Goal: Task Accomplishment & Management: Complete application form

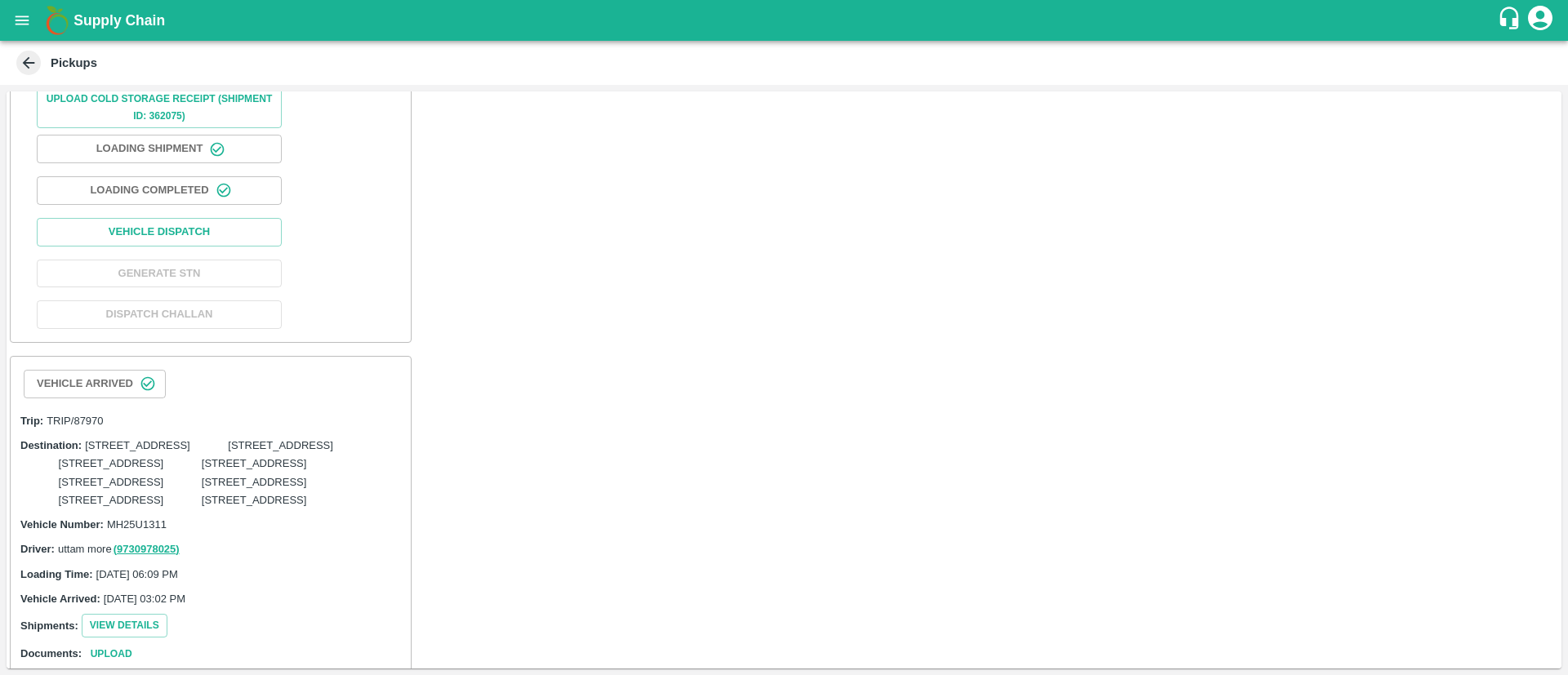
scroll to position [438, 0]
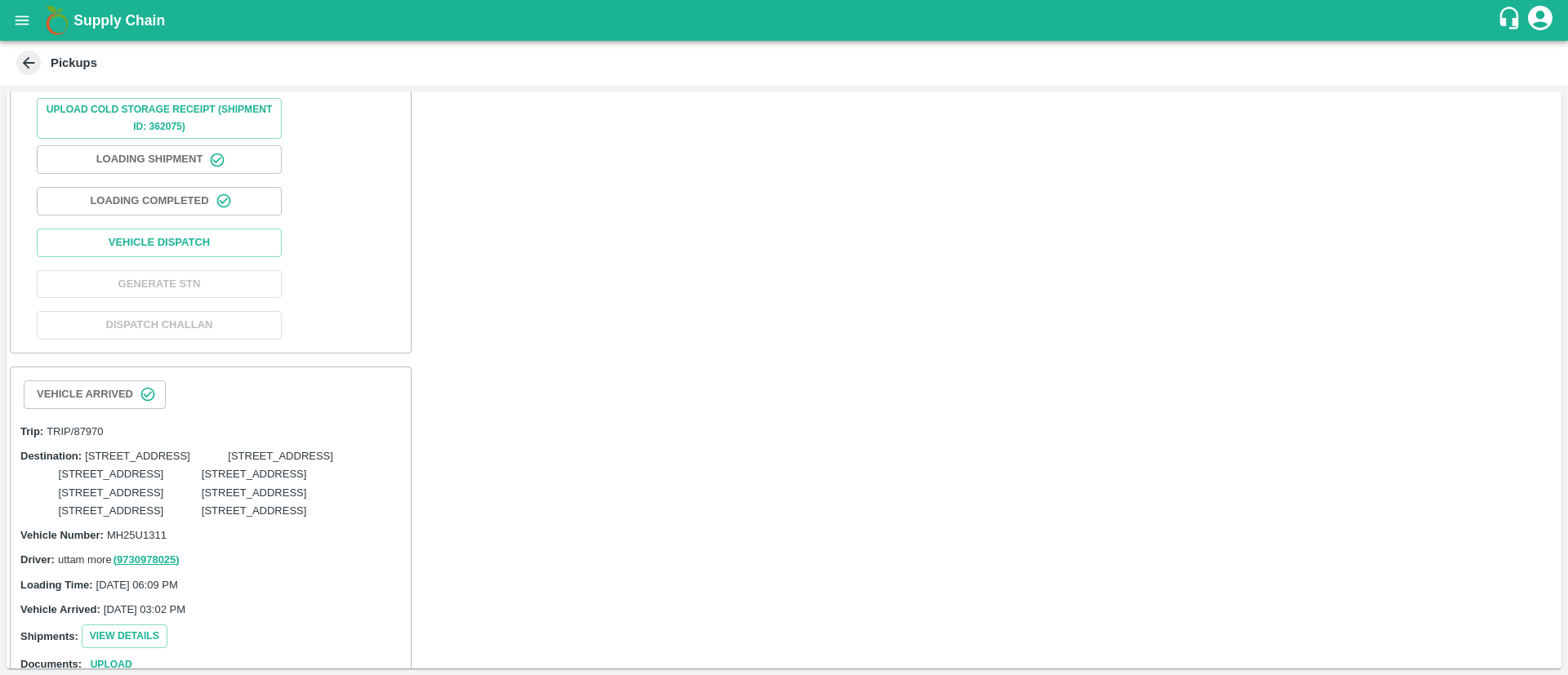
click at [185, 216] on button "Loading Completed" at bounding box center [159, 201] width 245 height 28
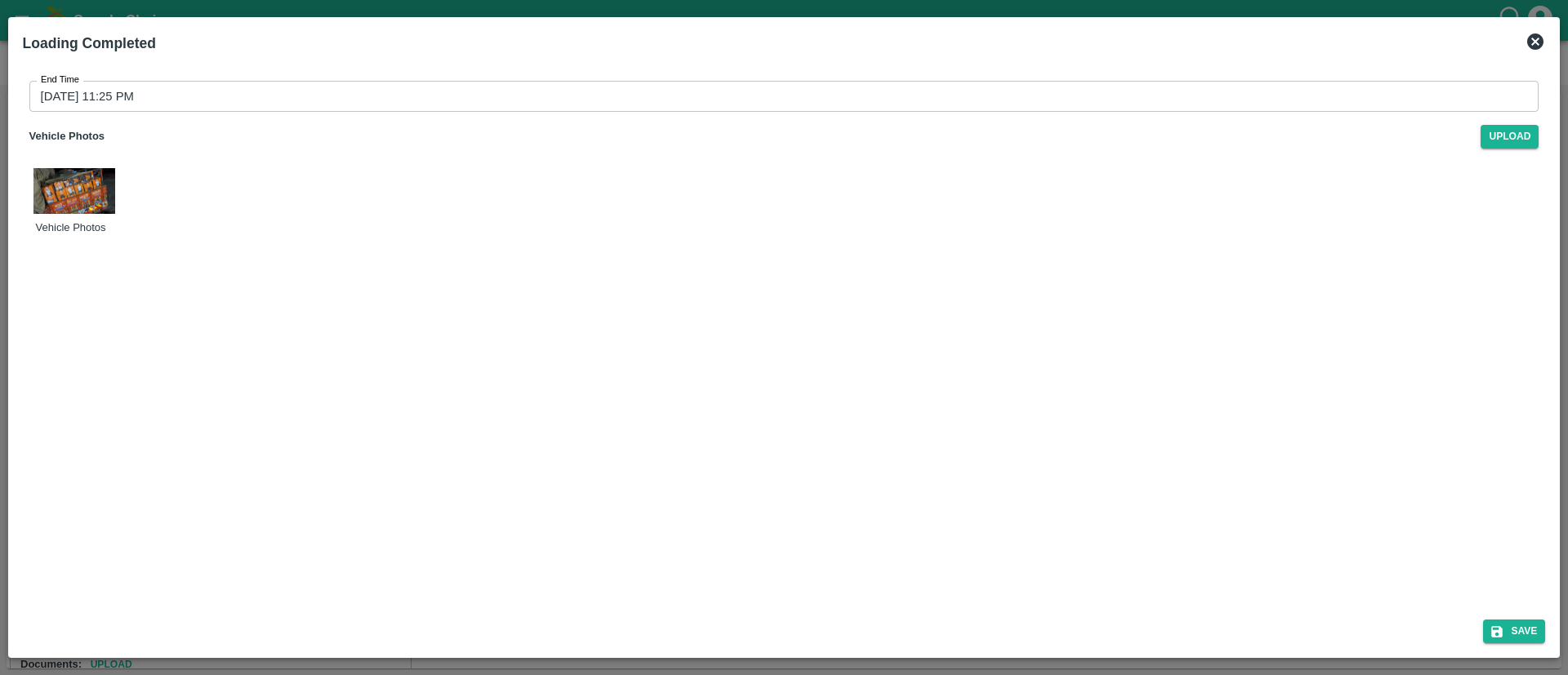
click at [1538, 35] on icon at bounding box center [1535, 42] width 17 height 17
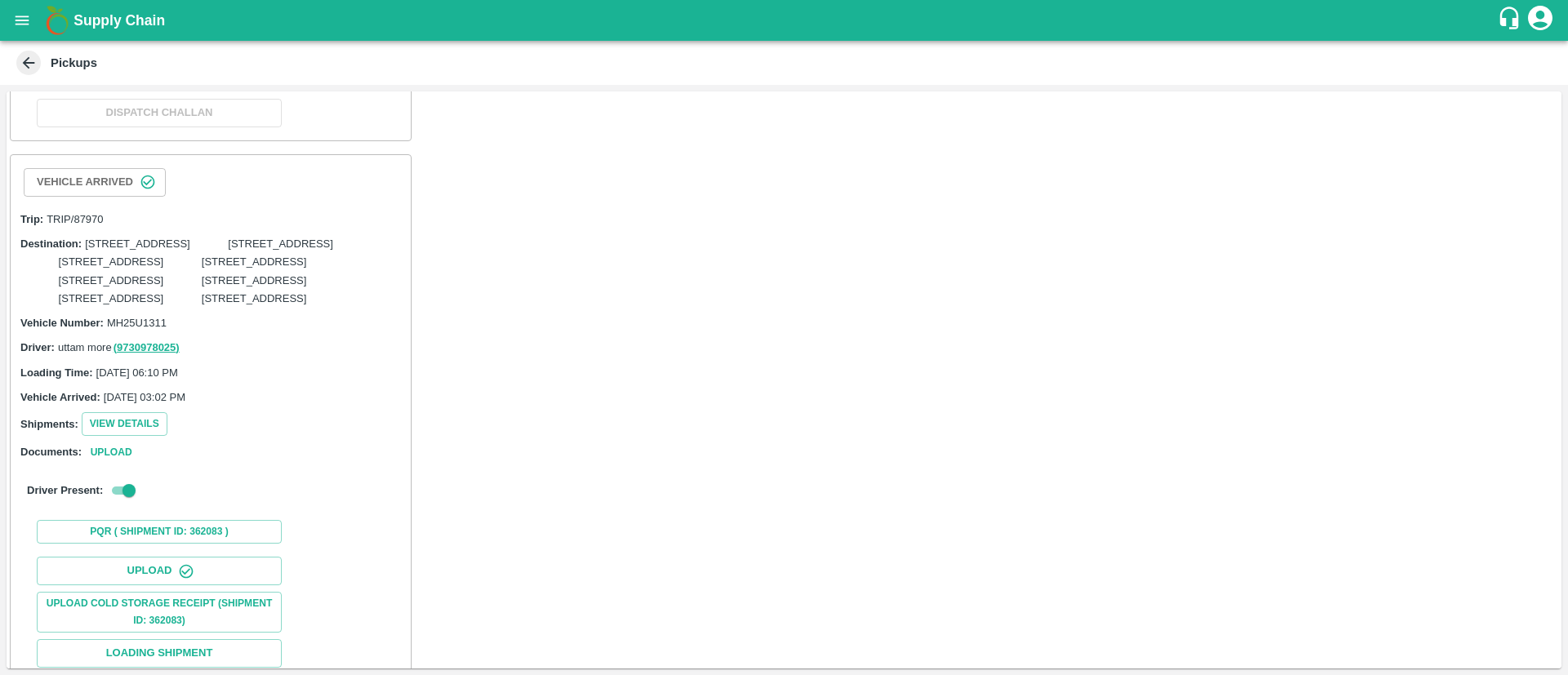
scroll to position [1357, 0]
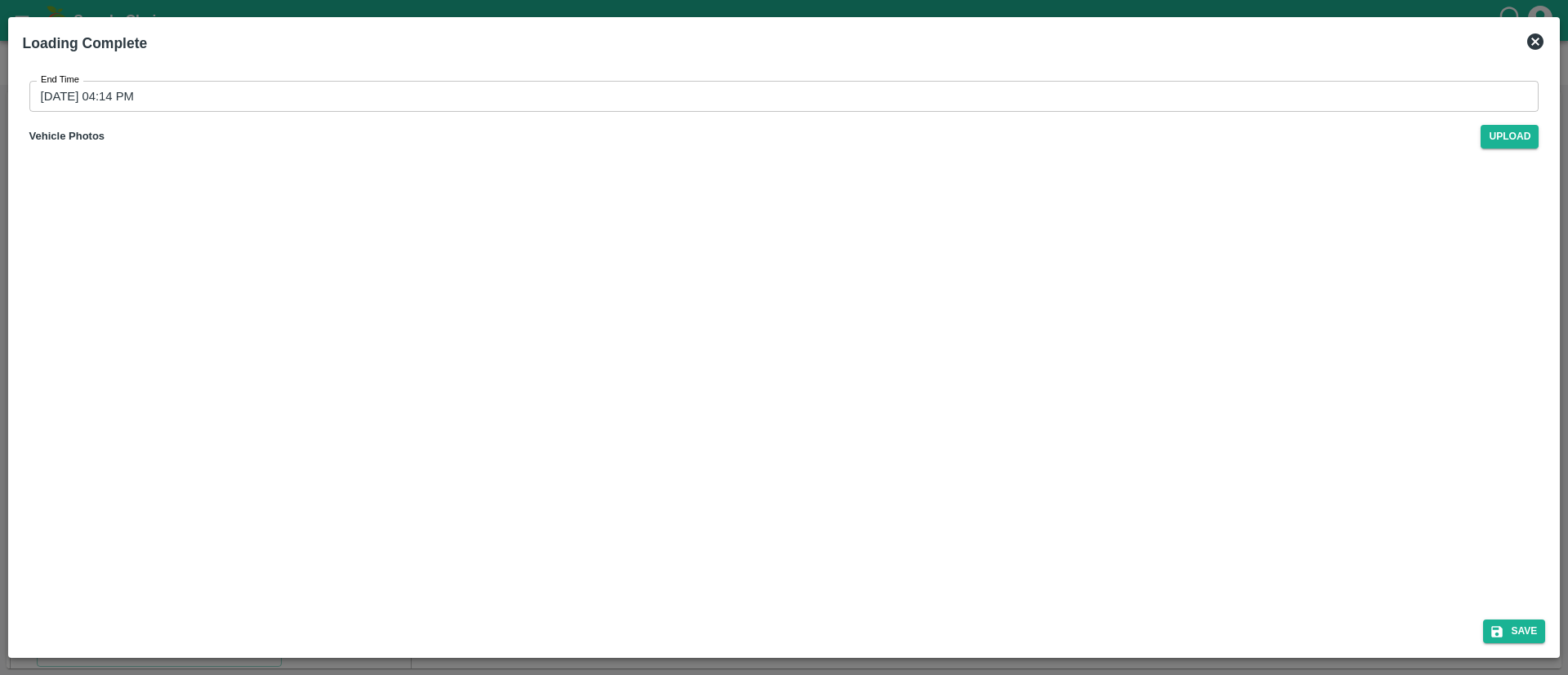
click at [902, 79] on div "End Time 13/09/2025 04:14 PM End Time Vehicle Photos Upload" at bounding box center [784, 114] width 1523 height 94
click at [866, 89] on input "13/09/2025 04:14 PM" at bounding box center [778, 96] width 1499 height 31
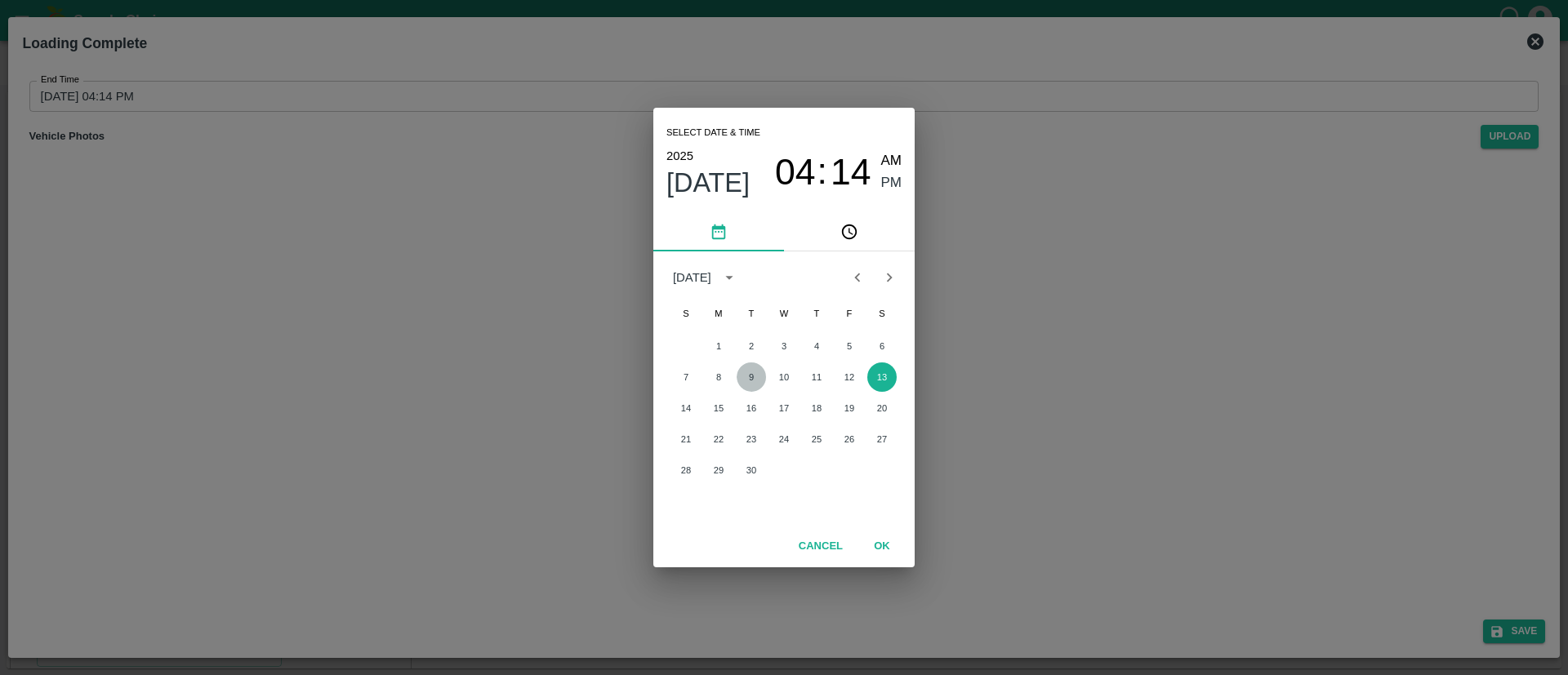
click at [751, 380] on button "9" at bounding box center [751, 377] width 29 height 29
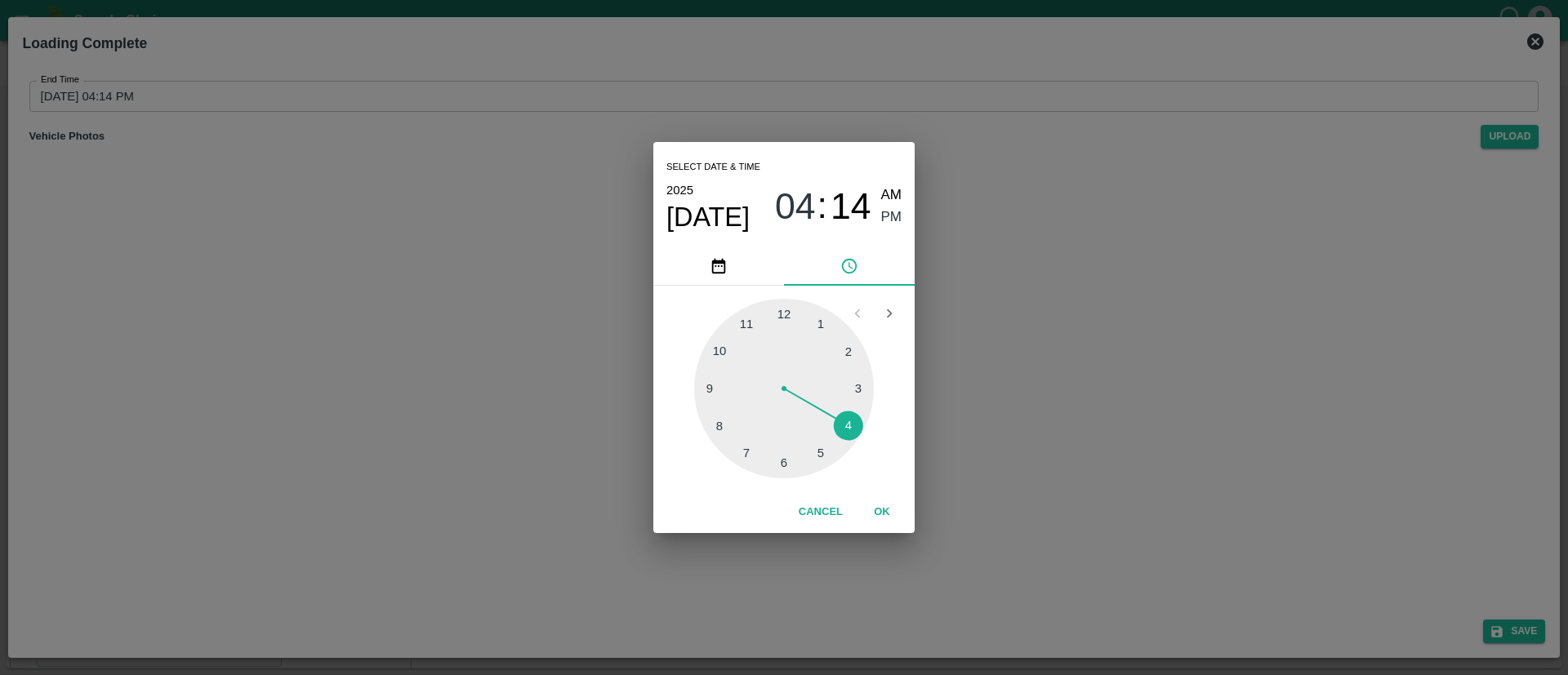
click at [747, 322] on div at bounding box center [783, 388] width 180 height 180
click at [816, 444] on div at bounding box center [783, 388] width 180 height 180
click at [891, 490] on div "05 10 15 20 25 30 35 40 45 50 55 00" at bounding box center [784, 388] width 262 height 206
click at [883, 502] on button "OK" at bounding box center [882, 512] width 53 height 28
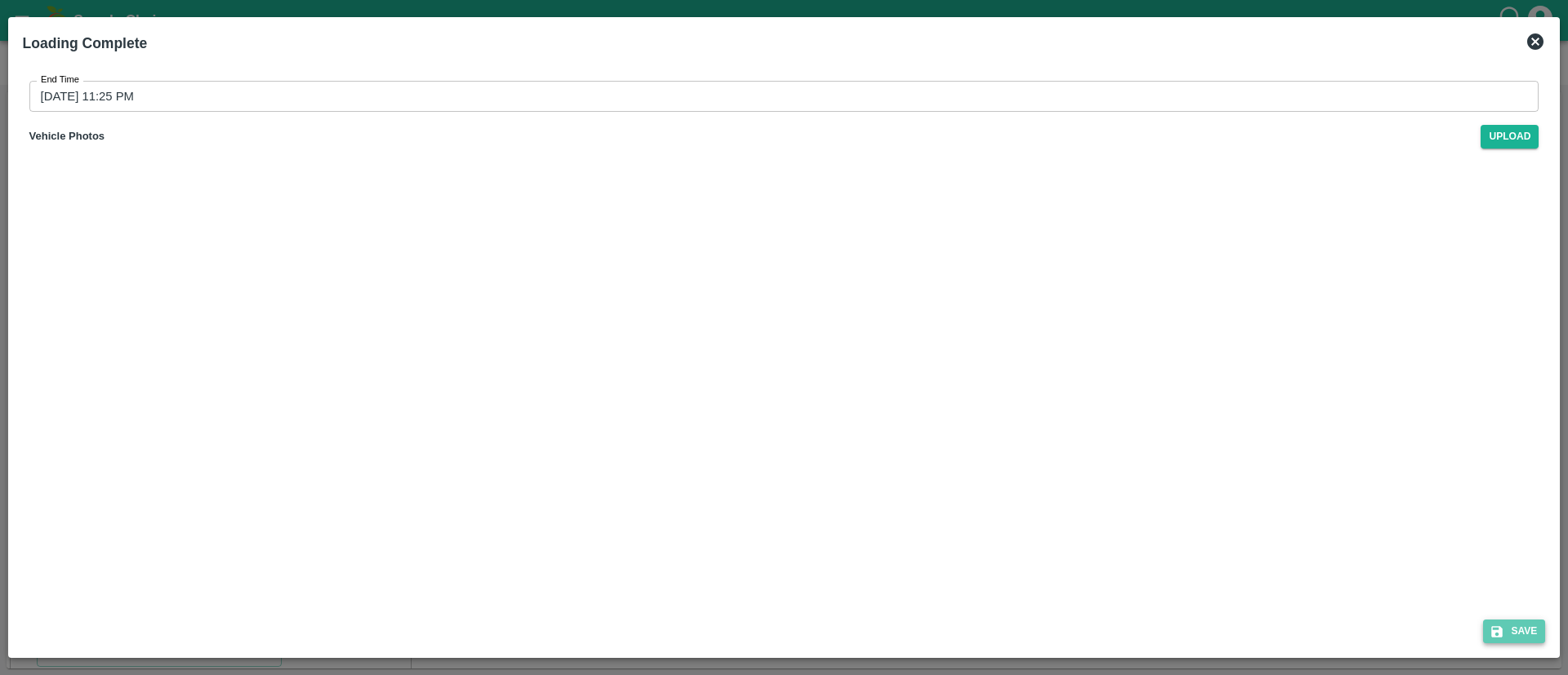
click at [1527, 627] on button "Save" at bounding box center [1514, 632] width 62 height 23
type input "13/09/2025 04:14 PM"
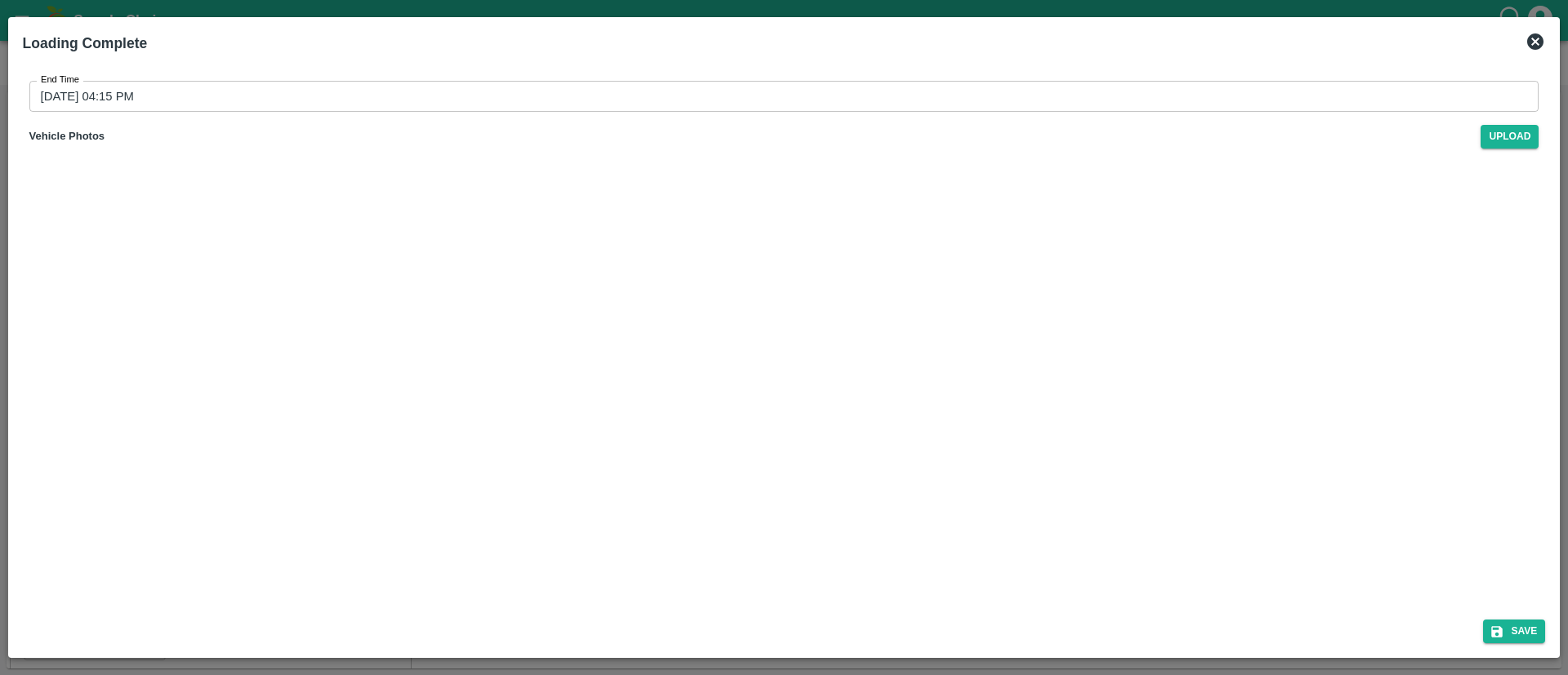
scroll to position [2308, 0]
click at [862, 89] on input "13/09/2025 04:15 PM" at bounding box center [778, 96] width 1499 height 31
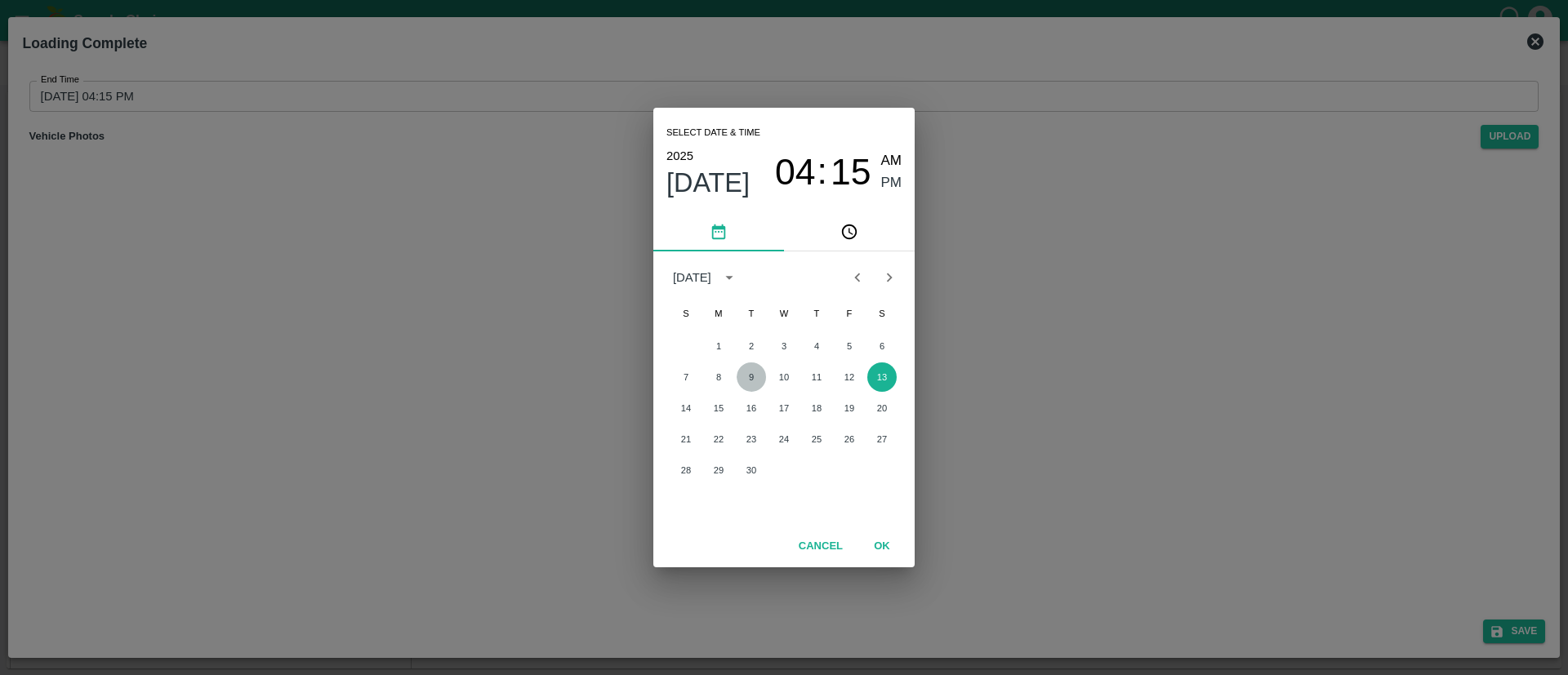
click at [751, 376] on button "9" at bounding box center [751, 377] width 29 height 29
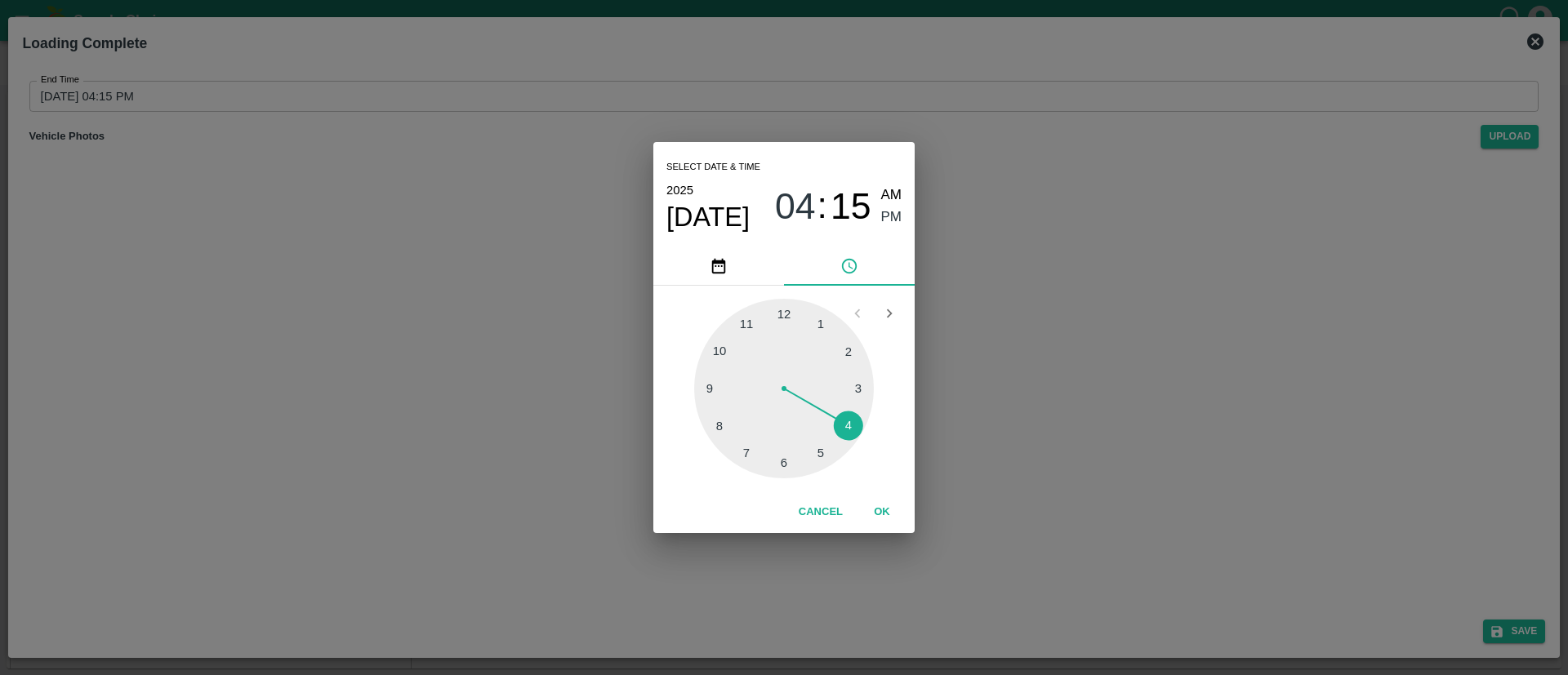
click at [751, 322] on div at bounding box center [783, 388] width 180 height 180
click at [817, 450] on div at bounding box center [783, 388] width 180 height 180
click at [886, 505] on button "OK" at bounding box center [882, 512] width 53 height 28
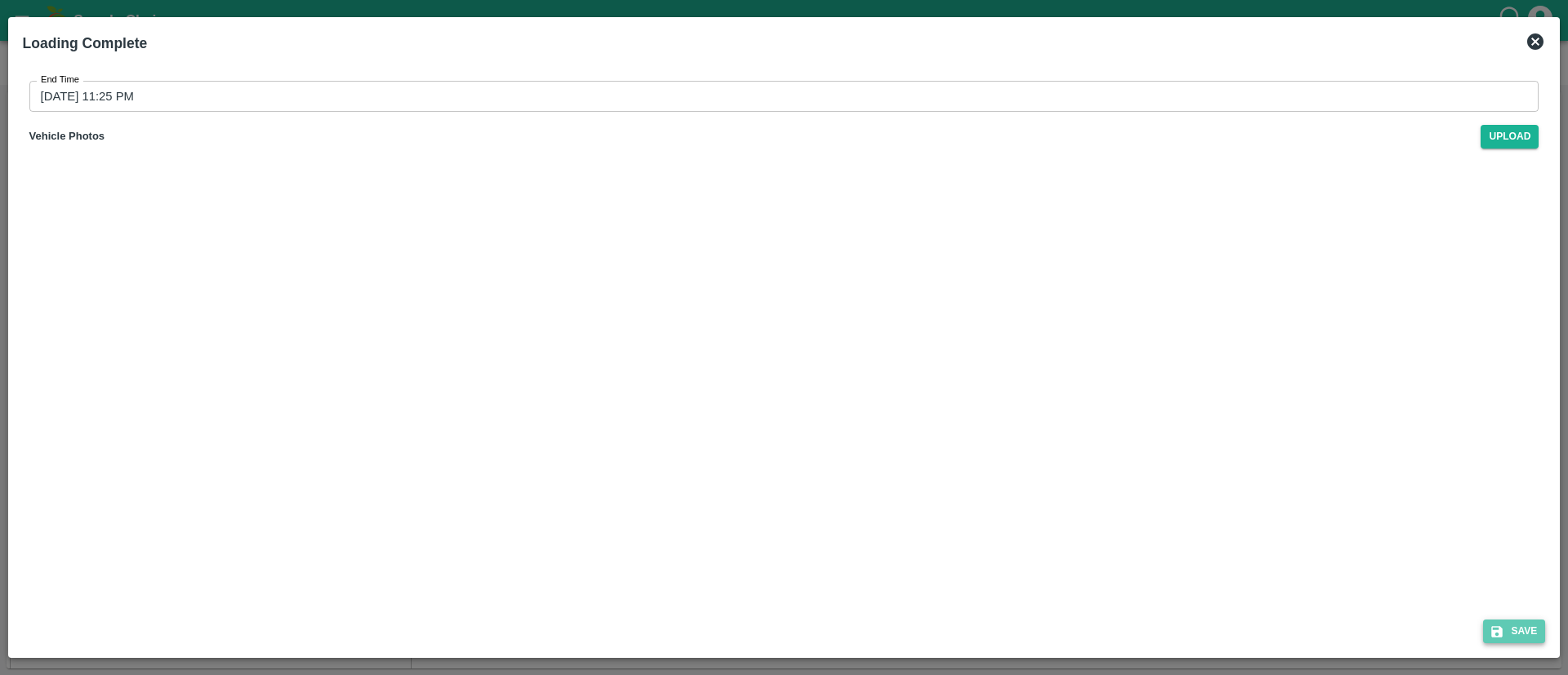
click at [1509, 634] on button "Save" at bounding box center [1514, 632] width 62 height 23
type input "13/09/2025 04:15 PM"
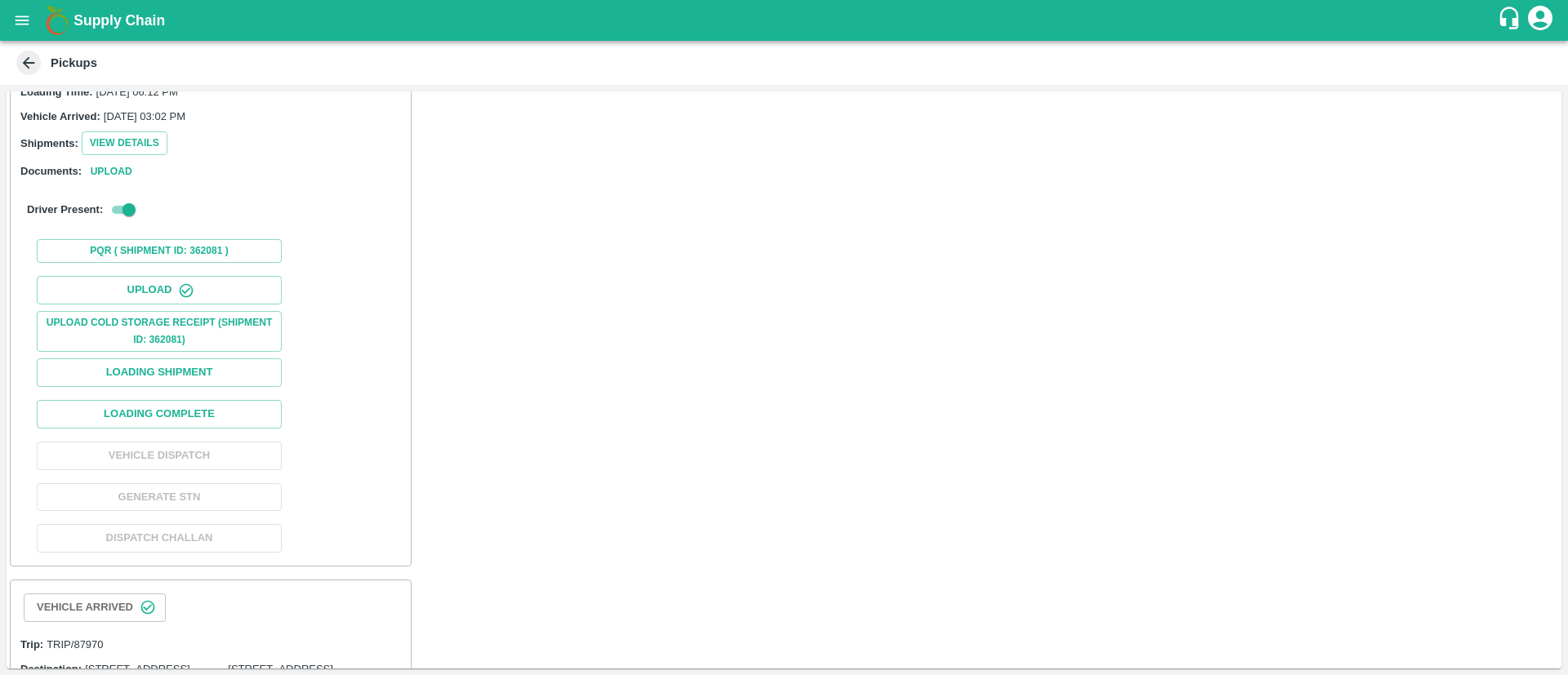
scroll to position [3055, 0]
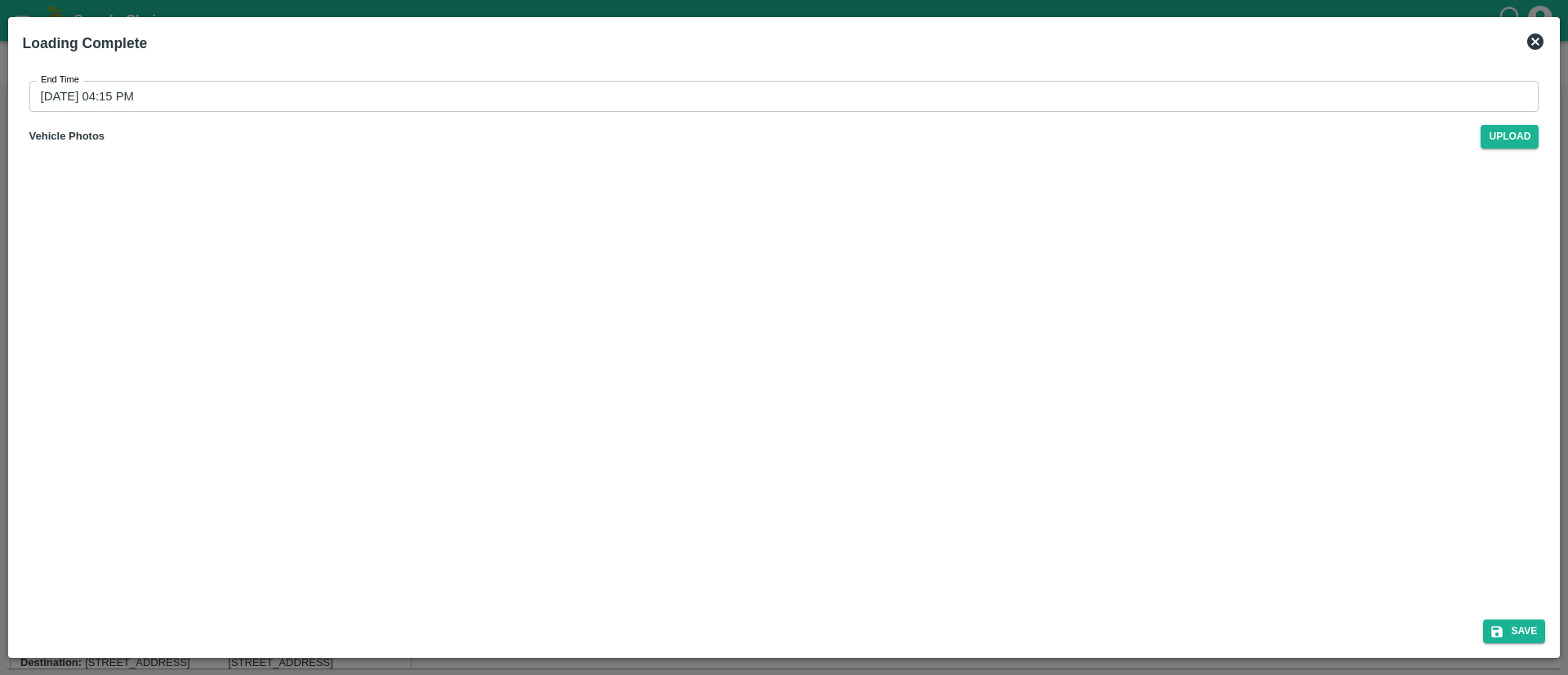
click at [932, 93] on input "13/09/2025 04:15 PM" at bounding box center [778, 96] width 1499 height 31
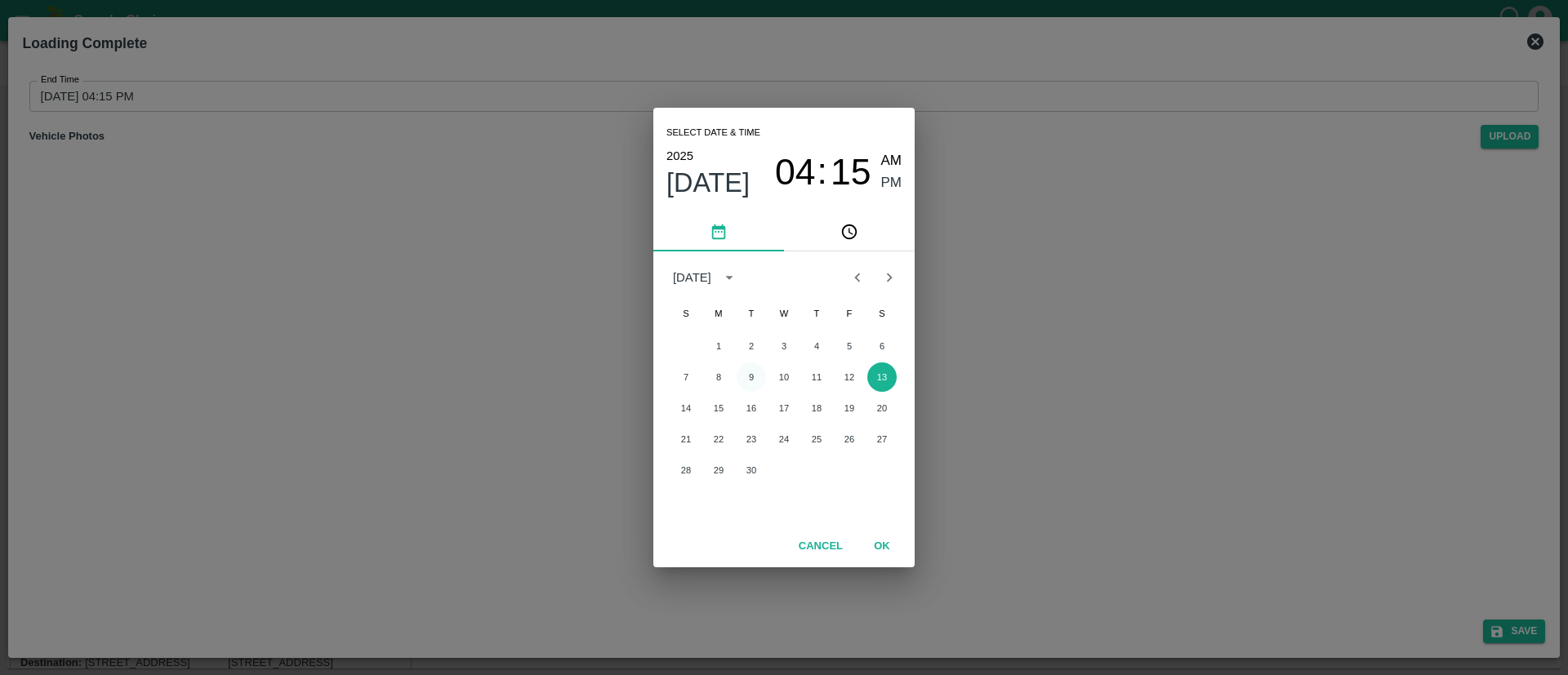
click at [756, 371] on button "9" at bounding box center [751, 377] width 29 height 29
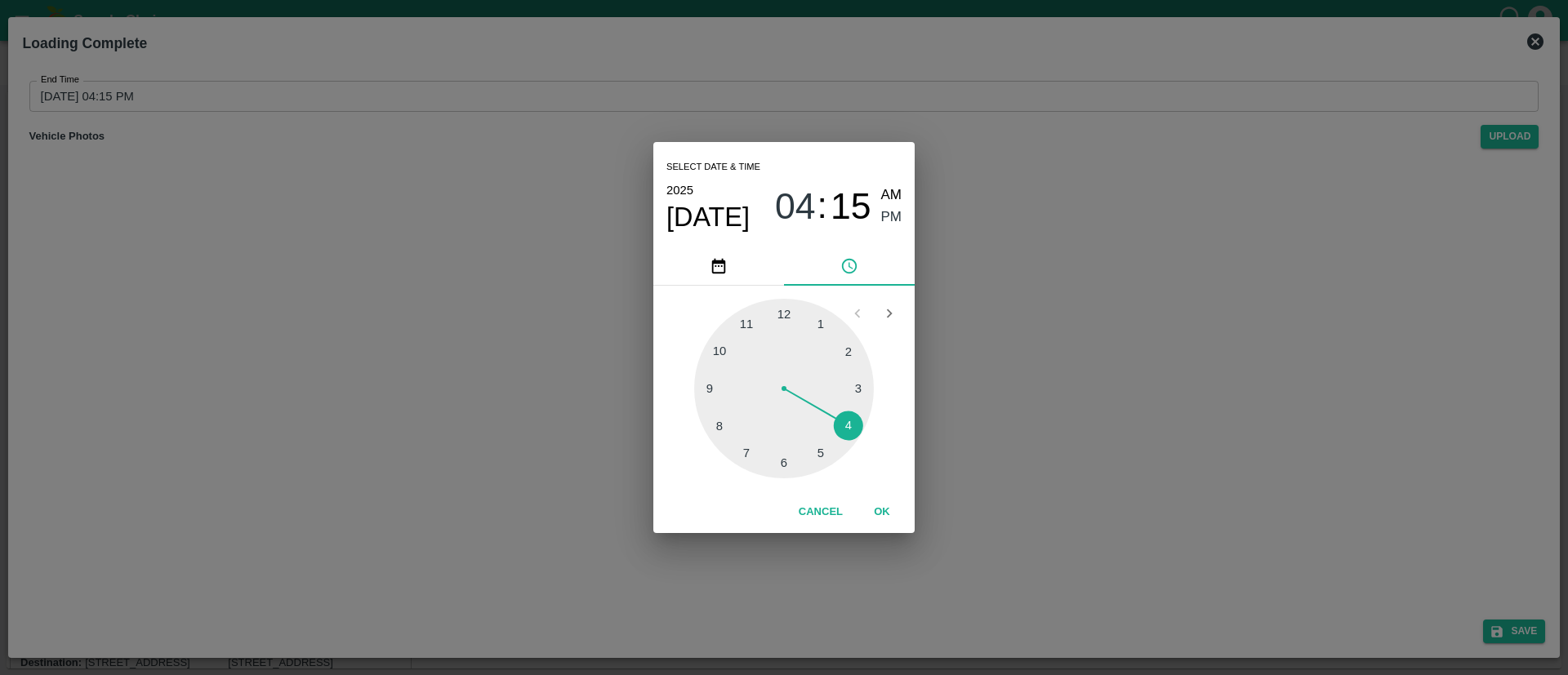
click at [746, 319] on div at bounding box center [783, 388] width 180 height 180
click at [820, 447] on div at bounding box center [783, 388] width 180 height 180
click at [880, 509] on button "OK" at bounding box center [882, 512] width 53 height 28
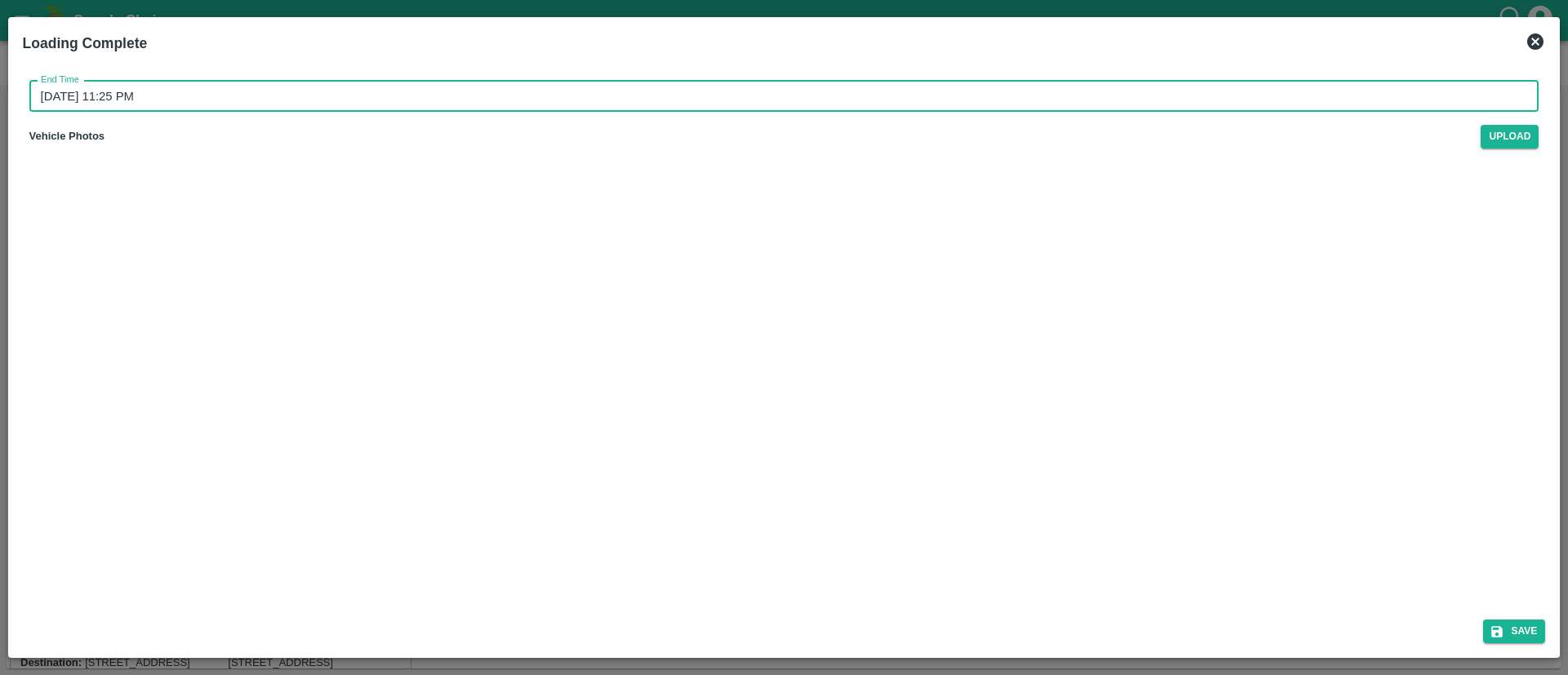
click at [1535, 627] on div "Select date & time 2025 Sep 9 11 : 25 AM PM 05 10 15 20 25 30 35 40 45 50 55 00…" at bounding box center [784, 338] width 1568 height 675
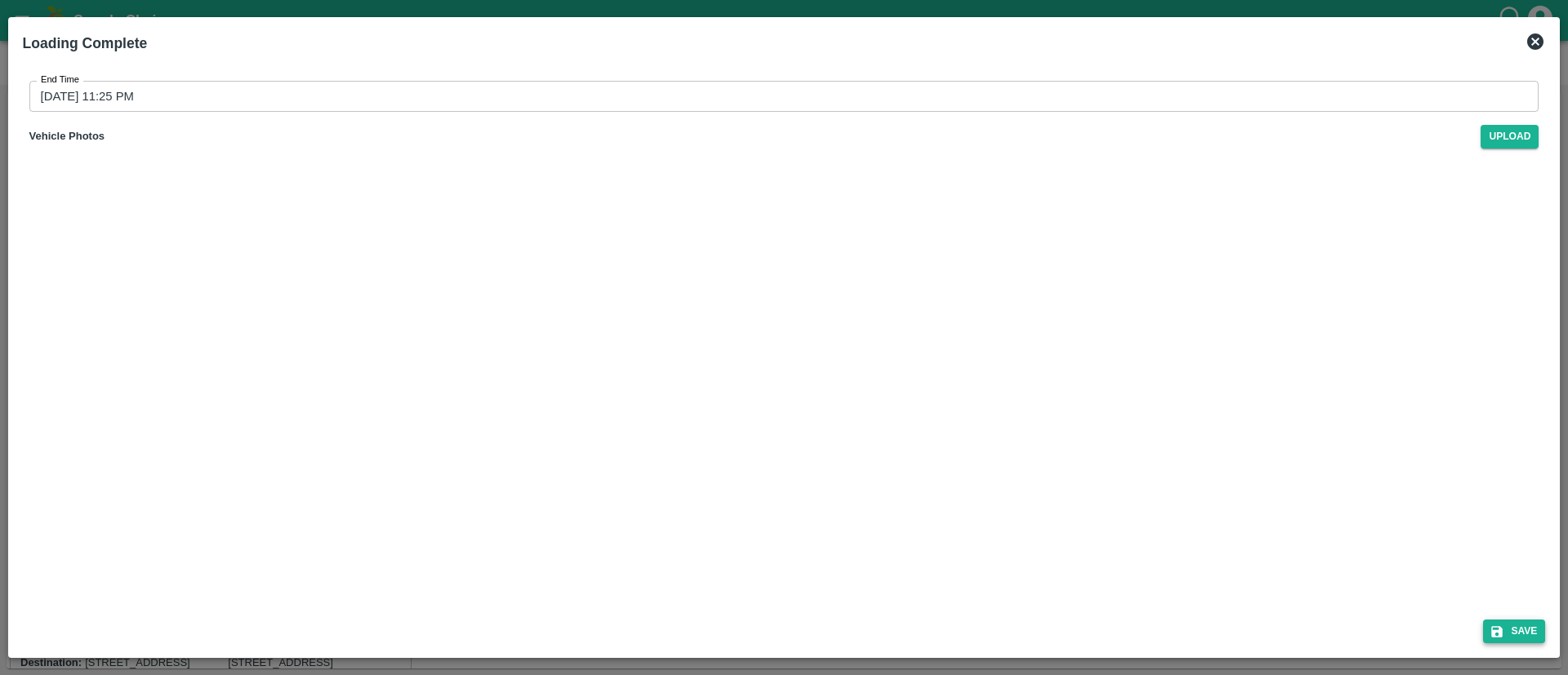
click at [1519, 622] on button "Save" at bounding box center [1514, 632] width 62 height 23
type input "13/09/2025 04:15 PM"
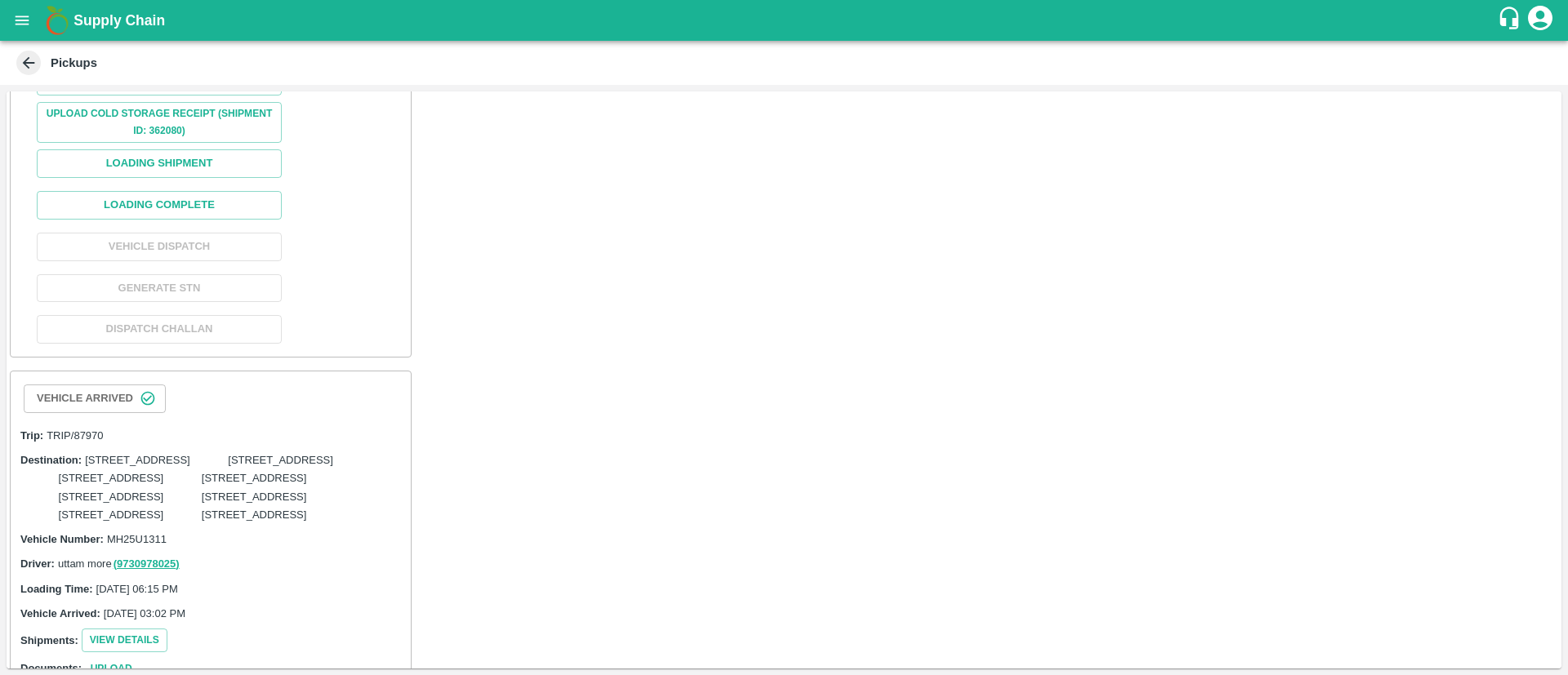
scroll to position [3965, 0]
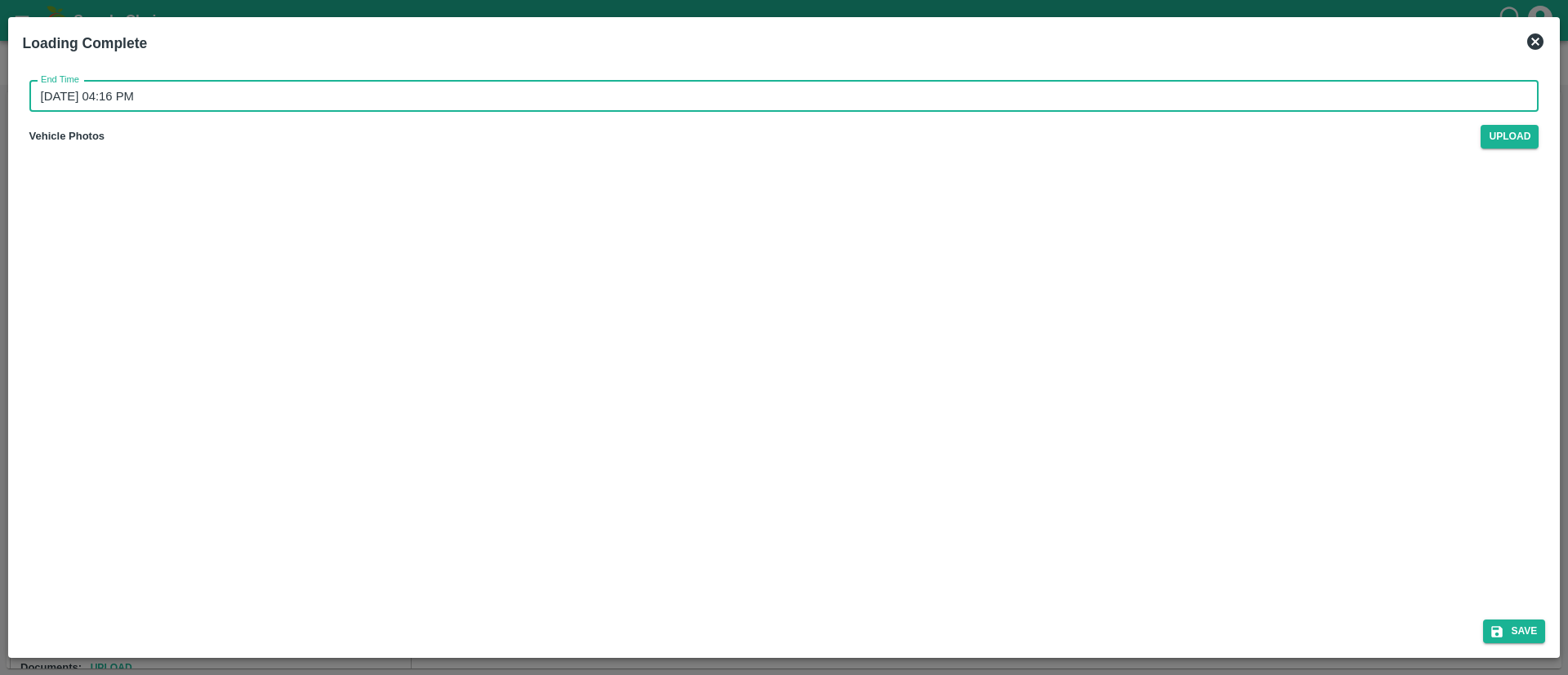
click at [977, 94] on input "13/09/2025 04:16 PM" at bounding box center [778, 96] width 1499 height 31
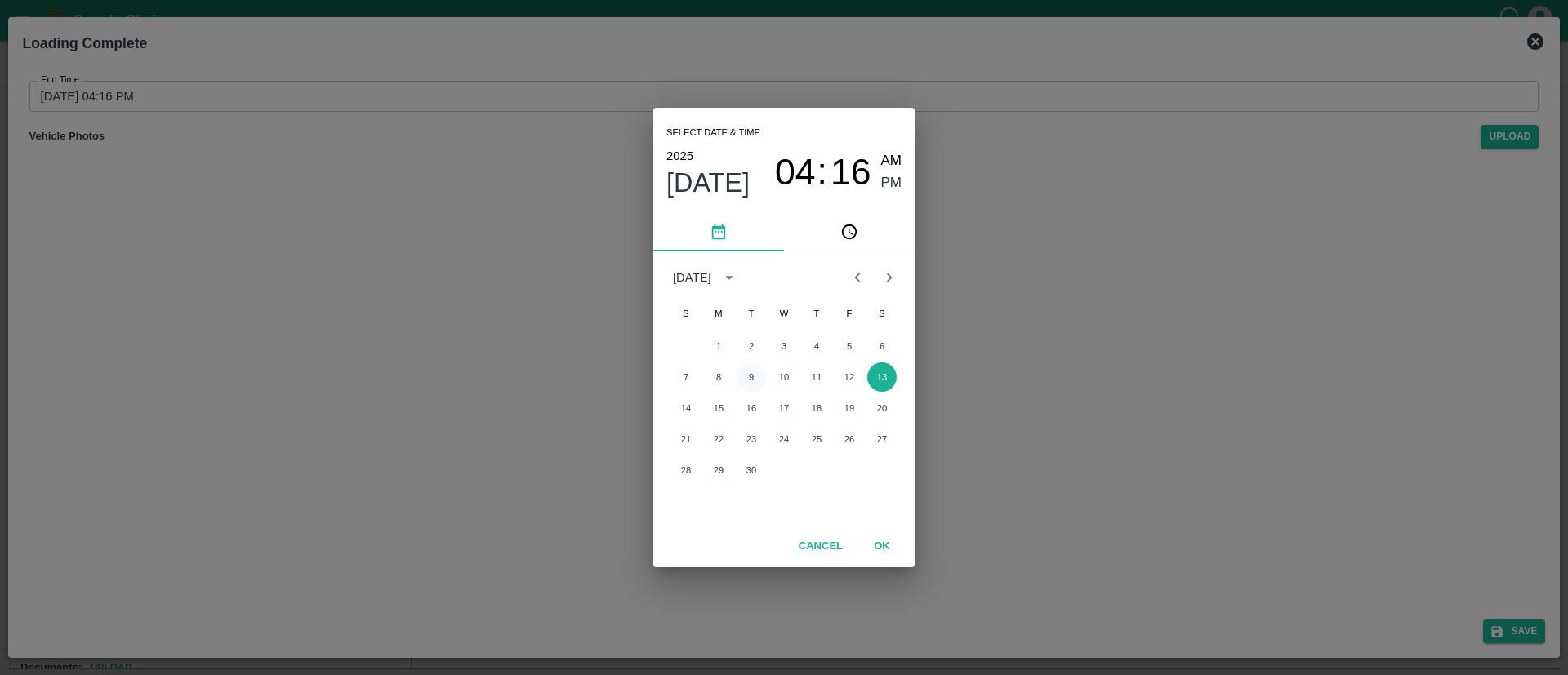
click at [751, 375] on button "9" at bounding box center [751, 377] width 29 height 29
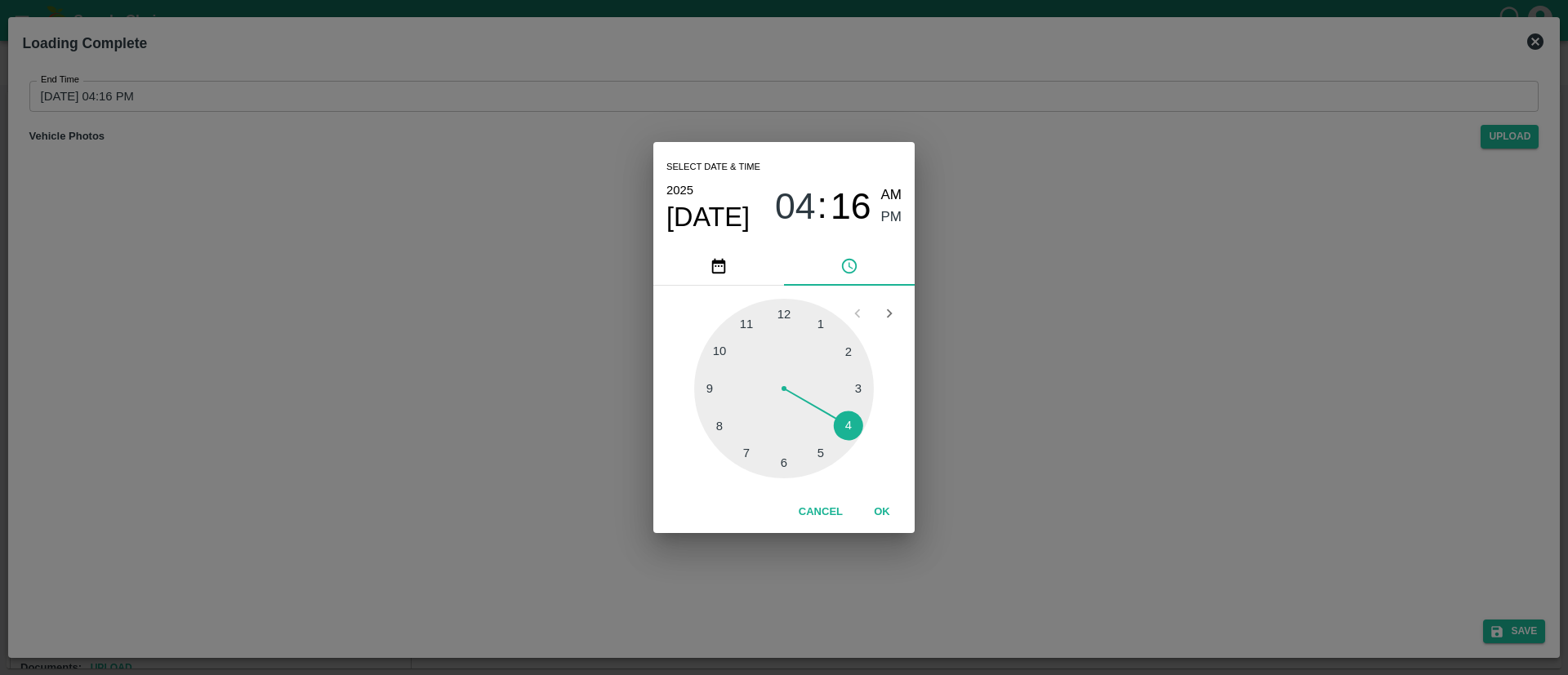
click at [748, 322] on div at bounding box center [783, 388] width 180 height 180
click at [816, 454] on div at bounding box center [783, 388] width 180 height 180
click at [824, 449] on div at bounding box center [783, 388] width 180 height 180
click at [822, 455] on div at bounding box center [783, 388] width 180 height 180
click at [883, 510] on button "OK" at bounding box center [882, 512] width 53 height 28
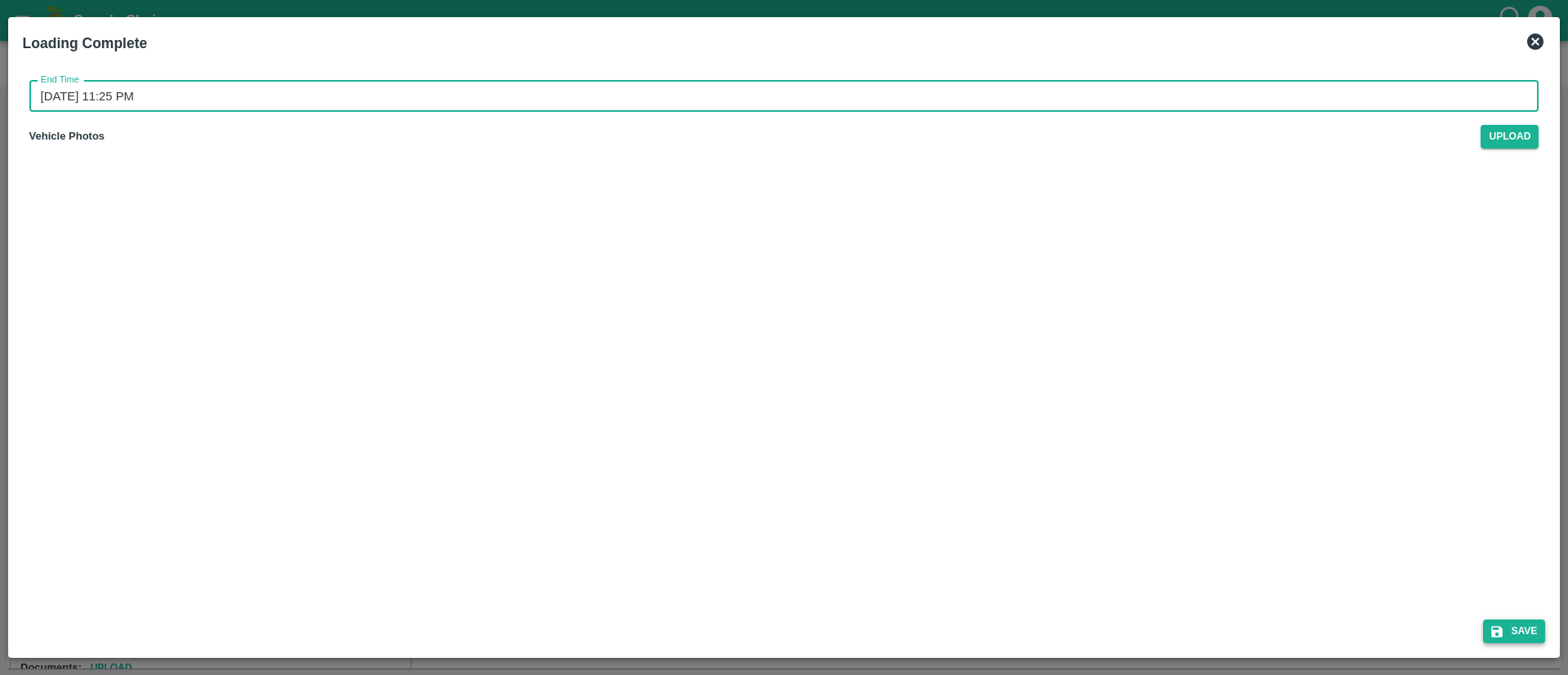
click at [1510, 633] on button "Save" at bounding box center [1514, 632] width 62 height 23
type input "13/09/2025 04:16 PM"
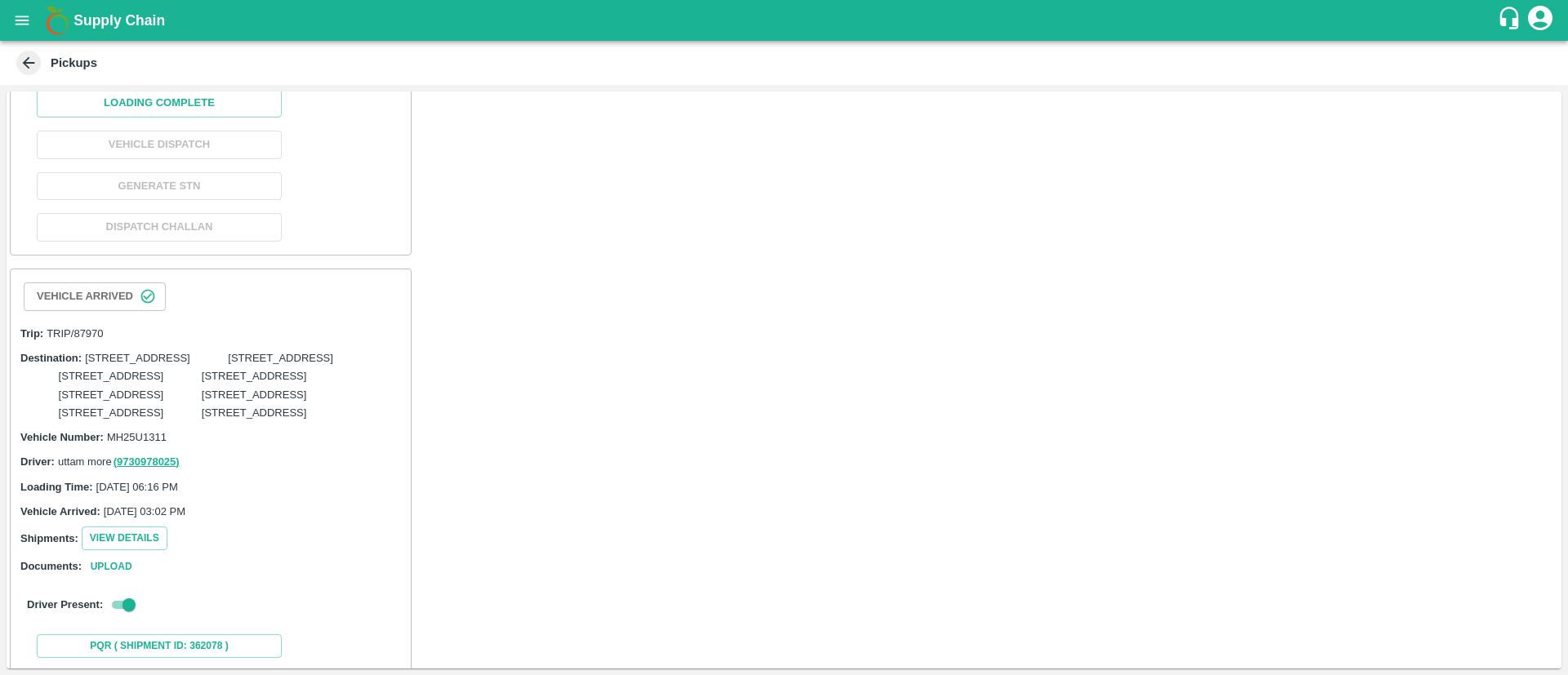
scroll to position [4782, 0]
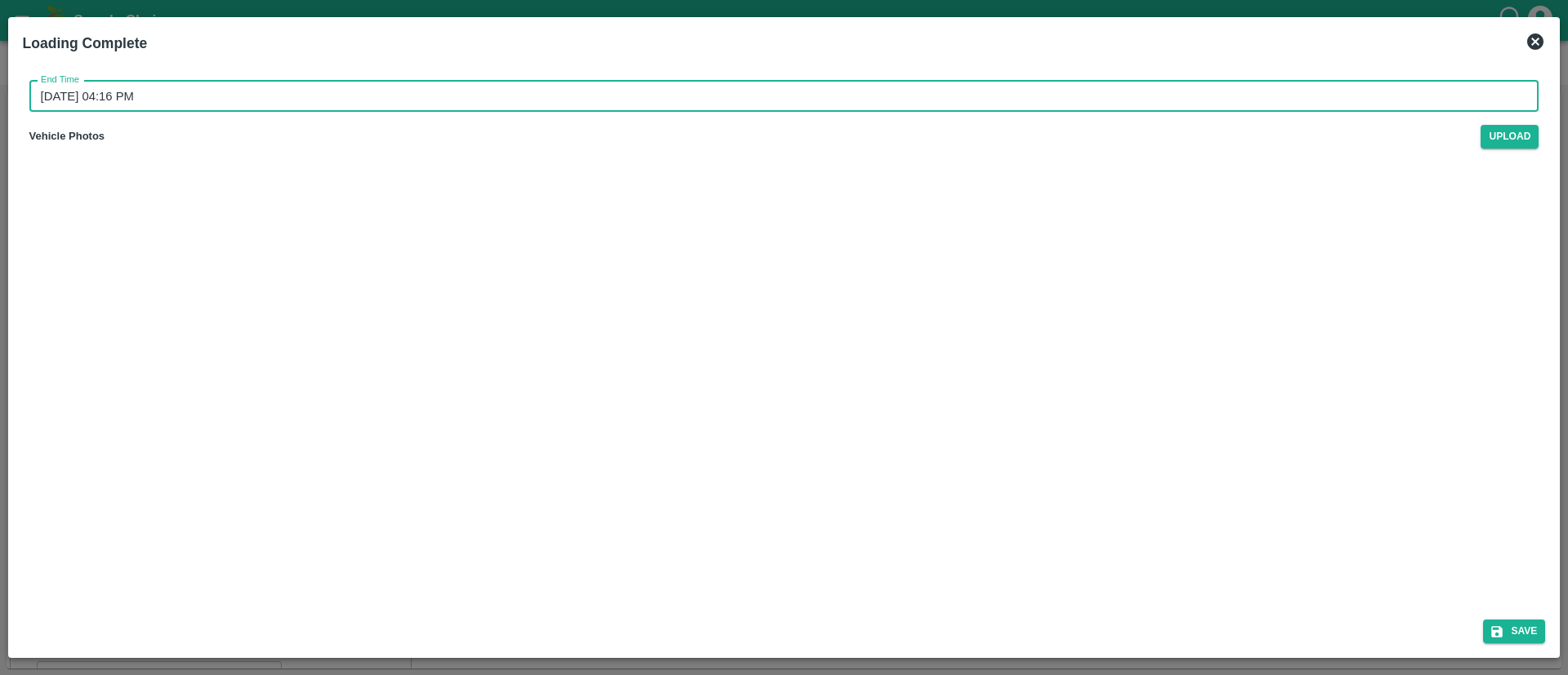
click at [898, 89] on input "13/09/2025 04:16 PM" at bounding box center [778, 96] width 1499 height 31
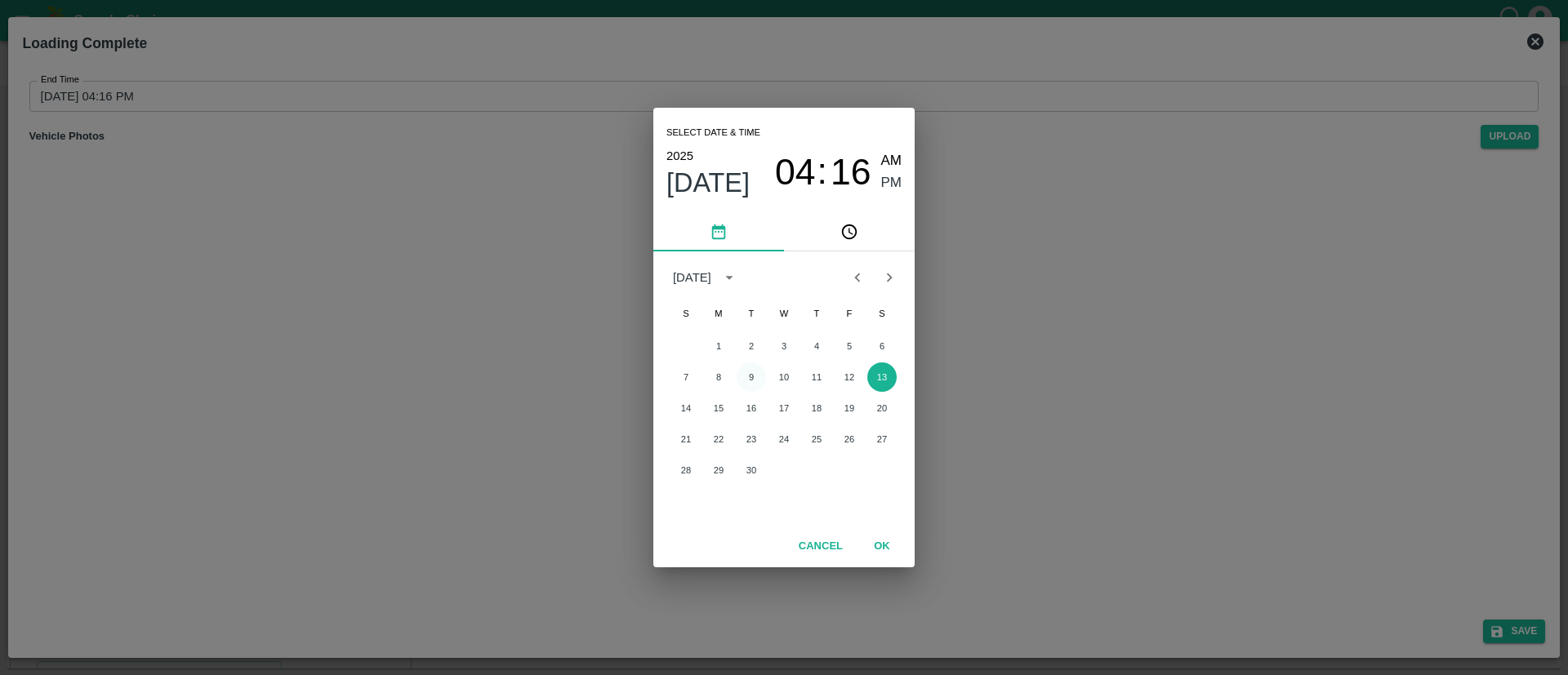
click at [754, 376] on button "9" at bounding box center [751, 377] width 29 height 29
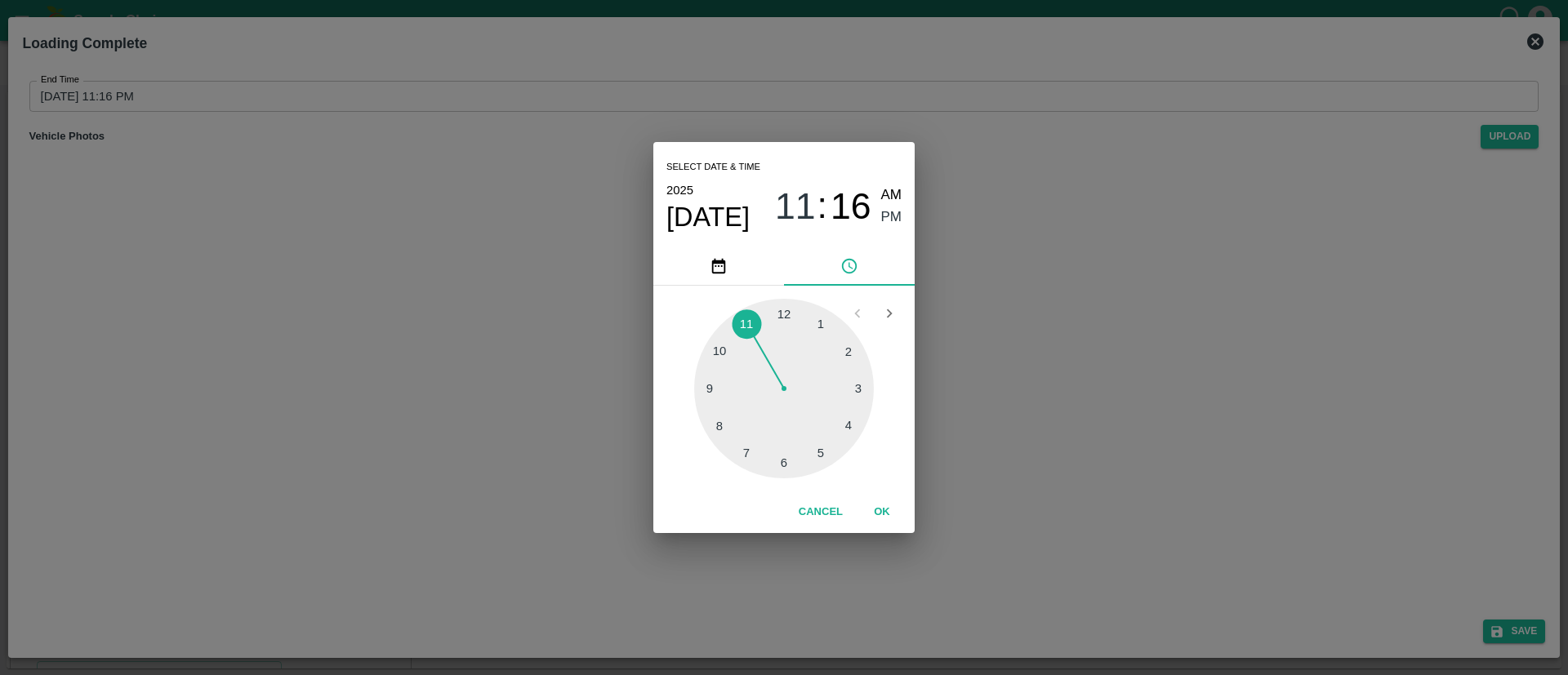
click at [749, 319] on div at bounding box center [783, 388] width 180 height 180
click at [822, 447] on div at bounding box center [783, 388] width 180 height 180
click at [888, 509] on button "OK" at bounding box center [882, 512] width 53 height 28
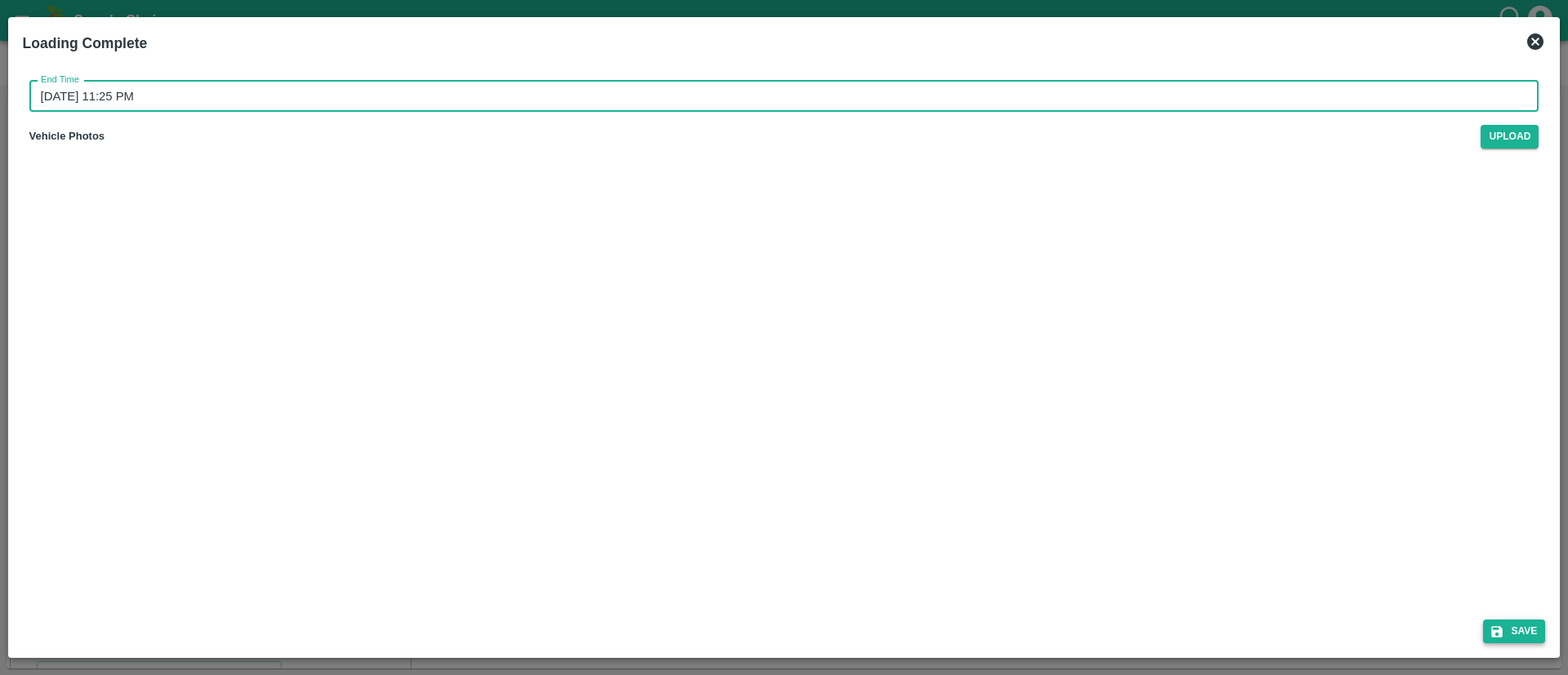
click at [1489, 633] on icon "submit" at bounding box center [1497, 632] width 15 height 15
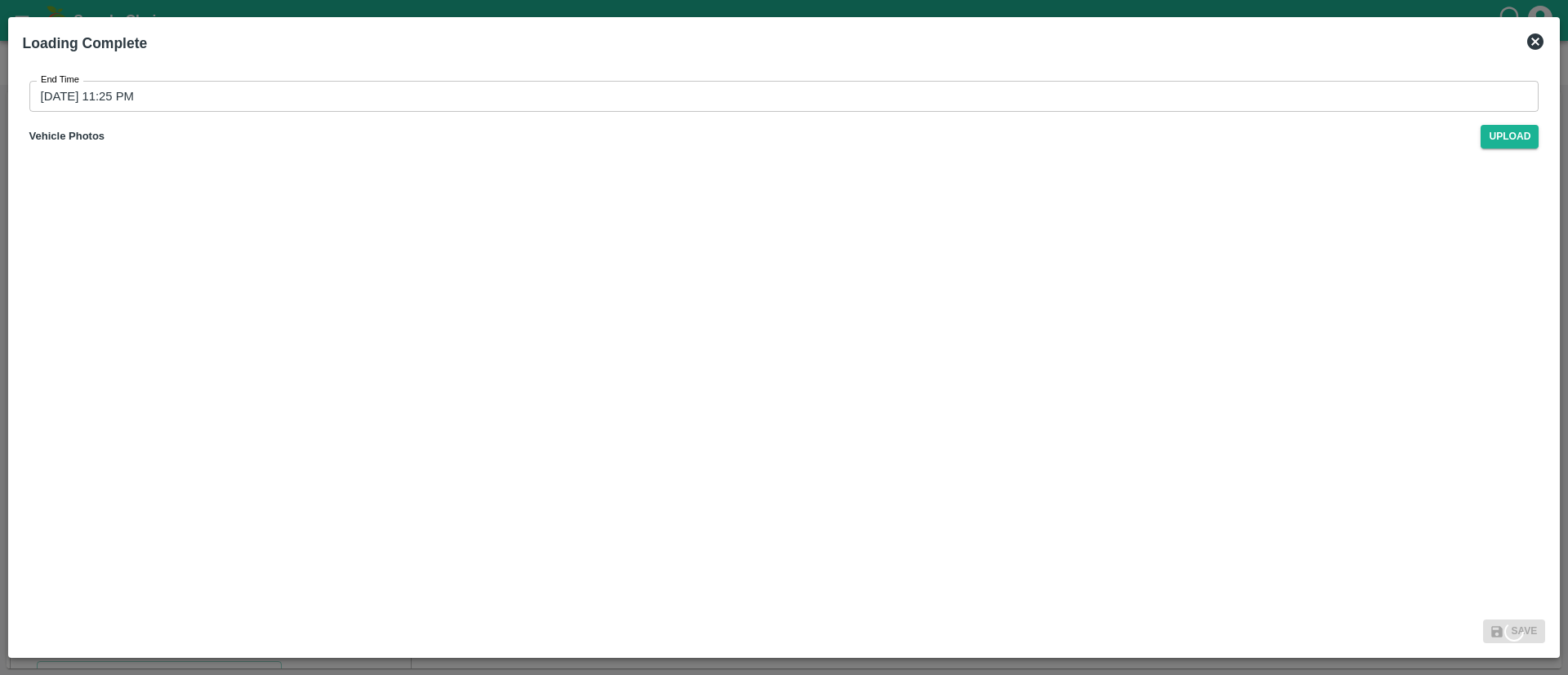
type input "13/09/2025 04:16 PM"
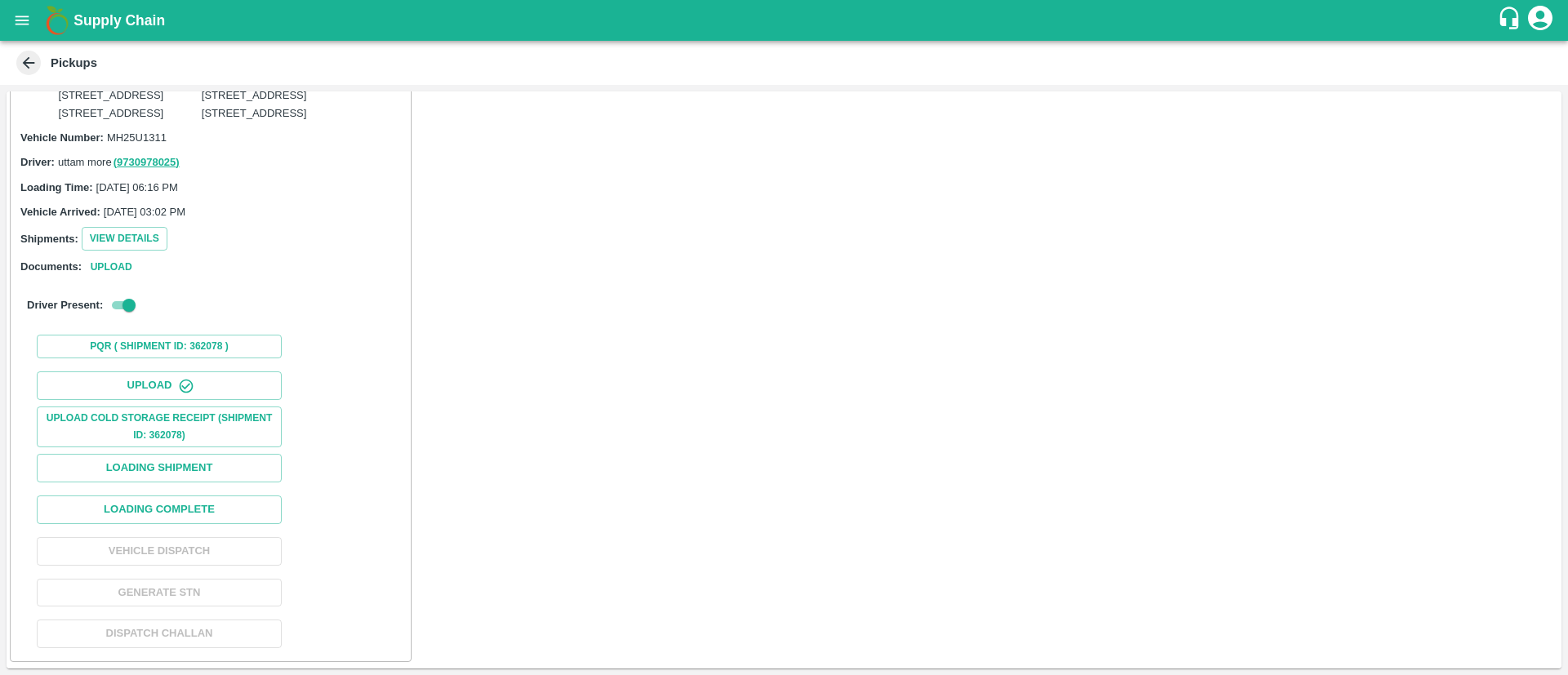
scroll to position [5884, 0]
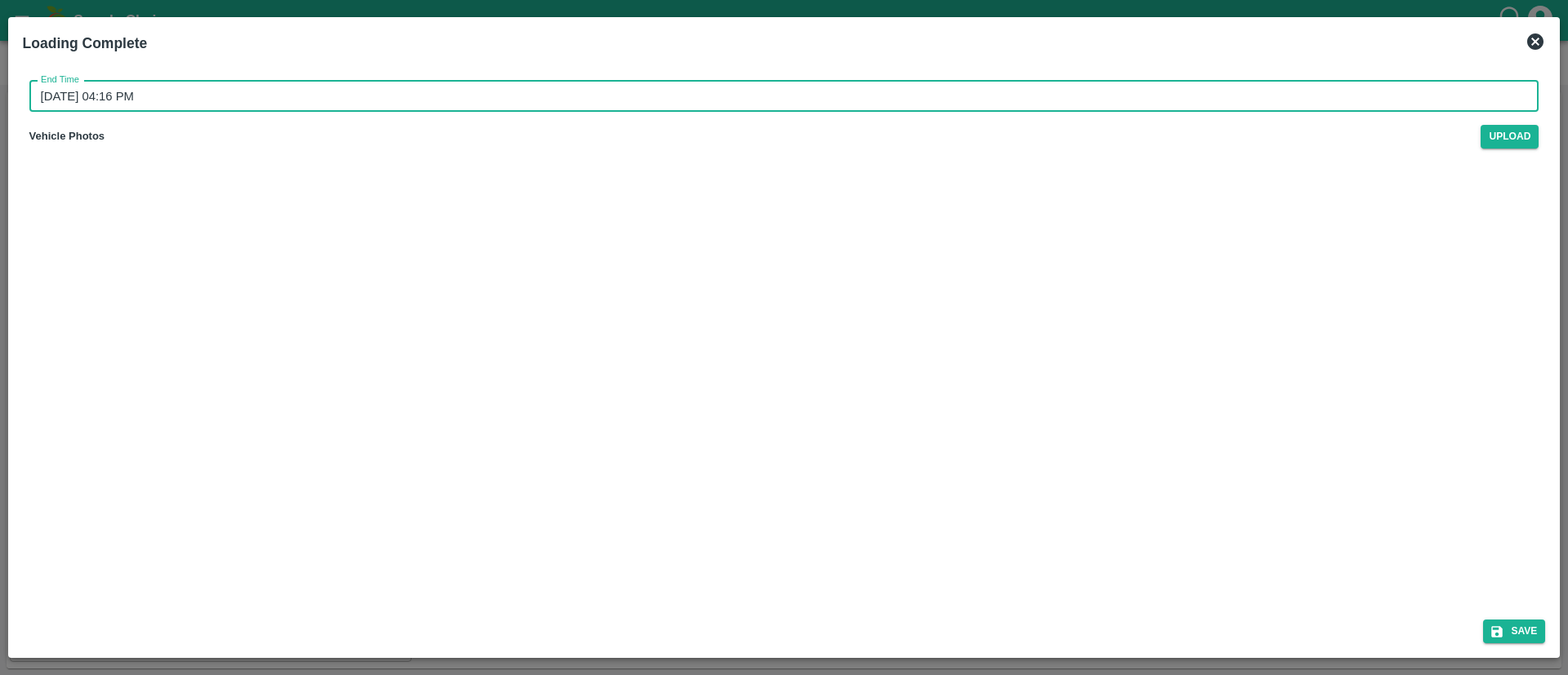
click at [765, 97] on input "13/09/2025 04:16 PM" at bounding box center [778, 96] width 1499 height 31
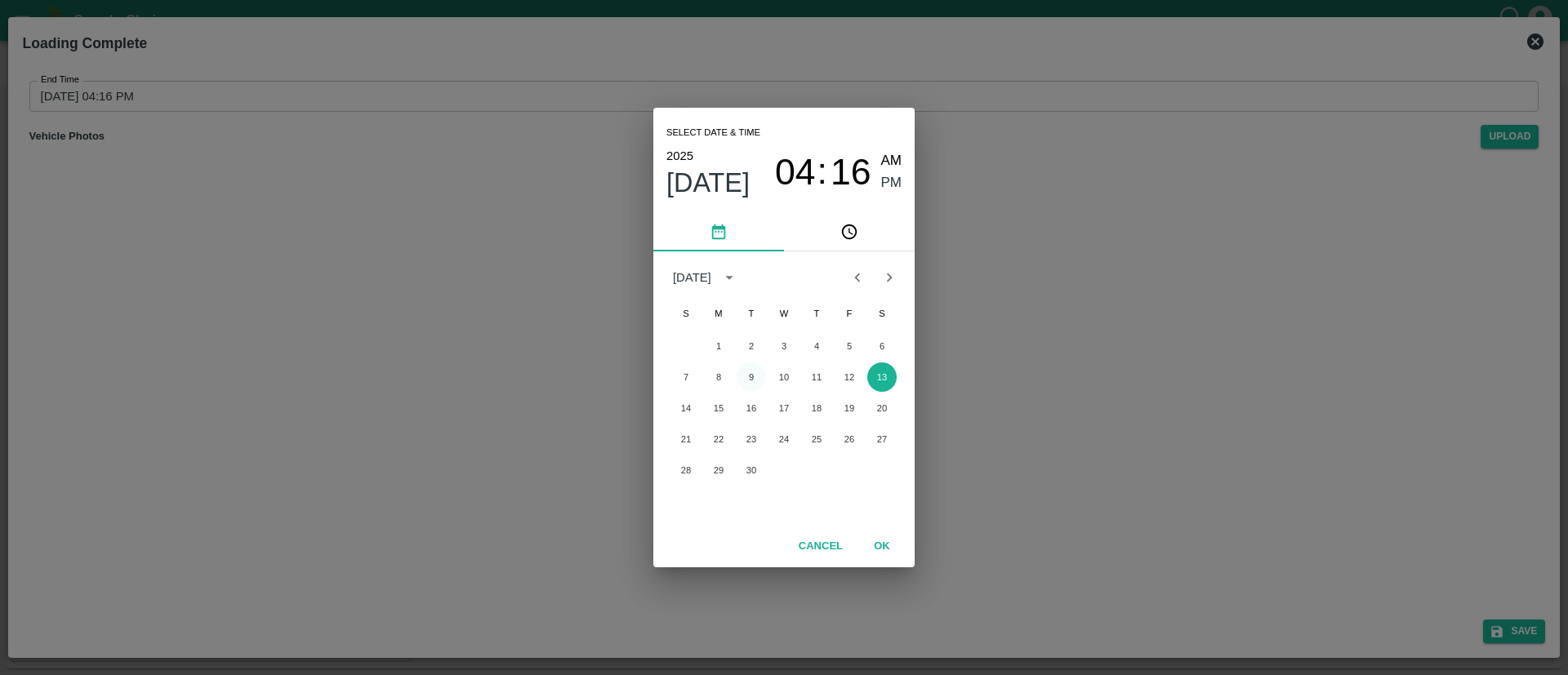
click at [754, 375] on button "9" at bounding box center [751, 377] width 29 height 29
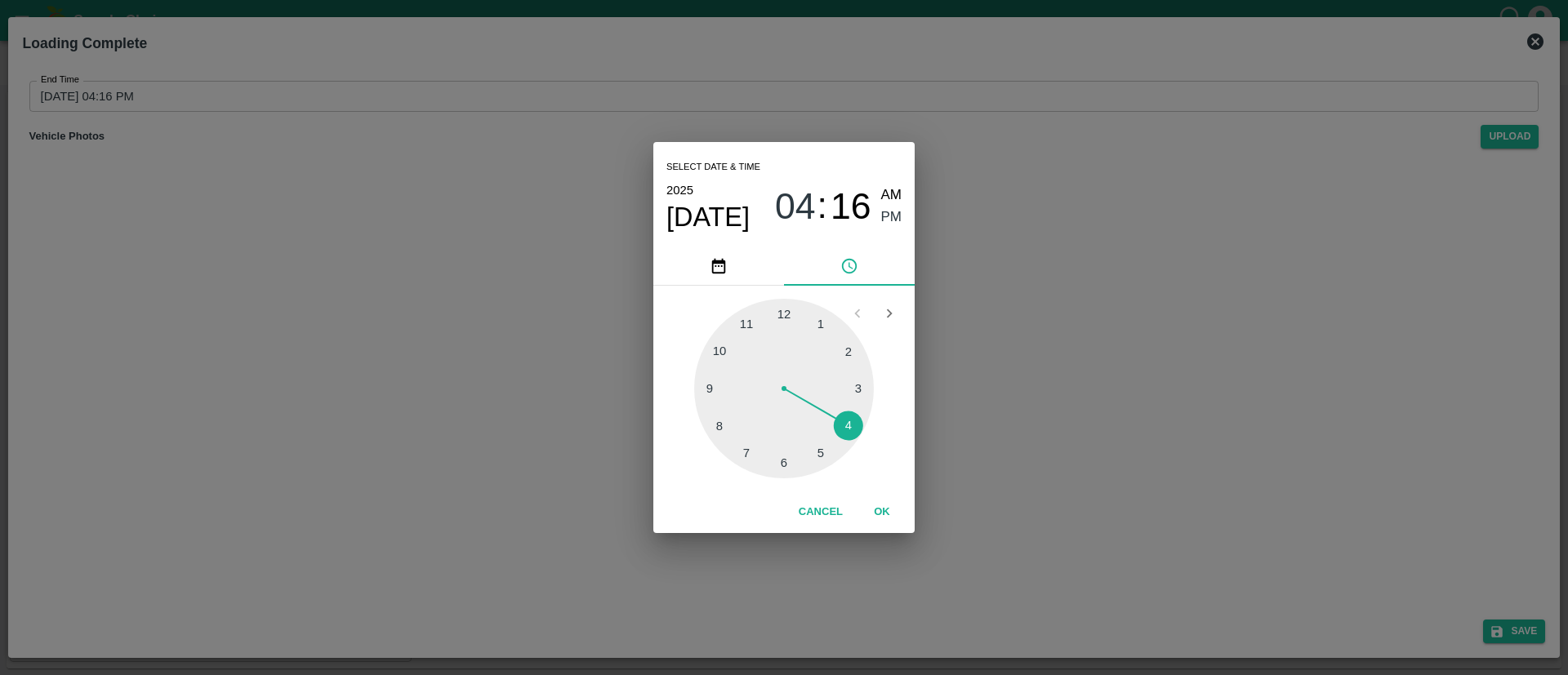
click at [749, 321] on div at bounding box center [783, 388] width 180 height 180
drag, startPoint x: 821, startPoint y: 452, endPoint x: 865, endPoint y: 496, distance: 62.2
click at [819, 452] on div at bounding box center [783, 388] width 180 height 180
click at [884, 509] on button "OK" at bounding box center [882, 512] width 53 height 28
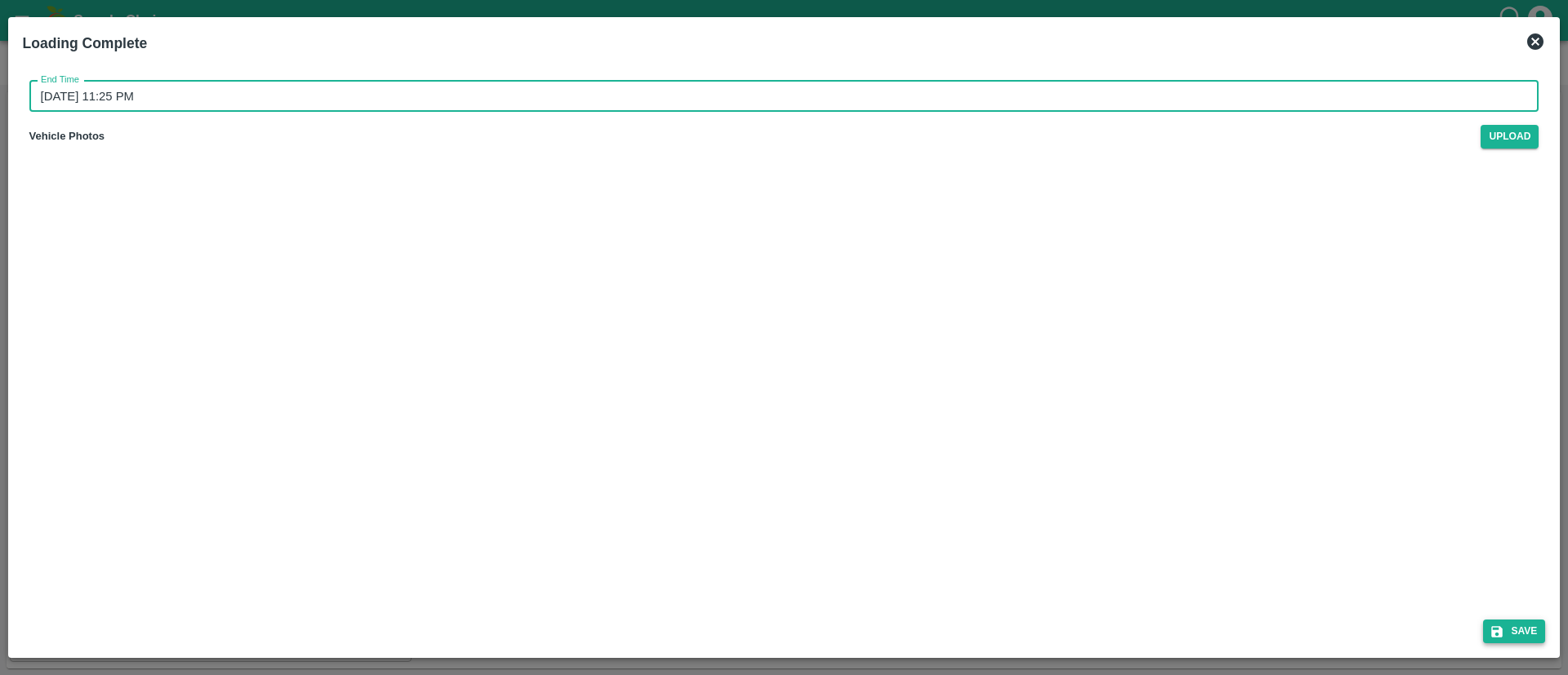
click at [1519, 627] on button "Save" at bounding box center [1514, 632] width 62 height 23
type input "13/09/2025 04:16 PM"
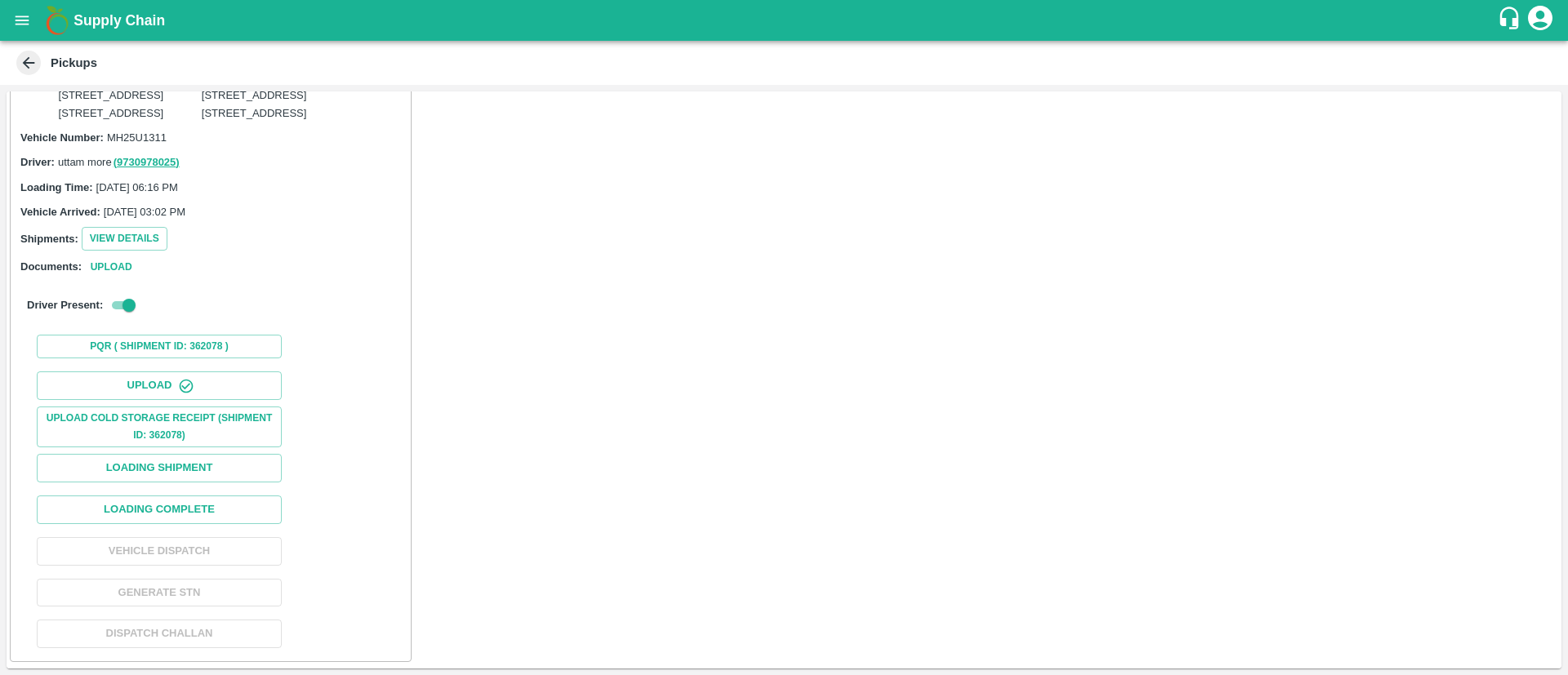
scroll to position [6512, 0]
click at [240, 515] on button "Loading Complete" at bounding box center [159, 510] width 245 height 28
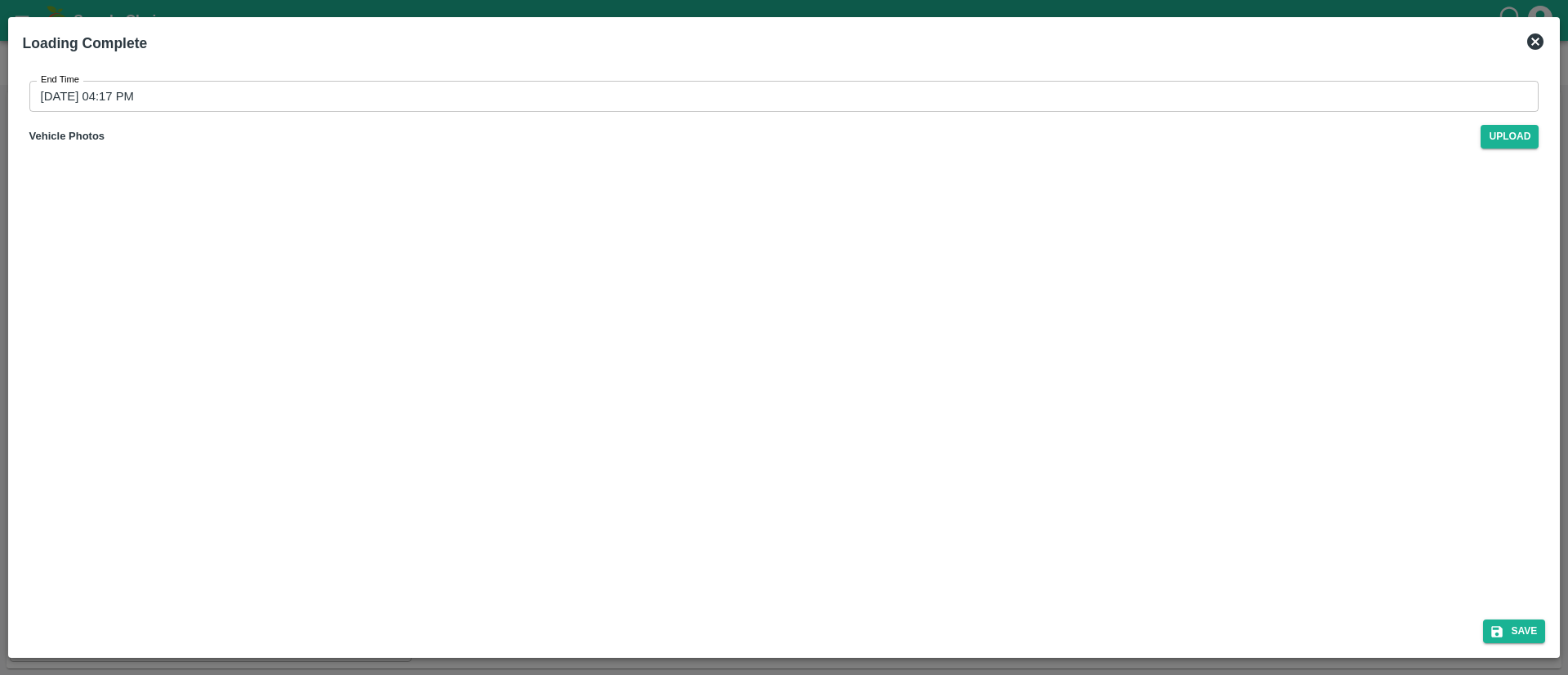
click at [804, 97] on input "13/09/2025 04:17 PM" at bounding box center [778, 96] width 1499 height 31
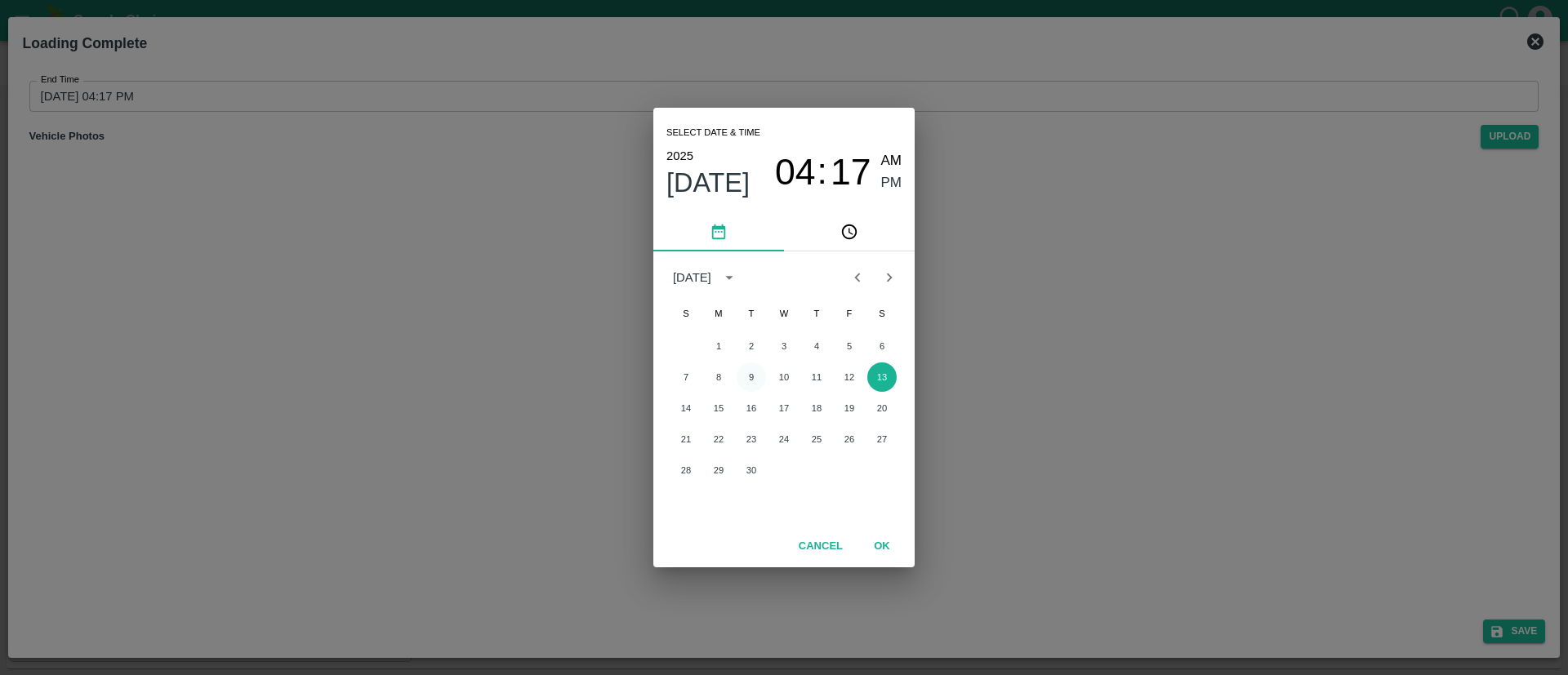
click at [748, 371] on button "9" at bounding box center [751, 377] width 29 height 29
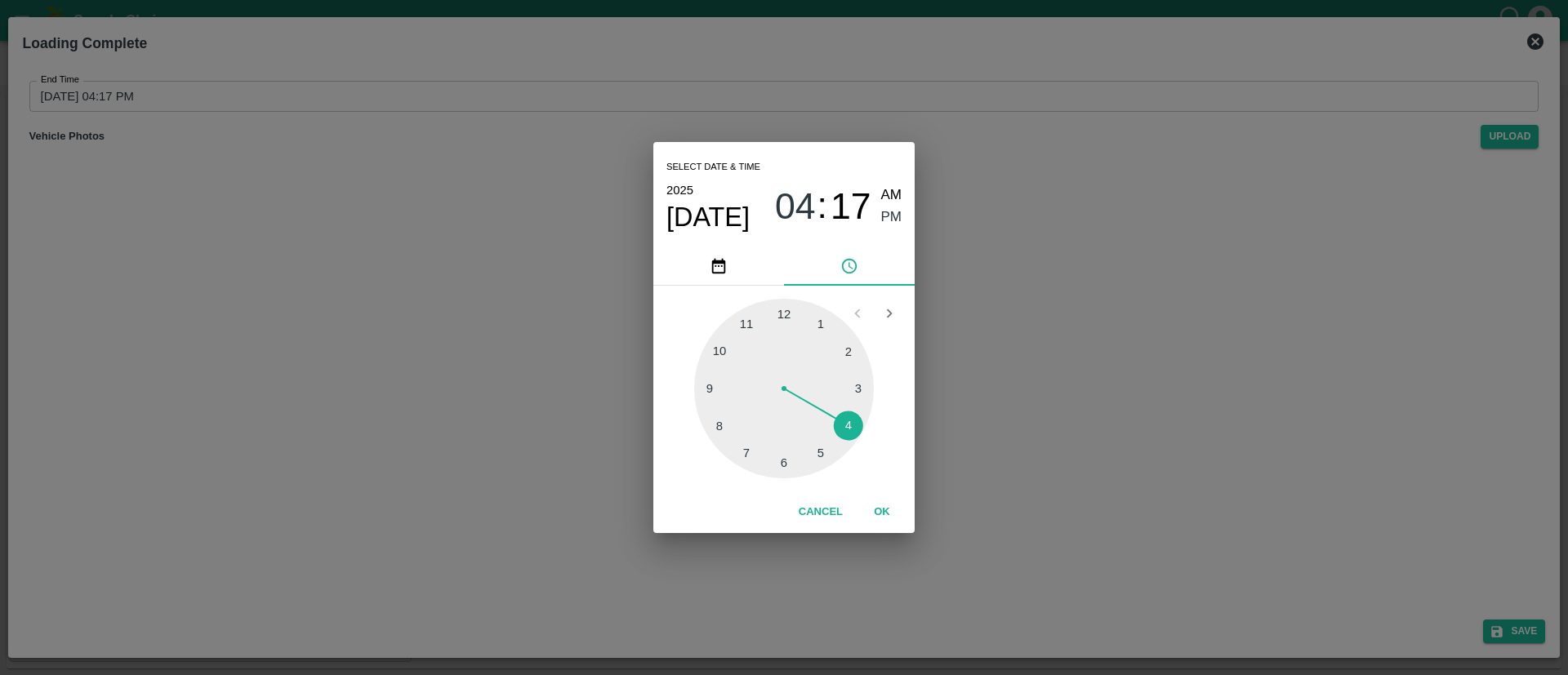
click at [747, 322] on div at bounding box center [783, 388] width 180 height 180
click at [817, 448] on div at bounding box center [783, 388] width 180 height 180
click at [883, 503] on button "OK" at bounding box center [882, 512] width 53 height 28
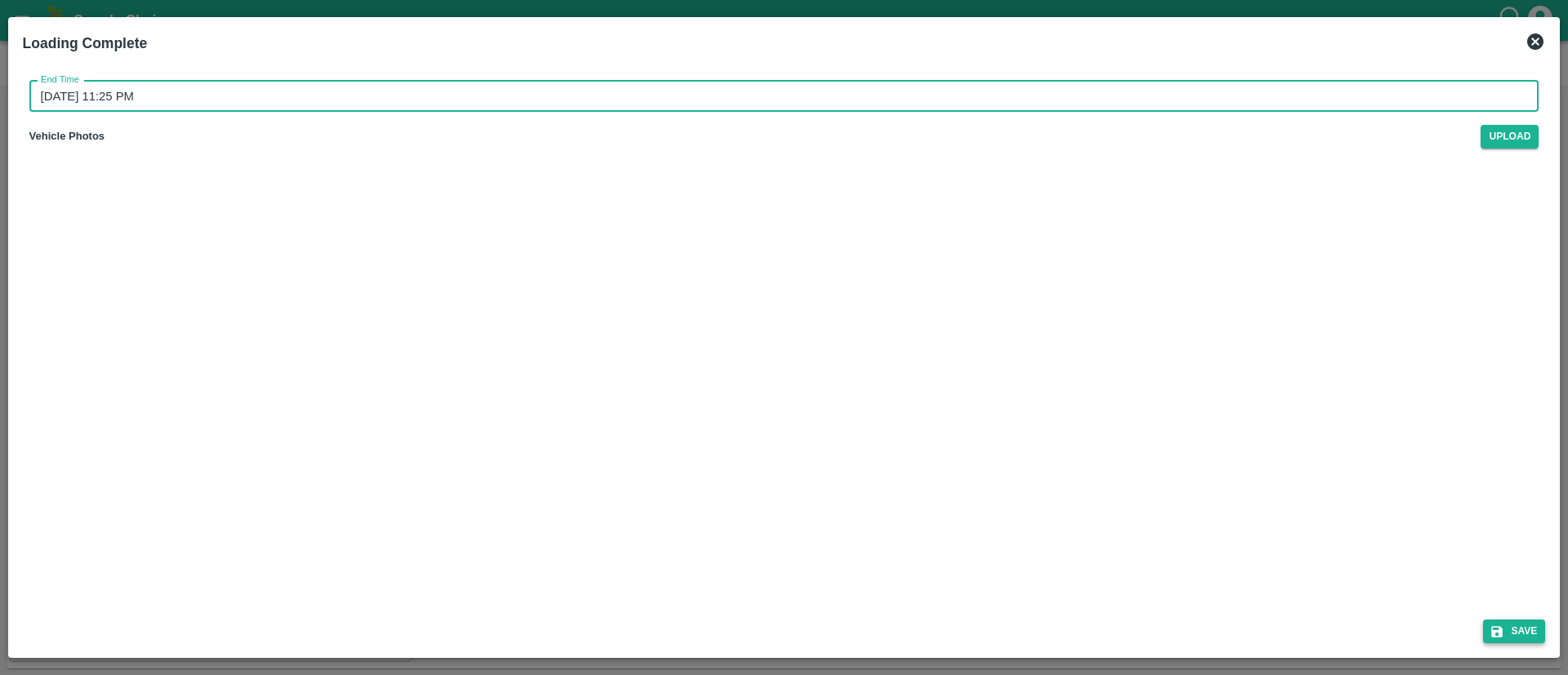
drag, startPoint x: 1539, startPoint y: 638, endPoint x: 1523, endPoint y: 633, distance: 16.8
click at [1523, 633] on button "Save" at bounding box center [1514, 632] width 62 height 23
type input "13/09/2025 04:17 PM"
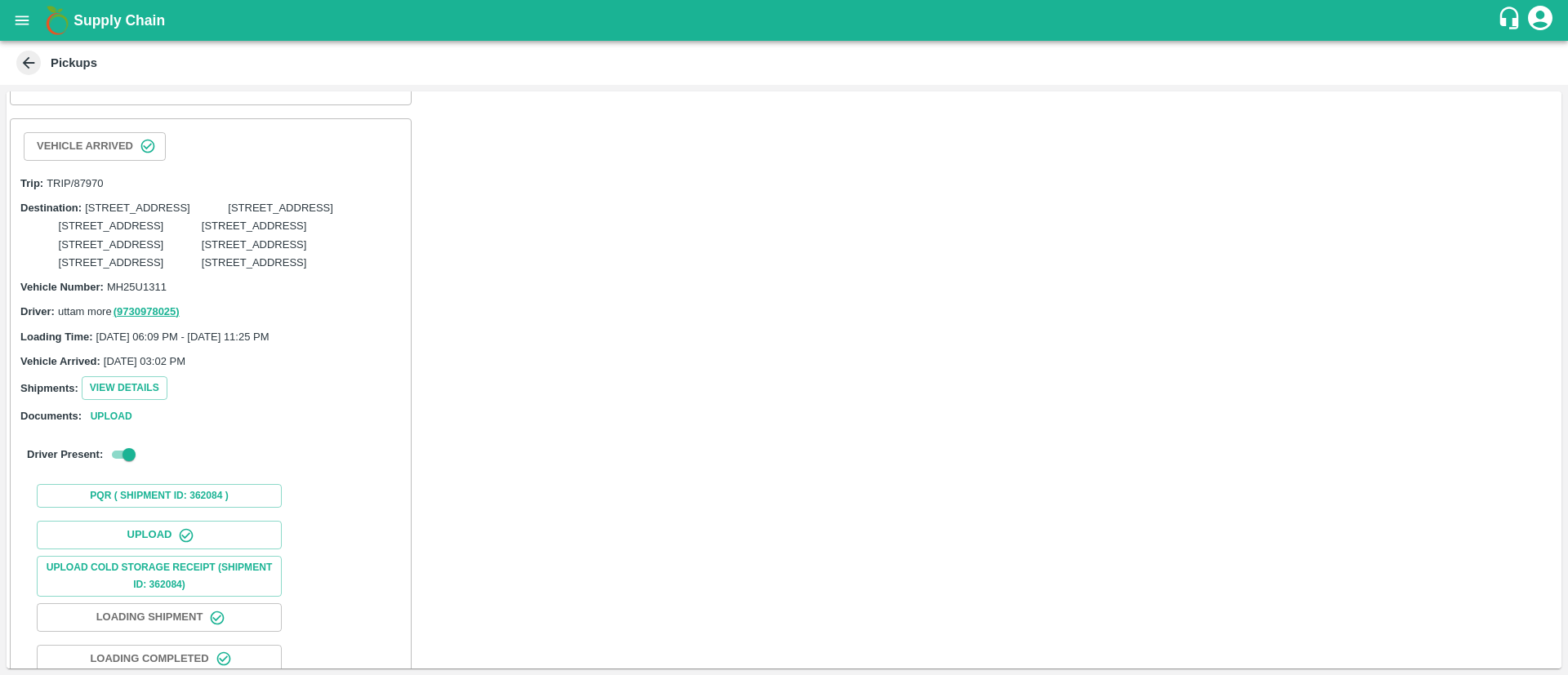
scroll to position [681, 0]
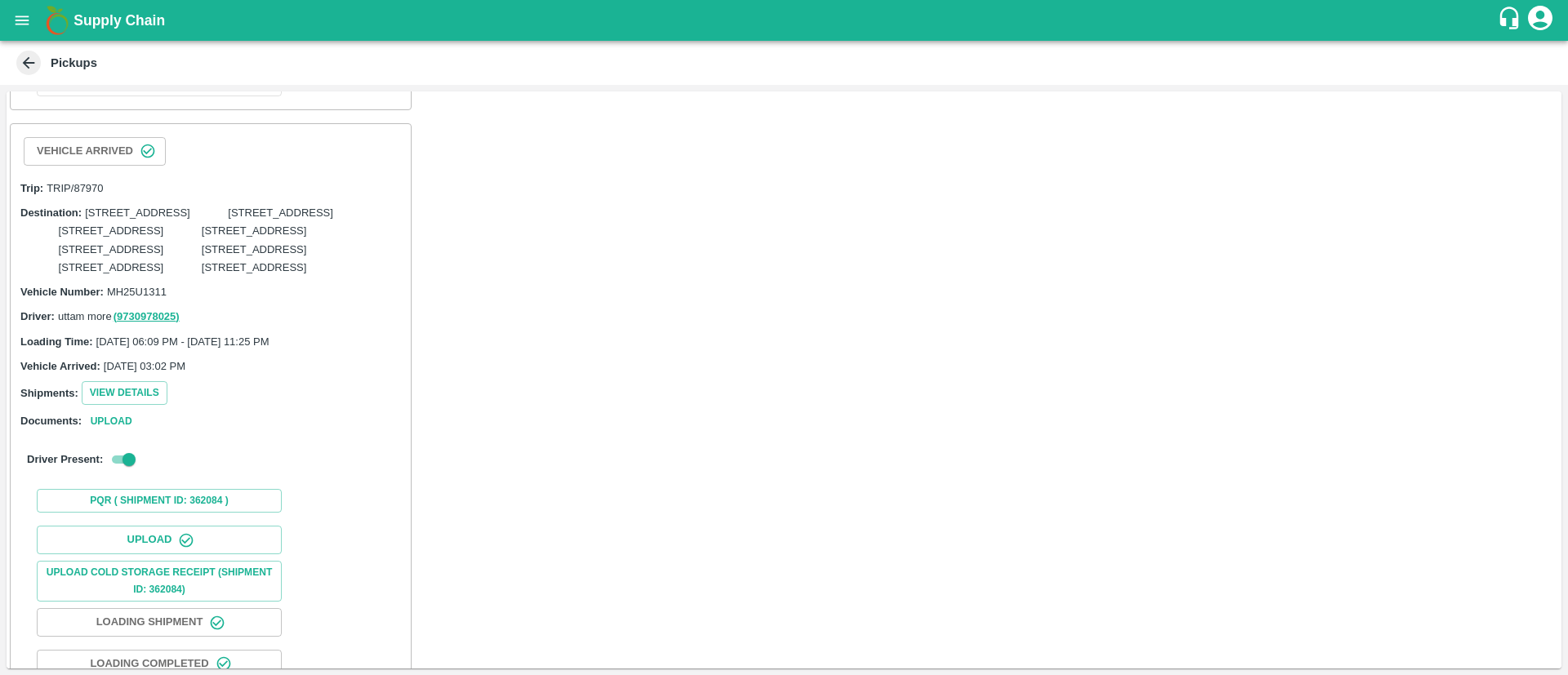
click at [262, 14] on button "Vehicle Dispatch" at bounding box center [159, -1] width 245 height 28
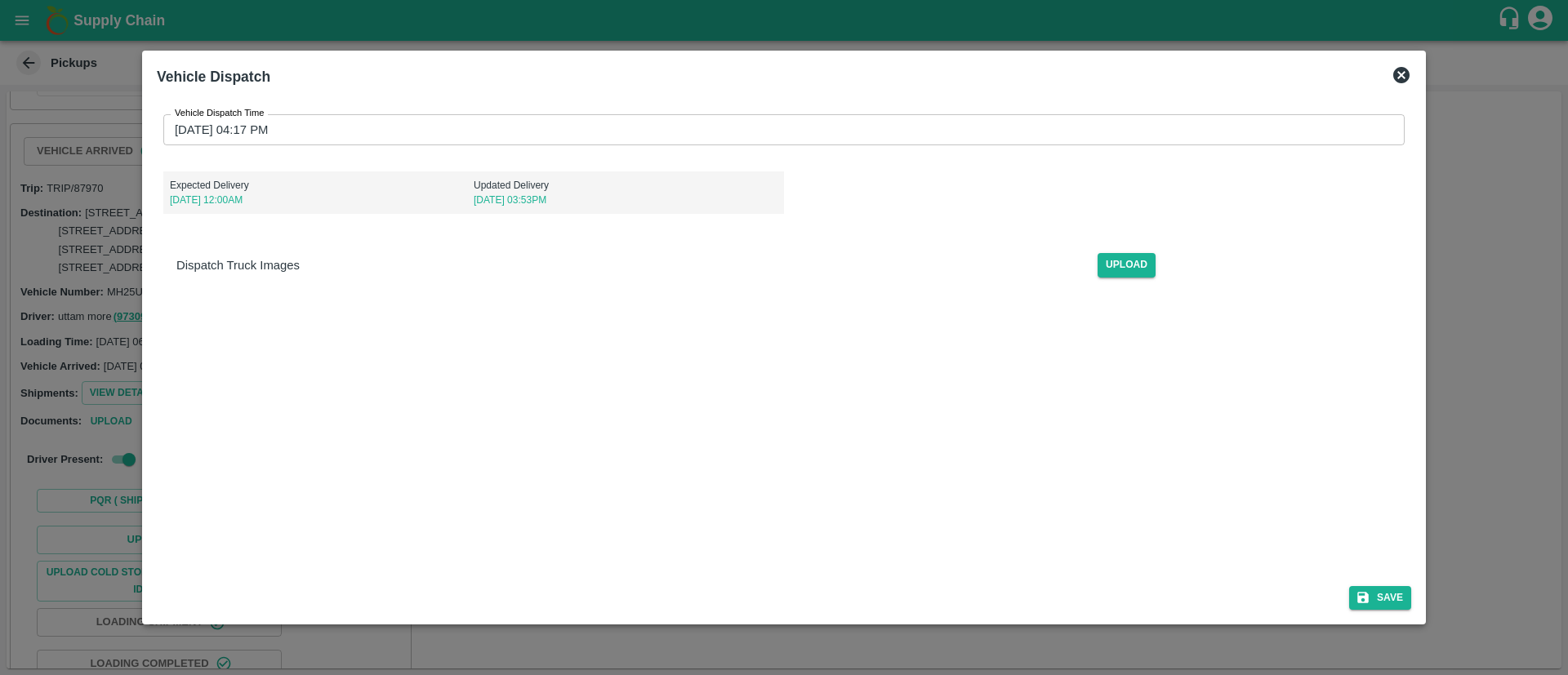
click at [629, 127] on input "13/09/2025 04:17 PM" at bounding box center [777, 129] width 1229 height 31
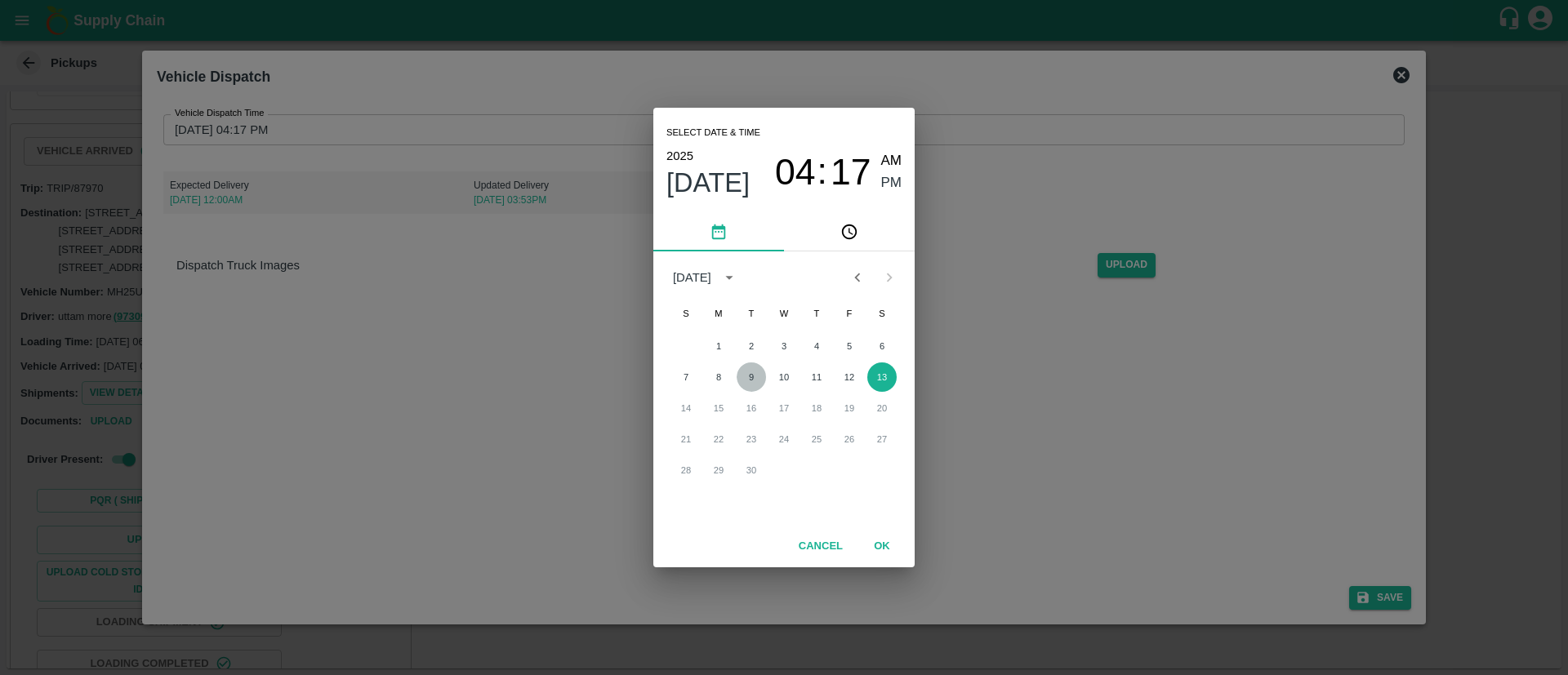
click at [756, 373] on button "9" at bounding box center [751, 377] width 29 height 29
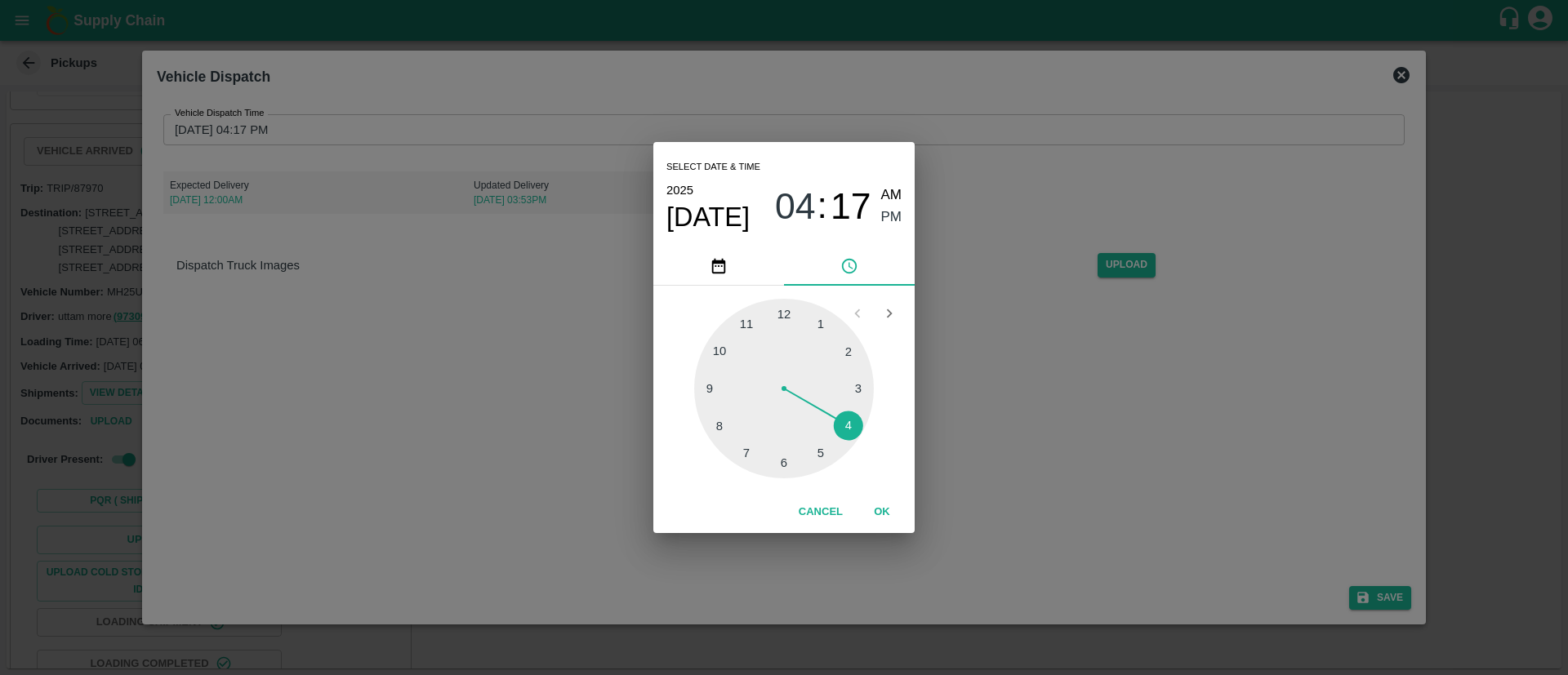
click at [752, 322] on div at bounding box center [783, 388] width 180 height 180
click at [783, 459] on div at bounding box center [783, 388] width 180 height 180
click at [888, 211] on span "PM" at bounding box center [891, 217] width 21 height 22
click at [753, 451] on div at bounding box center [783, 388] width 180 height 180
click at [746, 447] on div at bounding box center [783, 388] width 180 height 180
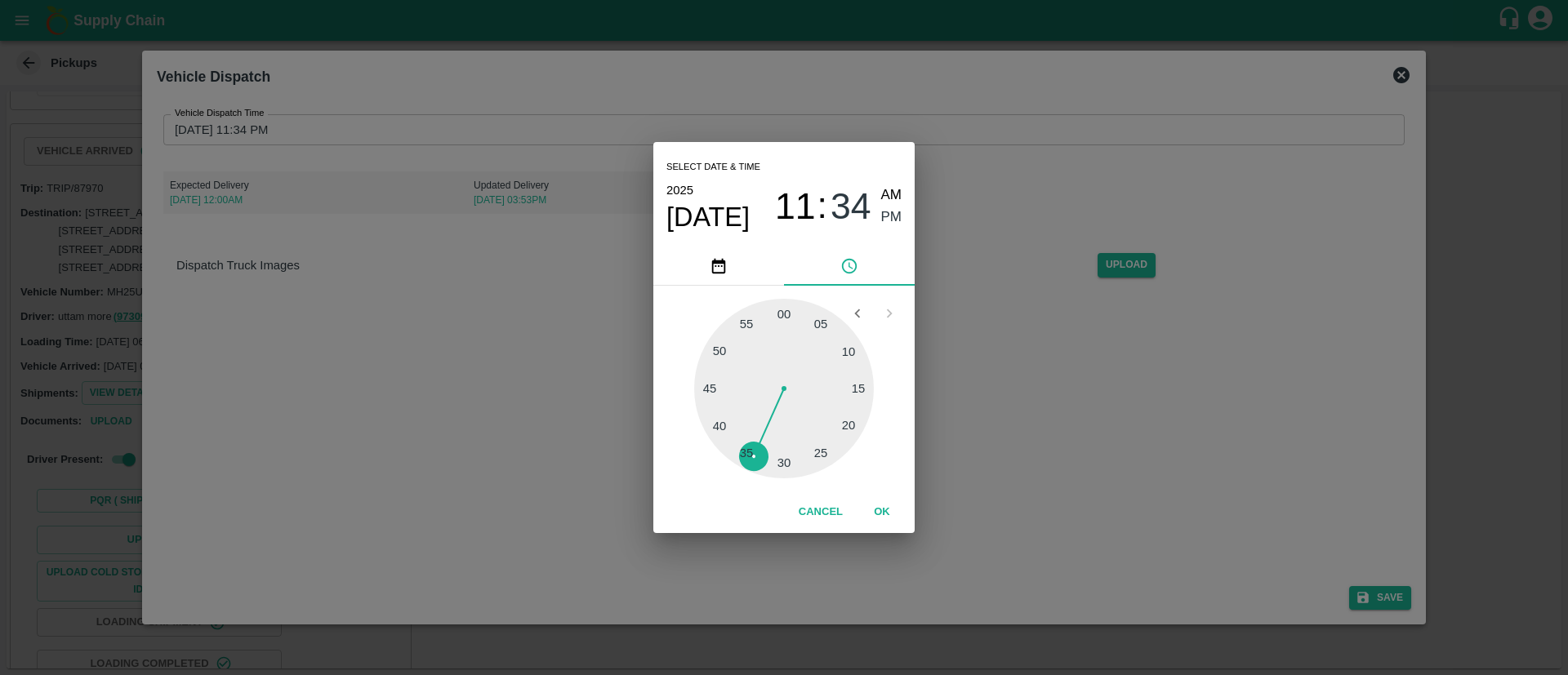
type input "09/09/2025 11:35 PM"
click at [895, 218] on span "PM" at bounding box center [891, 217] width 21 height 22
click at [879, 501] on button "OK" at bounding box center [882, 512] width 53 height 28
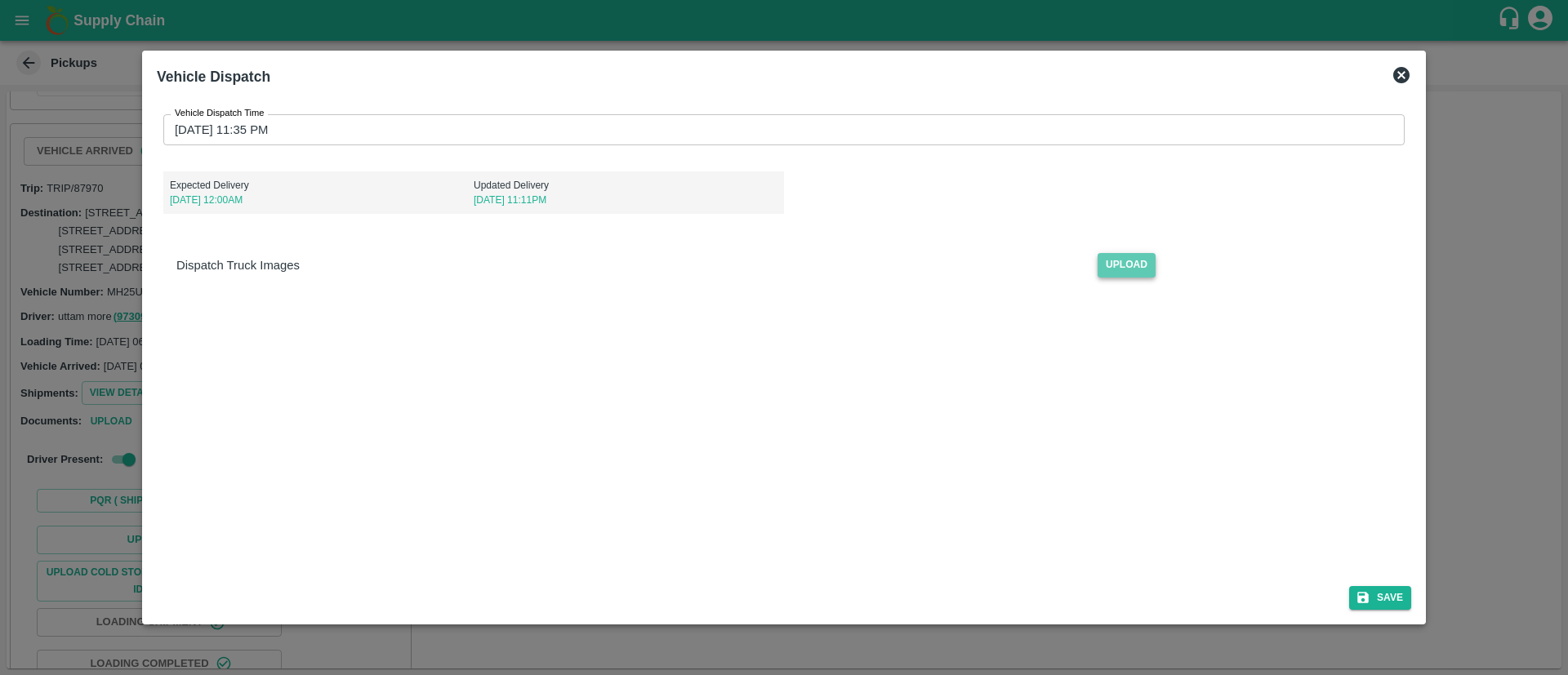
click at [1146, 266] on span "Upload" at bounding box center [1126, 265] width 58 height 23
click at [0, 0] on input "Upload" at bounding box center [0, 0] width 0 height 0
click at [239, 340] on img at bounding box center [217, 346] width 82 height 86
click at [1390, 599] on button "Save" at bounding box center [1380, 598] width 62 height 23
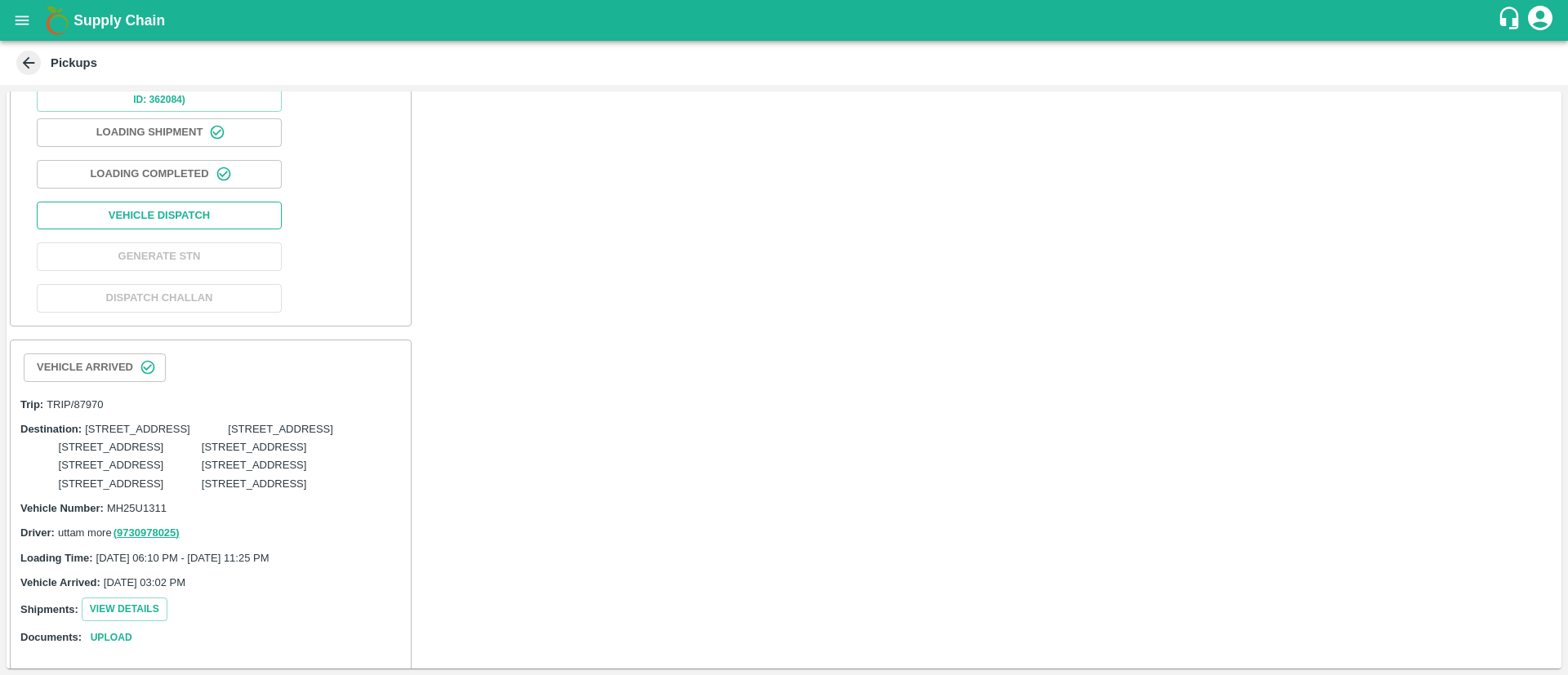
scroll to position [1173, 0]
click at [221, 230] on button "Vehicle Dispatch" at bounding box center [159, 215] width 245 height 28
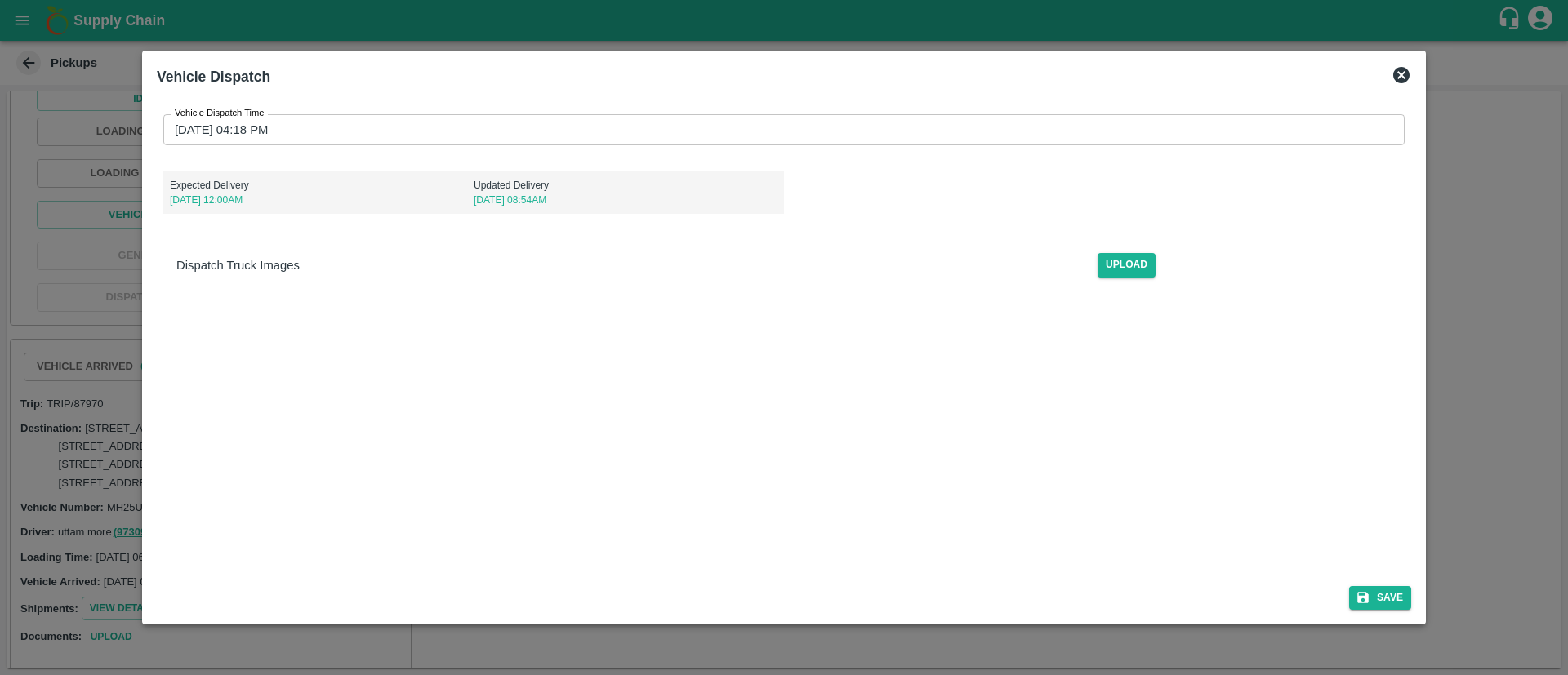
click at [987, 114] on input "13/09/2025 04:18 PM" at bounding box center [777, 129] width 1229 height 31
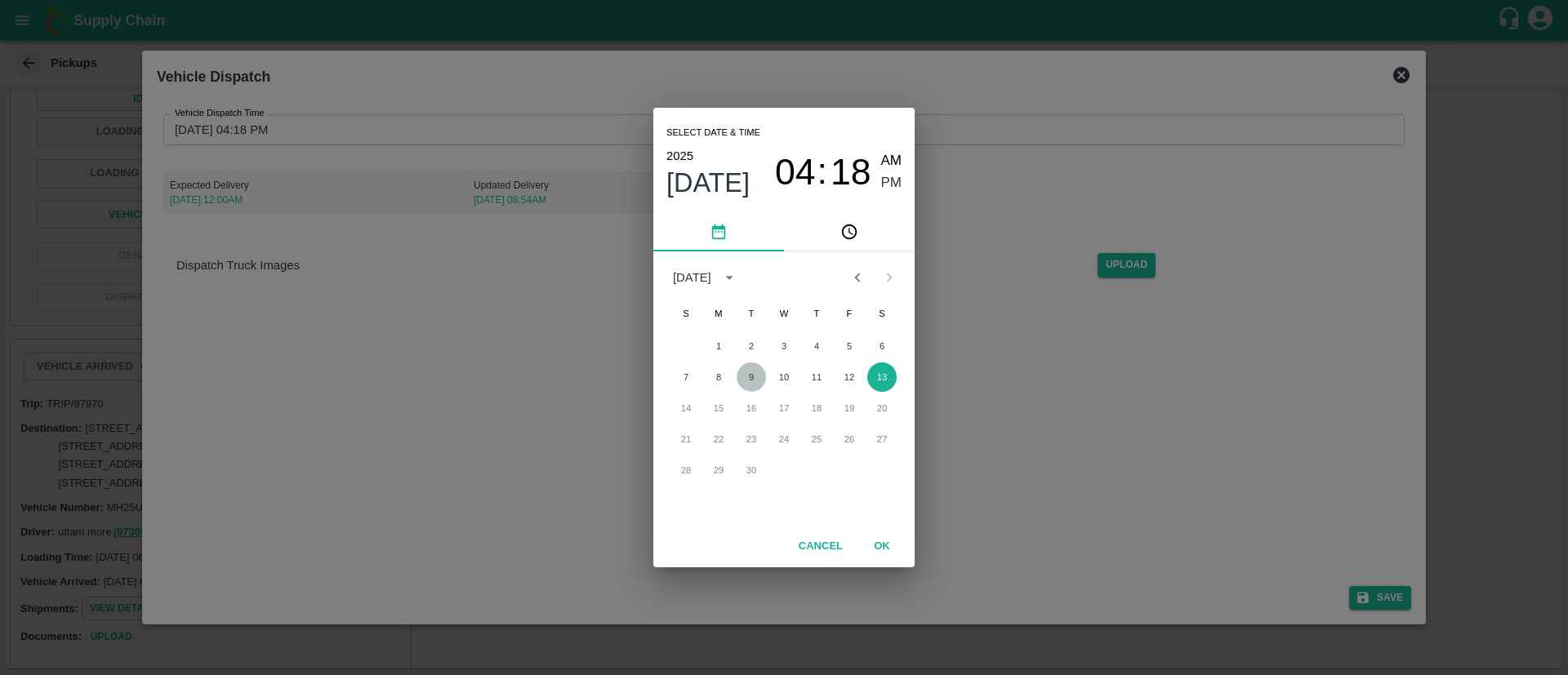
click at [752, 375] on button "9" at bounding box center [751, 377] width 29 height 29
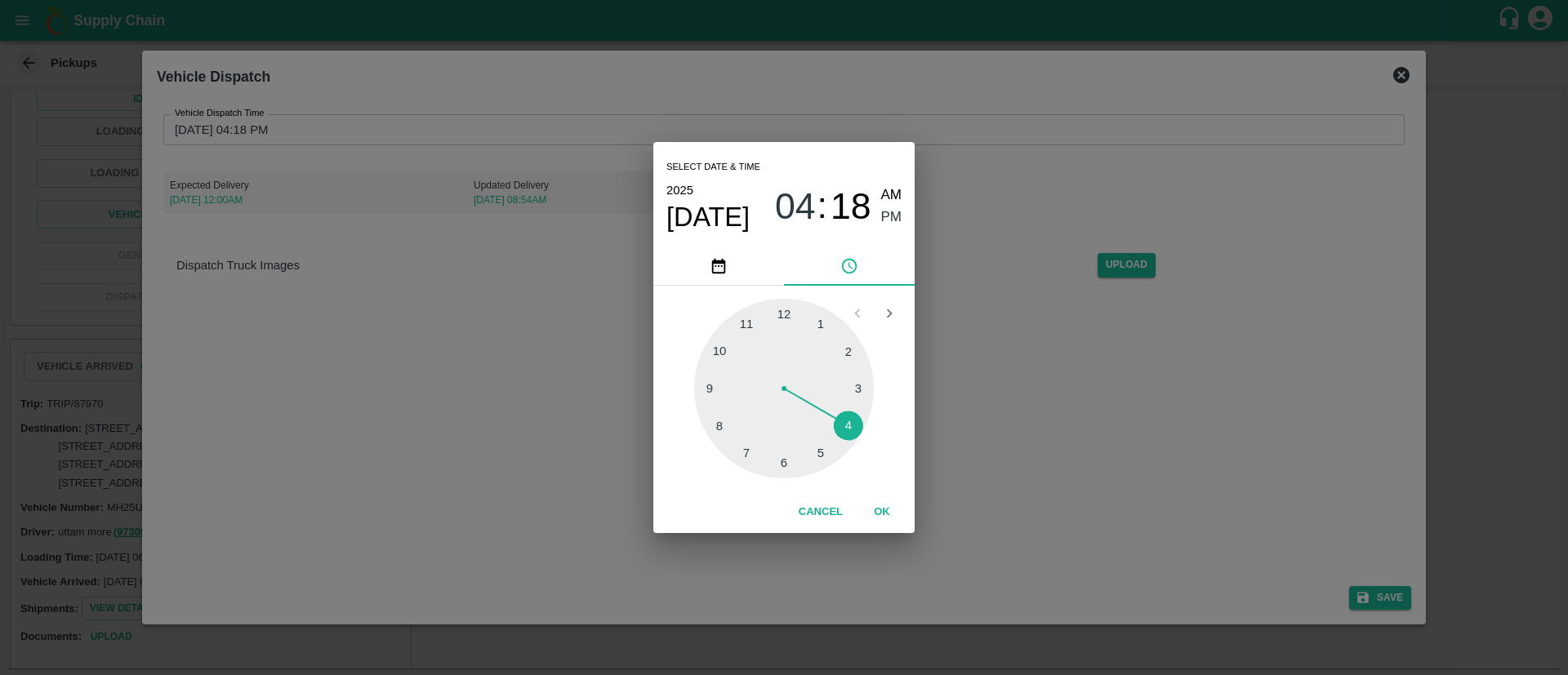
click at [750, 323] on div at bounding box center [783, 388] width 180 height 180
click at [748, 450] on div at bounding box center [783, 388] width 180 height 180
type input "09/09/2025 11:35 PM"
drag, startPoint x: 877, startPoint y: 515, endPoint x: 908, endPoint y: 493, distance: 38.0
click at [877, 515] on button "OK" at bounding box center [882, 512] width 53 height 28
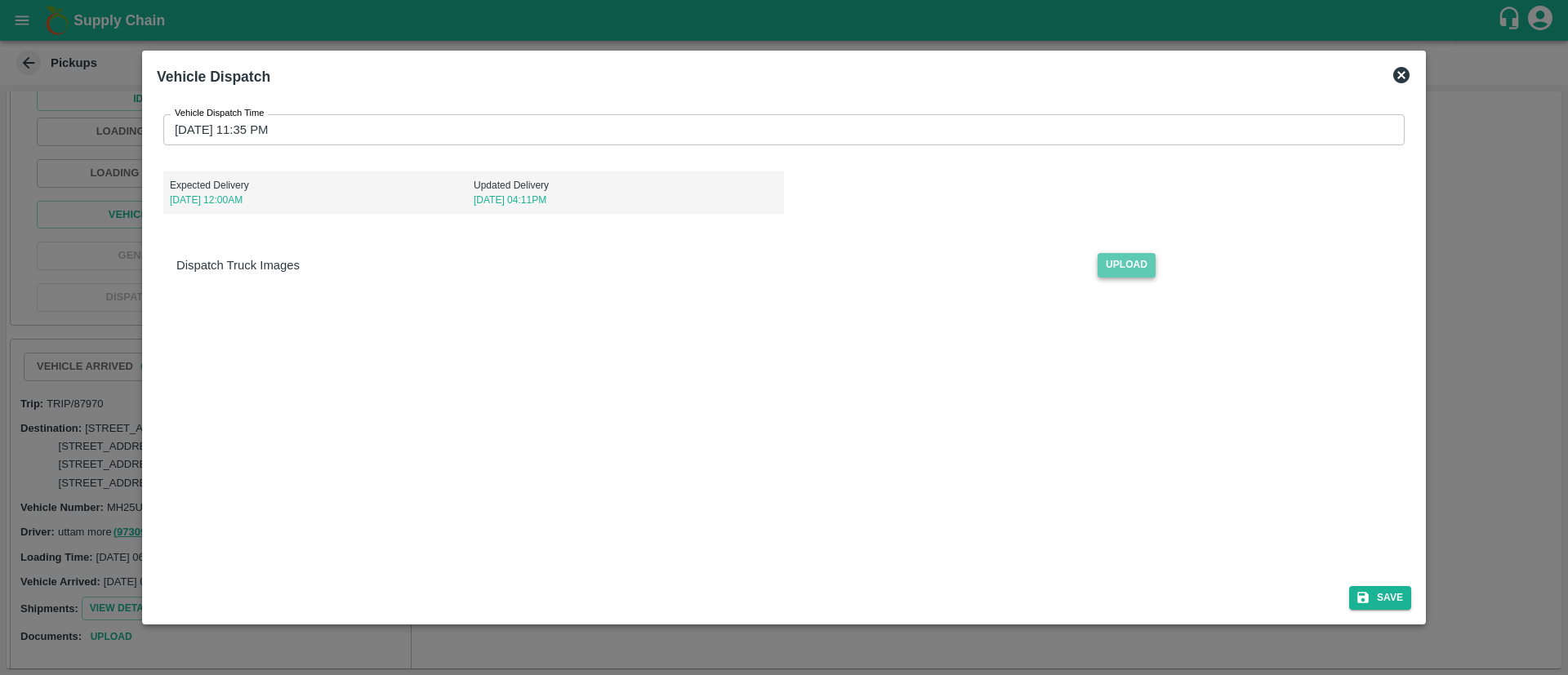
click at [1125, 256] on span "Upload" at bounding box center [1126, 265] width 58 height 23
click at [0, 0] on input "Upload" at bounding box center [0, 0] width 0 height 0
click at [1378, 604] on button "Save" at bounding box center [1380, 598] width 62 height 23
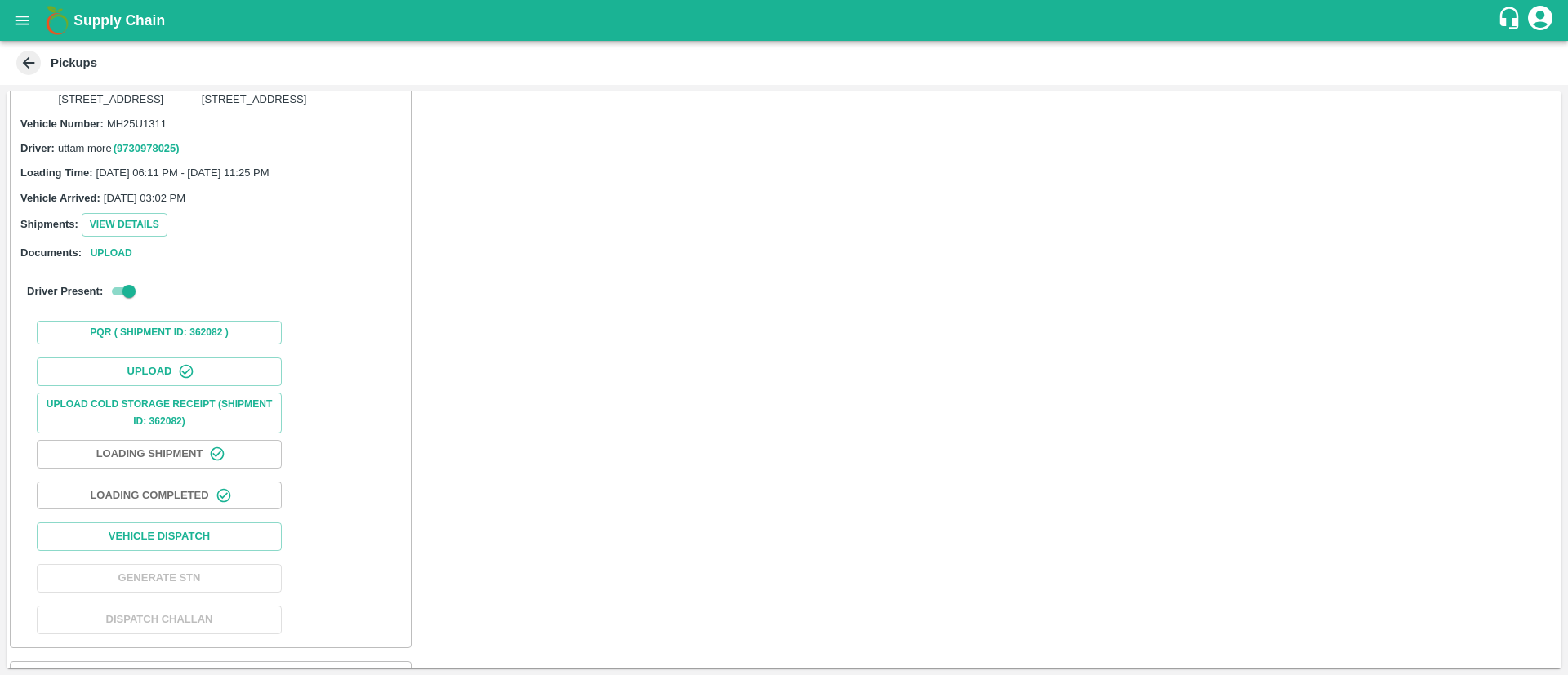
scroll to position [2265, 0]
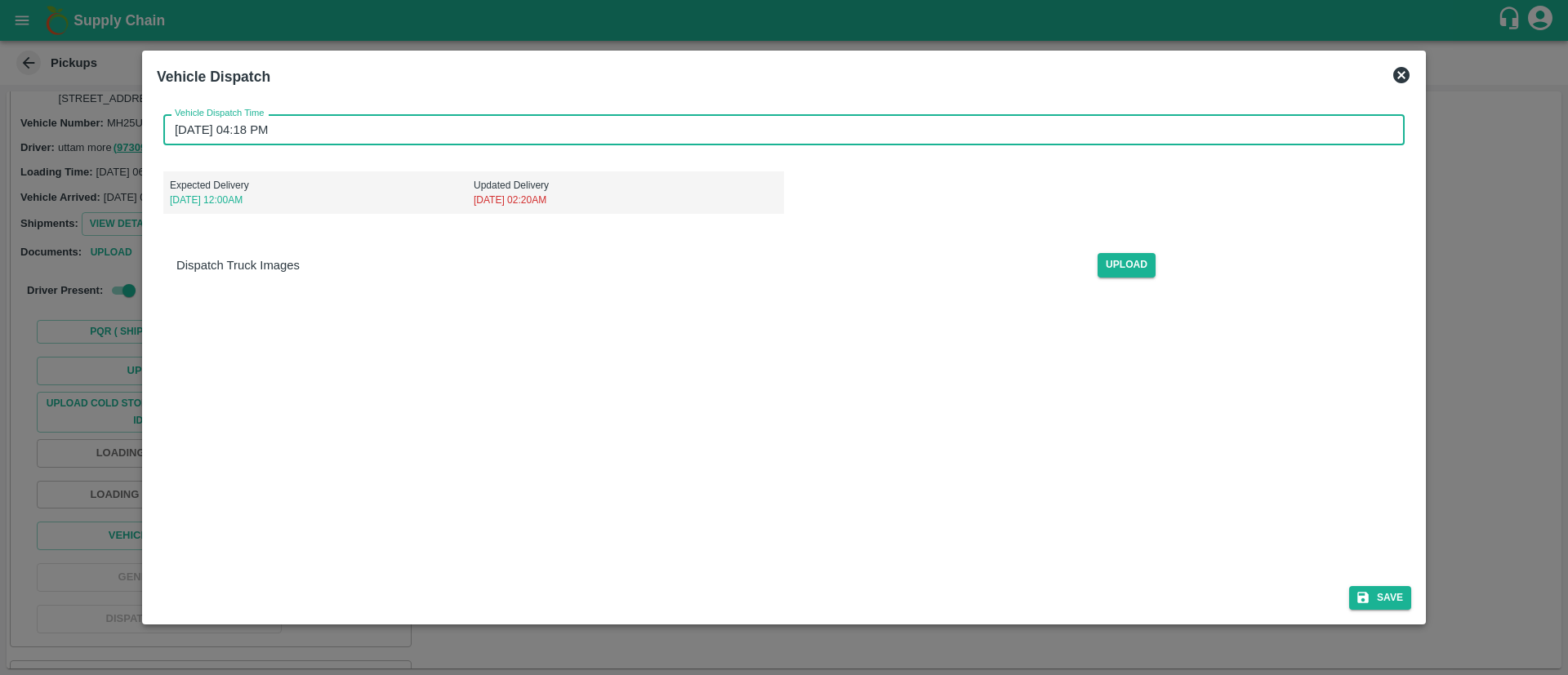
click at [1016, 124] on input "13/09/2025 04:18 PM" at bounding box center [777, 129] width 1229 height 31
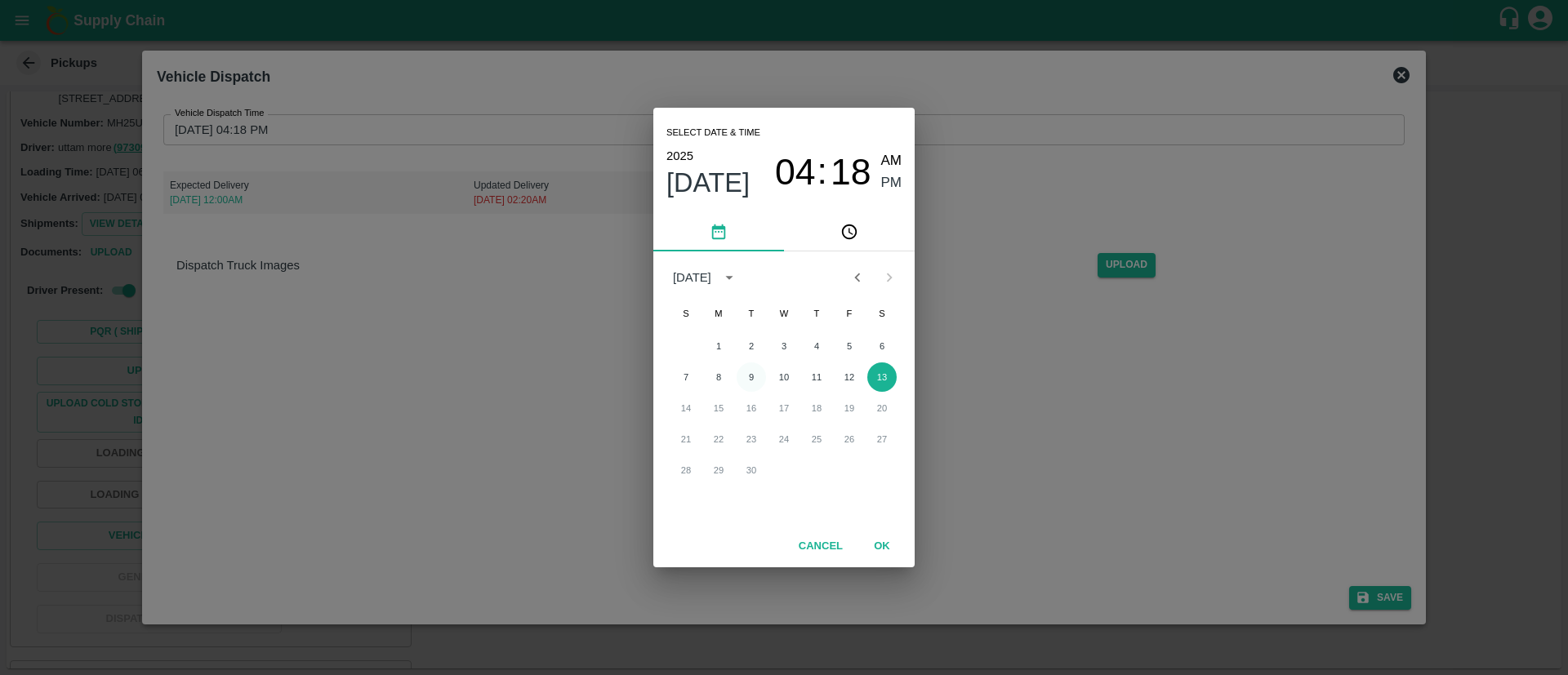
click at [751, 373] on button "9" at bounding box center [751, 377] width 29 height 29
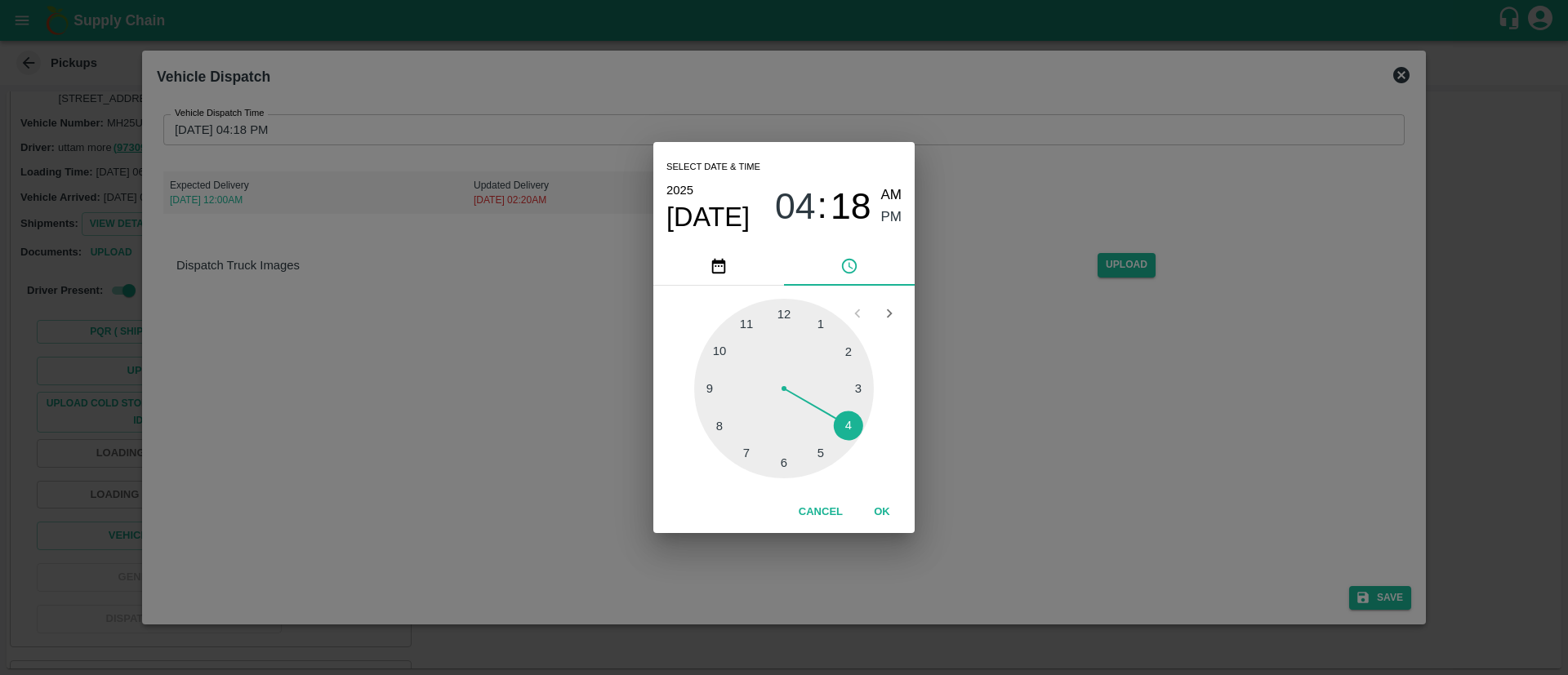
click at [746, 323] on div at bounding box center [783, 388] width 180 height 180
click at [742, 451] on div at bounding box center [783, 388] width 180 height 180
click at [741, 451] on div at bounding box center [783, 388] width 180 height 180
click at [746, 459] on div at bounding box center [783, 388] width 180 height 180
type input "09/09/2025 11:35 PM"
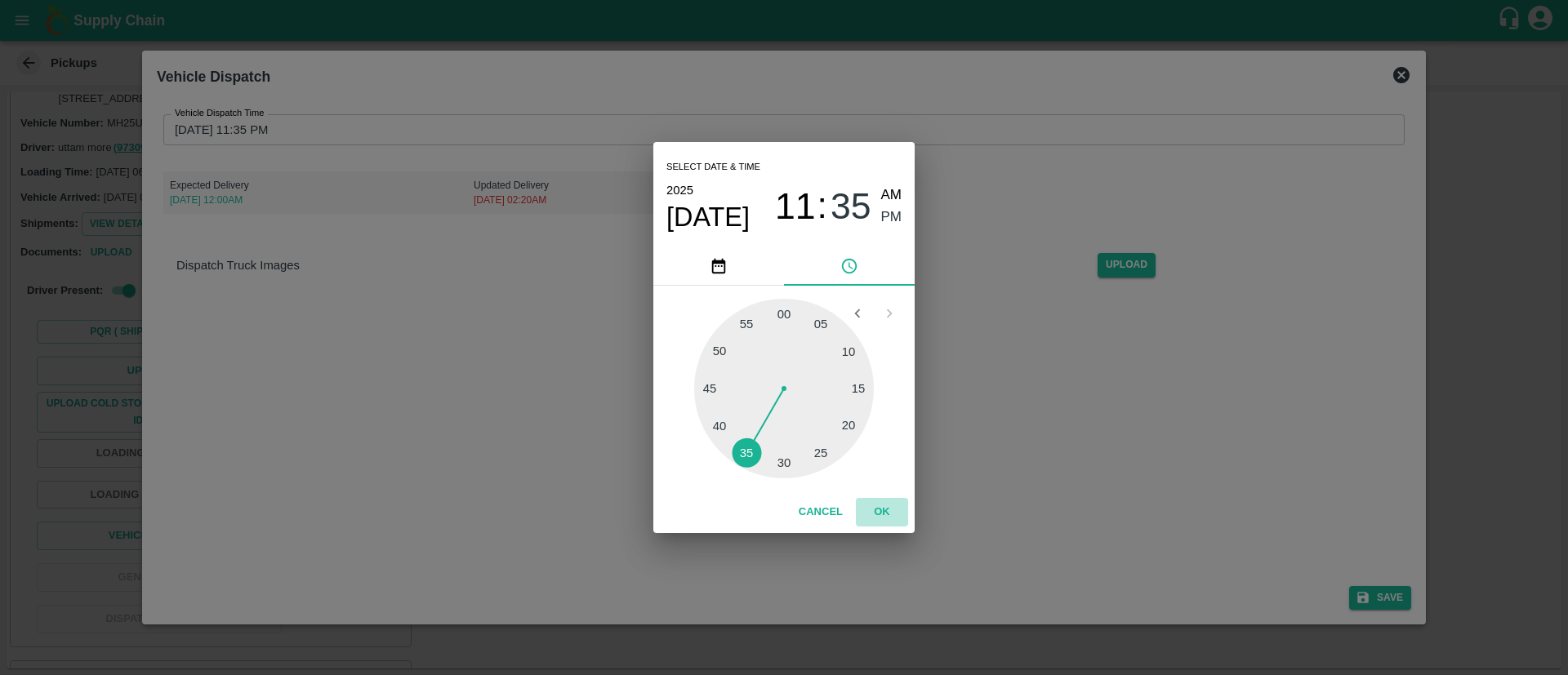
click at [891, 505] on button "OK" at bounding box center [882, 512] width 53 height 28
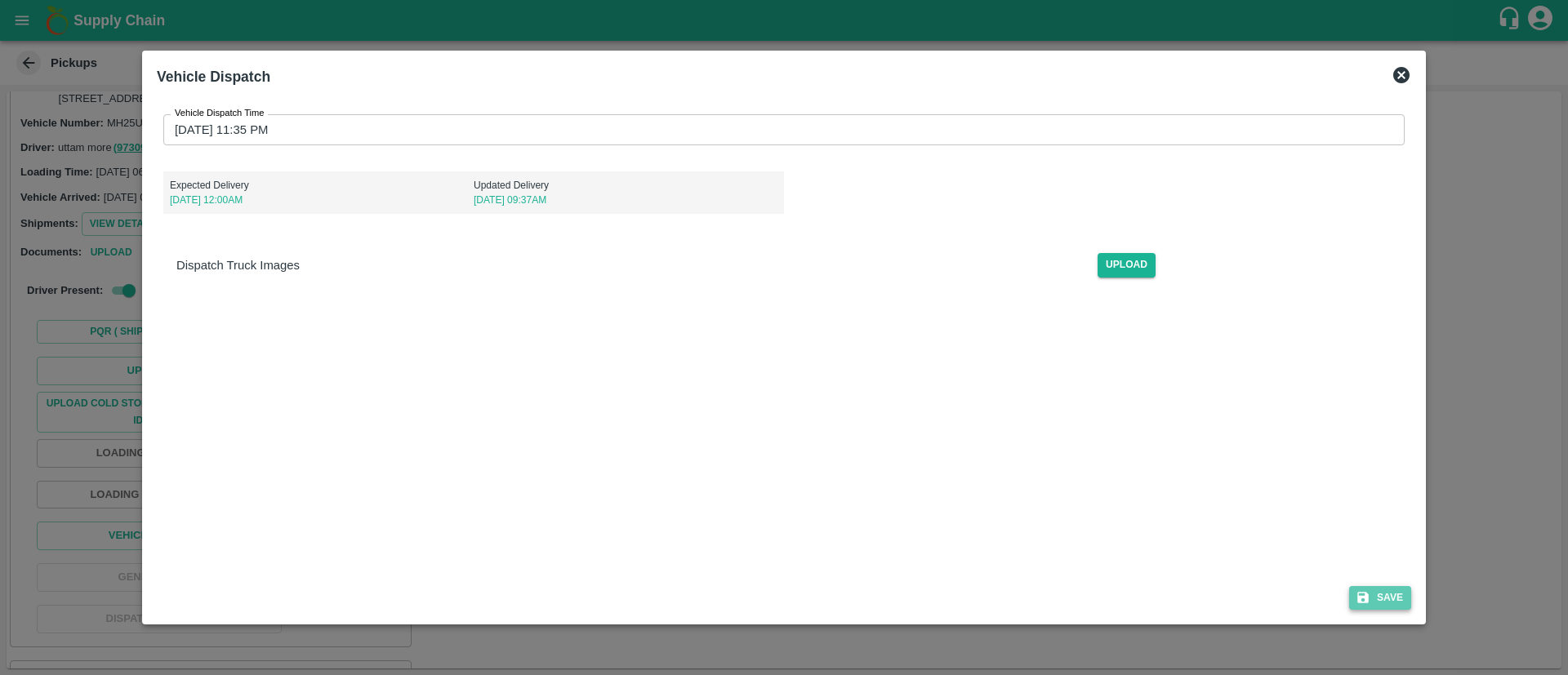
click at [1382, 591] on button "Save" at bounding box center [1380, 598] width 62 height 23
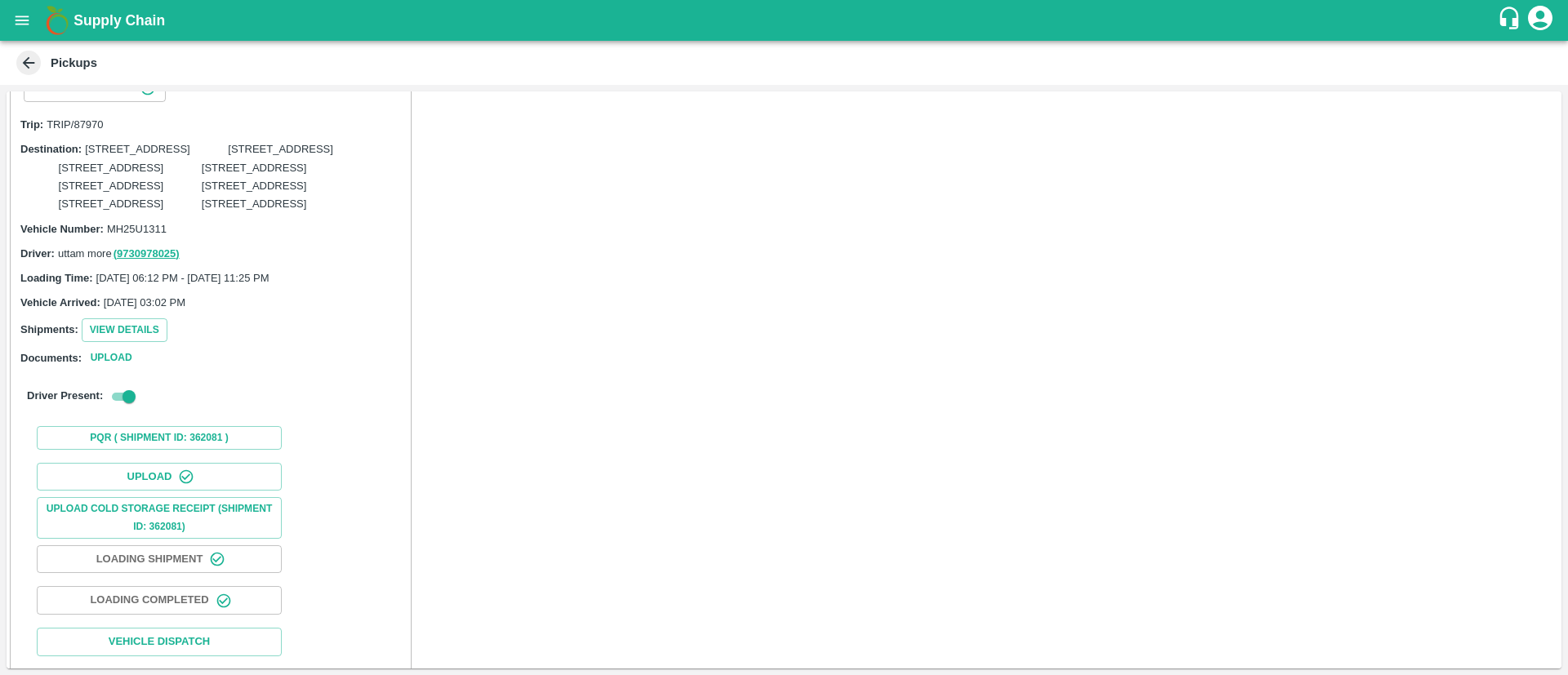
scroll to position [3082, 0]
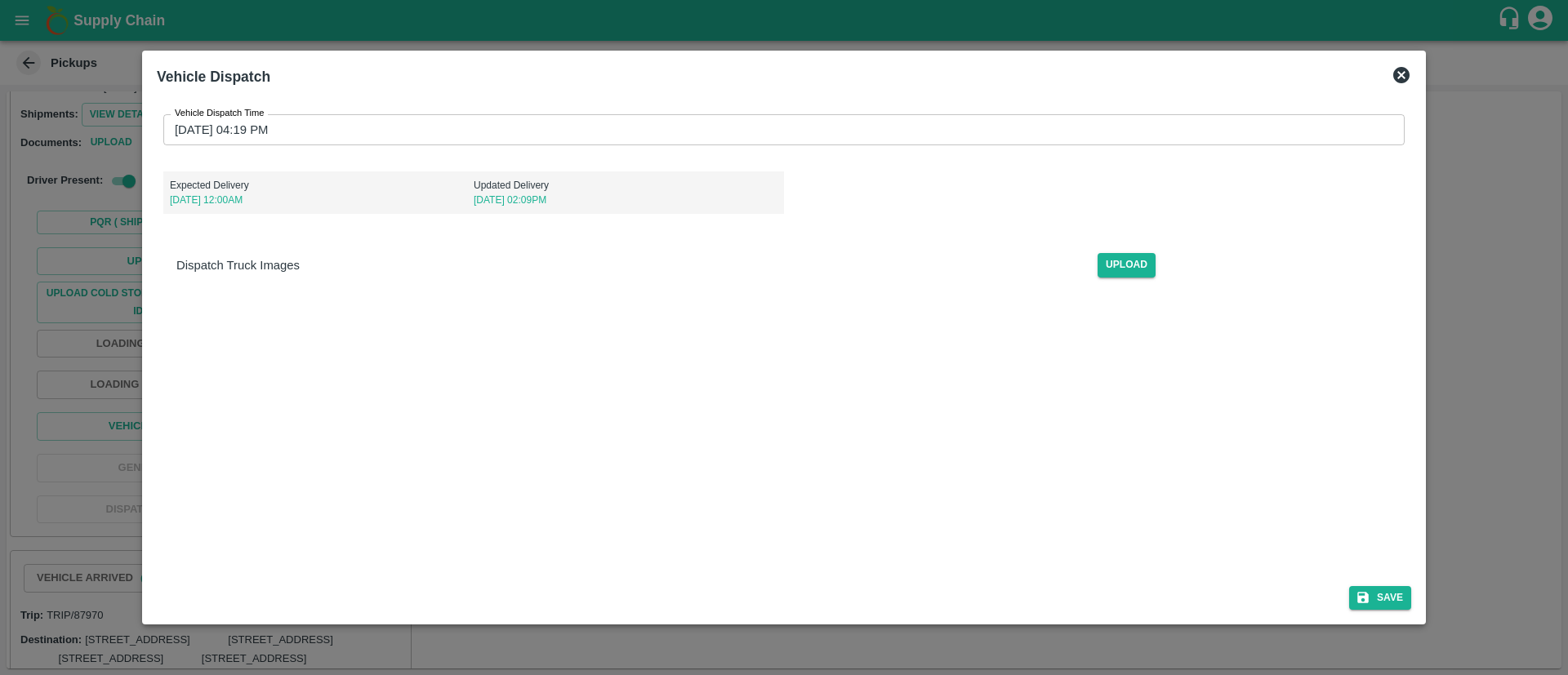
click at [871, 134] on input "13/09/2025 04:19 PM" at bounding box center [777, 129] width 1229 height 31
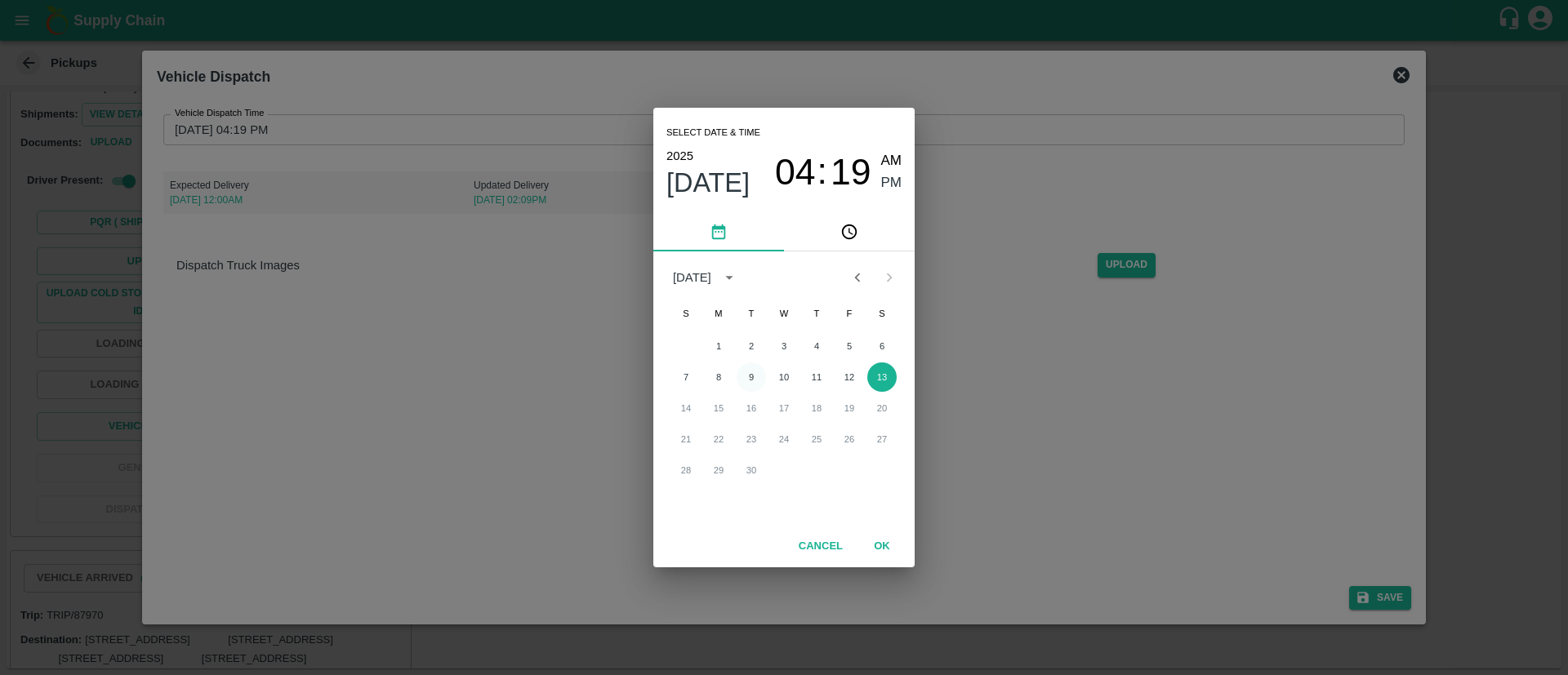
click at [752, 371] on button "9" at bounding box center [751, 377] width 29 height 29
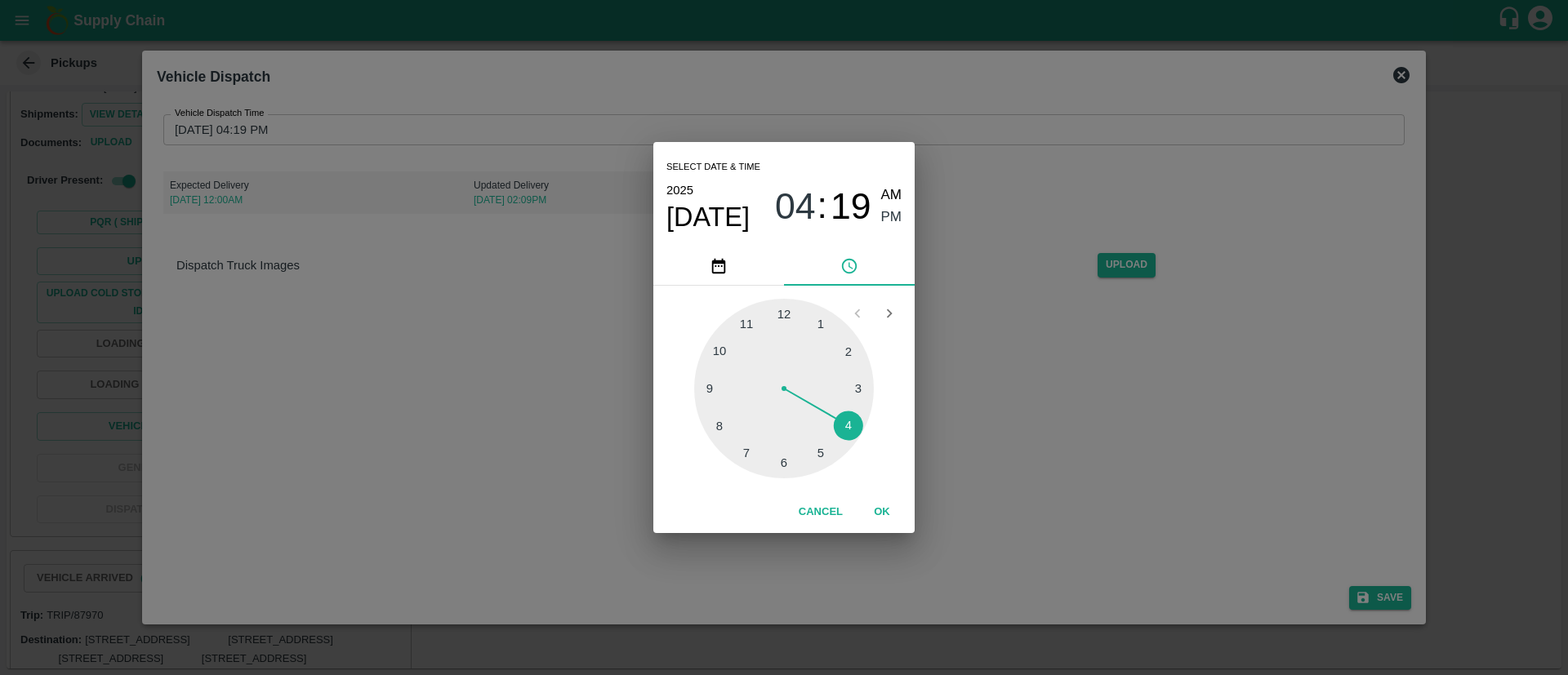
click at [751, 326] on div at bounding box center [783, 388] width 180 height 180
click at [743, 453] on div at bounding box center [783, 388] width 180 height 180
type input "09/09/2025 11:35 PM"
click at [879, 514] on button "OK" at bounding box center [882, 512] width 53 height 28
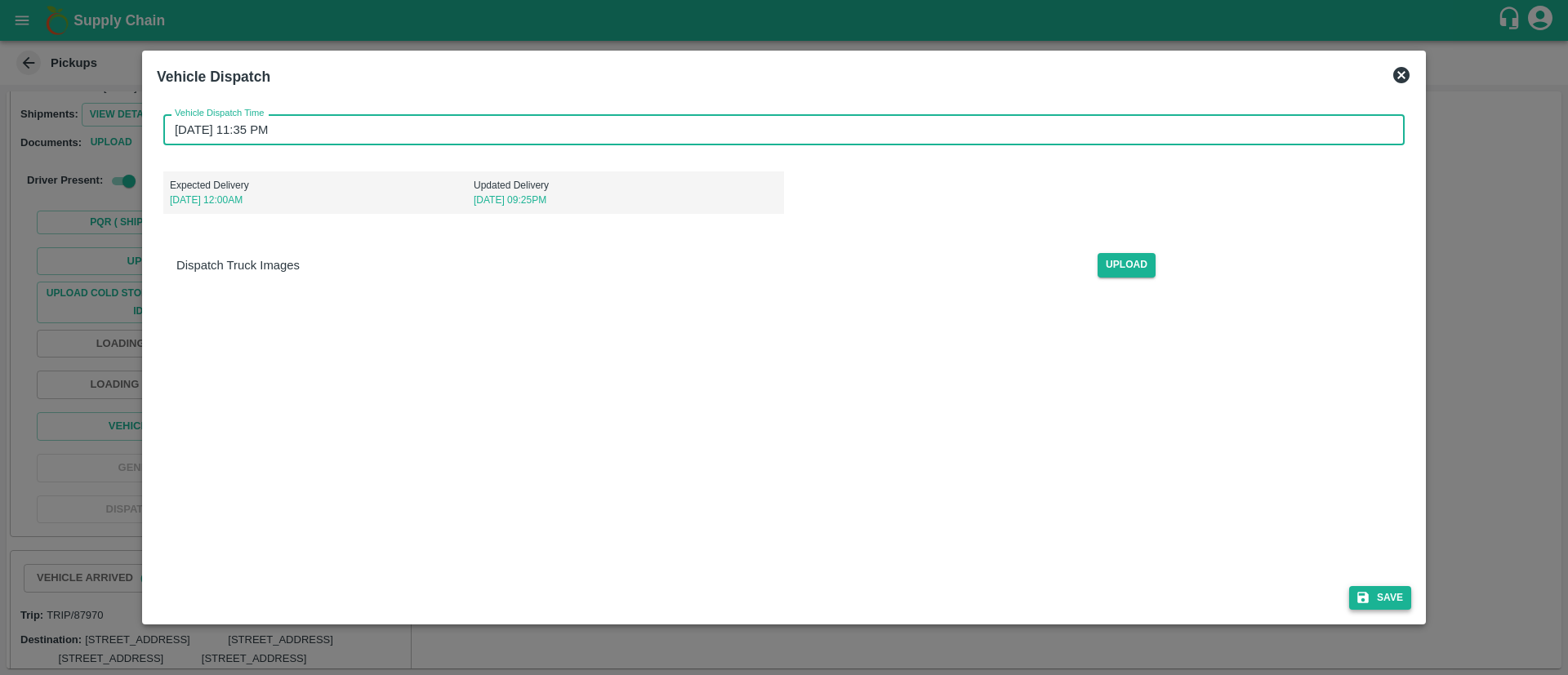
click at [1392, 596] on button "Save" at bounding box center [1380, 598] width 62 height 23
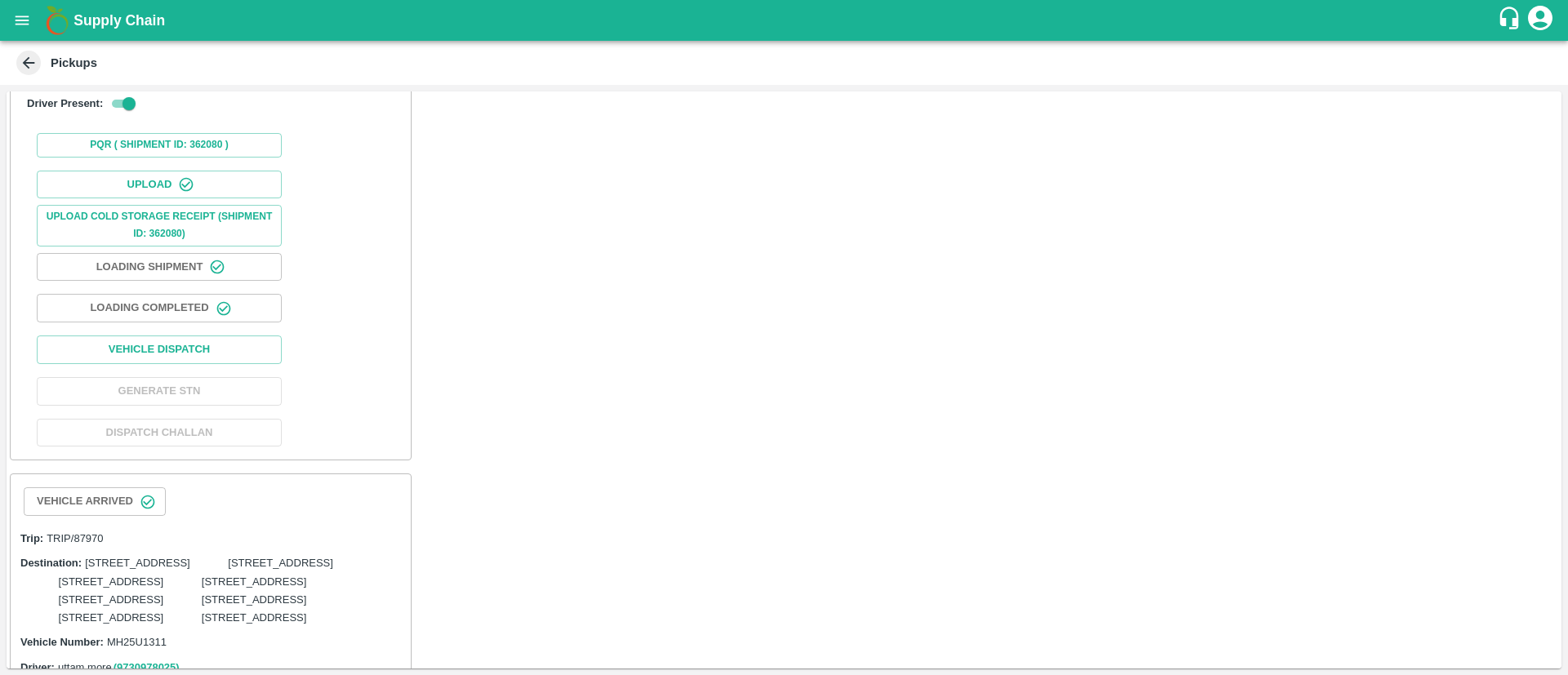
scroll to position [3905, 0]
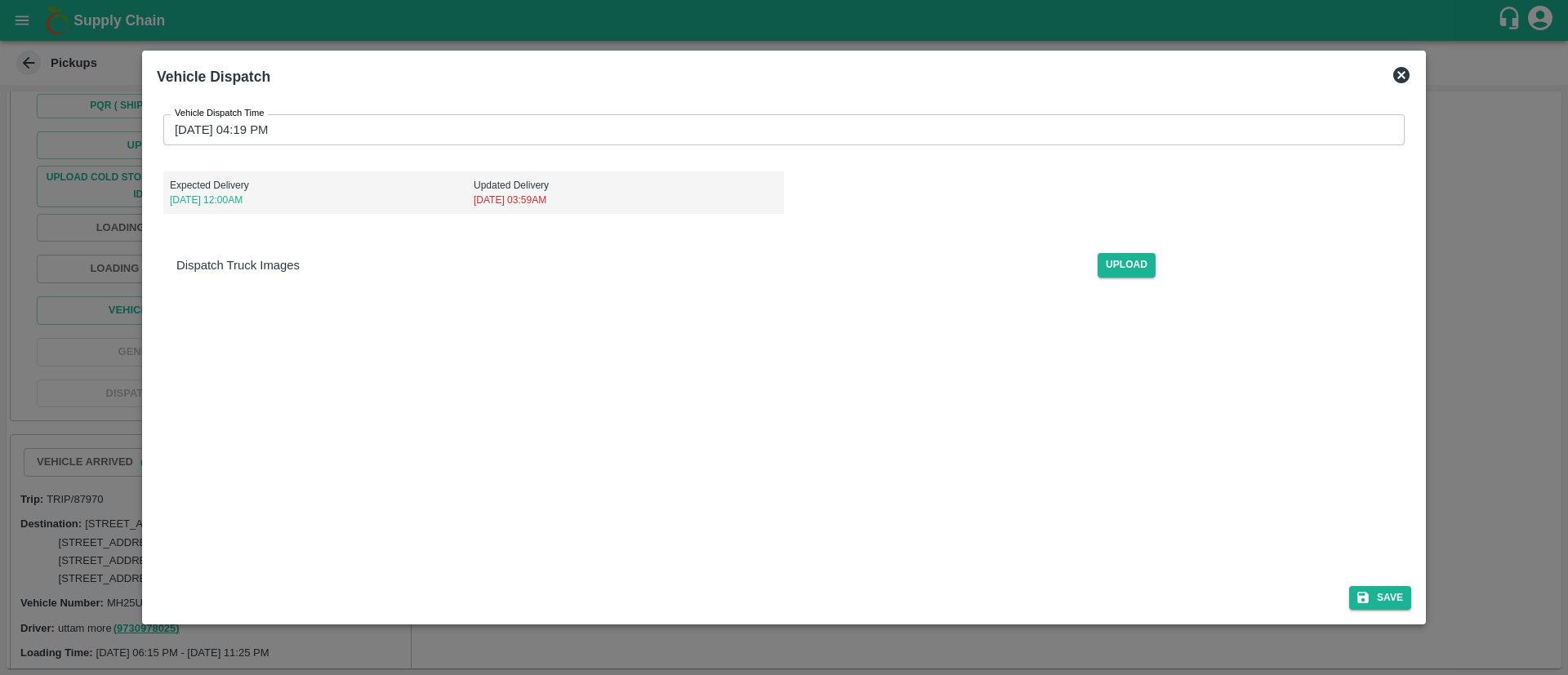
click at [788, 134] on input "13/09/2025 04:19 PM" at bounding box center [777, 129] width 1229 height 31
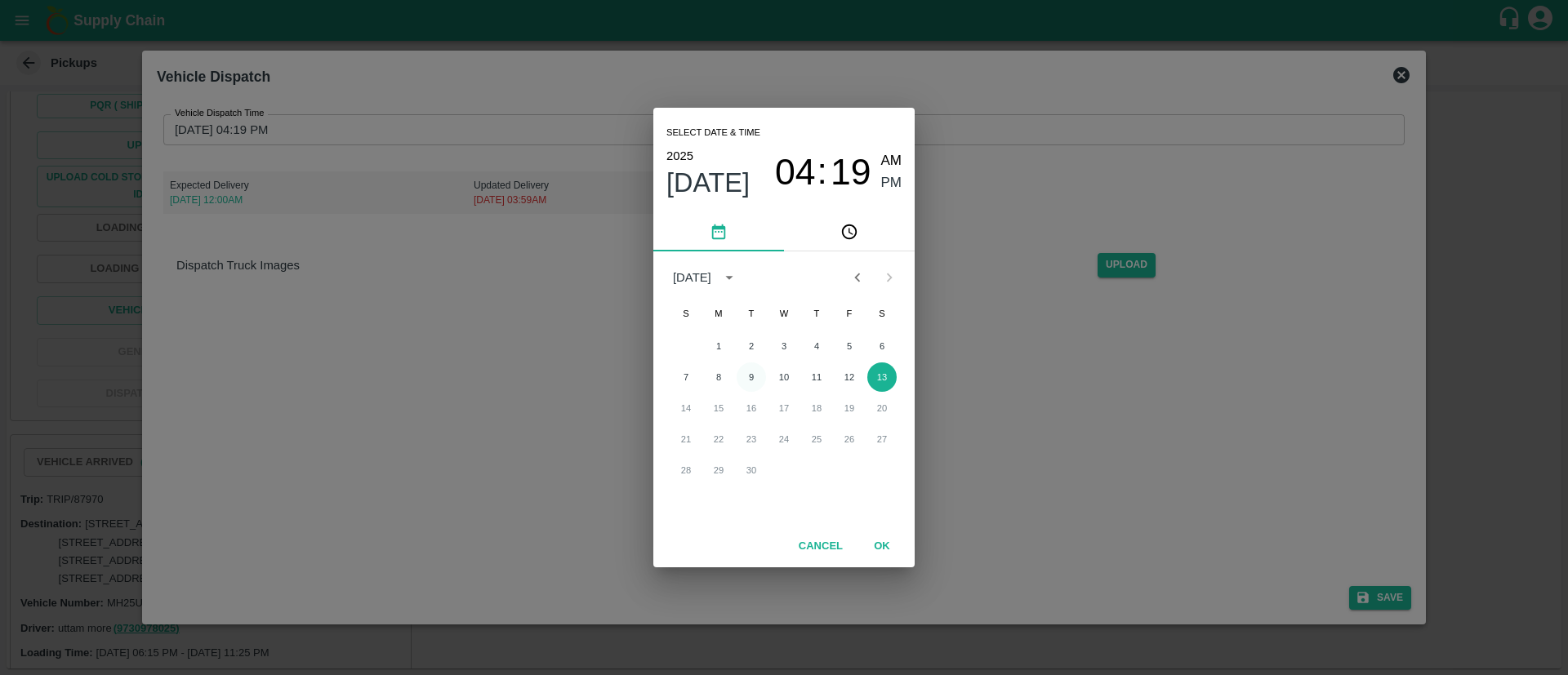
click at [747, 377] on button "9" at bounding box center [751, 377] width 29 height 29
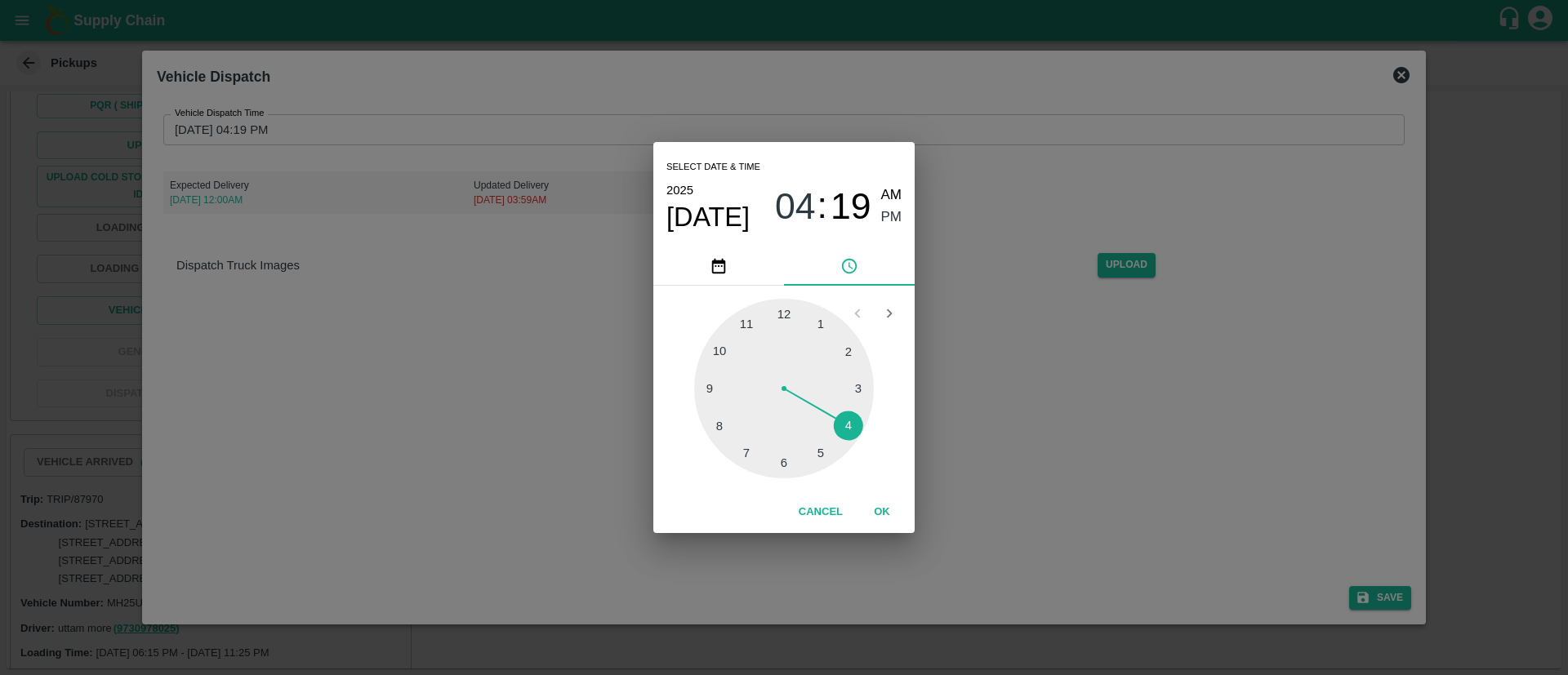
click at [744, 322] on div at bounding box center [783, 388] width 180 height 180
click at [743, 454] on div at bounding box center [783, 388] width 180 height 180
type input "09/09/2025 11:35 PM"
click at [882, 505] on button "OK" at bounding box center [882, 512] width 53 height 28
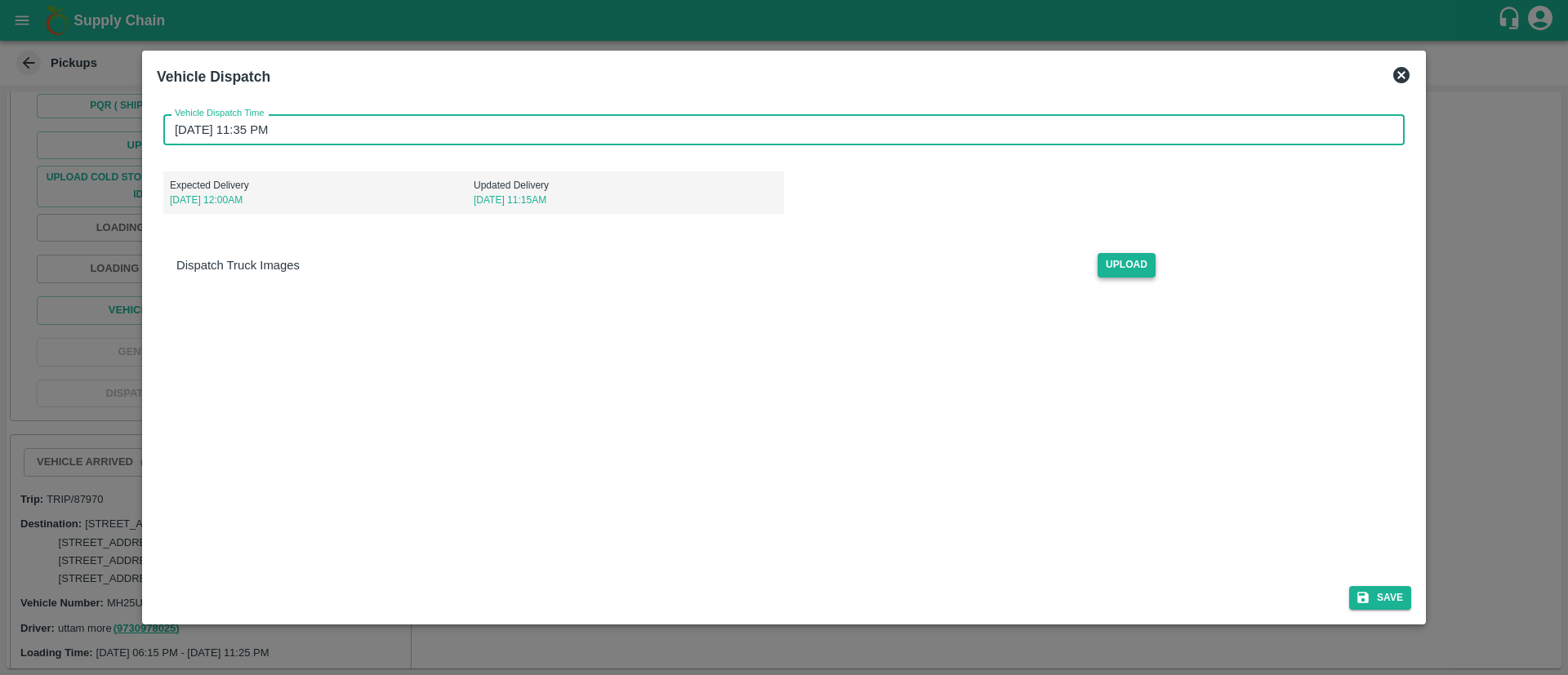
click at [1138, 259] on span "Upload" at bounding box center [1126, 265] width 58 height 23
click at [0, 0] on input "Upload" at bounding box center [0, 0] width 0 height 0
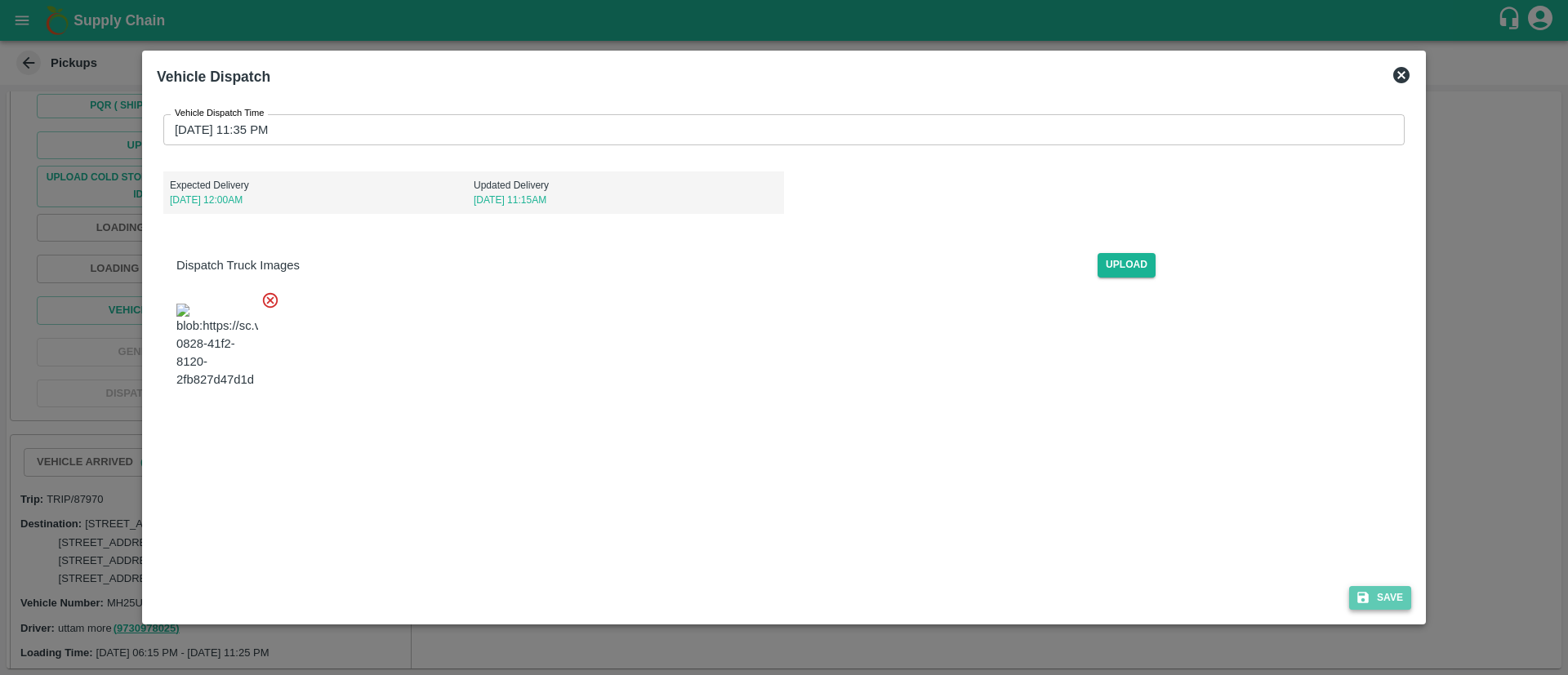
click at [1395, 592] on button "Save" at bounding box center [1380, 598] width 62 height 23
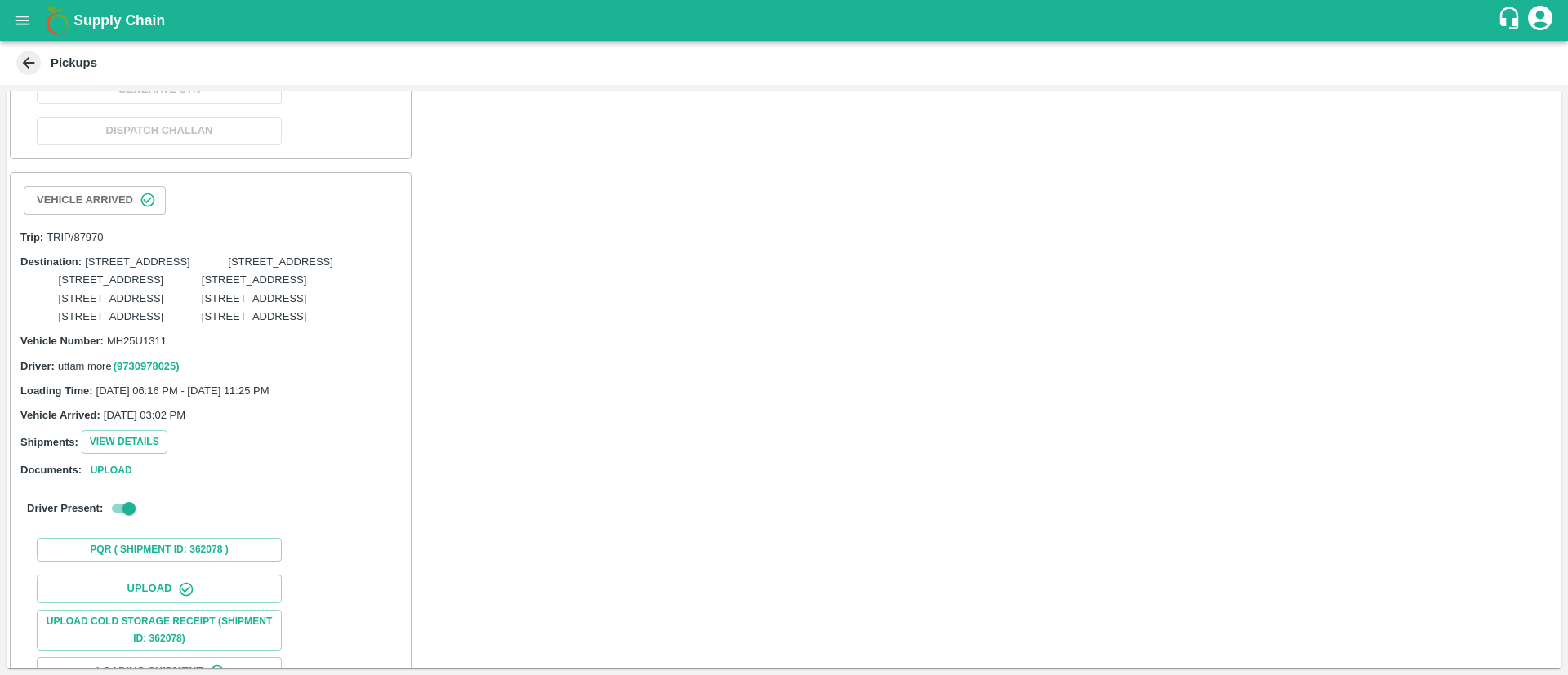
scroll to position [4877, 0]
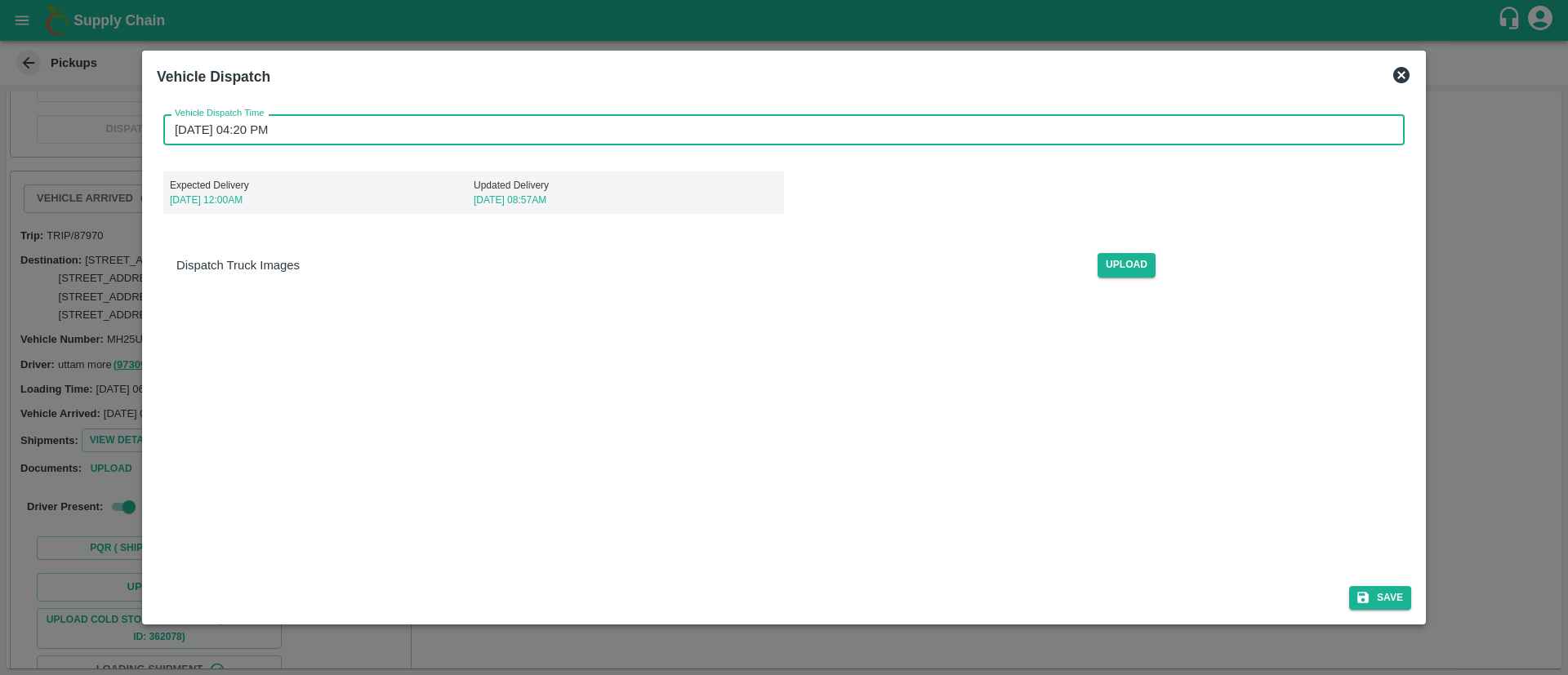
click at [981, 123] on input "13/09/2025 04:20 PM" at bounding box center [777, 129] width 1229 height 31
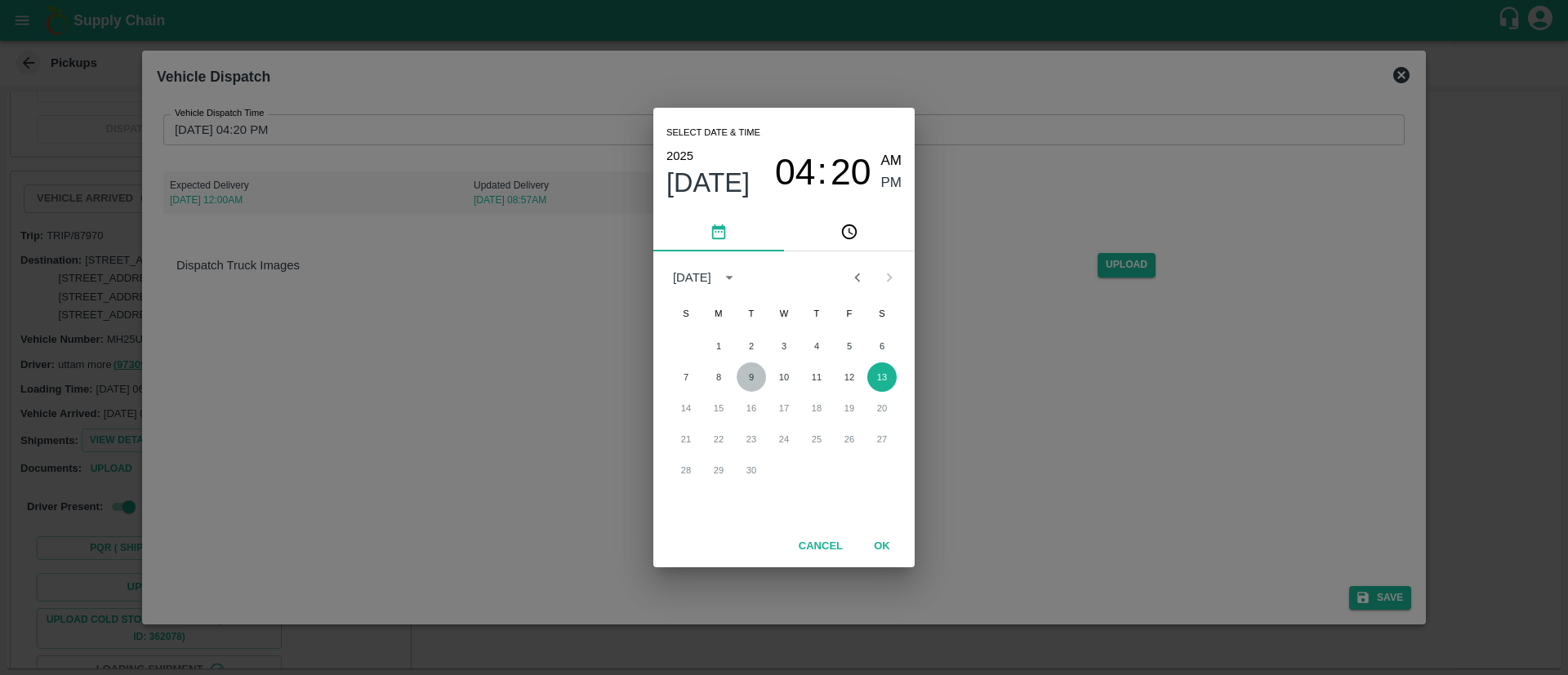
click at [751, 375] on button "9" at bounding box center [751, 377] width 29 height 29
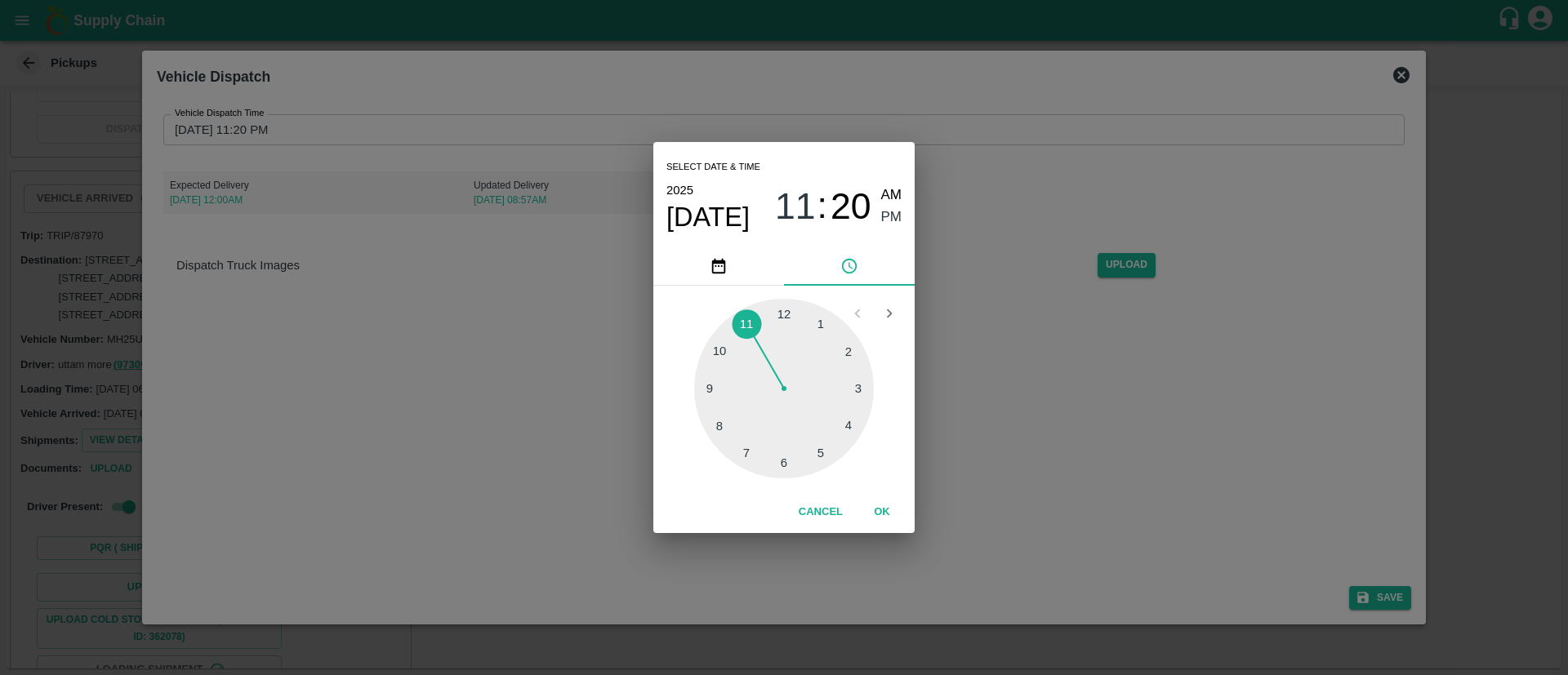
drag, startPoint x: 756, startPoint y: 322, endPoint x: 751, endPoint y: 333, distance: 12.1
click at [753, 325] on div at bounding box center [783, 388] width 180 height 180
type input "09/09/2025 11:35 PM"
click at [751, 444] on div at bounding box center [783, 388] width 180 height 180
drag, startPoint x: 888, startPoint y: 507, endPoint x: 937, endPoint y: 538, distance: 58.0
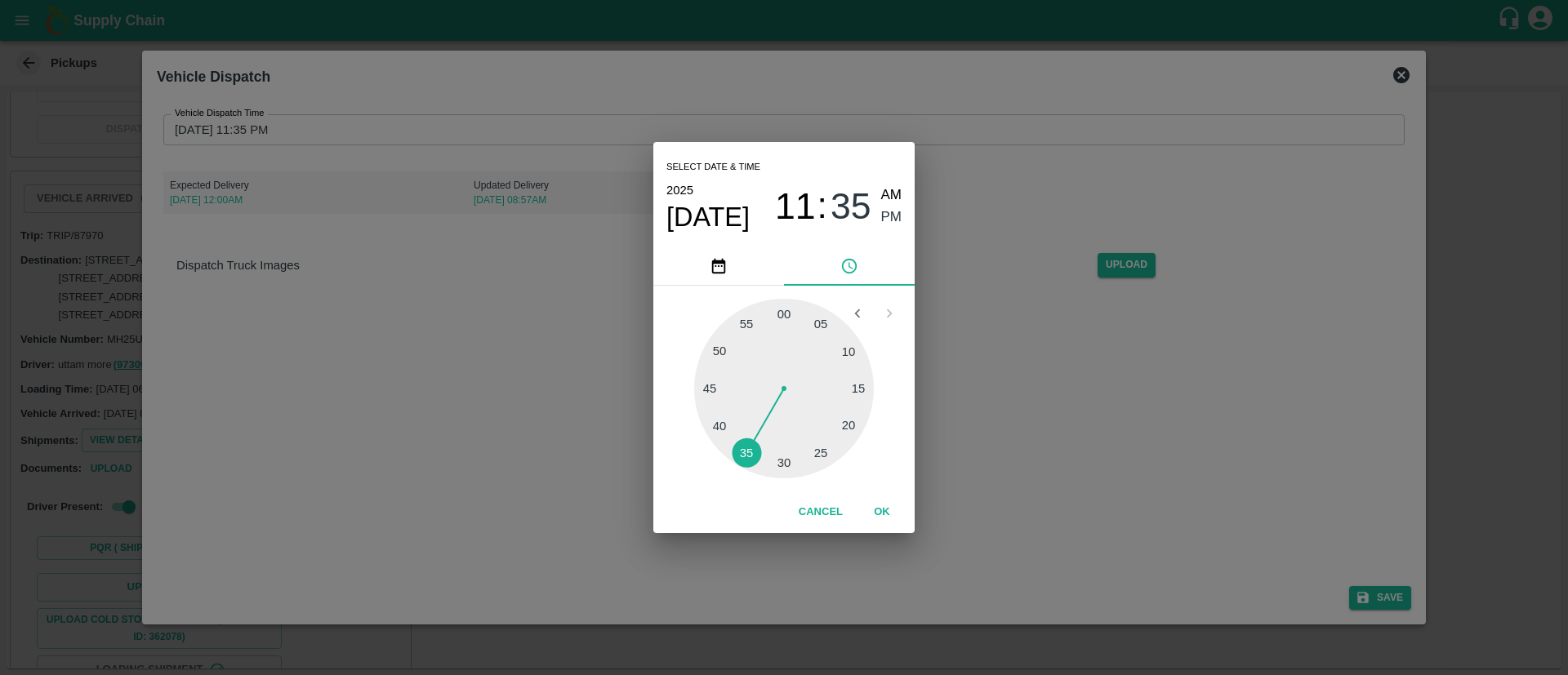
click at [887, 509] on button "OK" at bounding box center [882, 512] width 53 height 28
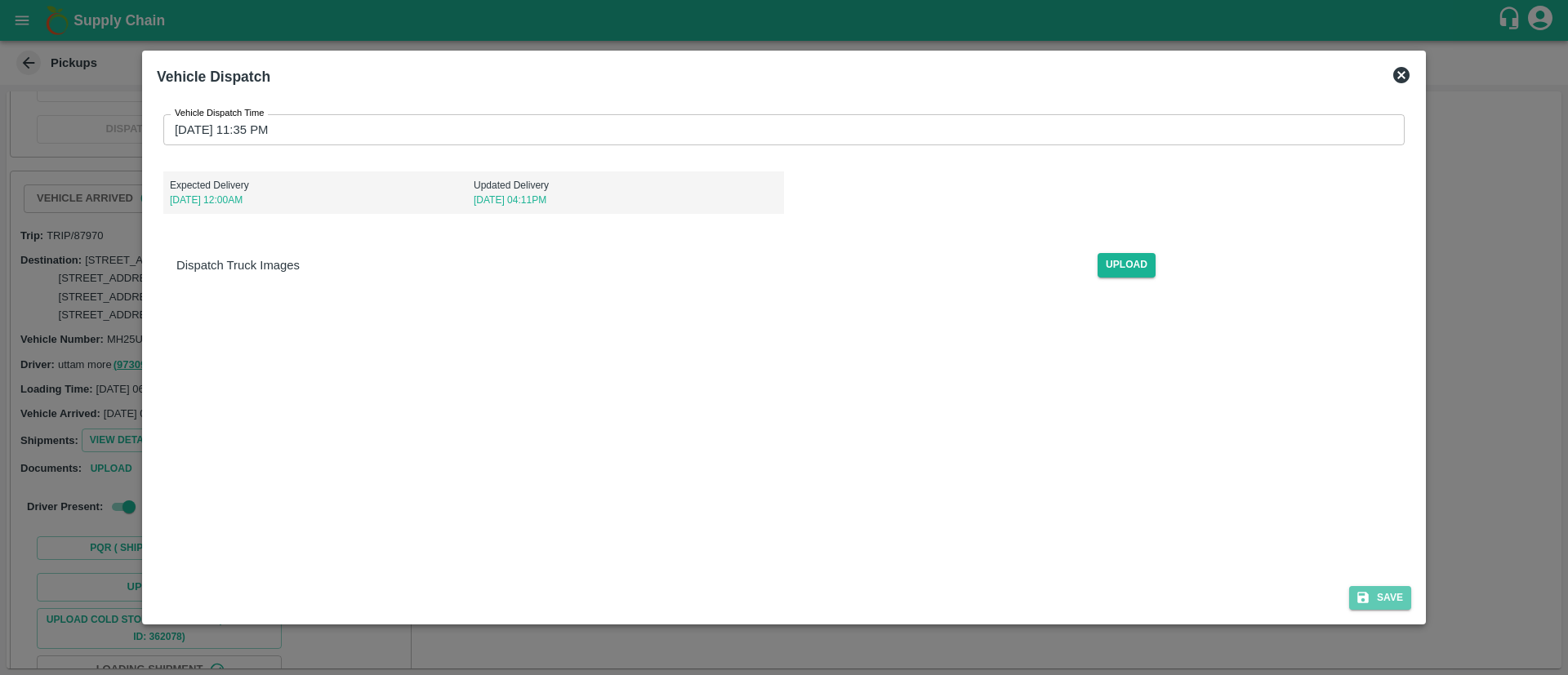
click at [1398, 588] on button "Save" at bounding box center [1380, 598] width 62 height 23
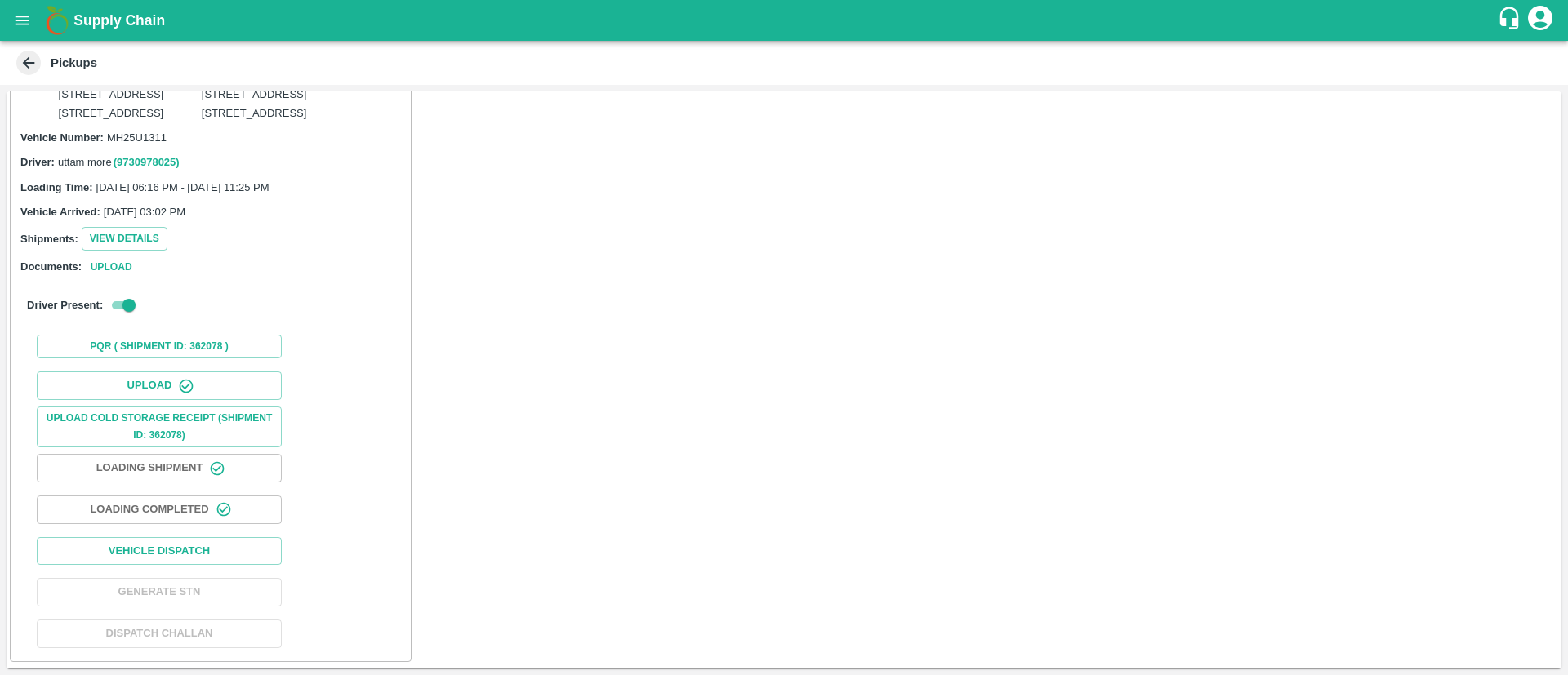
scroll to position [5803, 0]
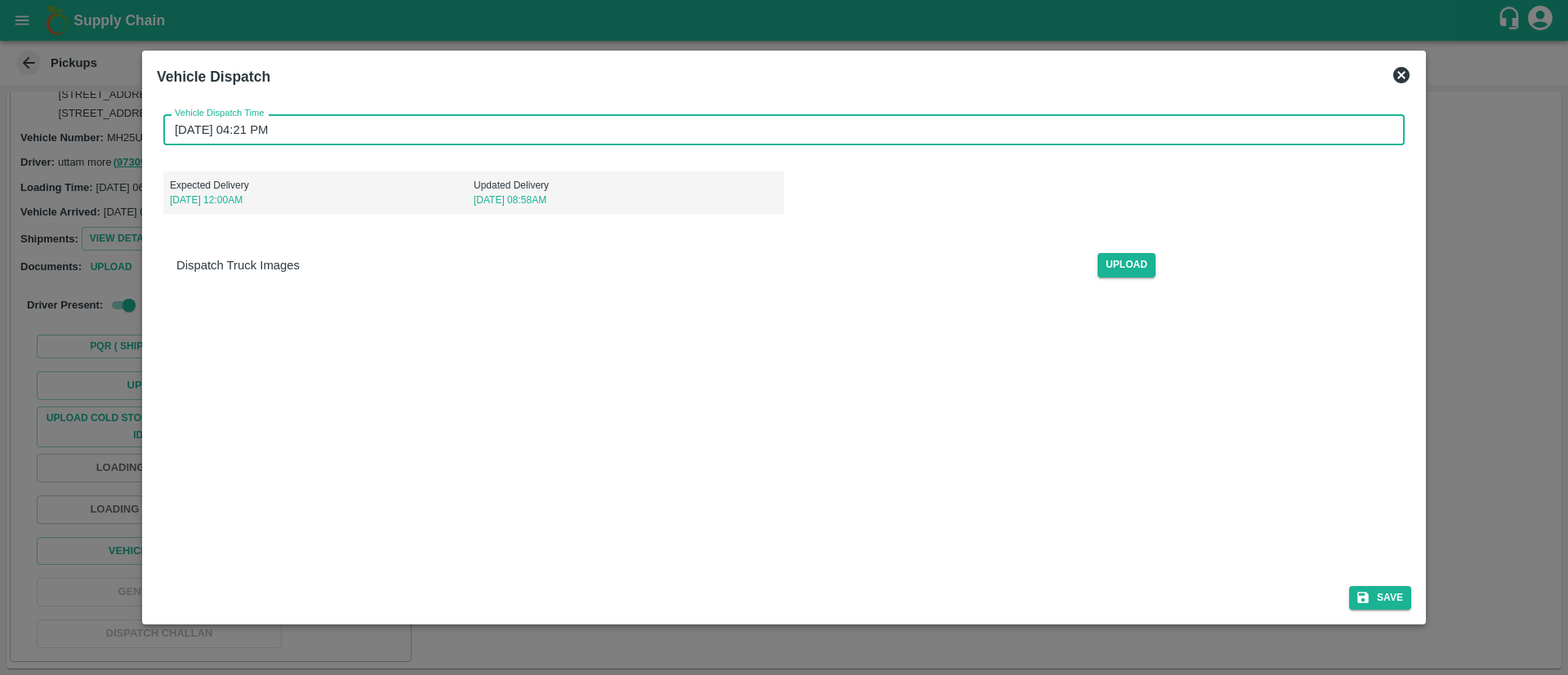
click at [874, 125] on input "13/09/2025 04:21 PM" at bounding box center [777, 129] width 1229 height 31
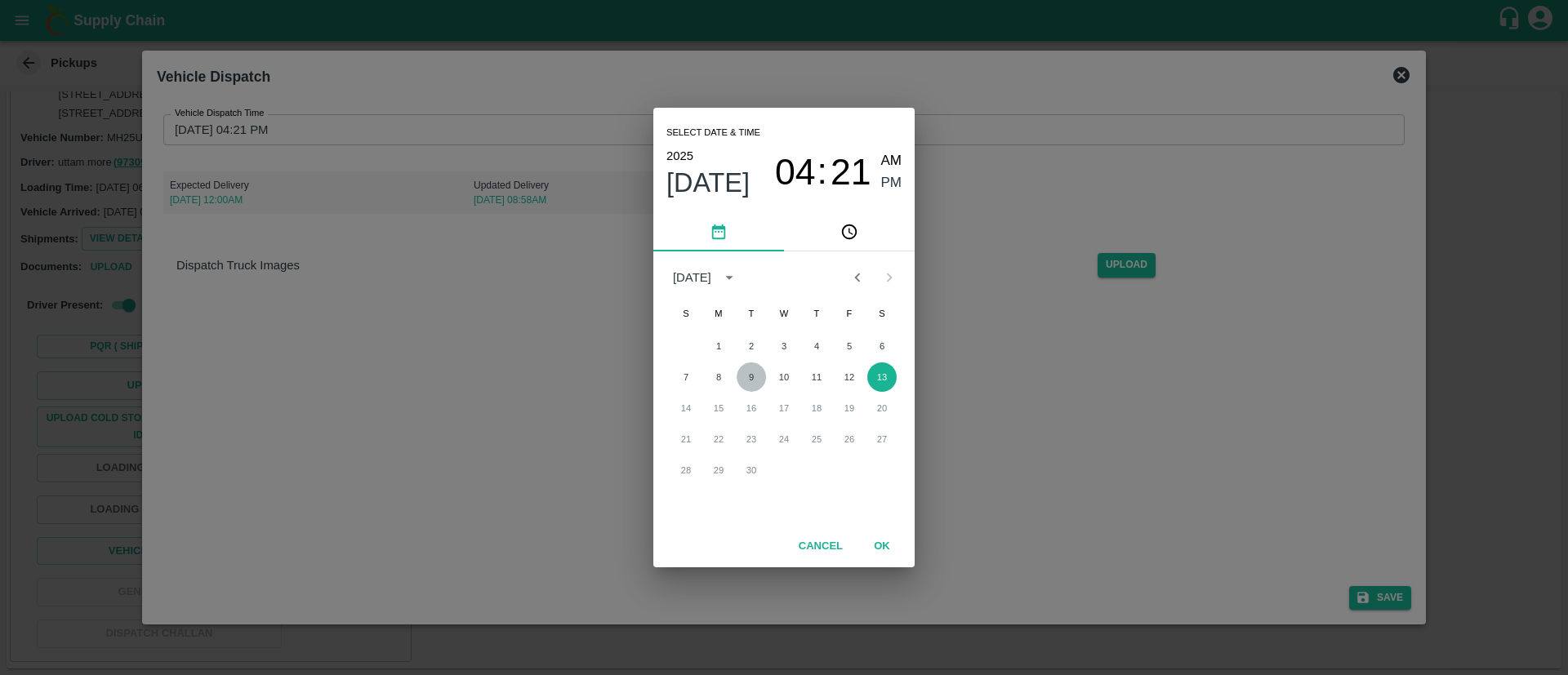
click at [756, 375] on button "9" at bounding box center [751, 377] width 29 height 29
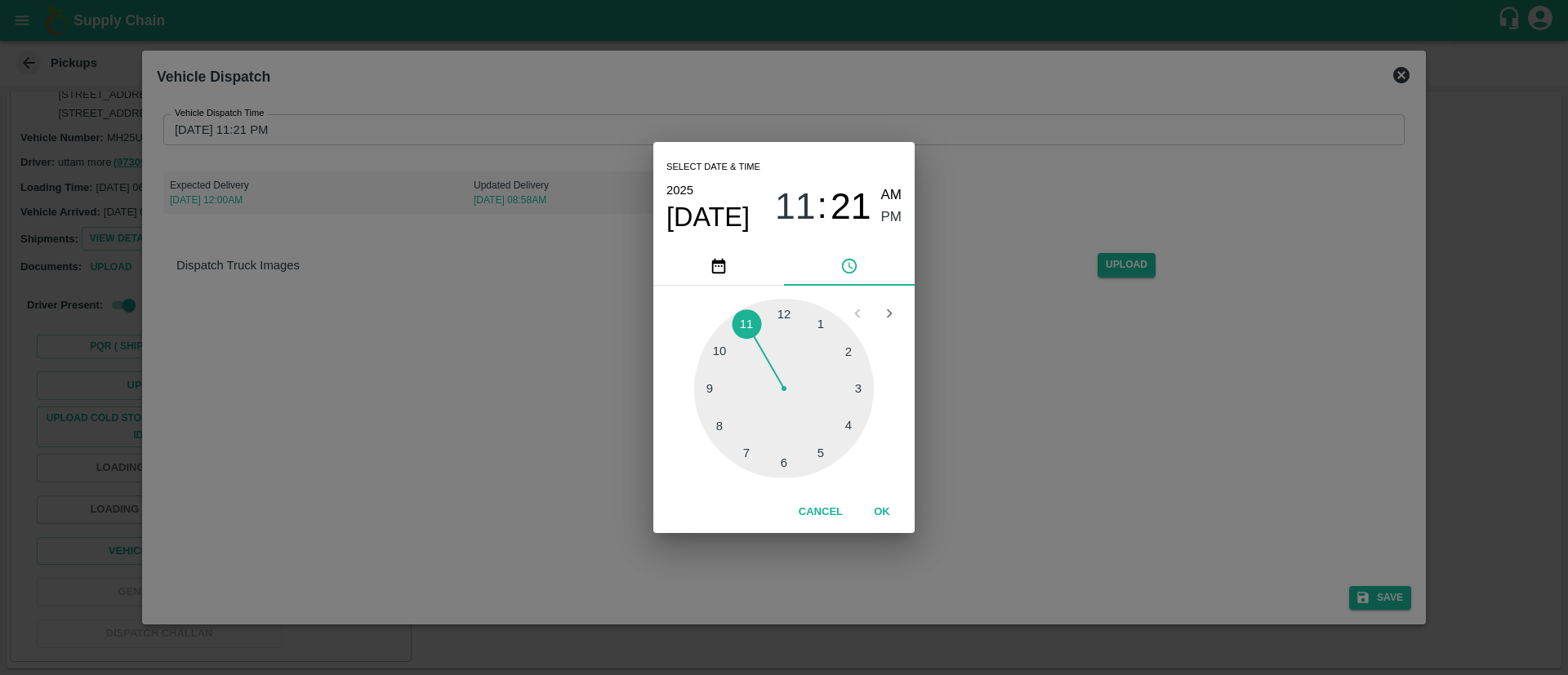
click at [752, 319] on div at bounding box center [783, 388] width 180 height 180
type input "09/09/2025 11:35 PM"
click at [749, 452] on div at bounding box center [783, 388] width 180 height 180
drag, startPoint x: 880, startPoint y: 510, endPoint x: 920, endPoint y: 541, distance: 50.6
click at [879, 510] on button "OK" at bounding box center [882, 512] width 53 height 28
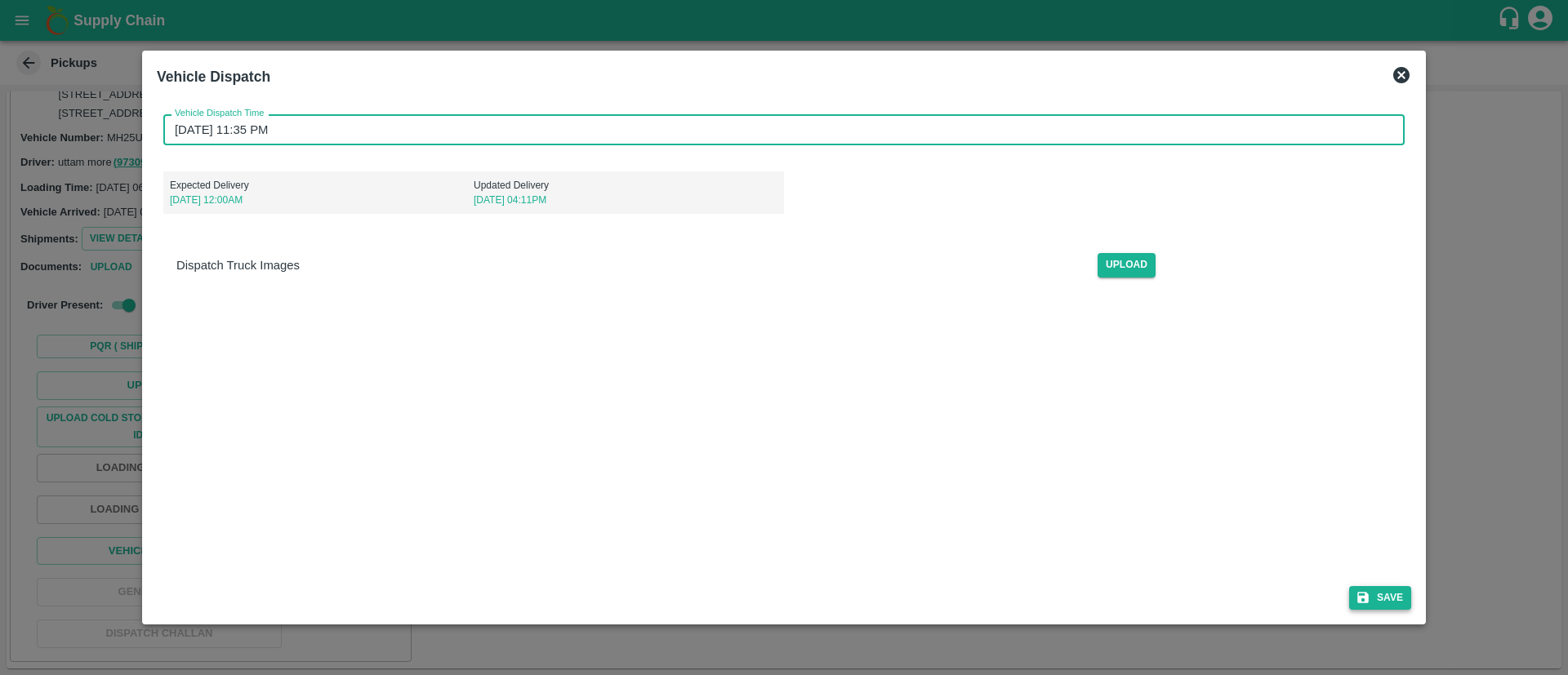
click at [1387, 594] on button "Save" at bounding box center [1380, 598] width 62 height 23
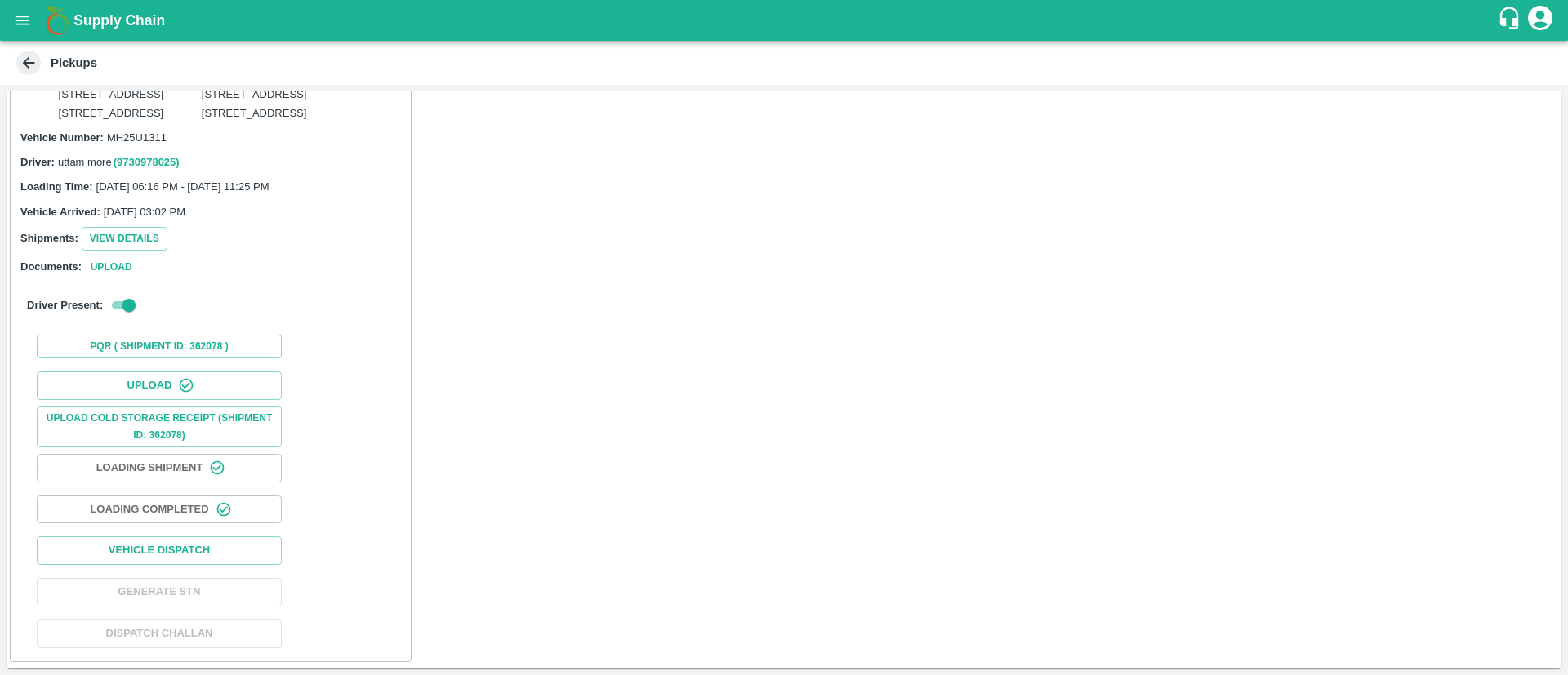
scroll to position [6523, 0]
click at [210, 549] on button "Vehicle Dispatch" at bounding box center [159, 551] width 245 height 28
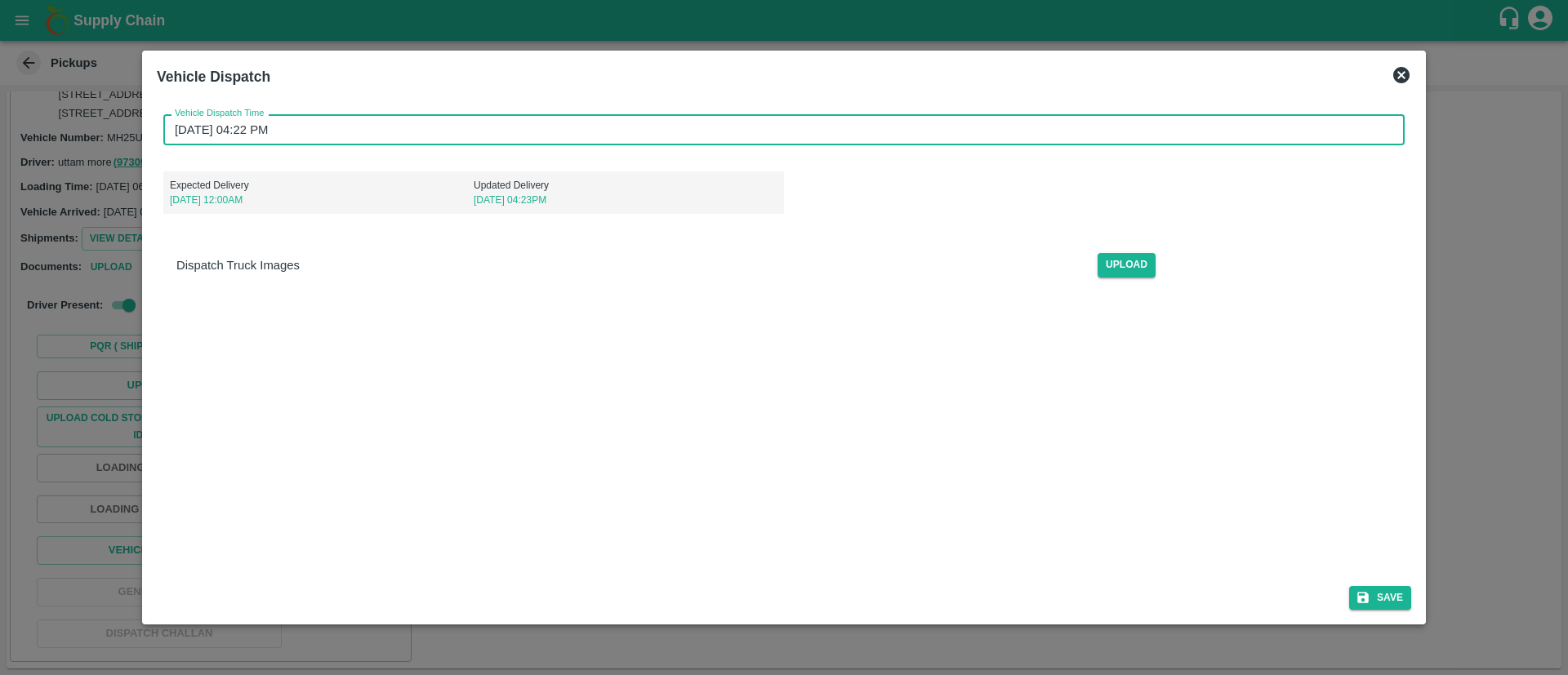
click at [1002, 139] on input "13/09/2025 04:22 PM" at bounding box center [777, 129] width 1229 height 31
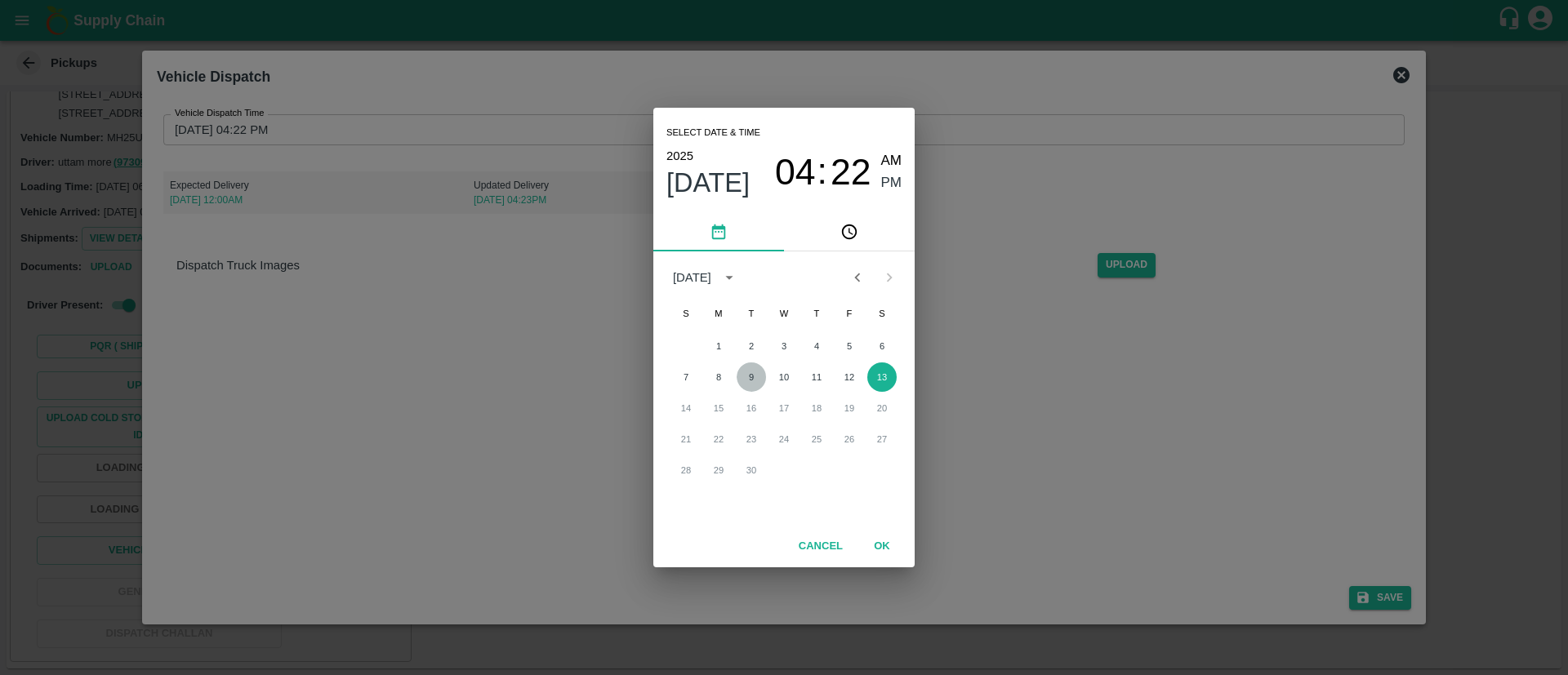
click at [752, 377] on button "9" at bounding box center [751, 377] width 29 height 29
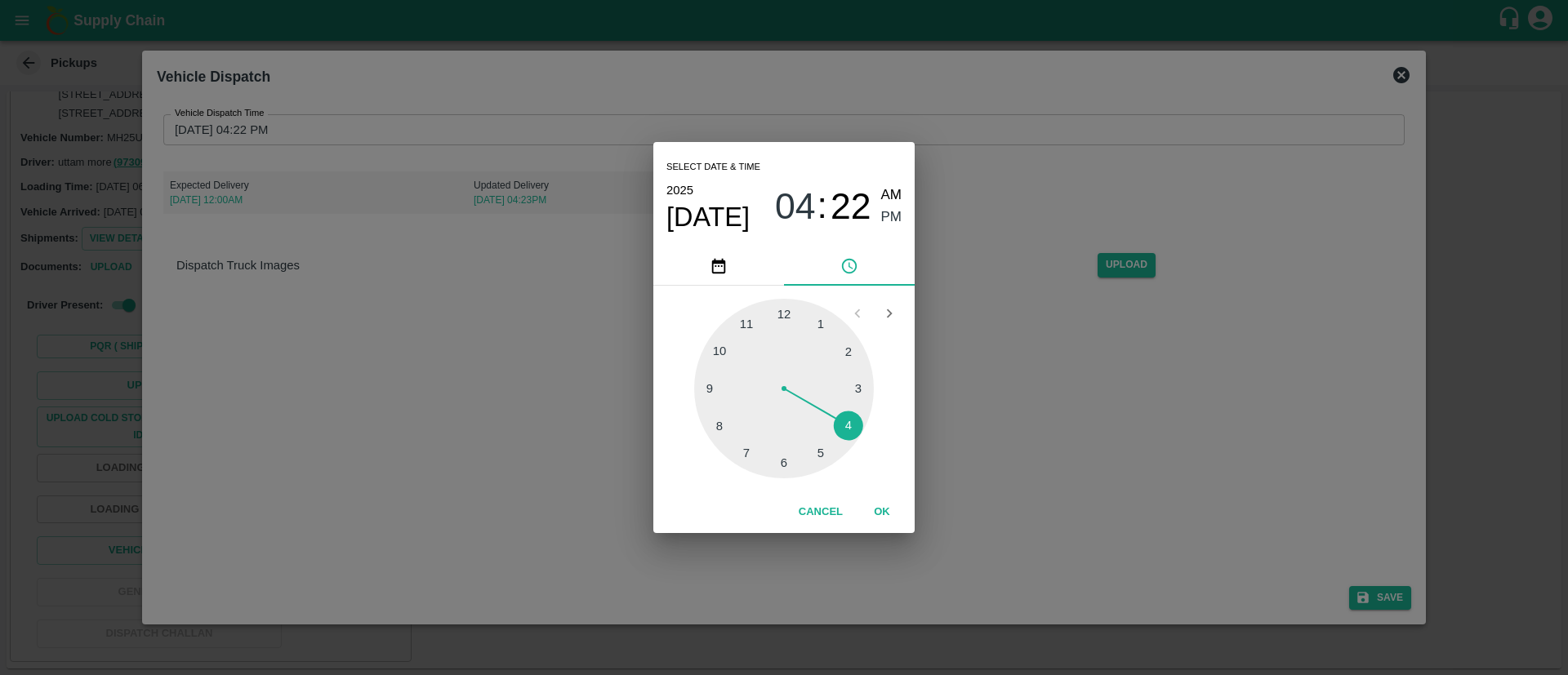
click at [749, 324] on div at bounding box center [783, 388] width 180 height 180
click at [747, 453] on div at bounding box center [783, 388] width 180 height 180
type input "09/09/2025 11:35 PM"
click at [887, 513] on button "OK" at bounding box center [882, 512] width 53 height 28
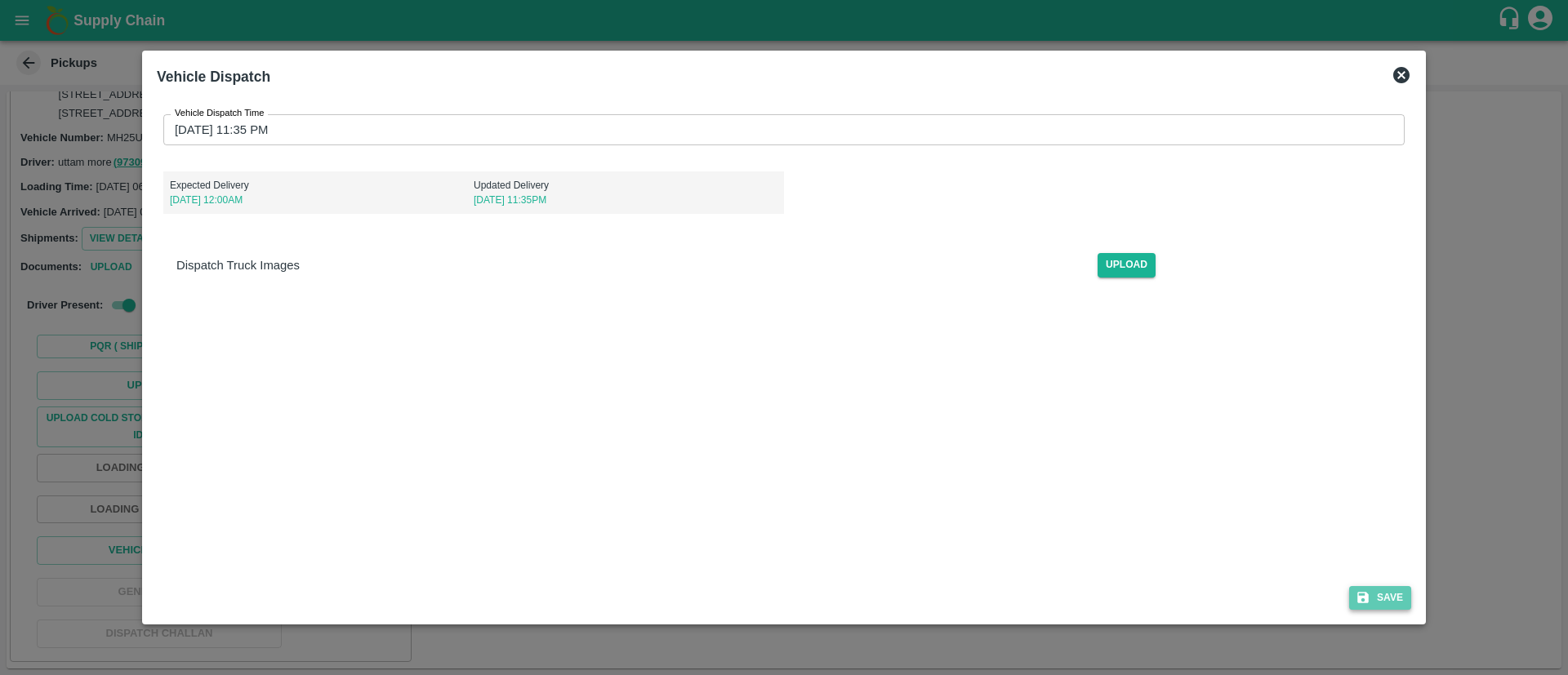
click at [1395, 598] on button "Save" at bounding box center [1380, 598] width 62 height 23
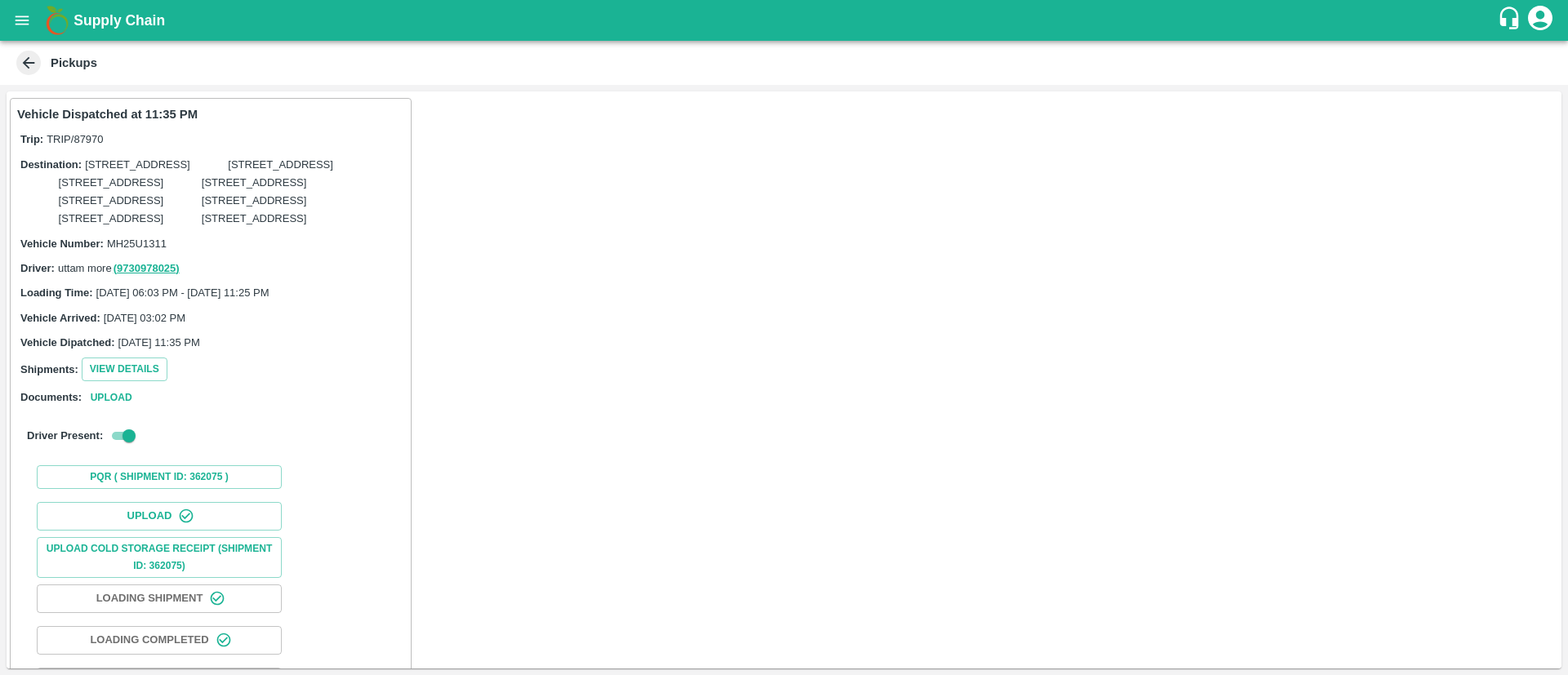
click at [97, 135] on span "TRIP/87970" at bounding box center [74, 139] width 56 height 13
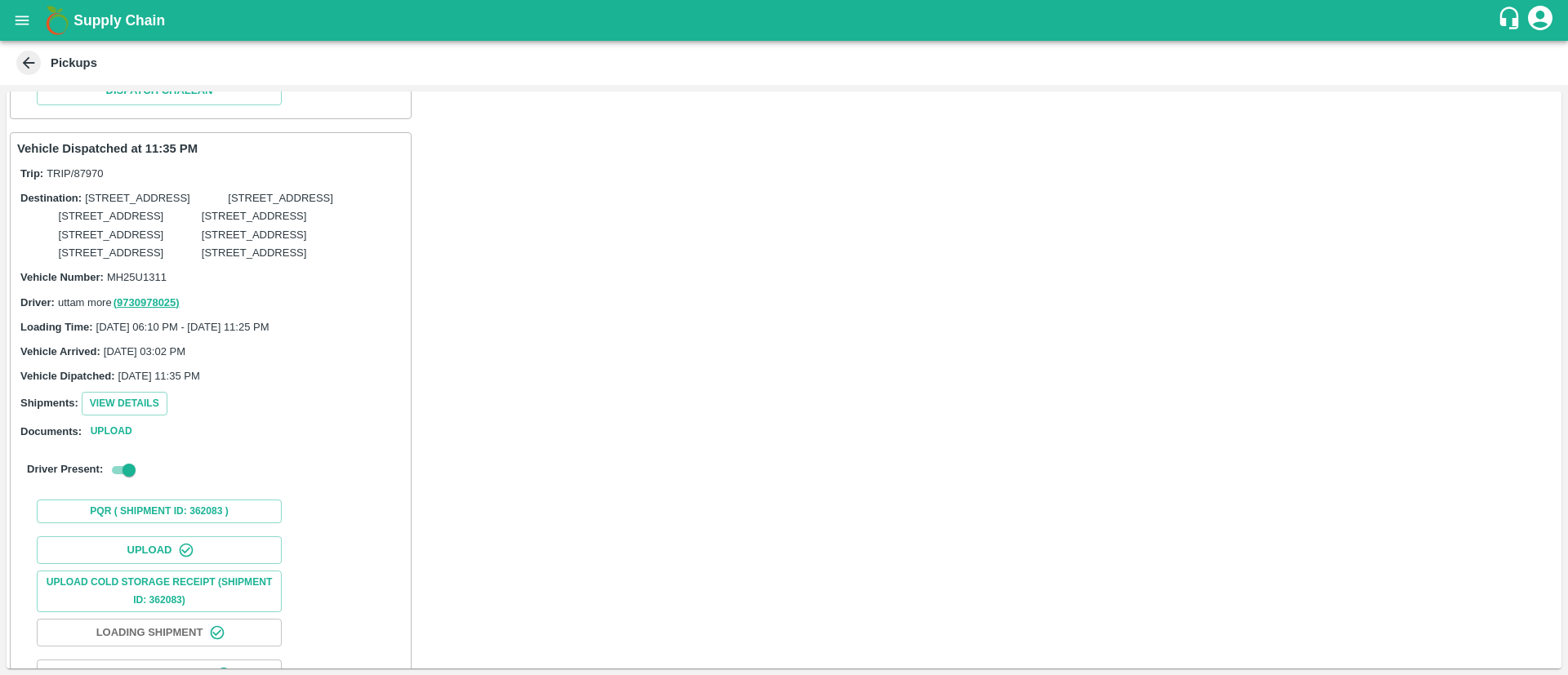
scroll to position [0, 0]
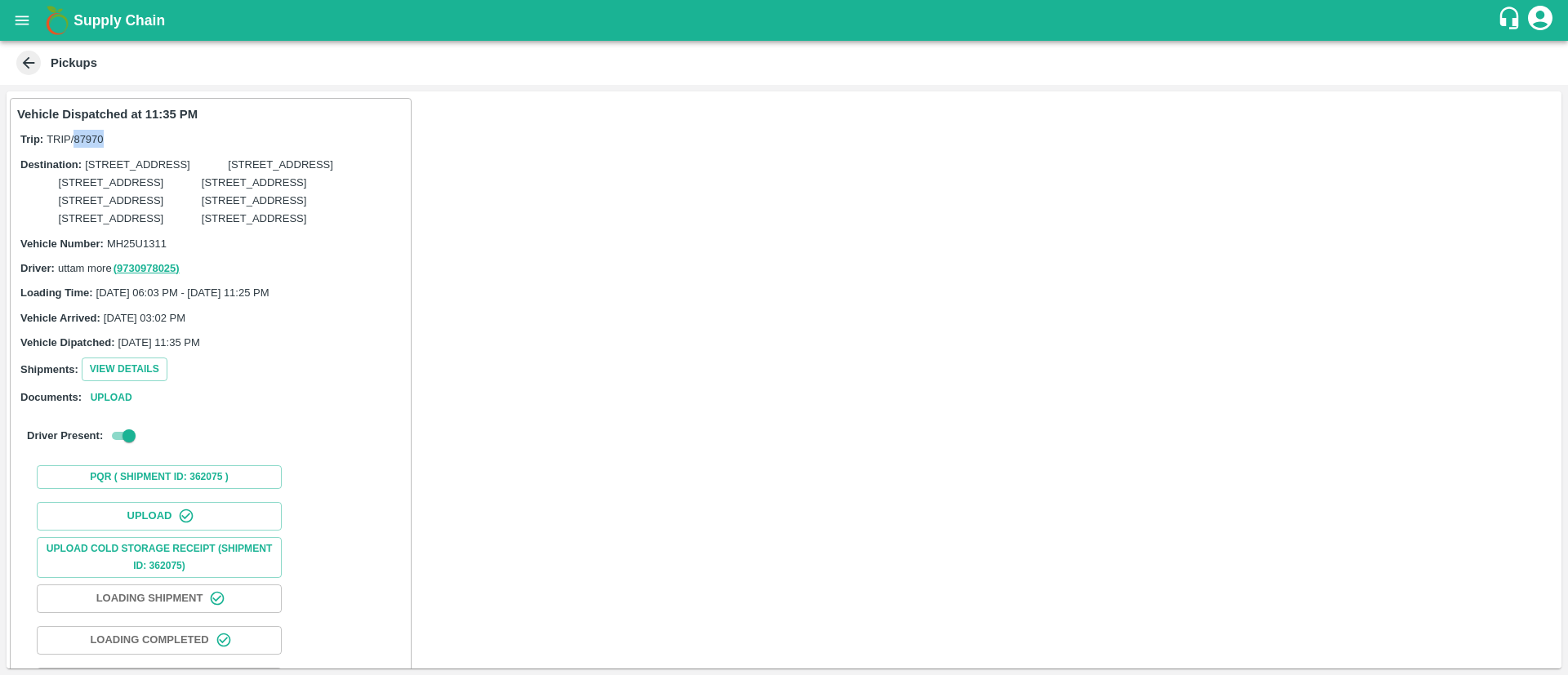
copy span "87970"
click at [28, 16] on icon "open drawer" at bounding box center [23, 20] width 14 height 9
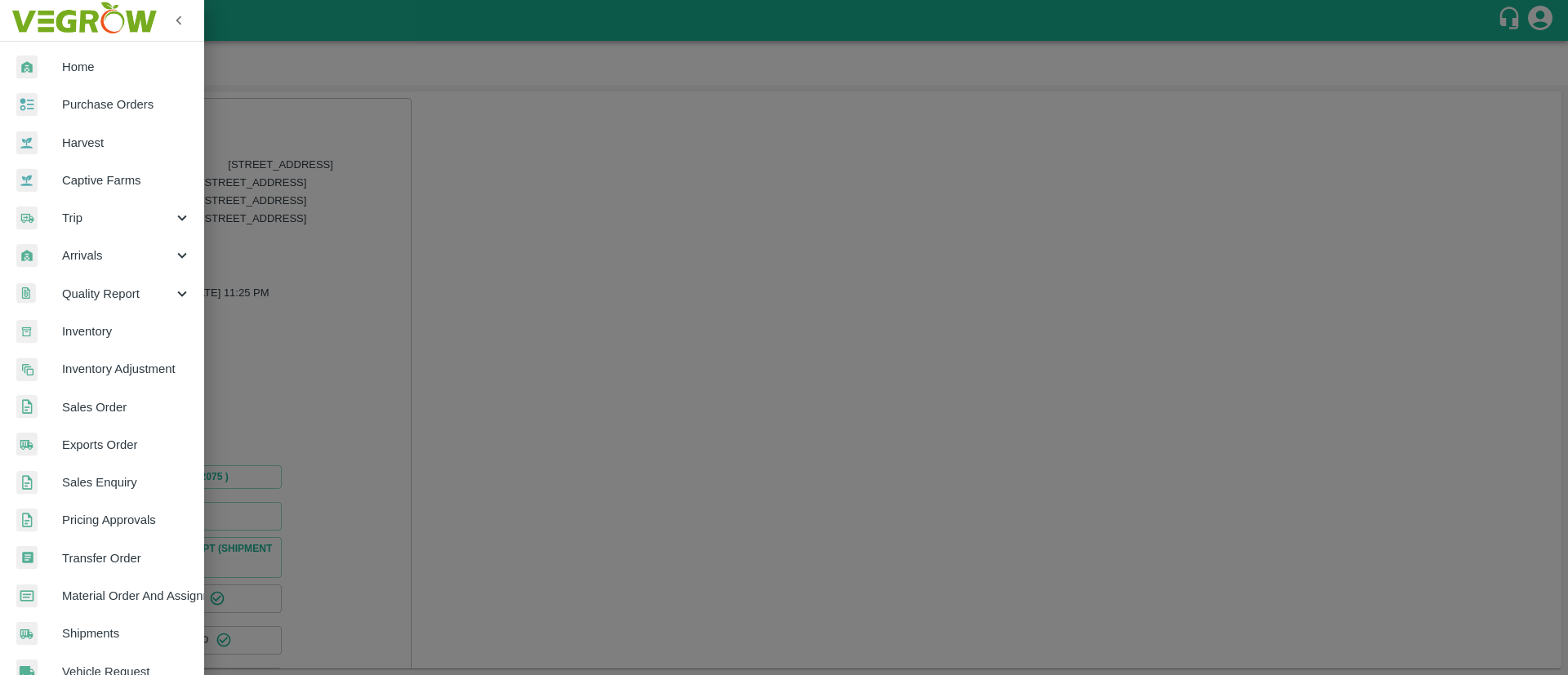
click at [113, 410] on span "Sales Order" at bounding box center [126, 407] width 129 height 18
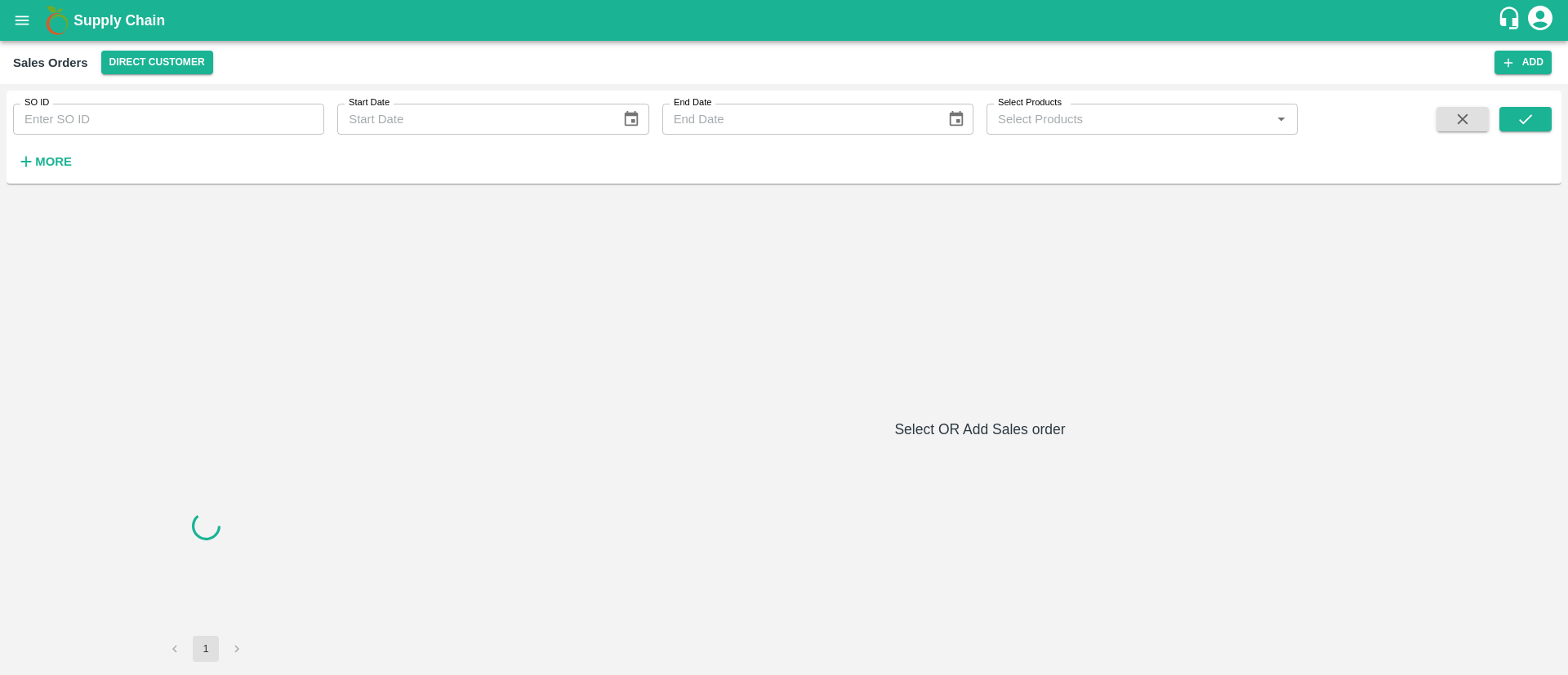
click at [150, 104] on input "SO ID" at bounding box center [169, 119] width 311 height 31
paste input "604771"
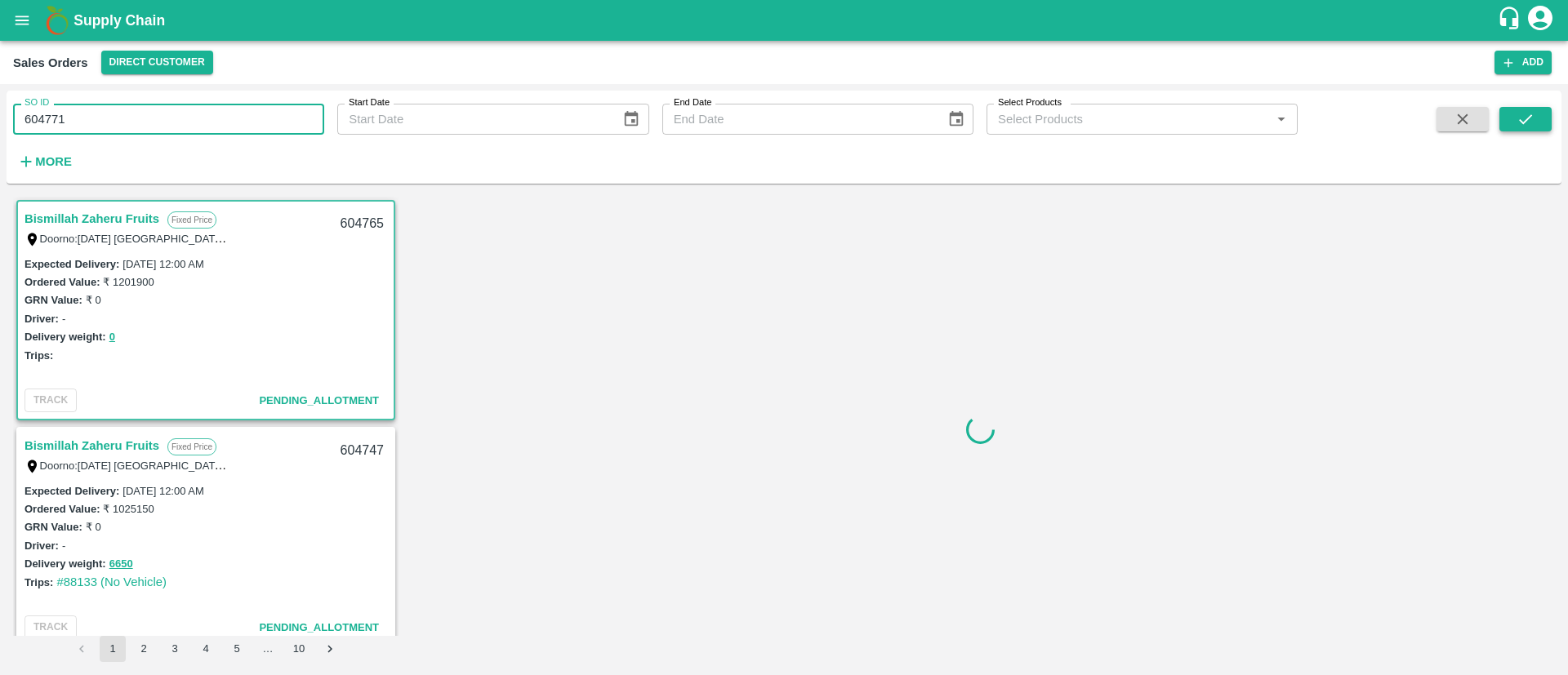
type input "604771"
click at [1522, 126] on icon "submit" at bounding box center [1525, 119] width 18 height 18
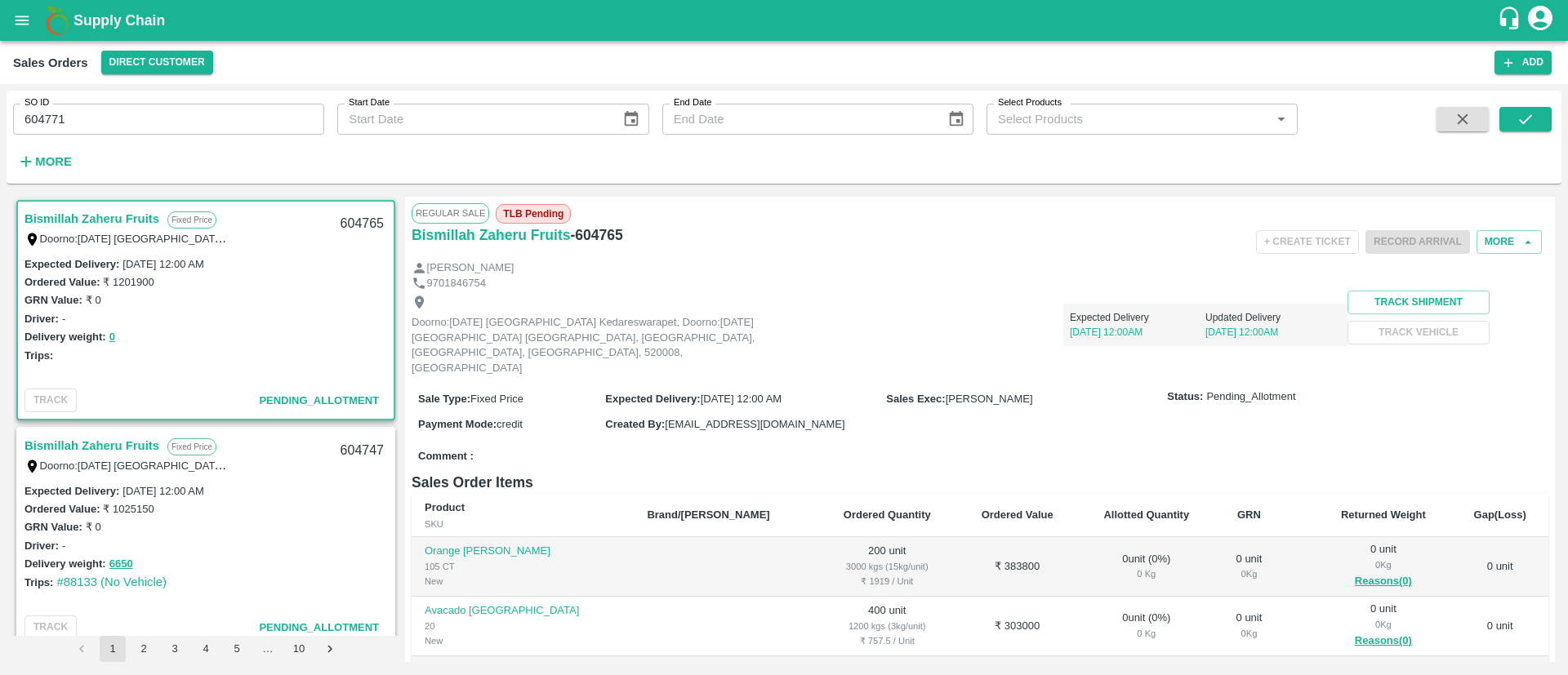
scroll to position [3, 0]
click at [1538, 114] on button "submit" at bounding box center [1525, 119] width 53 height 24
click at [162, 110] on input "604771" at bounding box center [169, 119] width 311 height 31
click at [173, 68] on button "Direct Customer" at bounding box center [157, 63] width 112 height 23
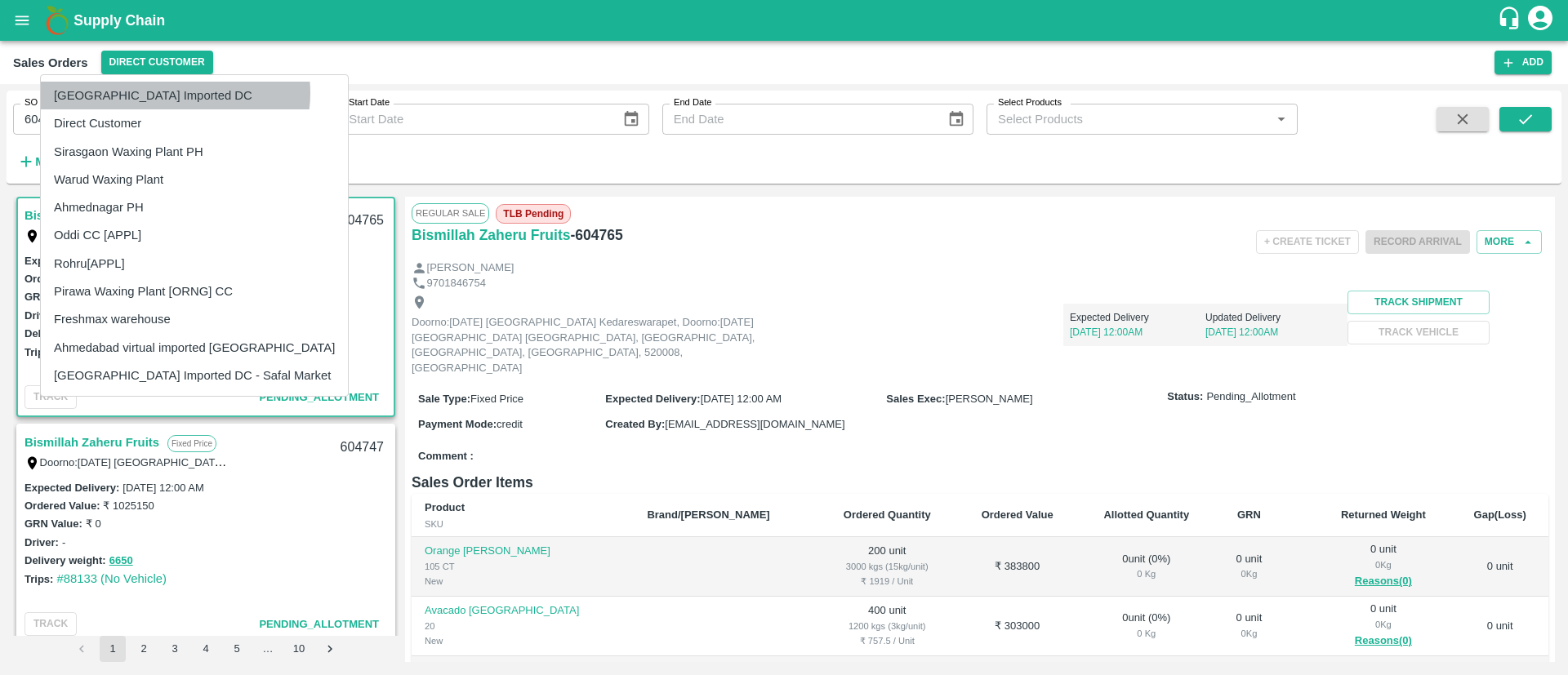
click at [175, 93] on li "[GEOGRAPHIC_DATA] Imported DC" at bounding box center [194, 95] width 307 height 28
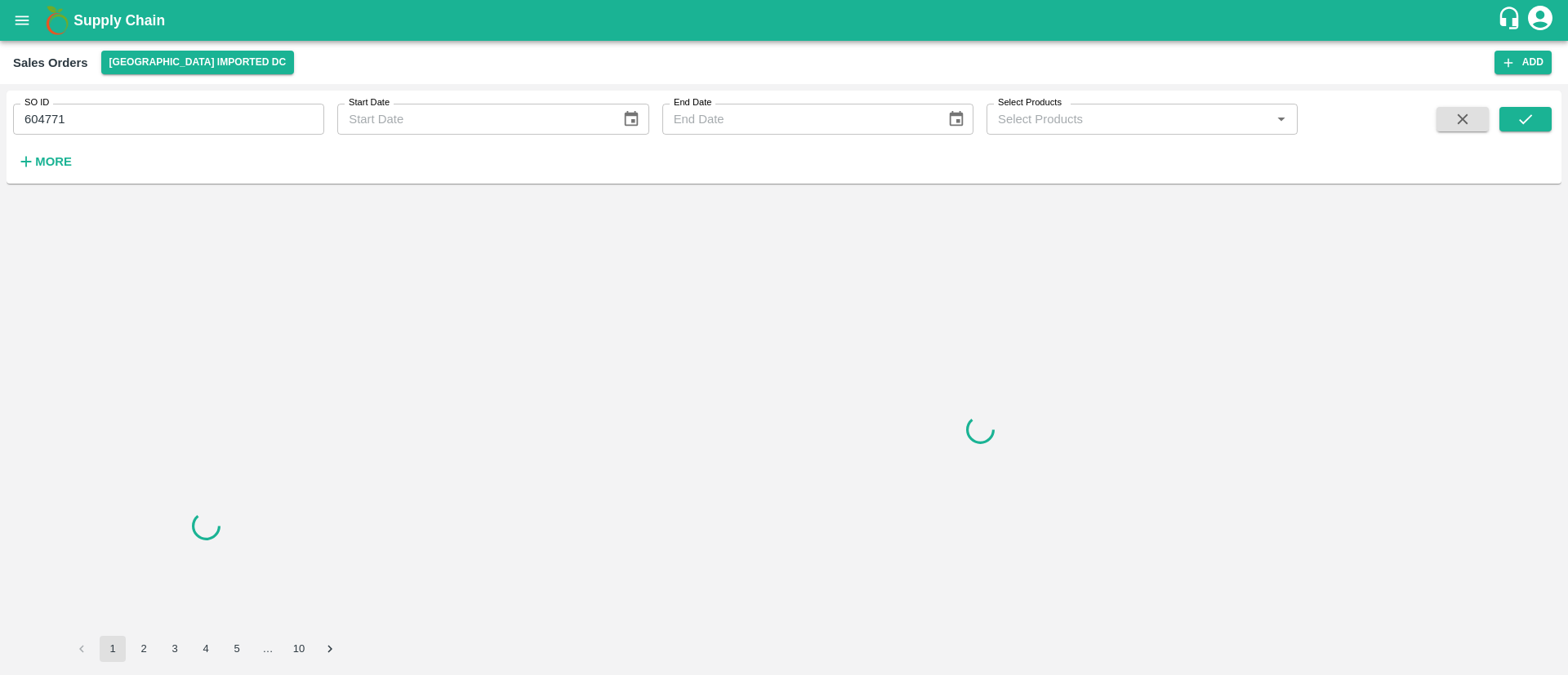
scroll to position [0, 0]
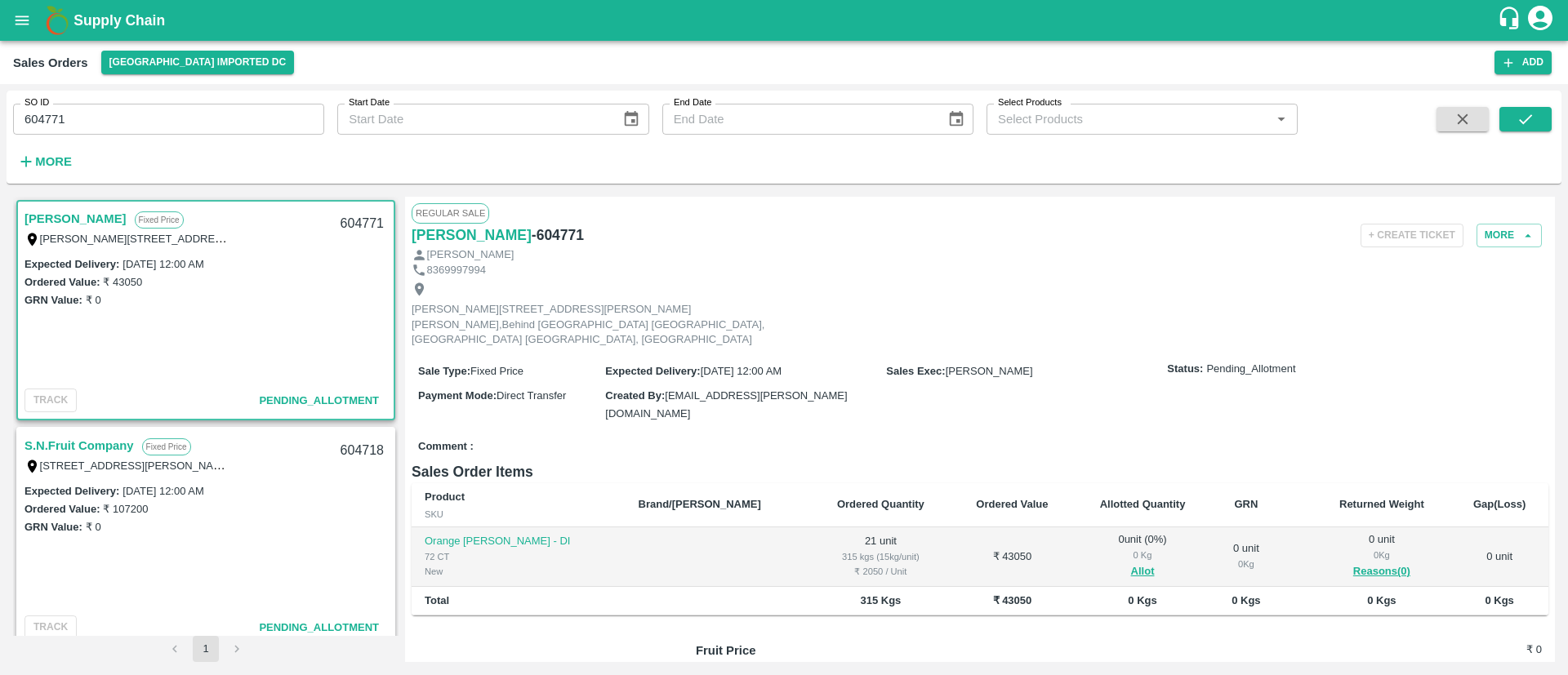
click at [256, 119] on input "604771" at bounding box center [169, 119] width 311 height 31
click at [1524, 121] on icon "submit" at bounding box center [1525, 119] width 18 height 18
click at [83, 214] on link "Naved Khan" at bounding box center [75, 215] width 102 height 21
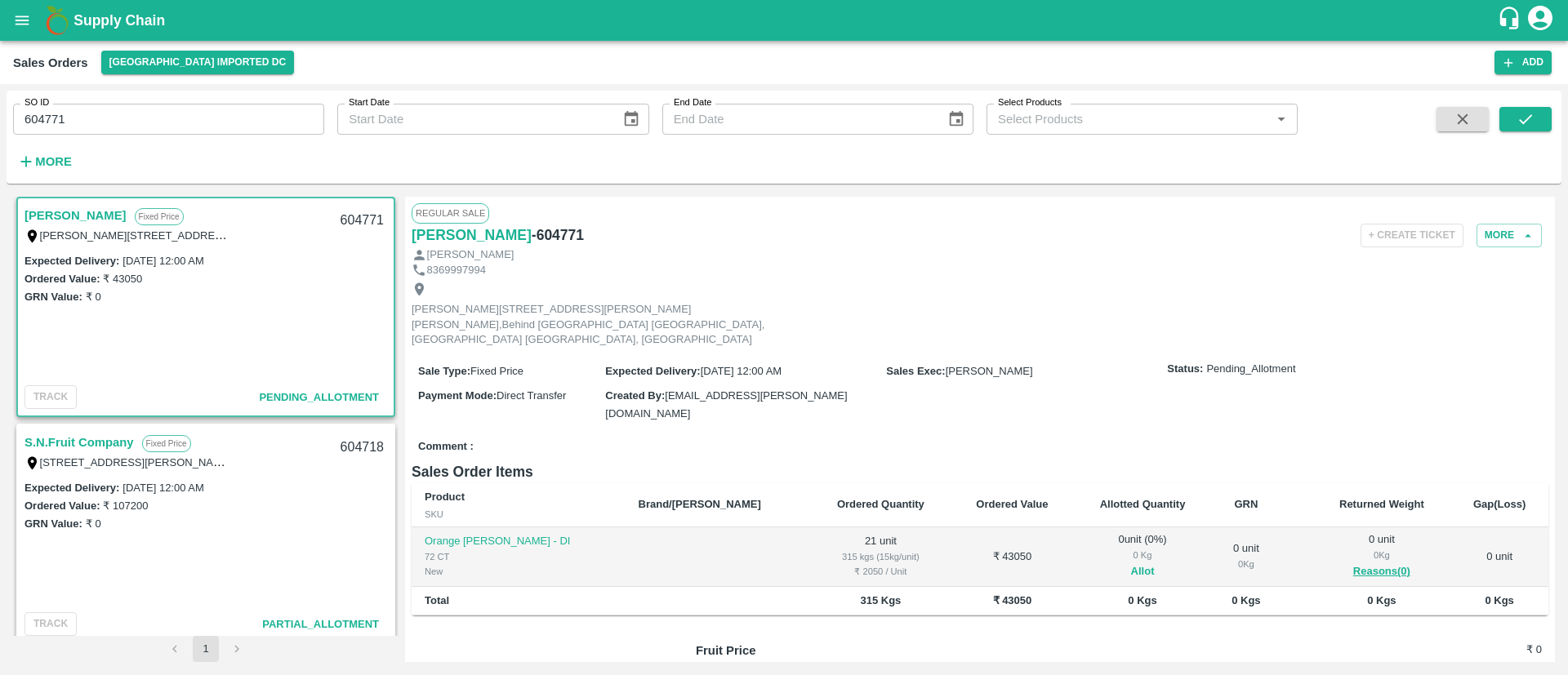
click at [1131, 562] on button "Allot" at bounding box center [1143, 571] width 23 height 18
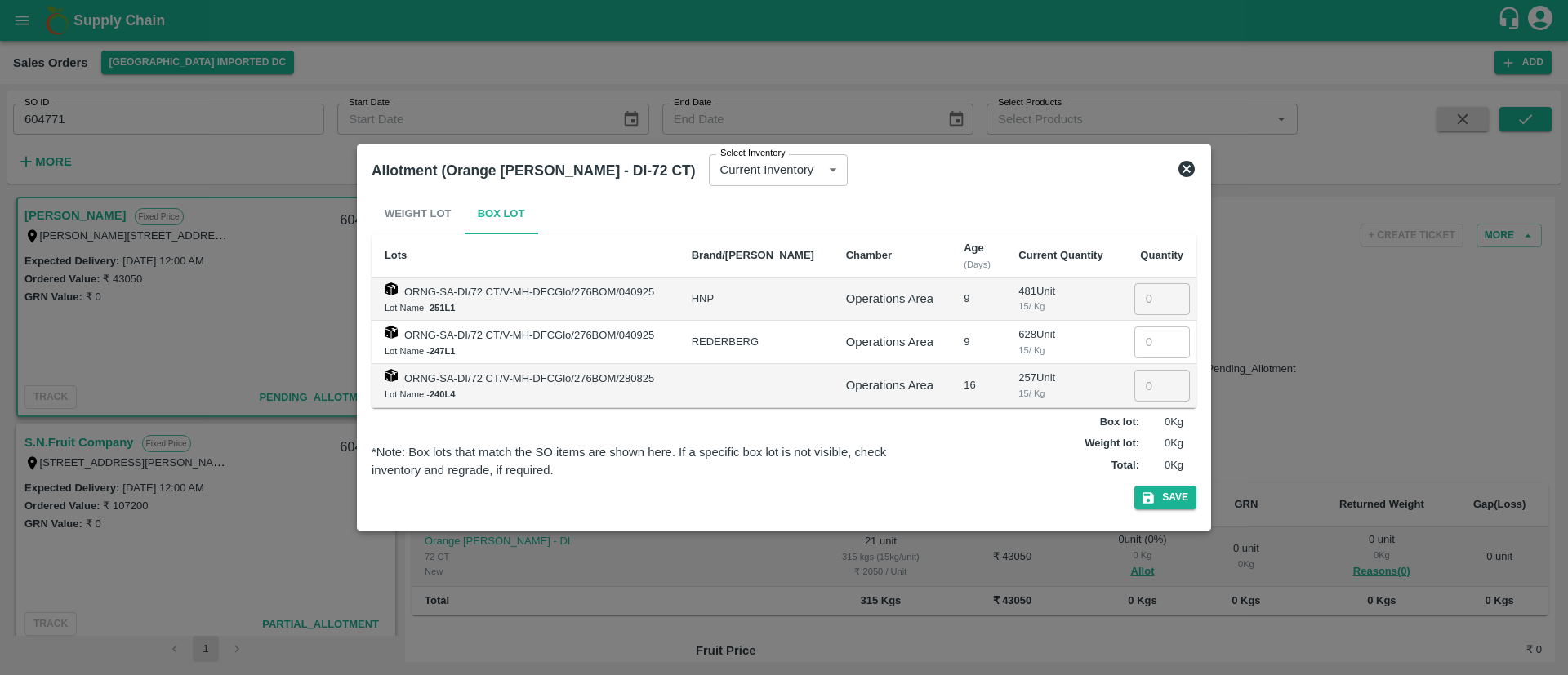
click at [1148, 386] on input "number" at bounding box center [1162, 385] width 55 height 31
type input "21"
click at [1179, 502] on button "Save" at bounding box center [1165, 497] width 62 height 23
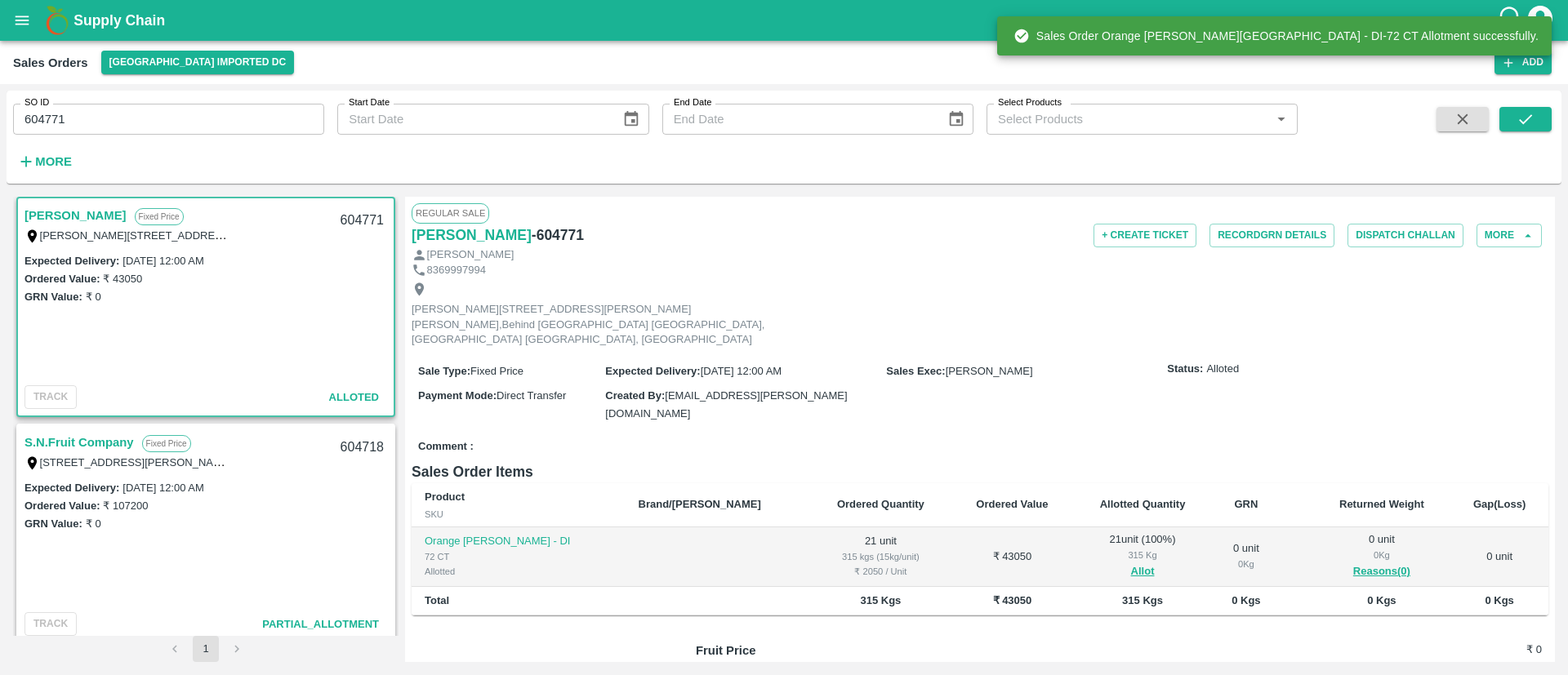
click at [532, 231] on h6 "- 604771" at bounding box center [557, 235] width 53 height 23
copy h6 "604771"
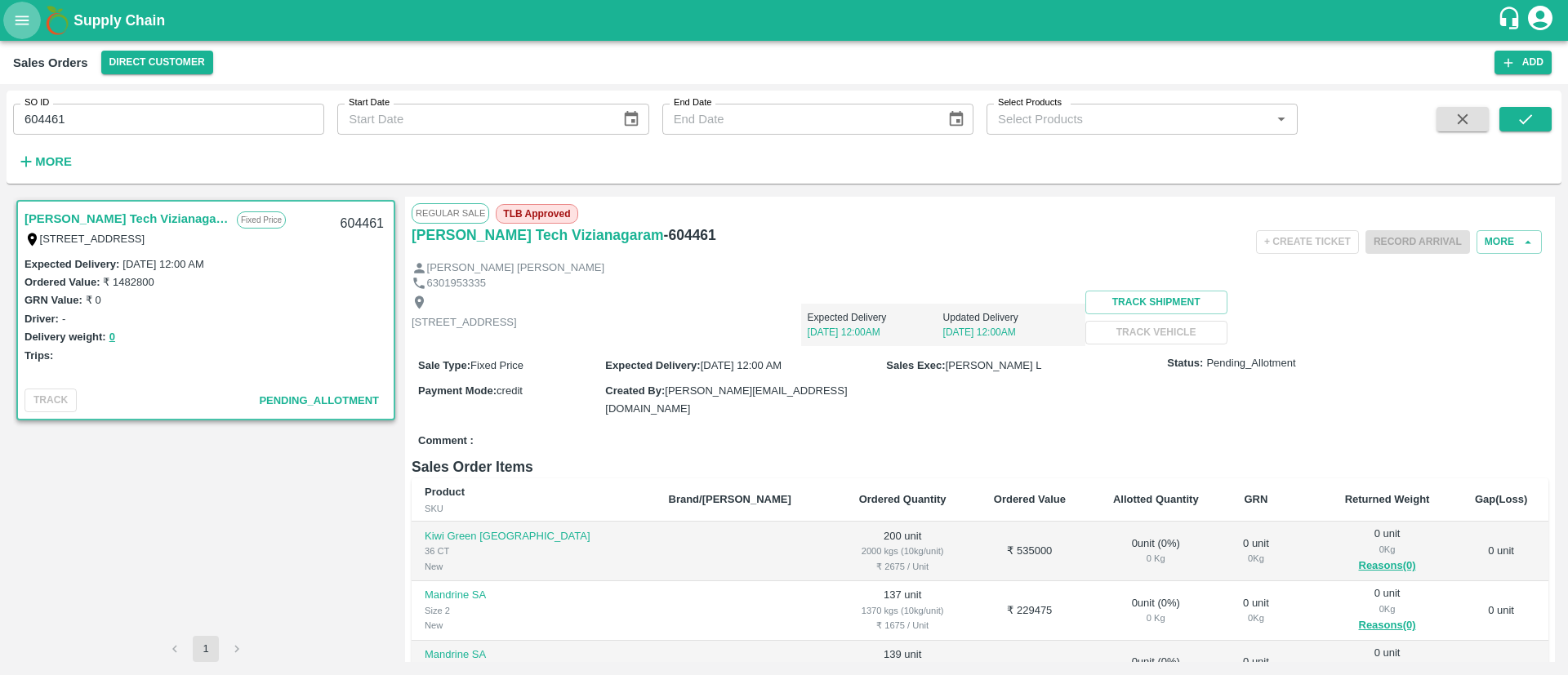
click at [24, 32] on button "open drawer" at bounding box center [22, 20] width 38 height 38
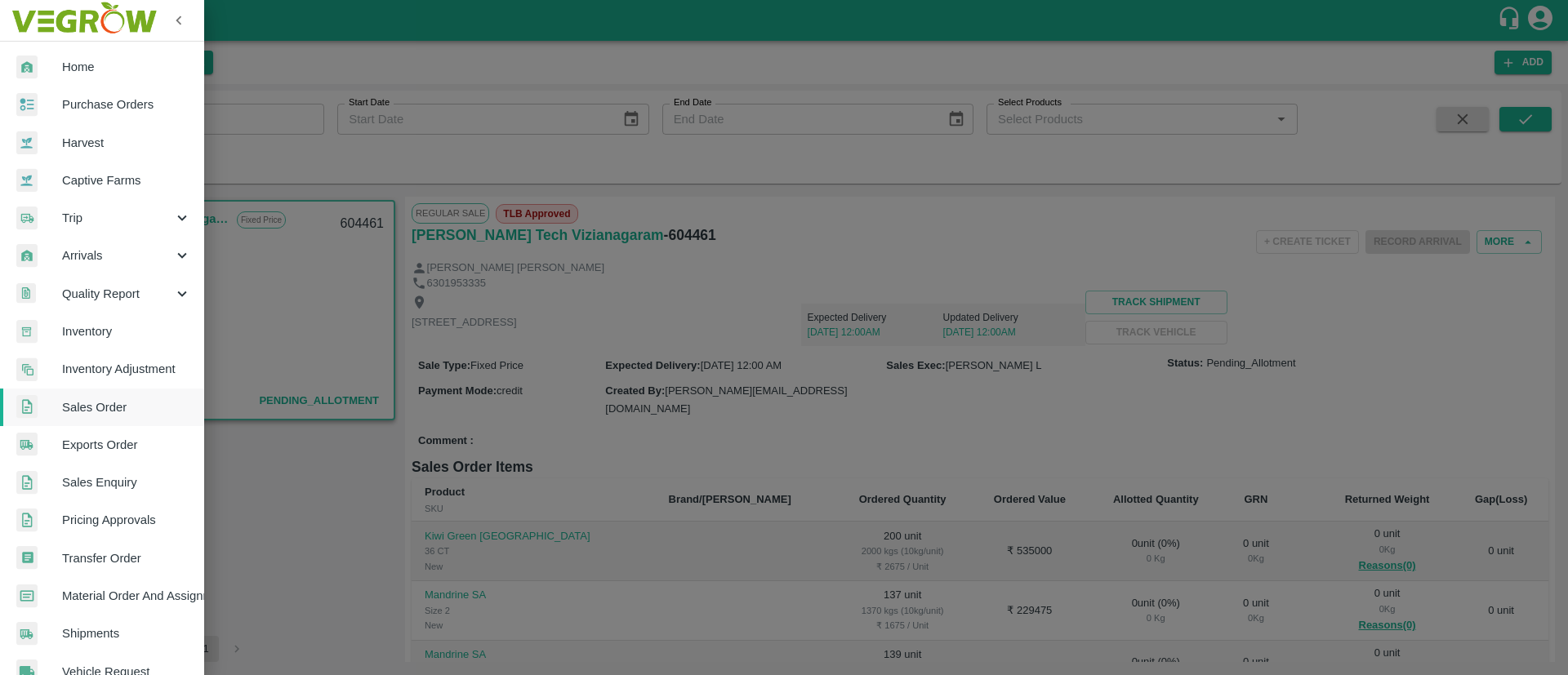
click at [110, 219] on span "Trip" at bounding box center [117, 217] width 111 height 18
click at [108, 246] on span "Fruit Movement" at bounding box center [133, 255] width 116 height 18
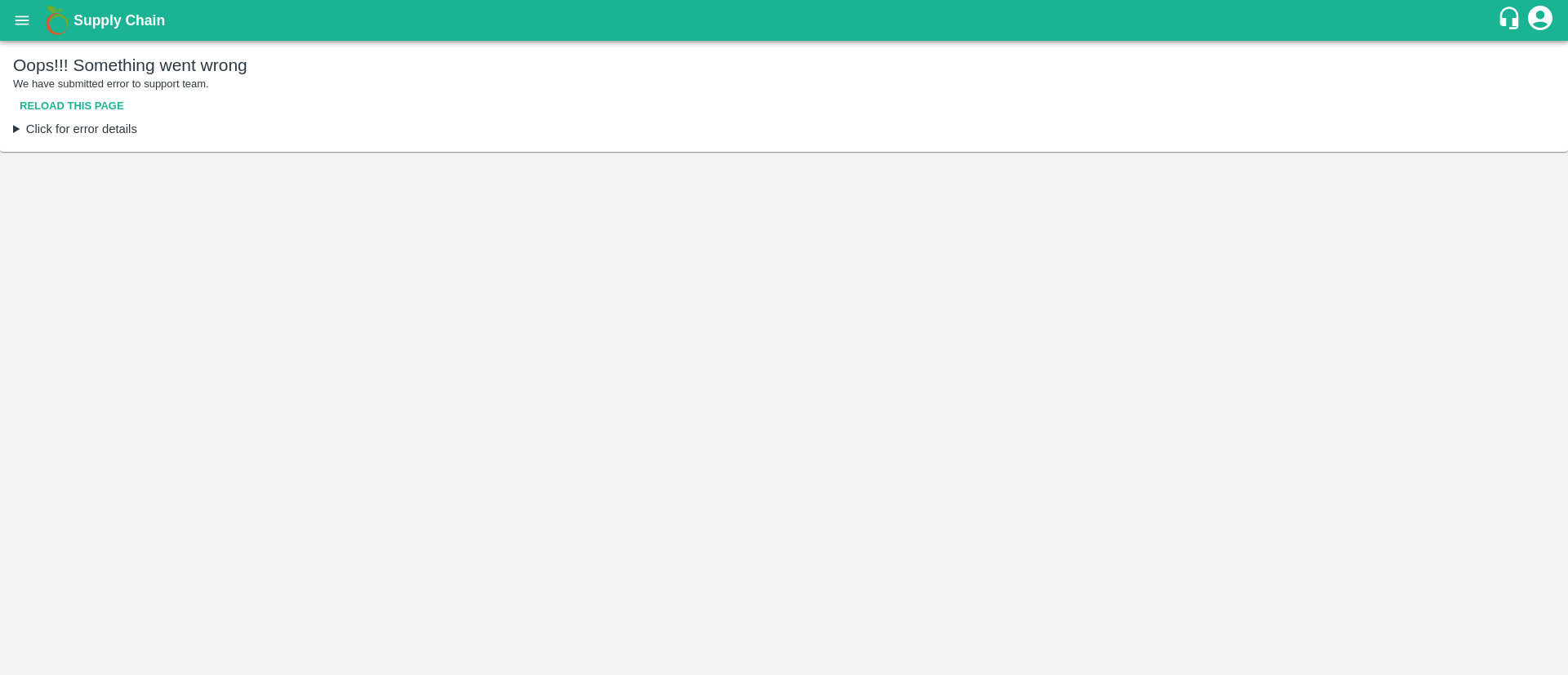
click at [102, 94] on button "Reload this page" at bounding box center [72, 106] width 118 height 28
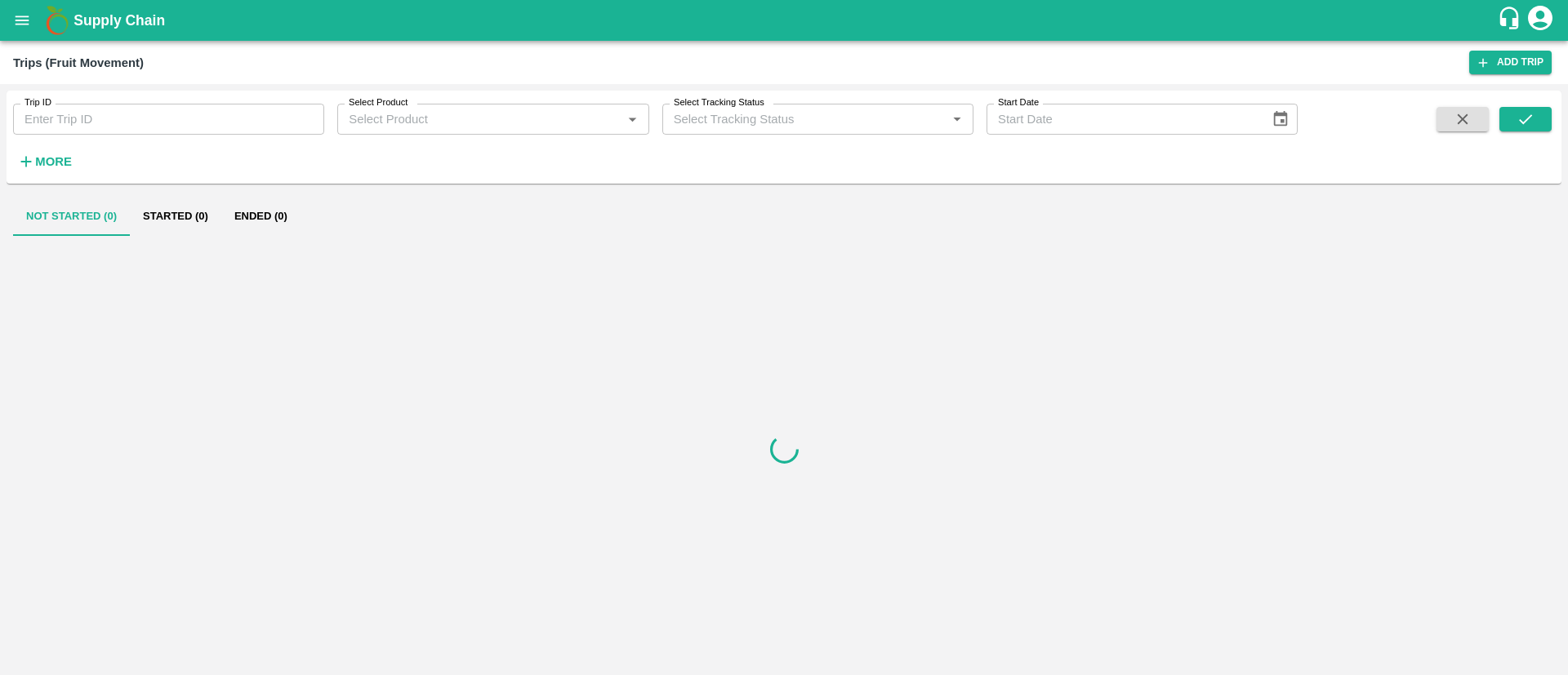
click at [125, 124] on input "Trip ID" at bounding box center [169, 119] width 311 height 31
paste input "87970"
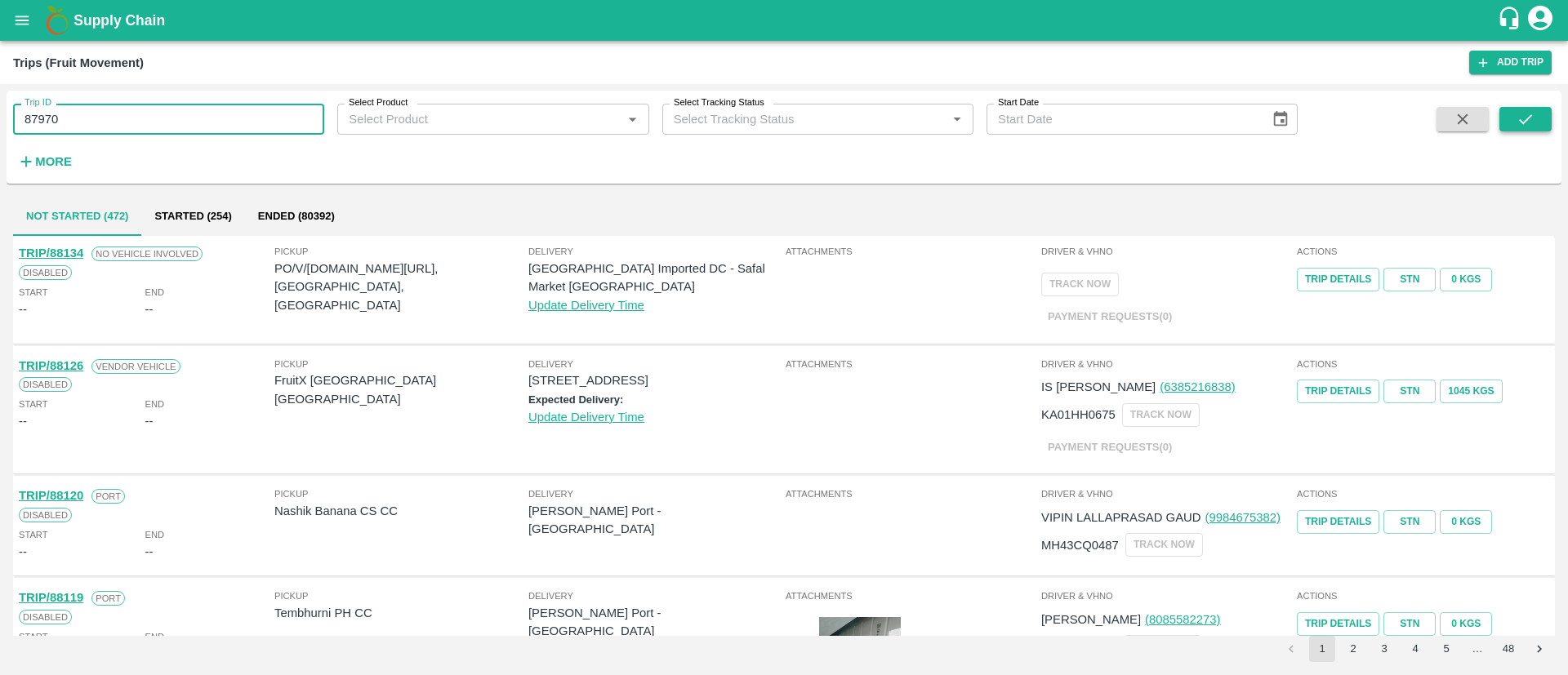
type input "87970"
click at [1522, 109] on button "submit" at bounding box center [1525, 119] width 53 height 24
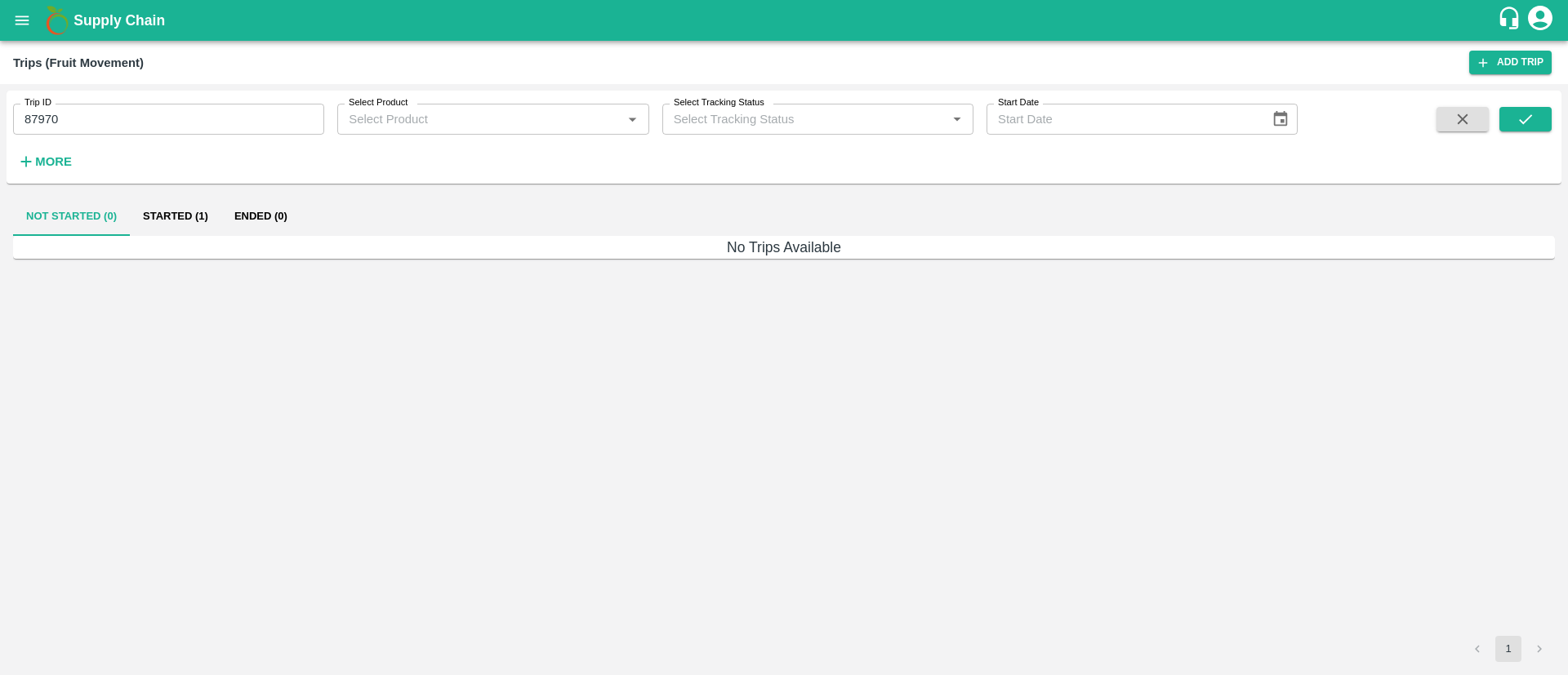
click at [182, 202] on button "Started (1)" at bounding box center [175, 216] width 91 height 39
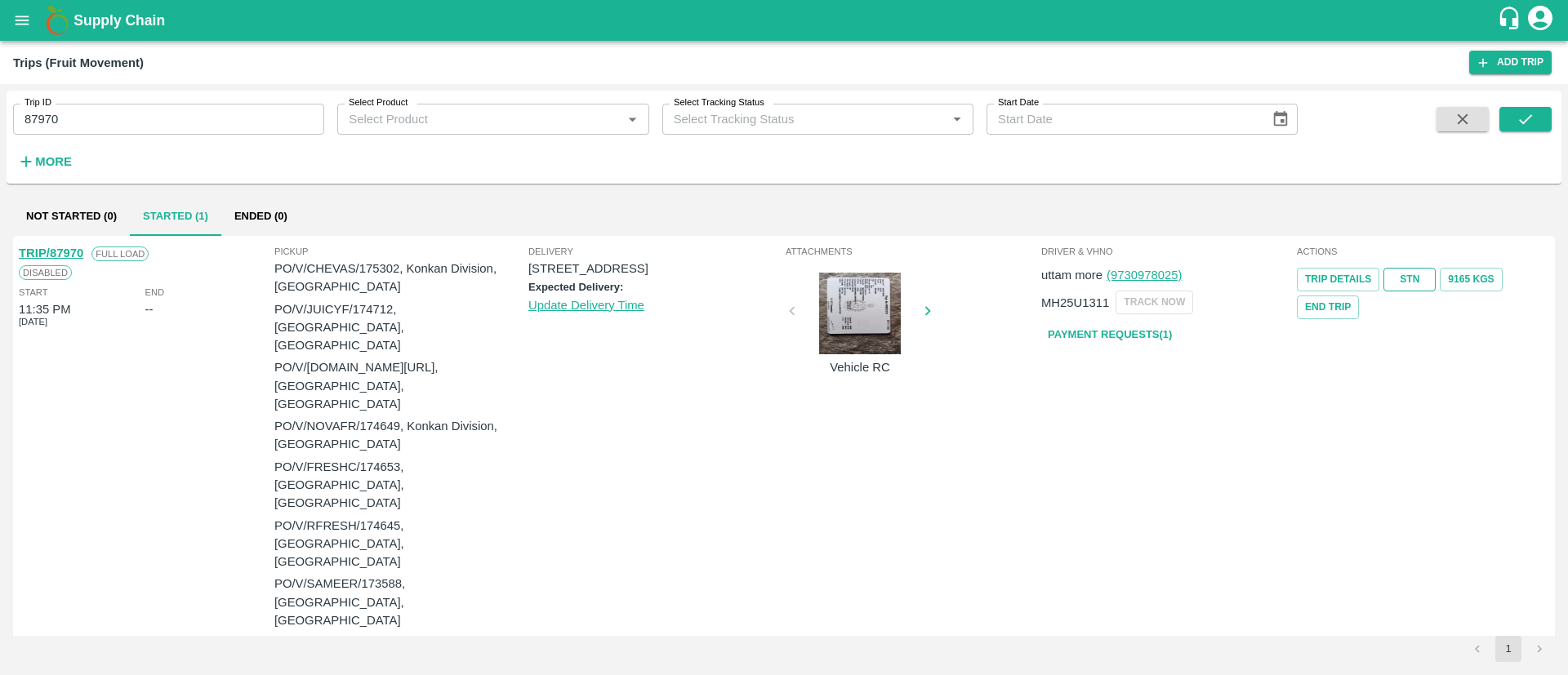
click at [1406, 275] on link "STN" at bounding box center [1409, 279] width 53 height 23
click at [33, 26] on button "open drawer" at bounding box center [22, 20] width 38 height 38
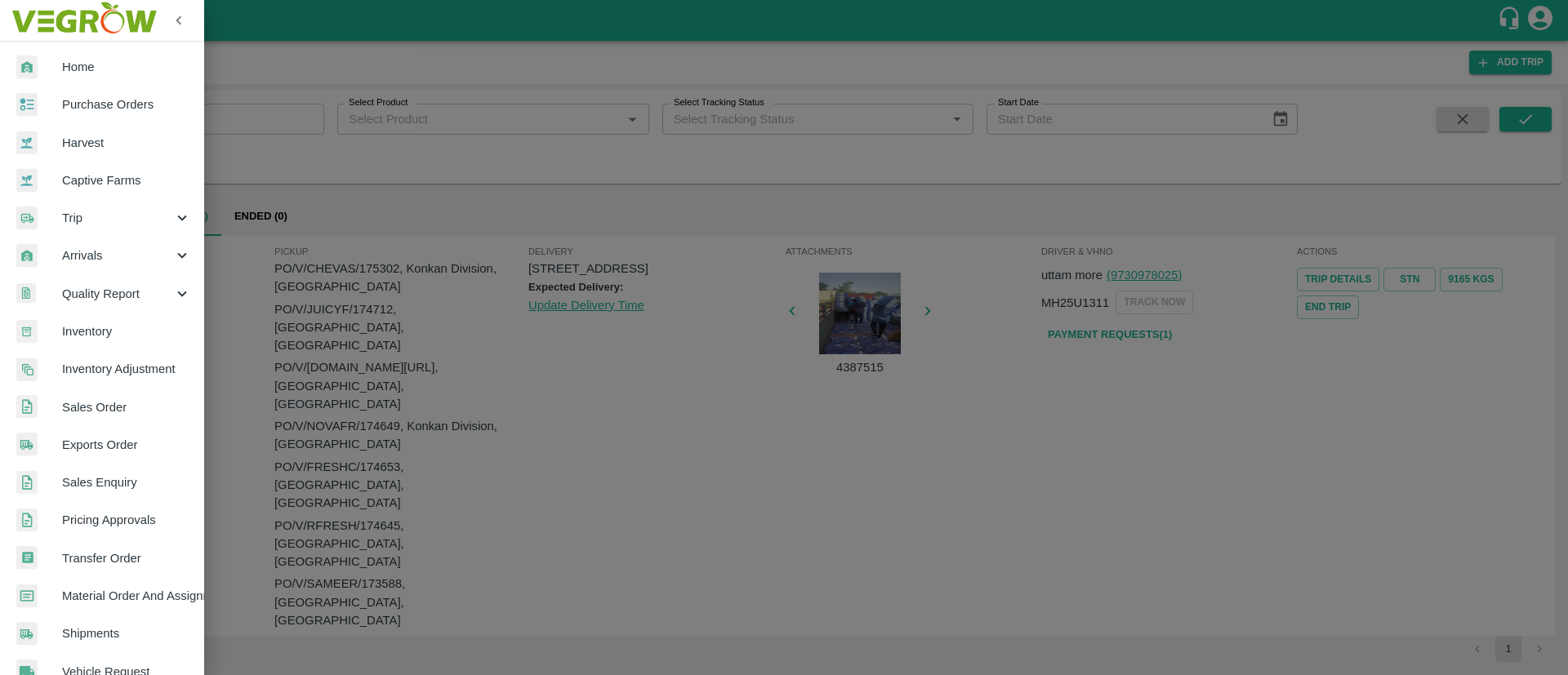
click at [127, 408] on span "Sales Order" at bounding box center [126, 407] width 129 height 18
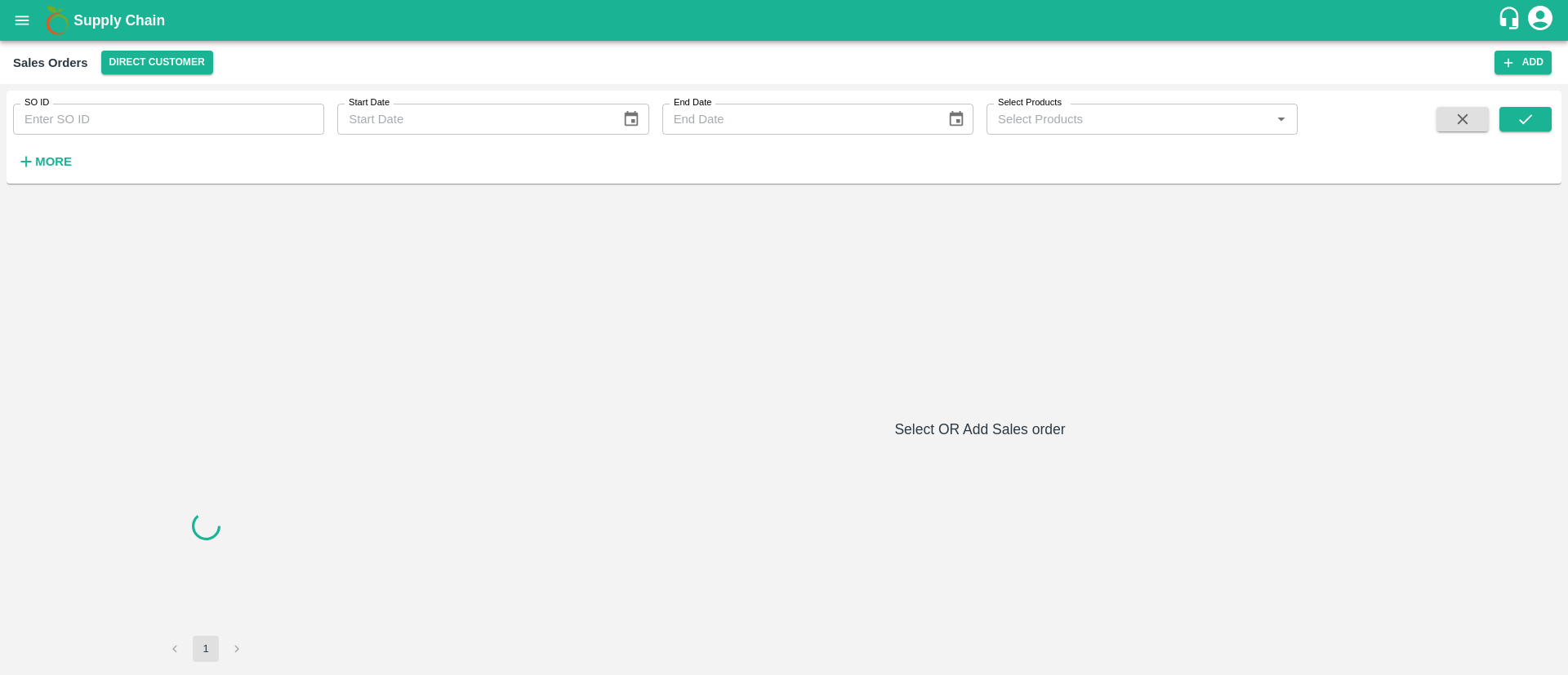
click at [171, 114] on input "SO ID" at bounding box center [169, 119] width 311 height 31
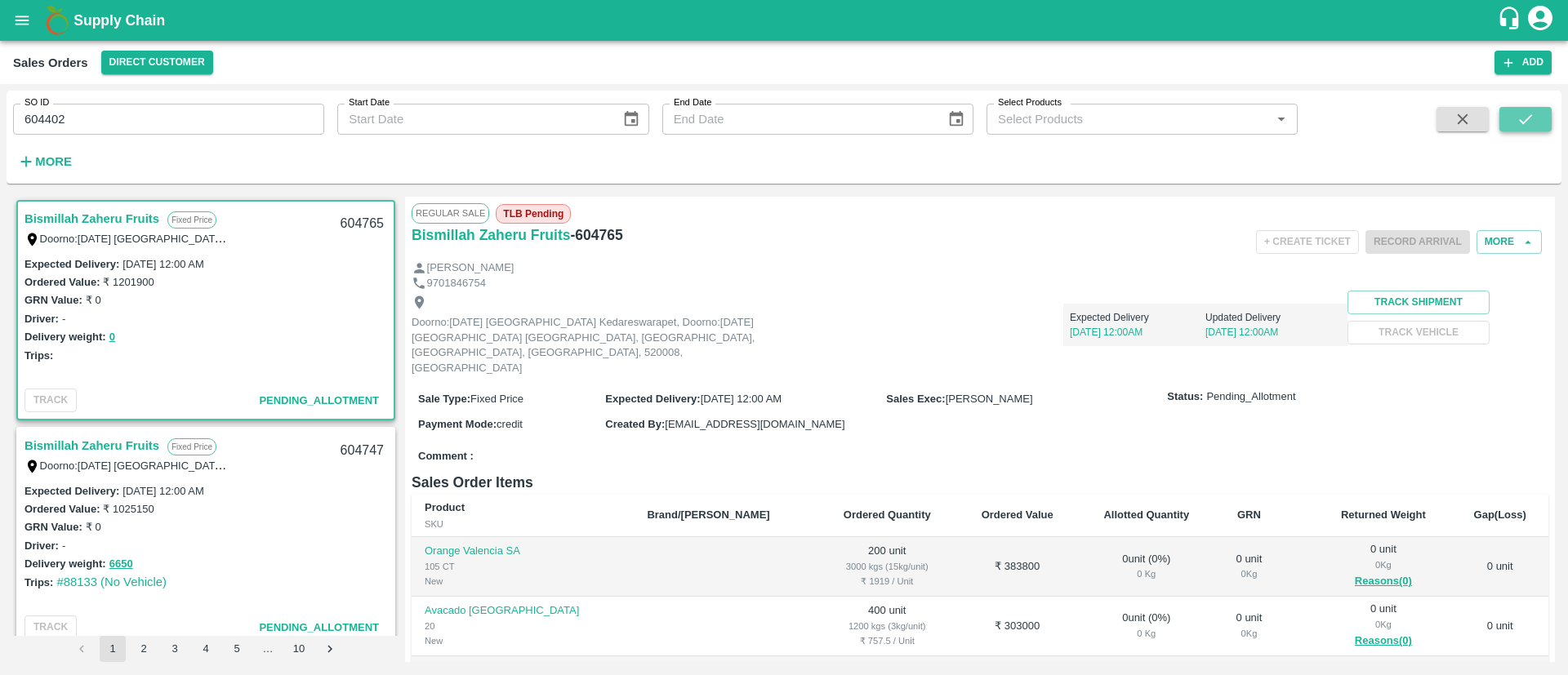
click at [1528, 119] on icon "submit" at bounding box center [1525, 119] width 13 height 10
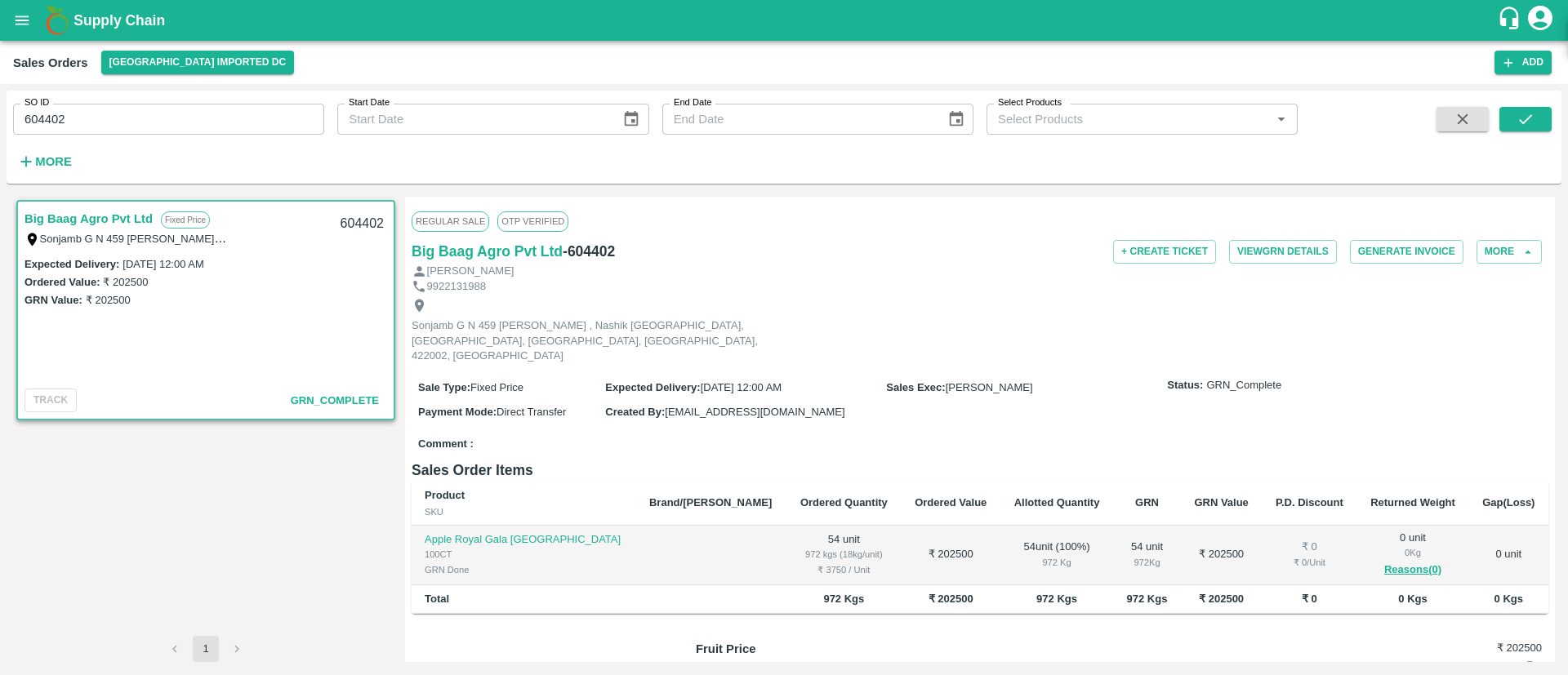
click at [53, 120] on input "604402" at bounding box center [169, 119] width 311 height 31
paste input "text"
type input "604718"
click at [1542, 124] on button "submit" at bounding box center [1525, 119] width 53 height 24
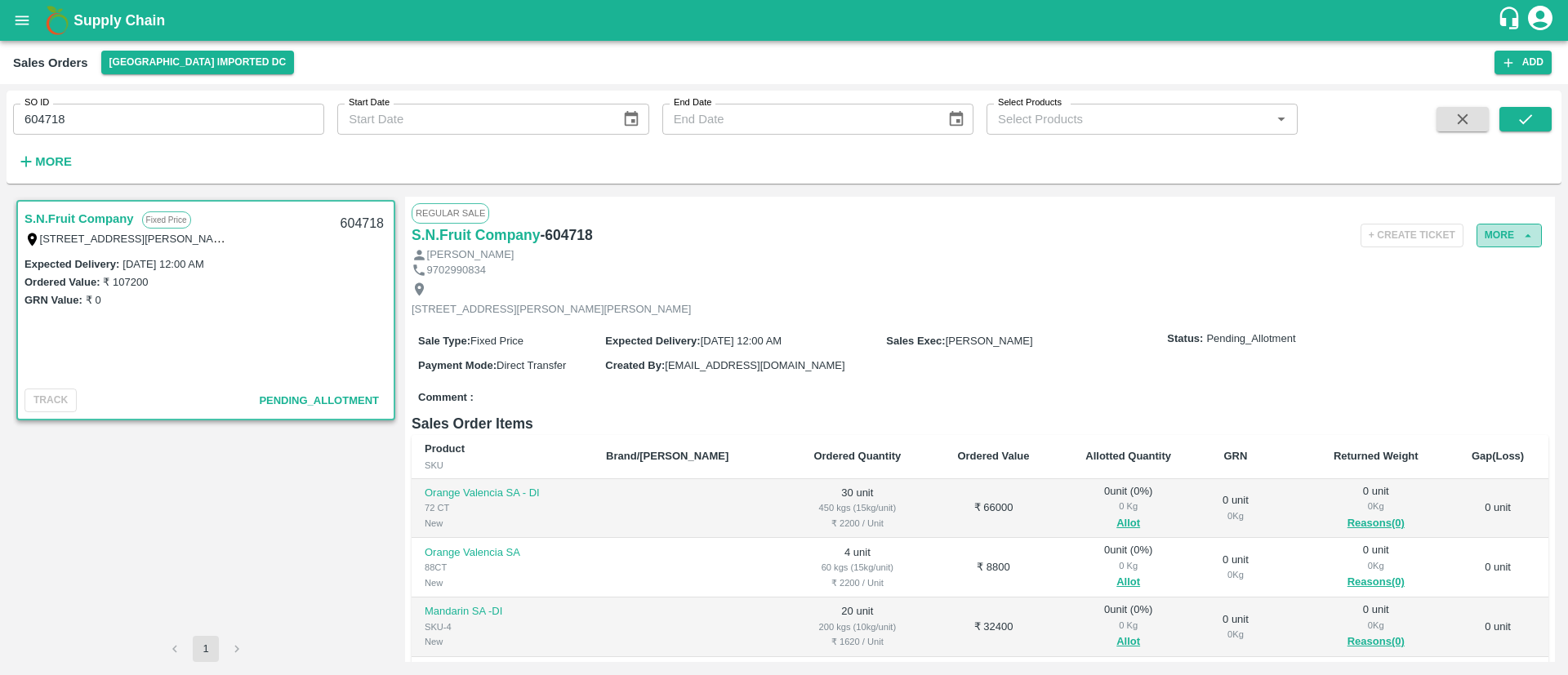
click at [1493, 242] on button "More" at bounding box center [1509, 236] width 65 height 23
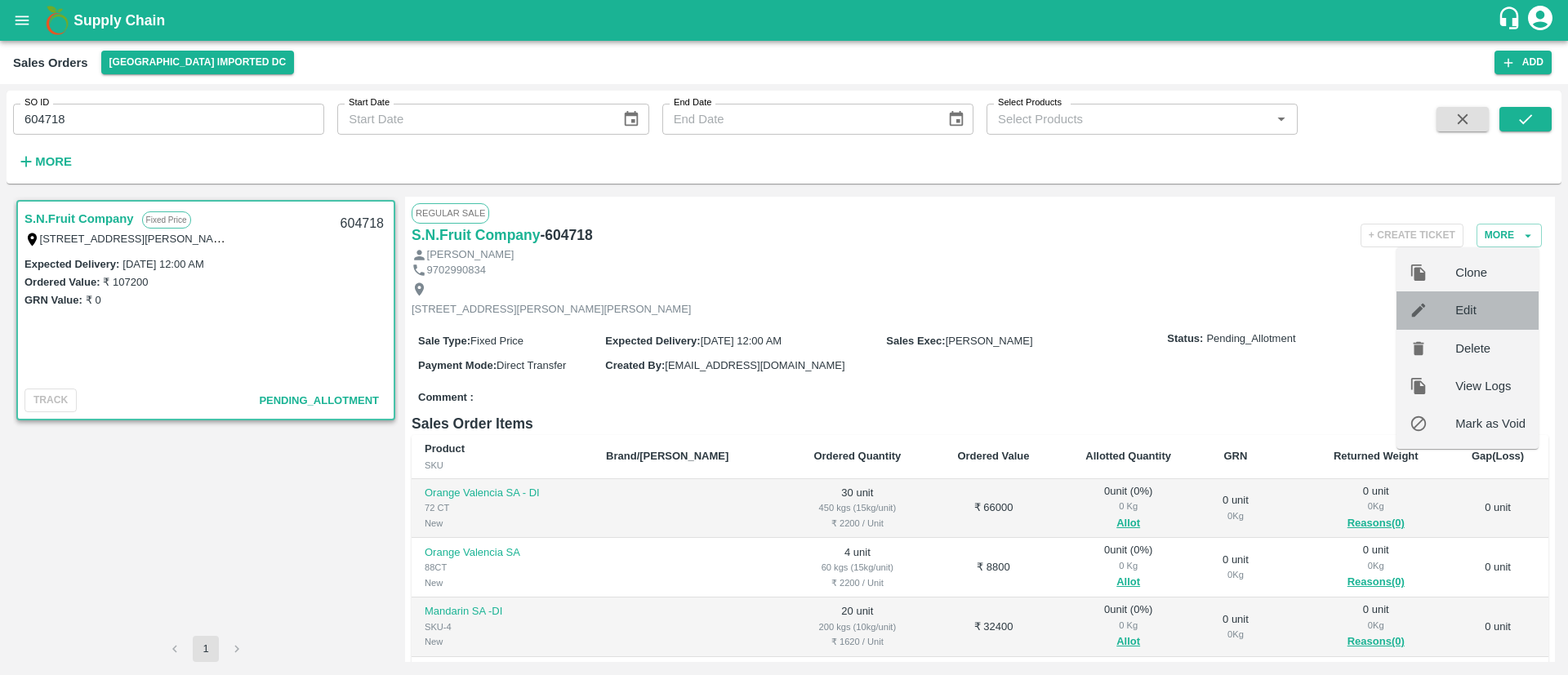
click at [1452, 315] on div at bounding box center [1432, 310] width 46 height 18
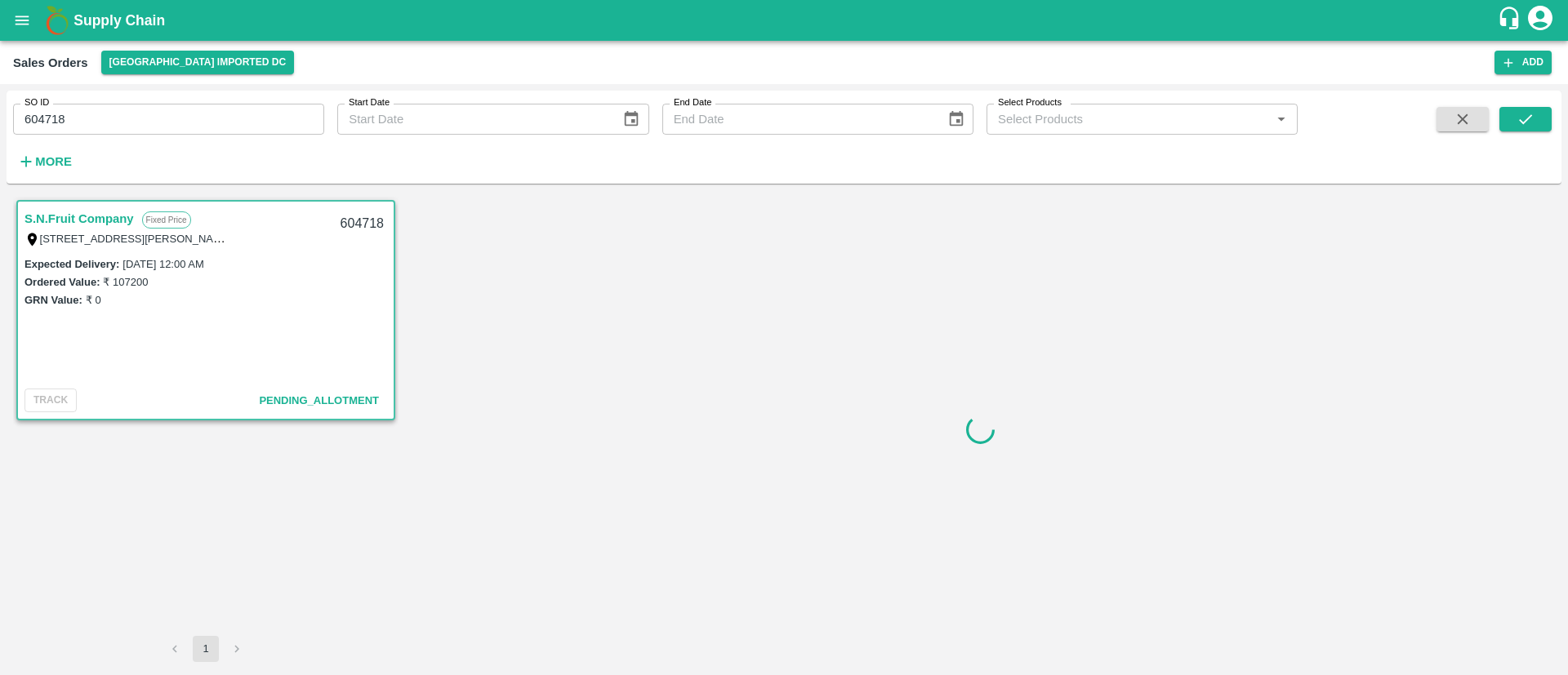
click at [1452, 315] on div at bounding box center [980, 429] width 1150 height 465
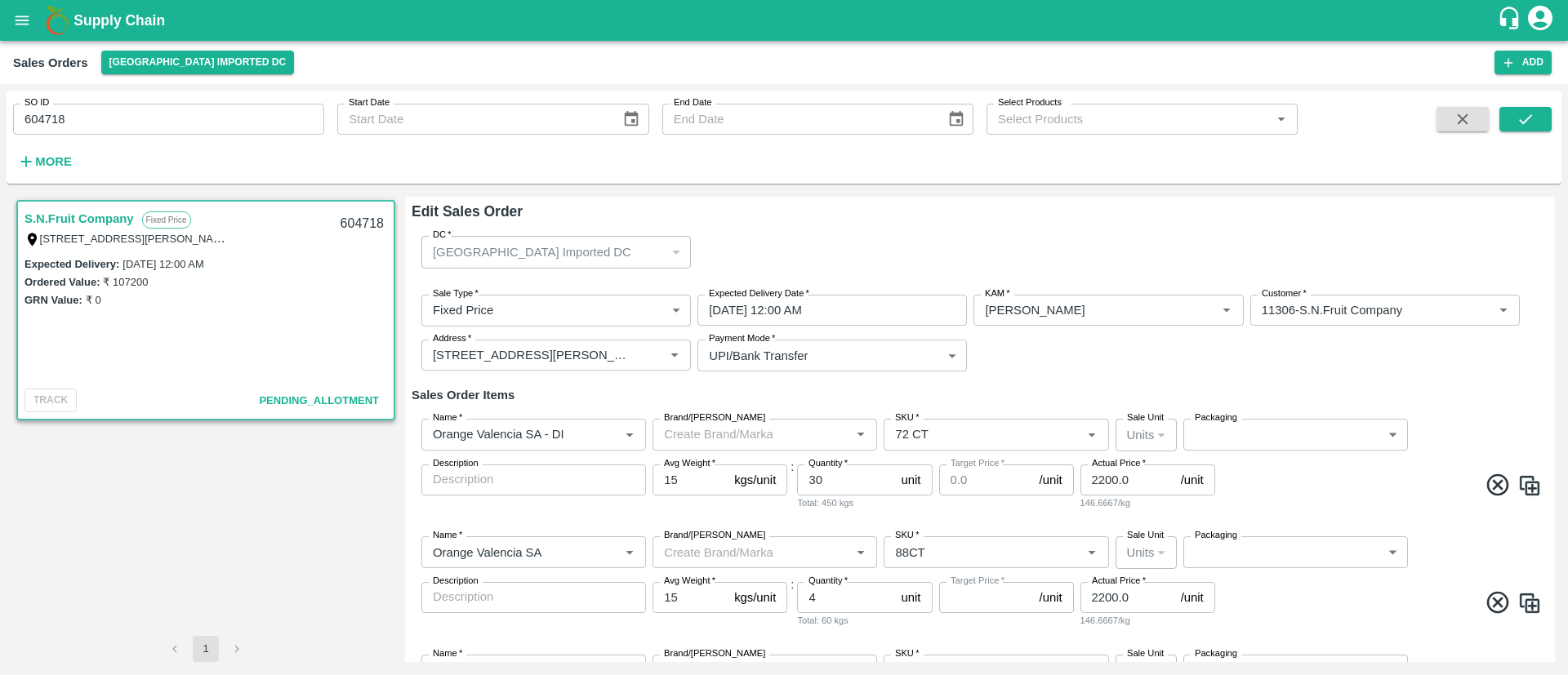
type input "NA"
type input "0"
click at [955, 434] on input "SKU   *" at bounding box center [971, 434] width 166 height 21
click at [947, 498] on div "88 CT" at bounding box center [995, 498] width 224 height 28
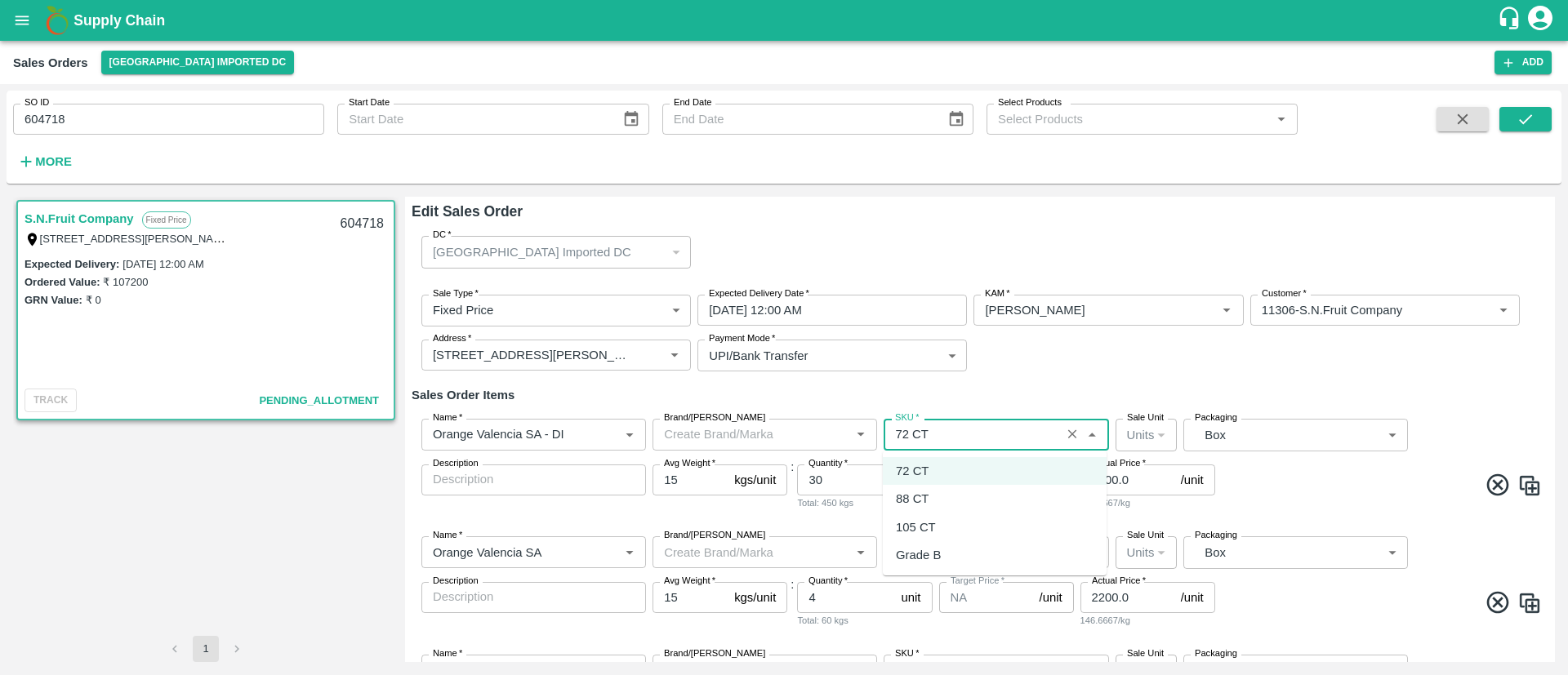
type input "88 CT"
click at [1136, 368] on div "Sale Type   * Fixed Price 1 Sale Type Expected Delivery Date   * 12/09/2025 12:…" at bounding box center [980, 333] width 1137 height 104
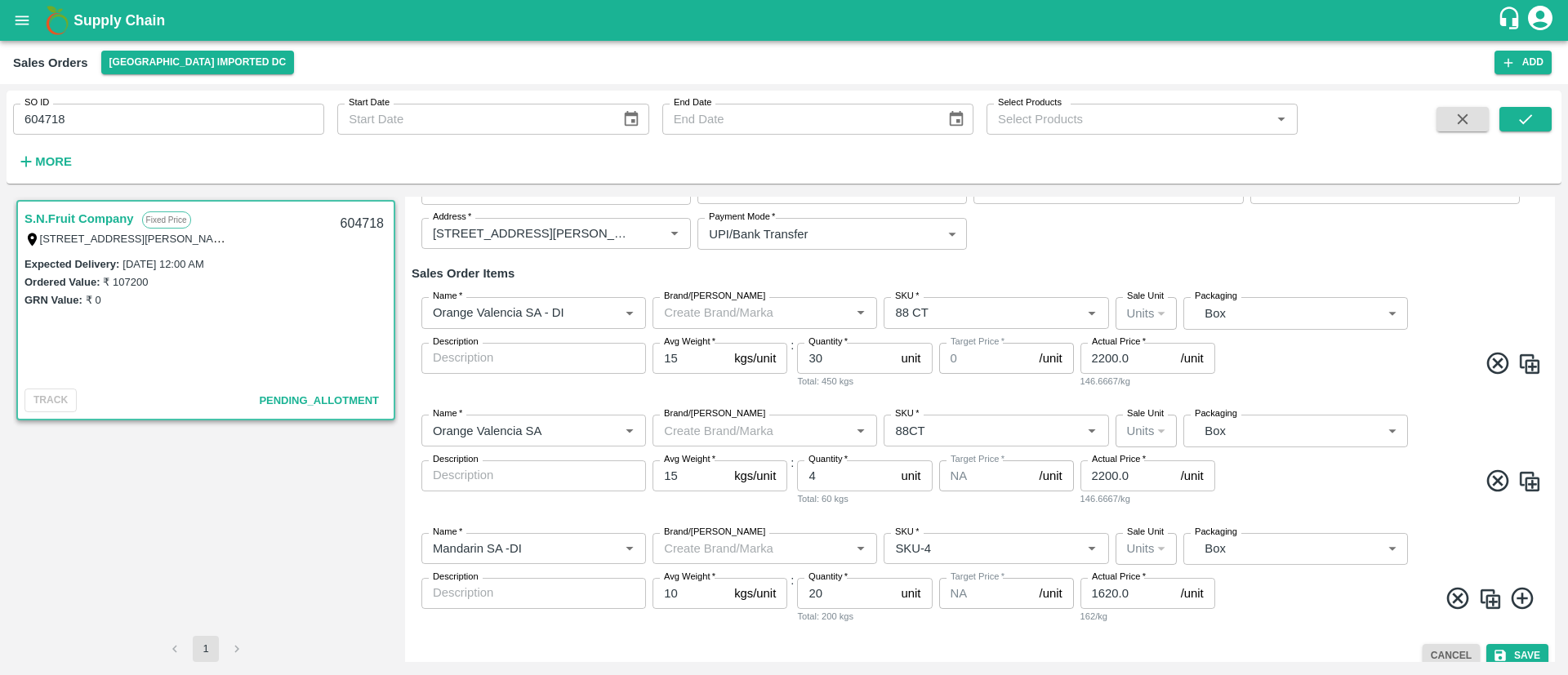
scroll to position [136, 0]
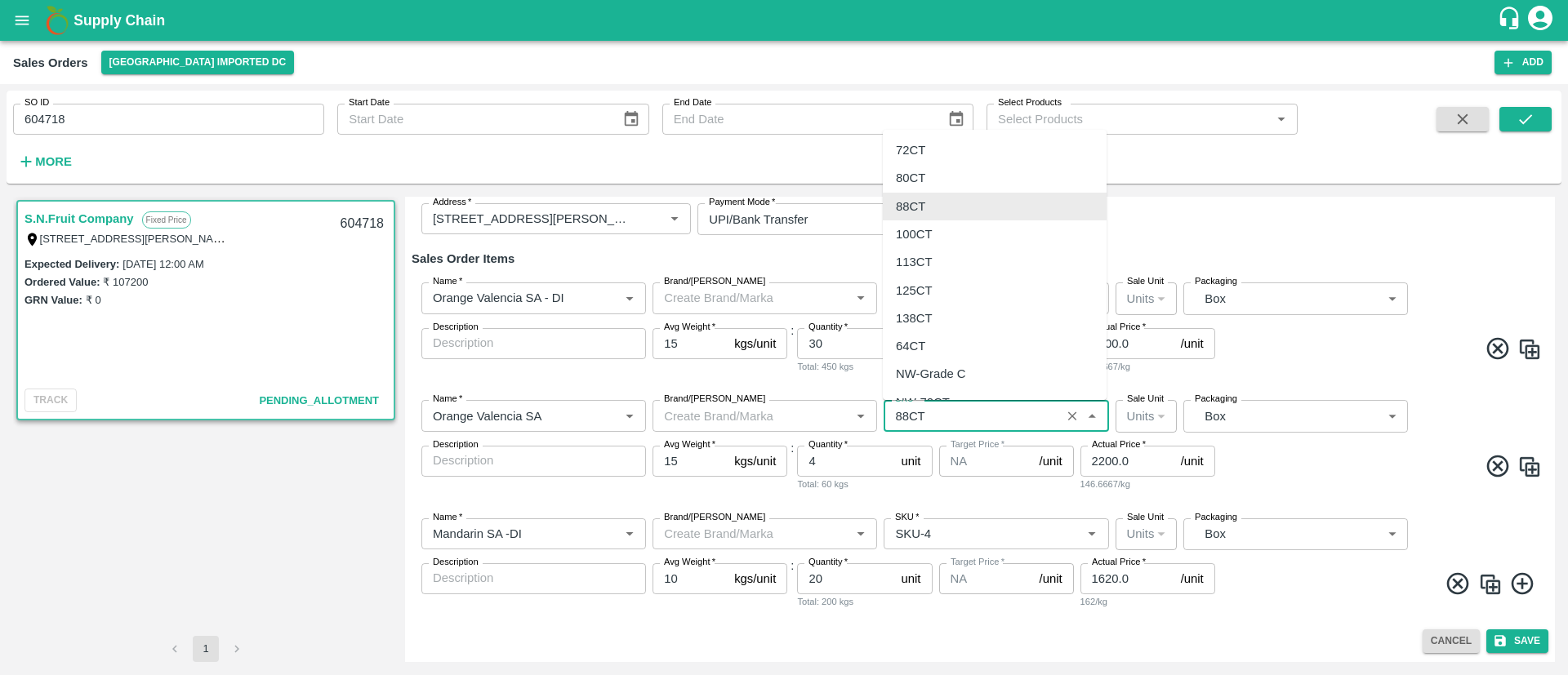
click at [976, 416] on input "SKU   *" at bounding box center [971, 415] width 166 height 21
click at [918, 155] on div "72CT" at bounding box center [910, 150] width 29 height 18
type input "72CT"
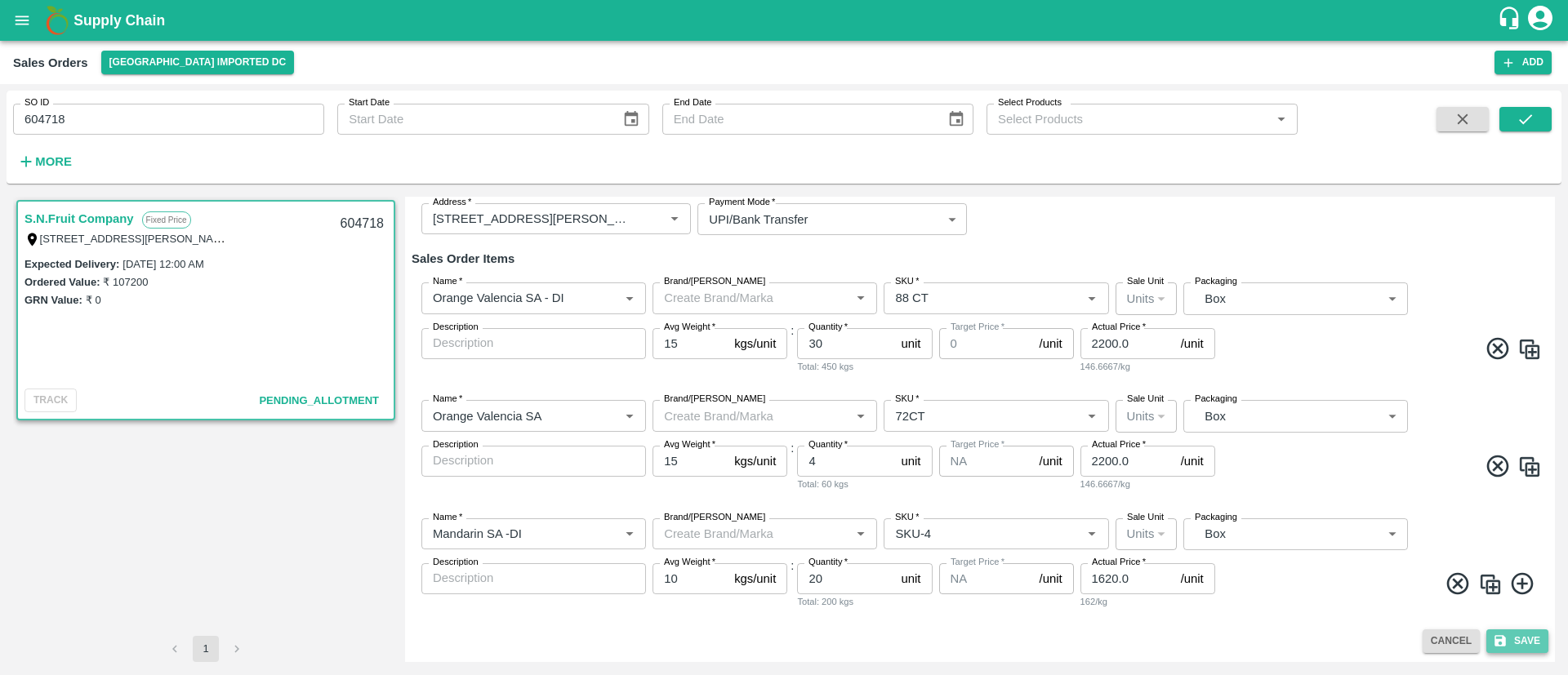
click at [1534, 642] on button "Save" at bounding box center [1517, 641] width 62 height 23
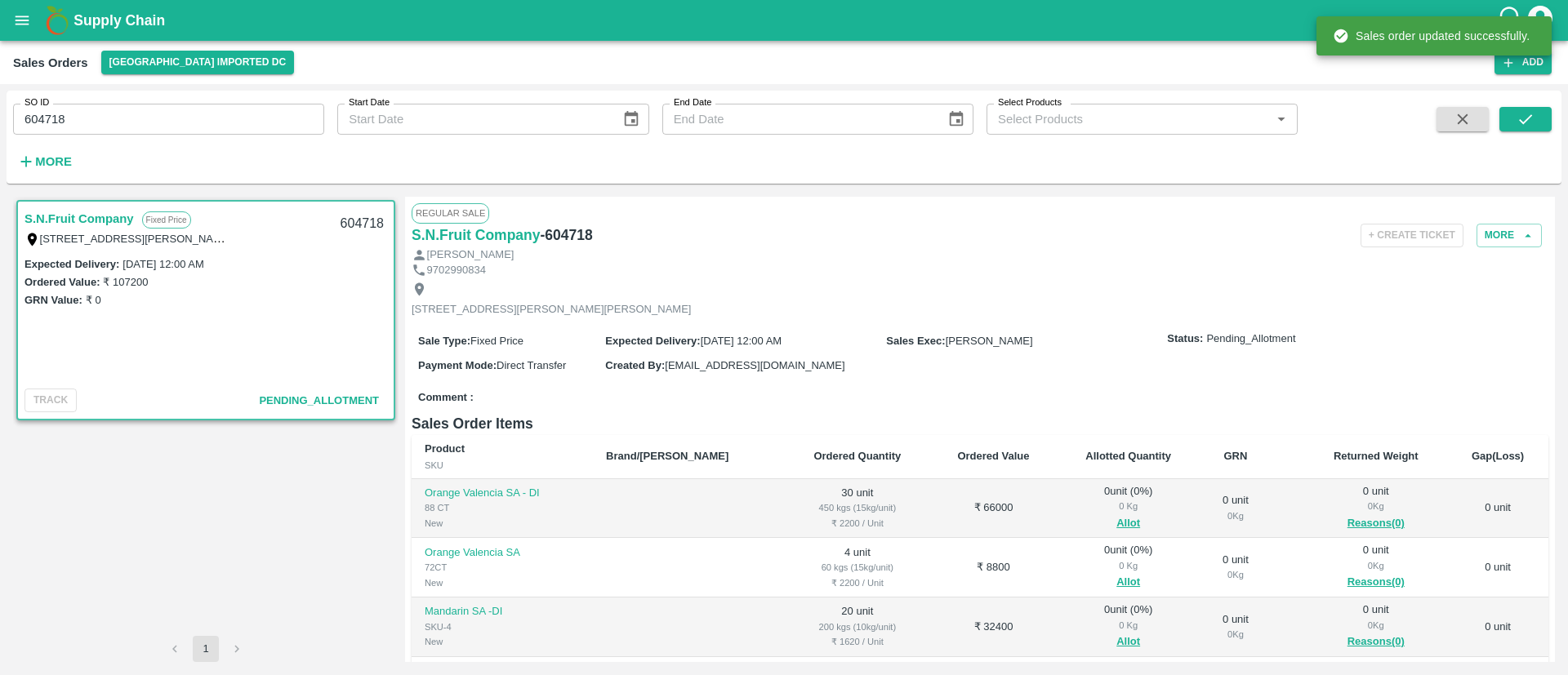
scroll to position [226, 0]
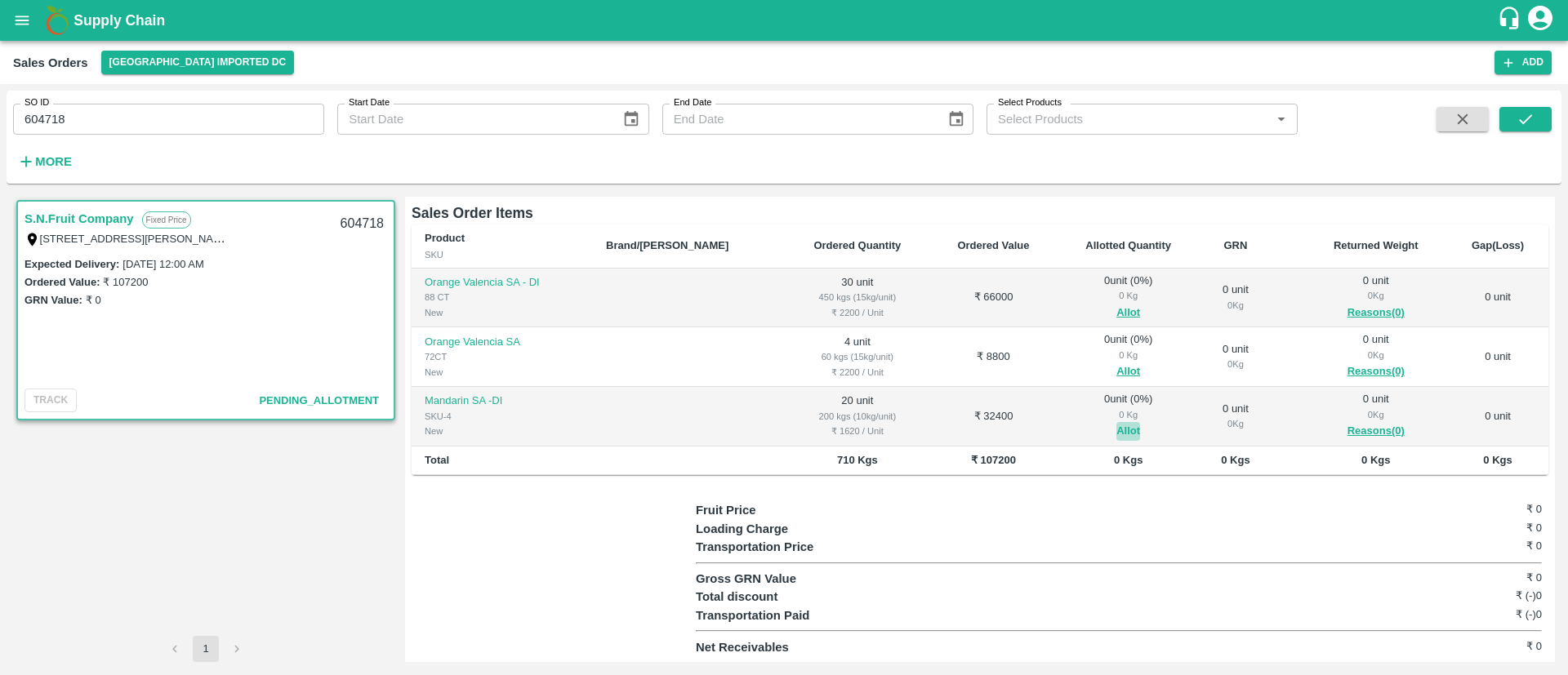
click at [1131, 432] on button "Allot" at bounding box center [1143, 434] width 23 height 18
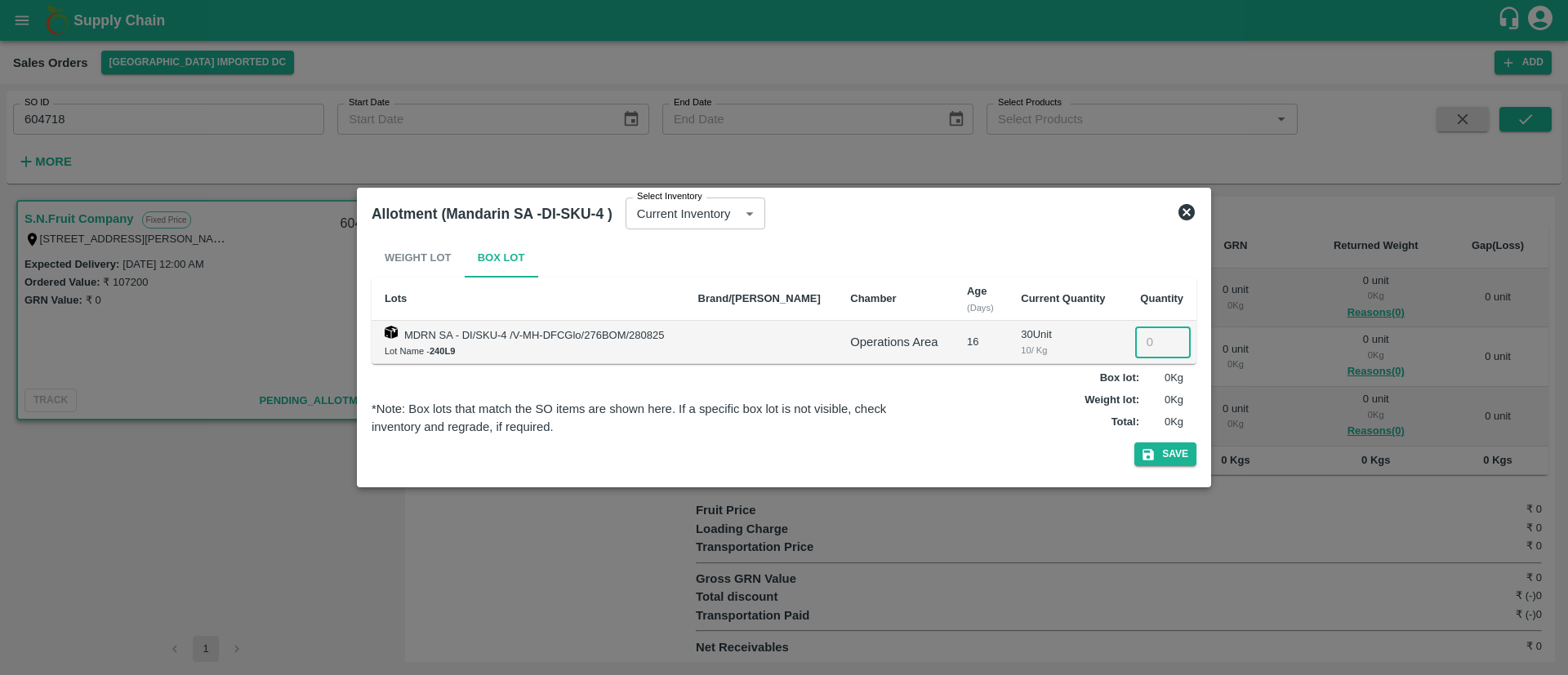
click at [1148, 344] on input "number" at bounding box center [1163, 342] width 55 height 31
type input "20"
click at [1155, 447] on icon "button" at bounding box center [1148, 454] width 15 height 15
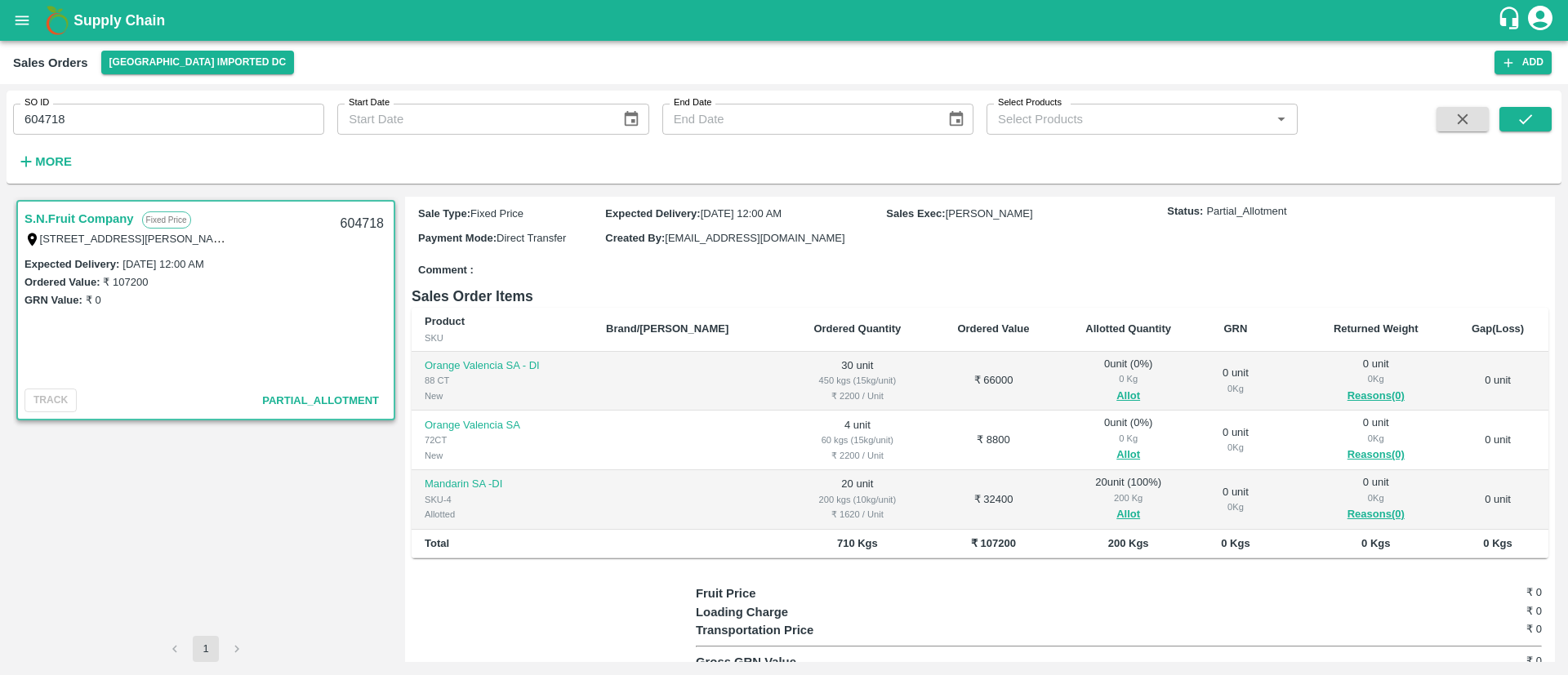
scroll to position [0, 0]
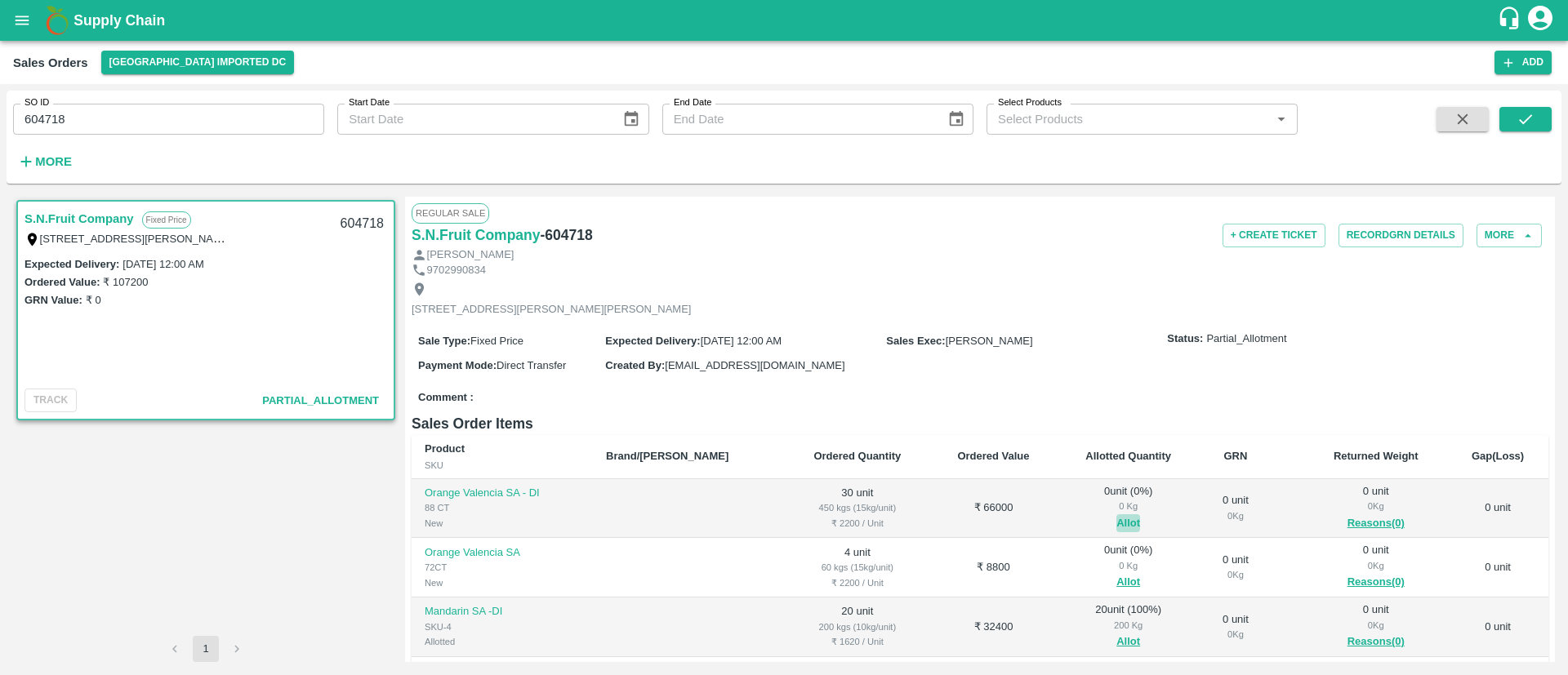
click at [1131, 533] on button "Allot" at bounding box center [1143, 541] width 23 height 18
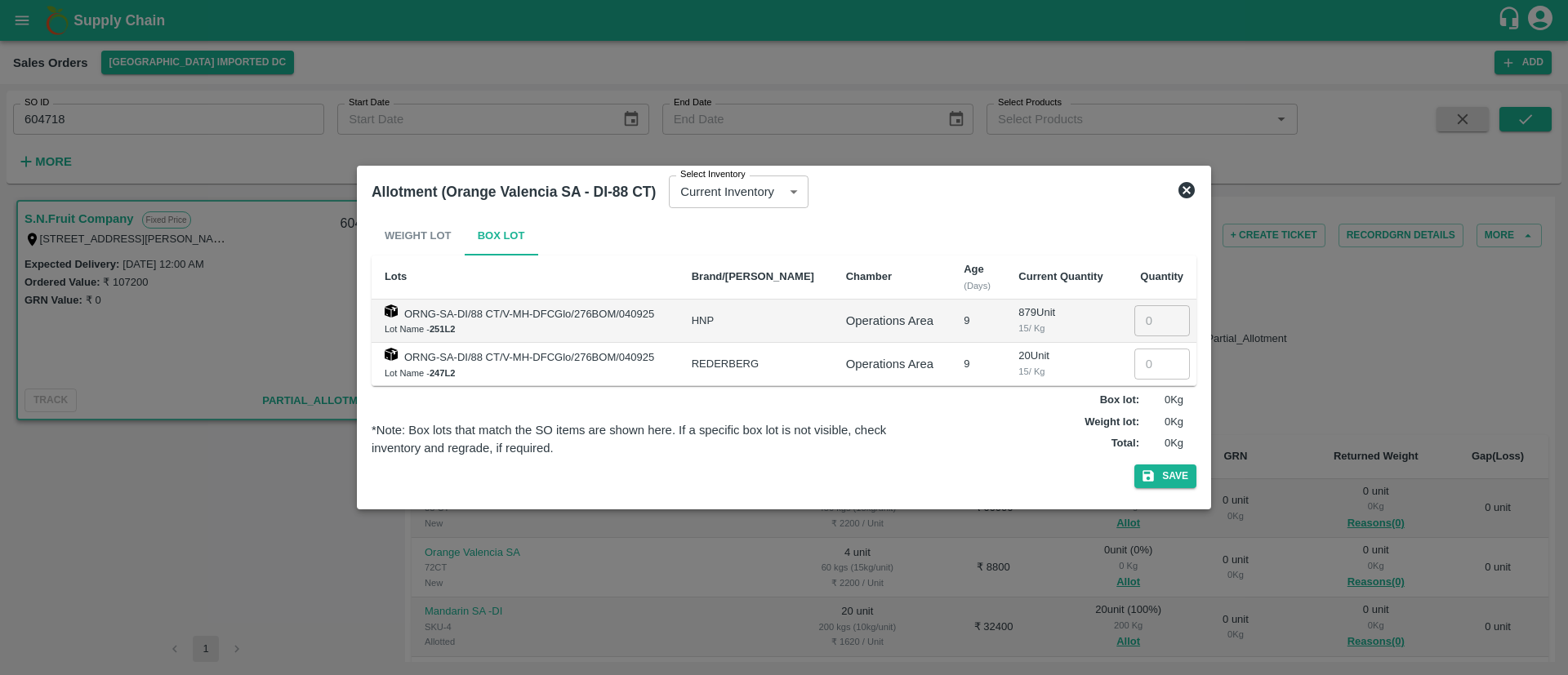
click at [1184, 187] on icon at bounding box center [1186, 190] width 19 height 19
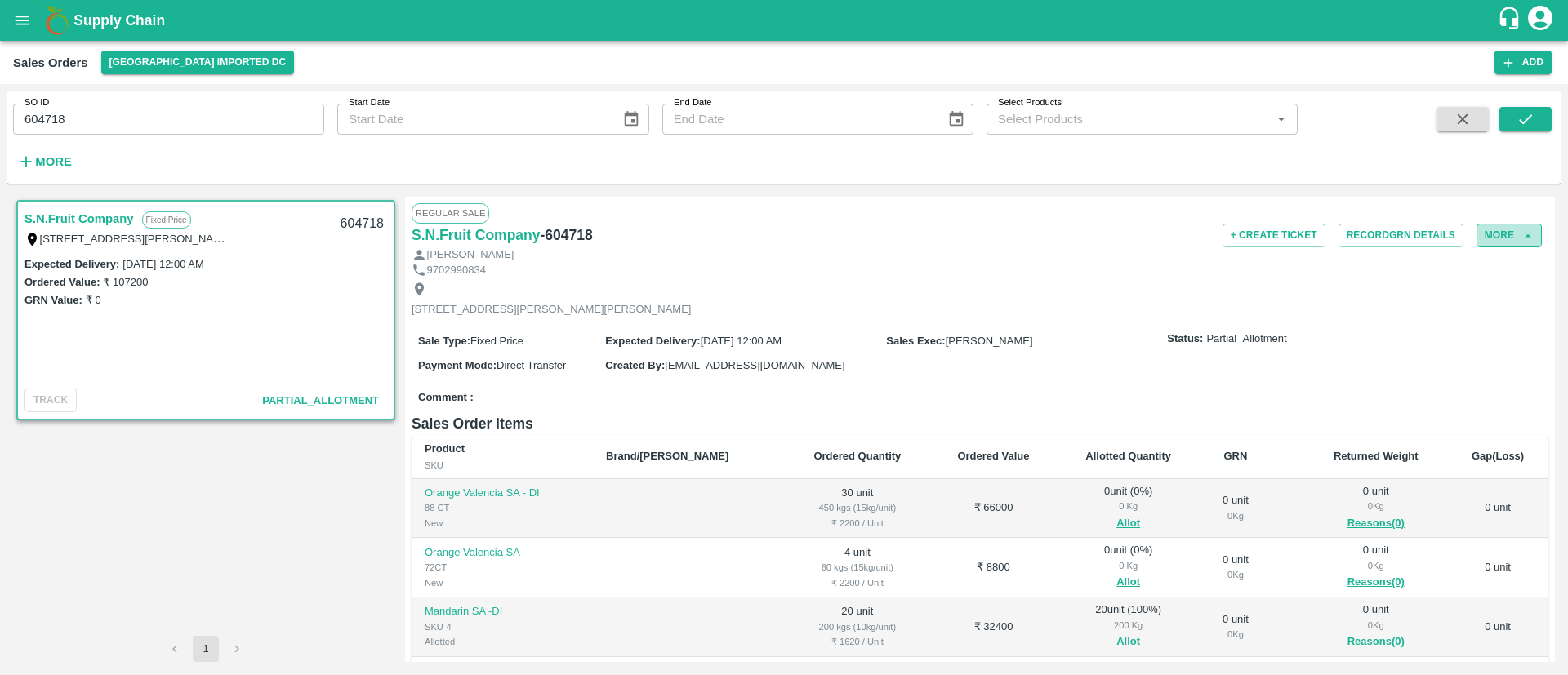
click at [1487, 234] on button "More" at bounding box center [1509, 236] width 65 height 23
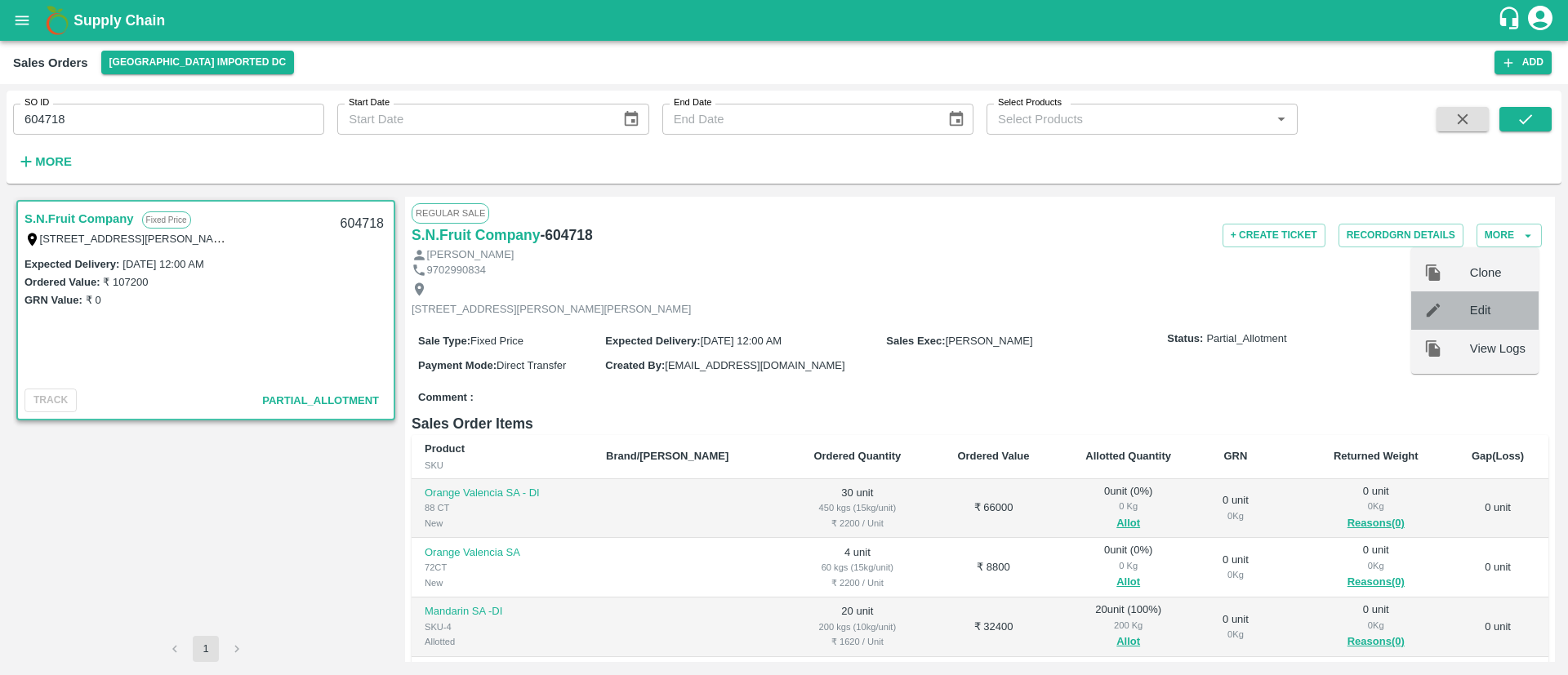
click at [1455, 307] on div at bounding box center [1447, 310] width 46 height 18
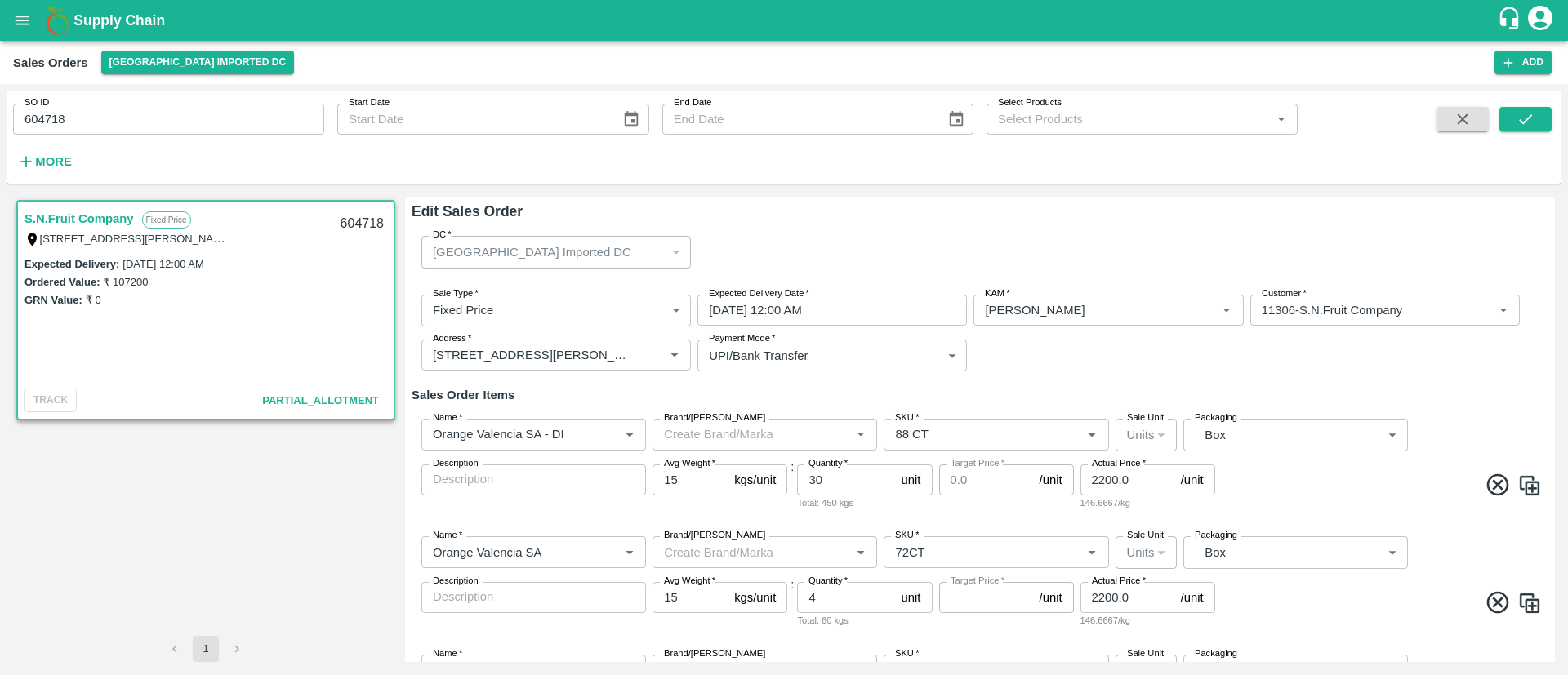
type input "0"
type input "NA"
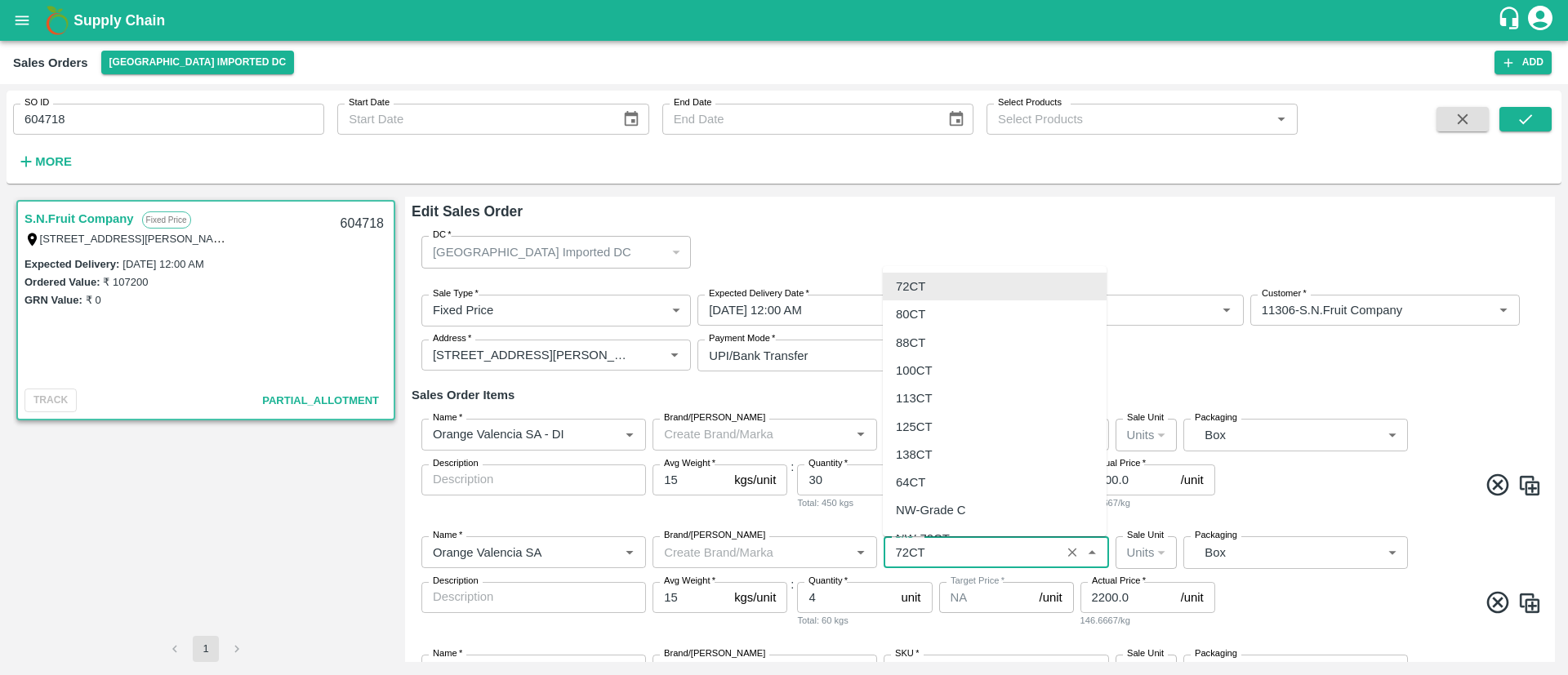
click at [968, 553] on input "SKU   *" at bounding box center [971, 551] width 166 height 21
click at [939, 336] on div "88CT" at bounding box center [995, 343] width 224 height 28
type input "88CT"
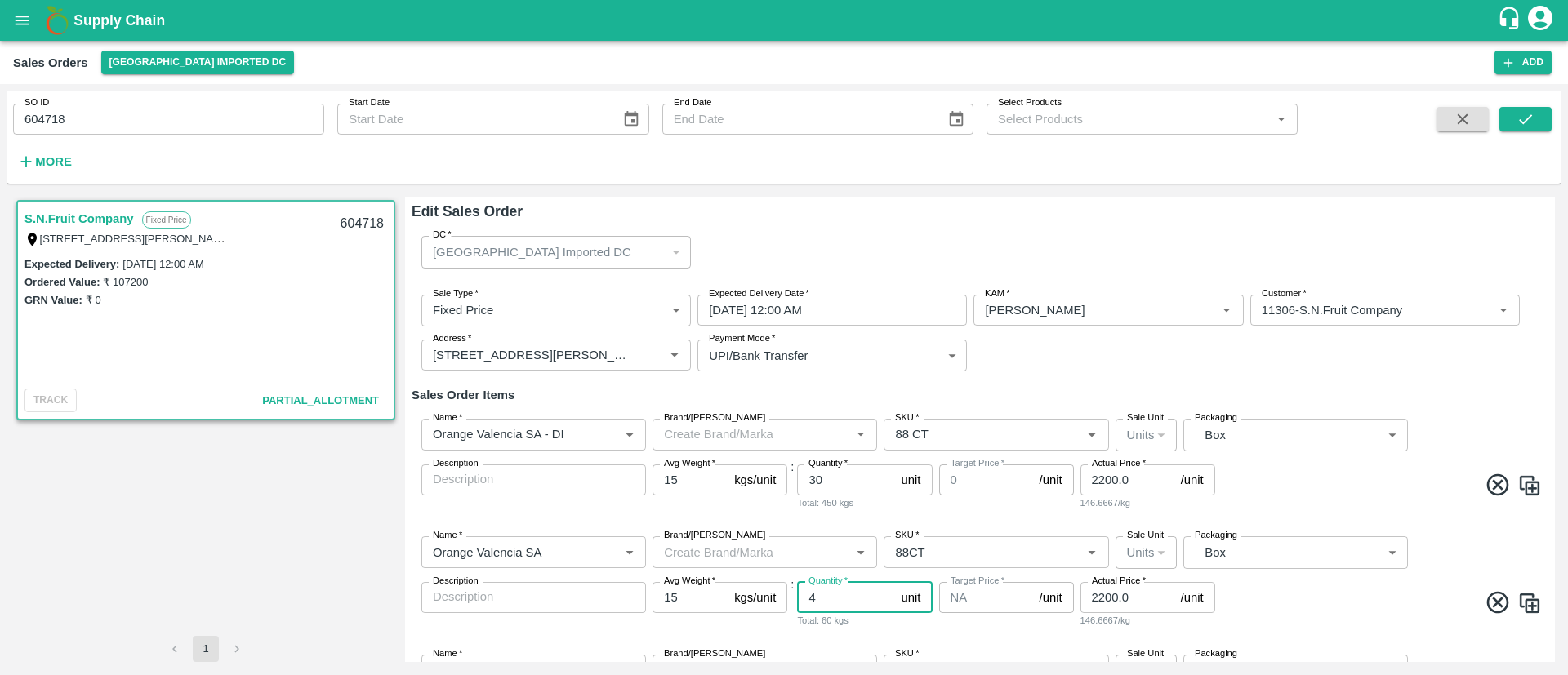
click at [821, 600] on input "4" at bounding box center [846, 597] width 97 height 31
type input "30"
click at [852, 478] on input "30" at bounding box center [846, 480] width 97 height 31
type input "3"
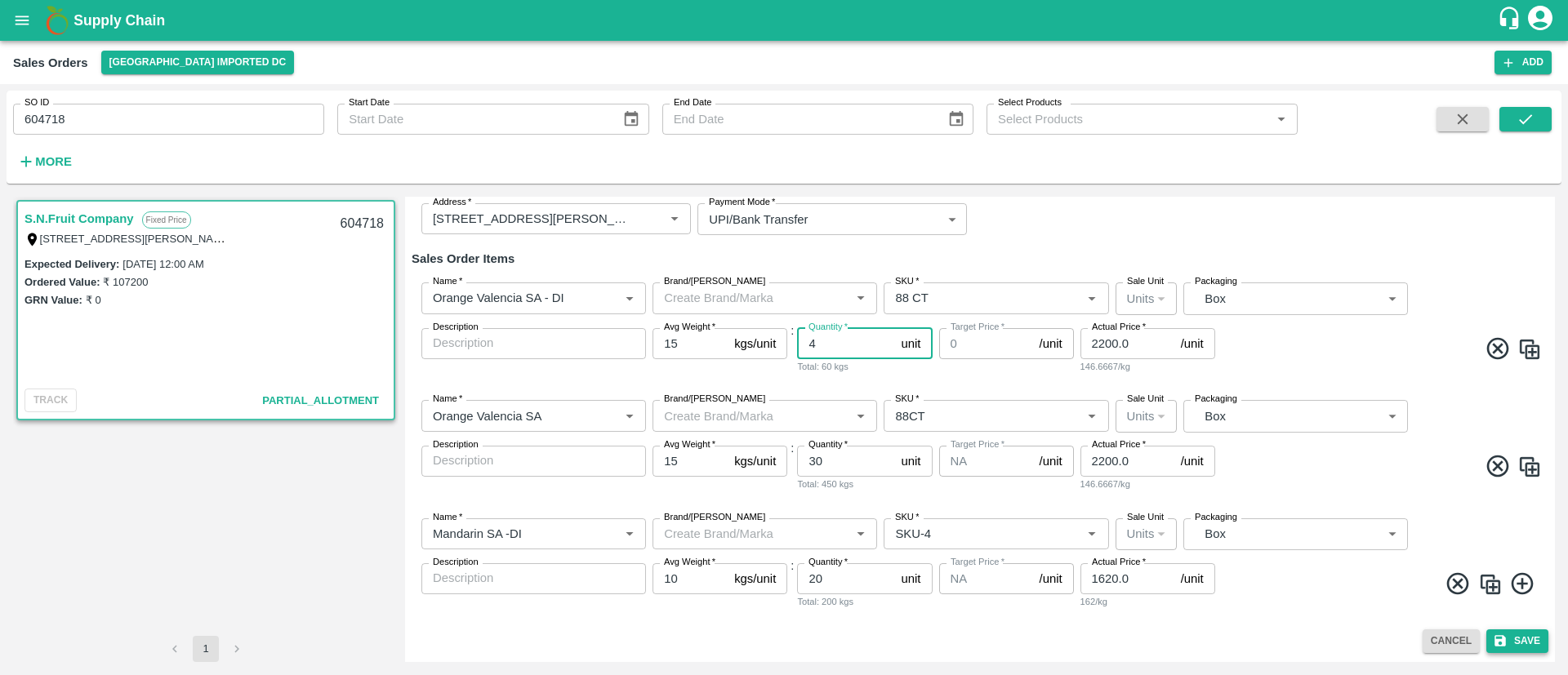
type input "4"
click at [1522, 640] on button "Save" at bounding box center [1517, 641] width 62 height 23
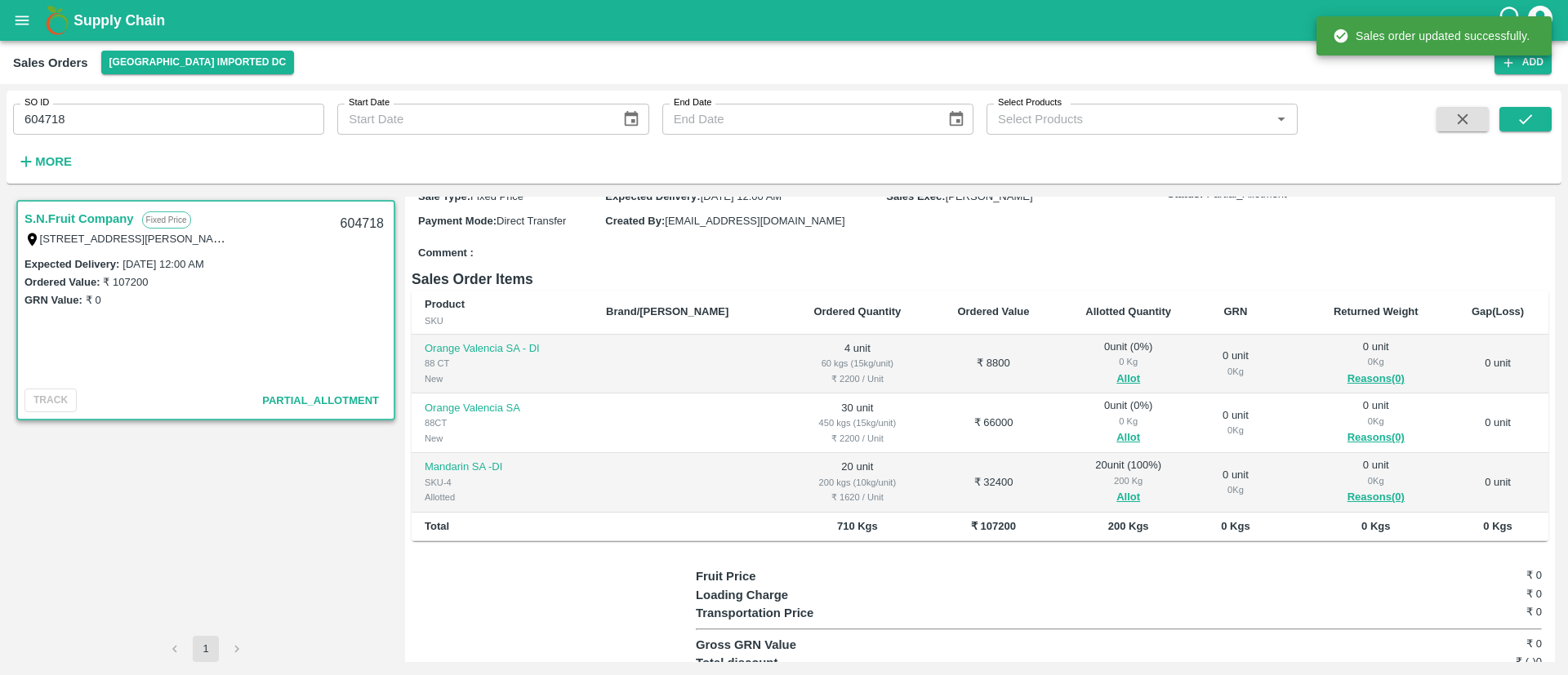
scroll to position [147, 0]
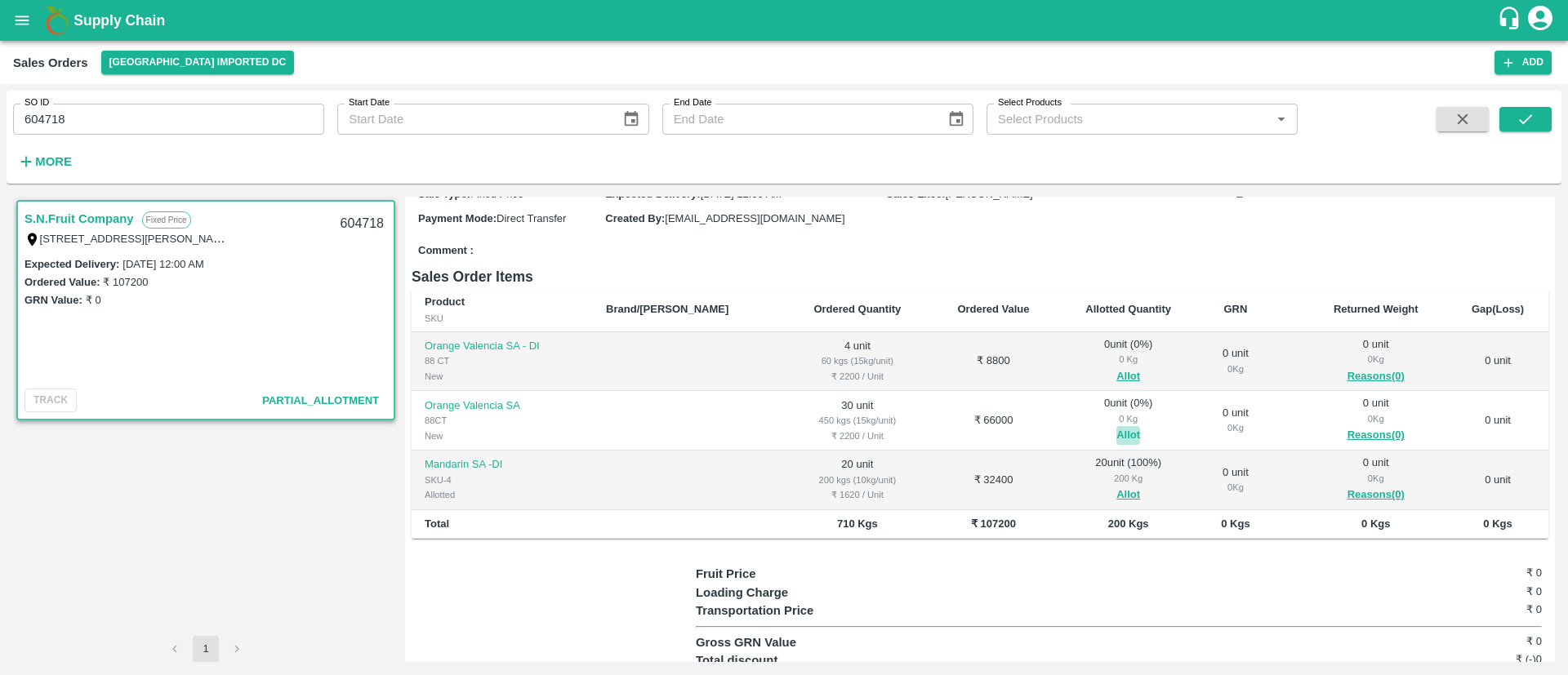
click at [1131, 444] on button "Allot" at bounding box center [1143, 454] width 23 height 18
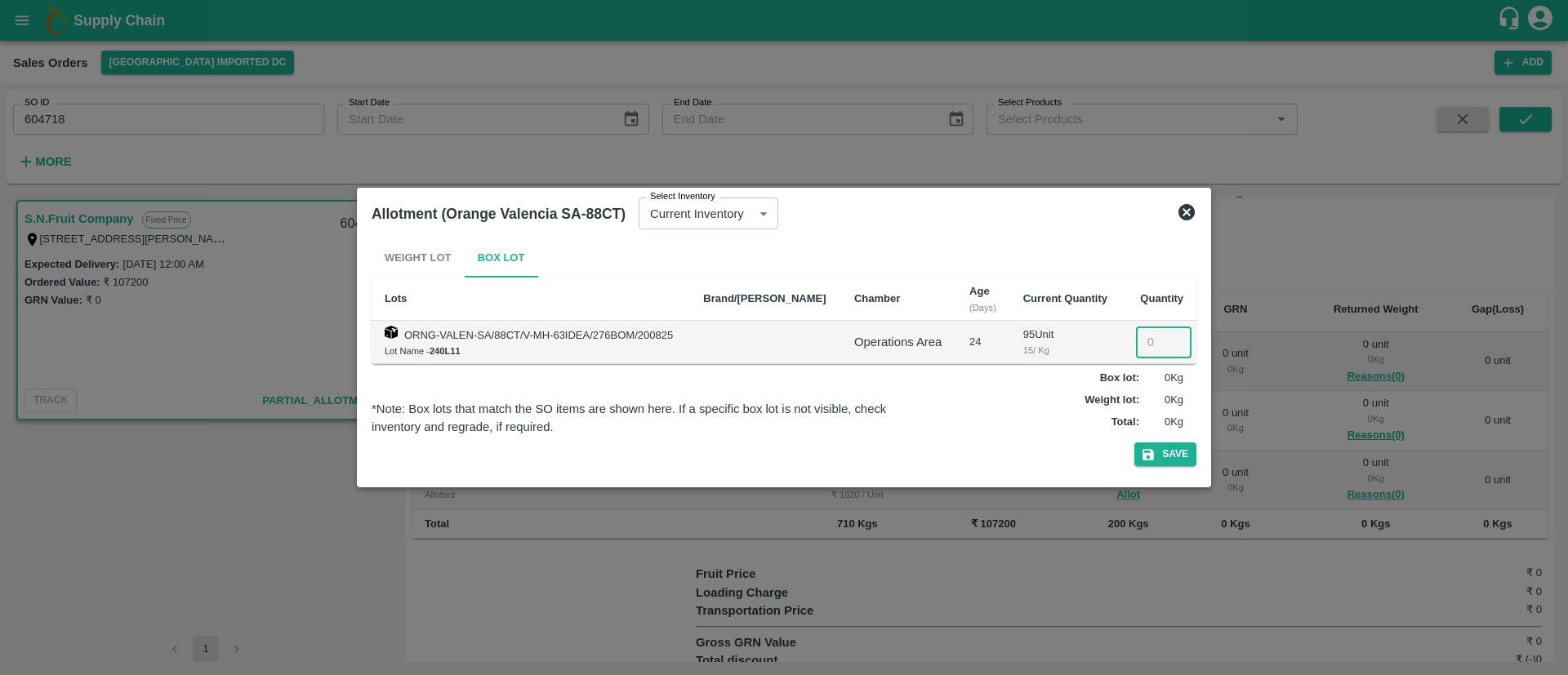
click at [1151, 338] on input "number" at bounding box center [1163, 342] width 55 height 31
type input "30"
click at [1173, 452] on button "Save" at bounding box center [1165, 454] width 62 height 23
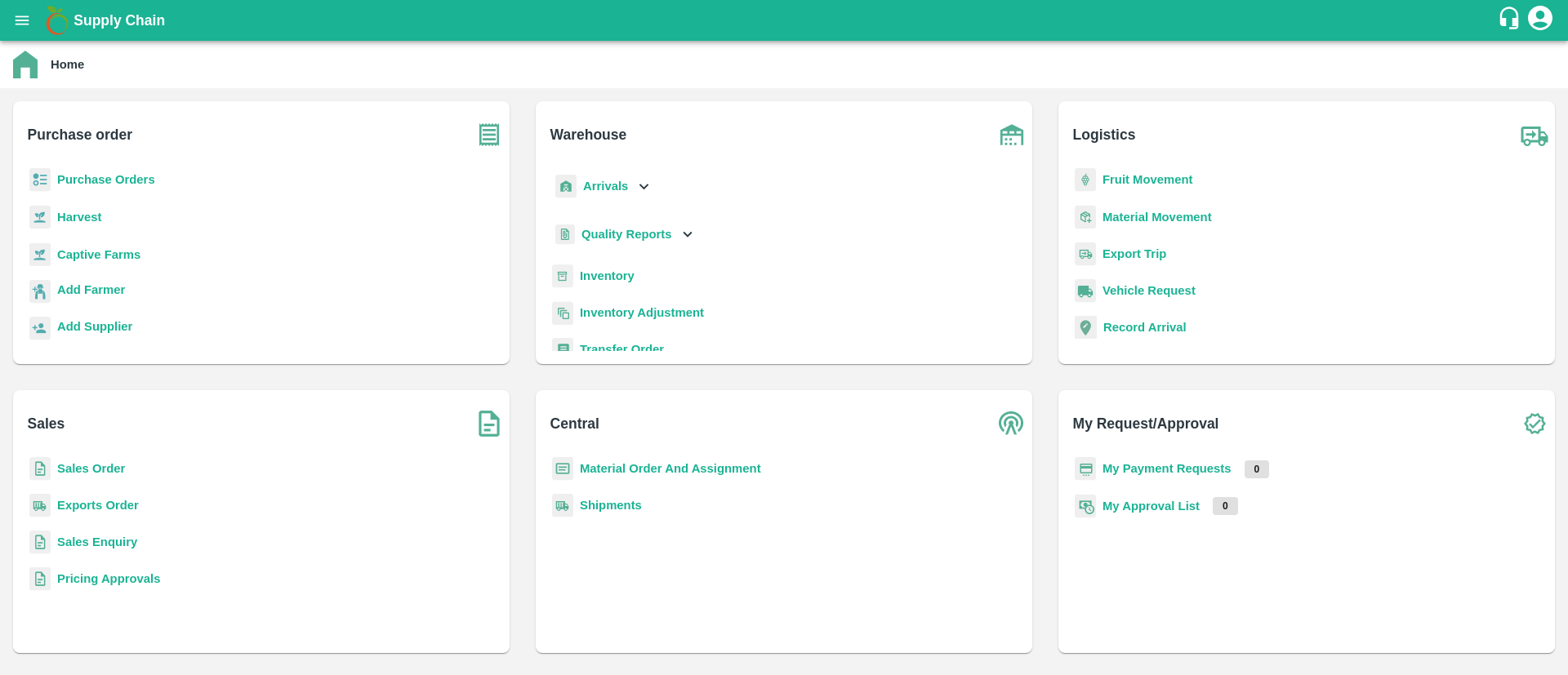
click at [119, 465] on b "Sales Order" at bounding box center [90, 469] width 68 height 13
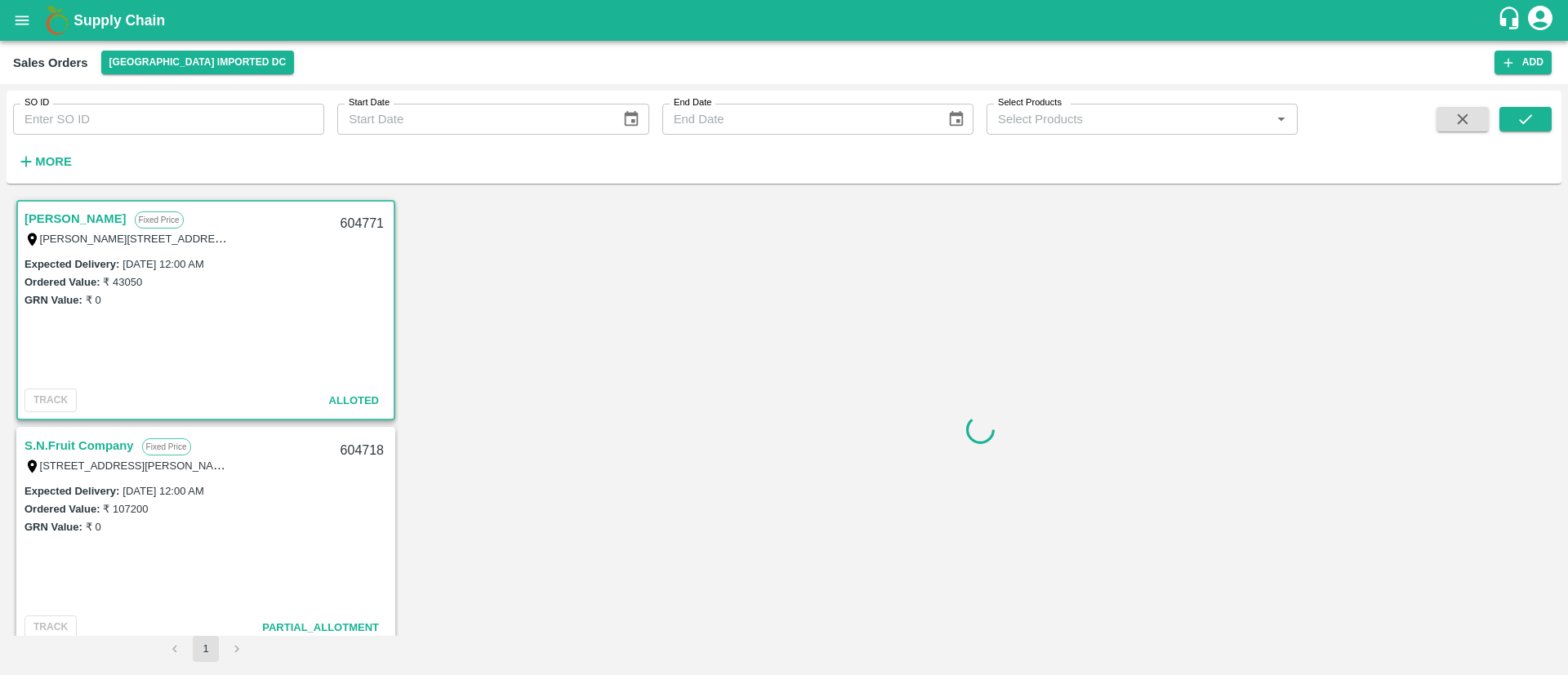
click at [251, 111] on input "SO ID" at bounding box center [169, 119] width 311 height 31
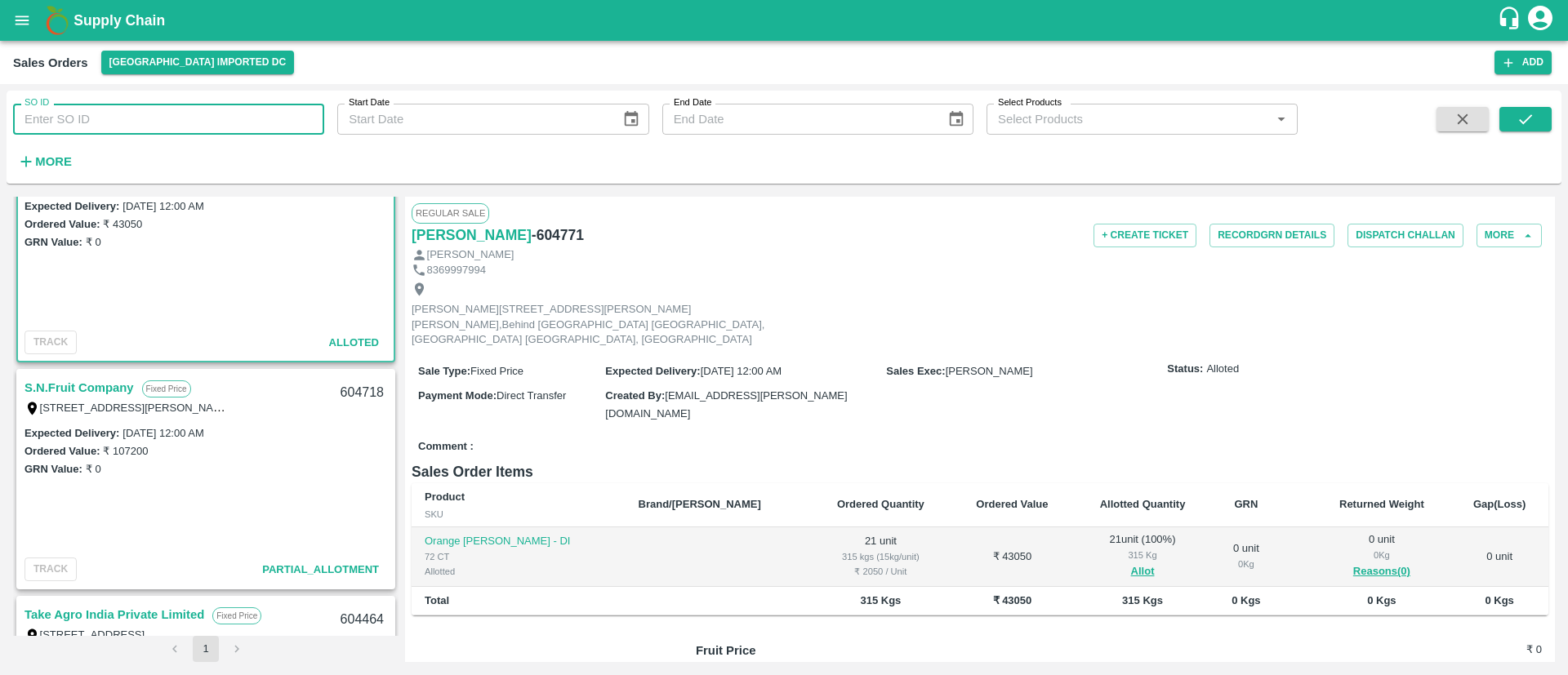
scroll to position [69, 0]
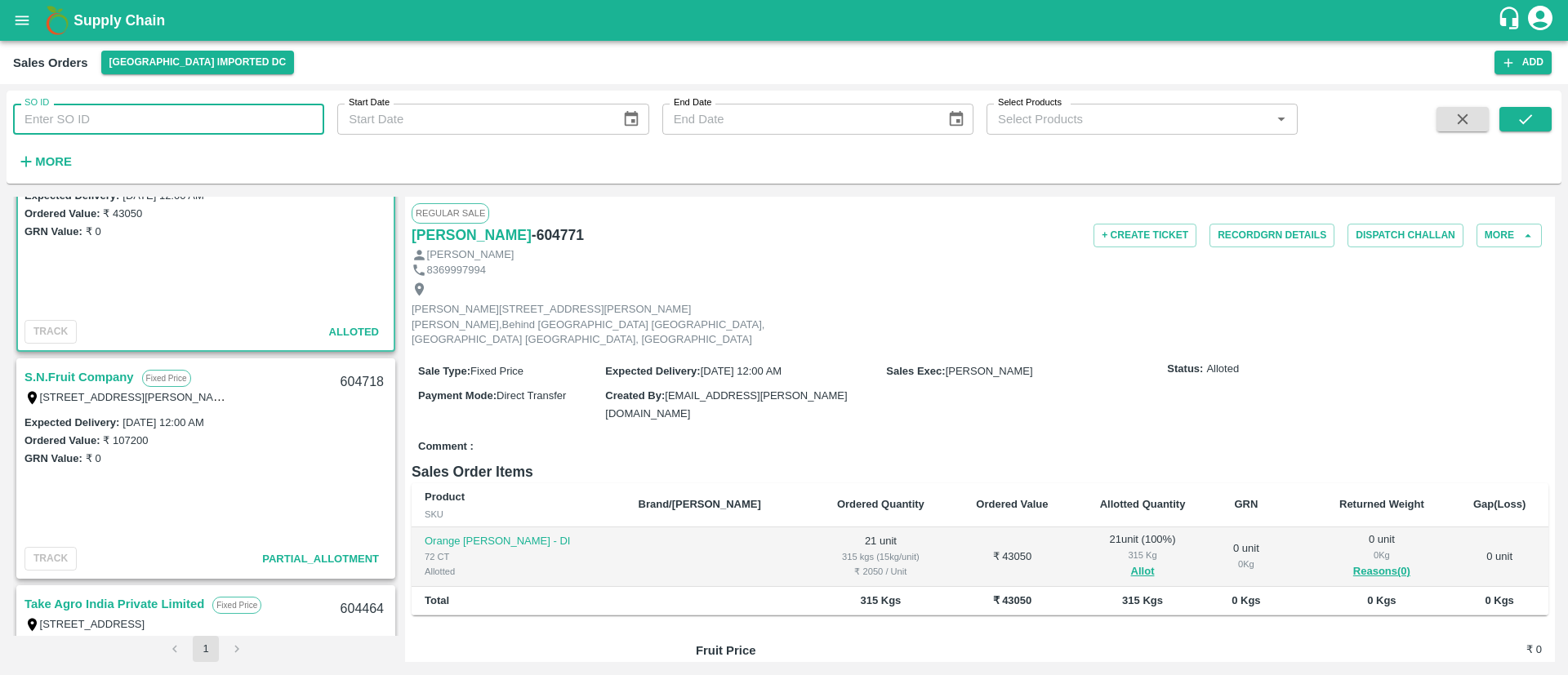
click at [108, 373] on link "S.N.Fruit Company" at bounding box center [79, 377] width 109 height 21
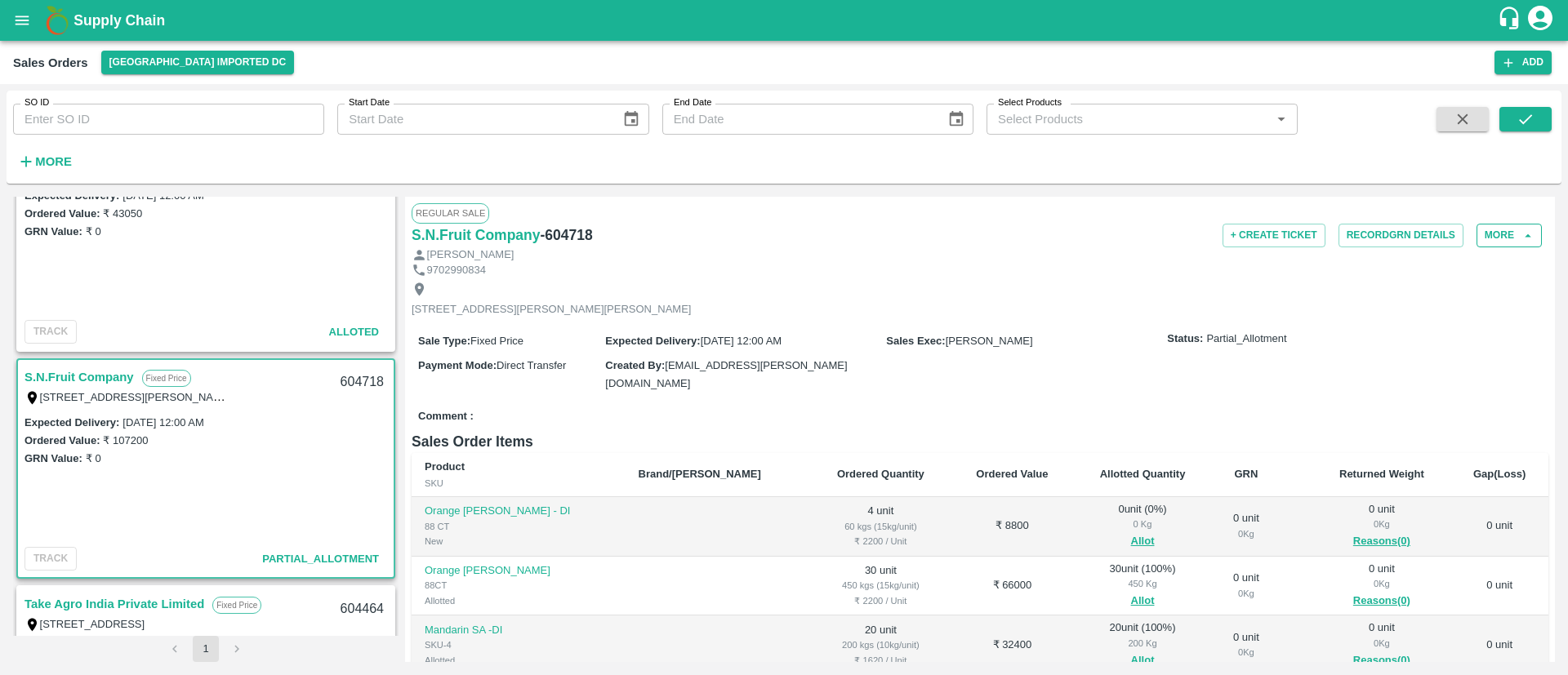
click at [1501, 227] on button "More" at bounding box center [1509, 236] width 65 height 23
click at [1485, 306] on span "Edit" at bounding box center [1498, 310] width 55 height 18
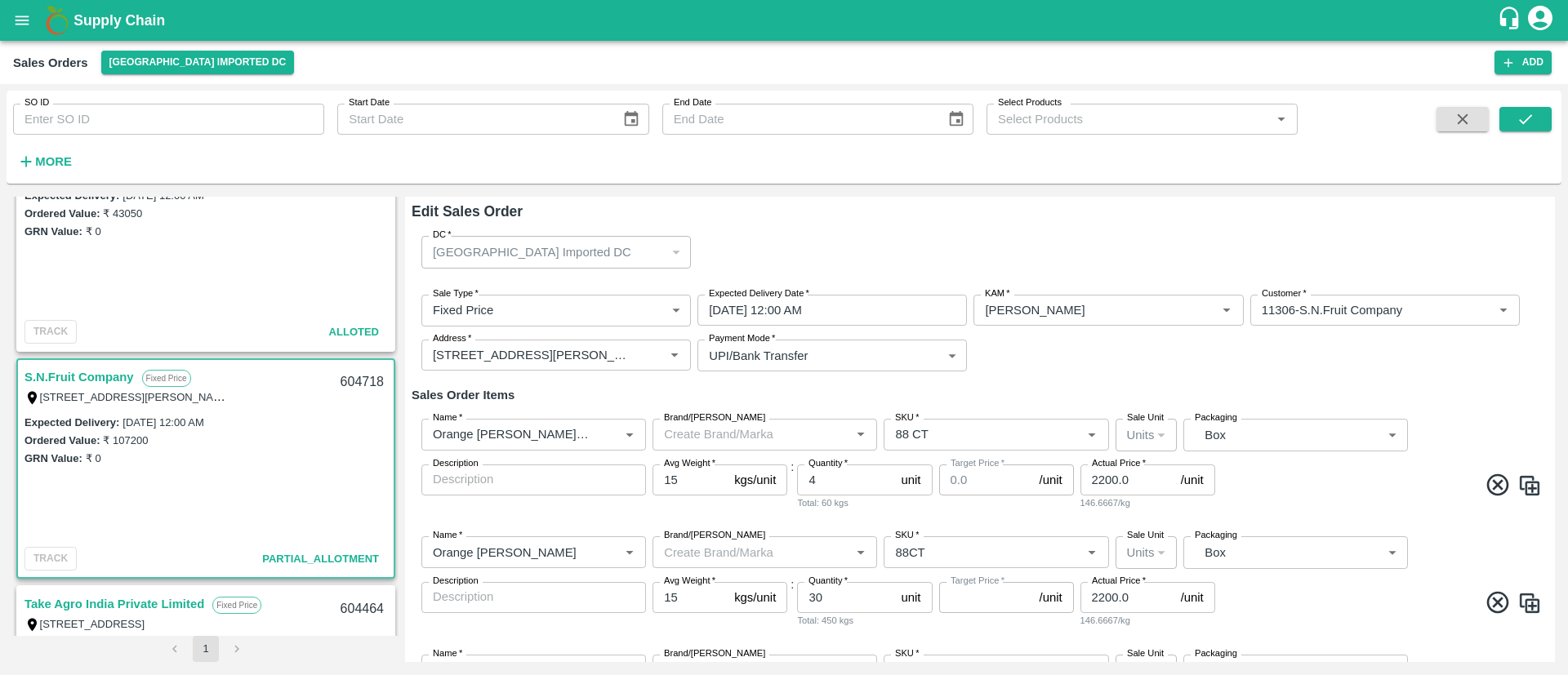
type input "NA"
type input "0"
type input "NA"
click at [596, 432] on div "Name   *" at bounding box center [533, 434] width 225 height 31
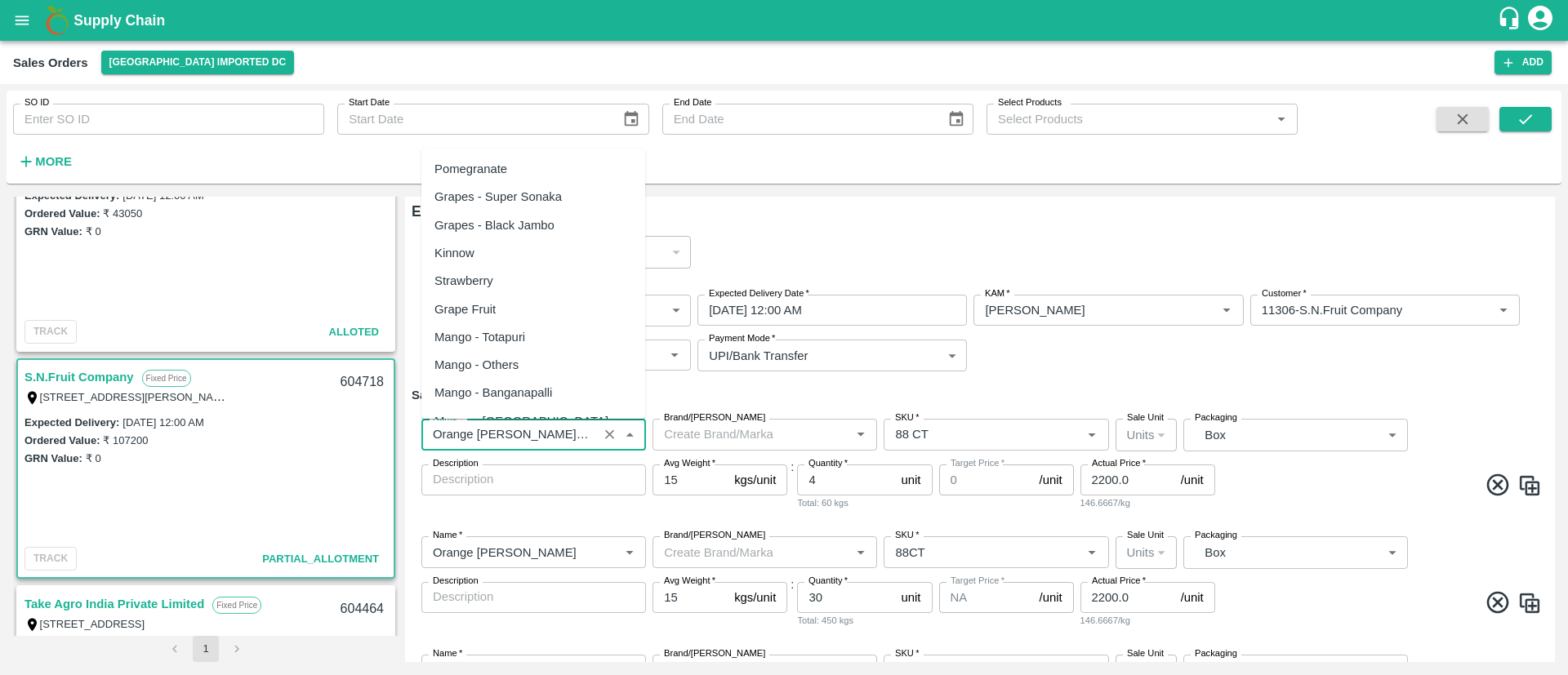
scroll to position [4119, 0]
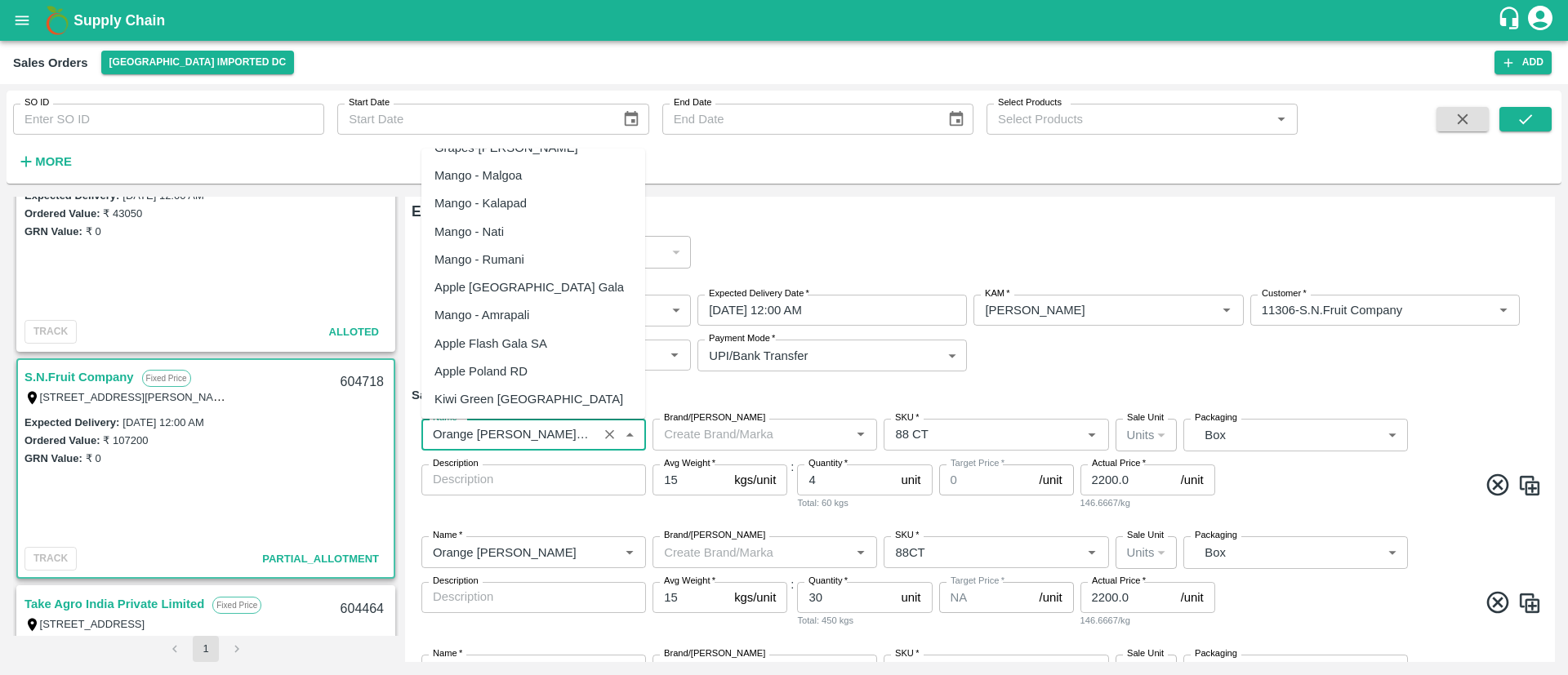
click at [596, 432] on div "Name   *" at bounding box center [533, 434] width 225 height 31
click at [588, 432] on input "Name   *" at bounding box center [509, 434] width 166 height 21
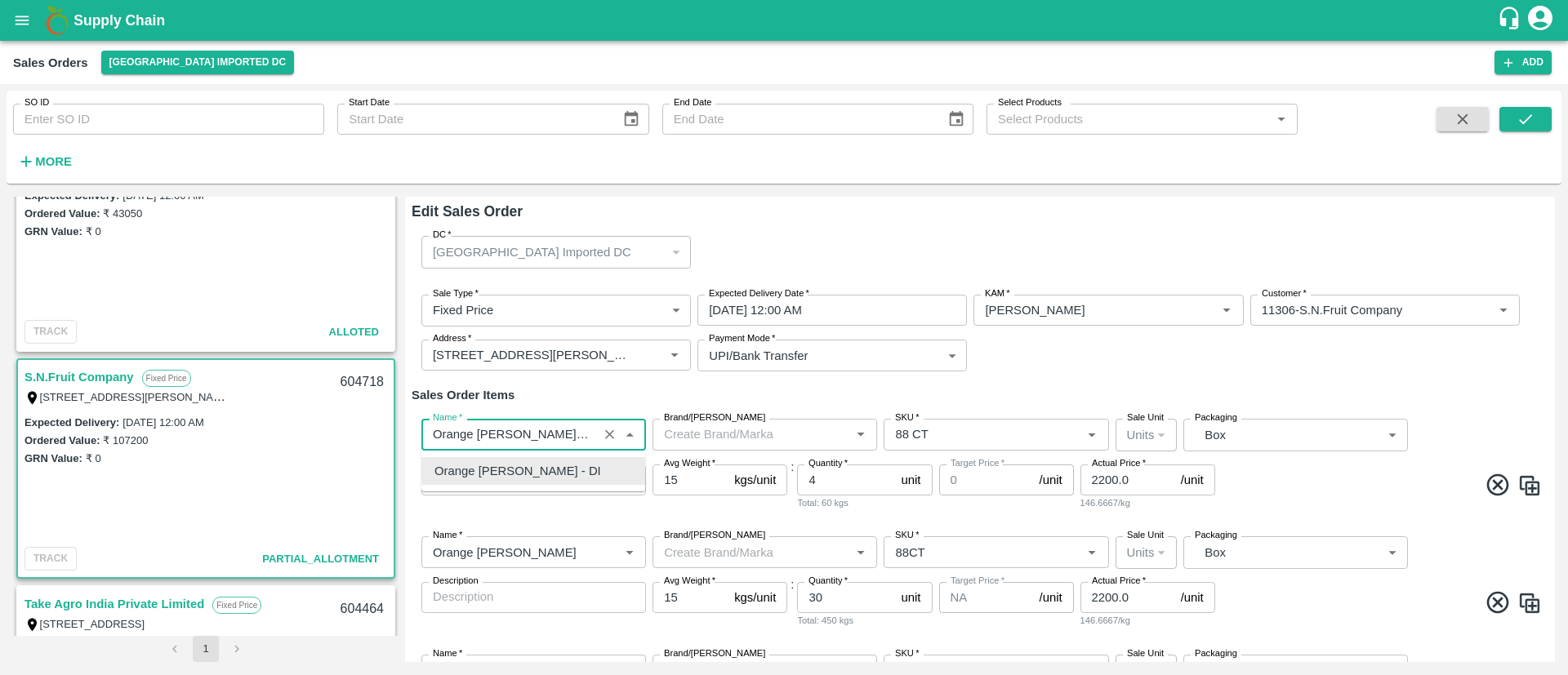
scroll to position [0, 0]
click at [573, 489] on div "Orange [PERSON_NAME] - DI" at bounding box center [533, 498] width 224 height 28
type input "Orange Valencia SA - DI"
click at [949, 433] on input "SKU   *" at bounding box center [982, 434] width 188 height 21
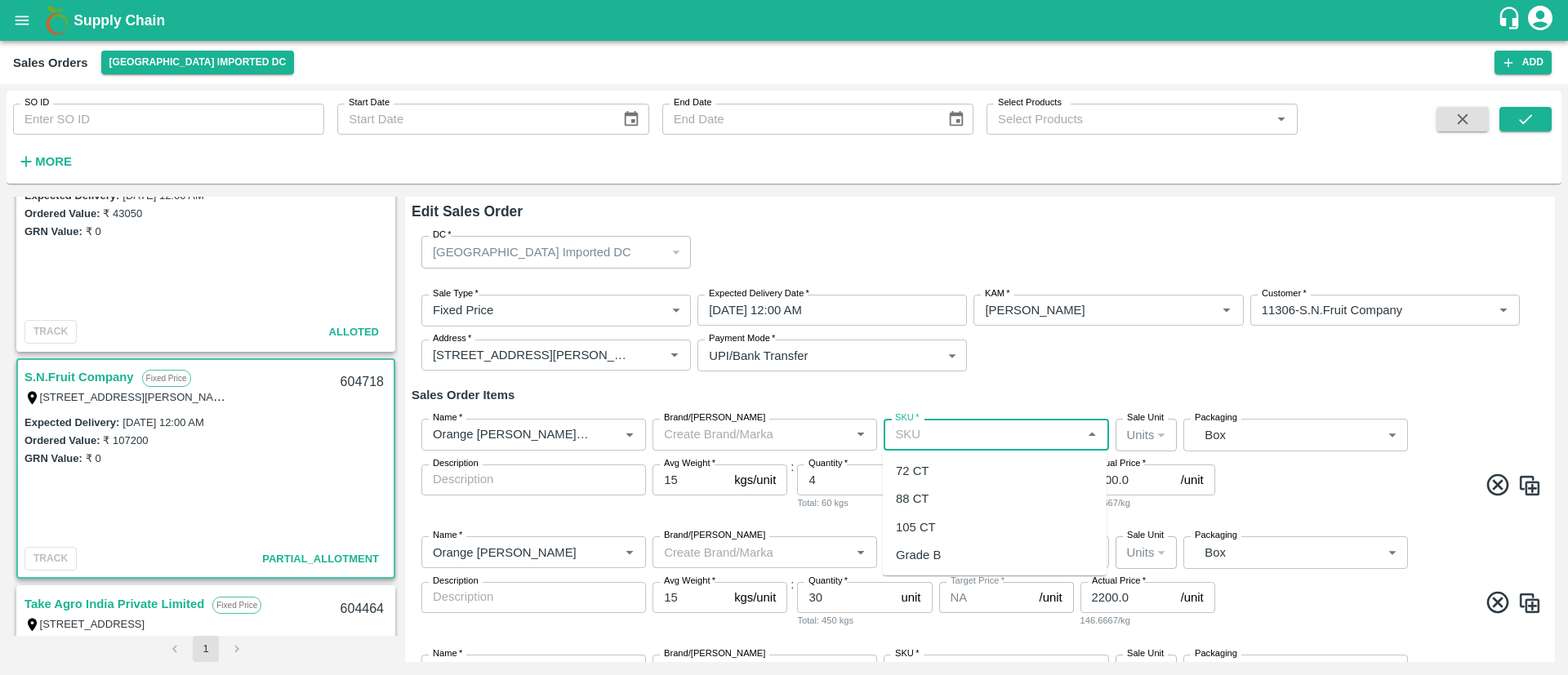
click at [945, 469] on div "72 CT" at bounding box center [995, 470] width 224 height 28
type input "72 CT"
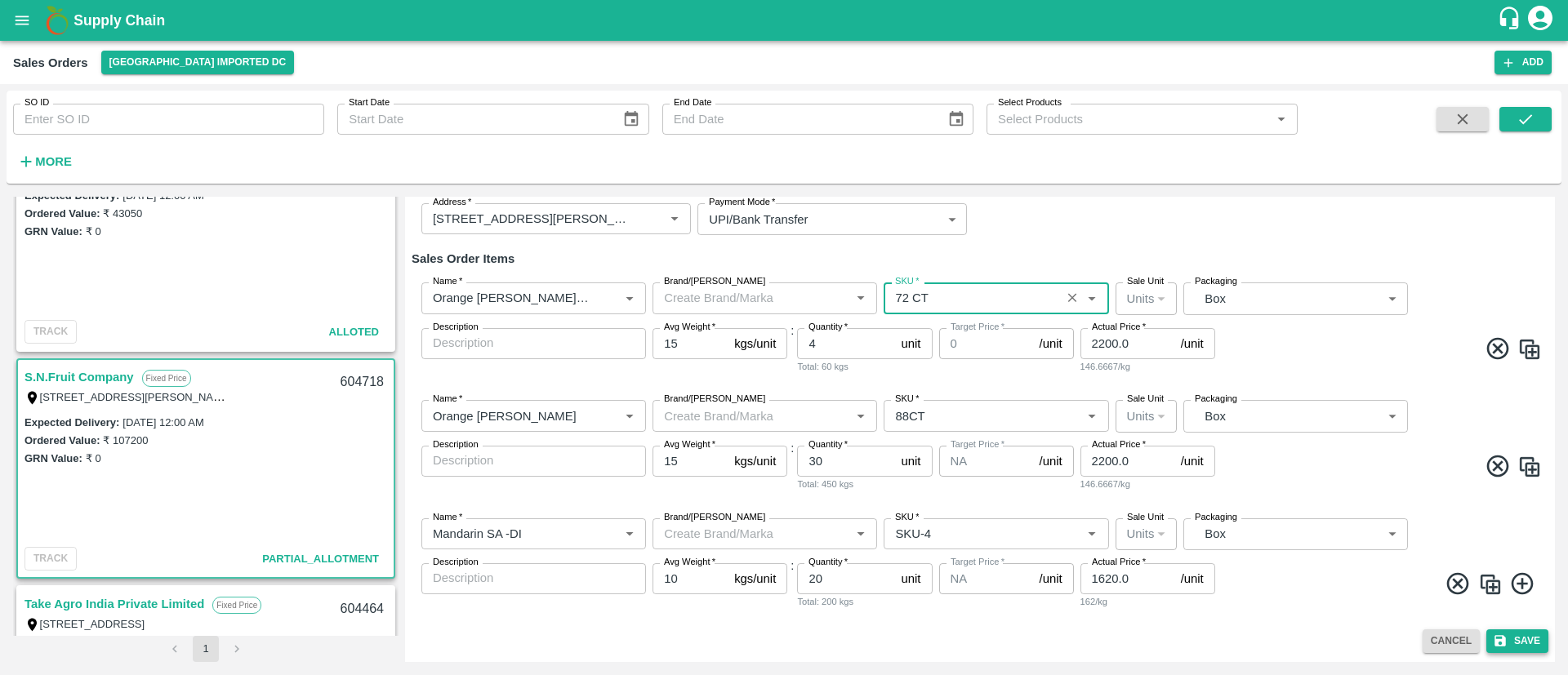
click at [1509, 634] on button "Save" at bounding box center [1517, 641] width 62 height 23
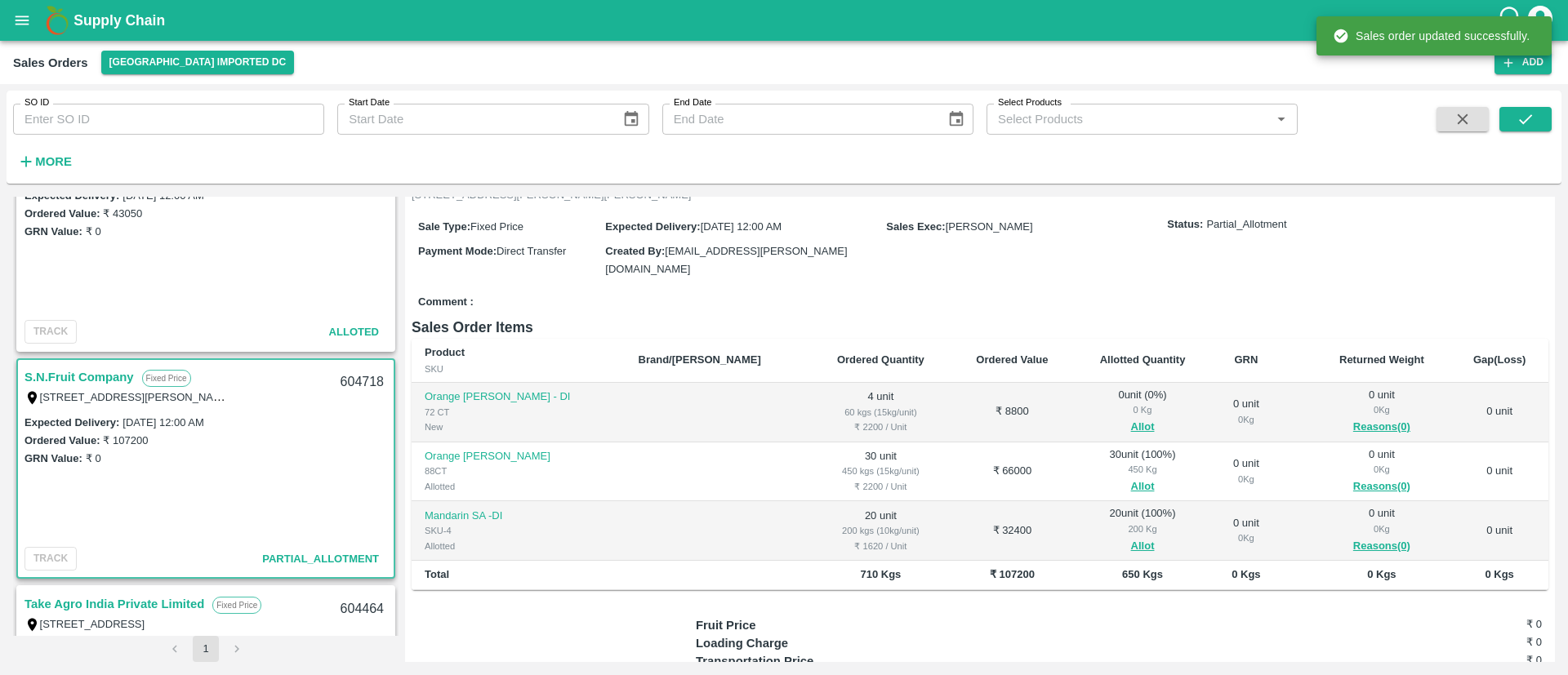
scroll to position [115, 0]
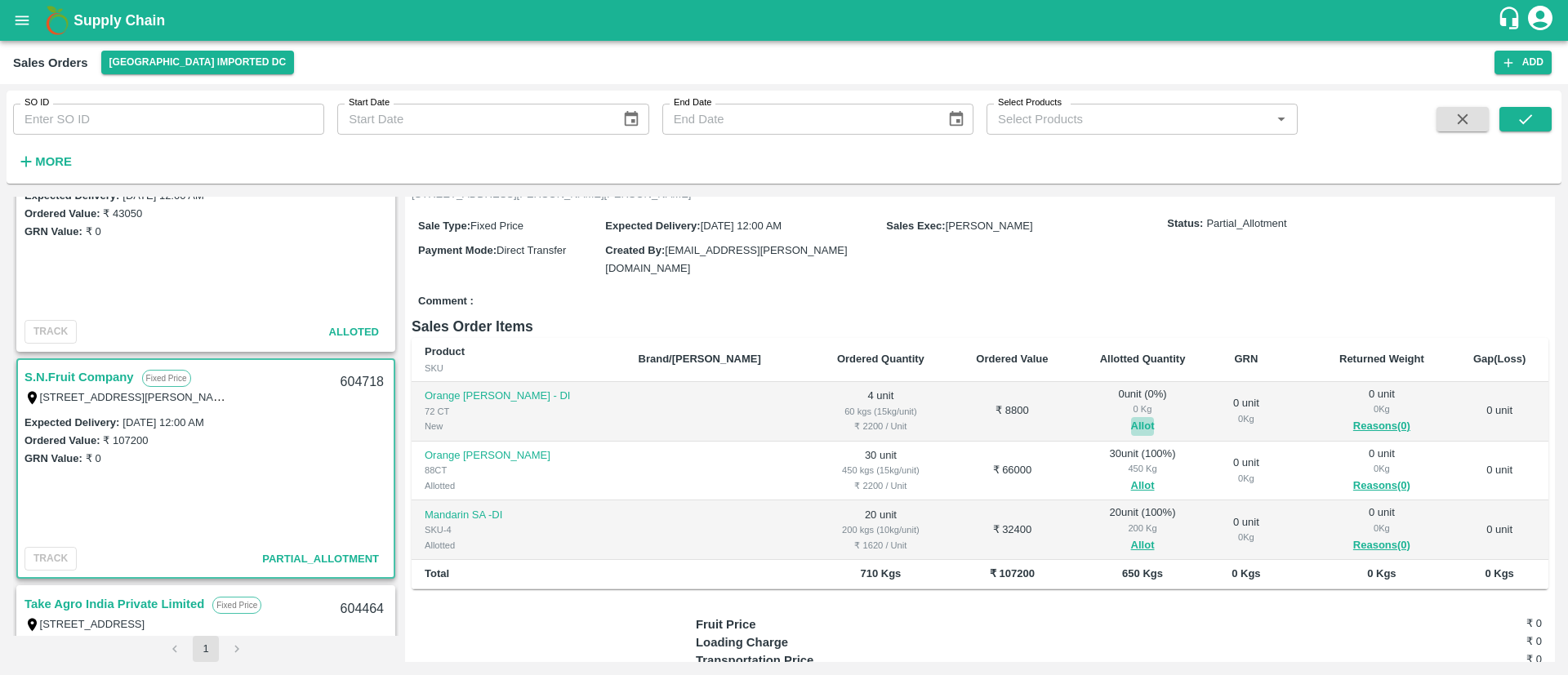
click at [1131, 417] on button "Allot" at bounding box center [1143, 426] width 23 height 18
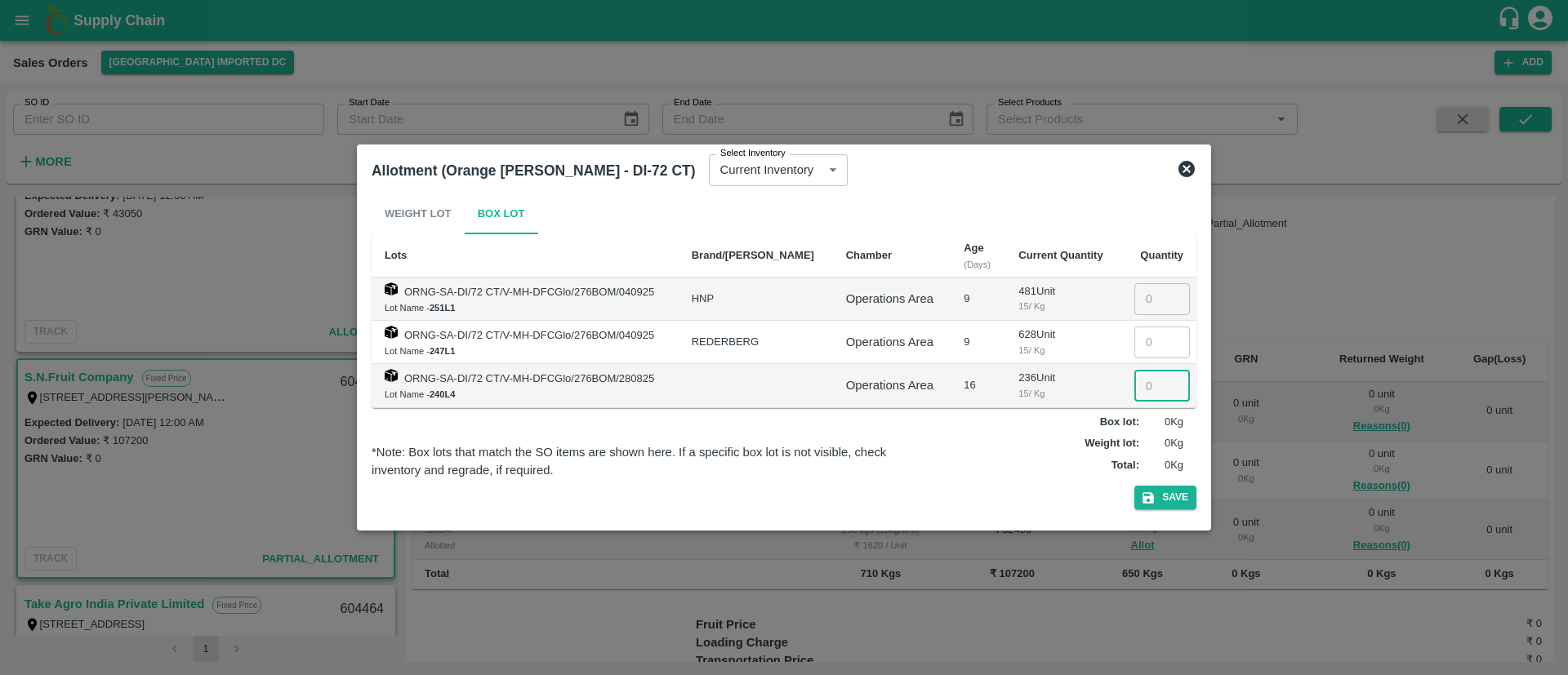
click at [1151, 373] on input "number" at bounding box center [1162, 385] width 55 height 31
type input "4"
click at [1174, 502] on button "Save" at bounding box center [1165, 497] width 62 height 23
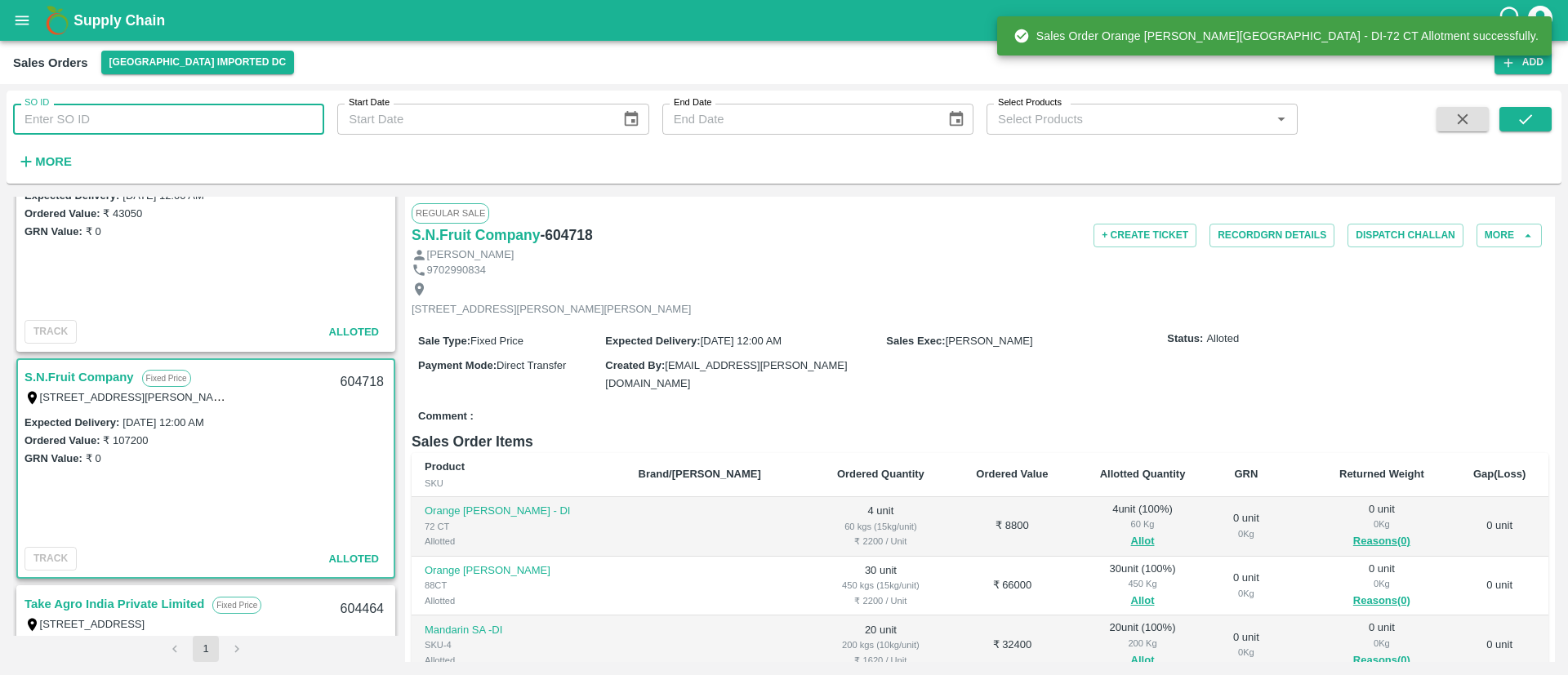
click at [158, 121] on input "SO ID" at bounding box center [169, 119] width 311 height 31
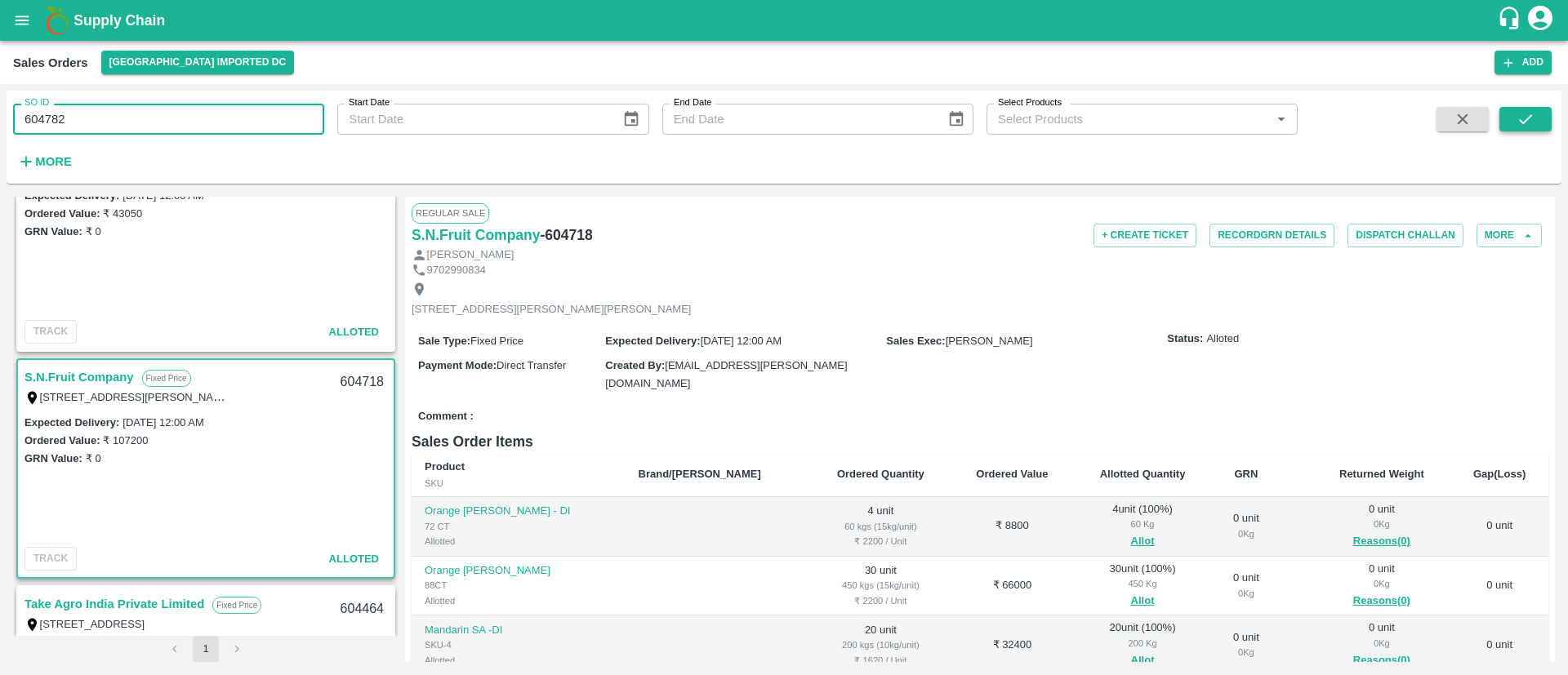
type input "604782"
click at [1535, 112] on button "submit" at bounding box center [1525, 119] width 53 height 24
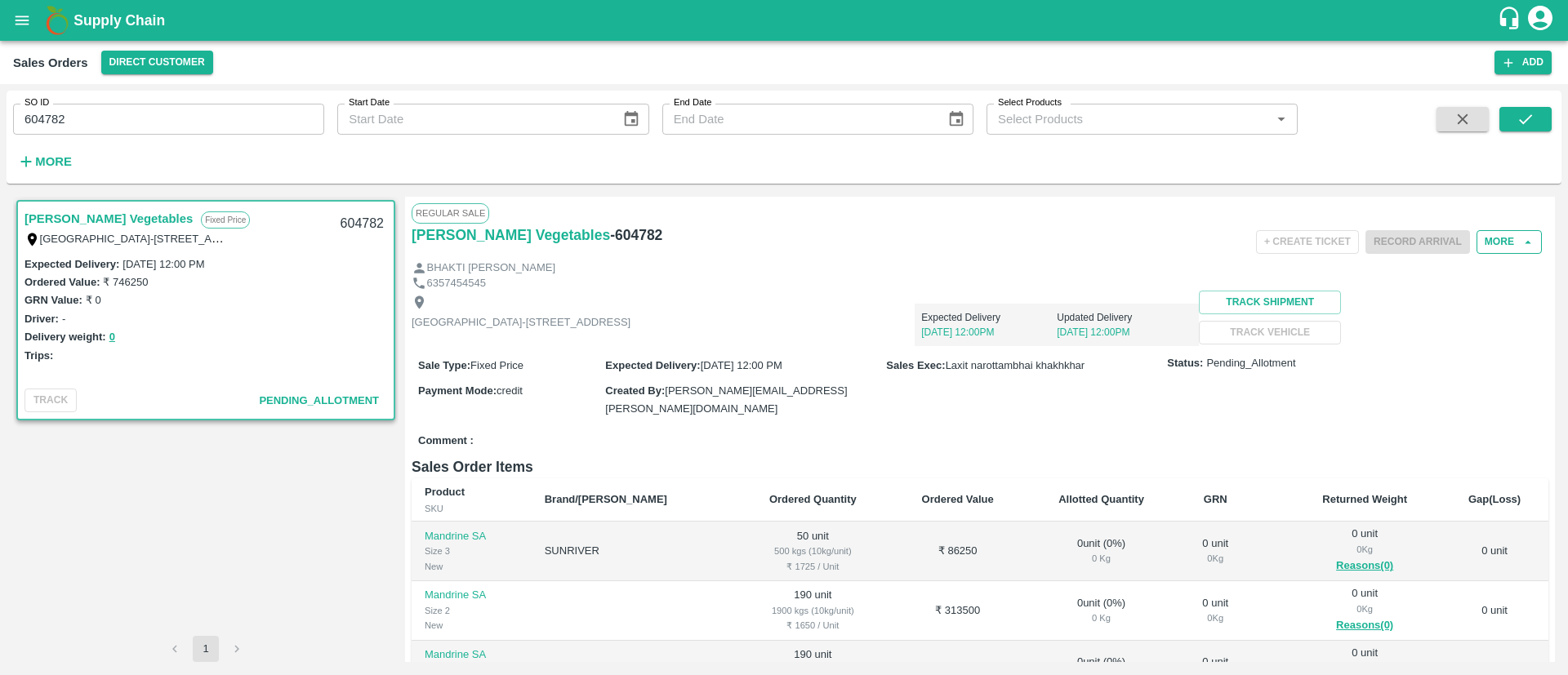
click at [1489, 236] on button "More" at bounding box center [1509, 242] width 65 height 23
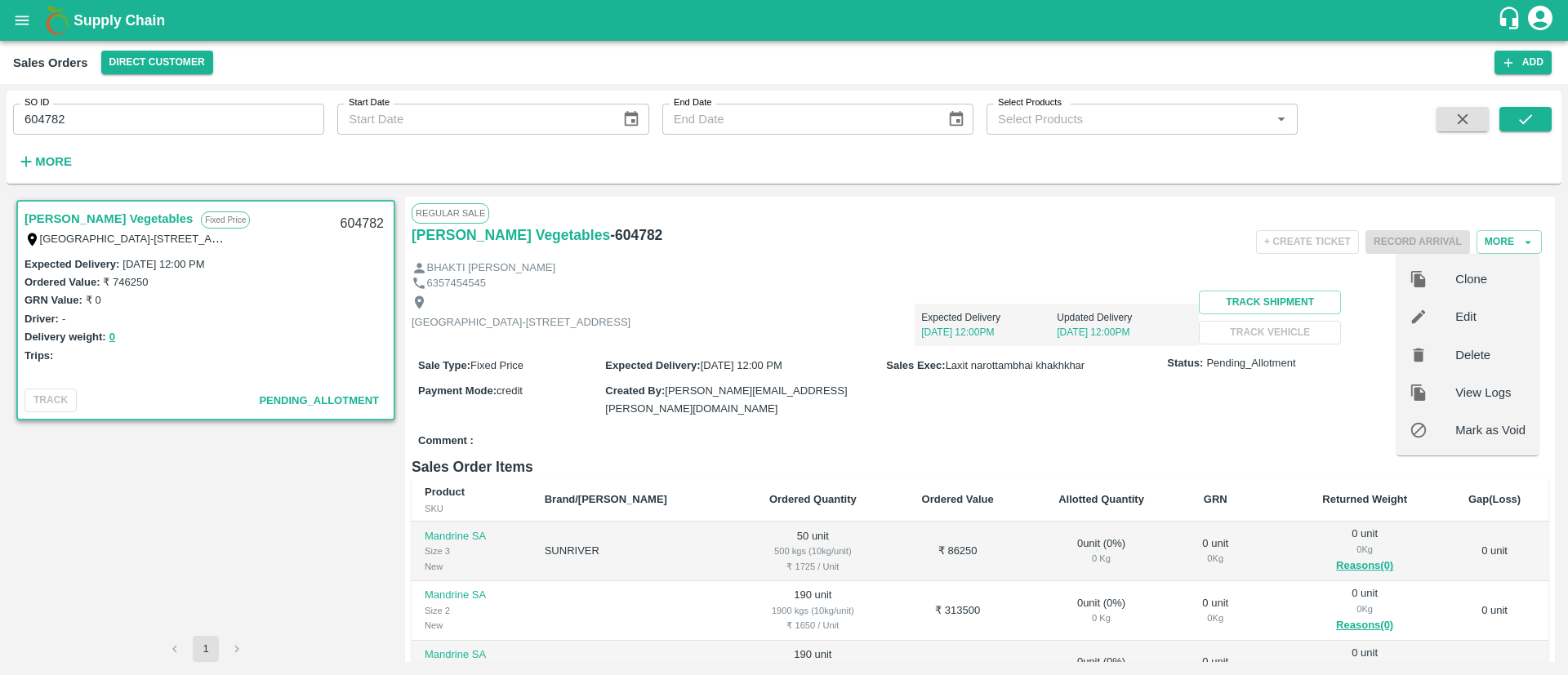
click at [1472, 307] on span "Edit" at bounding box center [1490, 316] width 70 height 18
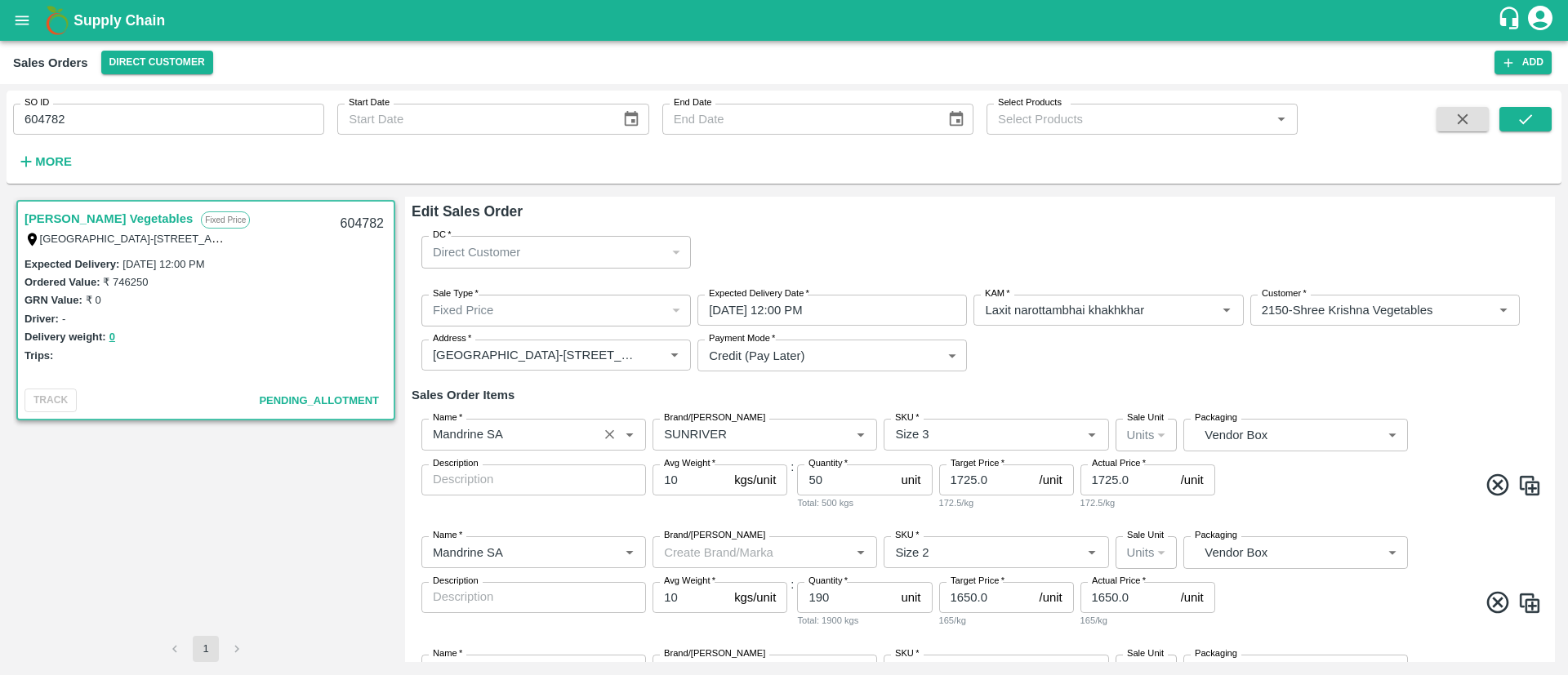
click at [562, 434] on input "Name   *" at bounding box center [509, 434] width 166 height 21
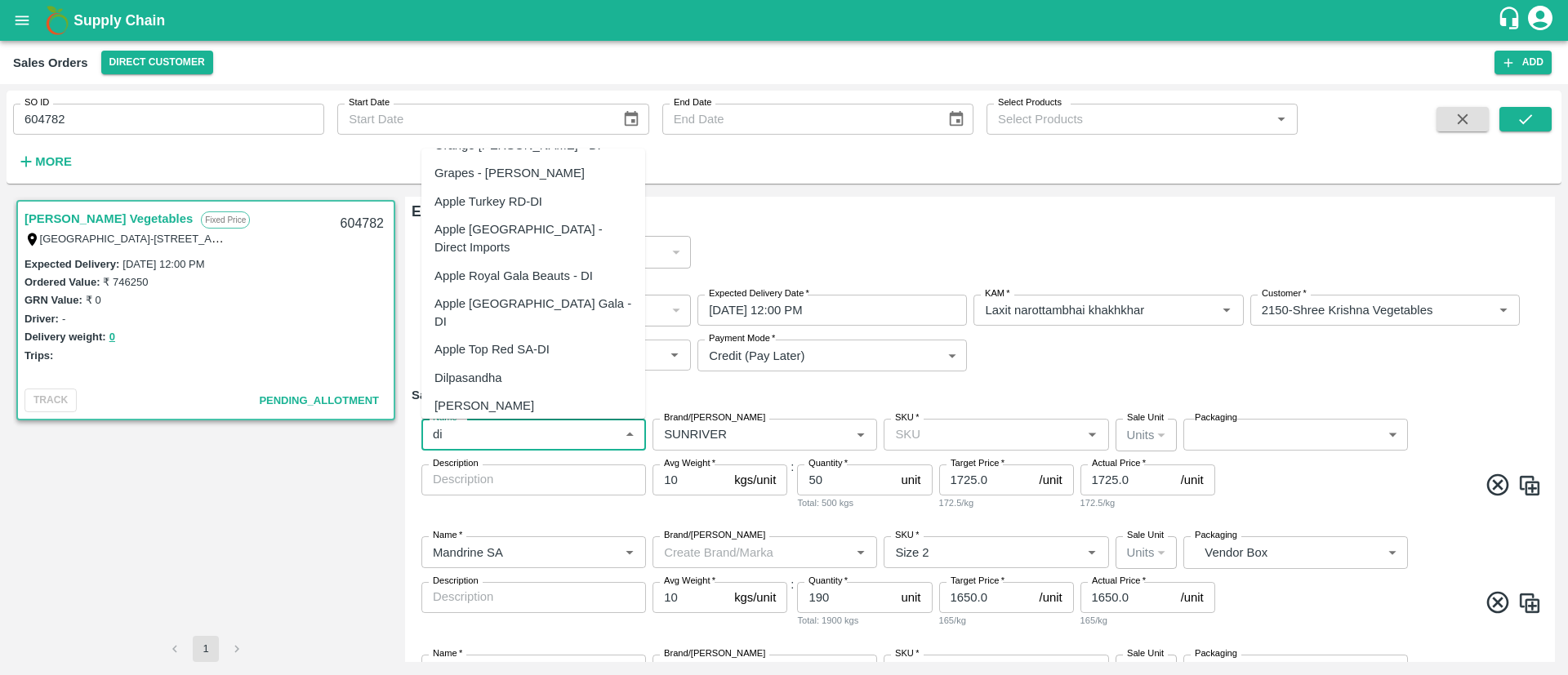
scroll to position [274, 0]
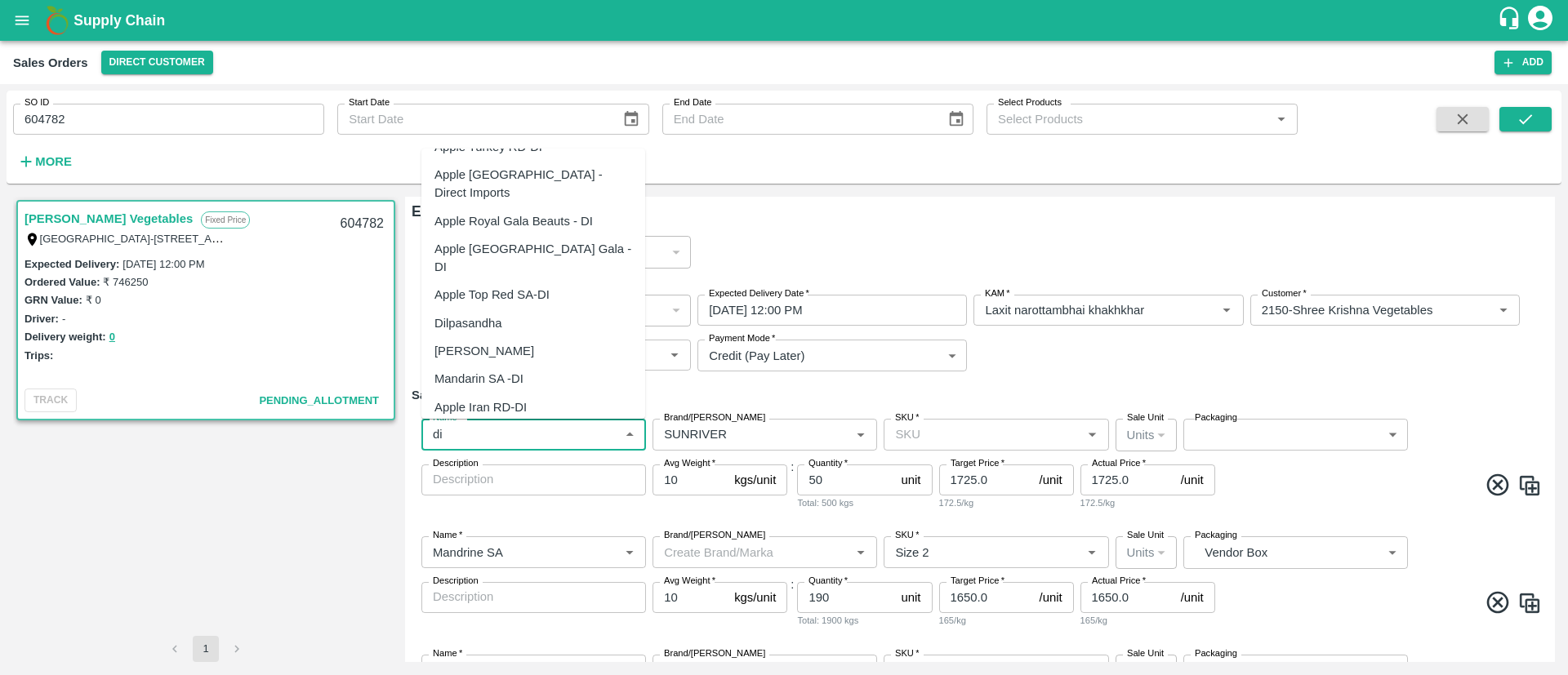
click at [501, 370] on div "Mandarin SA -DI" at bounding box center [479, 378] width 89 height 18
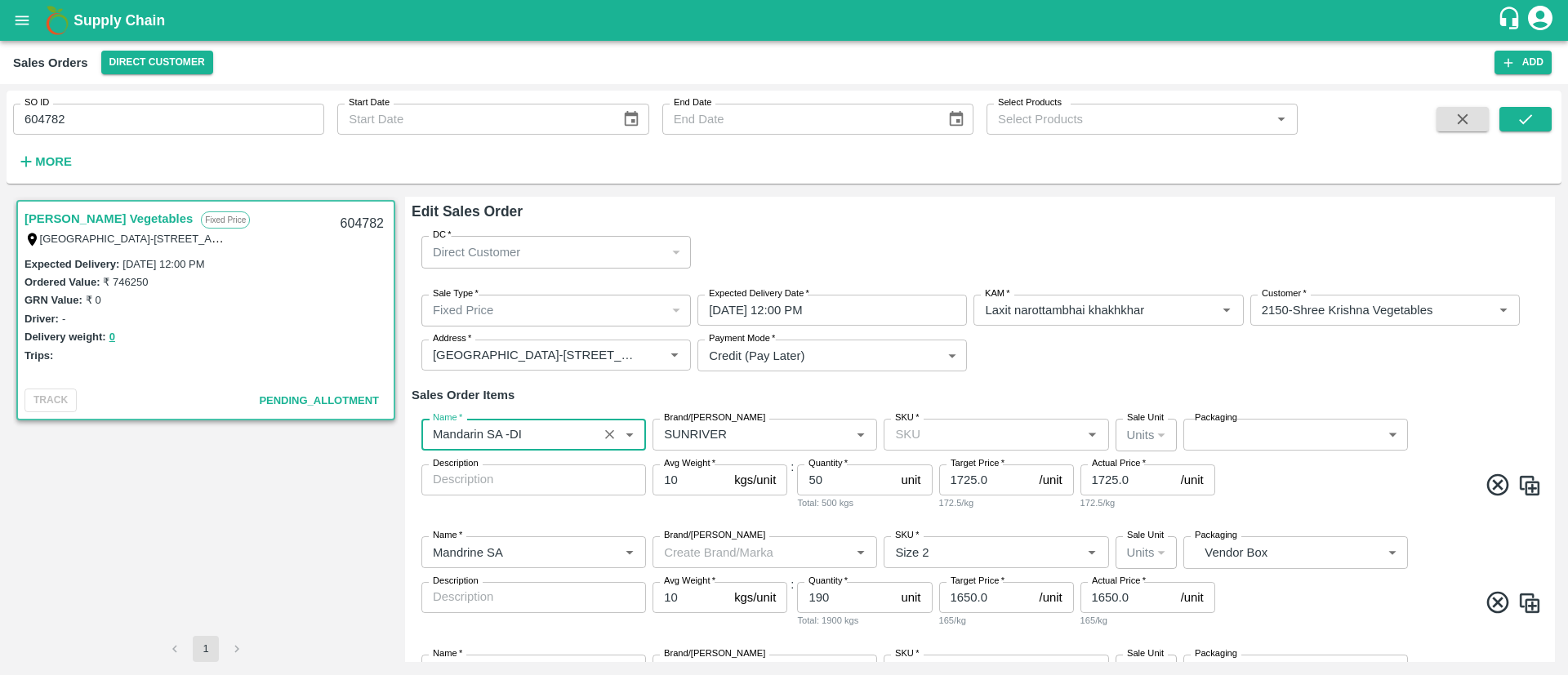
type input "Mandarin SA -DI"
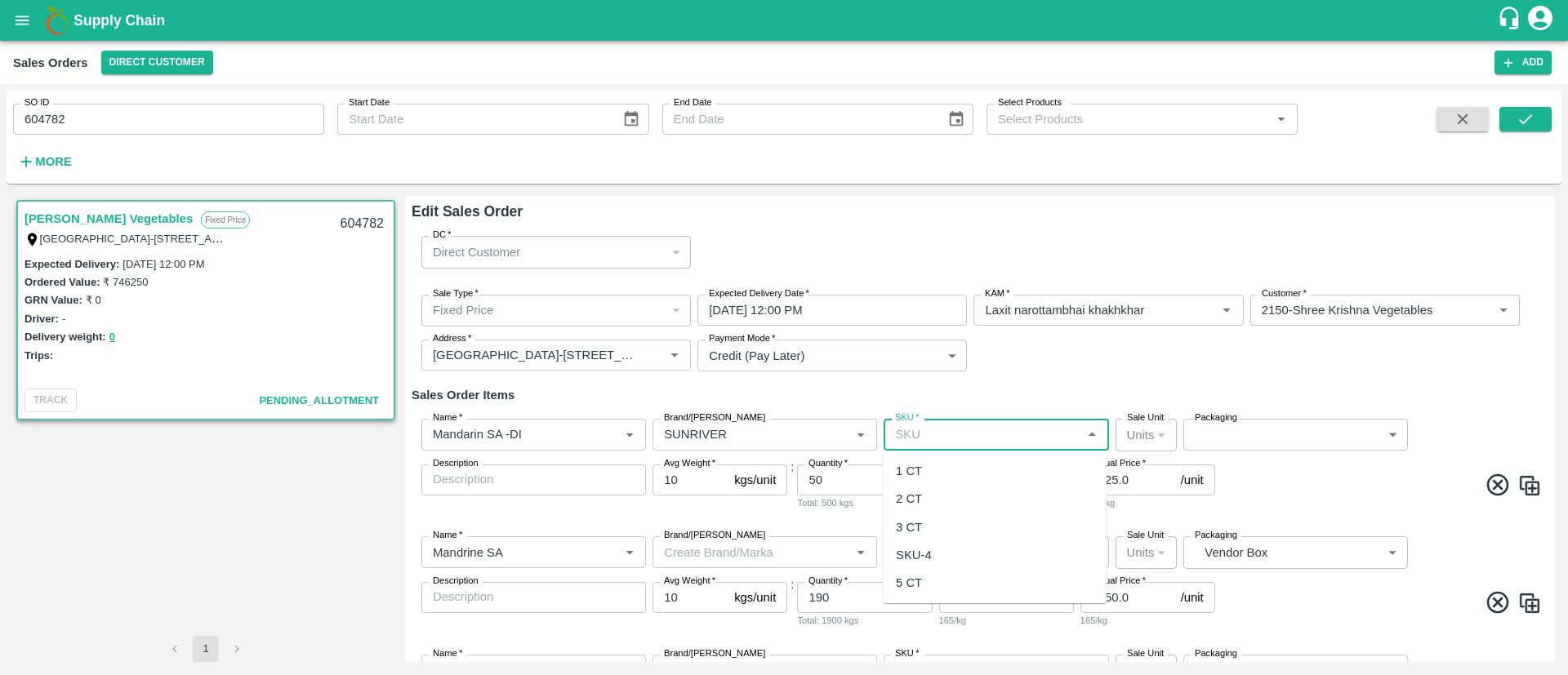
click at [991, 436] on input "SKU   *" at bounding box center [982, 434] width 188 height 21
click at [935, 523] on div "3 CT" at bounding box center [995, 527] width 224 height 28
type input "3 CT"
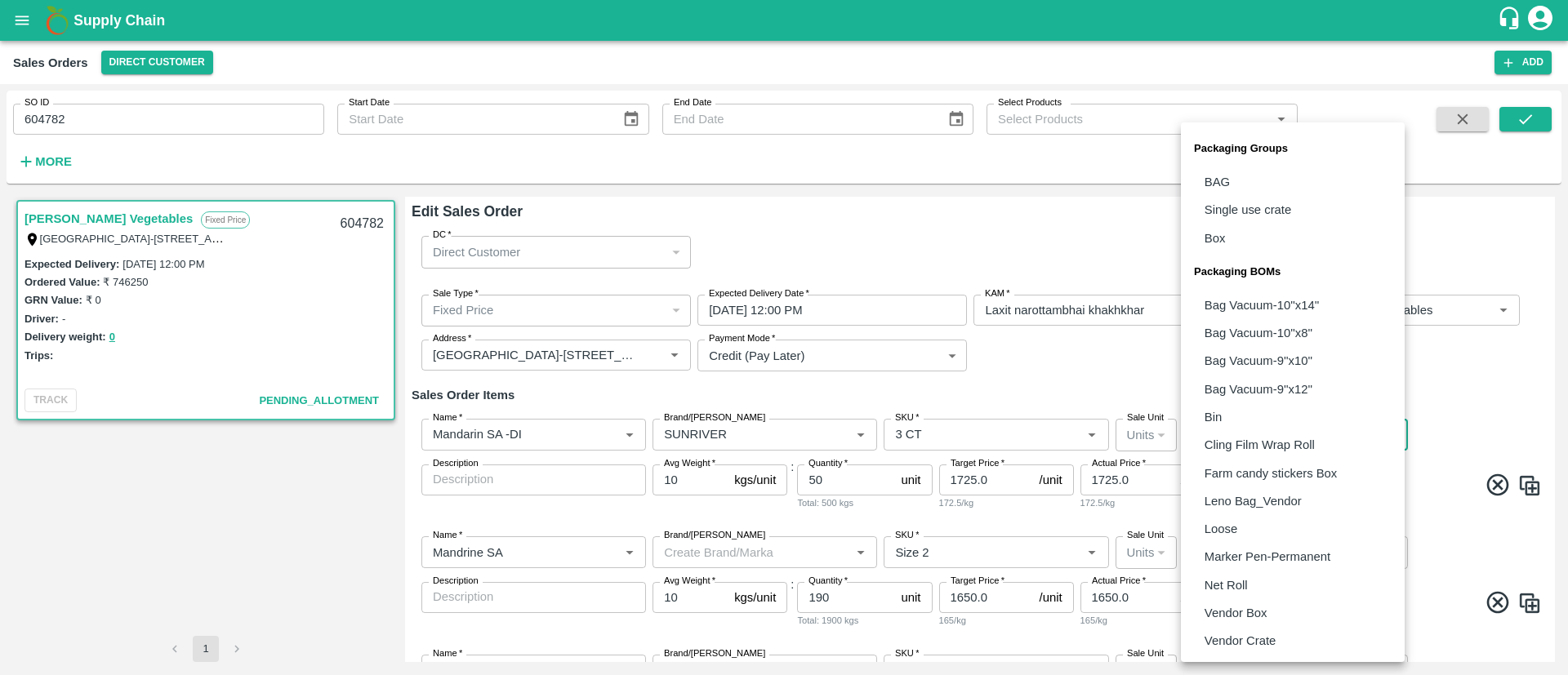
click at [1221, 432] on body "Supply Chain Sales Orders Direct Customer Add SO ID 604782 SO ID Start Date Sta…" at bounding box center [784, 338] width 1568 height 675
click at [1226, 609] on p "Vendor Box" at bounding box center [1235, 612] width 63 height 18
type input "BOM/276"
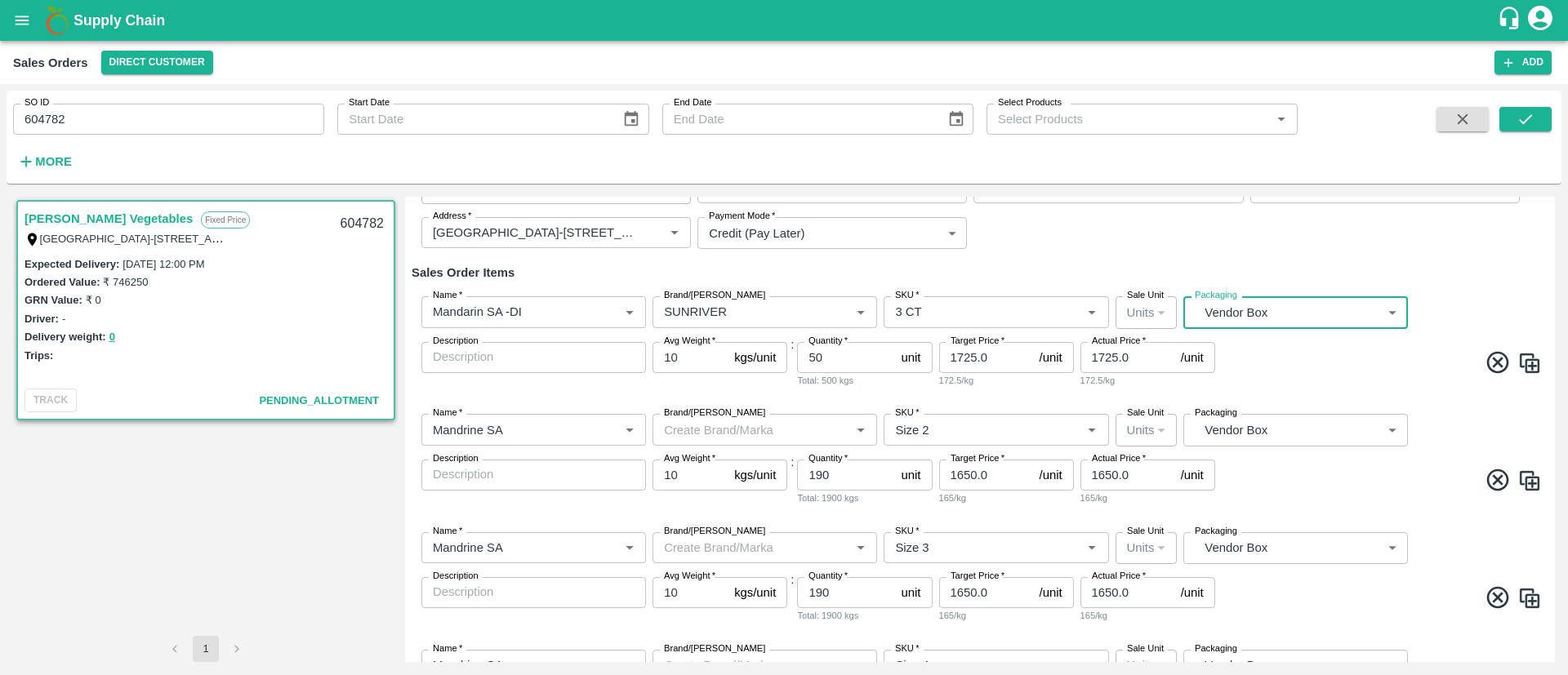
scroll to position [156, 0]
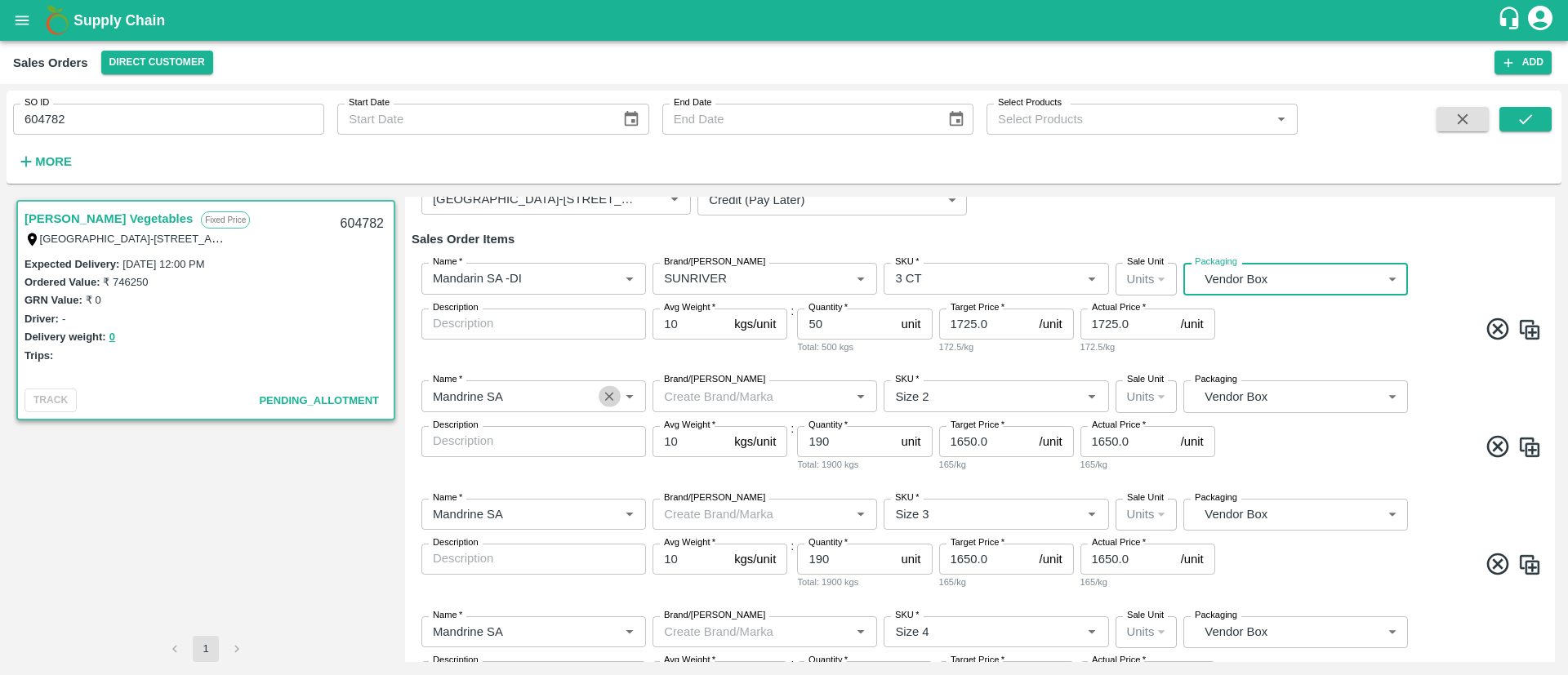
click at [610, 397] on icon "Clear" at bounding box center [609, 396] width 9 height 9
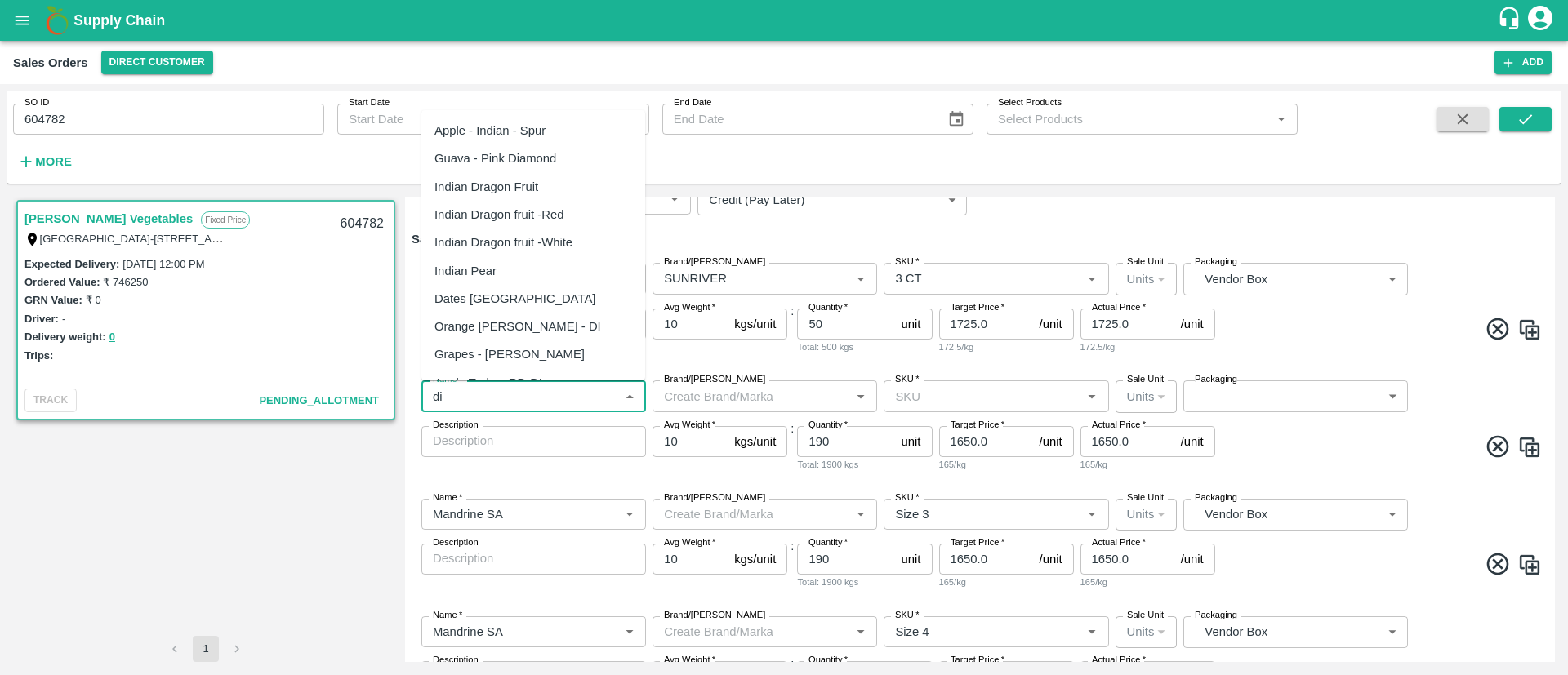
scroll to position [274, 0]
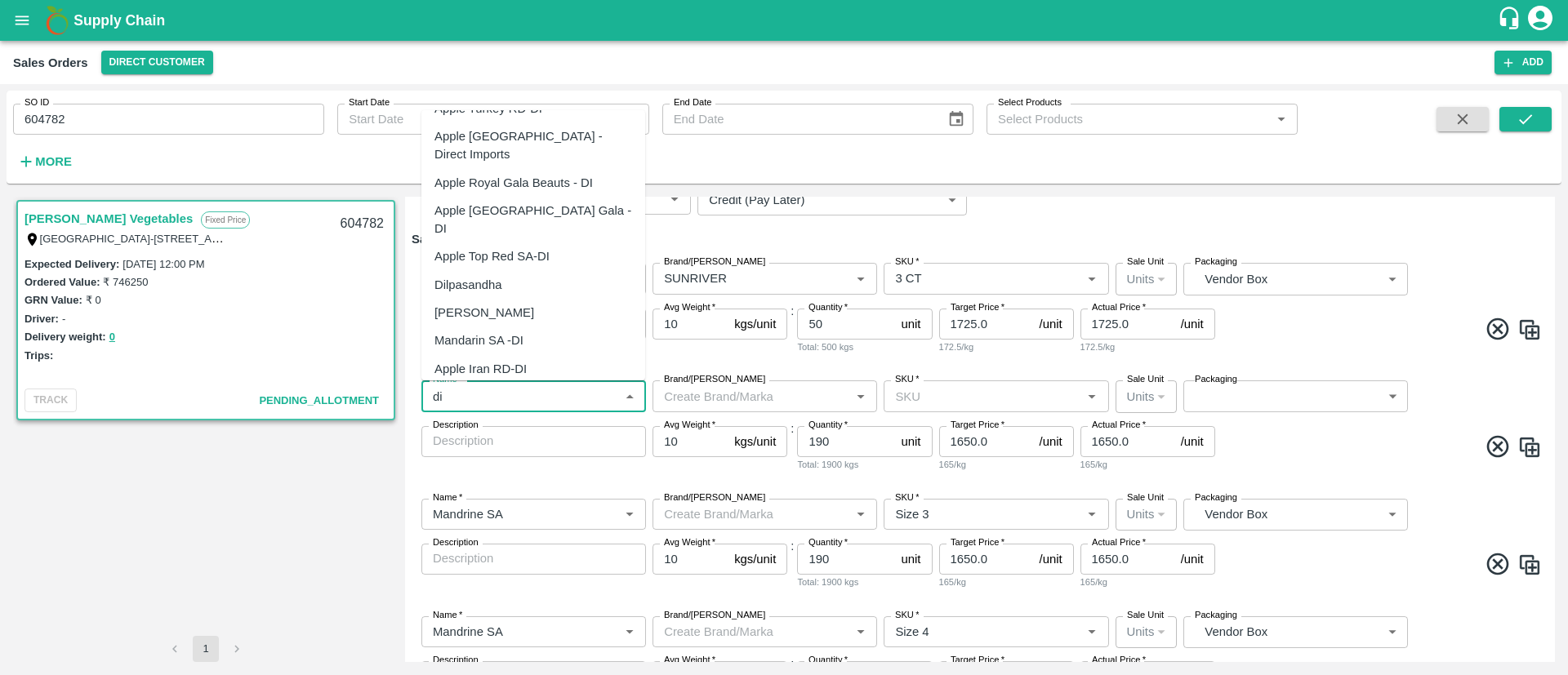
click at [508, 327] on div "Mandarin SA -DI" at bounding box center [533, 340] width 224 height 28
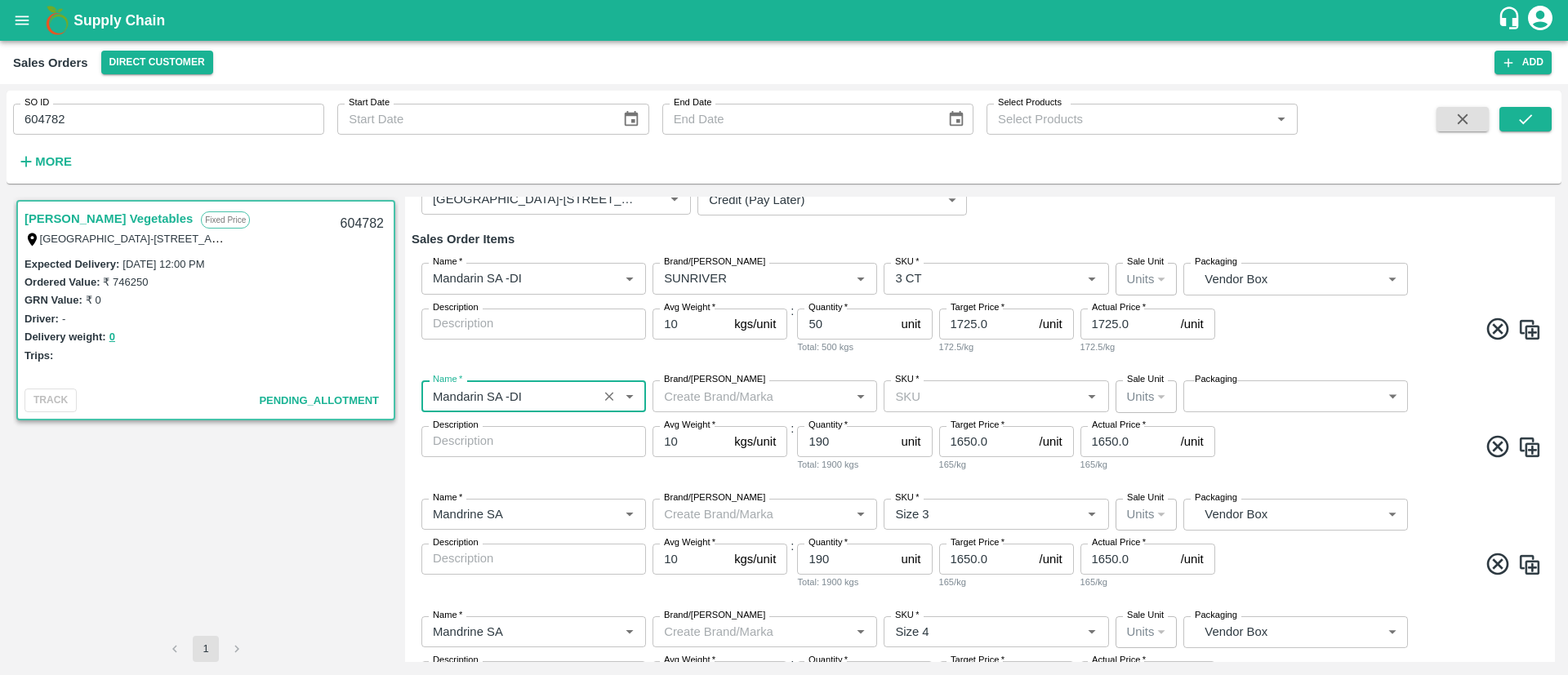
type input "Mandarin SA -DI"
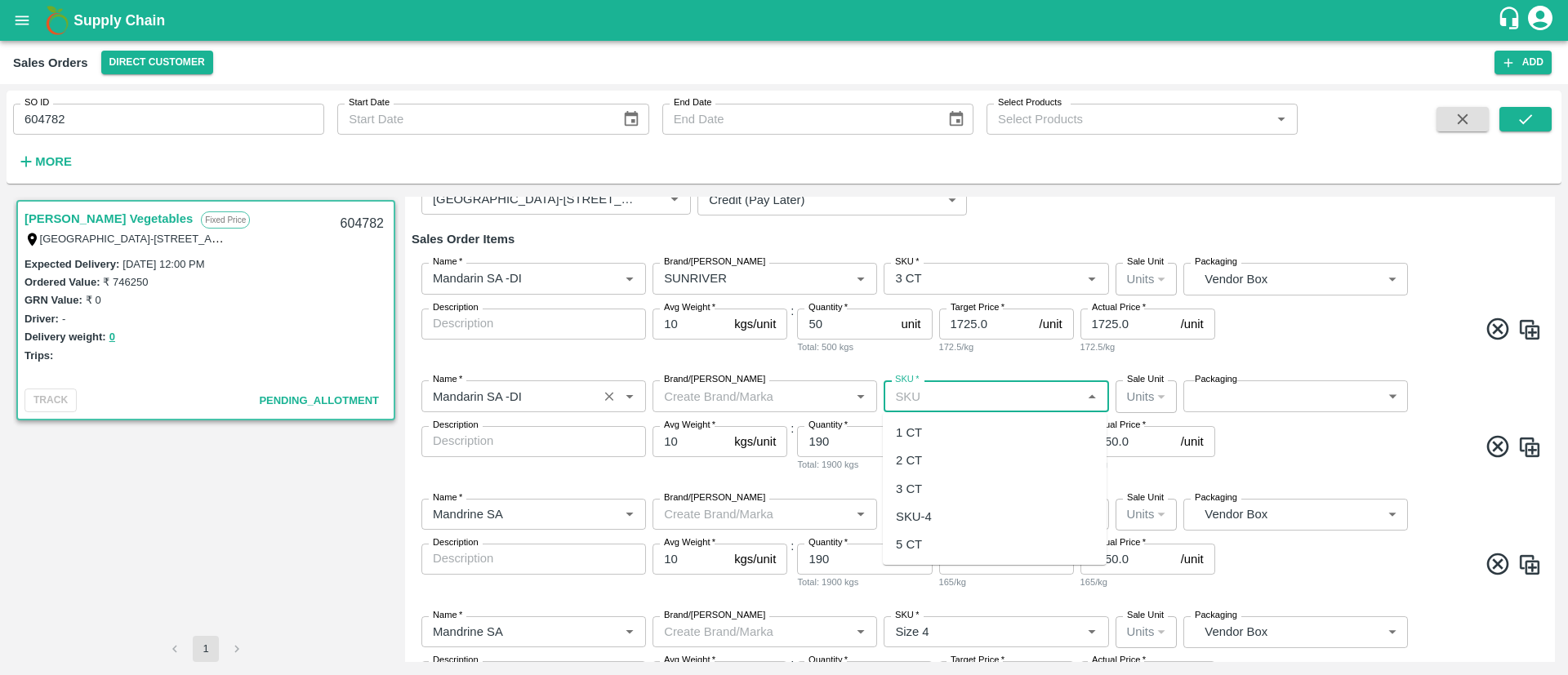
click at [965, 386] on input "SKU   *" at bounding box center [982, 395] width 188 height 21
click at [951, 480] on div "3 CT" at bounding box center [995, 489] width 224 height 28
type input "3 CT"
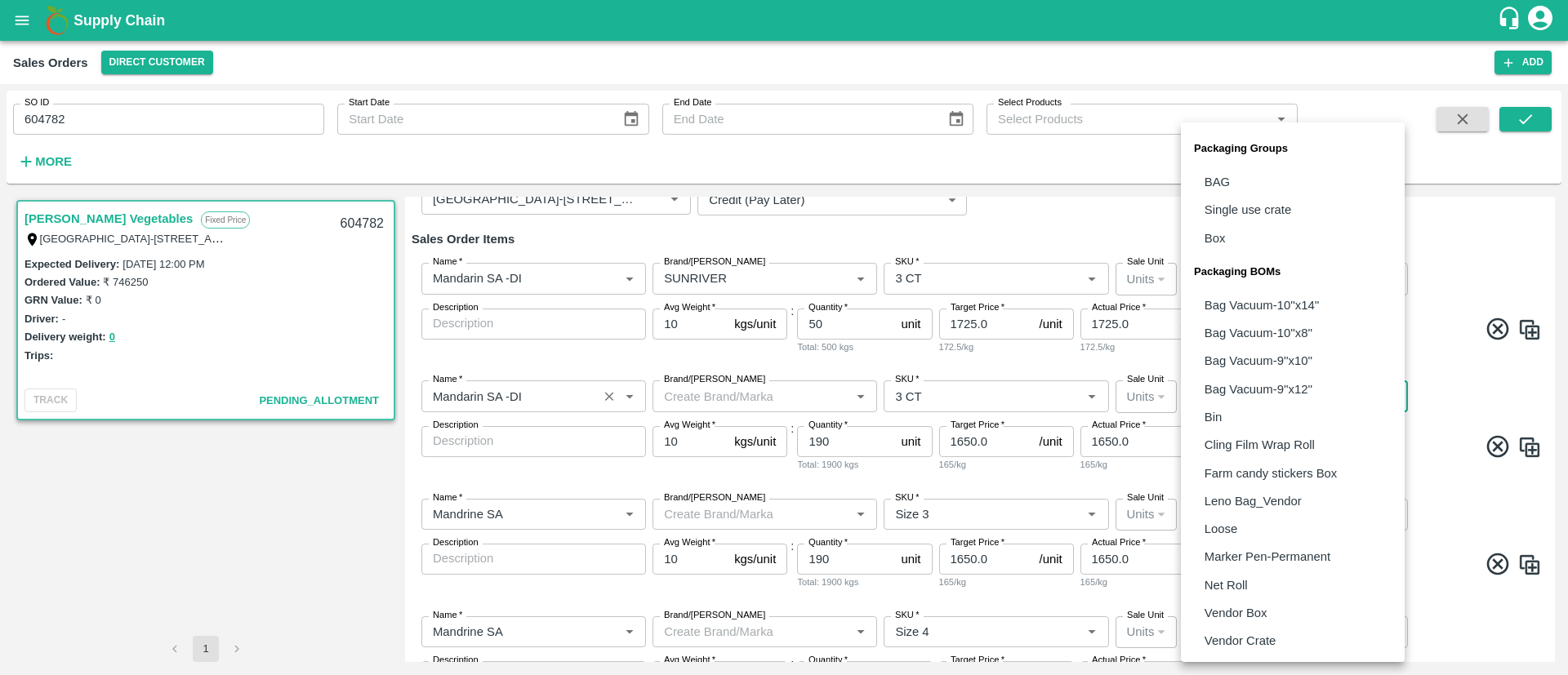
click at [1250, 392] on body "Supply Chain Sales Orders Direct Customer Add SO ID 604782 SO ID Start Date Sta…" at bounding box center [784, 338] width 1568 height 675
click at [1228, 612] on p "Vendor Box" at bounding box center [1235, 612] width 63 height 18
type input "BOM/276"
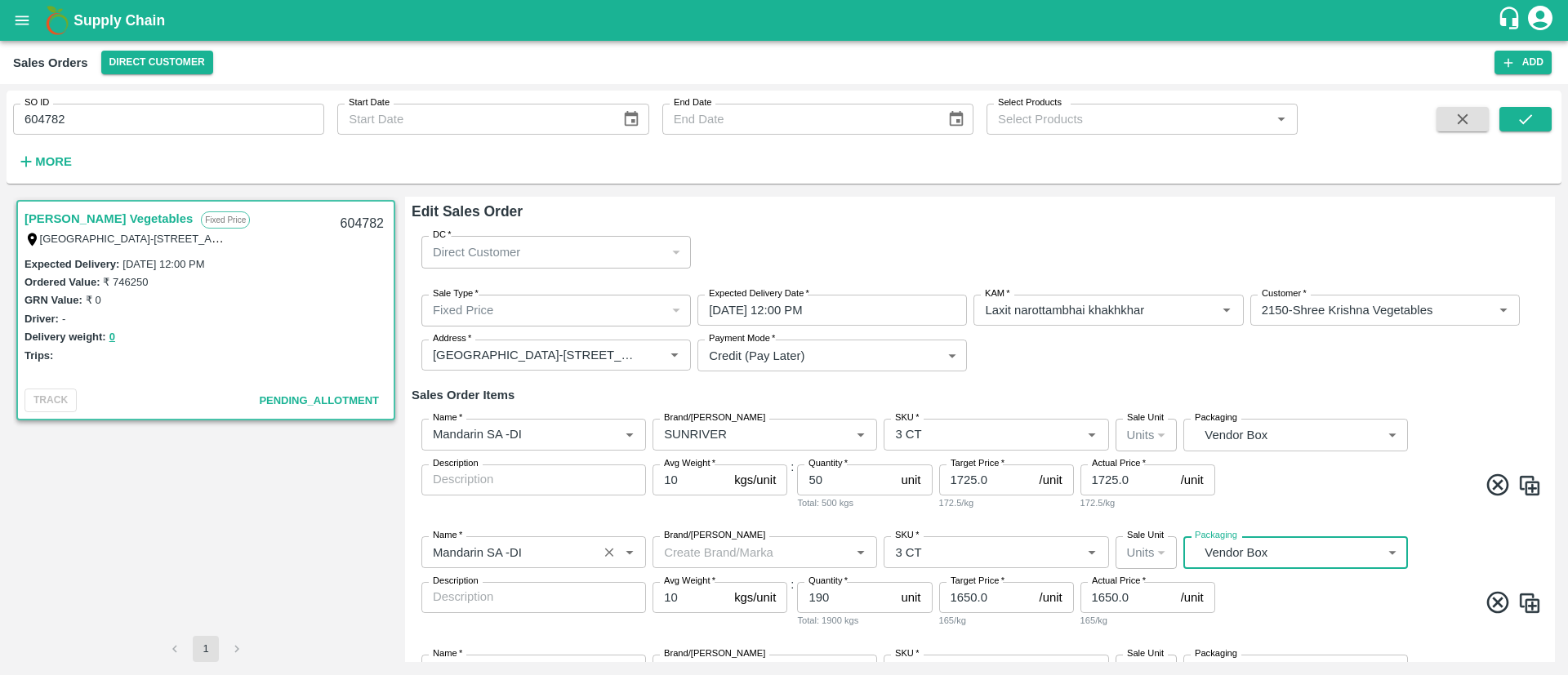
scroll to position [373, 0]
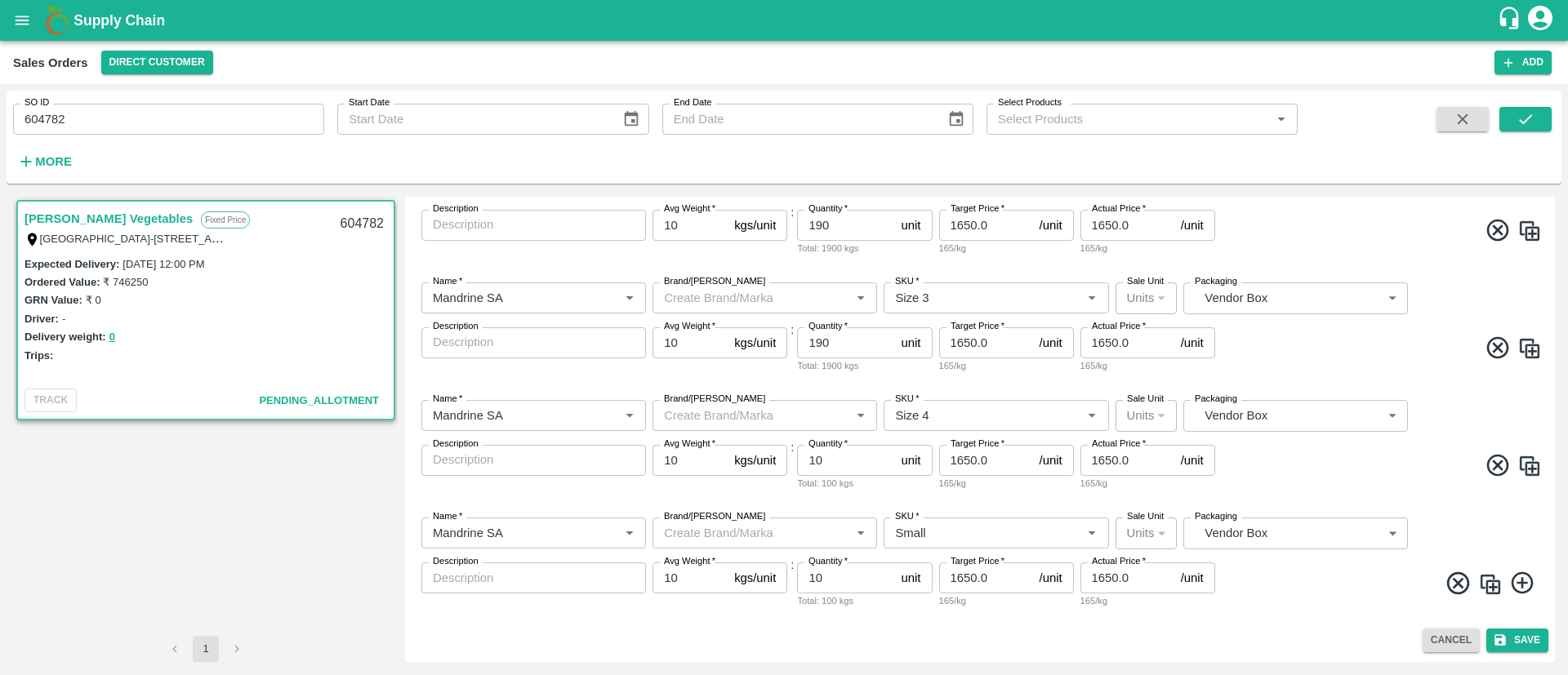
click at [1452, 644] on button "Cancel" at bounding box center [1451, 640] width 57 height 23
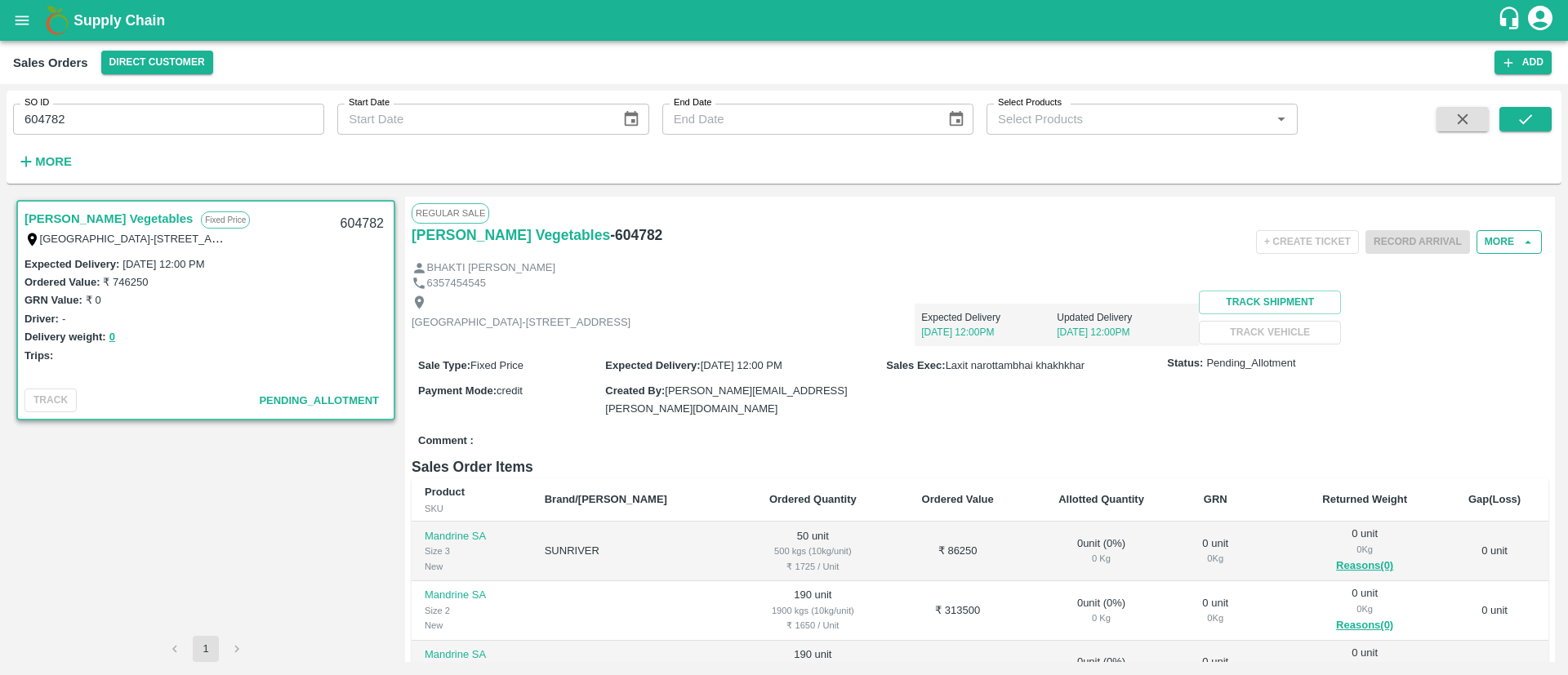
click at [1491, 246] on button "More" at bounding box center [1509, 242] width 65 height 23
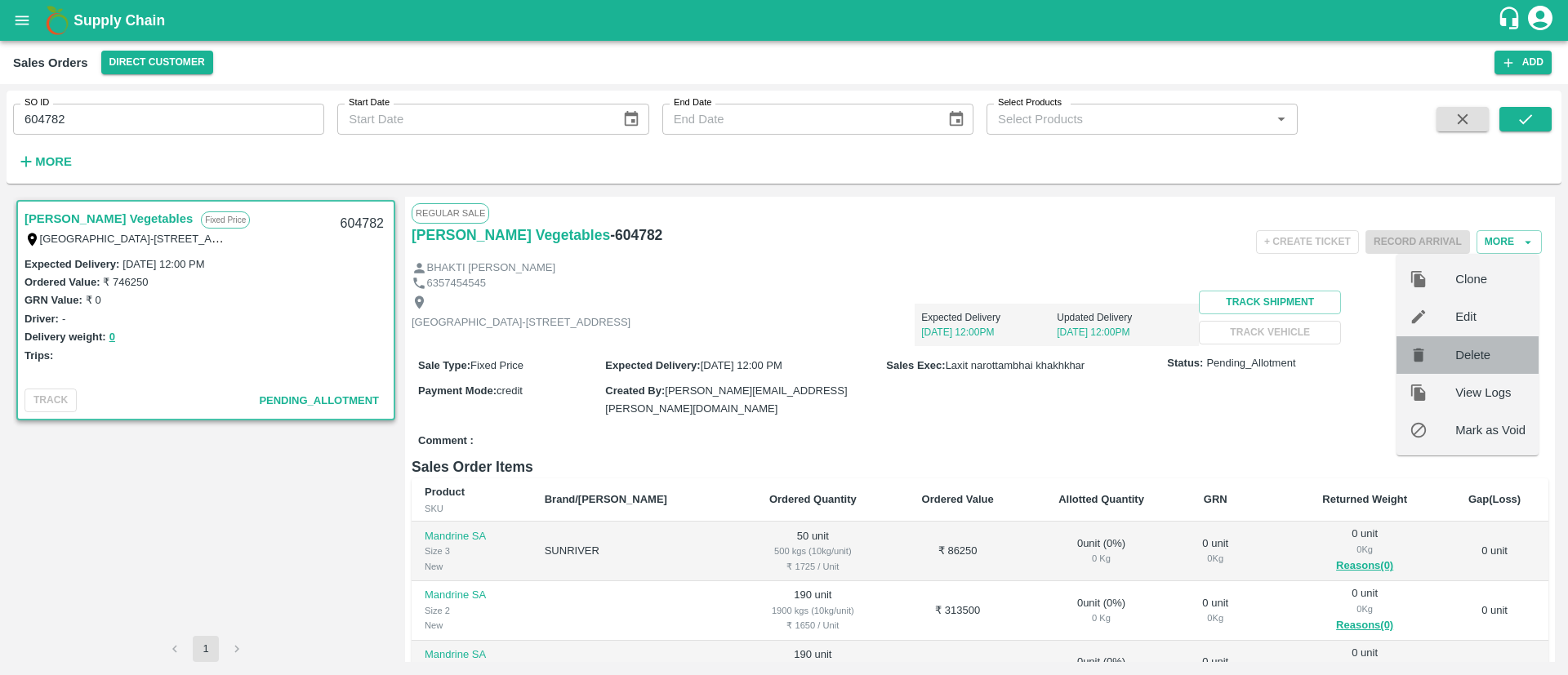
click at [1479, 348] on span "Delete" at bounding box center [1490, 354] width 70 height 18
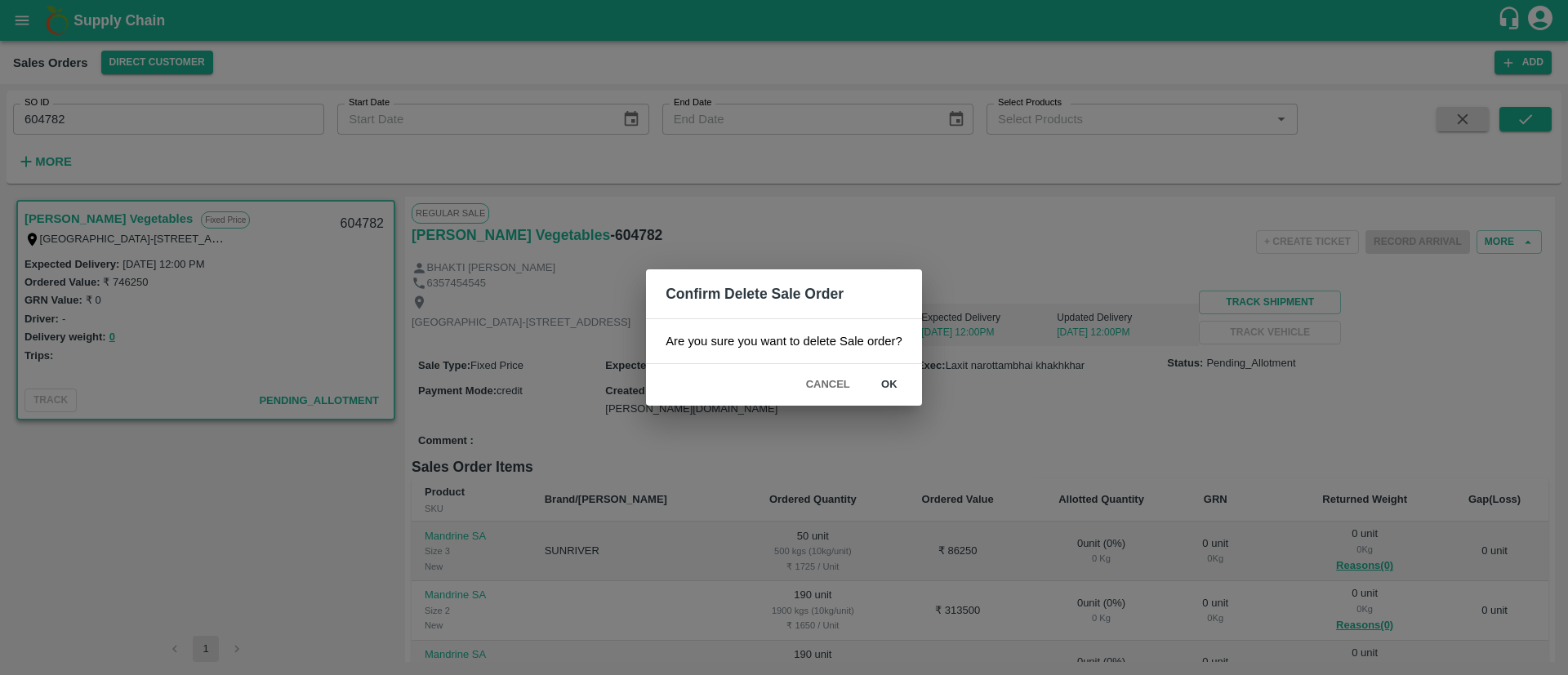
click at [885, 381] on button "ok" at bounding box center [889, 385] width 53 height 28
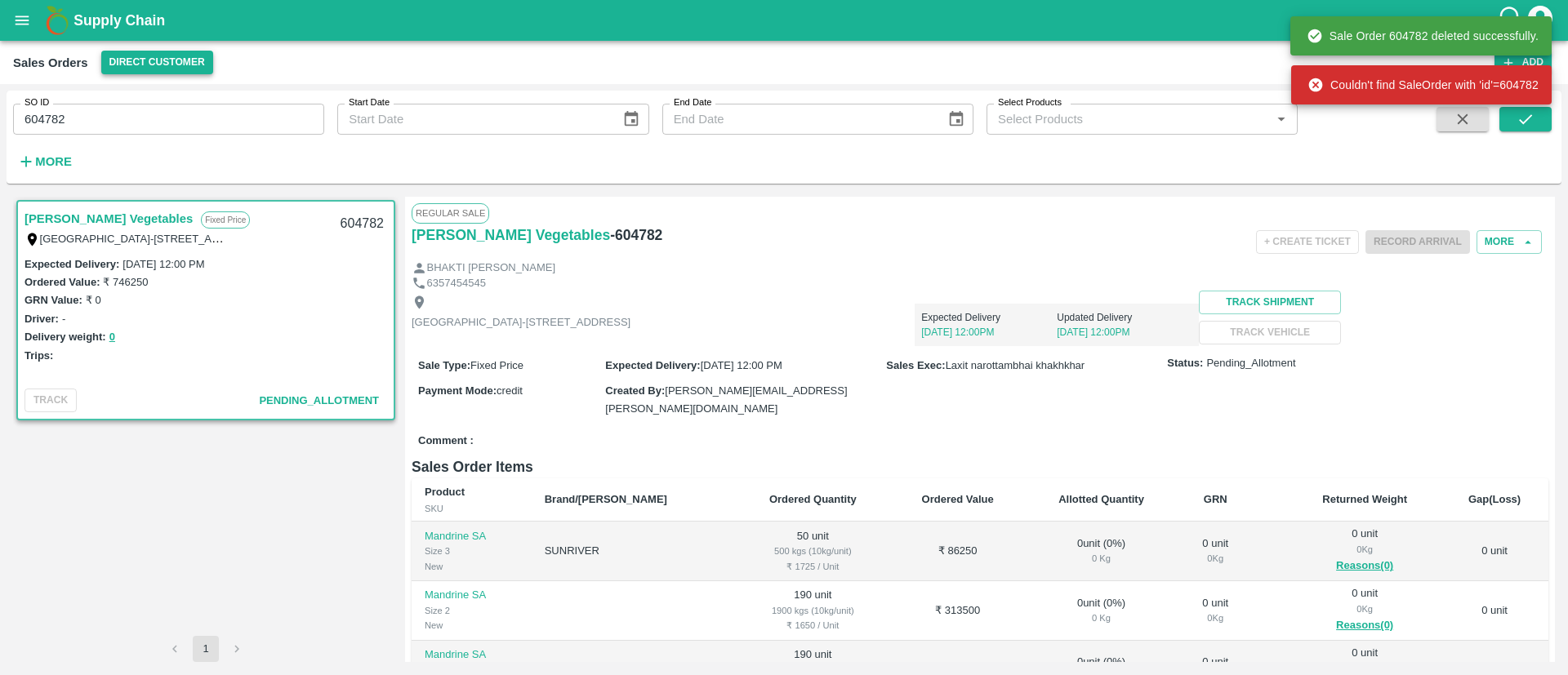
click at [155, 66] on button "Direct Customer" at bounding box center [157, 63] width 112 height 23
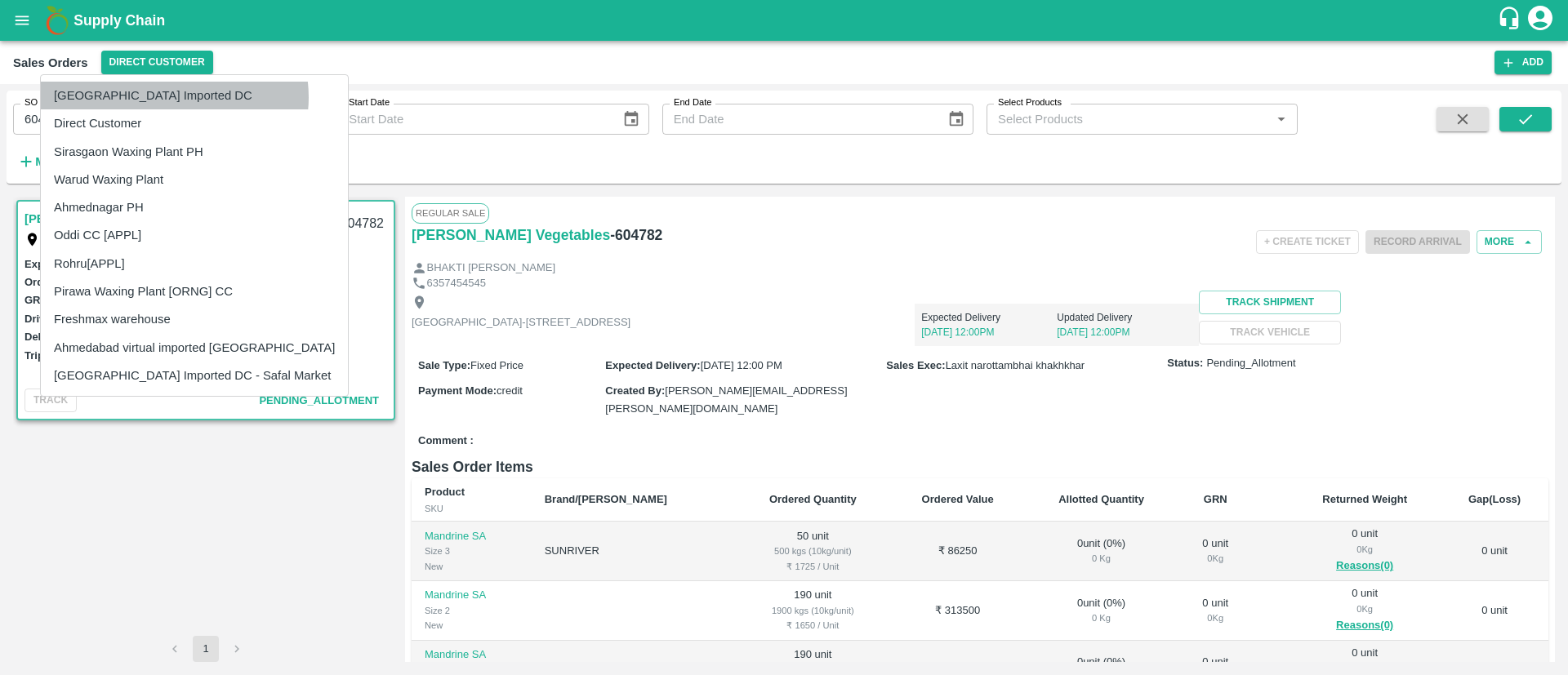
click at [174, 97] on li "[GEOGRAPHIC_DATA] Imported DC" at bounding box center [194, 95] width 307 height 28
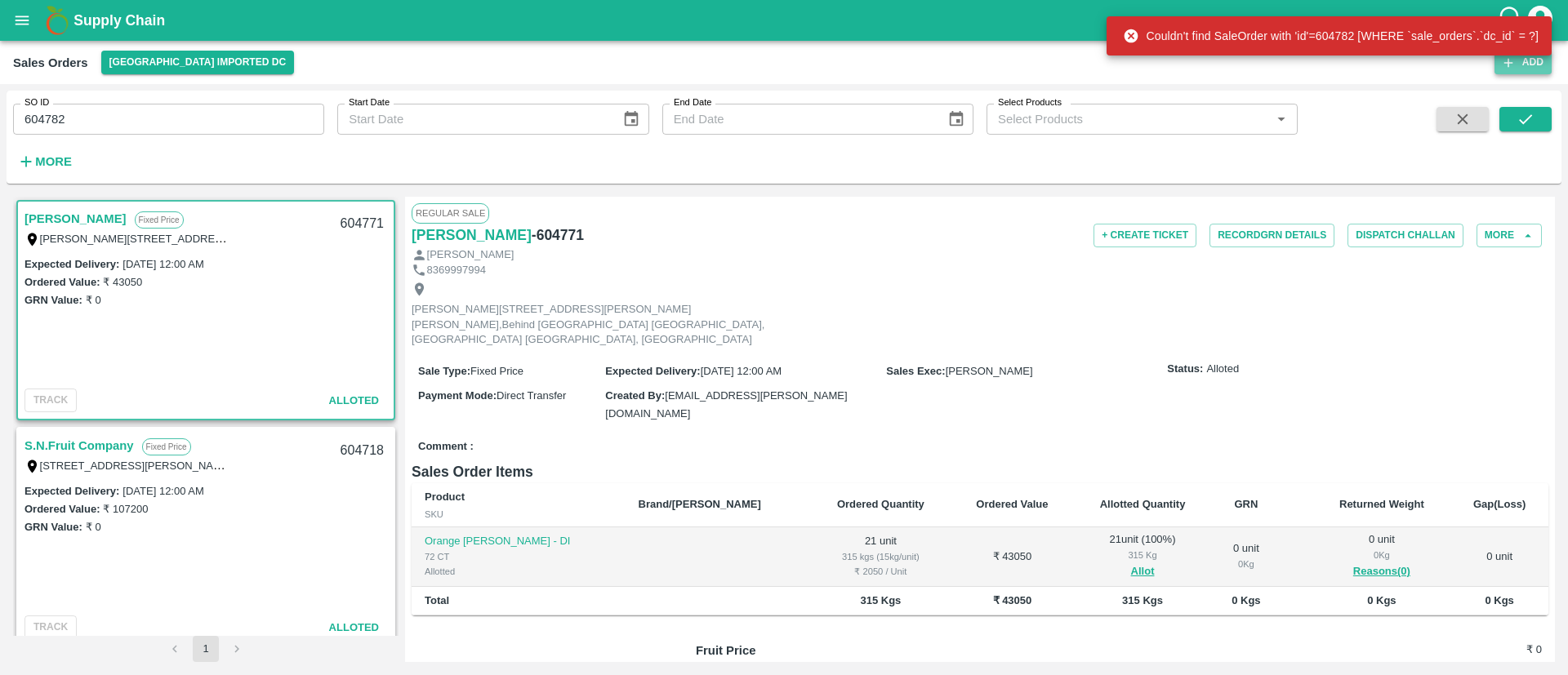
click at [1522, 63] on button "Add" at bounding box center [1523, 63] width 57 height 23
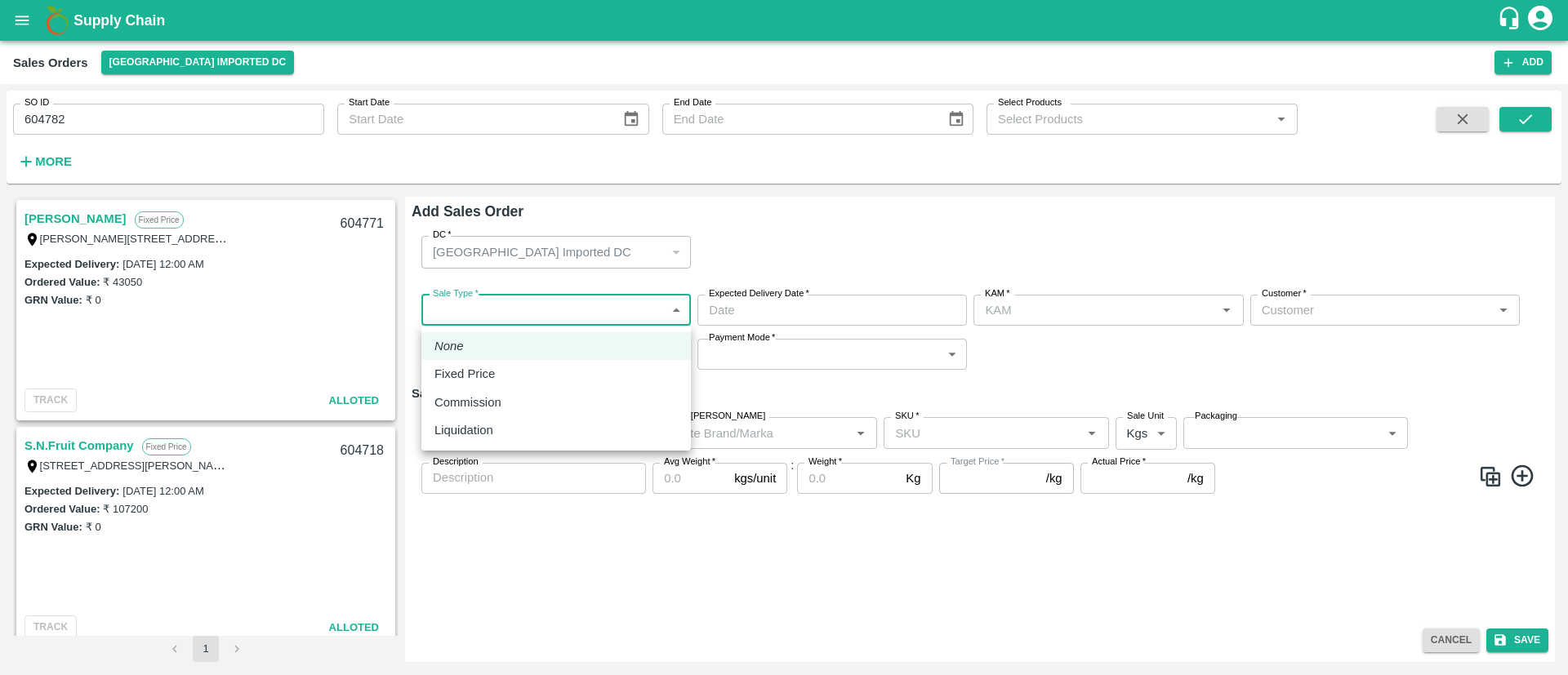
click at [585, 303] on body "Supply Chain Sales Orders Mumbai Imported DC Add SO ID 604782 SO ID Start Date …" at bounding box center [784, 338] width 1568 height 675
drag, startPoint x: 481, startPoint y: 381, endPoint x: 492, endPoint y: 375, distance: 12.5
click at [482, 380] on p "Fixed Price" at bounding box center [465, 373] width 60 height 18
type input "1"
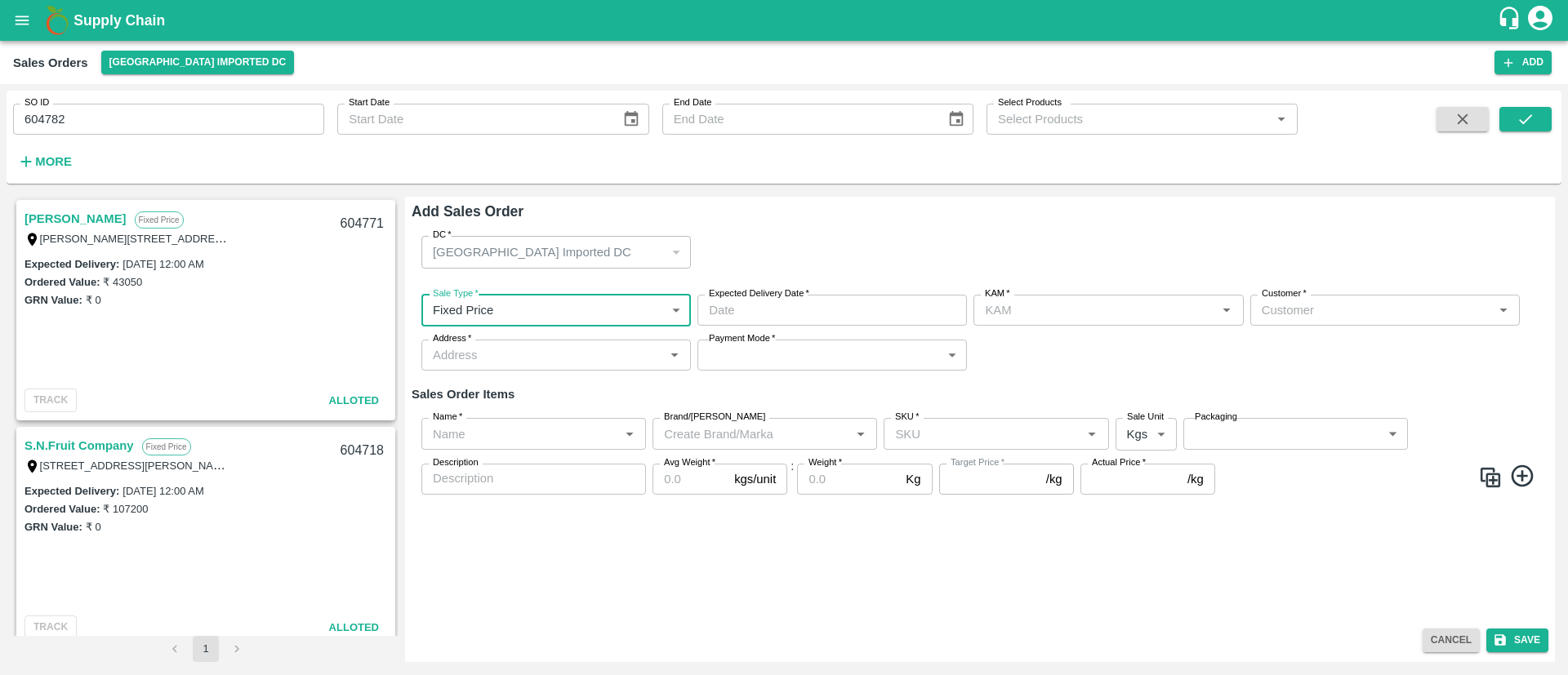
type input "DD/MM/YYYY hh:mm aa"
click at [876, 303] on input "DD/MM/YYYY hh:mm aa" at bounding box center [826, 310] width 258 height 31
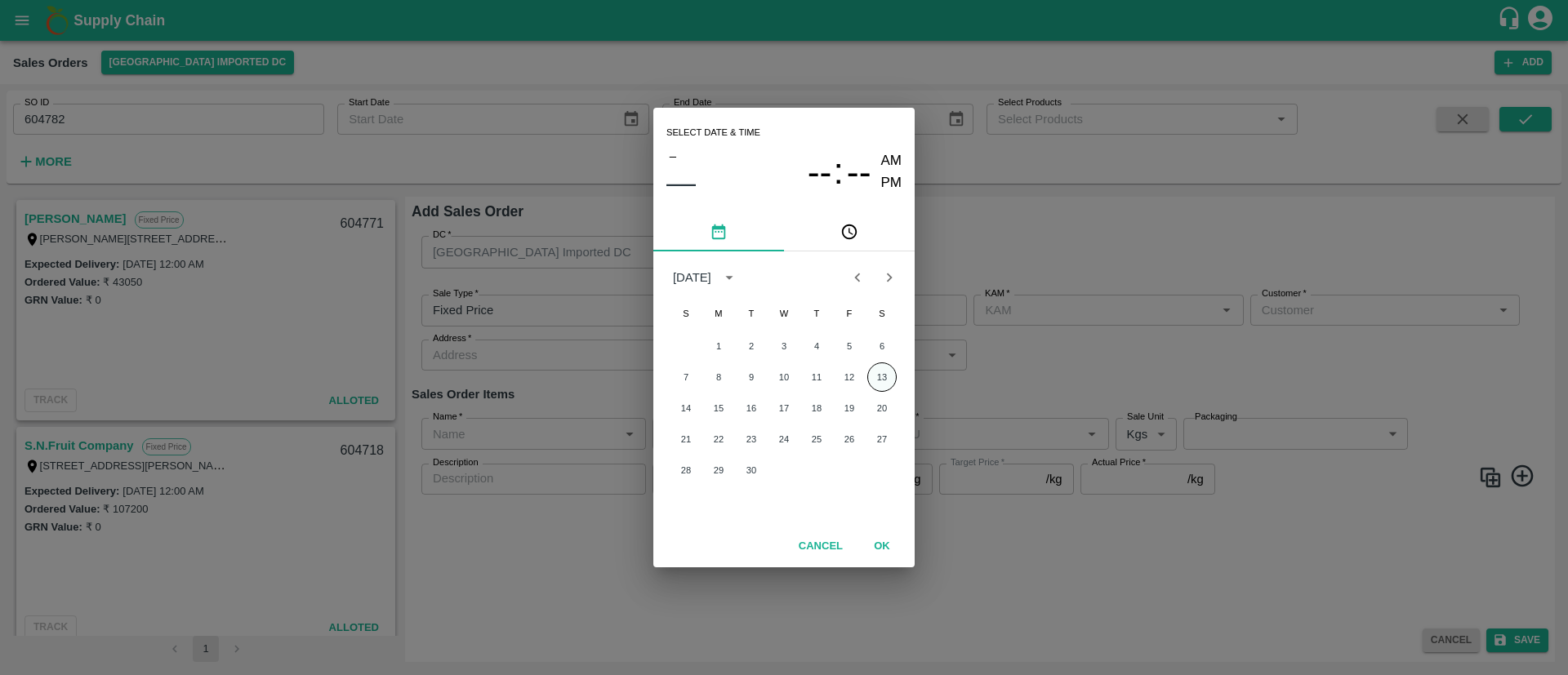
click at [881, 376] on button "13" at bounding box center [882, 377] width 29 height 29
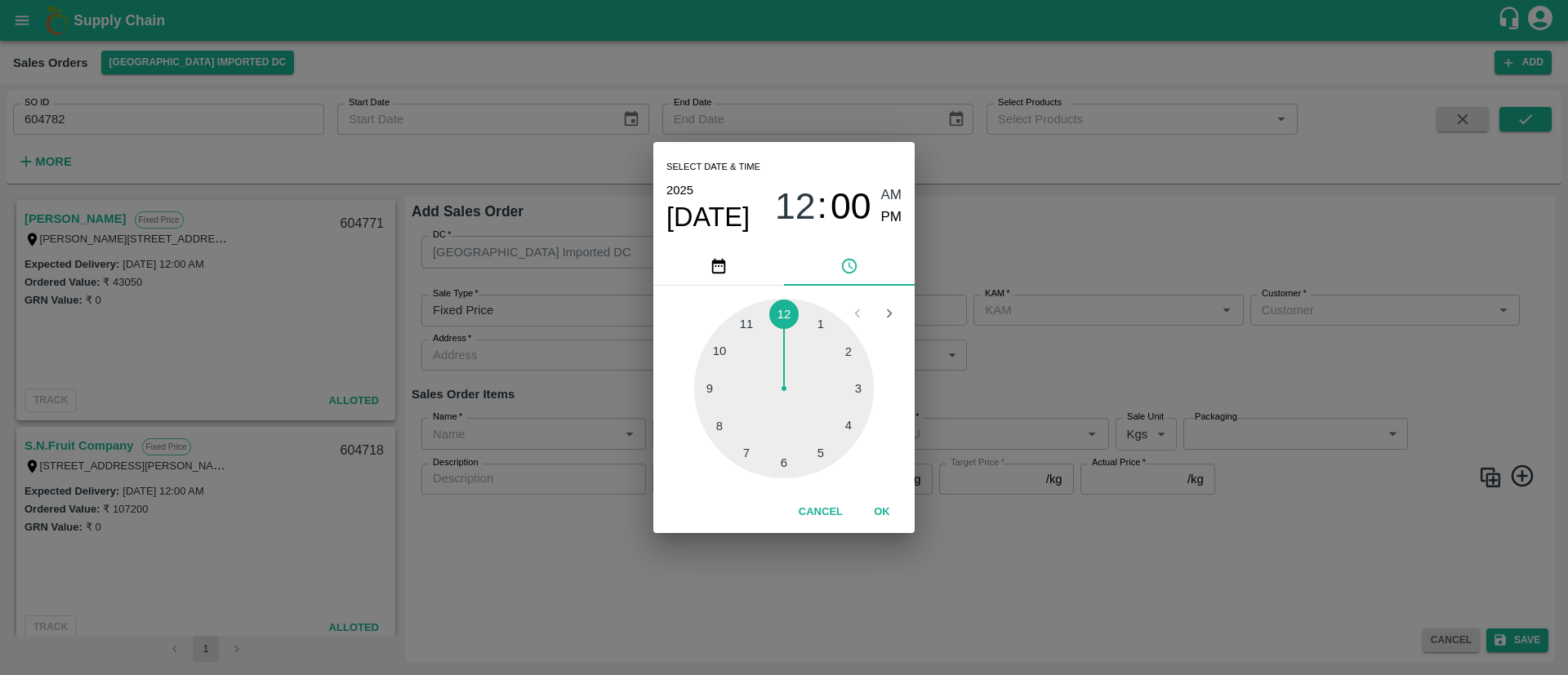
click at [750, 325] on div at bounding box center [783, 388] width 180 height 180
click at [786, 312] on div at bounding box center [783, 388] width 180 height 180
click at [893, 212] on span "PM" at bounding box center [891, 217] width 21 height 22
type input "13/09/2025 11:00 PM"
click at [885, 512] on button "OK" at bounding box center [882, 512] width 53 height 28
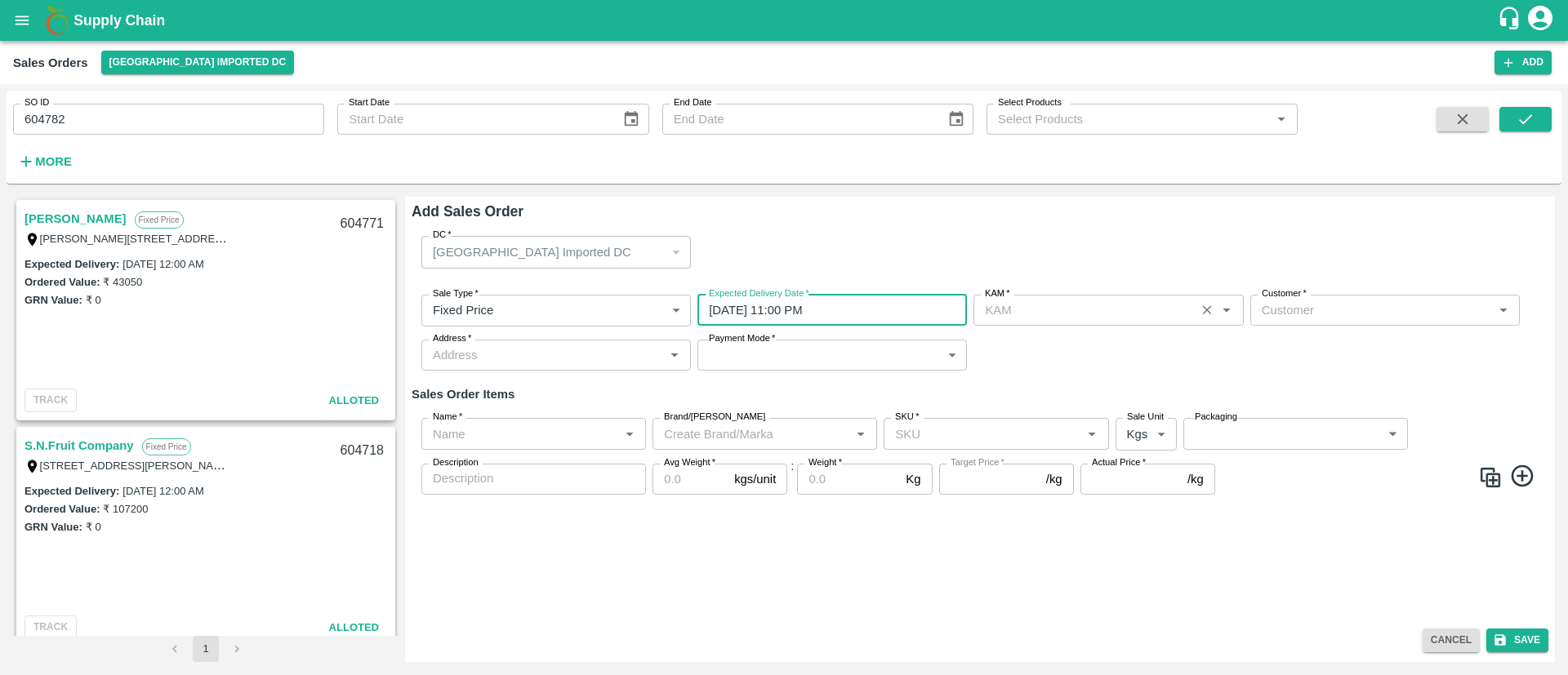
click at [1040, 308] on input "KAM   *" at bounding box center [1084, 310] width 211 height 21
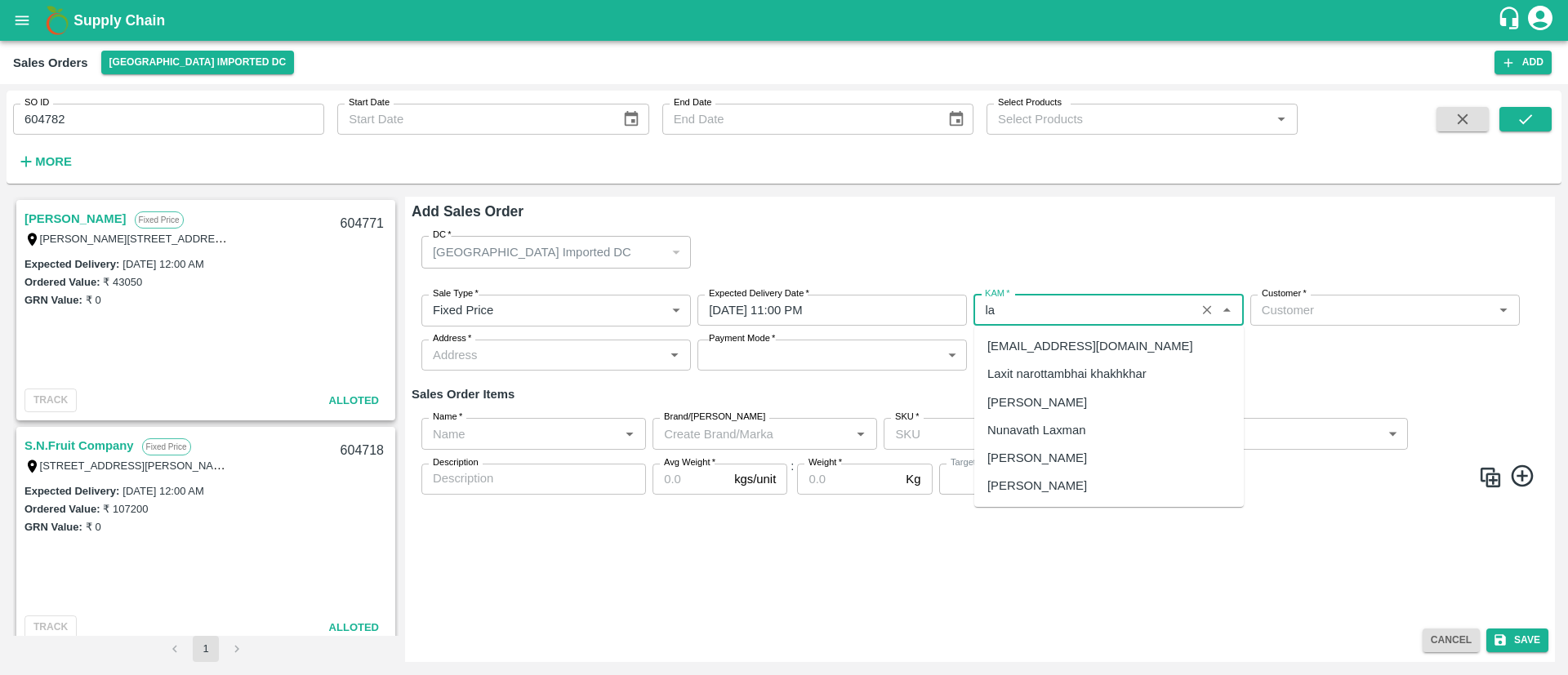
click at [1082, 369] on div "Laxit narottambhai khakhkhar" at bounding box center [1067, 373] width 160 height 18
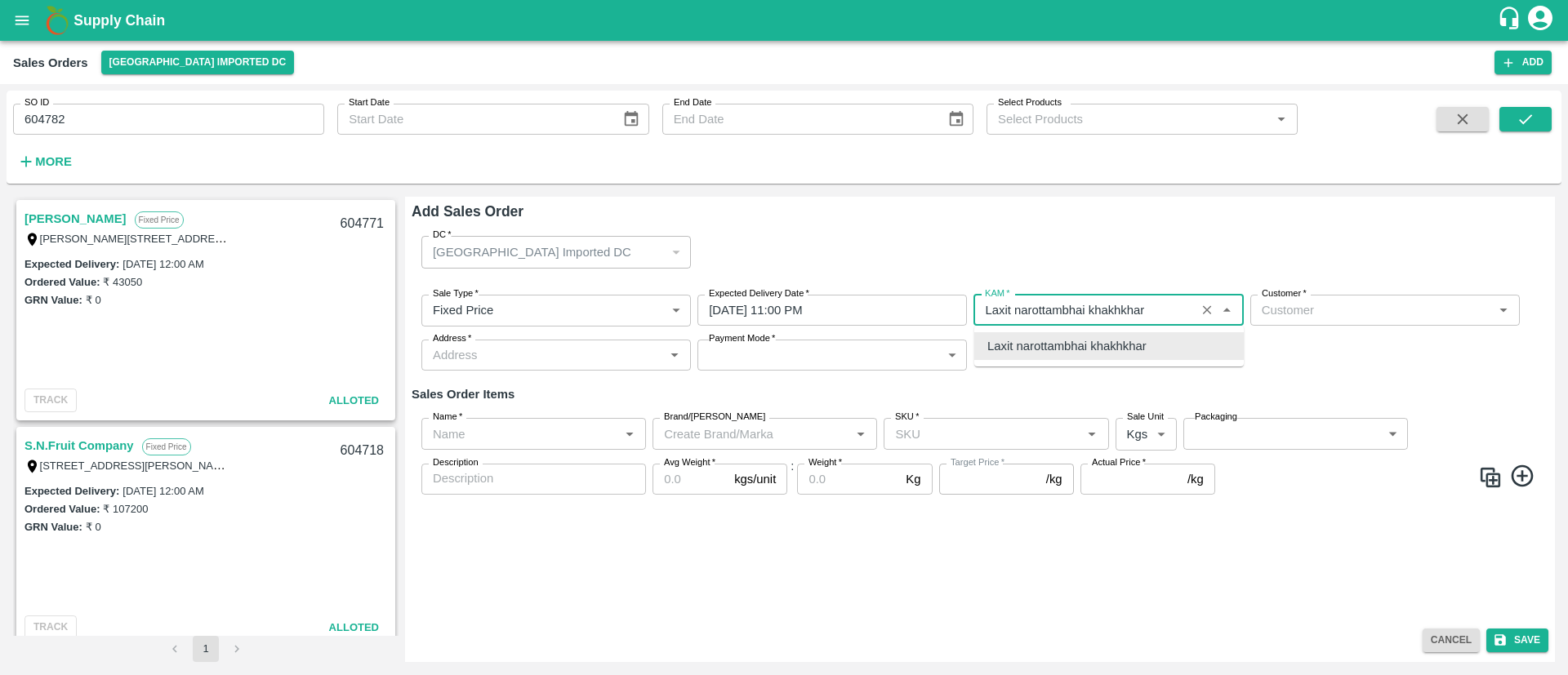
click at [1120, 345] on div "Laxit narottambhai khakhkhar" at bounding box center [1067, 346] width 160 height 18
type input "Laxit narottambhai khakhkhar"
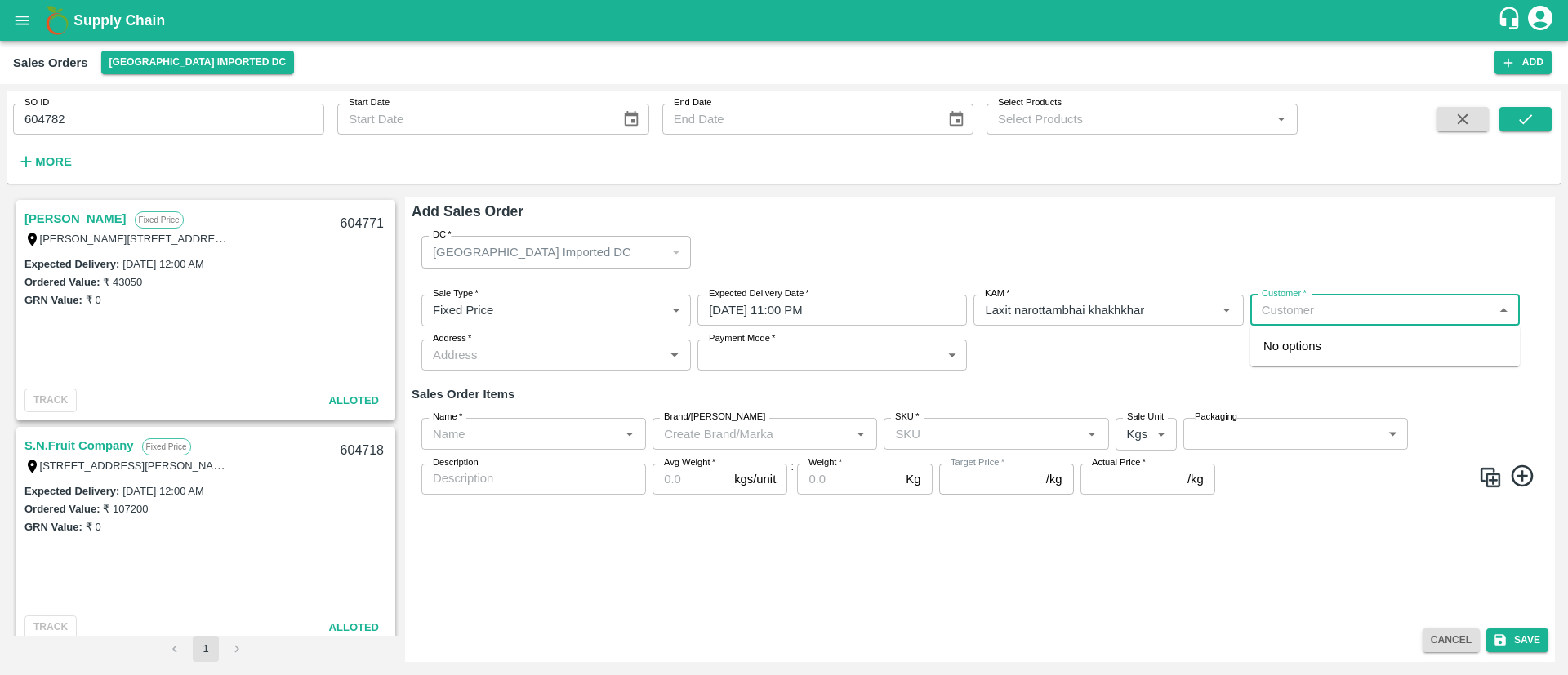
click at [1314, 315] on input "Customer   *" at bounding box center [1372, 310] width 232 height 21
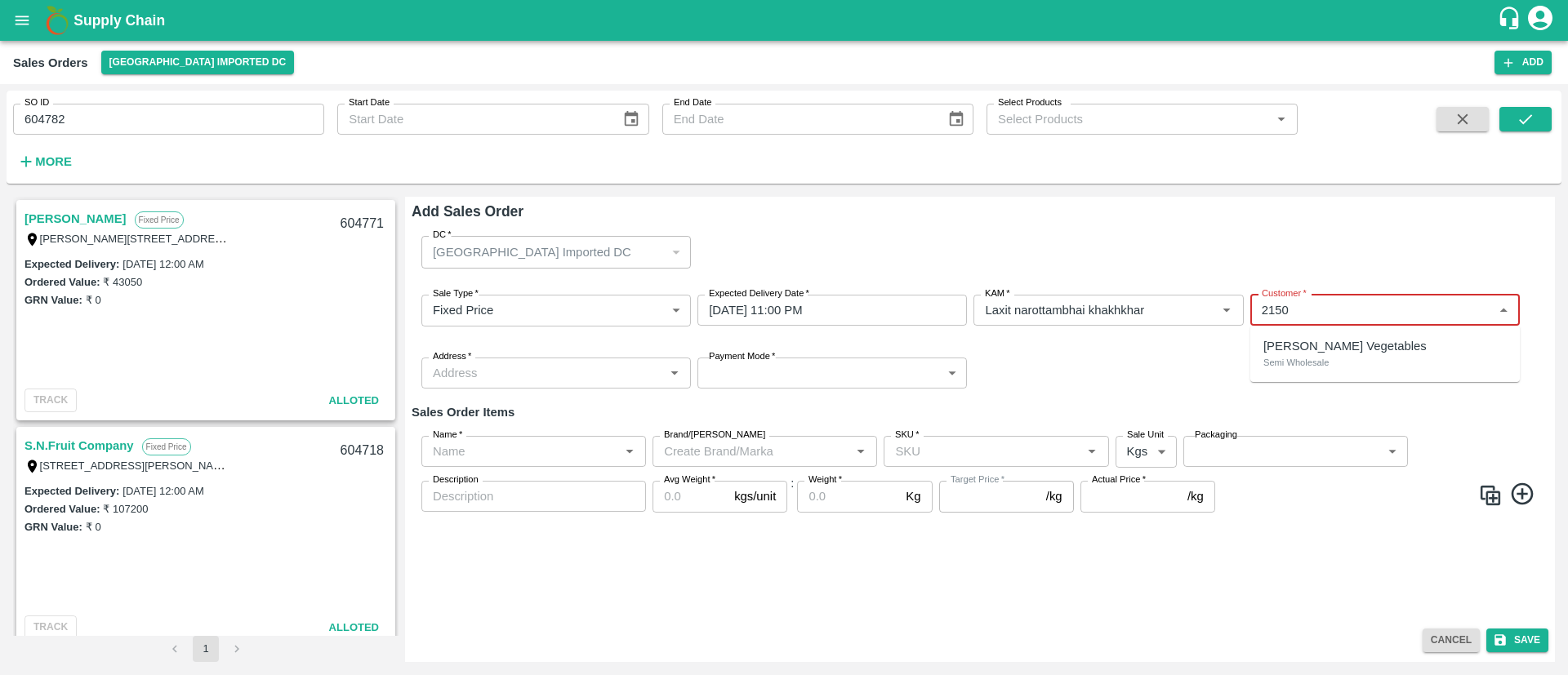
click at [1387, 366] on div "Shree Krishna Vegetables Semi Wholesale" at bounding box center [1385, 354] width 269 height 43
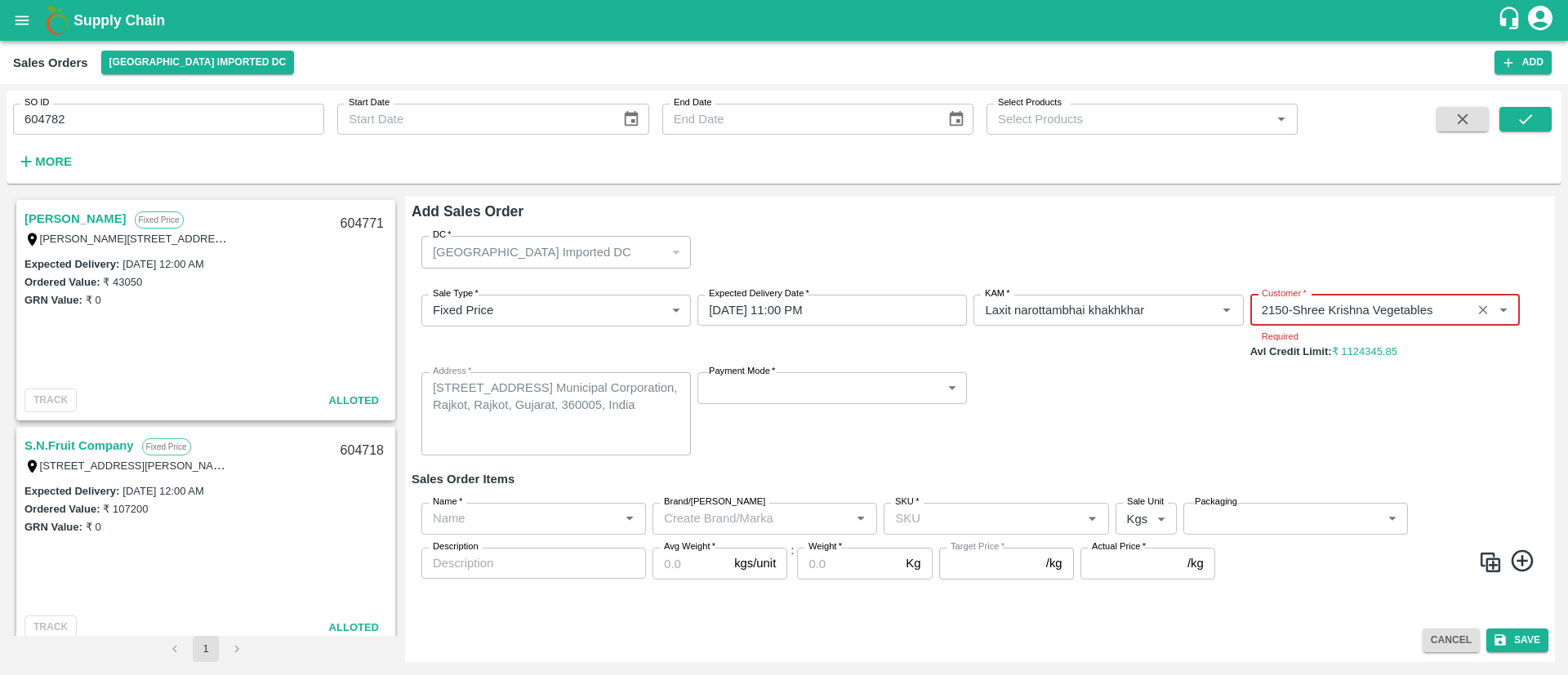
type input "2150-Shree Krishna Vegetables"
click at [1279, 415] on div "Sale Type   * Fixed Price 1 Sale Type Expected Delivery Date   * 13/09/2025 11:…" at bounding box center [980, 375] width 1137 height 187
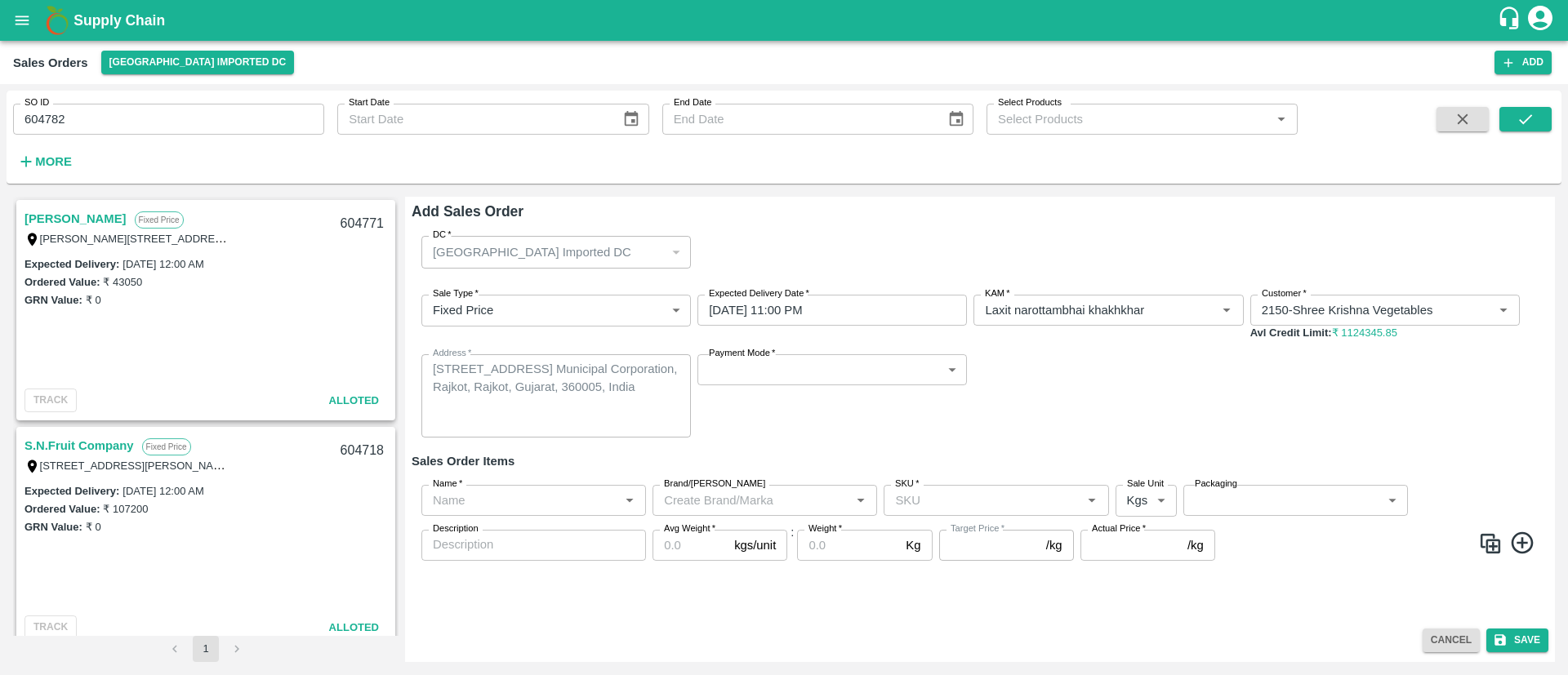
click at [767, 365] on body "Supply Chain Sales Orders Mumbai Imported DC Add SO ID 604782 SO ID Start Date …" at bounding box center [784, 338] width 1568 height 675
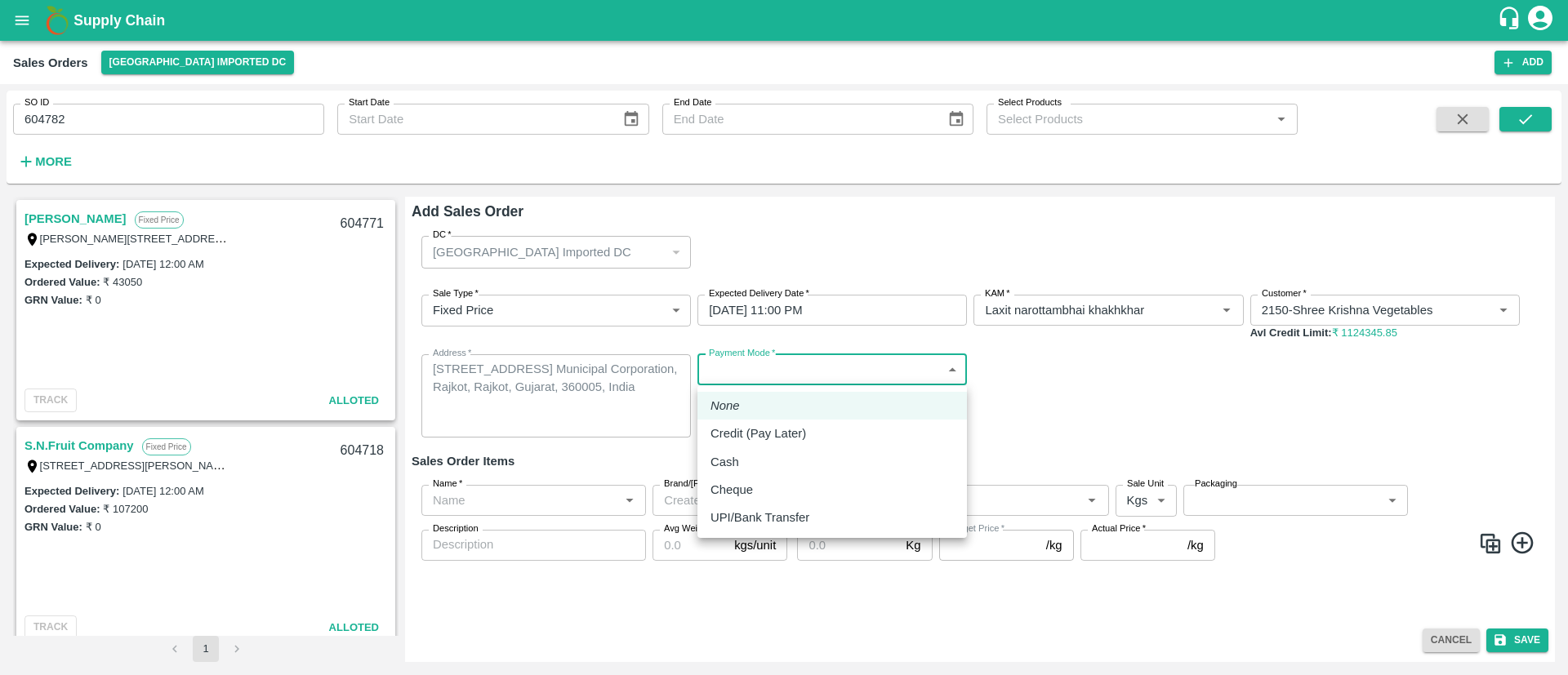
click at [771, 428] on p "Credit (Pay Later)" at bounding box center [758, 433] width 95 height 18
type input "credit"
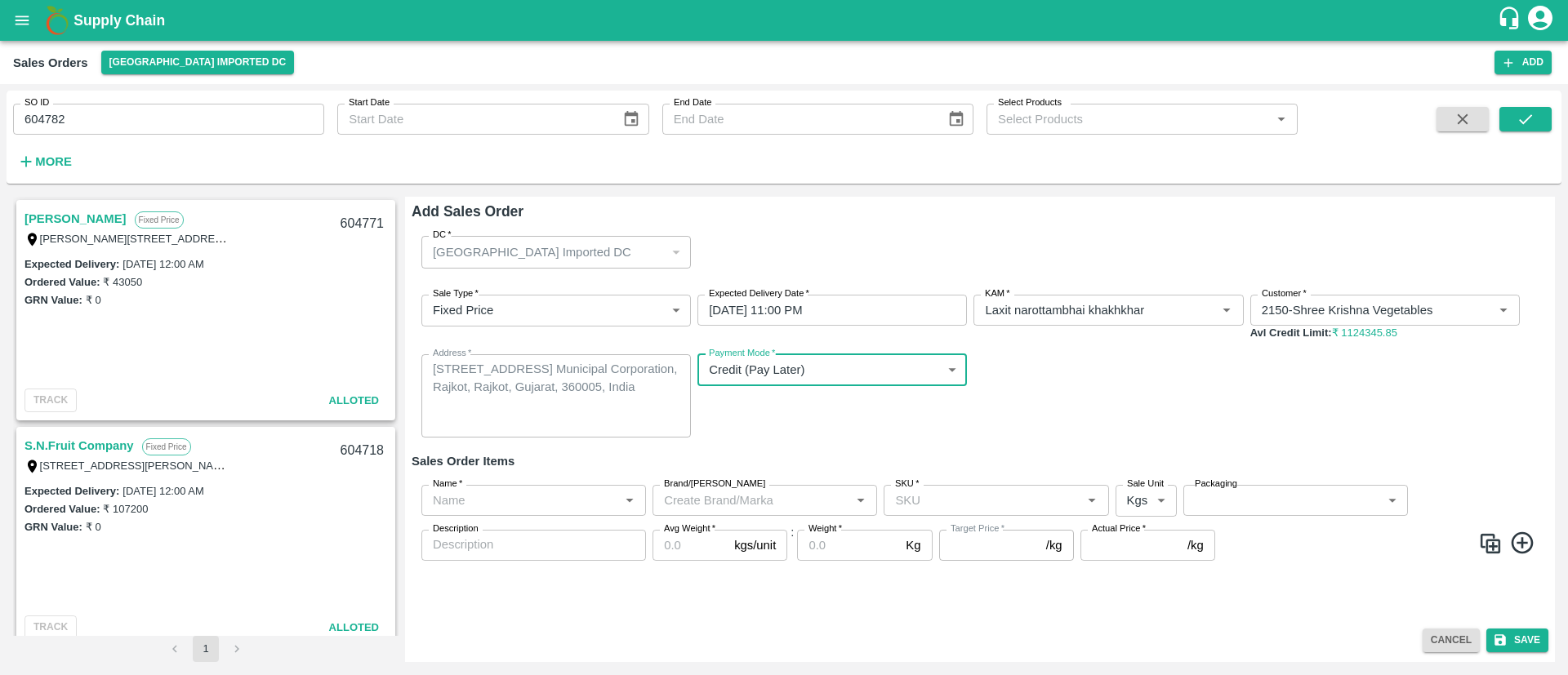
click at [554, 500] on input "Name   *" at bounding box center [520, 500] width 188 height 21
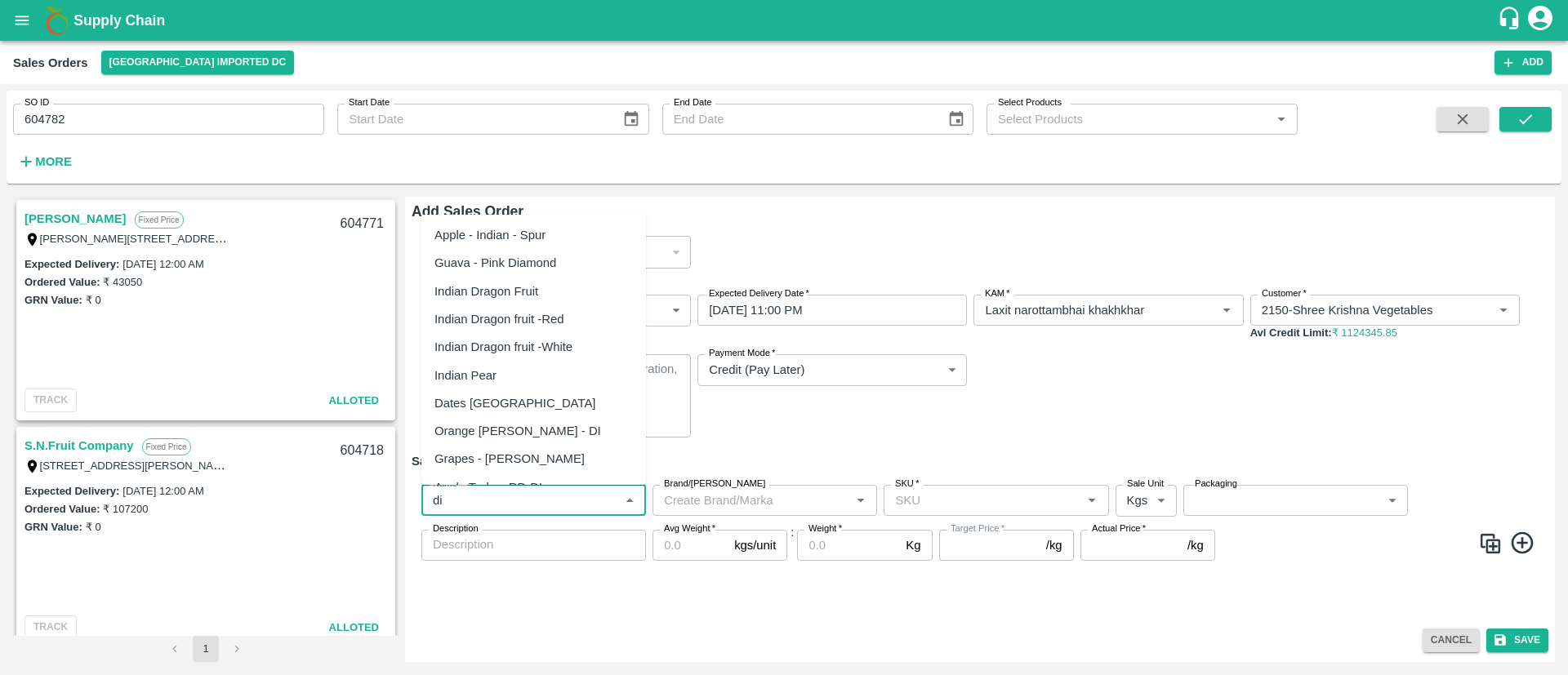
scroll to position [274, 0]
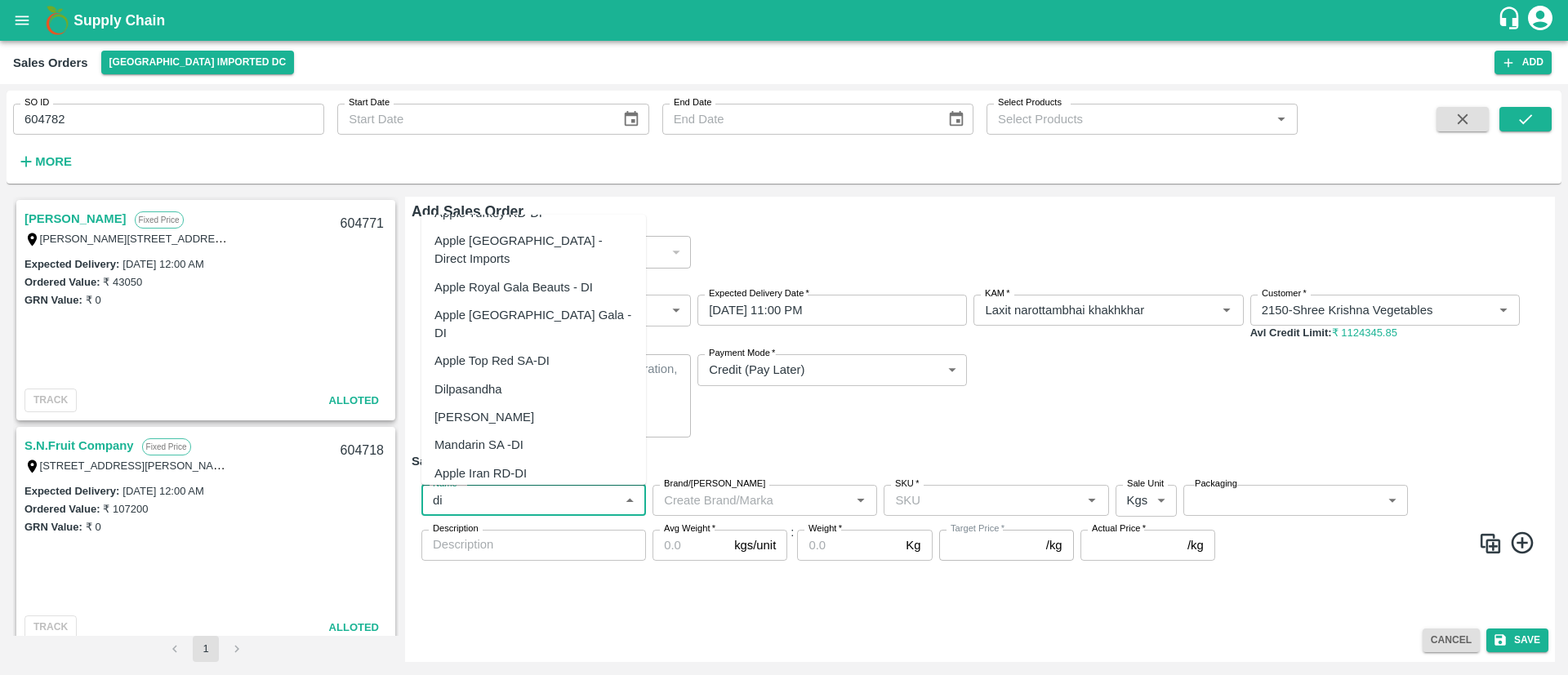
click at [501, 436] on div "Mandarin SA -DI" at bounding box center [479, 444] width 89 height 18
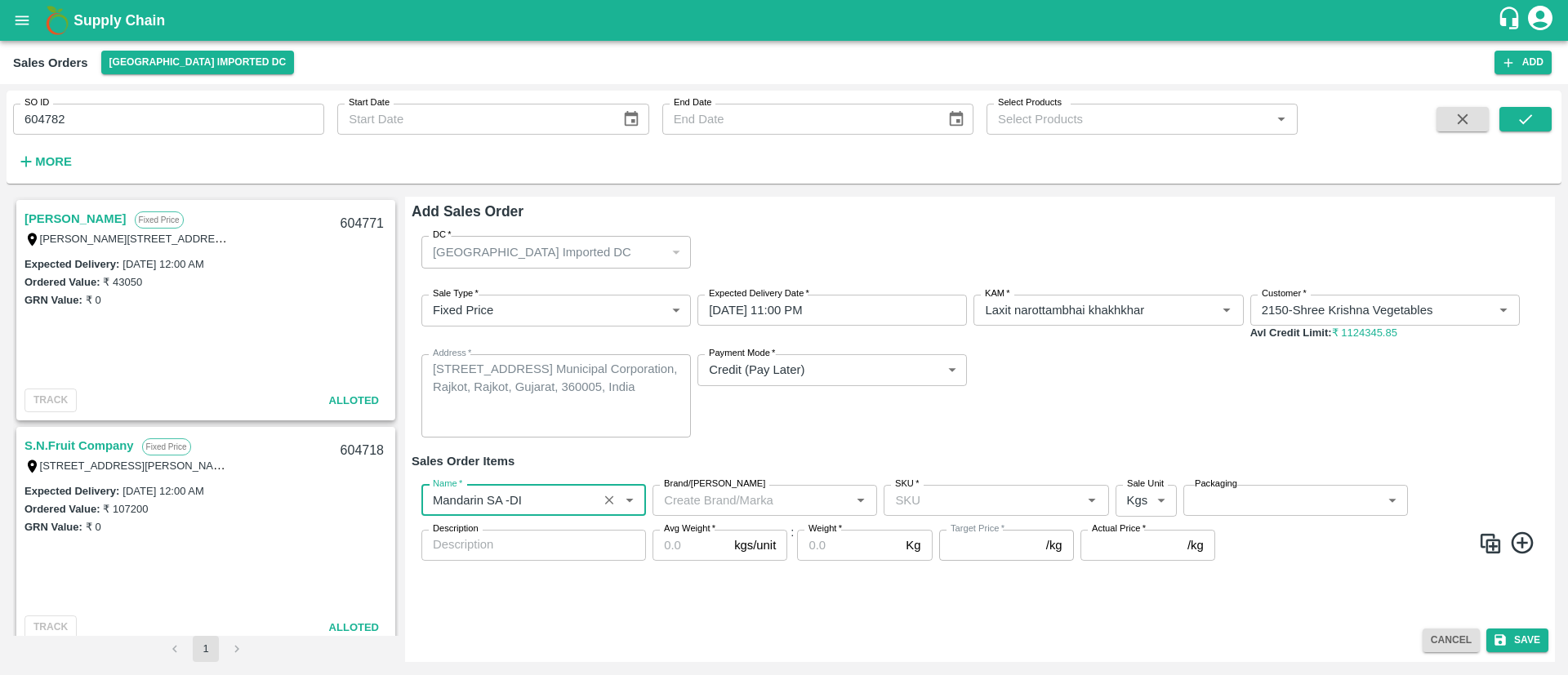
type input "Mandarin SA -DI"
click at [802, 496] on input "Brand/Marka" at bounding box center [751, 500] width 188 height 21
click at [802, 495] on input "Brand/Marka" at bounding box center [751, 500] width 188 height 21
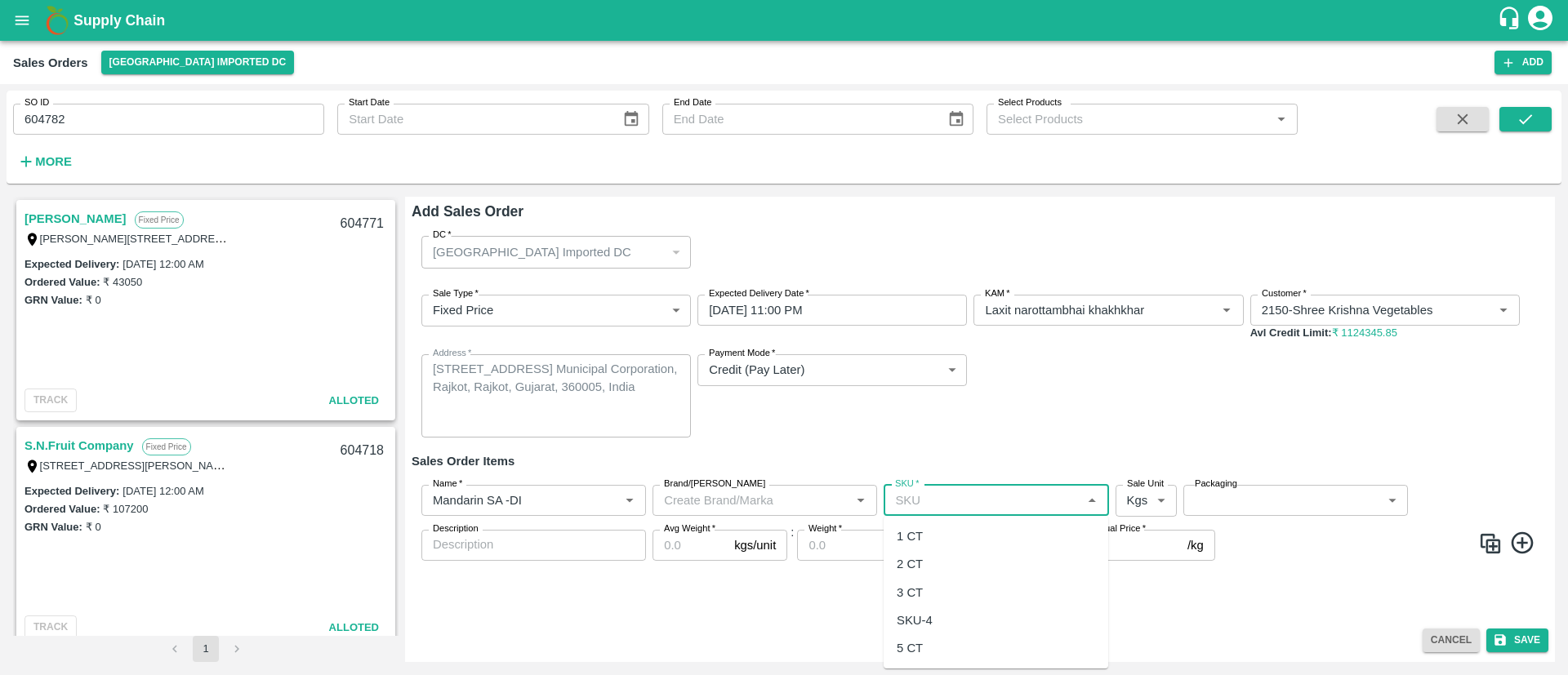
click at [937, 500] on input "SKU   *" at bounding box center [982, 500] width 188 height 21
click at [939, 557] on div "2 CT" at bounding box center [995, 564] width 225 height 28
type input "2 CT"
type input "NA"
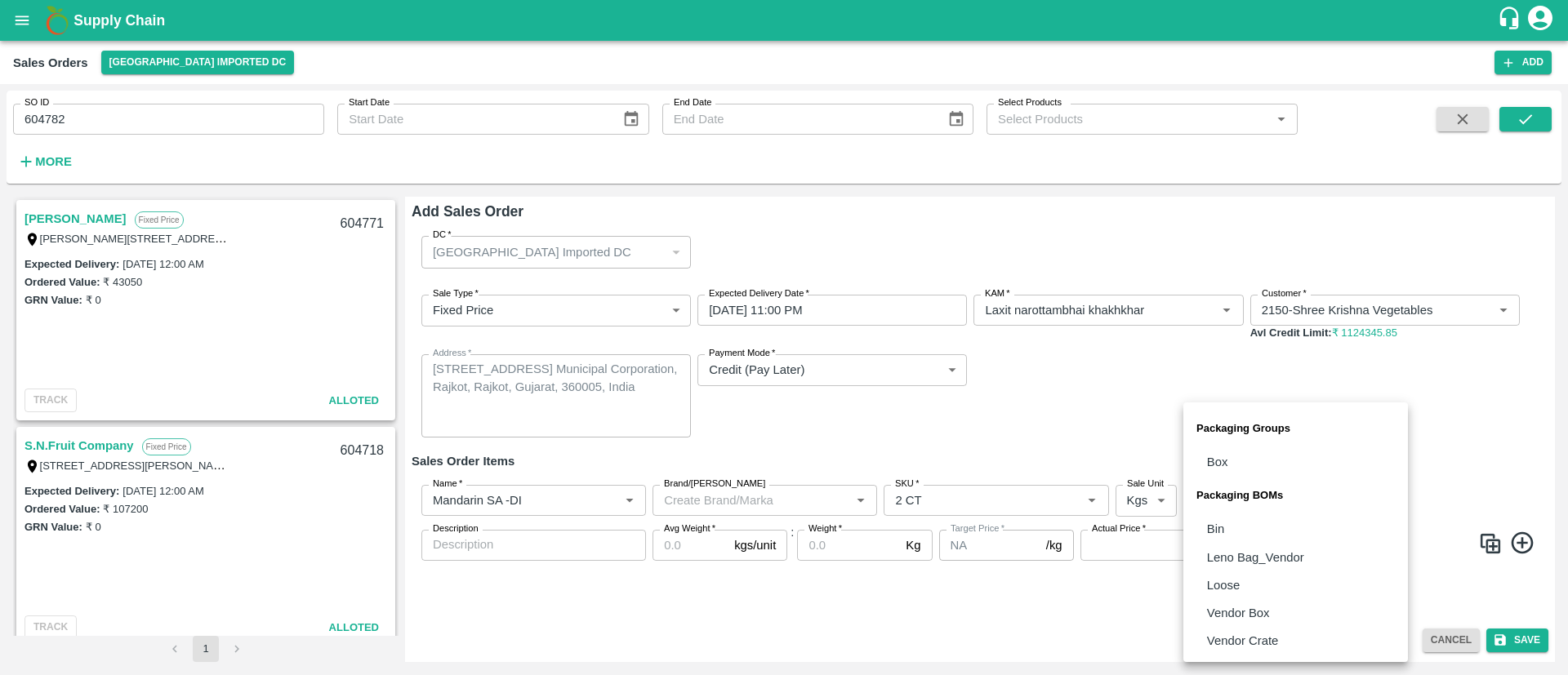
click at [1236, 497] on body "Supply Chain Sales Orders Mumbai Imported DC Add SO ID 604782 SO ID Start Date …" at bounding box center [784, 338] width 1568 height 675
click at [1150, 496] on div at bounding box center [784, 338] width 1568 height 675
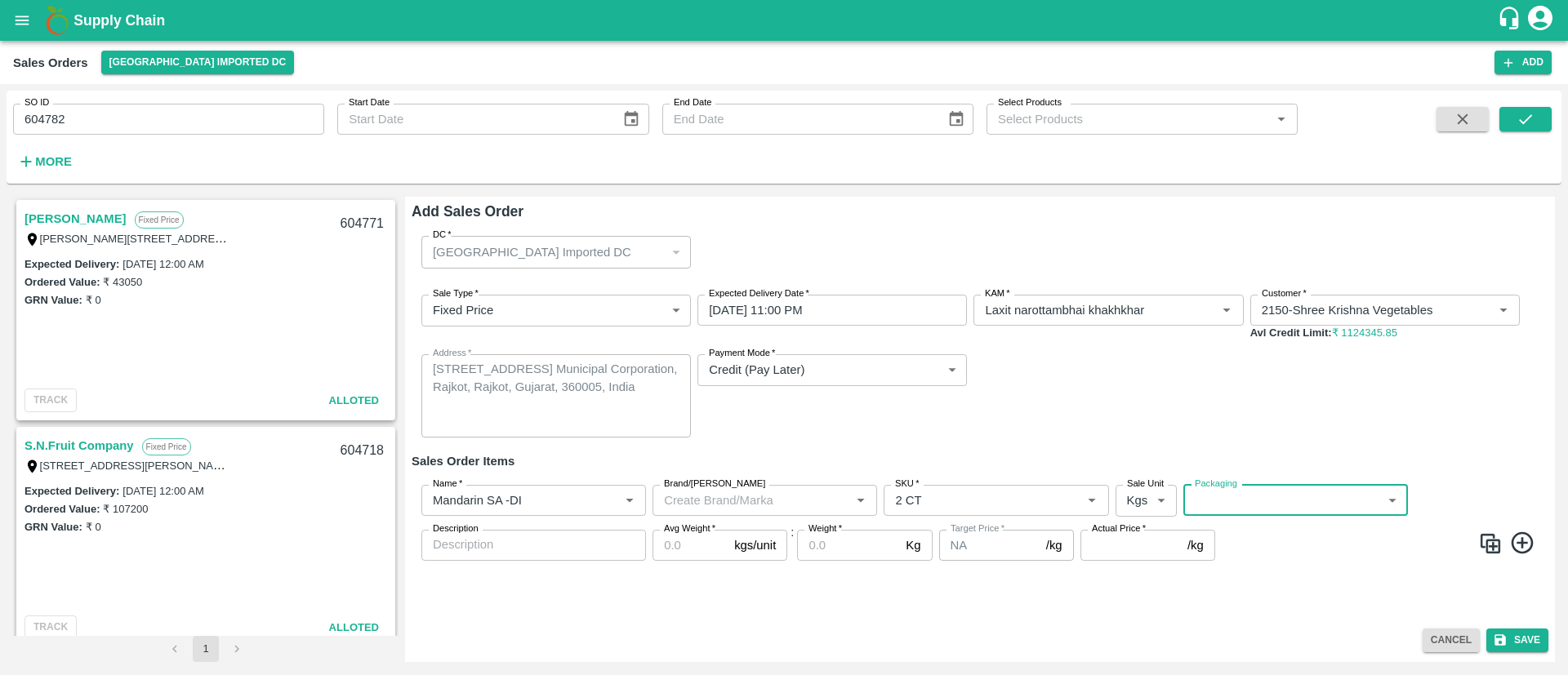
click at [1150, 496] on body "Supply Chain Sales Orders Mumbai Imported DC Add SO ID 604782 SO ID Start Date …" at bounding box center [784, 338] width 1568 height 675
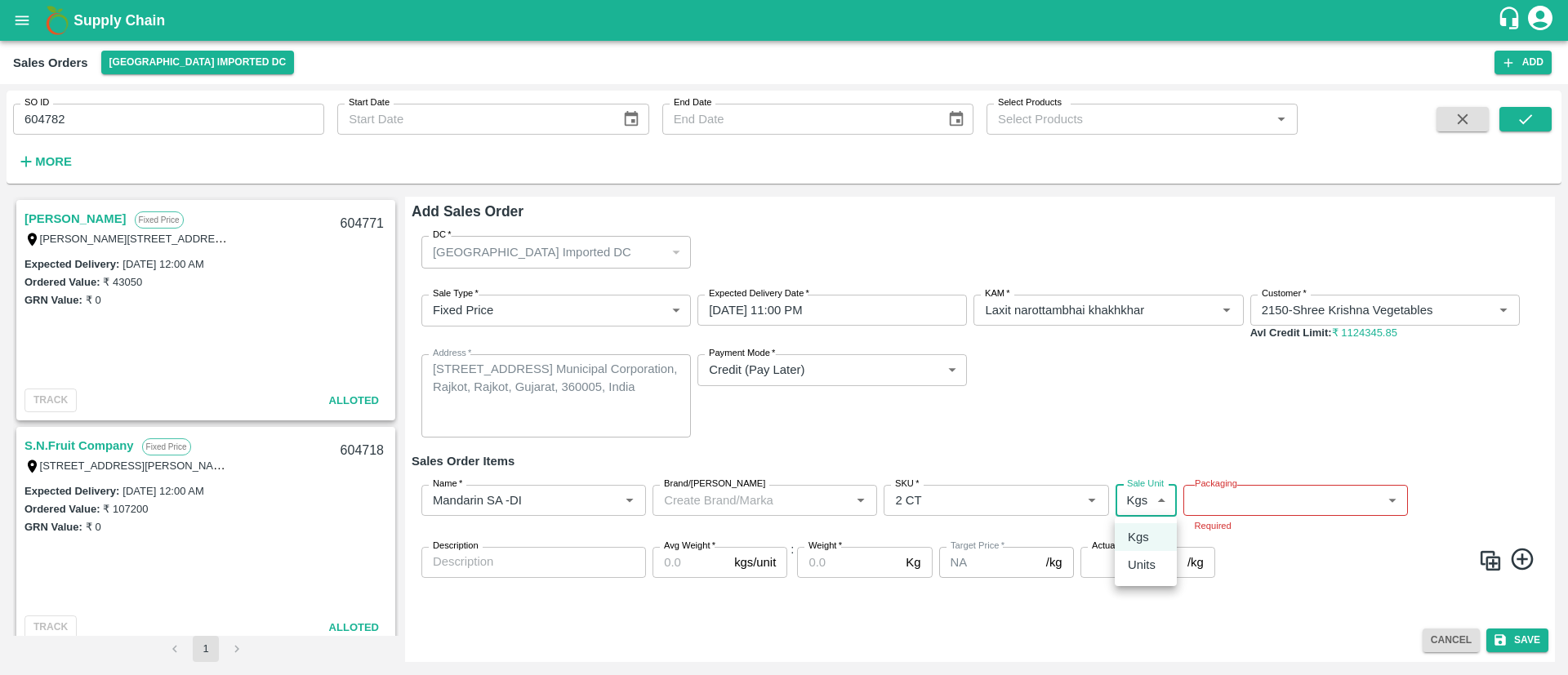
click at [1153, 556] on p "Units" at bounding box center [1141, 564] width 28 height 18
type input "2"
click at [1291, 499] on body "Supply Chain Sales Orders Mumbai Imported DC Add SO ID 604782 SO ID Start Date …" at bounding box center [784, 338] width 1568 height 675
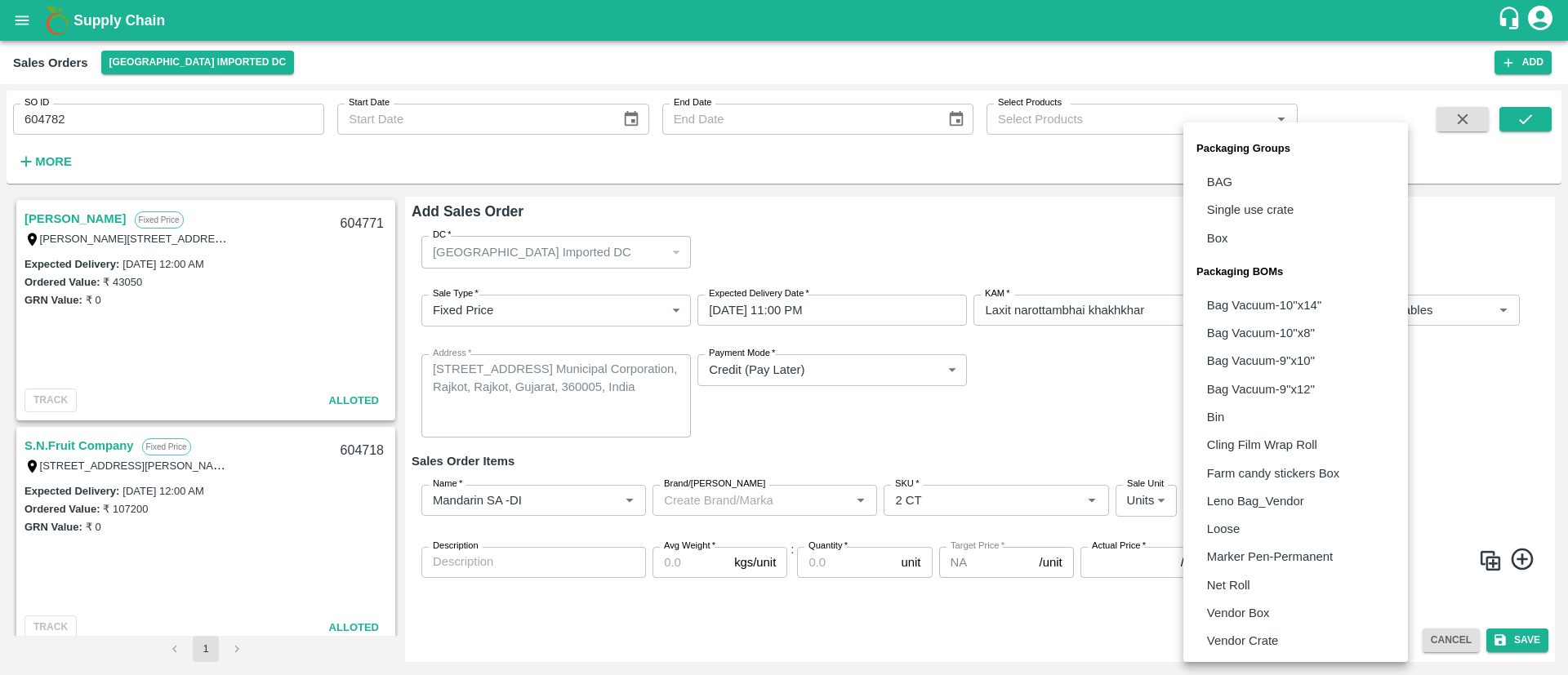
click at [1242, 604] on p "Vendor Box" at bounding box center [1238, 612] width 63 height 18
type input "BOM/276"
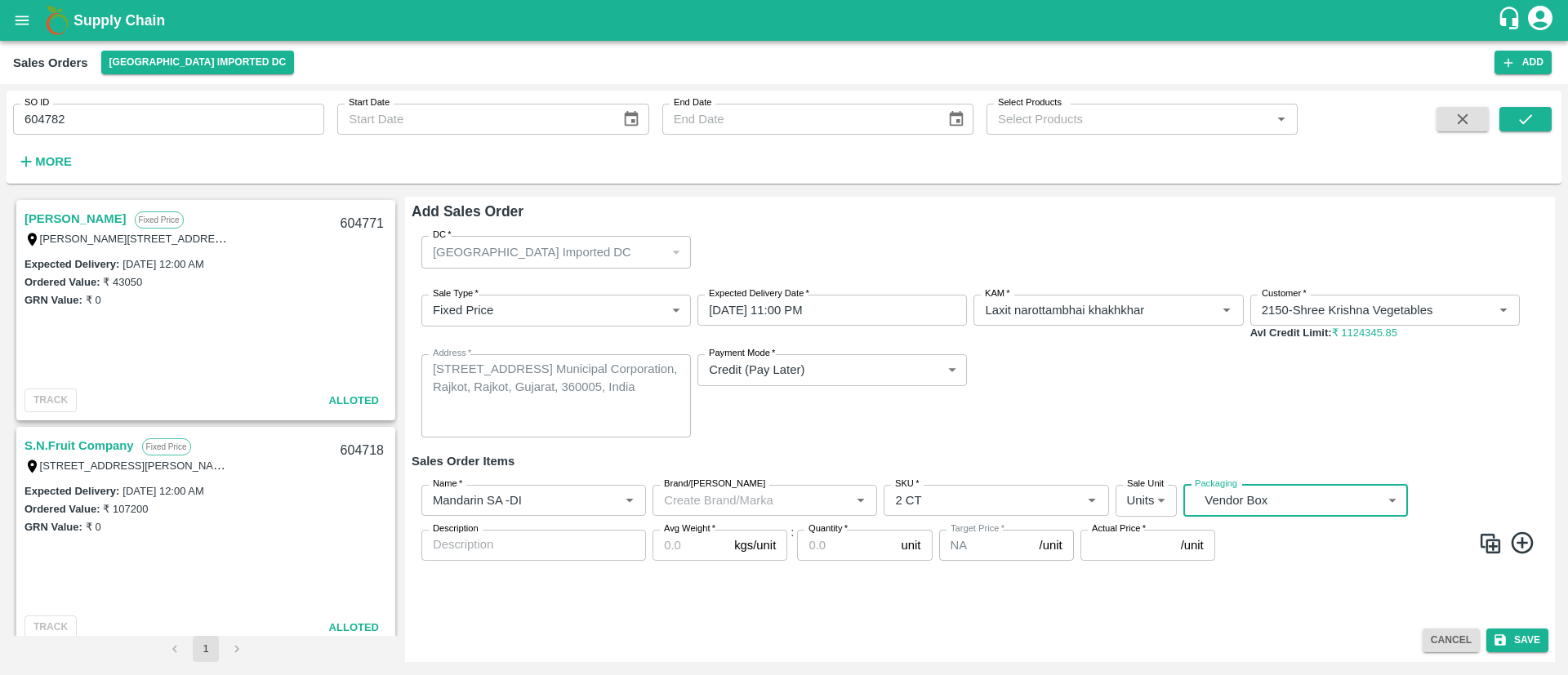
click at [675, 546] on input "Avg Weight   *" at bounding box center [690, 545] width 75 height 31
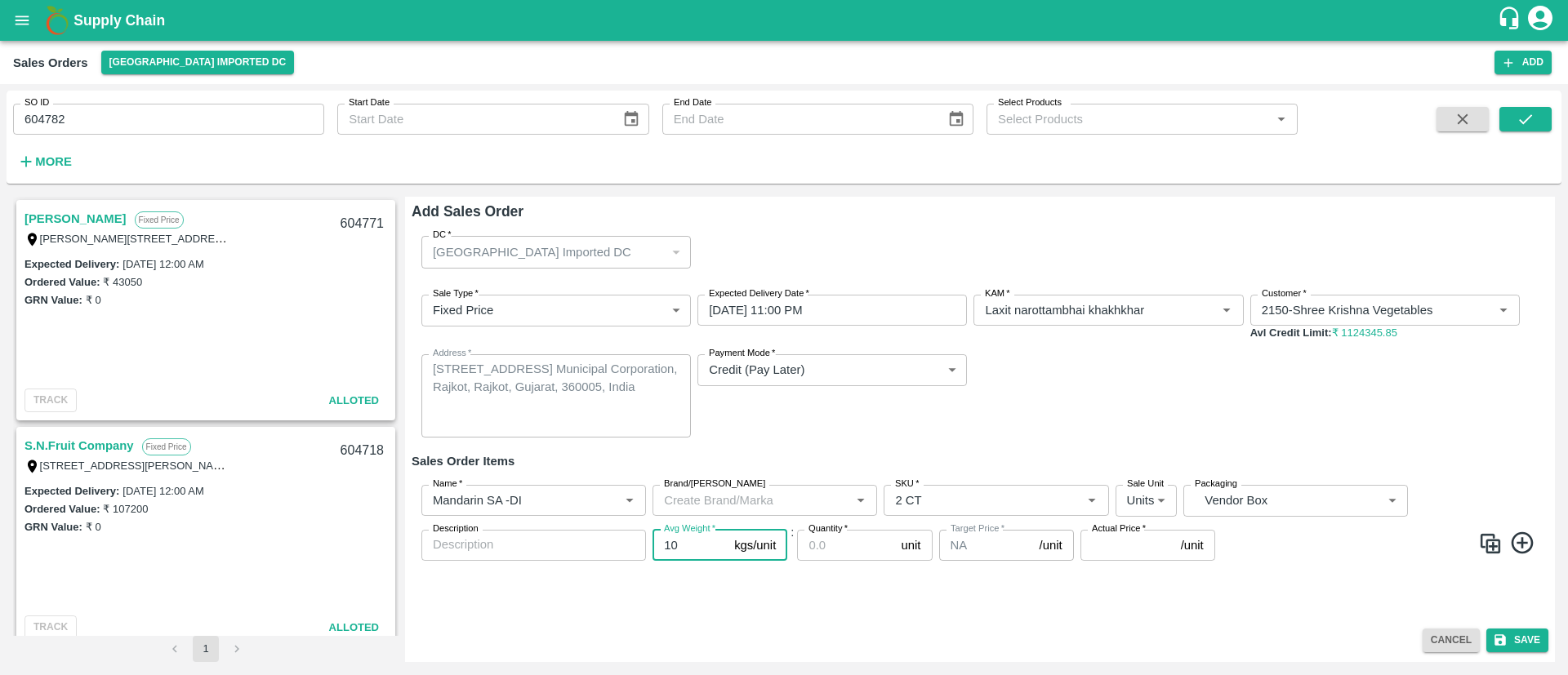
type input "10"
click at [840, 546] on input "Quantity   *" at bounding box center [846, 545] width 97 height 31
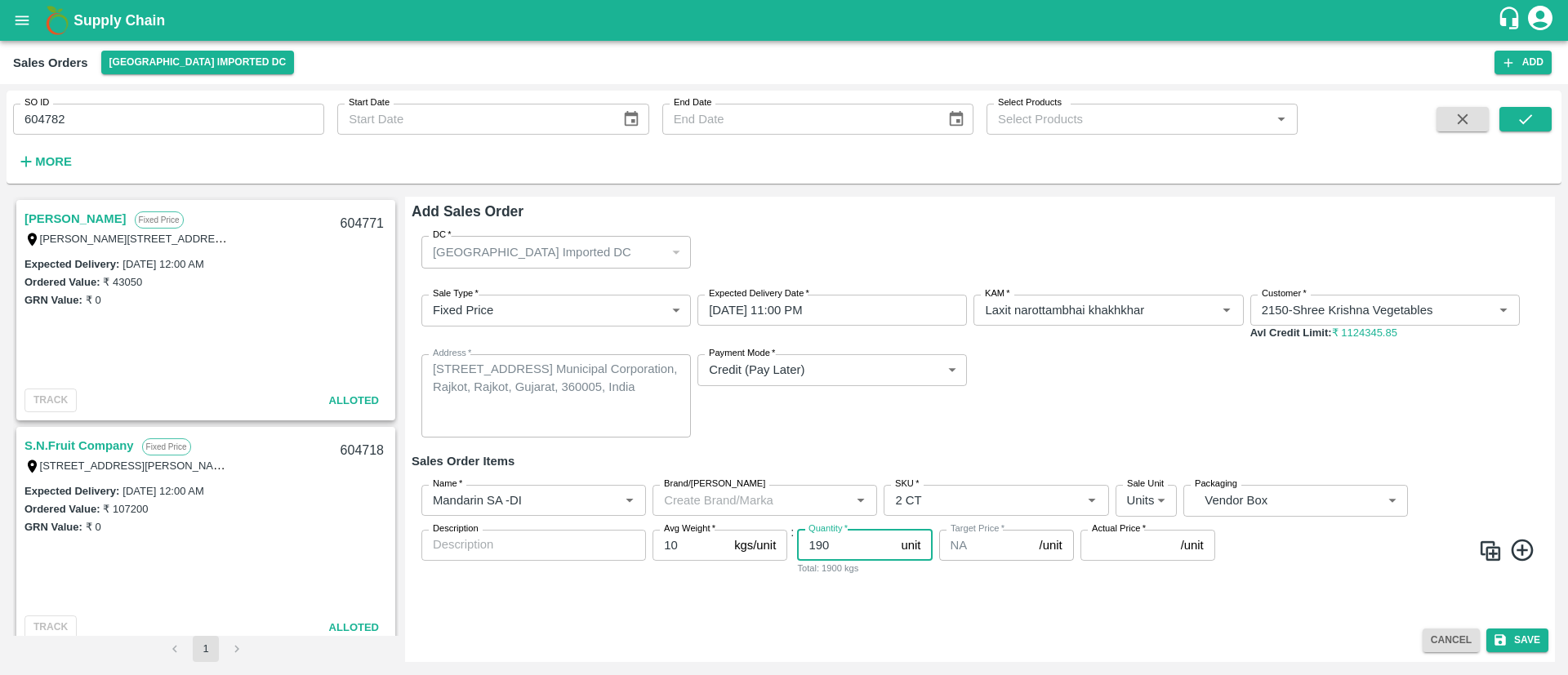
type input "190"
click at [1092, 549] on input "Actual Price   *" at bounding box center [1128, 545] width 94 height 31
click at [1119, 546] on input "Actual Price   *" at bounding box center [1128, 545] width 94 height 31
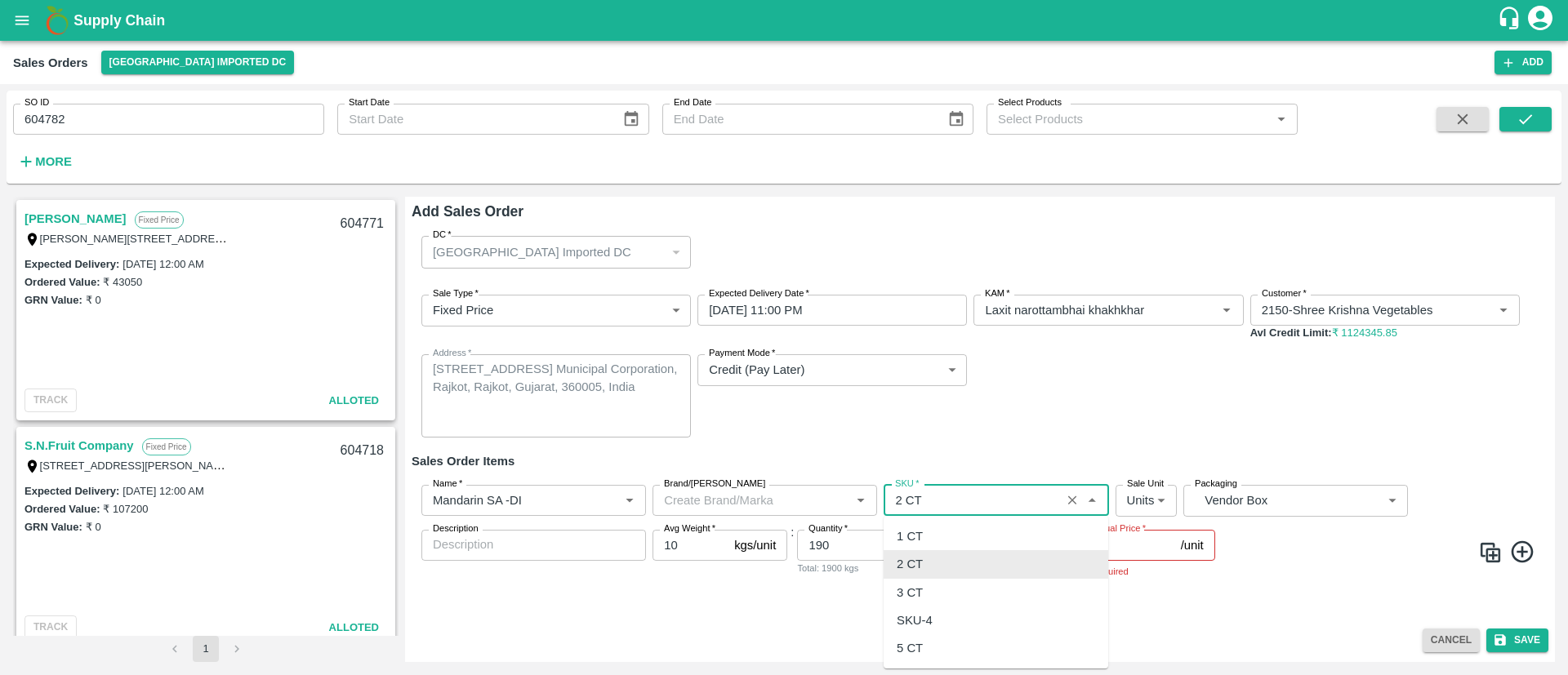
click at [949, 505] on input "SKU   *" at bounding box center [971, 500] width 166 height 21
click at [943, 591] on div "3 CT" at bounding box center [995, 592] width 225 height 28
type input "3 CT"
click at [756, 498] on input "Brand/Marka" at bounding box center [741, 500] width 166 height 21
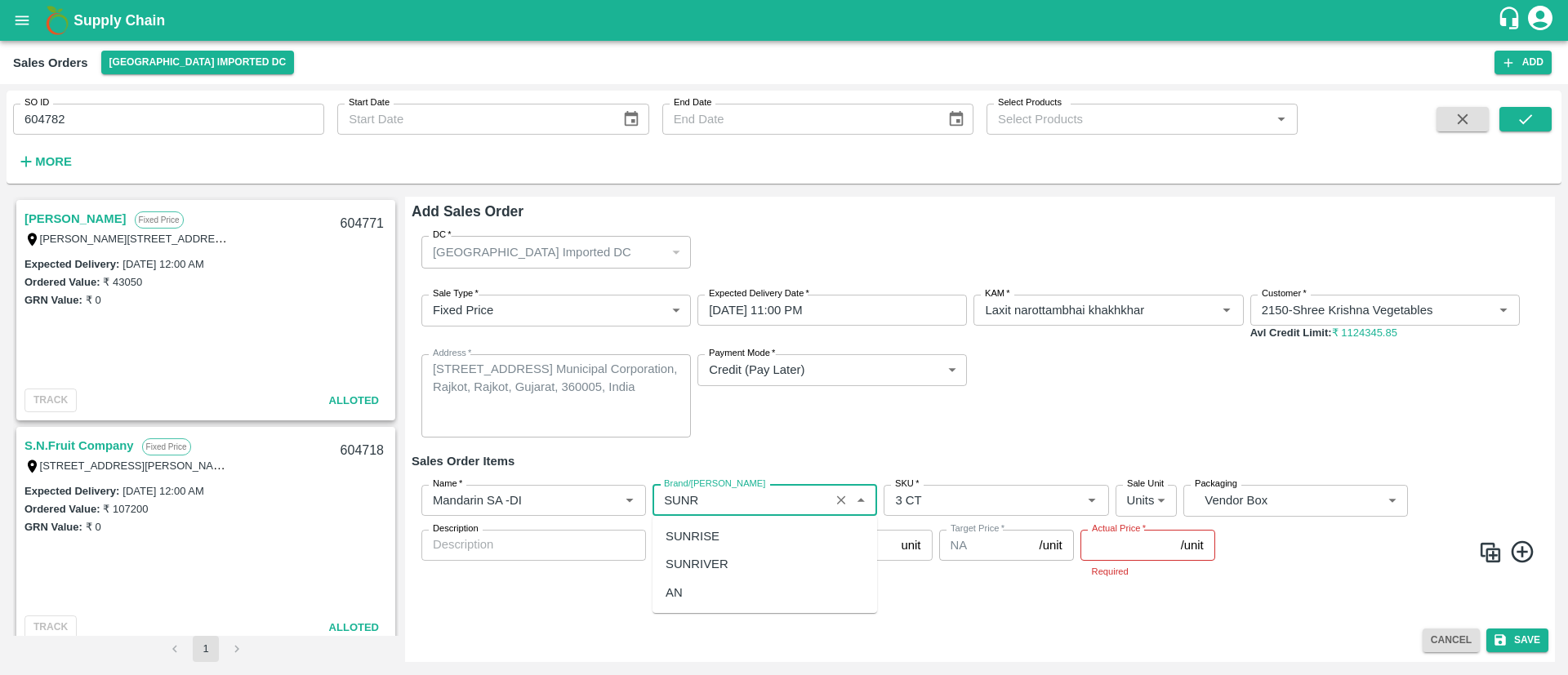
click at [739, 566] on div "SUNRIVER" at bounding box center [765, 564] width 225 height 28
type input "SUNRIVER"
click at [1121, 549] on input "Actual Price   *" at bounding box center [1128, 545] width 94 height 31
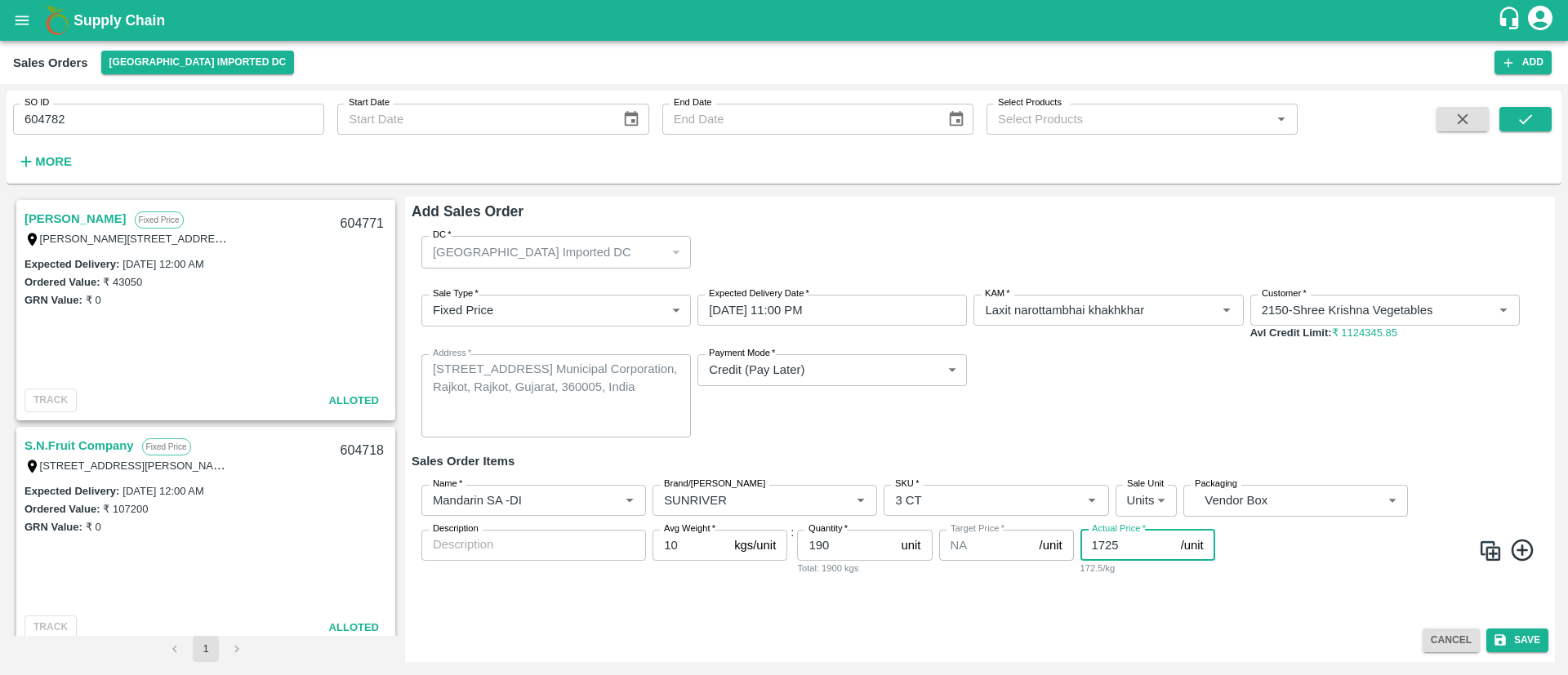
type input "1725"
click at [1528, 551] on icon at bounding box center [1523, 551] width 27 height 27
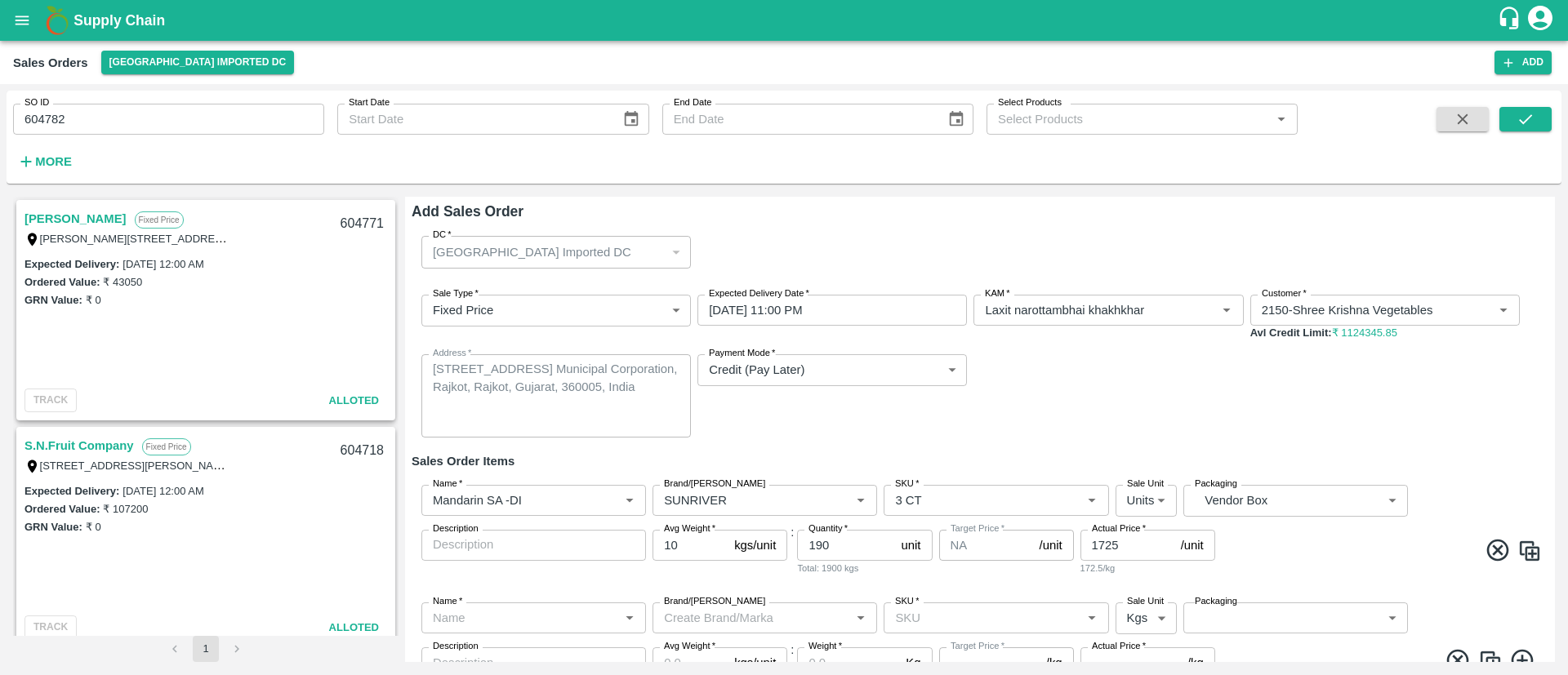
scroll to position [69, 0]
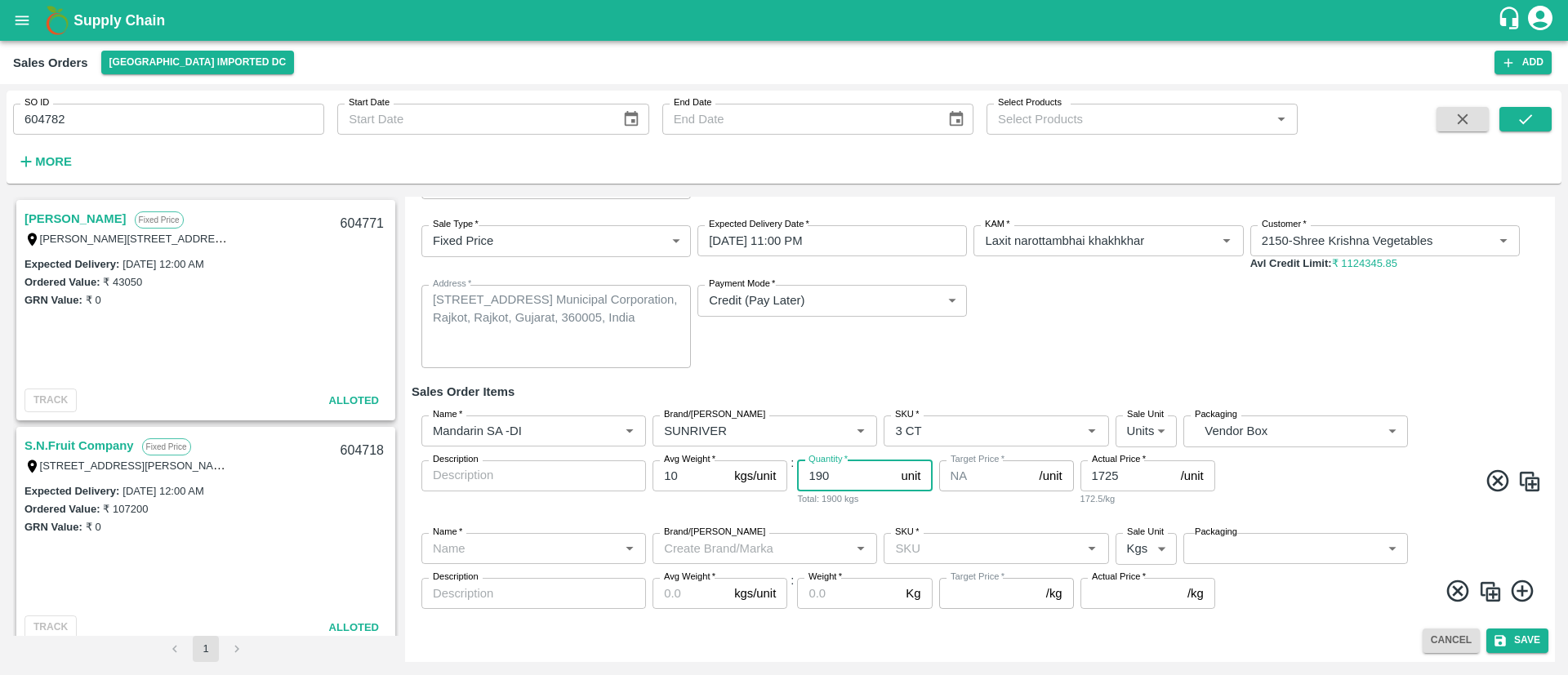
click at [853, 481] on input "190" at bounding box center [846, 475] width 97 height 31
type input "1"
type input "50"
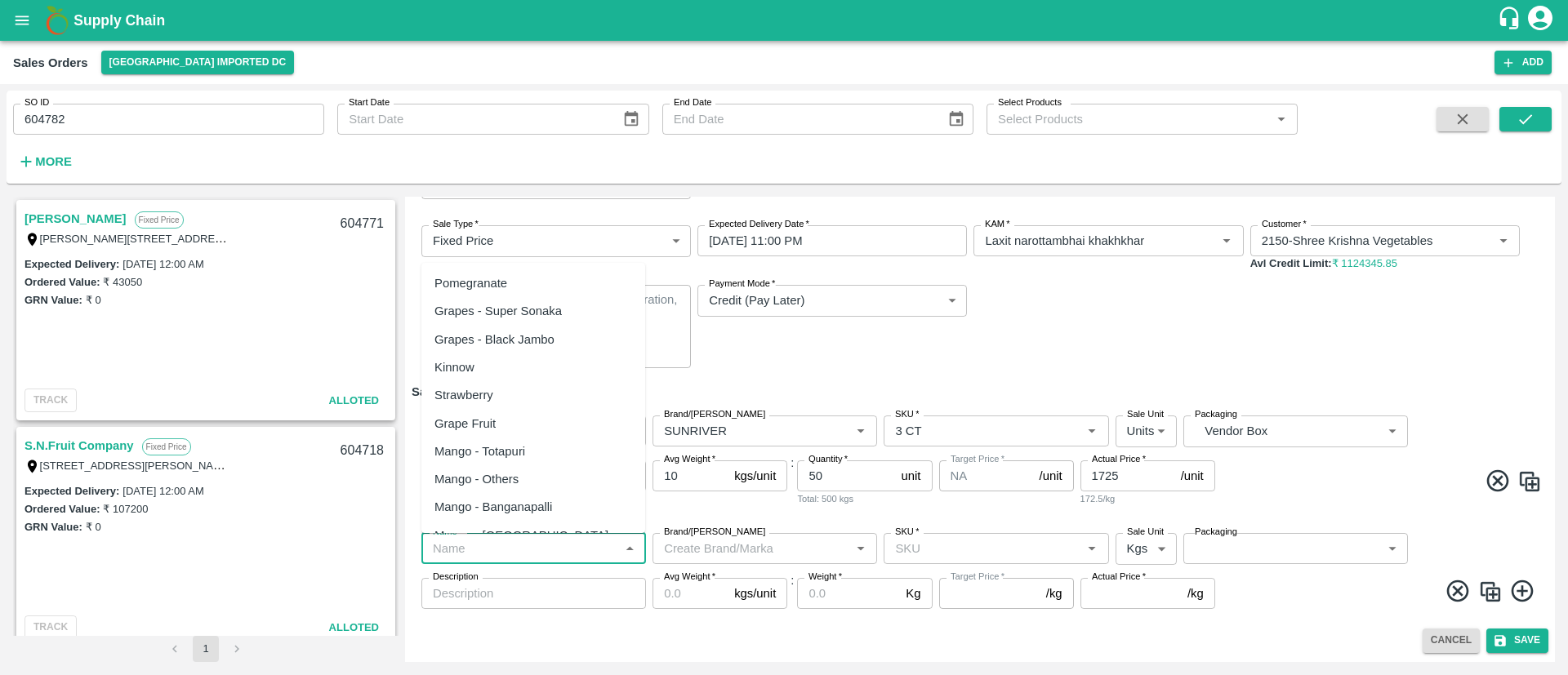
click at [561, 547] on input "Name   *" at bounding box center [520, 548] width 188 height 21
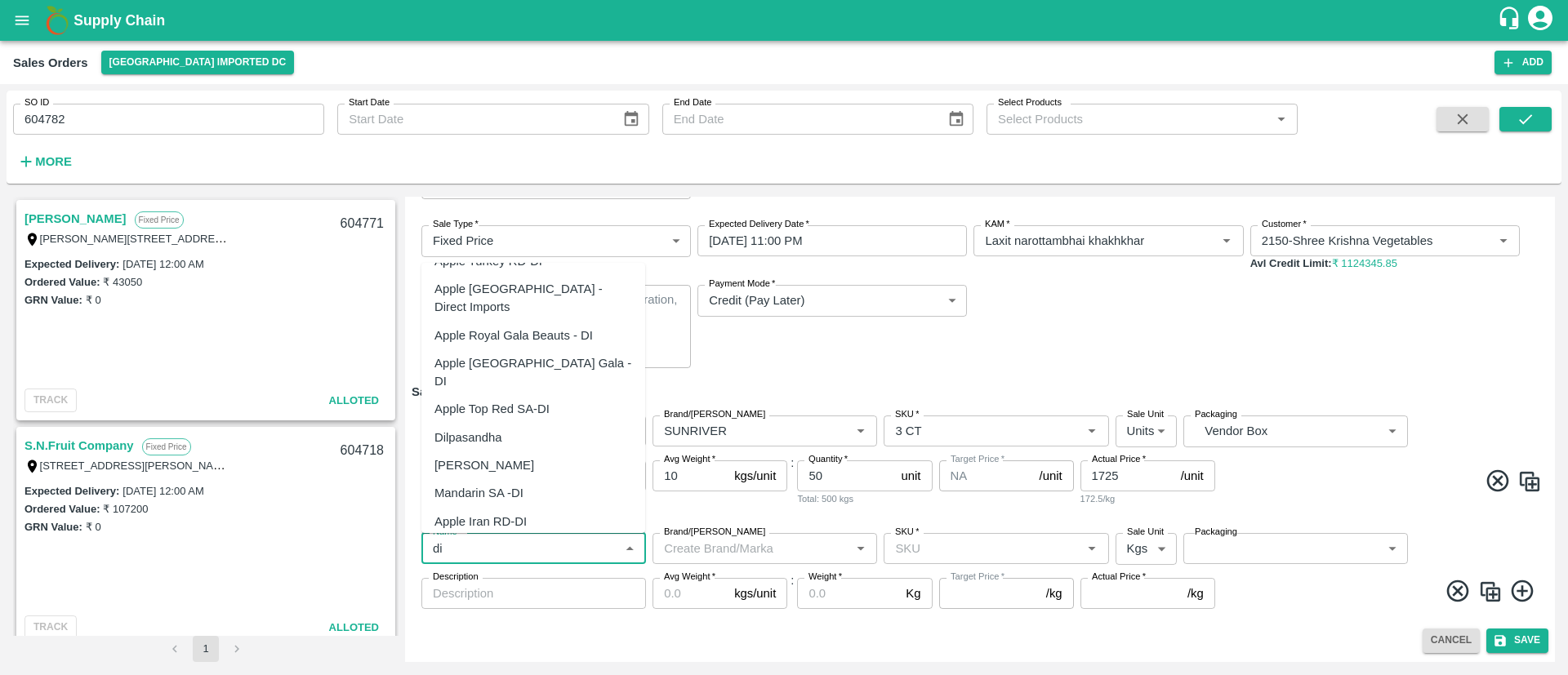
click at [522, 484] on div "Mandarin SA -DI" at bounding box center [479, 492] width 89 height 18
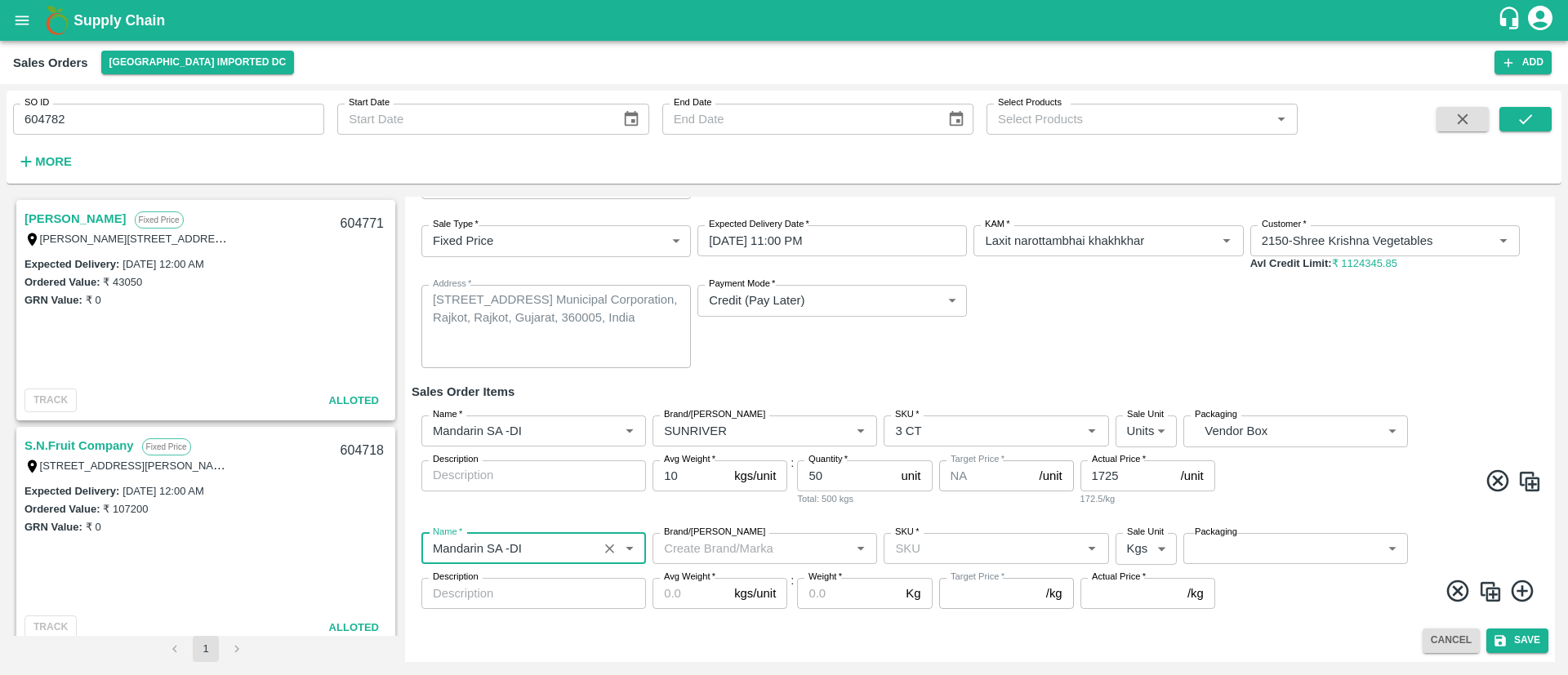
type input "Mandarin SA -DI"
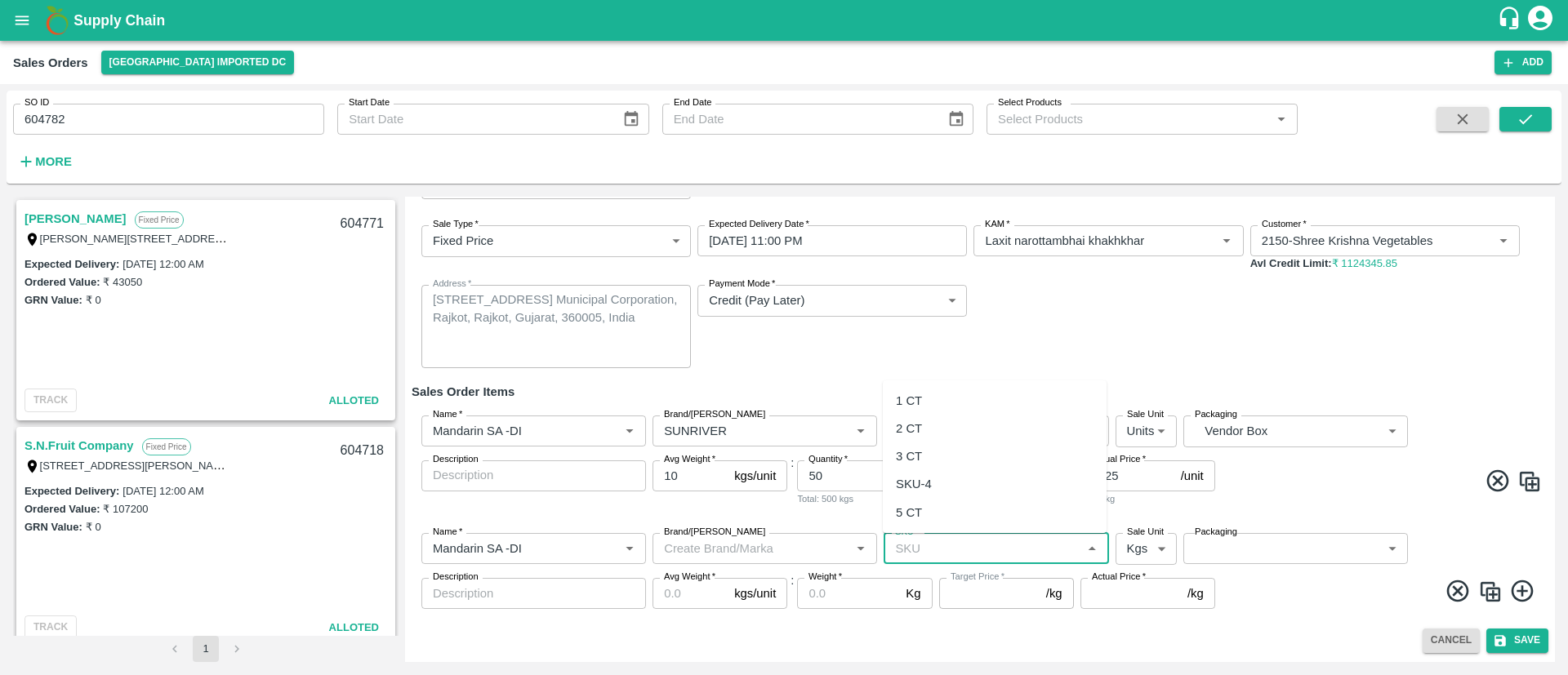
click at [924, 551] on input "SKU   *" at bounding box center [982, 548] width 188 height 21
click at [930, 451] on div "3 CT" at bounding box center [995, 456] width 224 height 28
type input "3 CT"
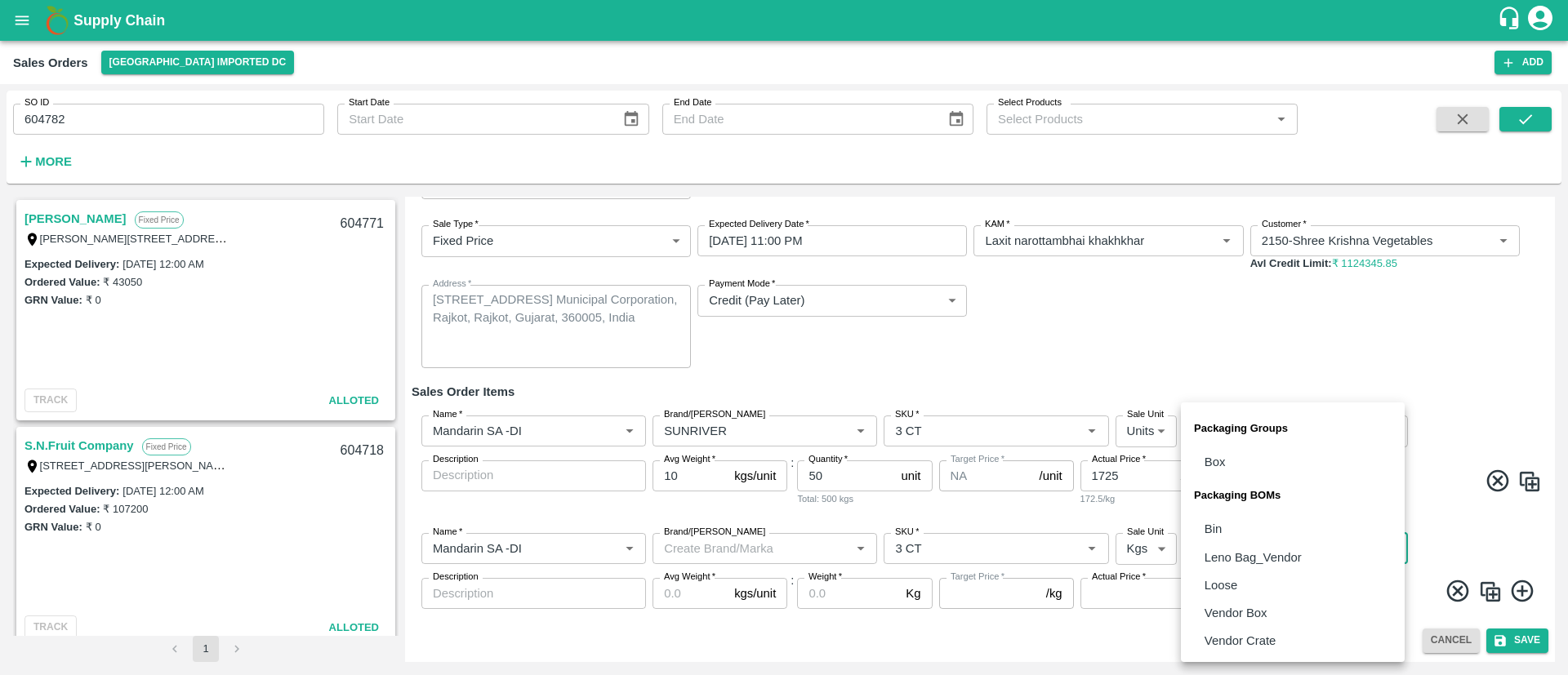
type input "NA"
click at [1235, 546] on body "Supply Chain Sales Orders Mumbai Imported DC Add SO ID 604782 SO ID Start Date …" at bounding box center [784, 338] width 1568 height 675
click at [1146, 547] on div at bounding box center [784, 338] width 1568 height 675
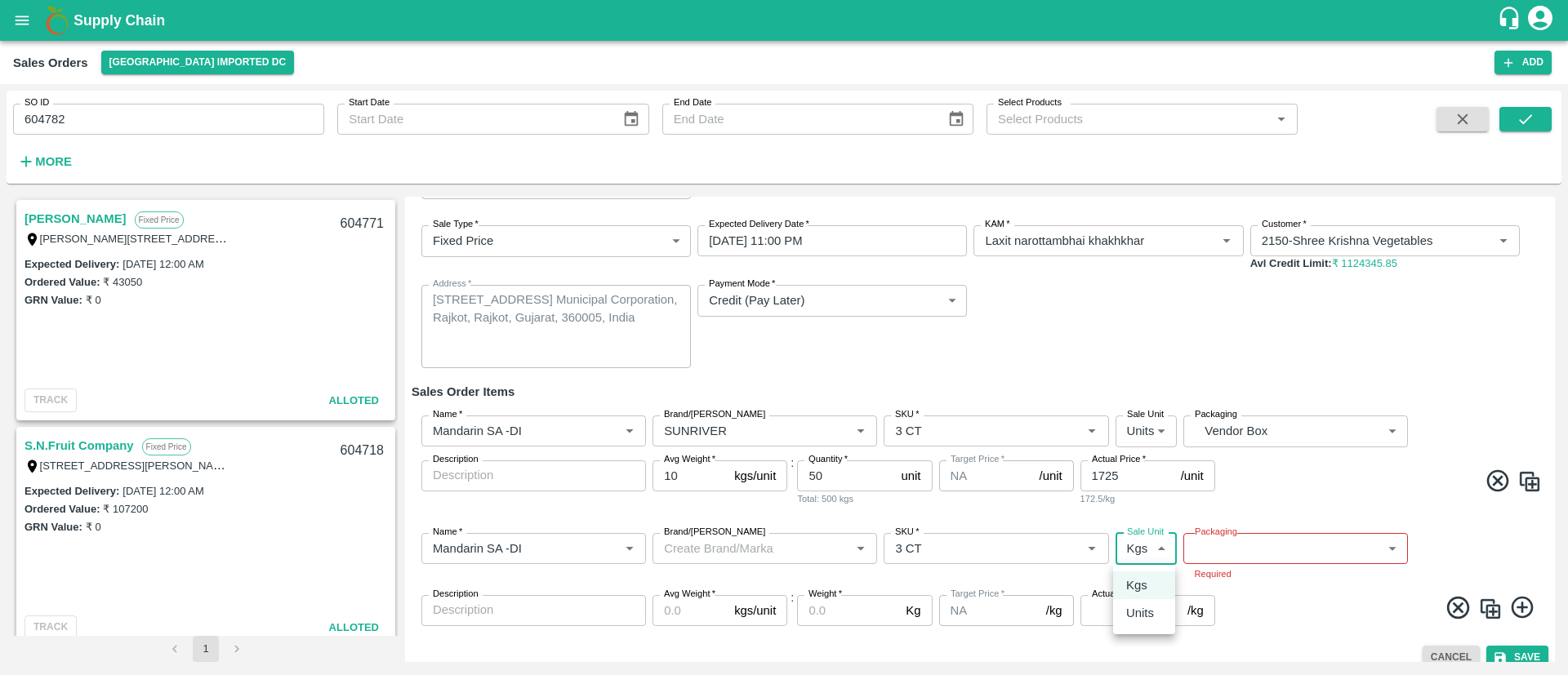
click at [1146, 547] on body "Supply Chain Sales Orders Mumbai Imported DC Add SO ID 604782 SO ID Start Date …" at bounding box center [784, 338] width 1568 height 675
click at [1139, 617] on p "Units" at bounding box center [1139, 612] width 28 height 18
type input "2"
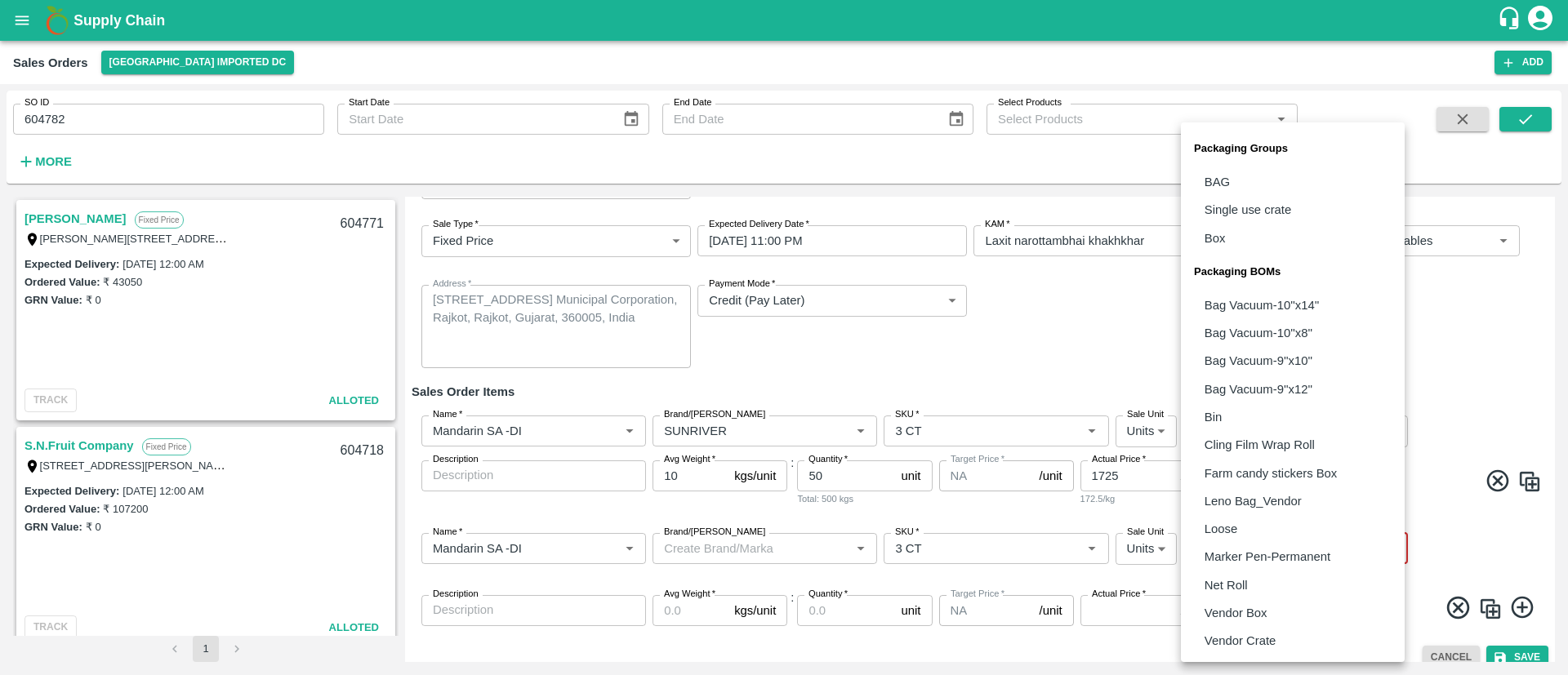
click at [1248, 544] on body "Supply Chain Sales Orders Mumbai Imported DC Add SO ID 604782 SO ID Start Date …" at bounding box center [784, 338] width 1568 height 675
click at [1224, 609] on p "Vendor Box" at bounding box center [1235, 612] width 63 height 18
type input "BOM/276"
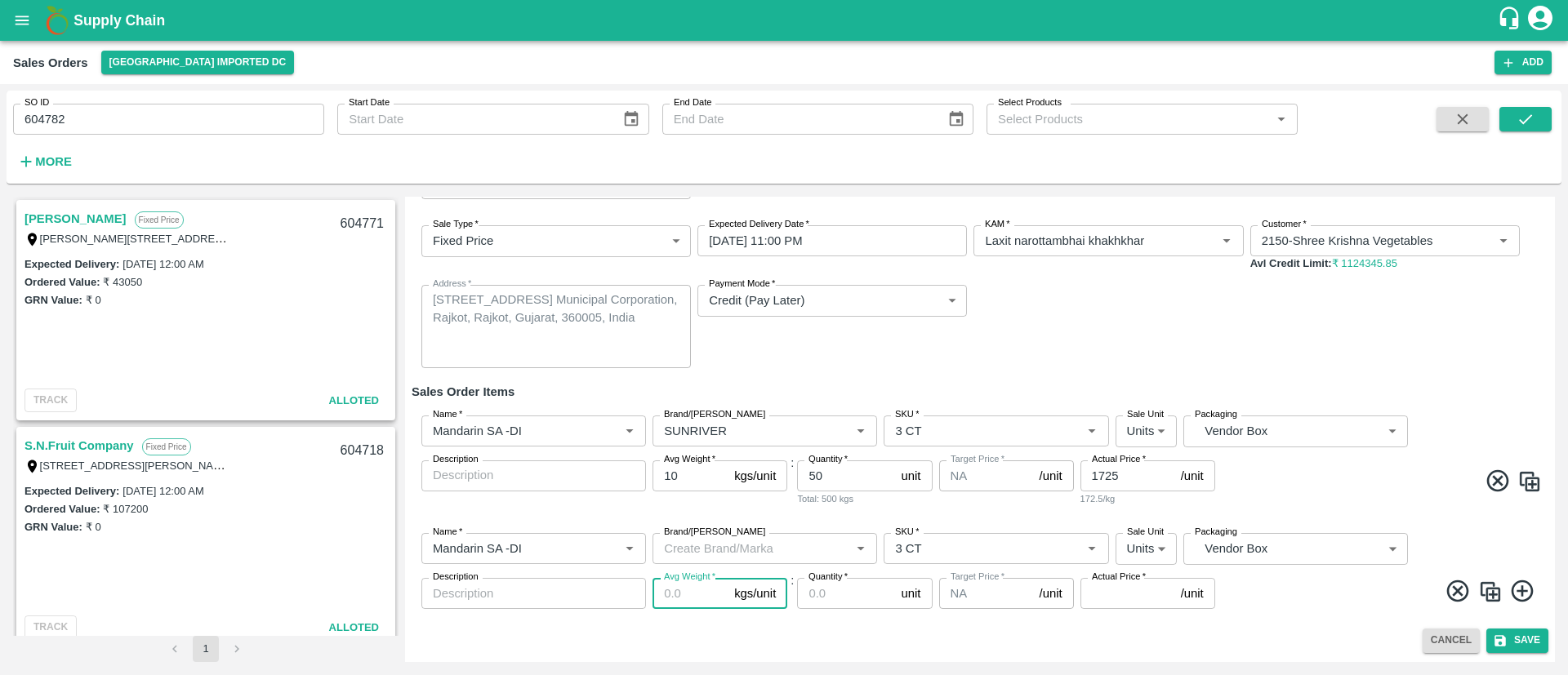
click at [696, 591] on input "Avg Weight   *" at bounding box center [690, 593] width 75 height 31
type input "10"
click at [824, 598] on input "Quantity   *" at bounding box center [846, 593] width 97 height 31
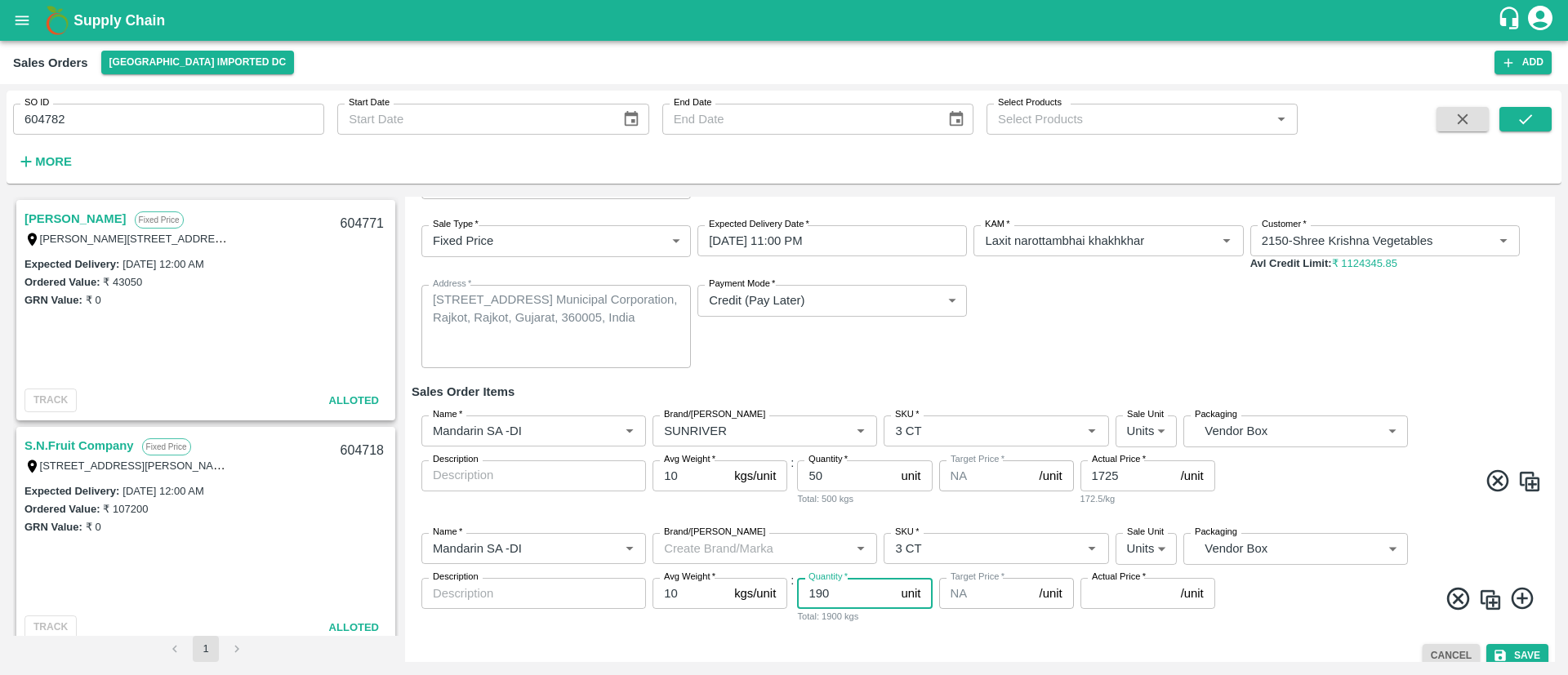
type input "190"
click at [1112, 588] on input "Actual Price   *" at bounding box center [1128, 593] width 94 height 31
type input "1625"
click at [1520, 601] on icon at bounding box center [1523, 599] width 27 height 27
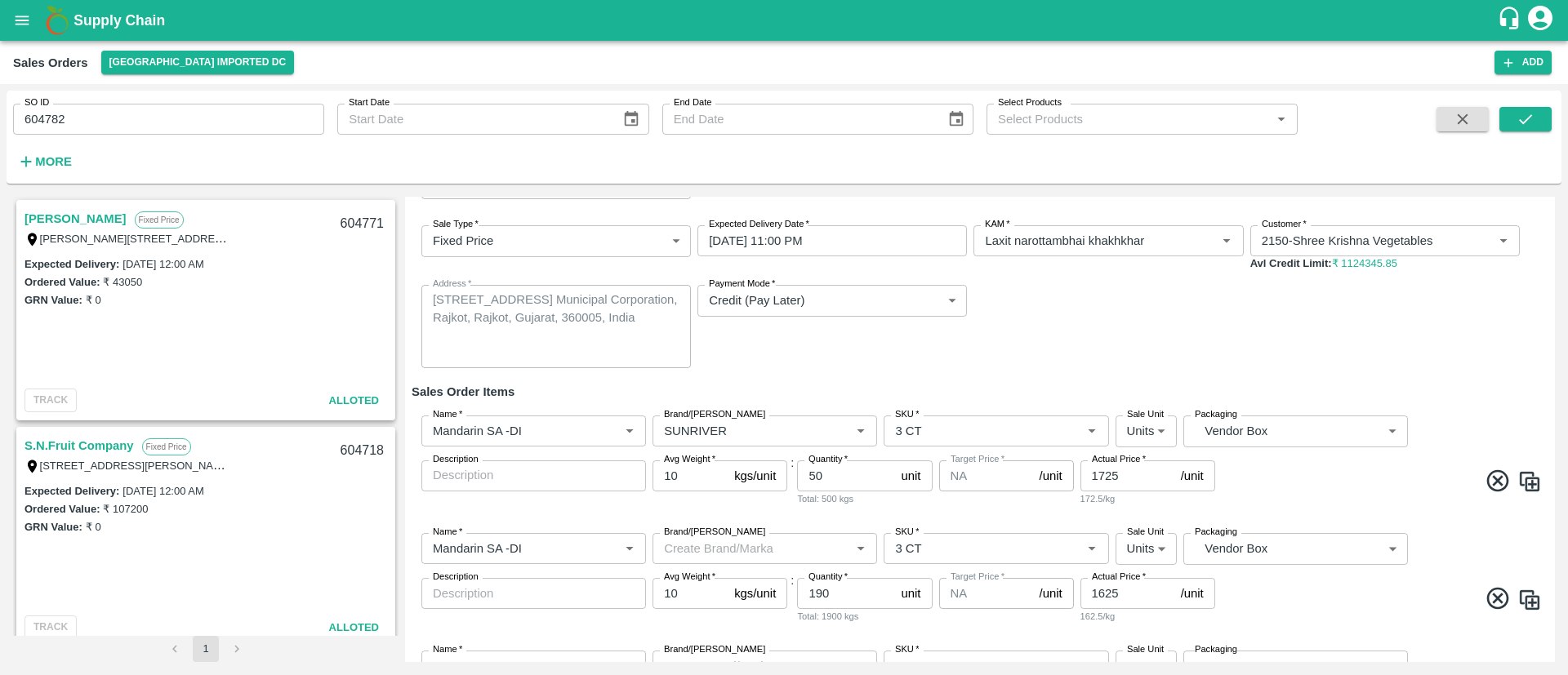
scroll to position [187, 0]
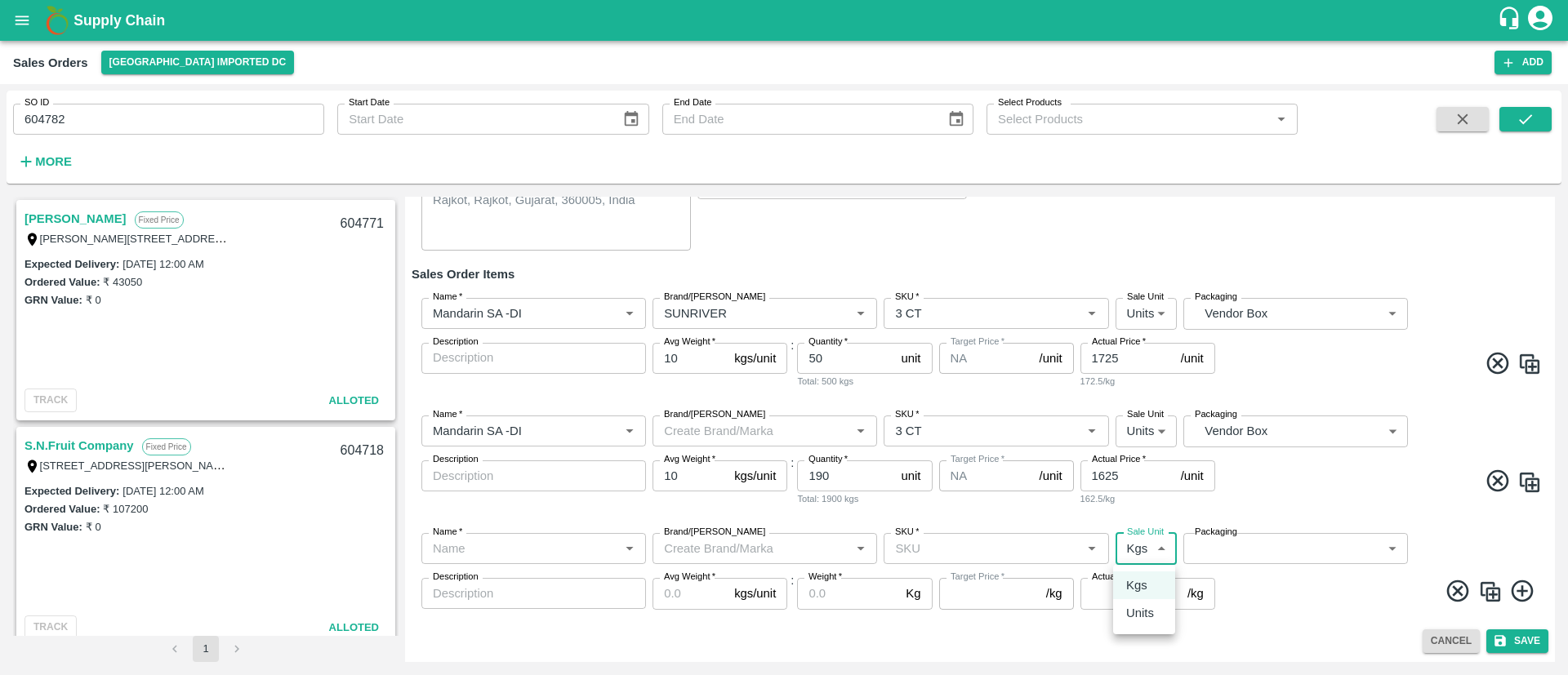
click at [1142, 543] on body "Supply Chain Sales Orders Mumbai Imported DC Add SO ID 604782 SO ID Start Date …" at bounding box center [784, 338] width 1568 height 675
click at [1143, 617] on p "Units" at bounding box center [1139, 612] width 28 height 18
type input "2"
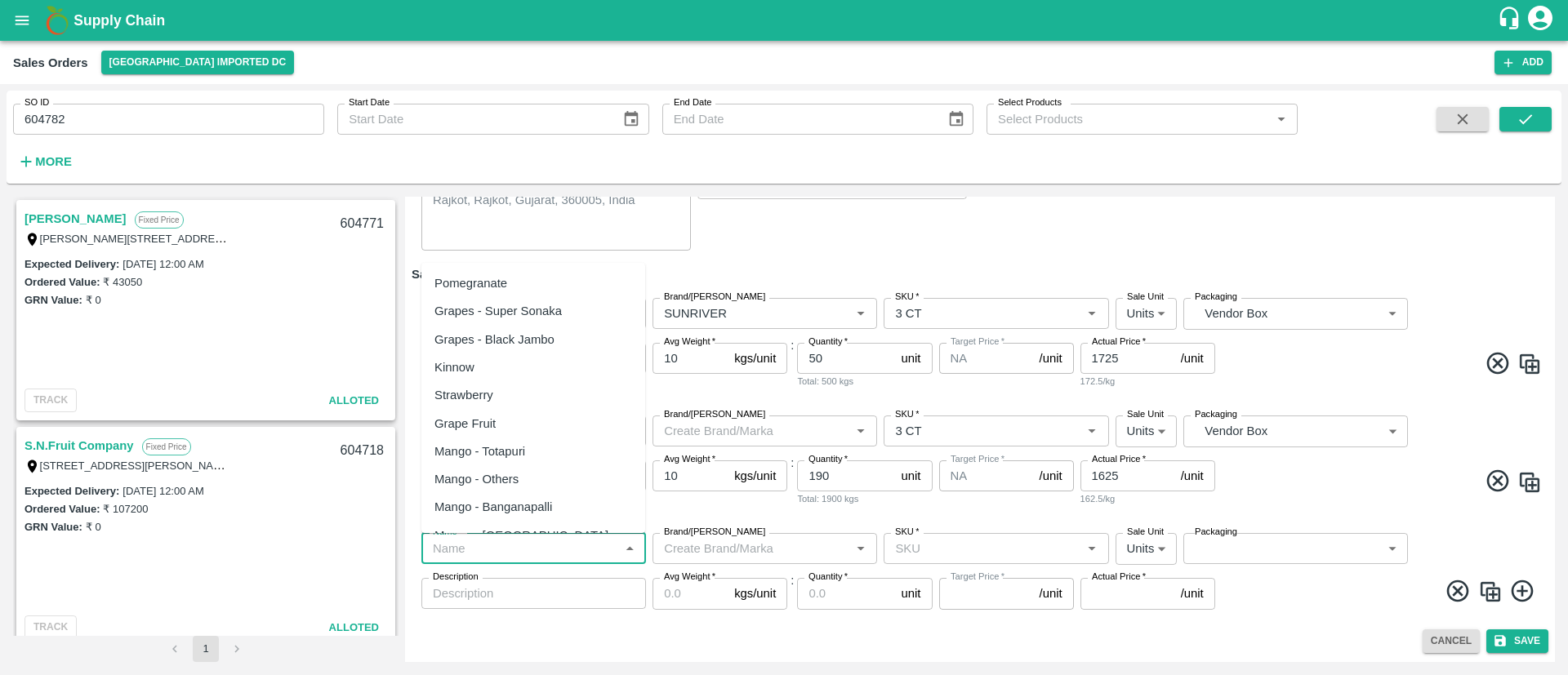
click at [562, 548] on input "Name   *" at bounding box center [520, 548] width 188 height 21
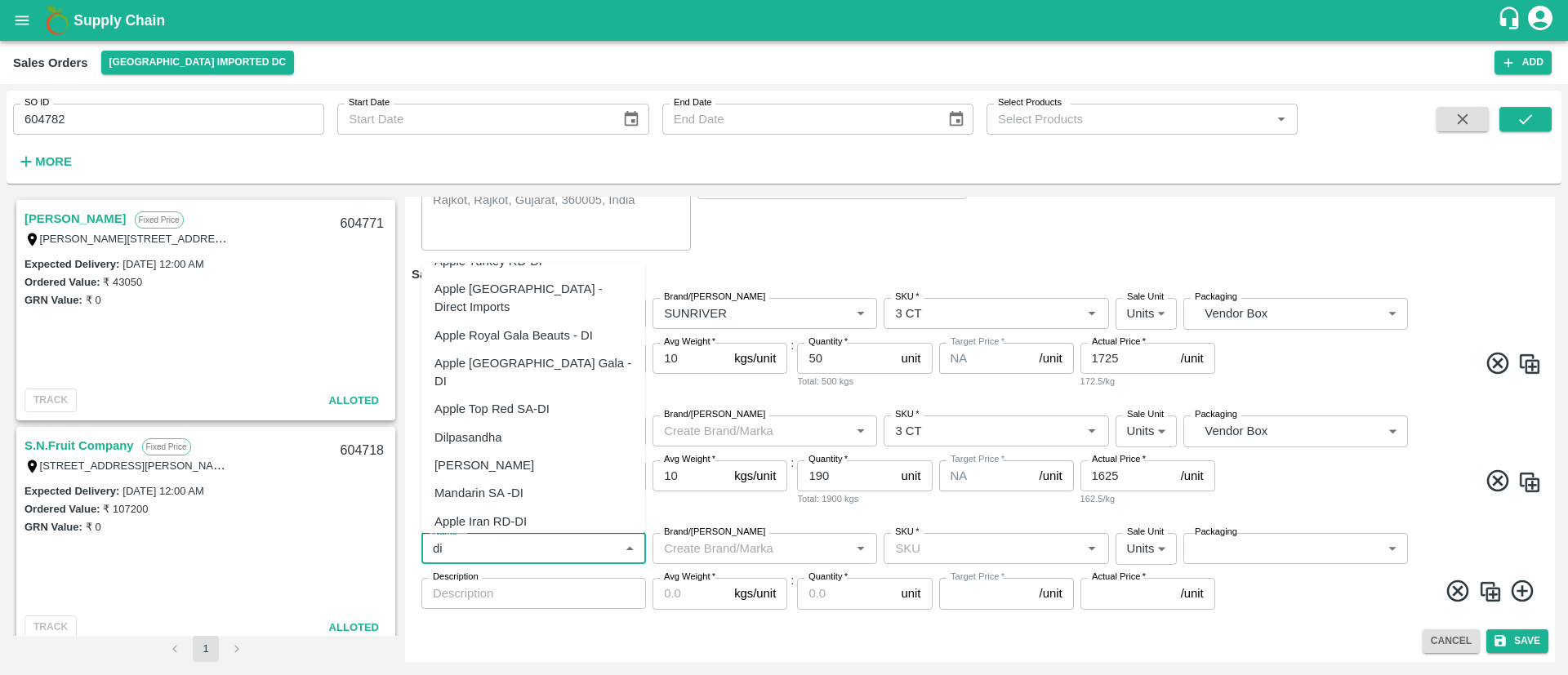
click at [492, 484] on div "Mandarin SA -DI" at bounding box center [479, 492] width 89 height 18
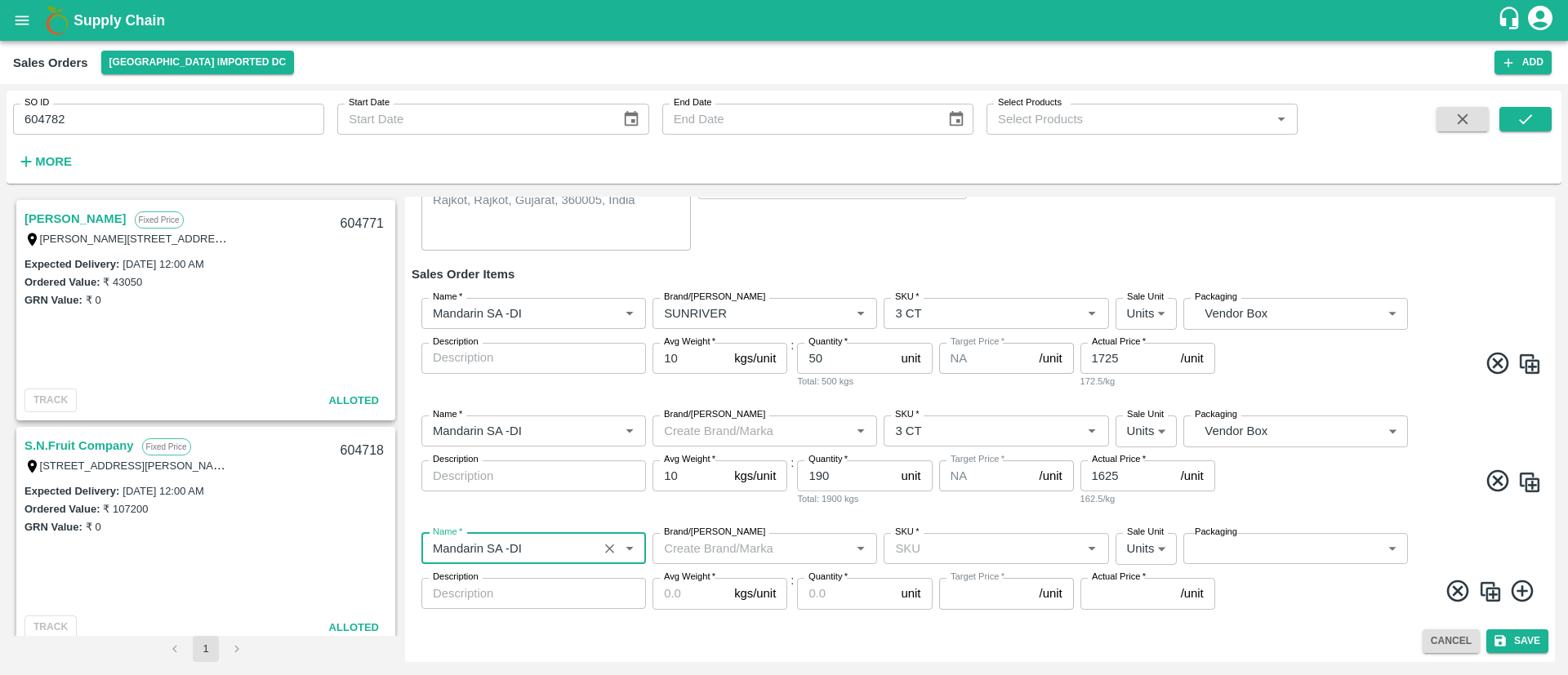
type input "Mandarin SA -DI"
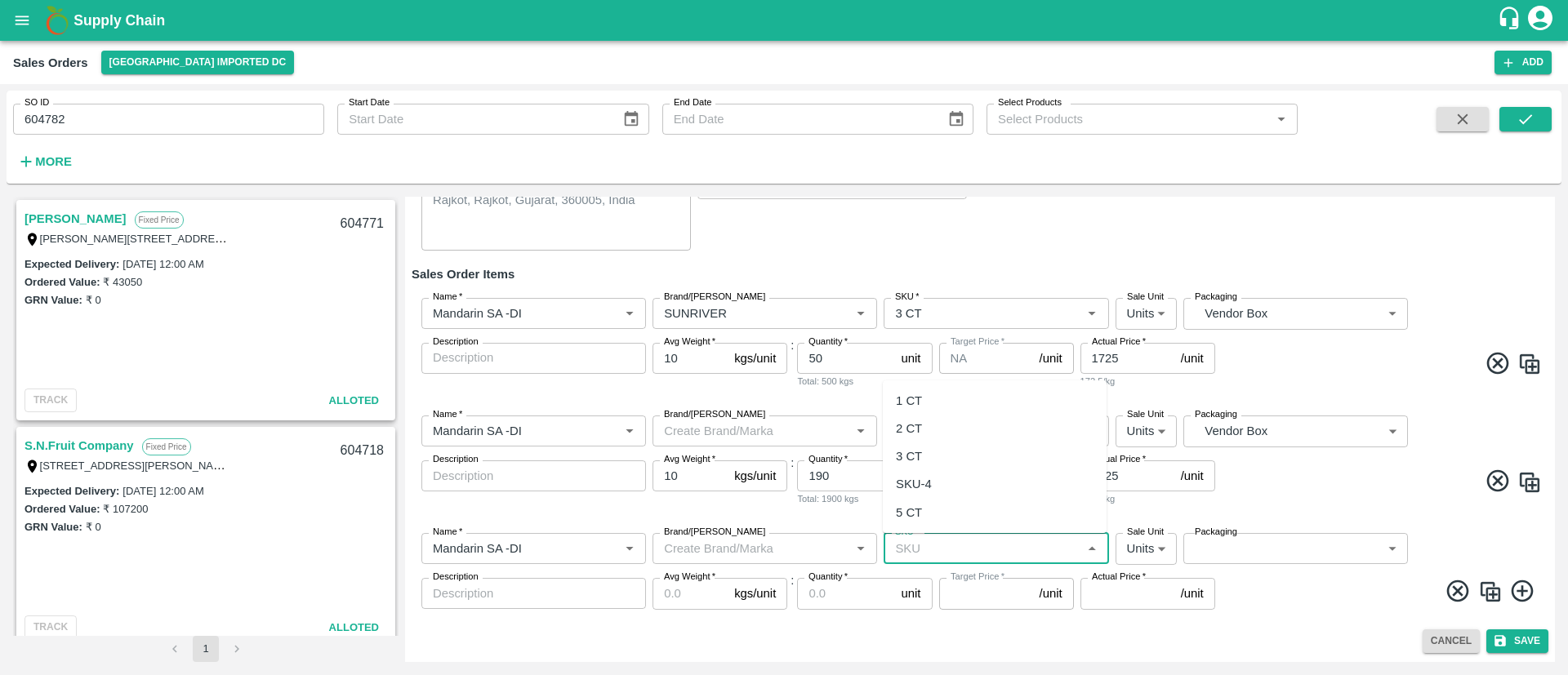
click at [949, 548] on input "SKU   *" at bounding box center [982, 548] width 188 height 21
click at [931, 423] on div "2 CT" at bounding box center [995, 428] width 224 height 28
type input "2 CT"
type input "NA"
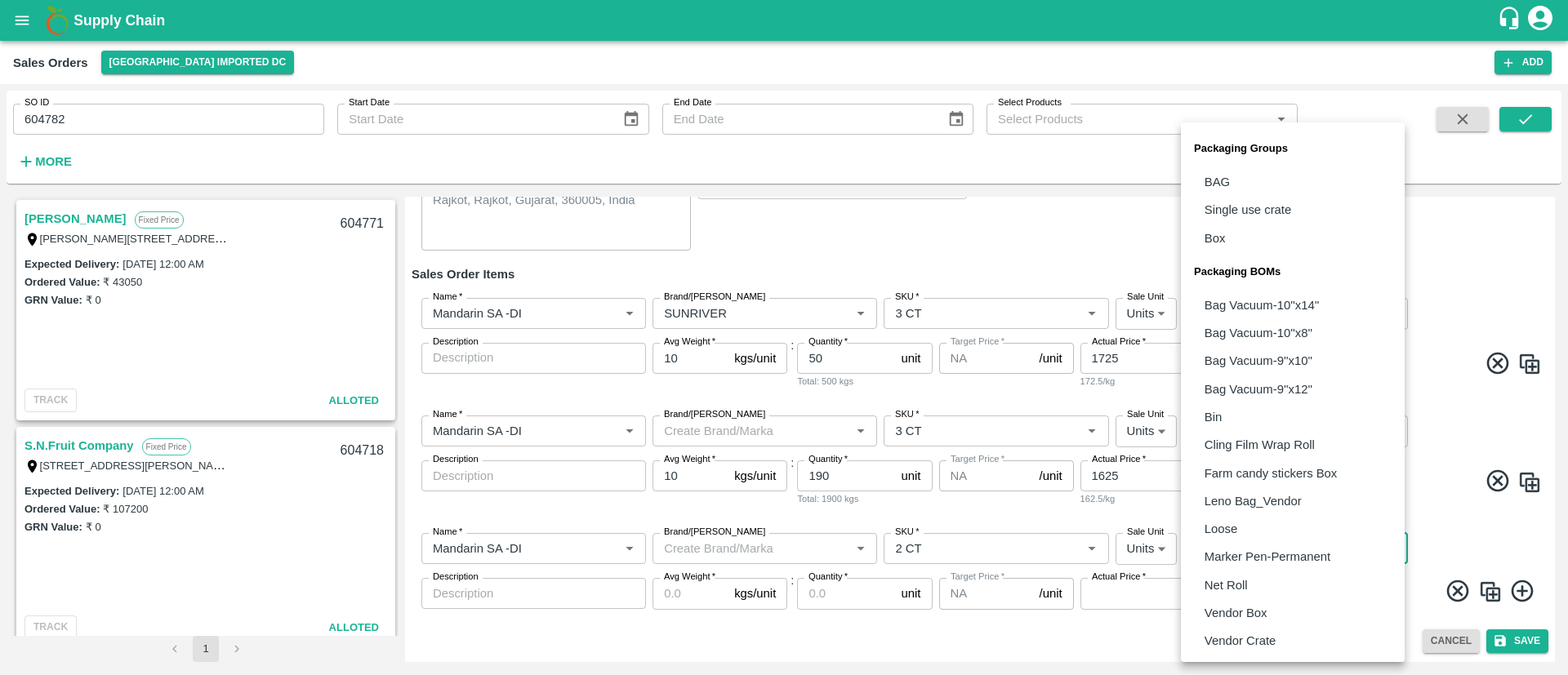
click at [1248, 549] on body "Supply Chain Sales Orders Mumbai Imported DC Add SO ID 604782 SO ID Start Date …" at bounding box center [784, 338] width 1568 height 675
click at [1231, 610] on p "Vendor Box" at bounding box center [1235, 612] width 63 height 18
type input "BOM/276"
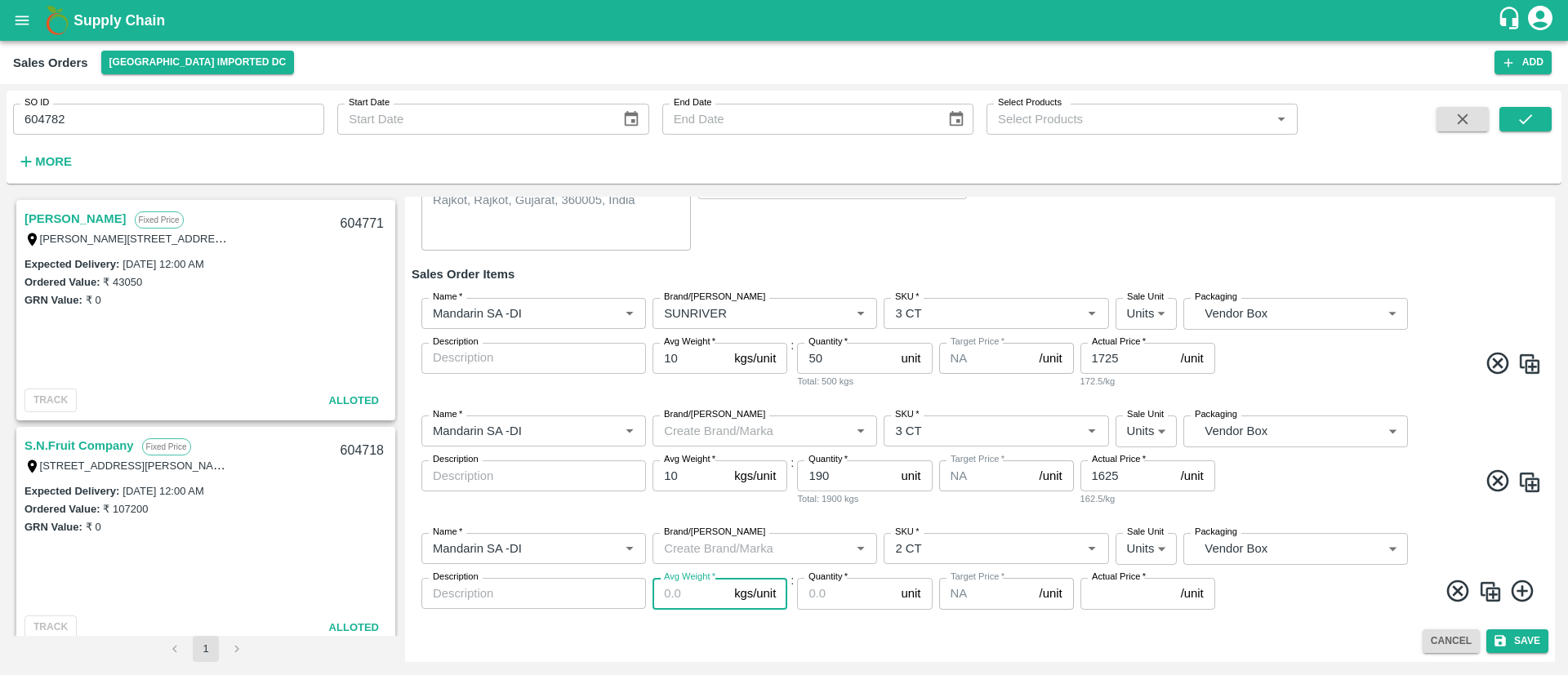
click at [684, 594] on input "Avg Weight   *" at bounding box center [690, 593] width 75 height 31
type input "10"
click at [852, 596] on input "Quantity   *" at bounding box center [846, 593] width 97 height 31
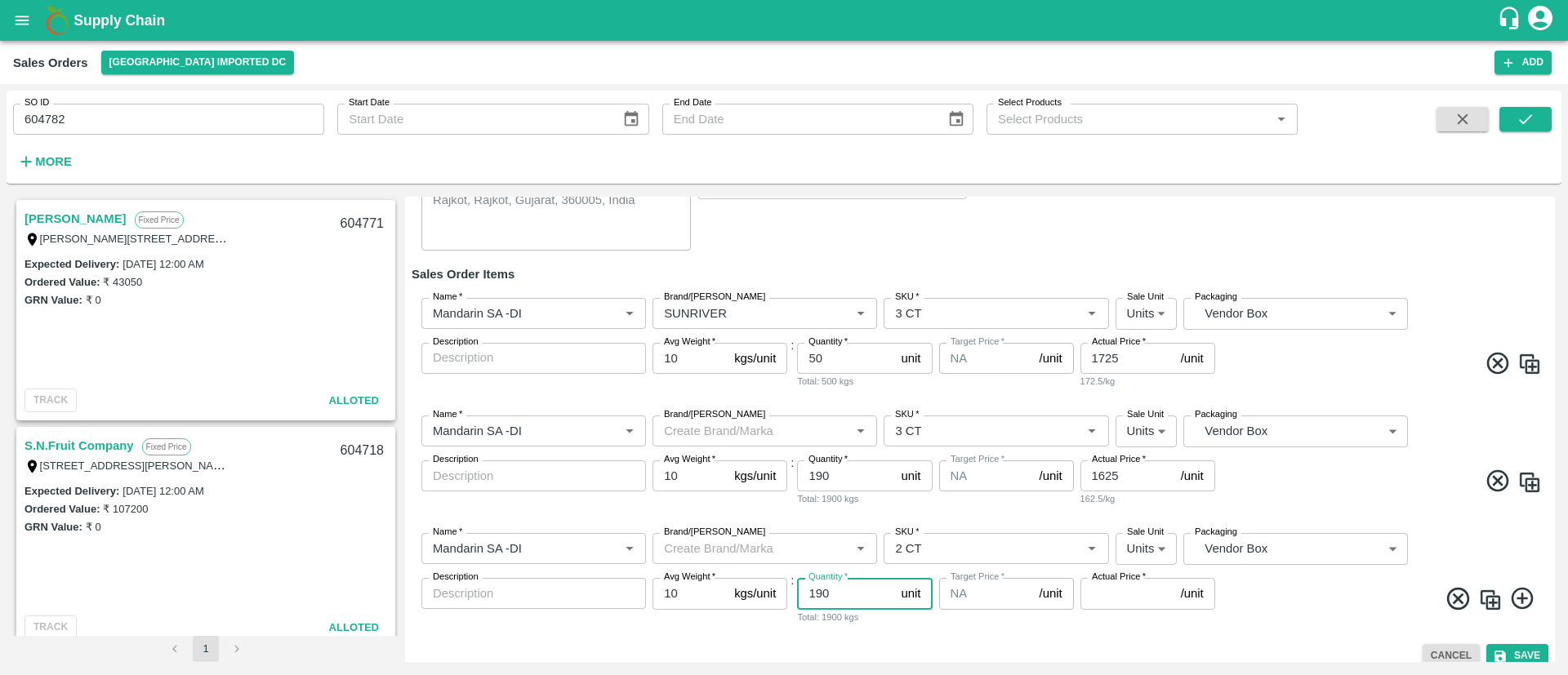
type input "190"
click at [1116, 581] on label "Actual Price   *" at bounding box center [1118, 577] width 53 height 13
click at [1116, 581] on input "Actual Price   *" at bounding box center [1128, 593] width 94 height 31
click at [1108, 598] on input "Actual Price   *" at bounding box center [1128, 593] width 94 height 31
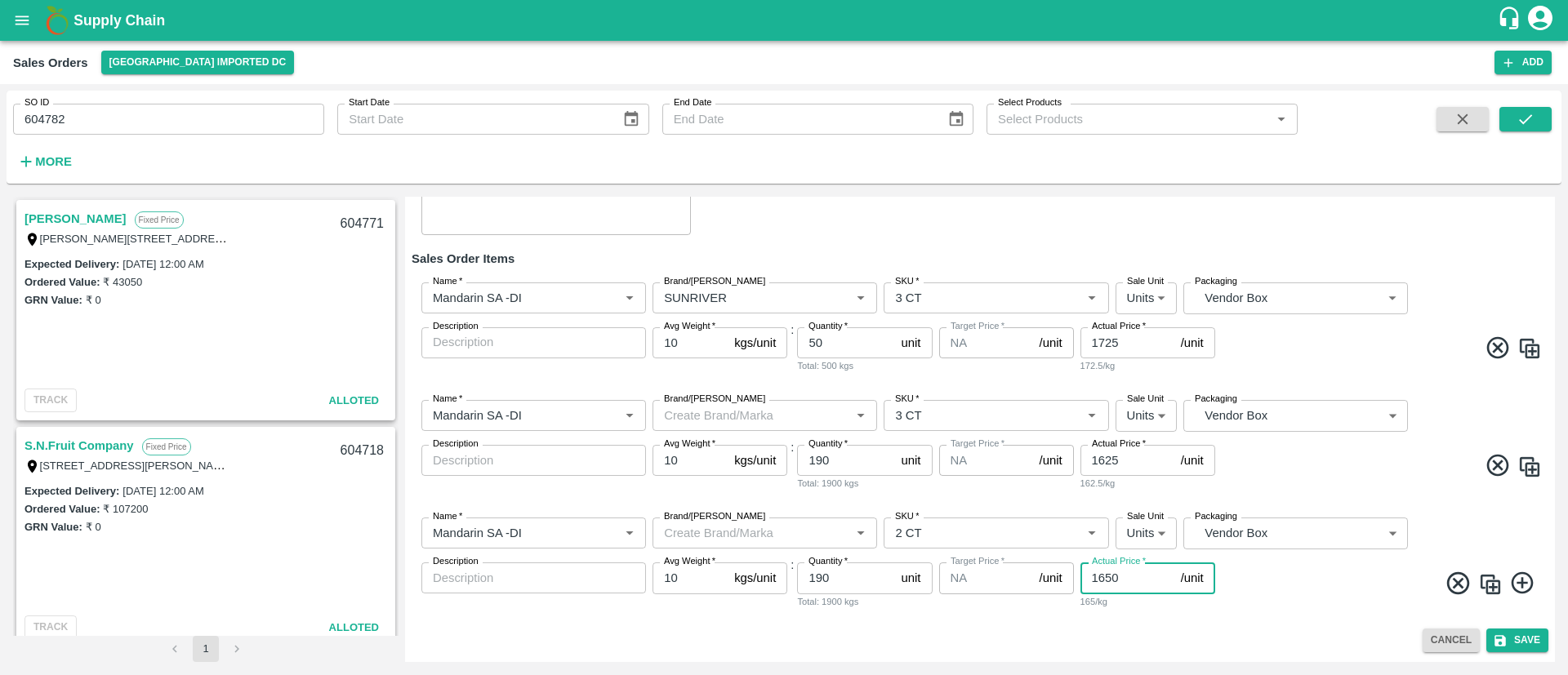
type input "1650"
click at [1520, 582] on icon at bounding box center [1522, 583] width 22 height 22
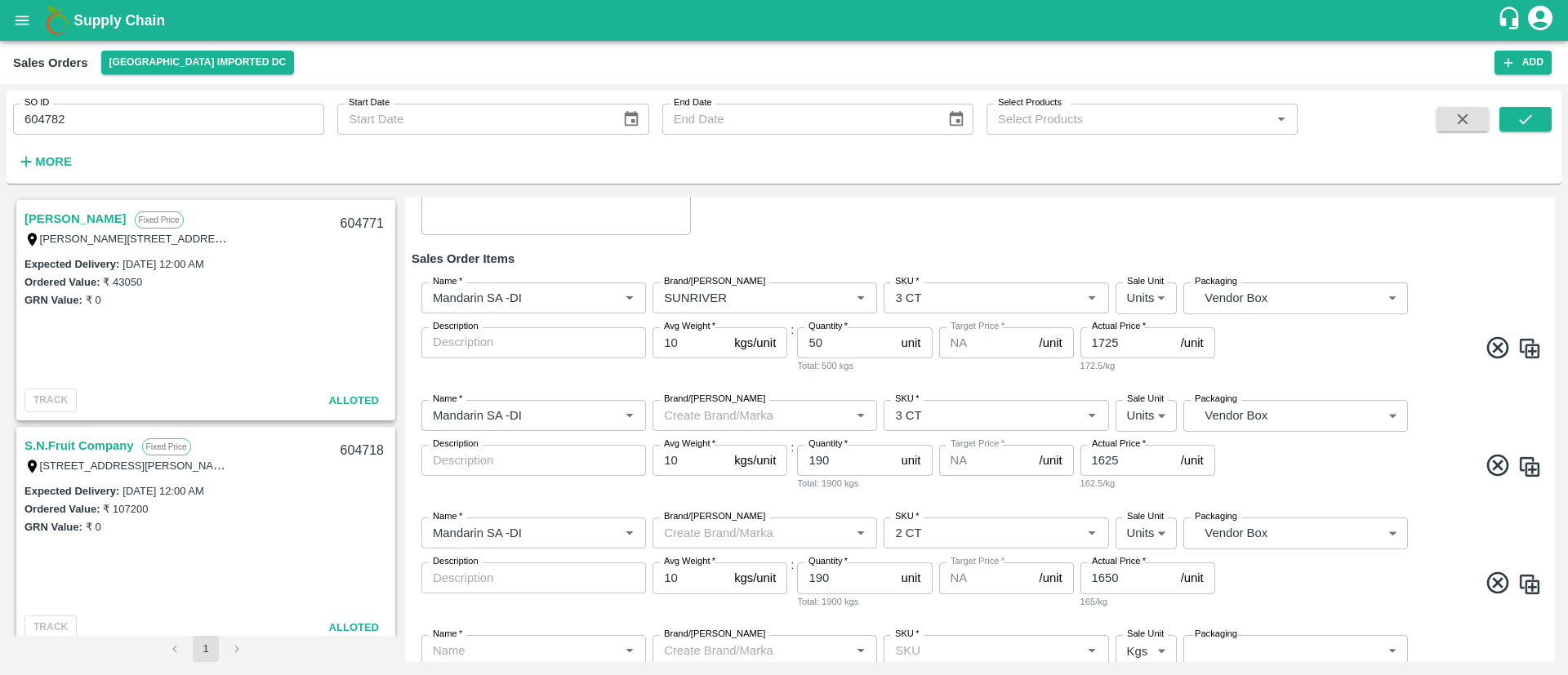
scroll to position [304, 0]
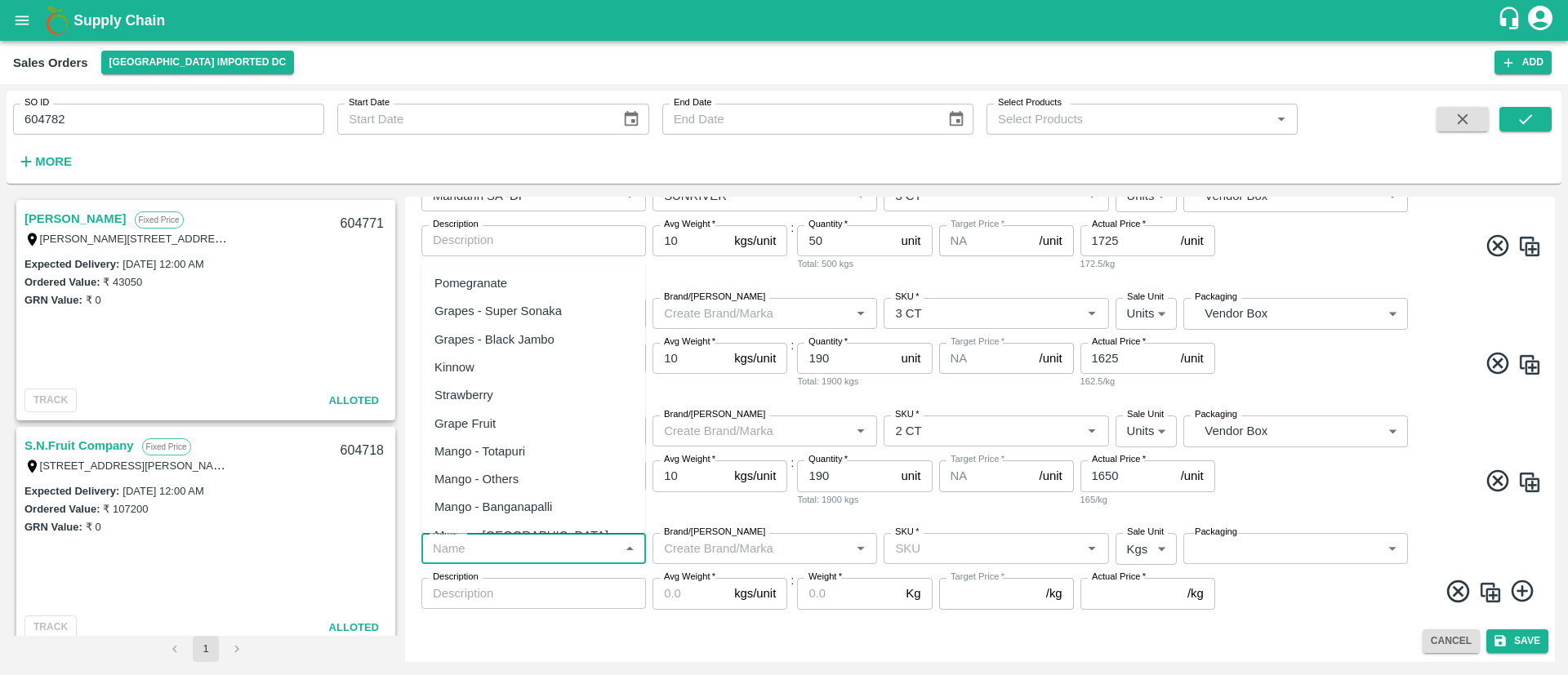
click at [456, 551] on input "Name   *" at bounding box center [520, 548] width 188 height 21
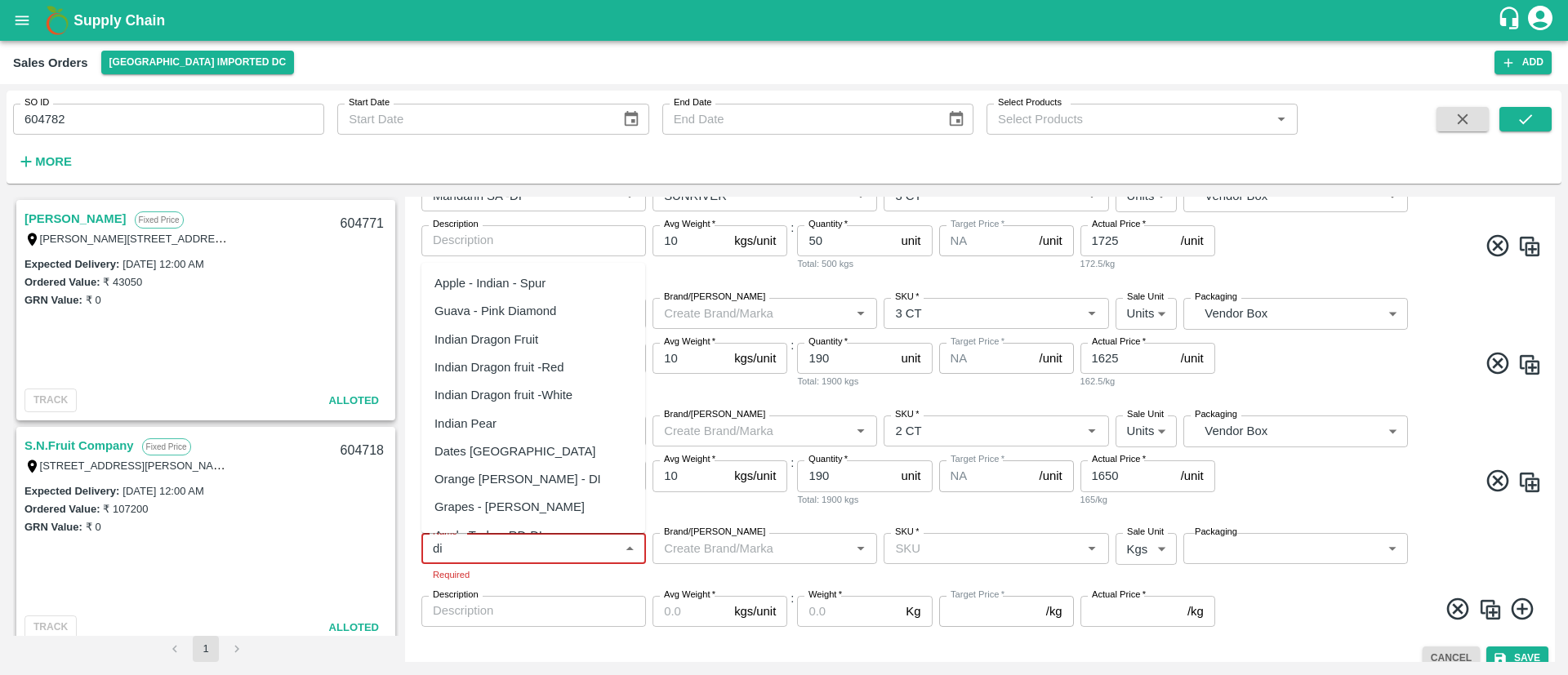
scroll to position [274, 0]
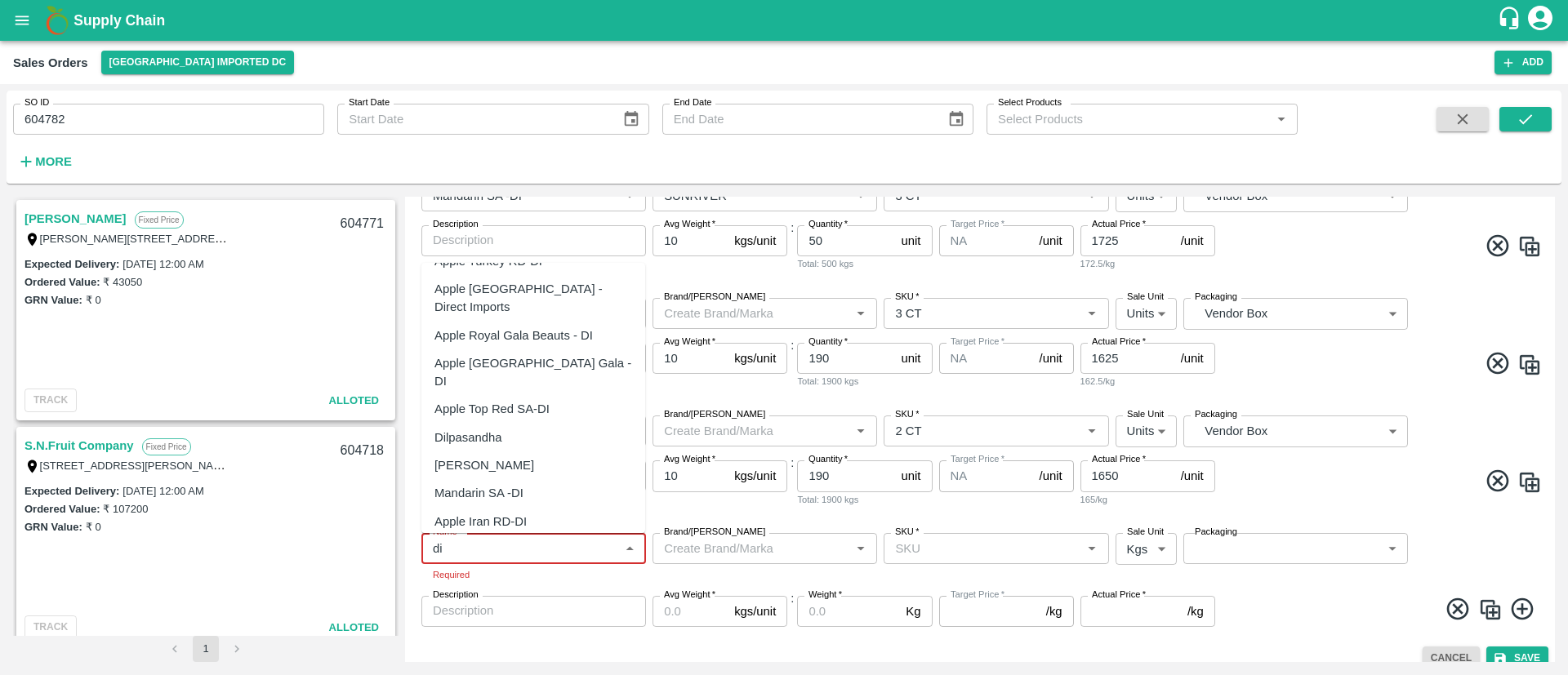
click at [491, 484] on div "Mandarin SA -DI" at bounding box center [479, 492] width 89 height 18
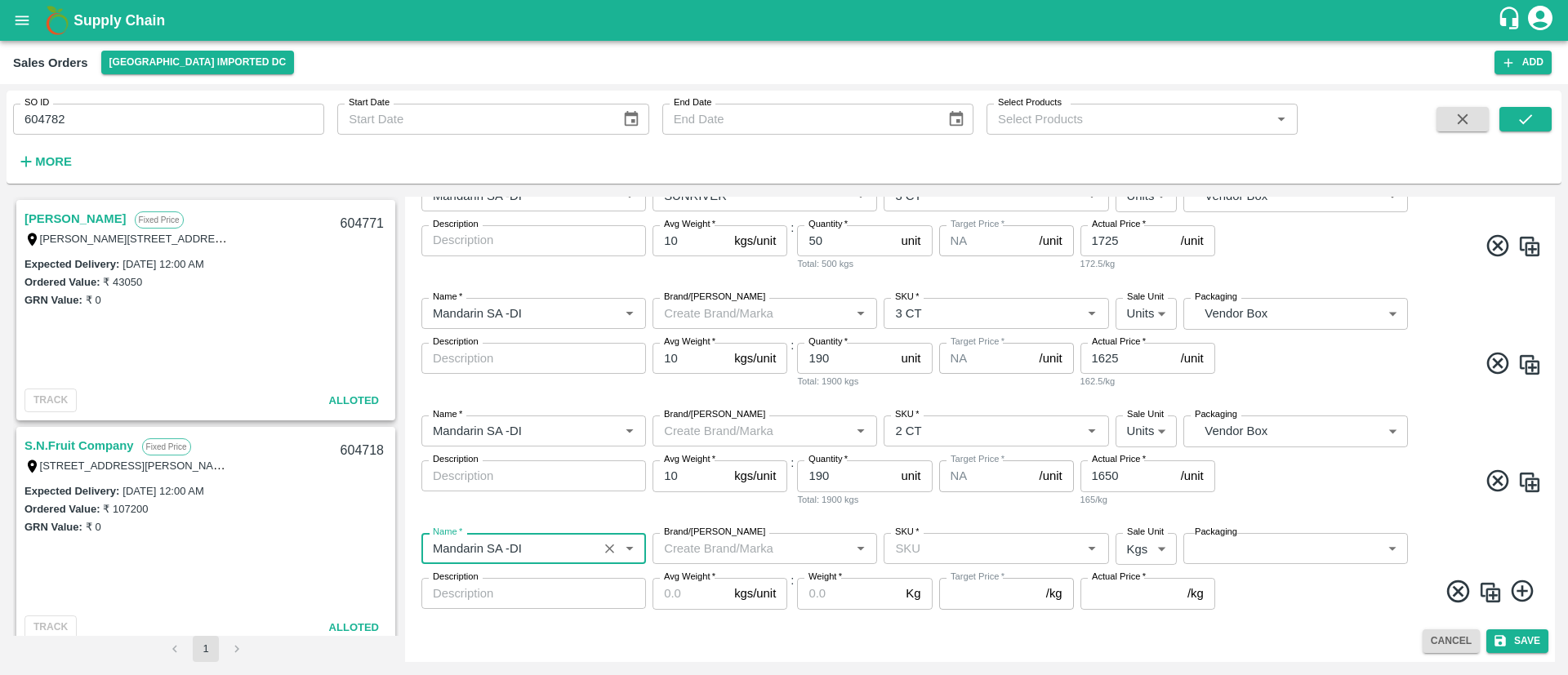
type input "Mandarin SA -DI"
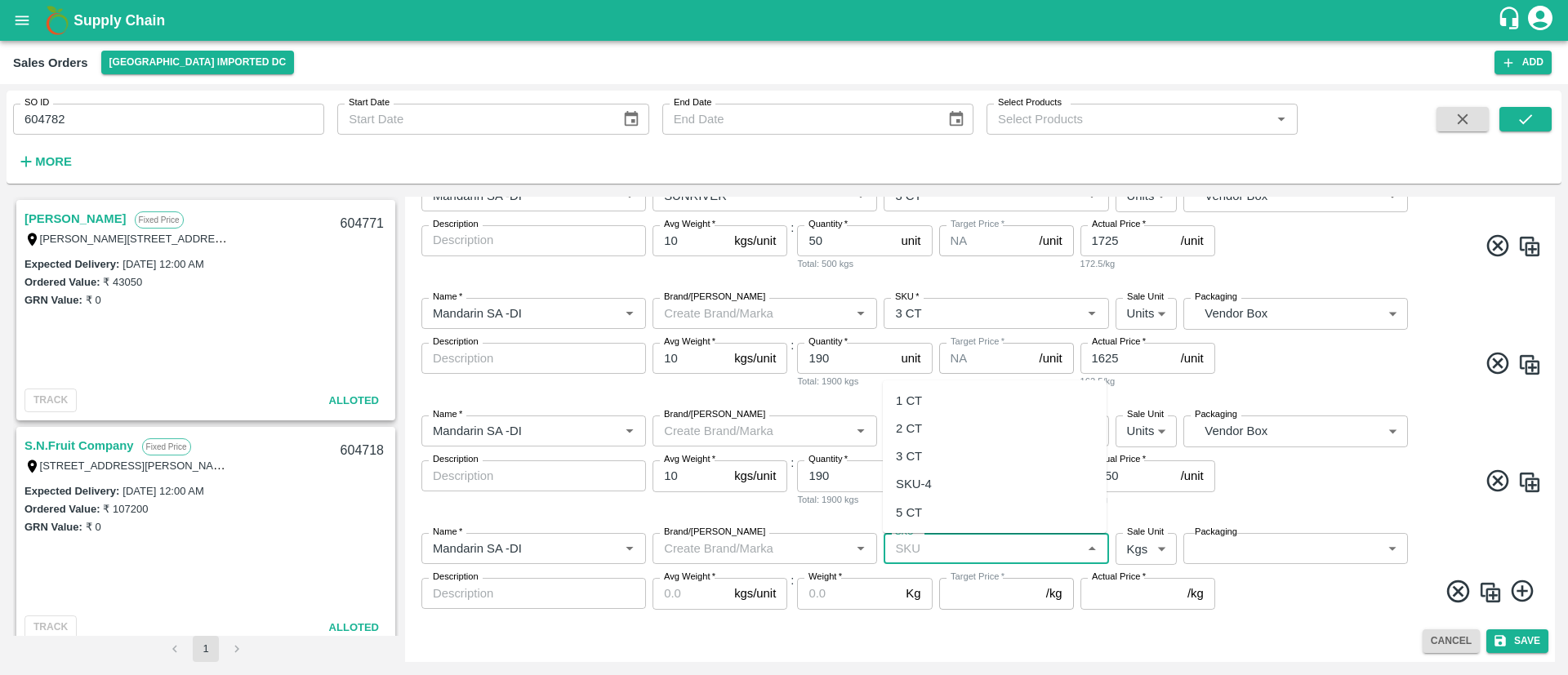
click at [939, 548] on input "SKU   *" at bounding box center [982, 548] width 188 height 21
click at [931, 476] on div "SKU-4" at bounding box center [914, 484] width 36 height 18
type input "SKU-4"
type input "NA"
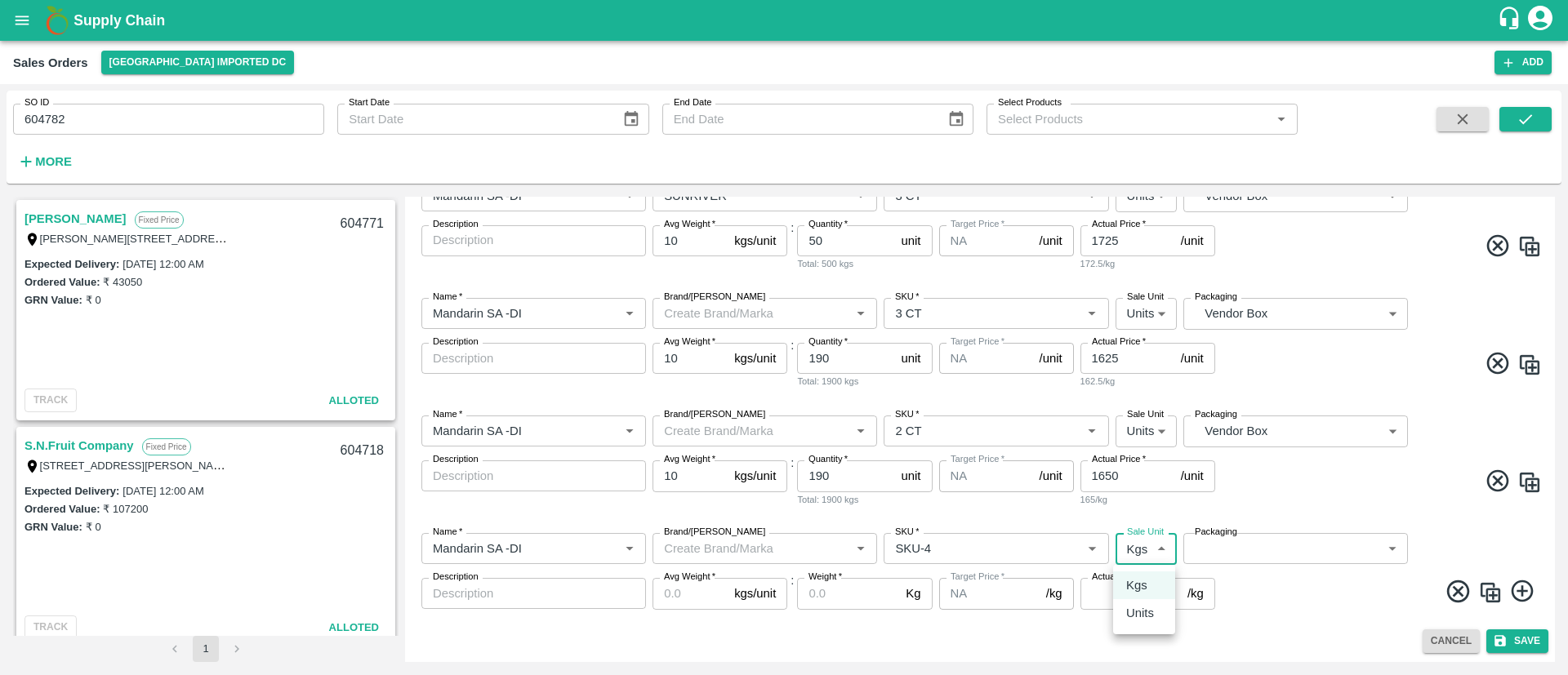
click at [1144, 546] on body "Supply Chain Sales Orders Mumbai Imported DC Add SO ID 604782 SO ID Start Date …" at bounding box center [784, 338] width 1568 height 675
click at [1143, 613] on p "Units" at bounding box center [1139, 612] width 28 height 18
type input "2"
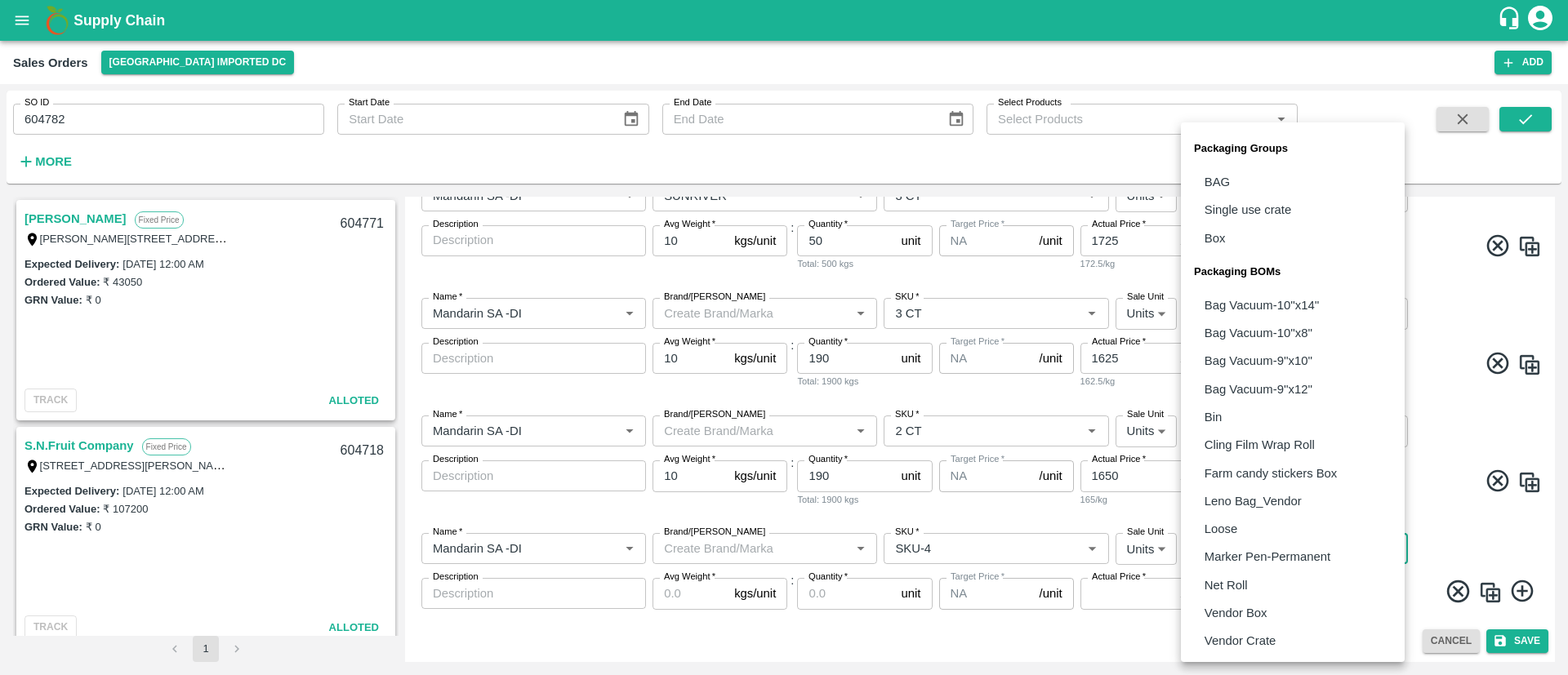
click at [1280, 543] on body "Supply Chain Sales Orders Mumbai Imported DC Add SO ID 604782 SO ID Start Date …" at bounding box center [784, 338] width 1568 height 675
click at [1240, 613] on p "Vendor Box" at bounding box center [1235, 612] width 63 height 18
type input "BOM/276"
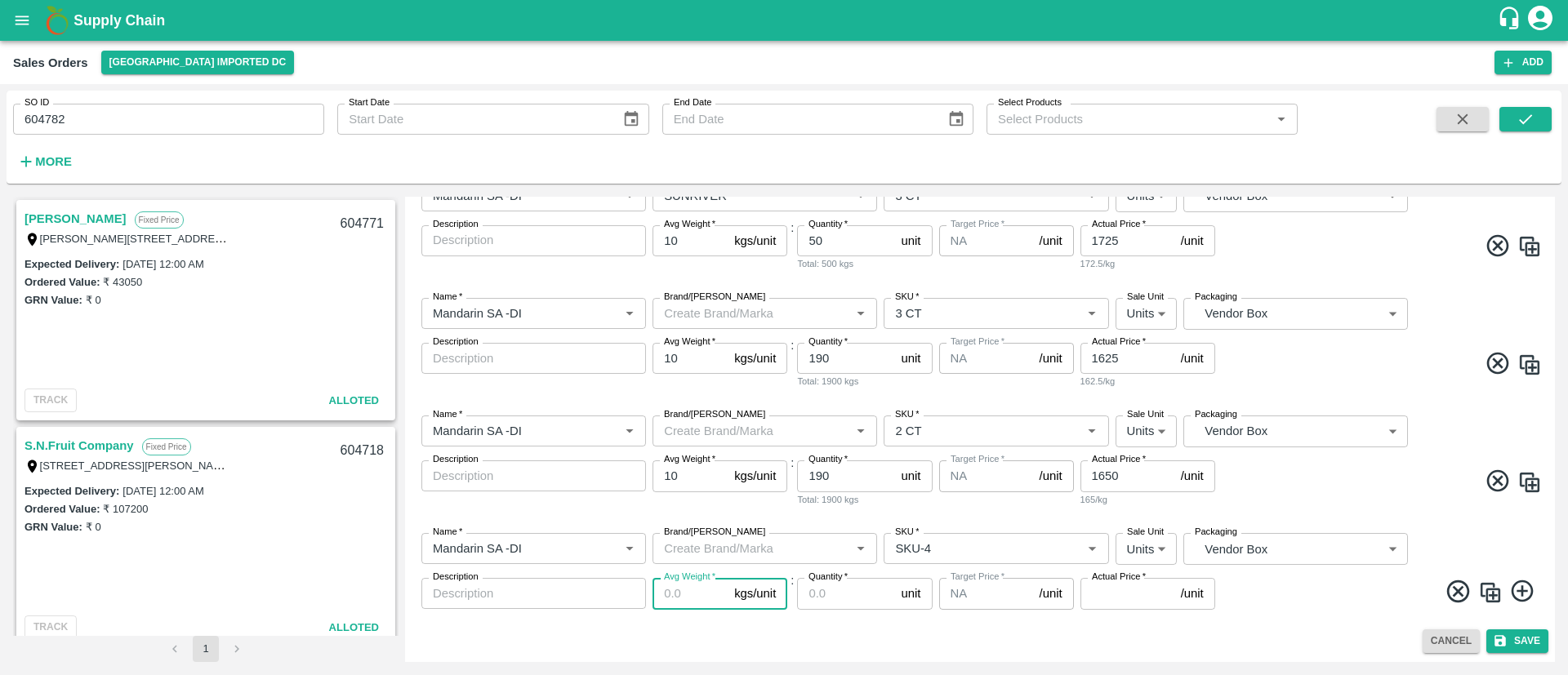
click at [690, 593] on input "Avg Weight   *" at bounding box center [690, 593] width 75 height 31
type input "10"
click at [831, 596] on input "Quantity   *" at bounding box center [846, 593] width 97 height 31
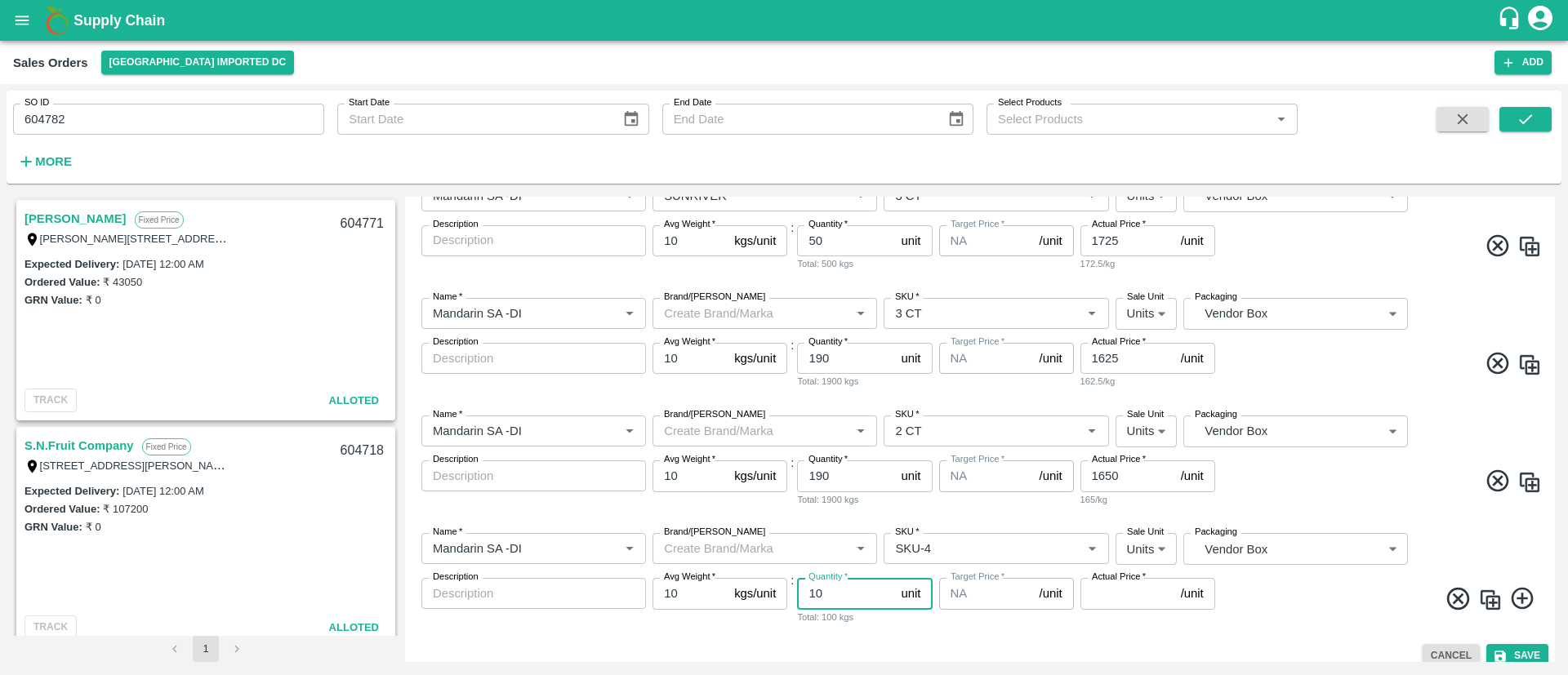
type input "10"
click at [1101, 586] on input "Actual Price   *" at bounding box center [1128, 593] width 94 height 31
type input "1650"
click at [1526, 593] on icon at bounding box center [1522, 598] width 22 height 22
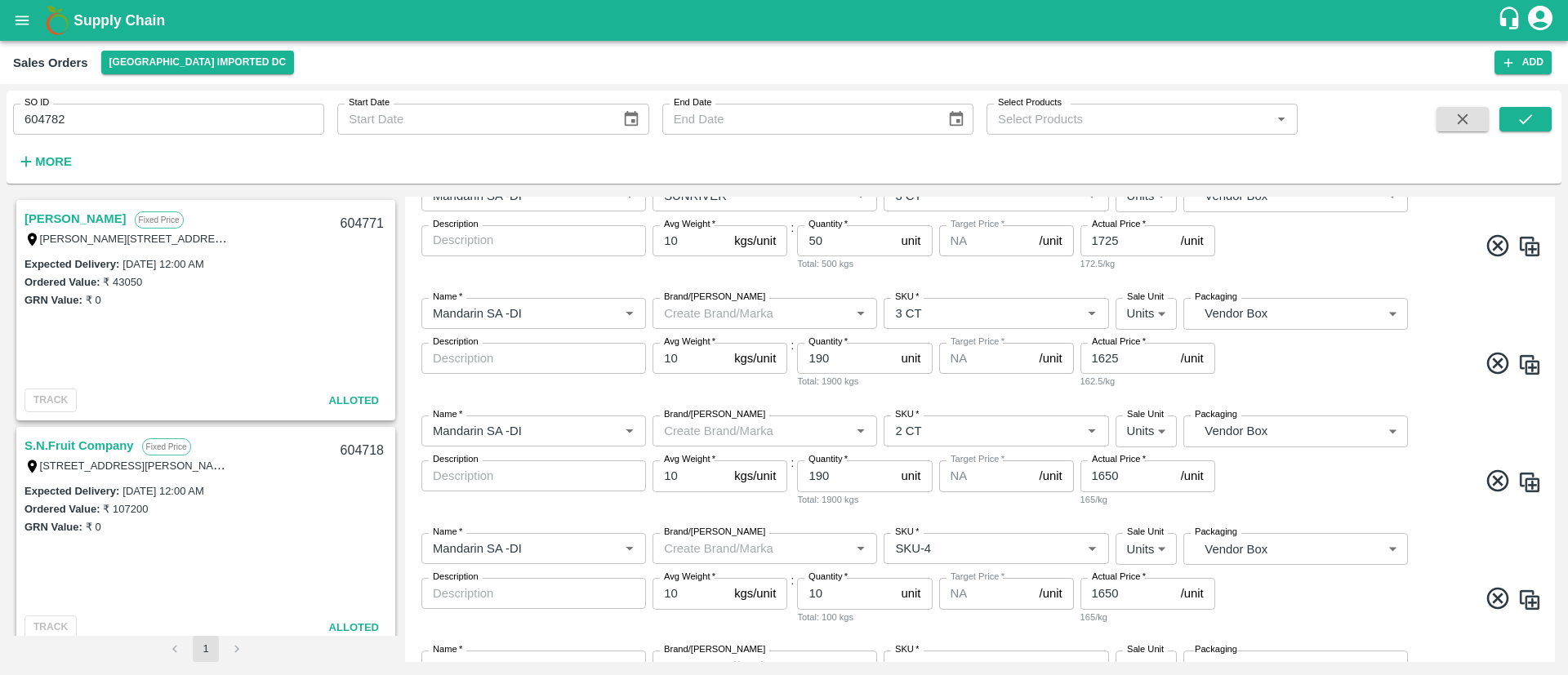
scroll to position [422, 0]
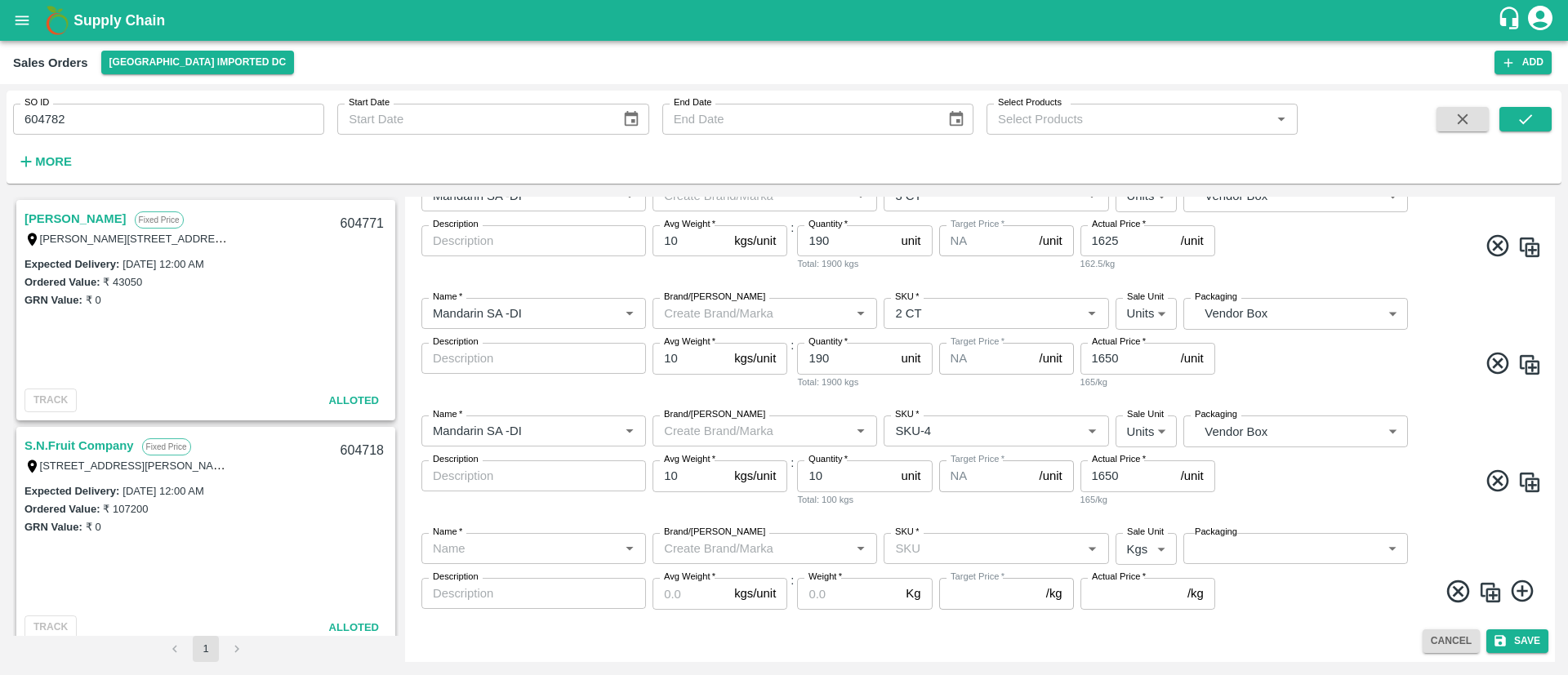
click at [560, 550] on input "Name   *" at bounding box center [520, 548] width 188 height 21
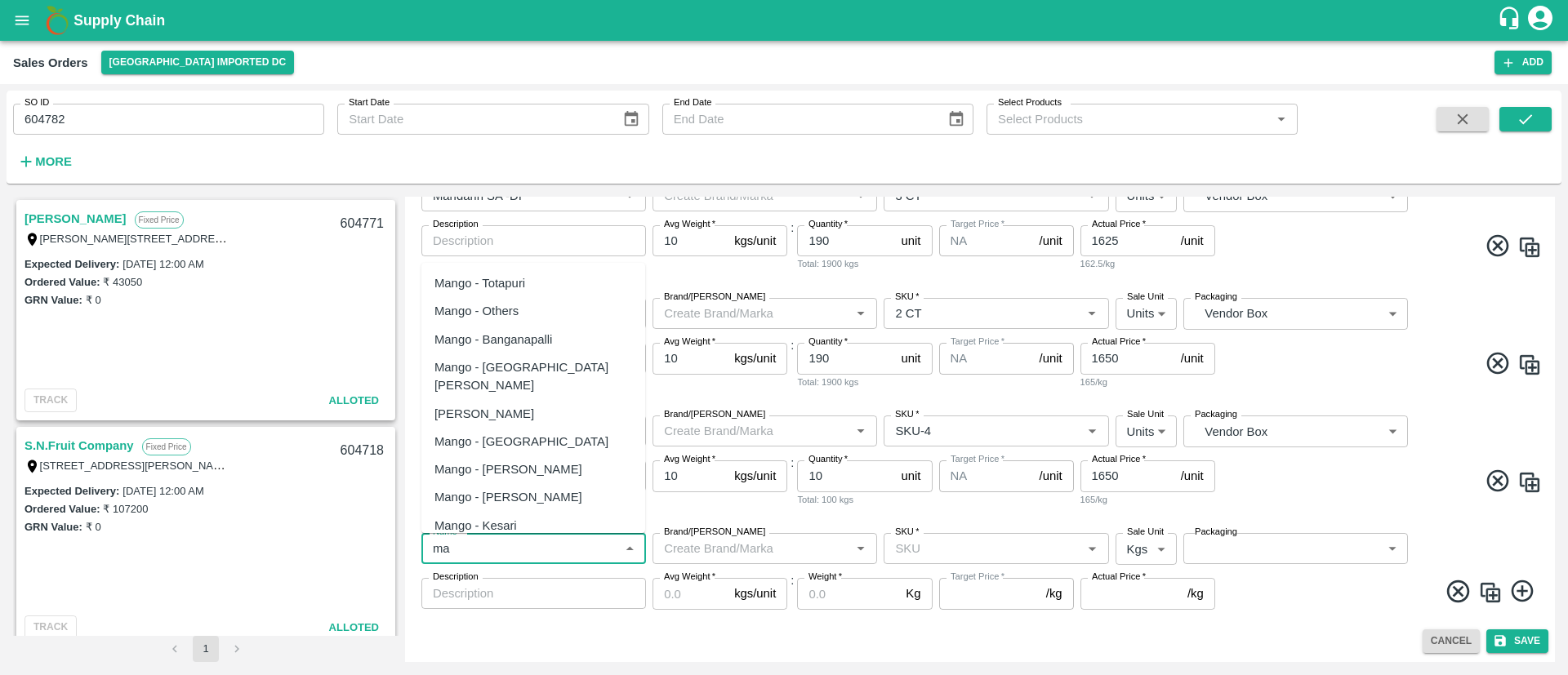
type input "m"
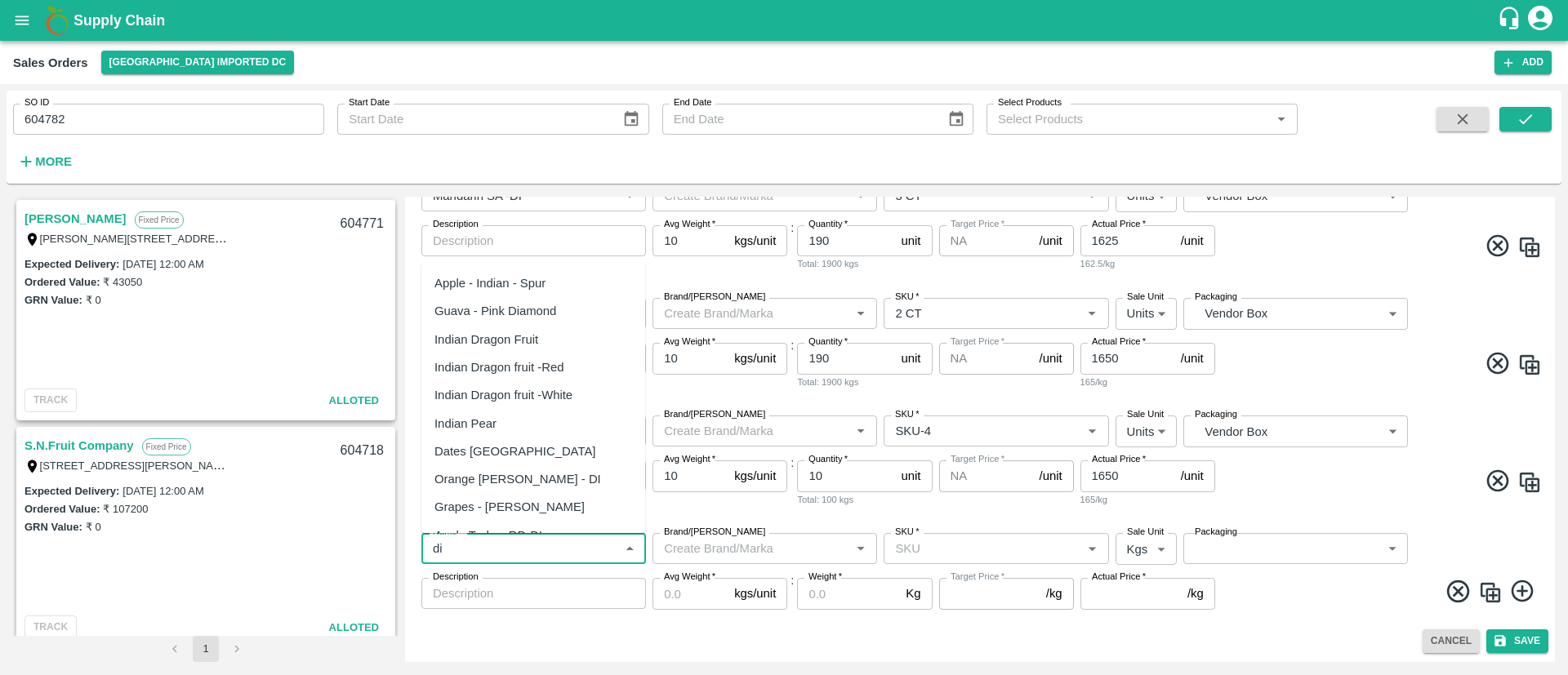
scroll to position [274, 0]
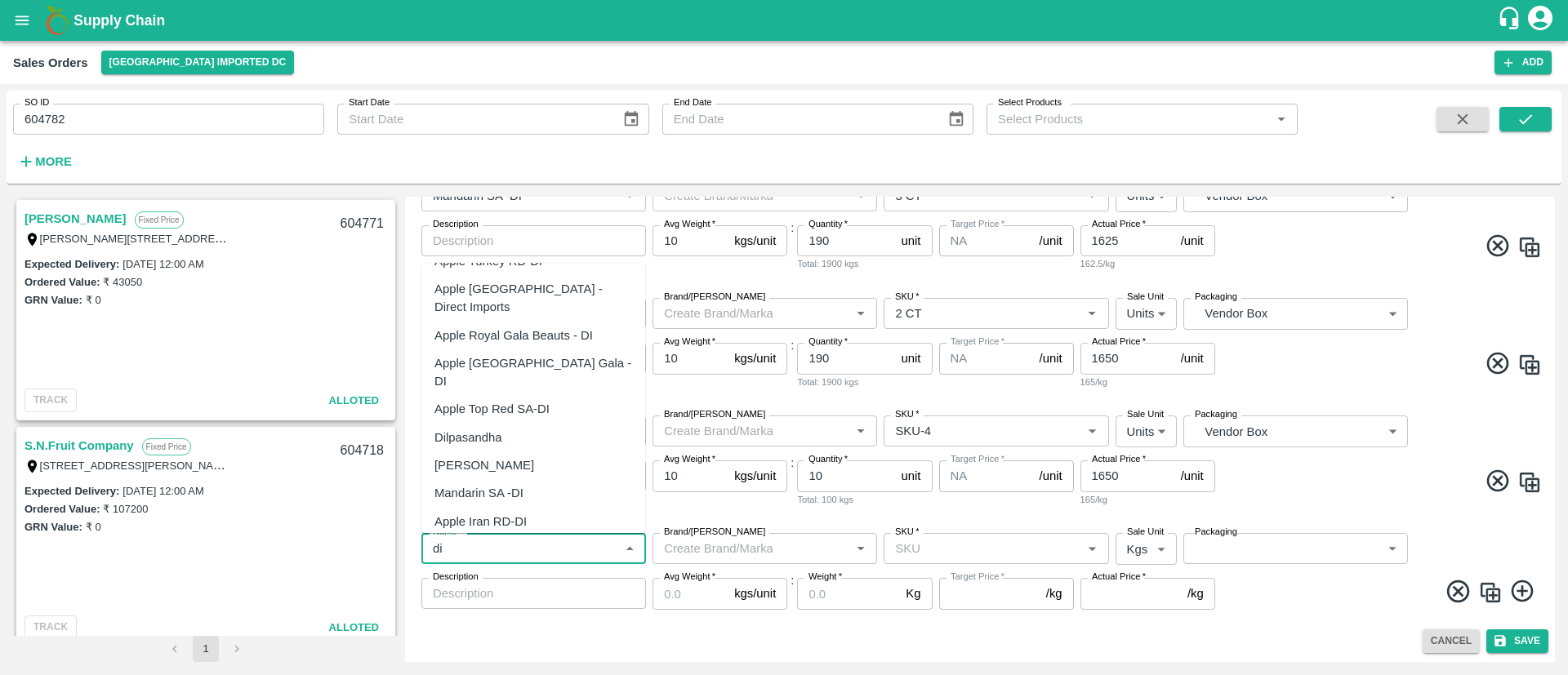
click at [507, 484] on div "Mandarin SA -DI" at bounding box center [479, 492] width 89 height 18
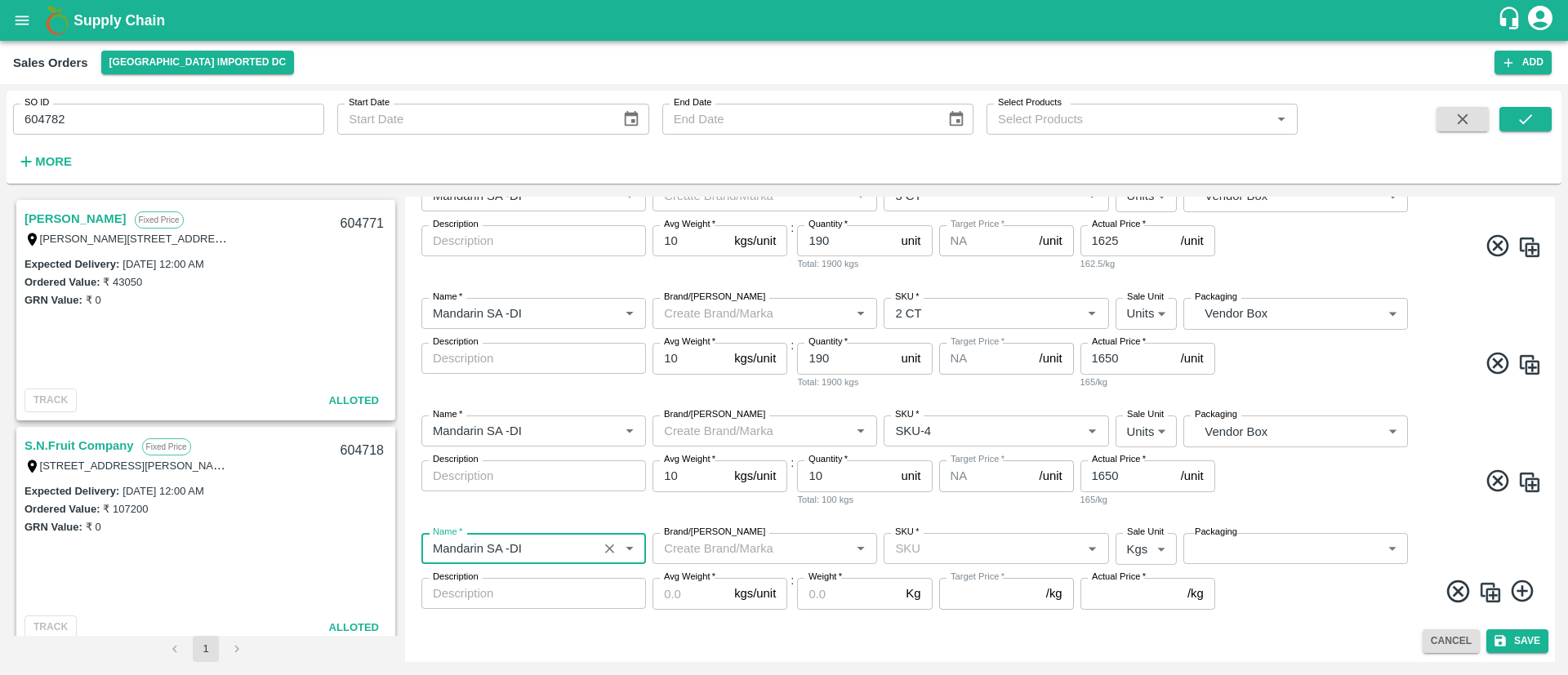
type input "Mandarin SA -DI"
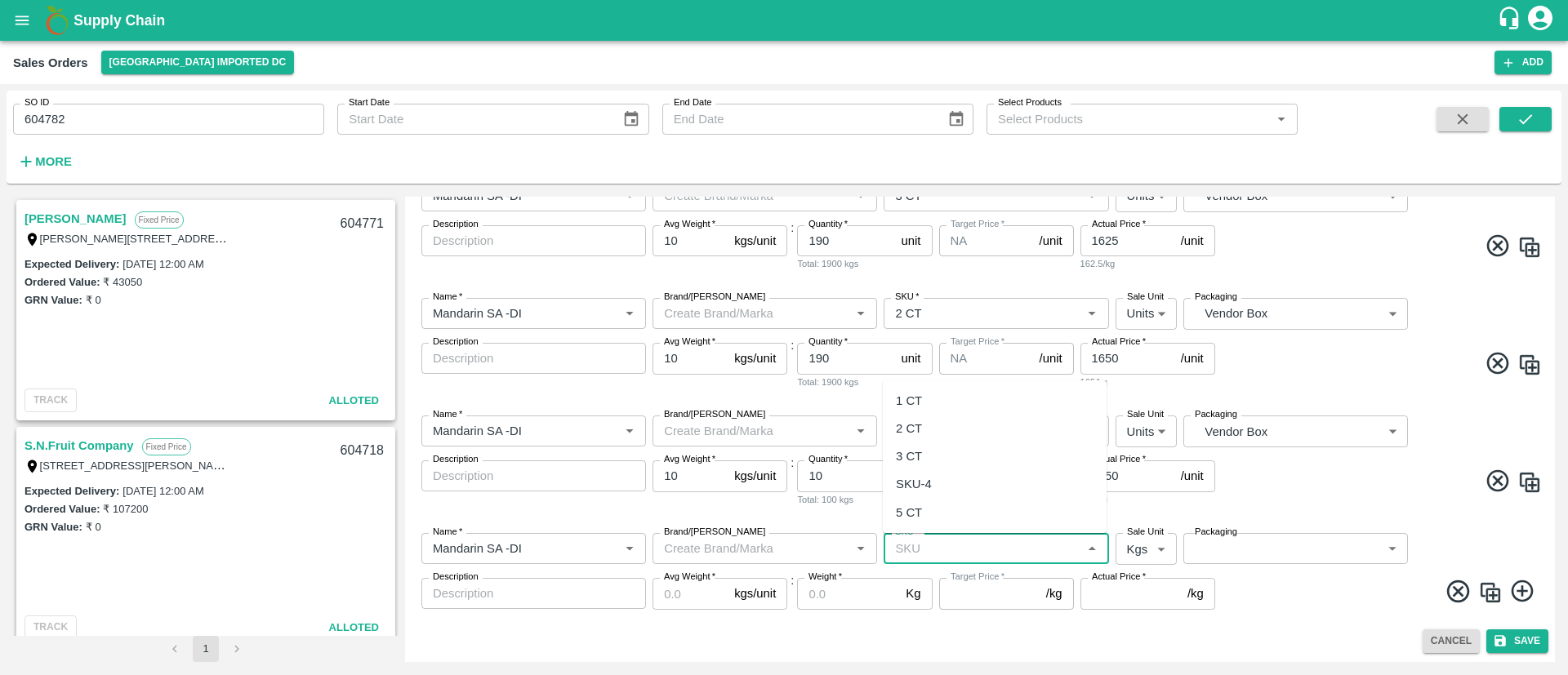
click at [1002, 544] on input "SKU   *" at bounding box center [982, 548] width 188 height 21
click at [946, 514] on div "5 CT" at bounding box center [995, 512] width 224 height 28
type input "5 CT"
type input "NA"
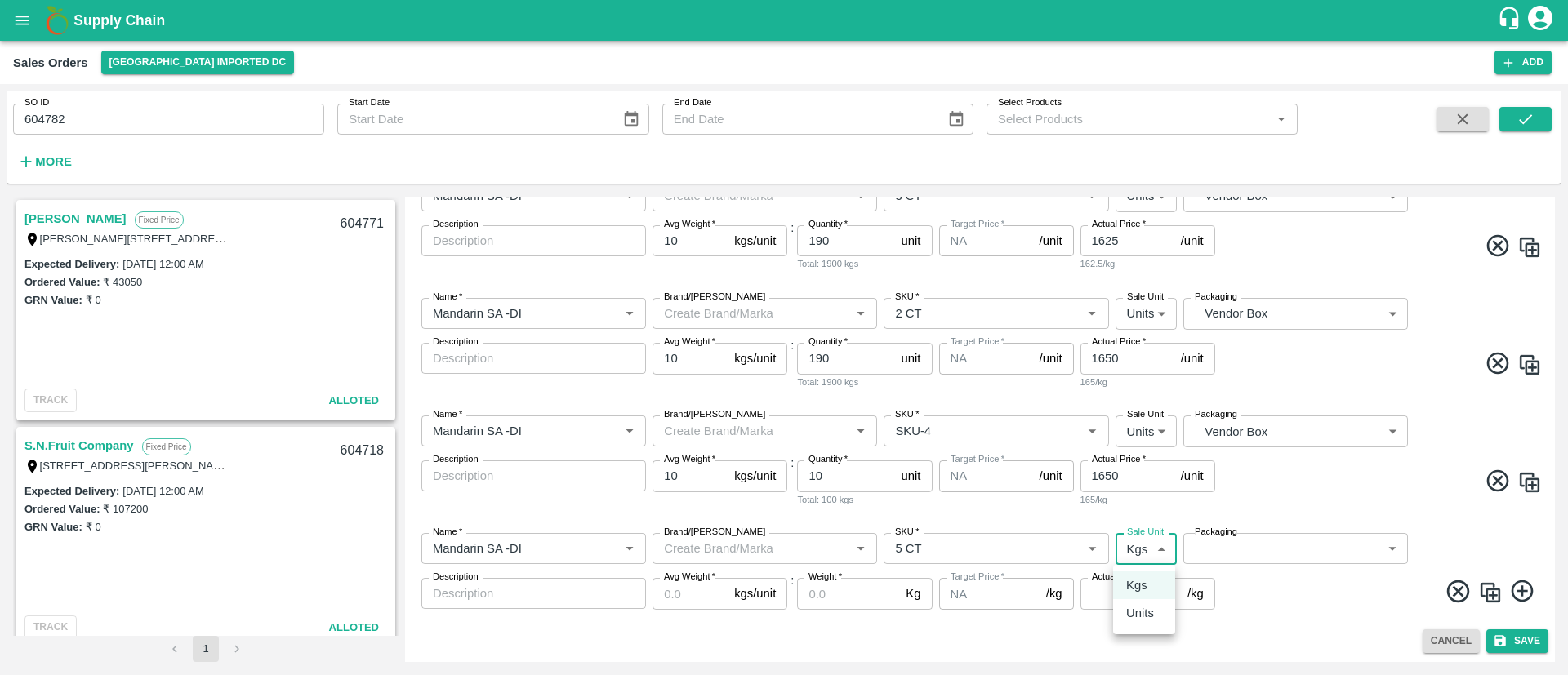
click at [1153, 550] on body "Supply Chain Sales Orders Mumbai Imported DC Add SO ID 604782 SO ID Start Date …" at bounding box center [784, 338] width 1568 height 675
click at [1133, 613] on p "Units" at bounding box center [1139, 612] width 28 height 18
type input "2"
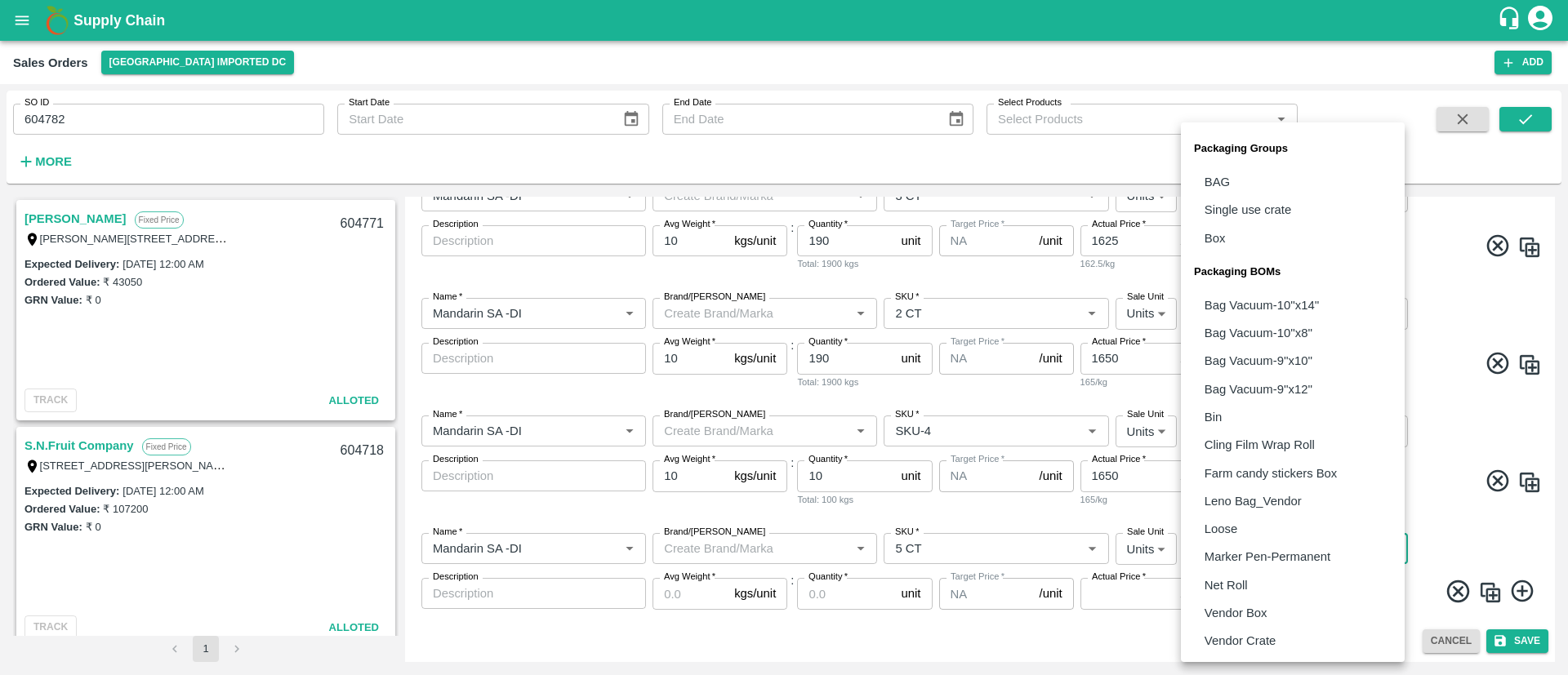
click at [1282, 551] on body "Supply Chain Sales Orders Mumbai Imported DC Add SO ID 604782 SO ID Start Date …" at bounding box center [784, 338] width 1568 height 675
click at [1240, 614] on p "Vendor Box" at bounding box center [1235, 612] width 63 height 18
type input "BOM/276"
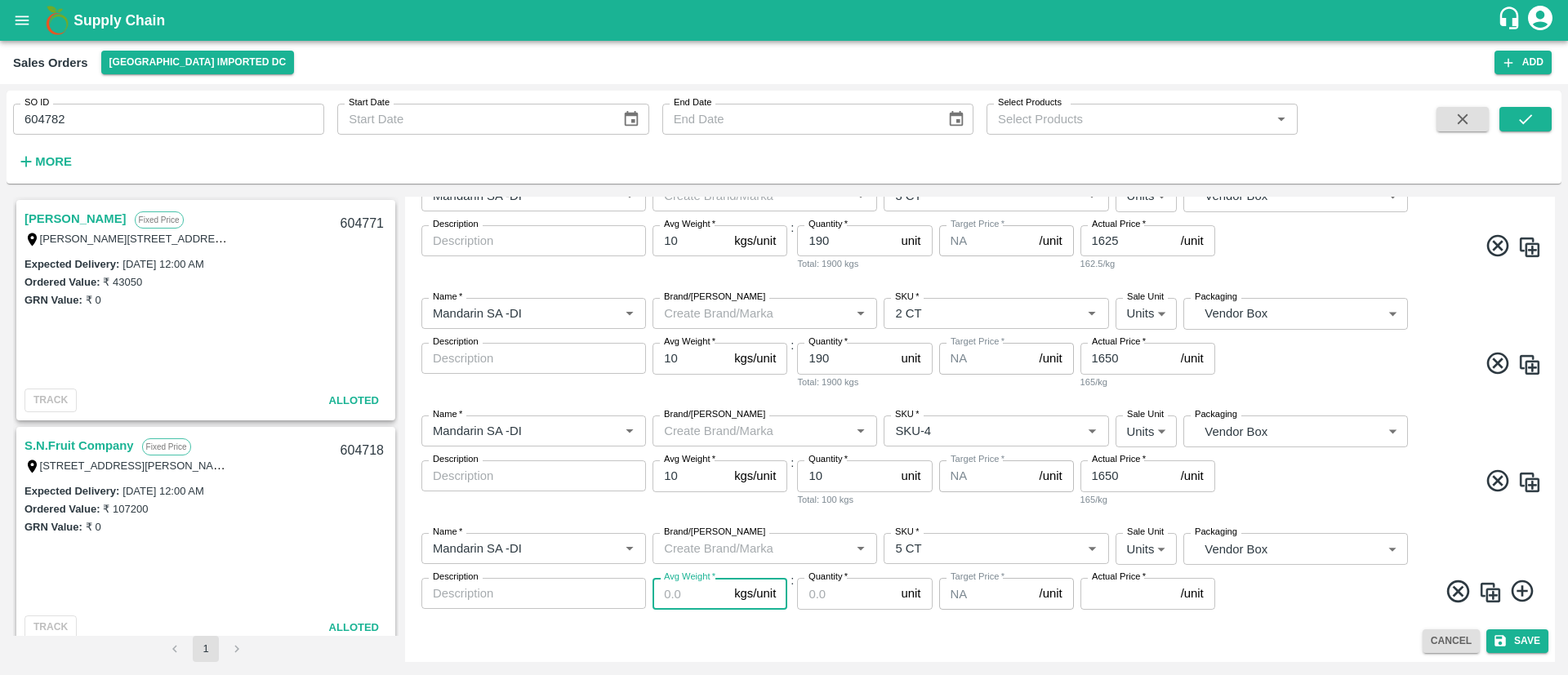
click at [704, 592] on input "Avg Weight   *" at bounding box center [690, 593] width 75 height 31
type input "10"
click at [850, 593] on input "Quantity   *" at bounding box center [846, 593] width 97 height 31
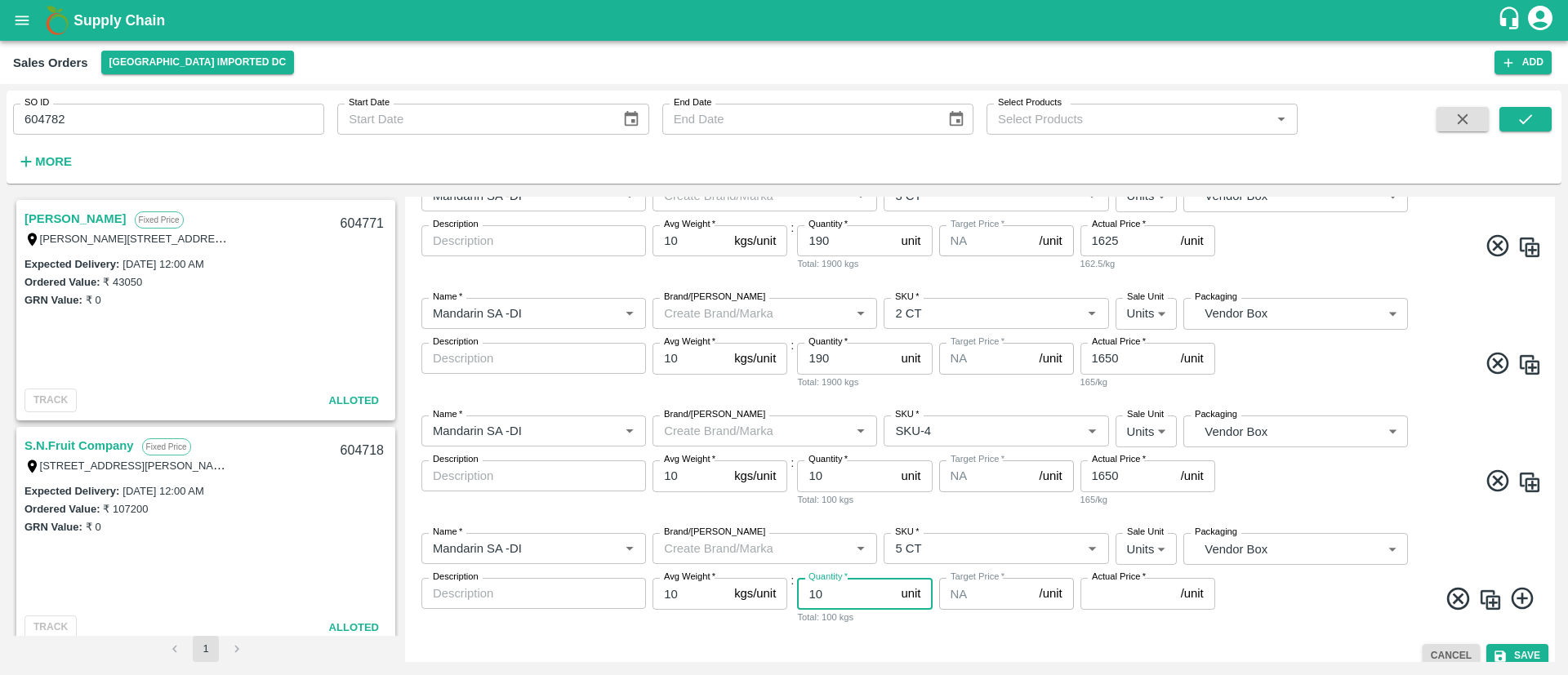
type input "10"
click at [1117, 590] on input "Actual Price   *" at bounding box center [1128, 593] width 94 height 31
type input "1650"
click at [1286, 609] on span at bounding box center [1380, 601] width 323 height 32
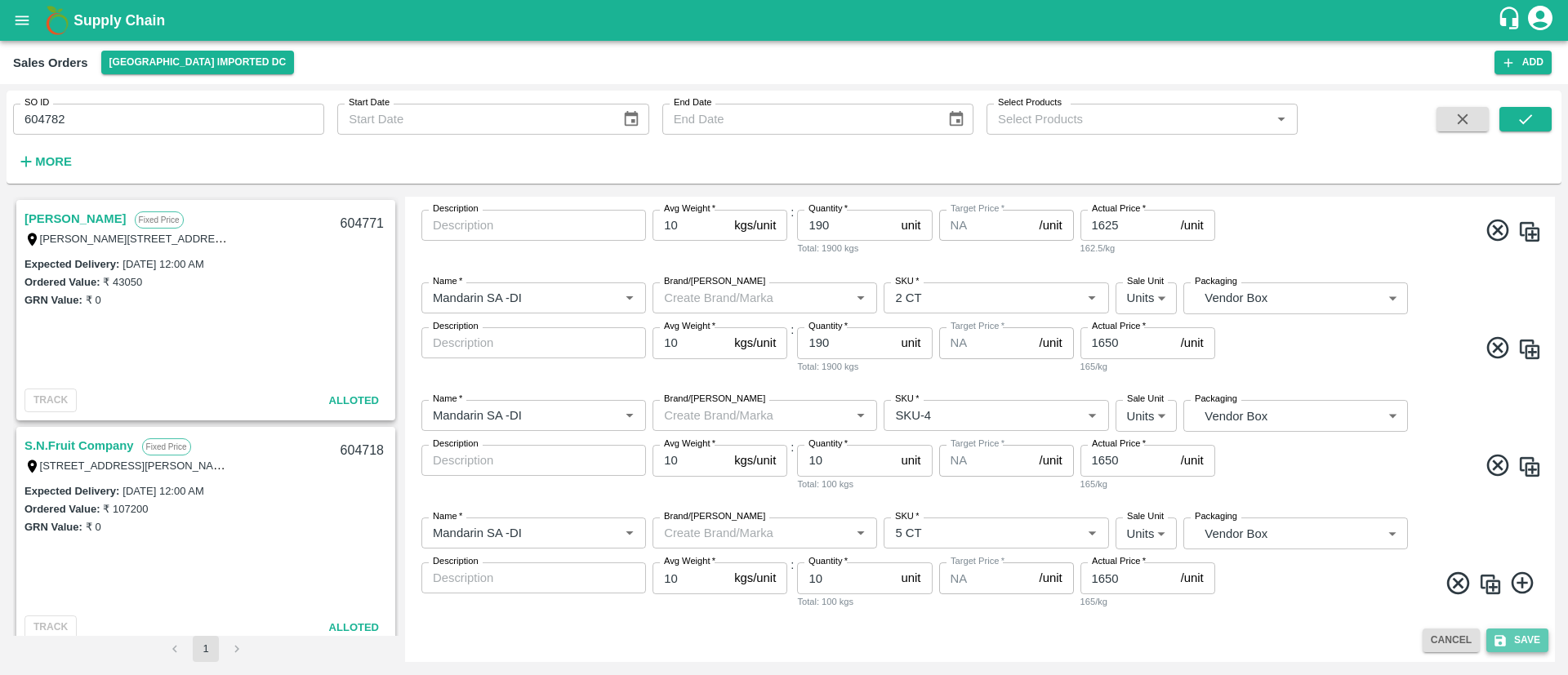
click at [1525, 639] on button "Save" at bounding box center [1517, 640] width 62 height 23
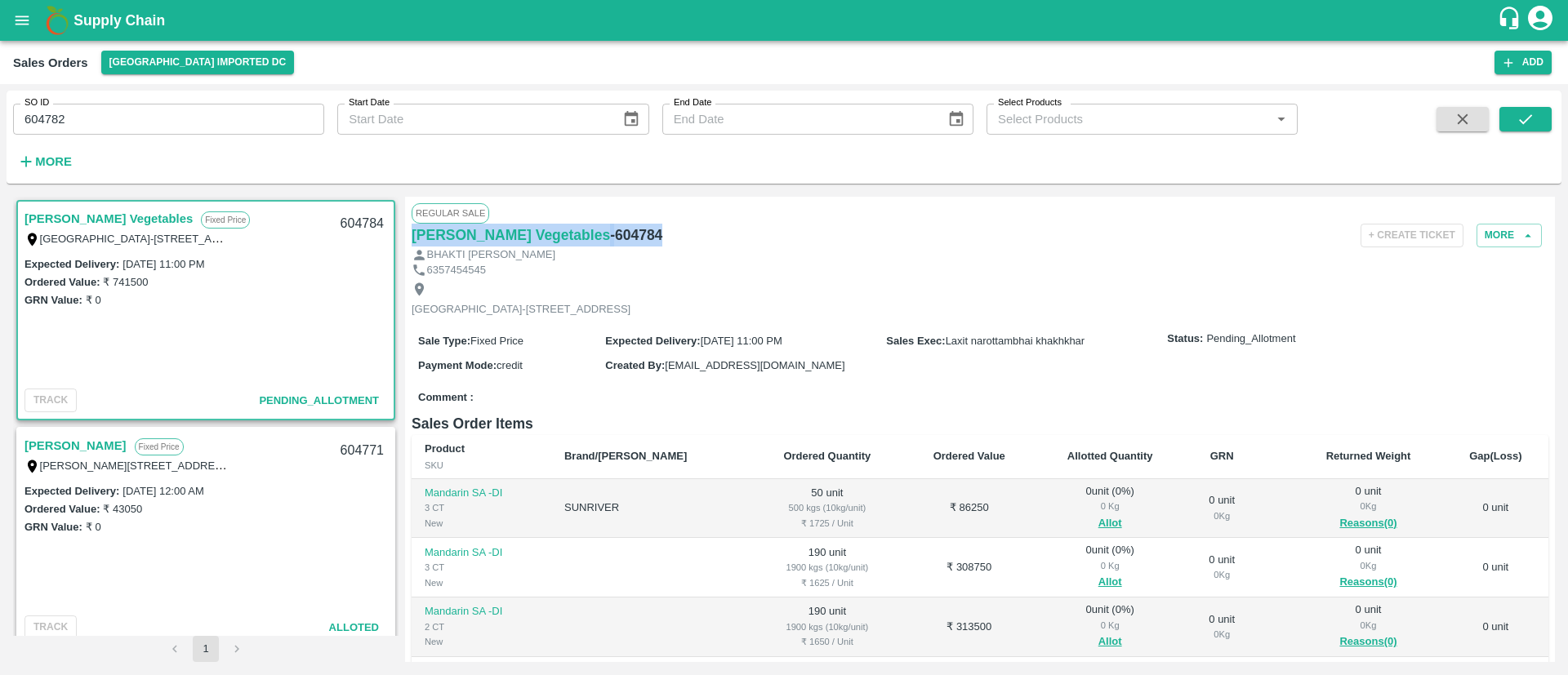
drag, startPoint x: 665, startPoint y: 233, endPoint x: 408, endPoint y: 234, distance: 257.0
click at [410, 233] on div "Regular Sale Shree Krishna Vegetables - 604784 + Create Ticket More BHAKTI NILE…" at bounding box center [980, 429] width 1150 height 465
copy div "Shree Krishna Vegetables - 604784"
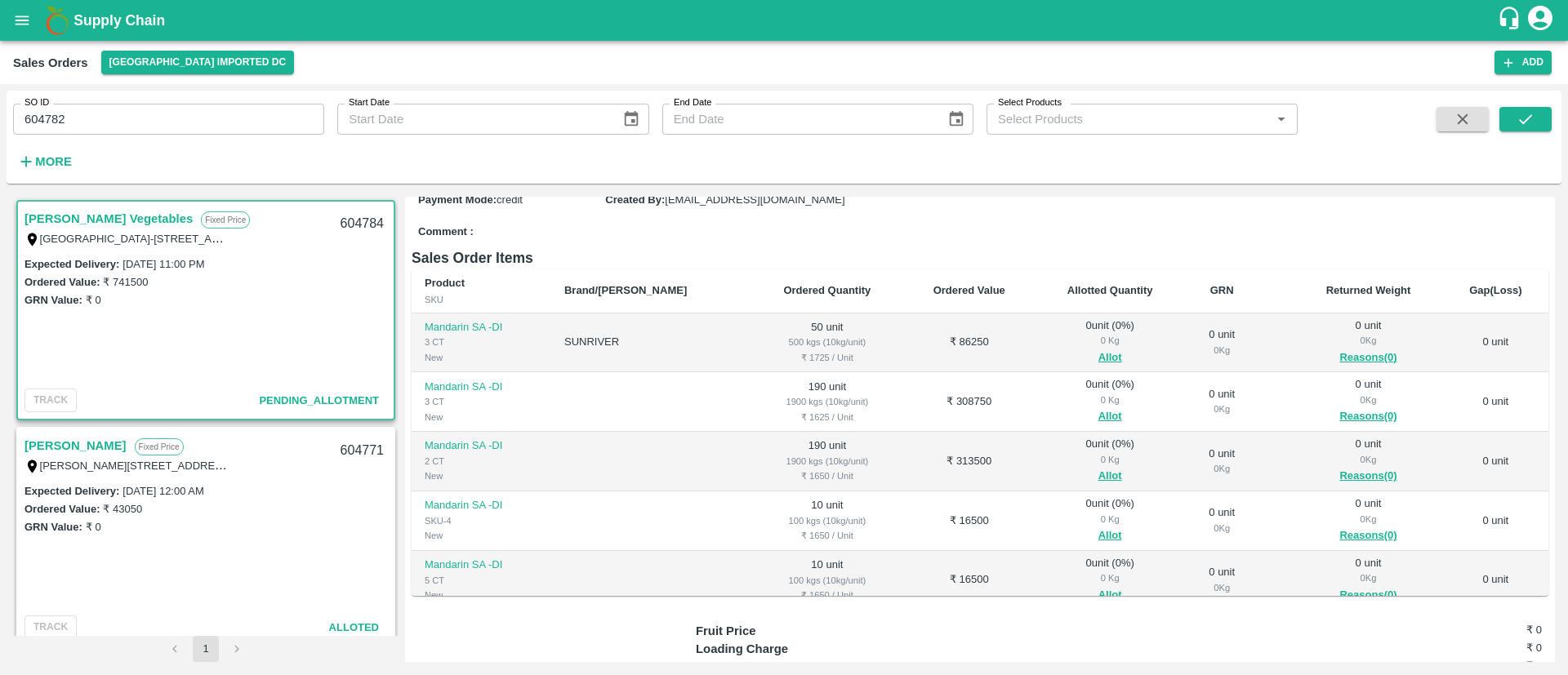
scroll to position [166, 0]
click at [1098, 367] on button "Allot" at bounding box center [1110, 357] width 23 height 18
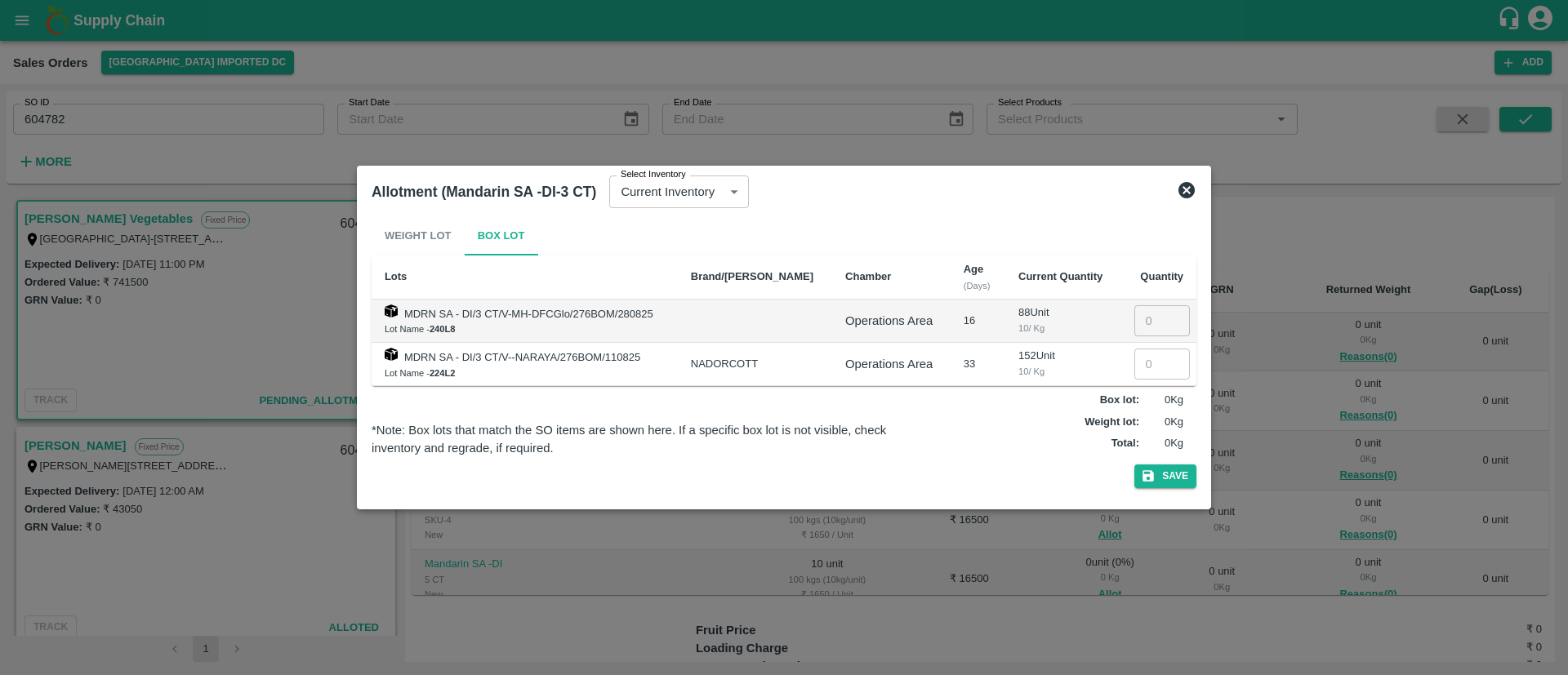
click at [1139, 363] on input "number" at bounding box center [1162, 363] width 55 height 31
type input "50"
click at [1168, 477] on button "Save" at bounding box center [1165, 476] width 62 height 23
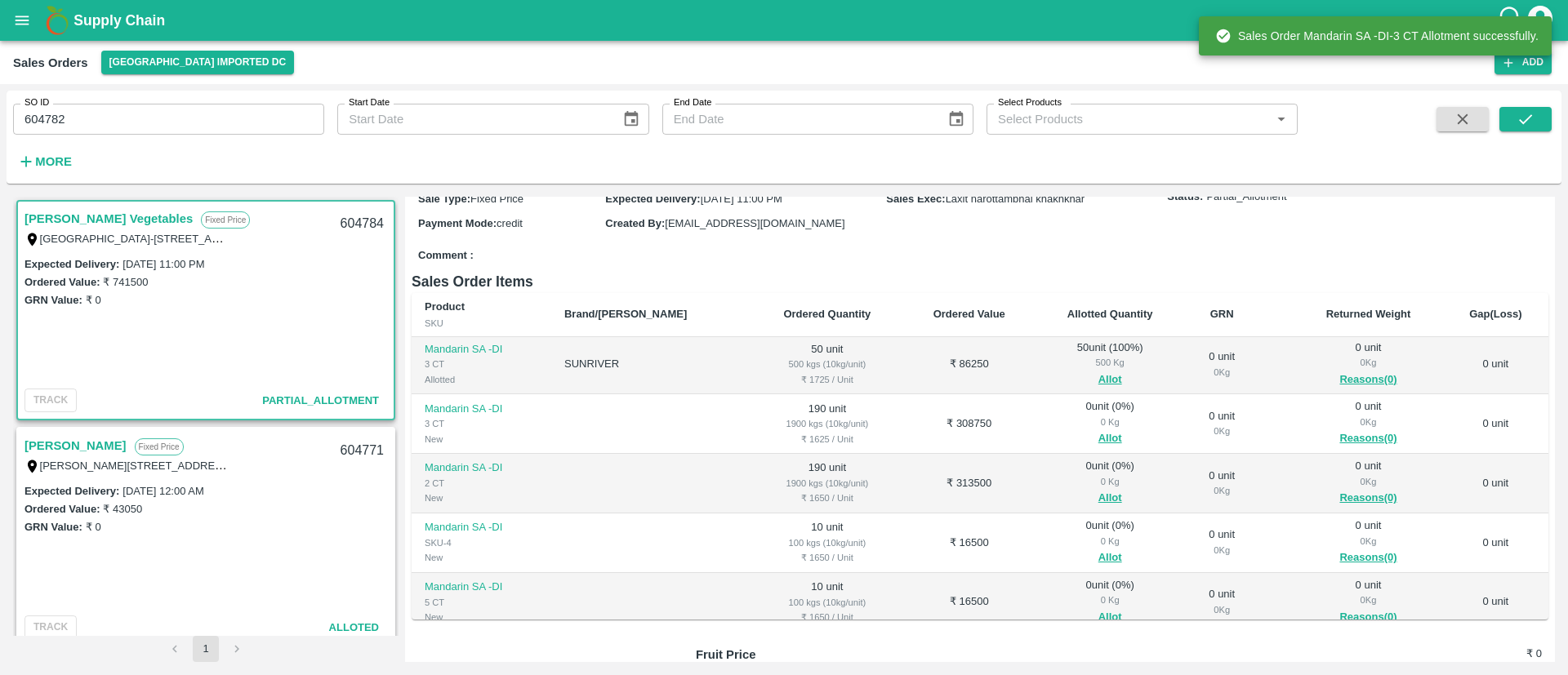
scroll to position [0, 0]
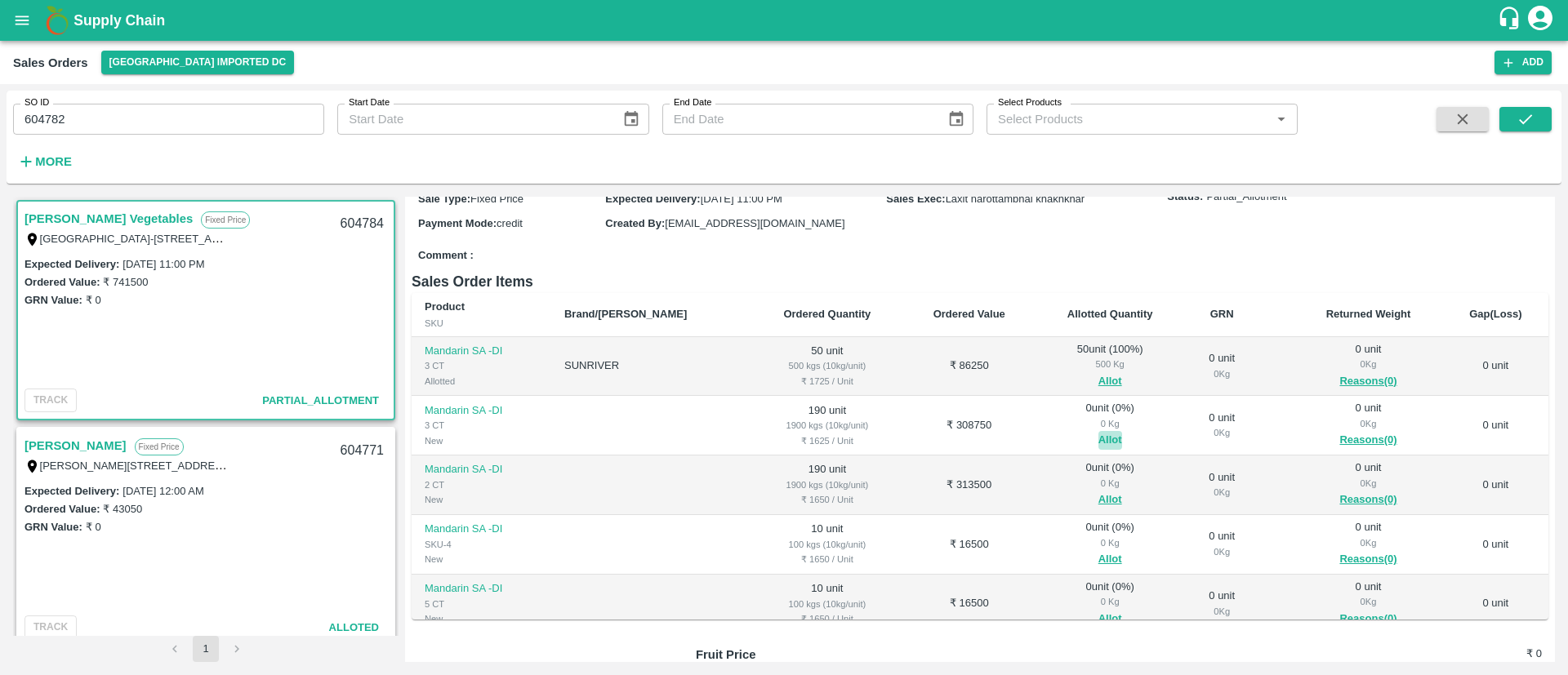
click at [1098, 449] on button "Allot" at bounding box center [1110, 440] width 23 height 18
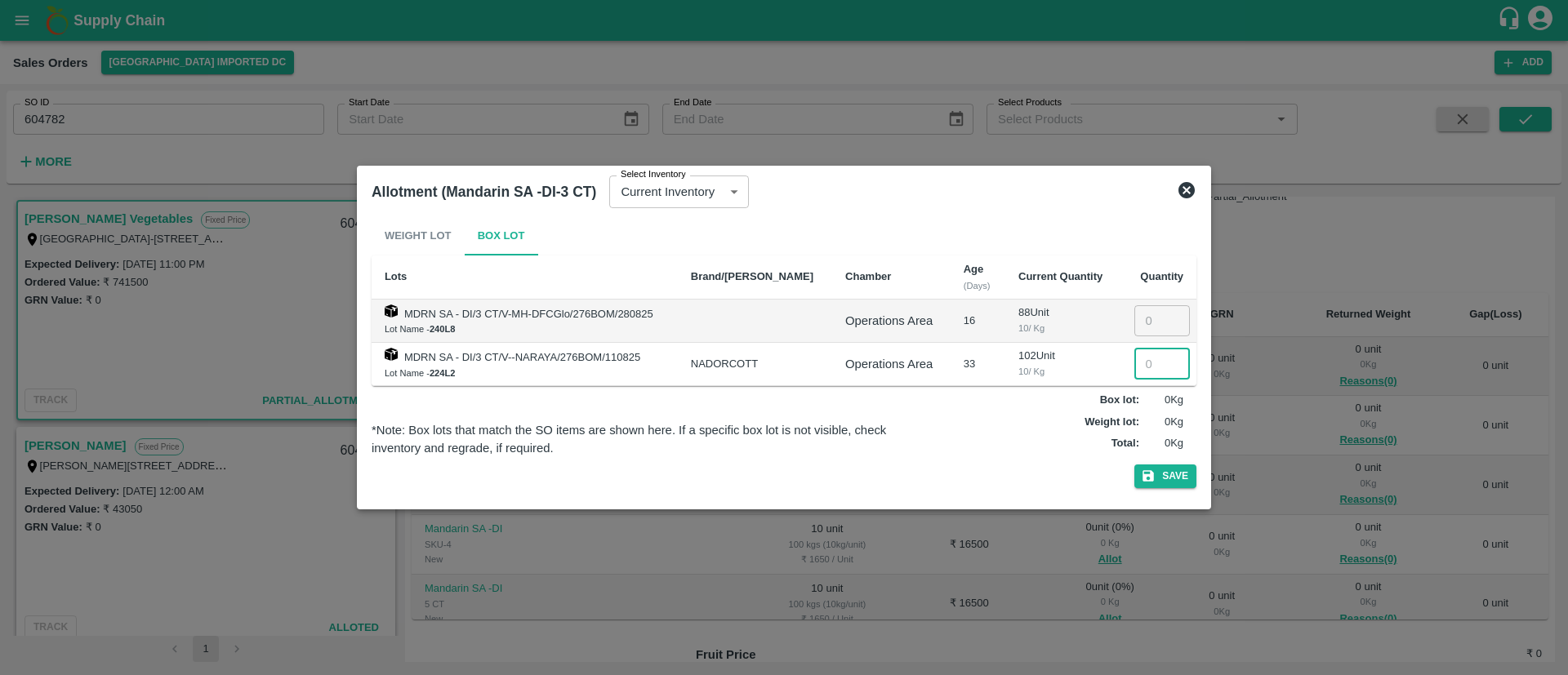
click at [1145, 363] on input "number" at bounding box center [1162, 363] width 55 height 31
type input "102"
click at [1144, 319] on input "number" at bounding box center [1162, 320] width 55 height 31
type input "88"
click at [1163, 470] on button "Save" at bounding box center [1165, 476] width 62 height 23
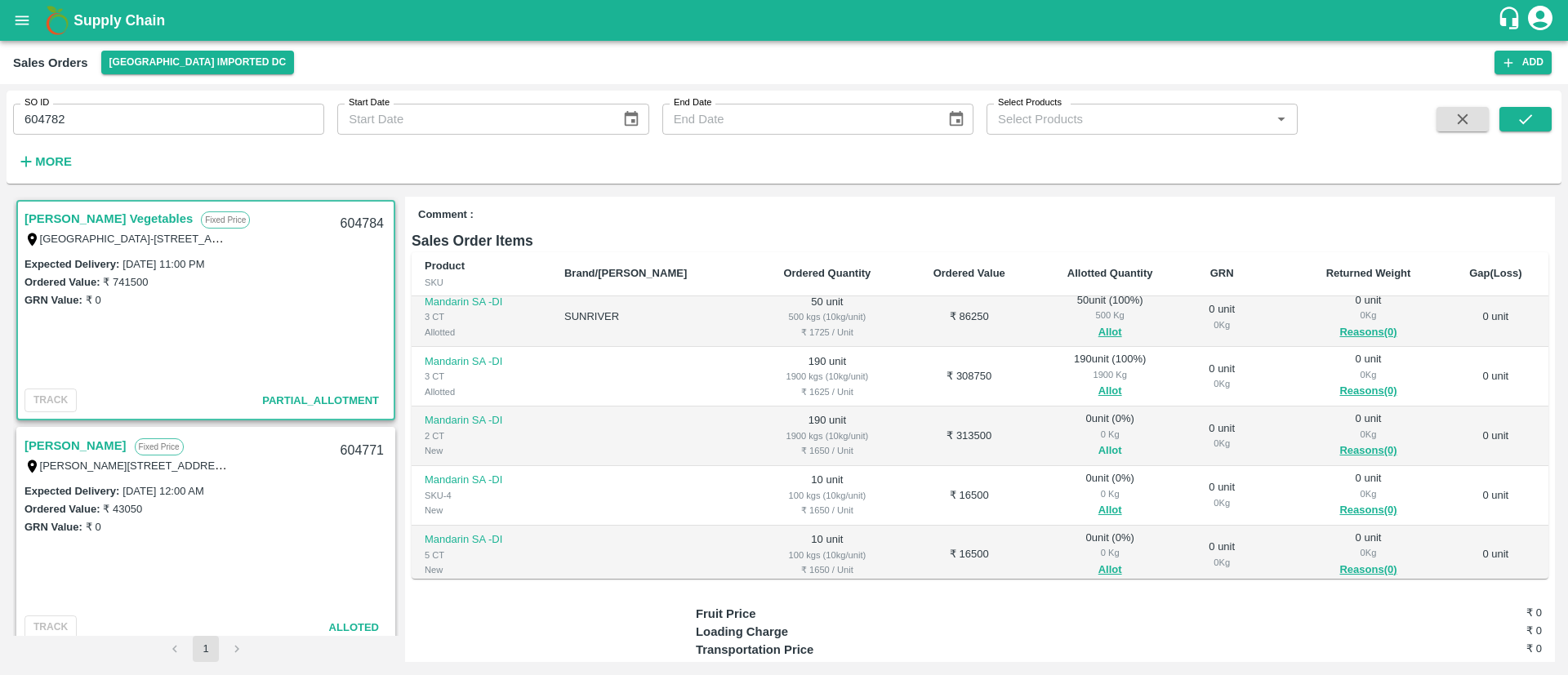
scroll to position [9, 0]
click at [1098, 458] on button "Allot" at bounding box center [1110, 450] width 23 height 18
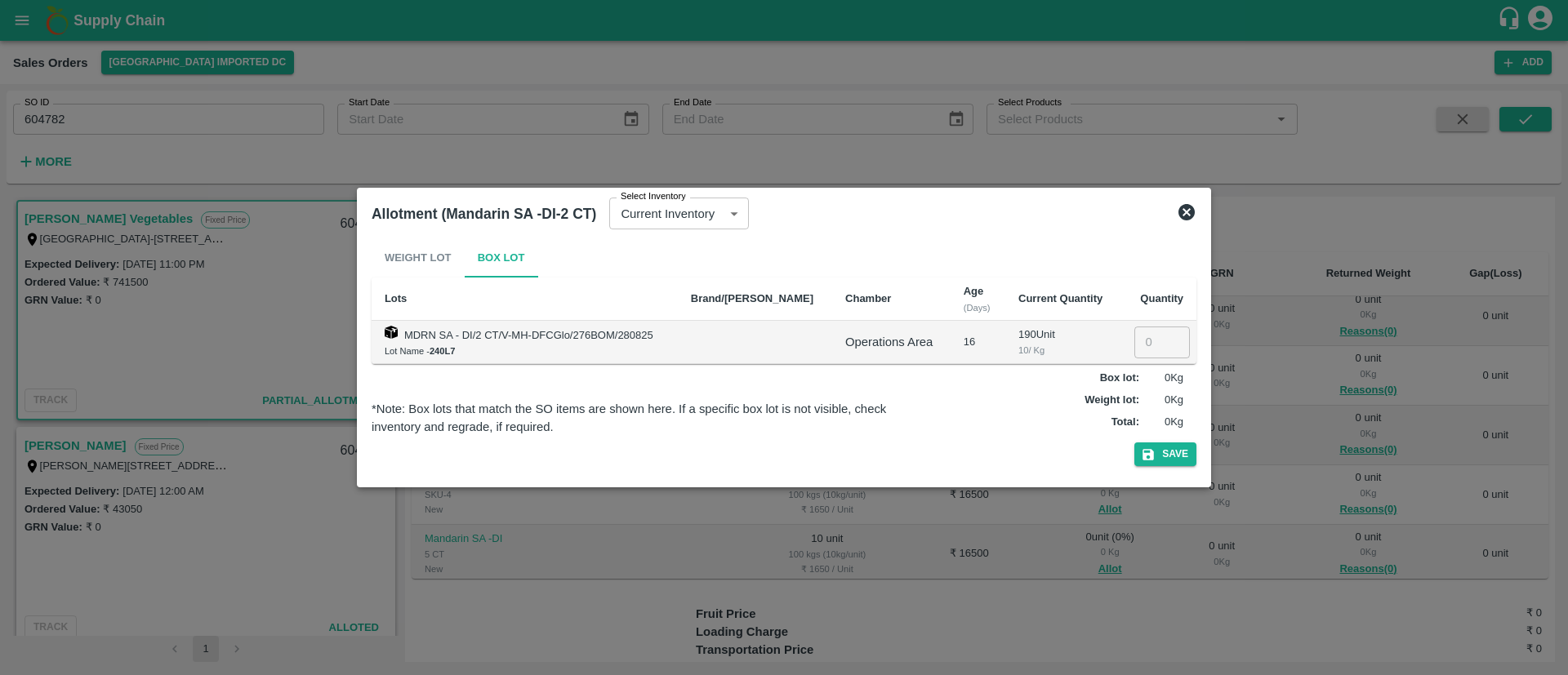
click at [1134, 337] on input "number" at bounding box center [1162, 342] width 55 height 31
type input "190"
click at [1166, 445] on button "Save" at bounding box center [1165, 454] width 62 height 23
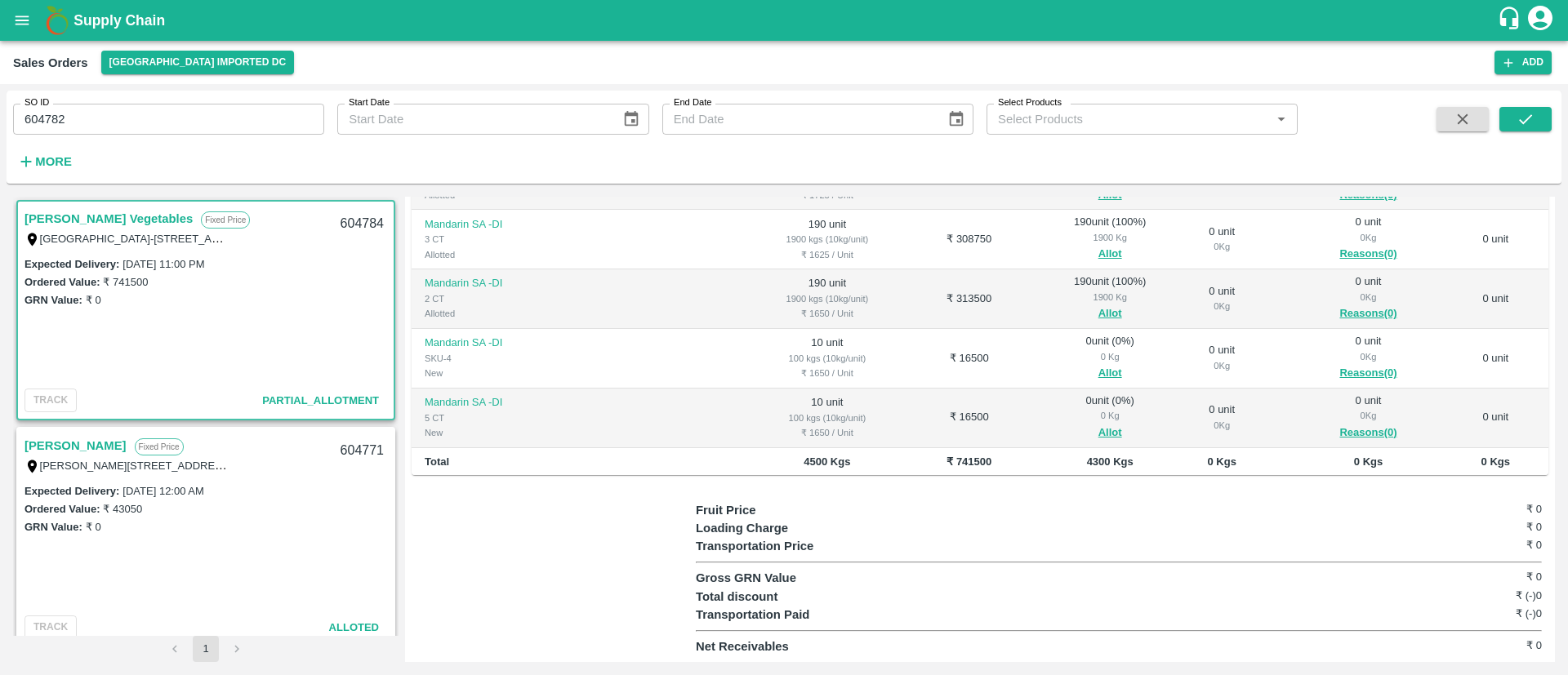
scroll to position [43, 0]
click at [1098, 368] on button "Allot" at bounding box center [1110, 372] width 23 height 18
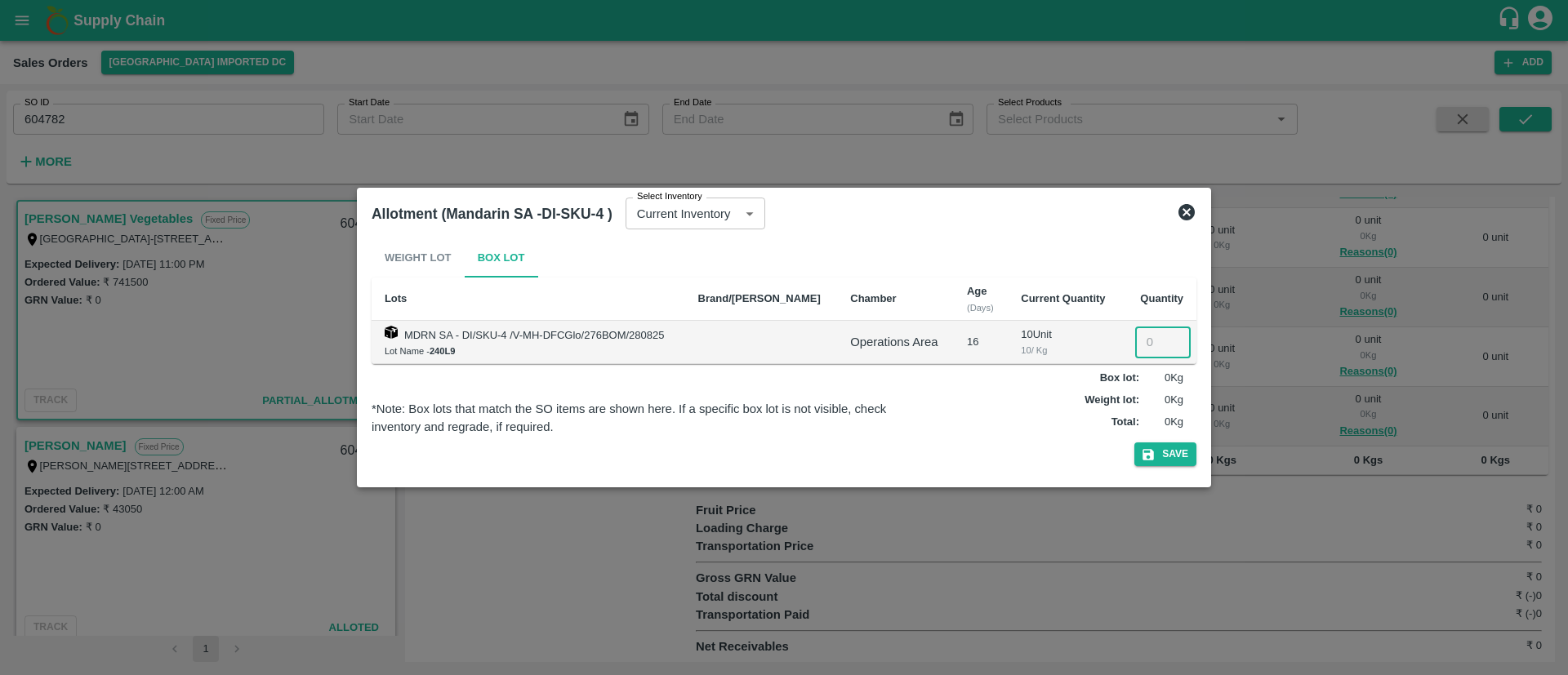
click at [1150, 346] on input "number" at bounding box center [1163, 342] width 55 height 31
type input "10"
click at [1176, 449] on button "Save" at bounding box center [1165, 454] width 62 height 23
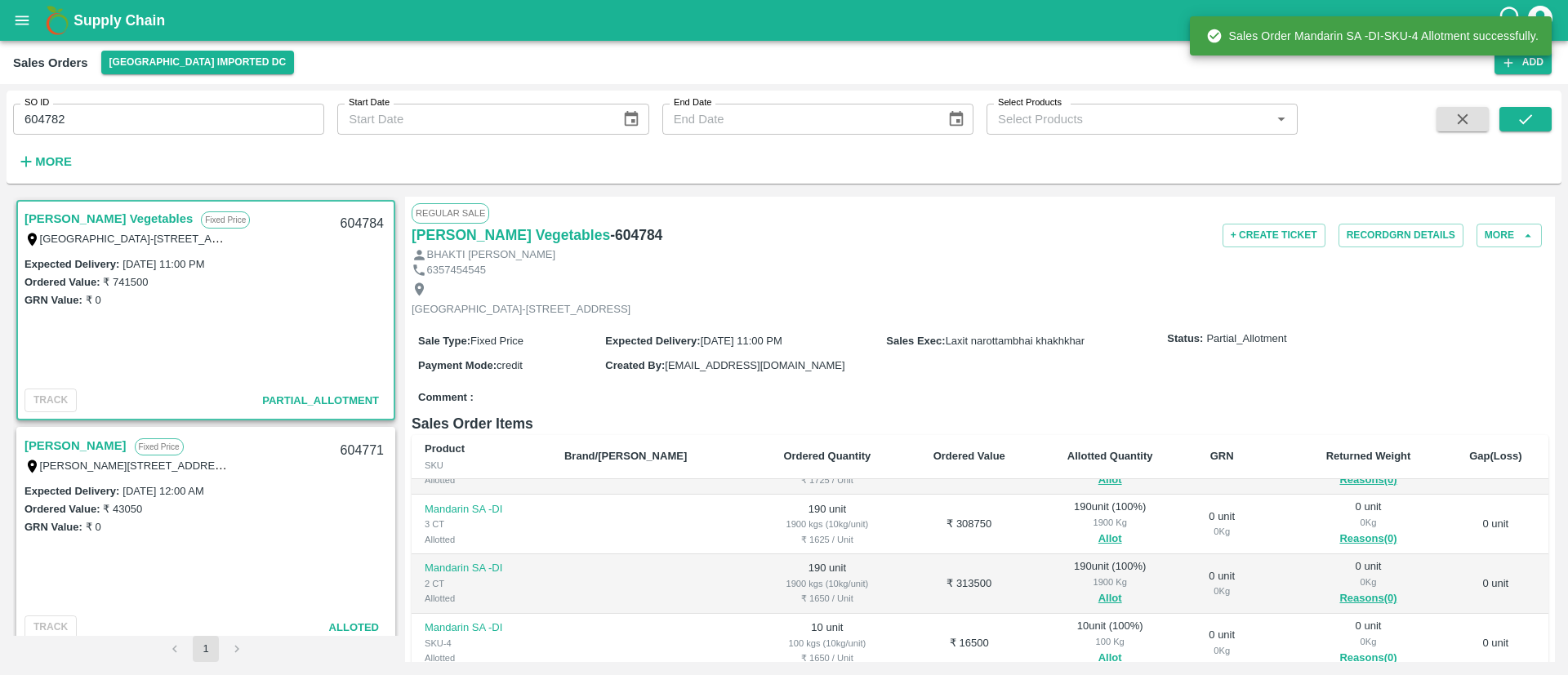
scroll to position [302, 0]
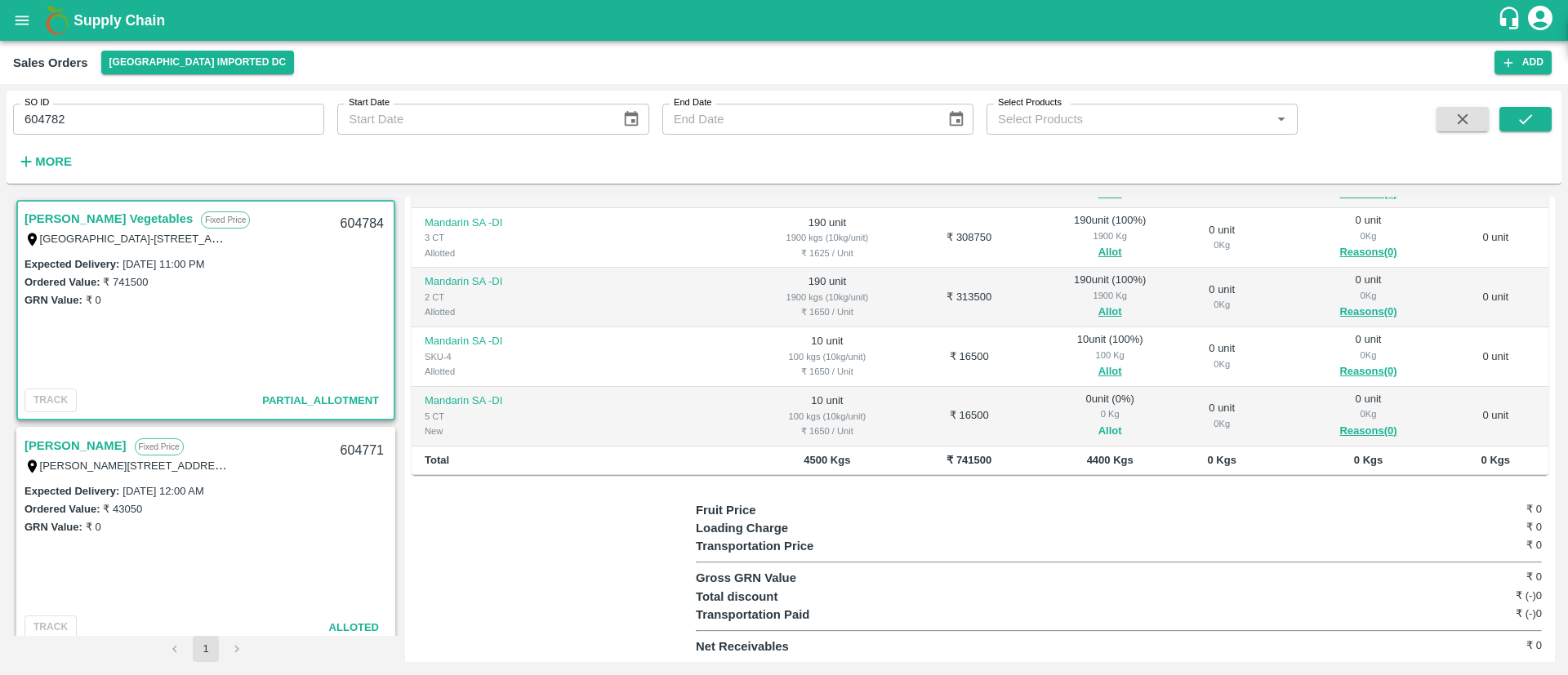
click at [1098, 428] on button "Allot" at bounding box center [1110, 431] width 23 height 18
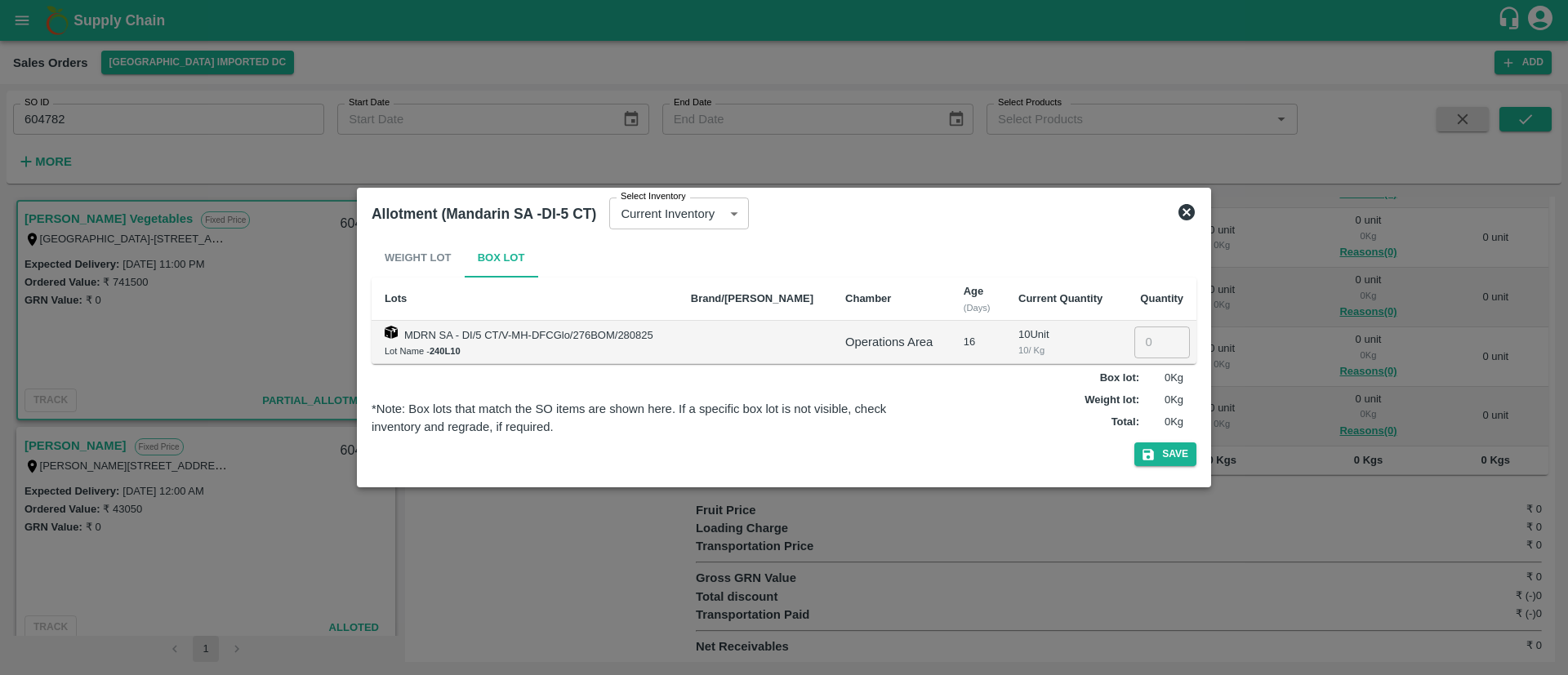
click at [1140, 334] on input "number" at bounding box center [1162, 342] width 55 height 31
type input "10"
click at [1171, 458] on button "Save" at bounding box center [1165, 454] width 62 height 23
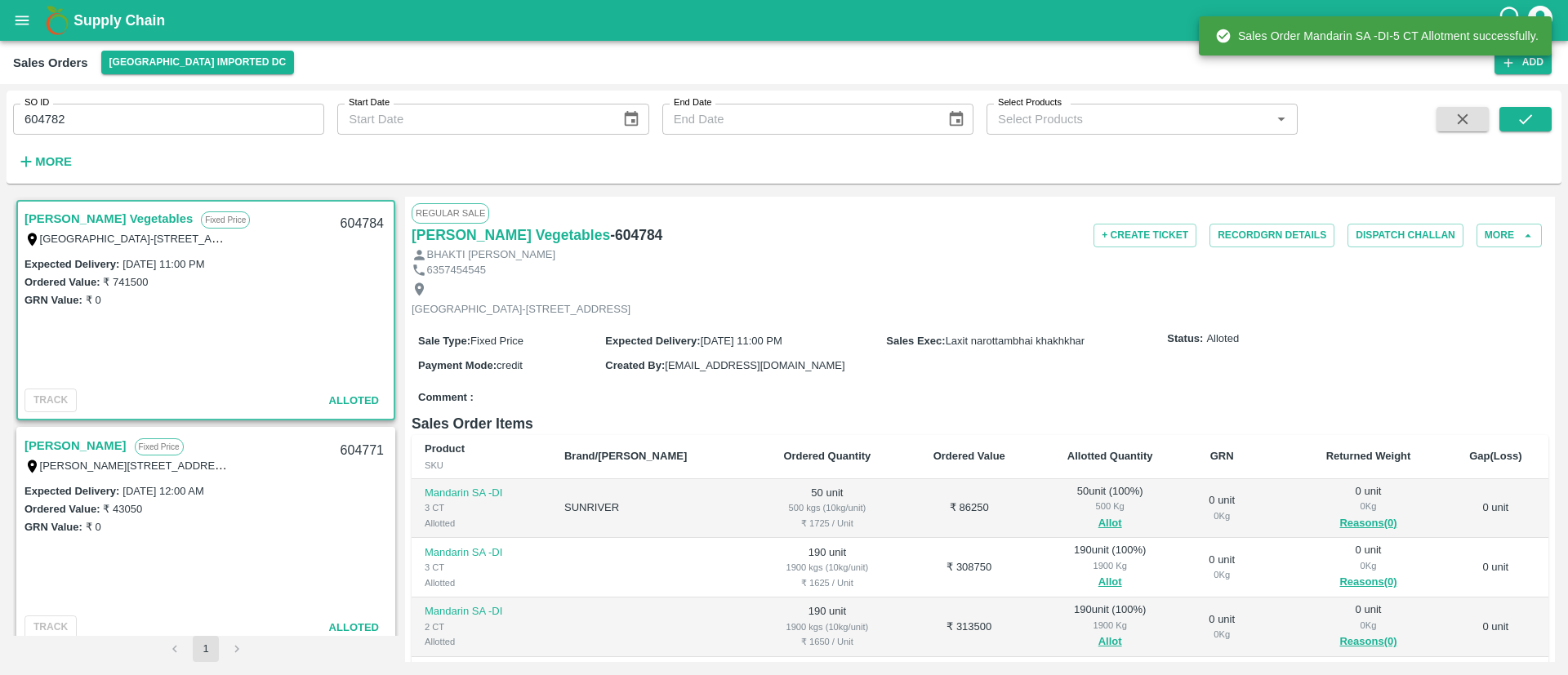
click at [611, 228] on h6 "- 604784" at bounding box center [636, 235] width 53 height 23
copy h6 "604784"
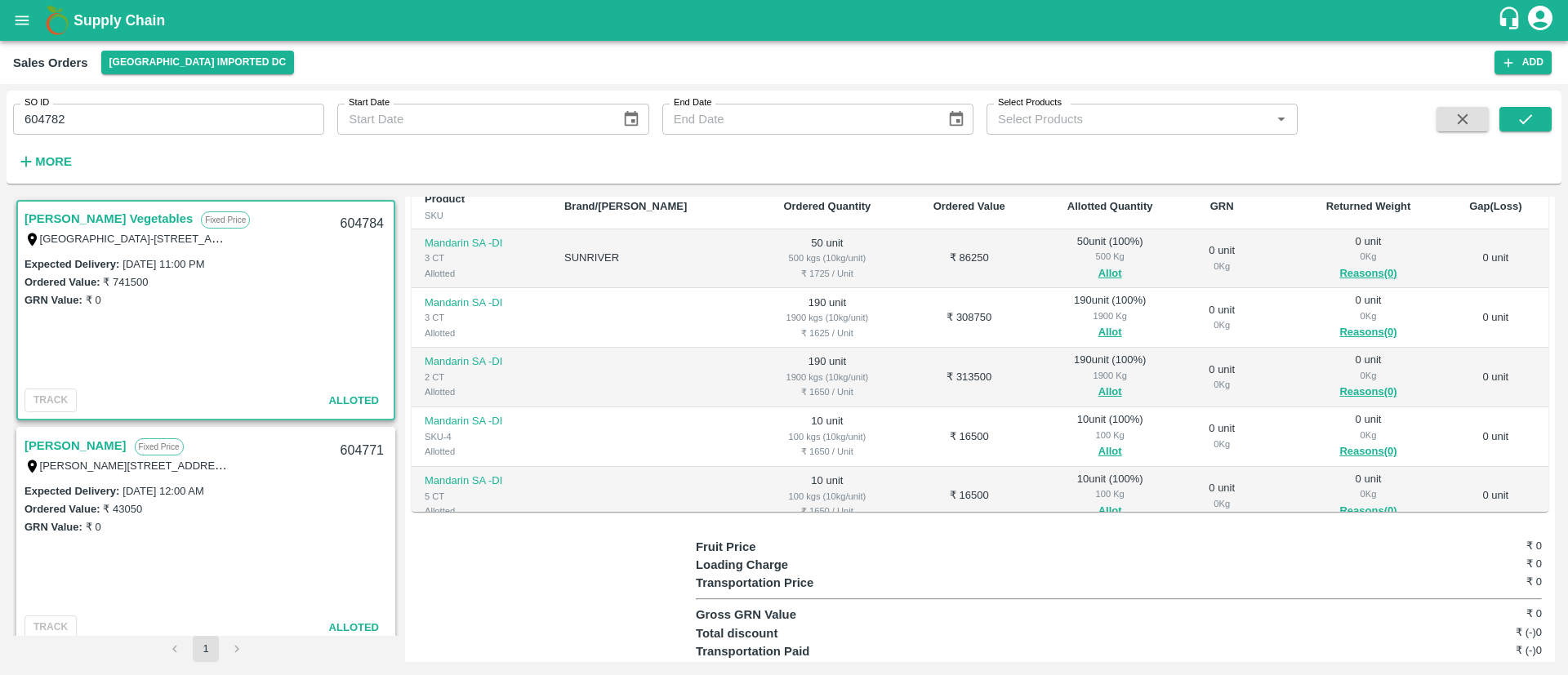
scroll to position [0, 0]
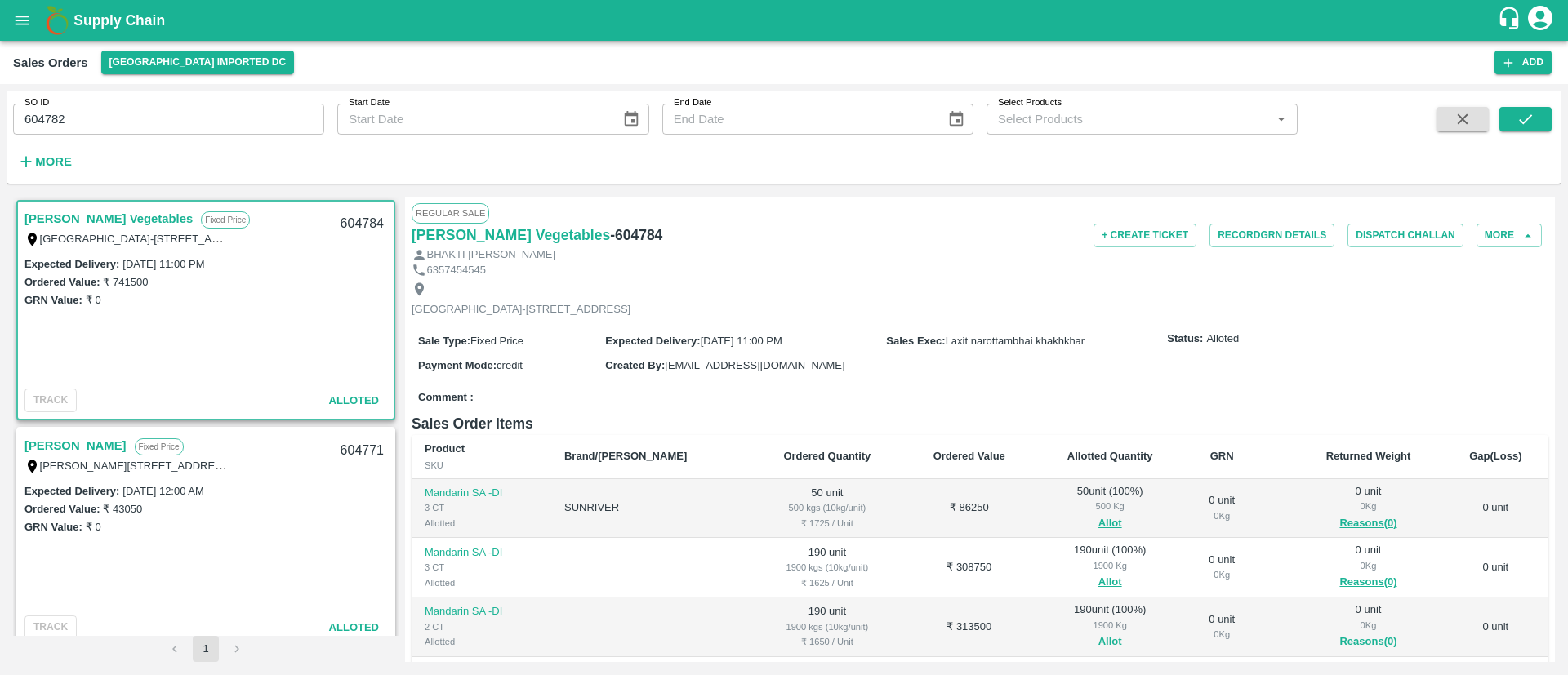
click at [556, 373] on div "Payment Mode : credit" at bounding box center [512, 364] width 187 height 18
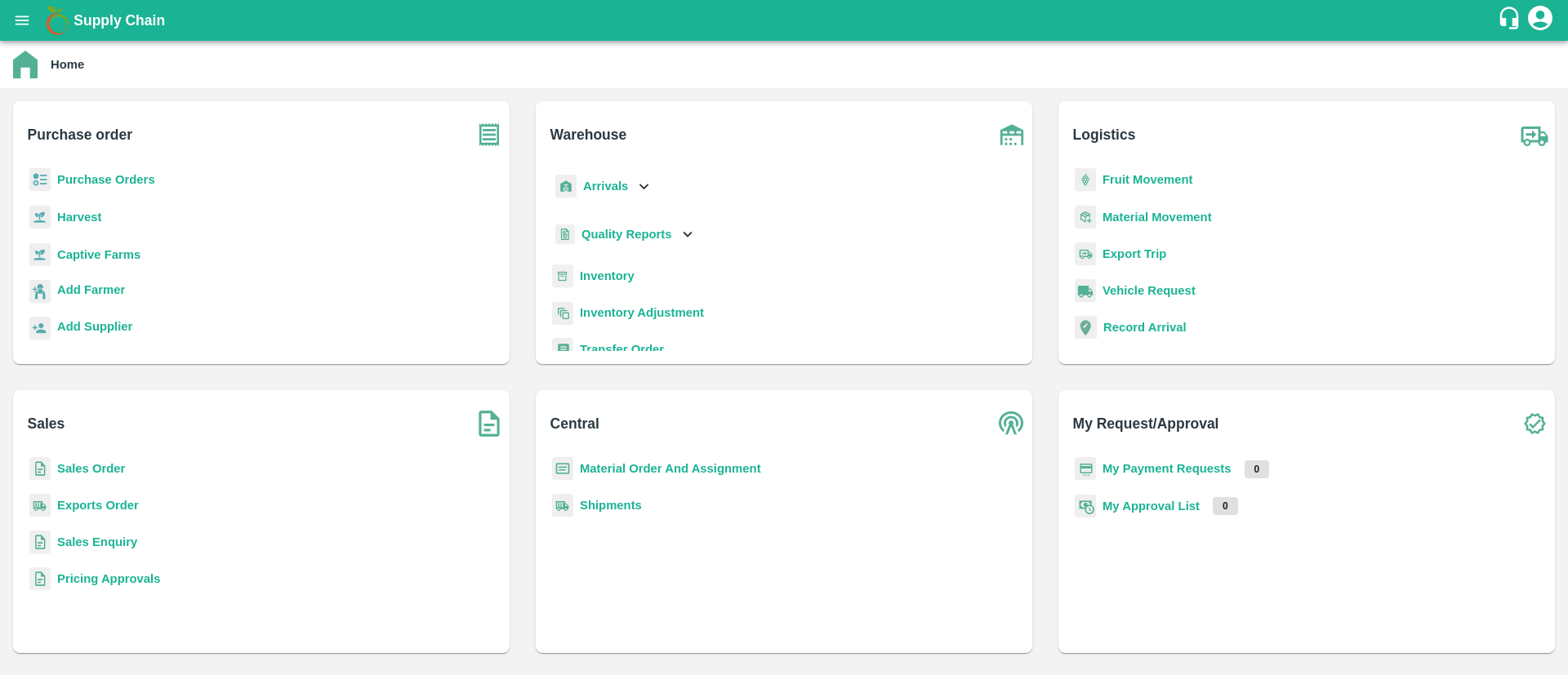
click at [596, 269] on b "Inventory" at bounding box center [607, 276] width 54 height 13
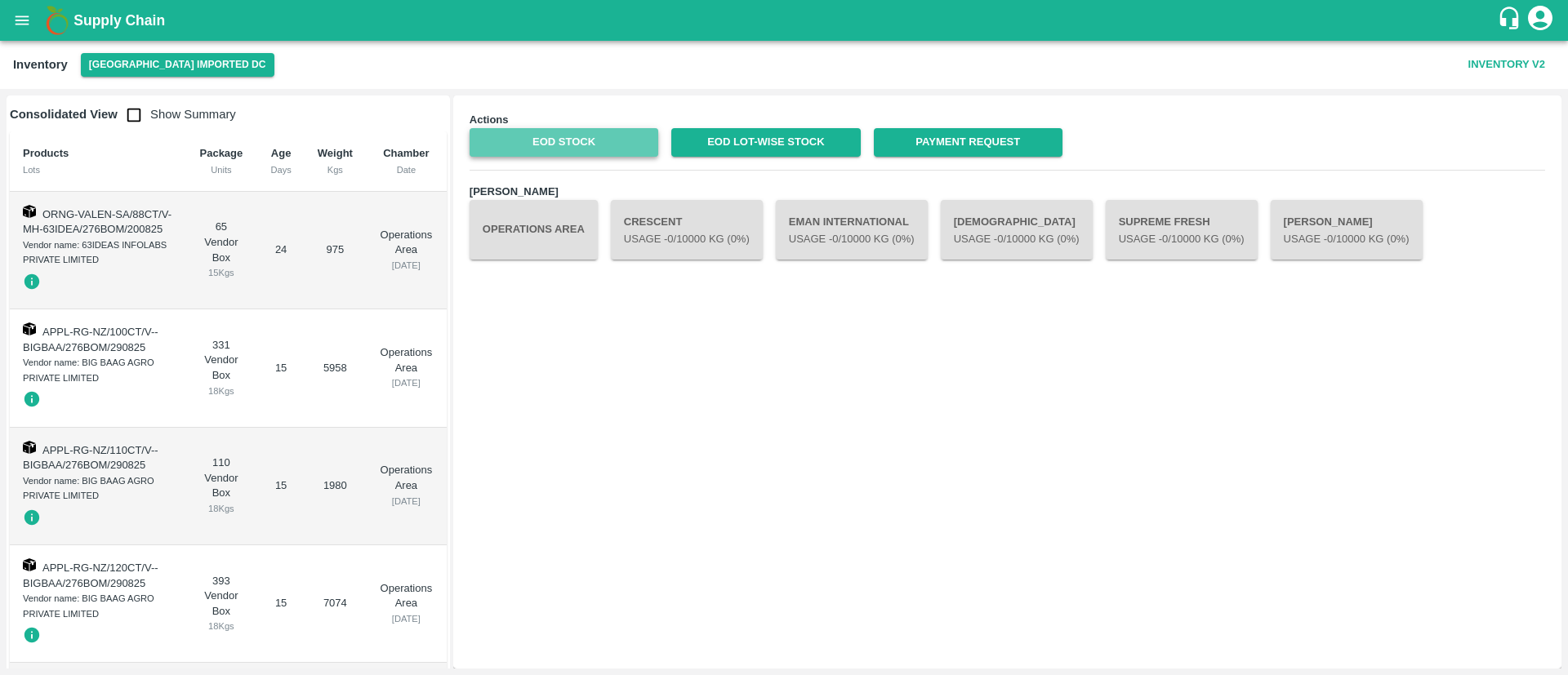
click at [604, 142] on link "EOD Stock" at bounding box center [564, 142] width 189 height 28
